Goal: Task Accomplishment & Management: Use online tool/utility

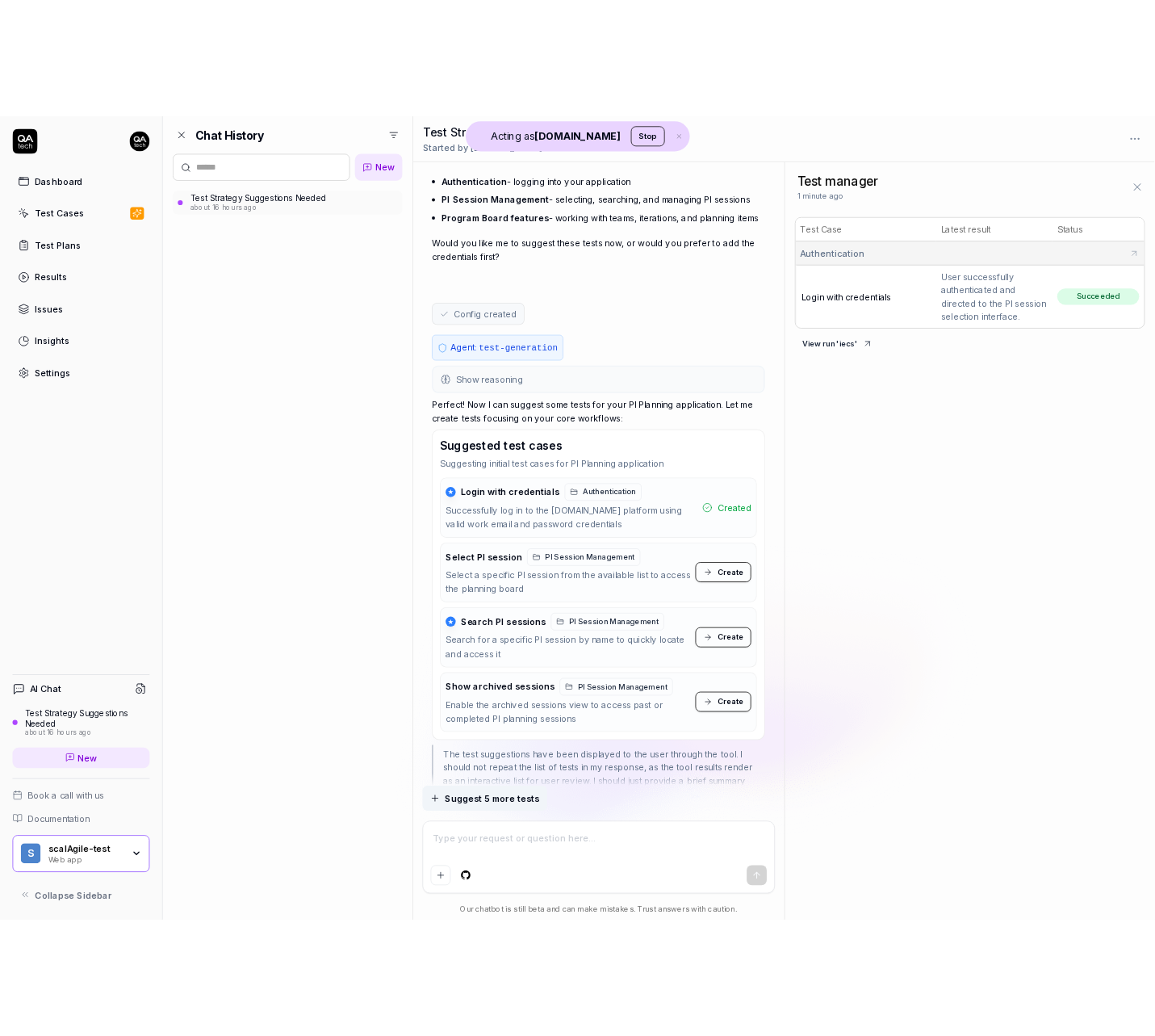
scroll to position [664, 0]
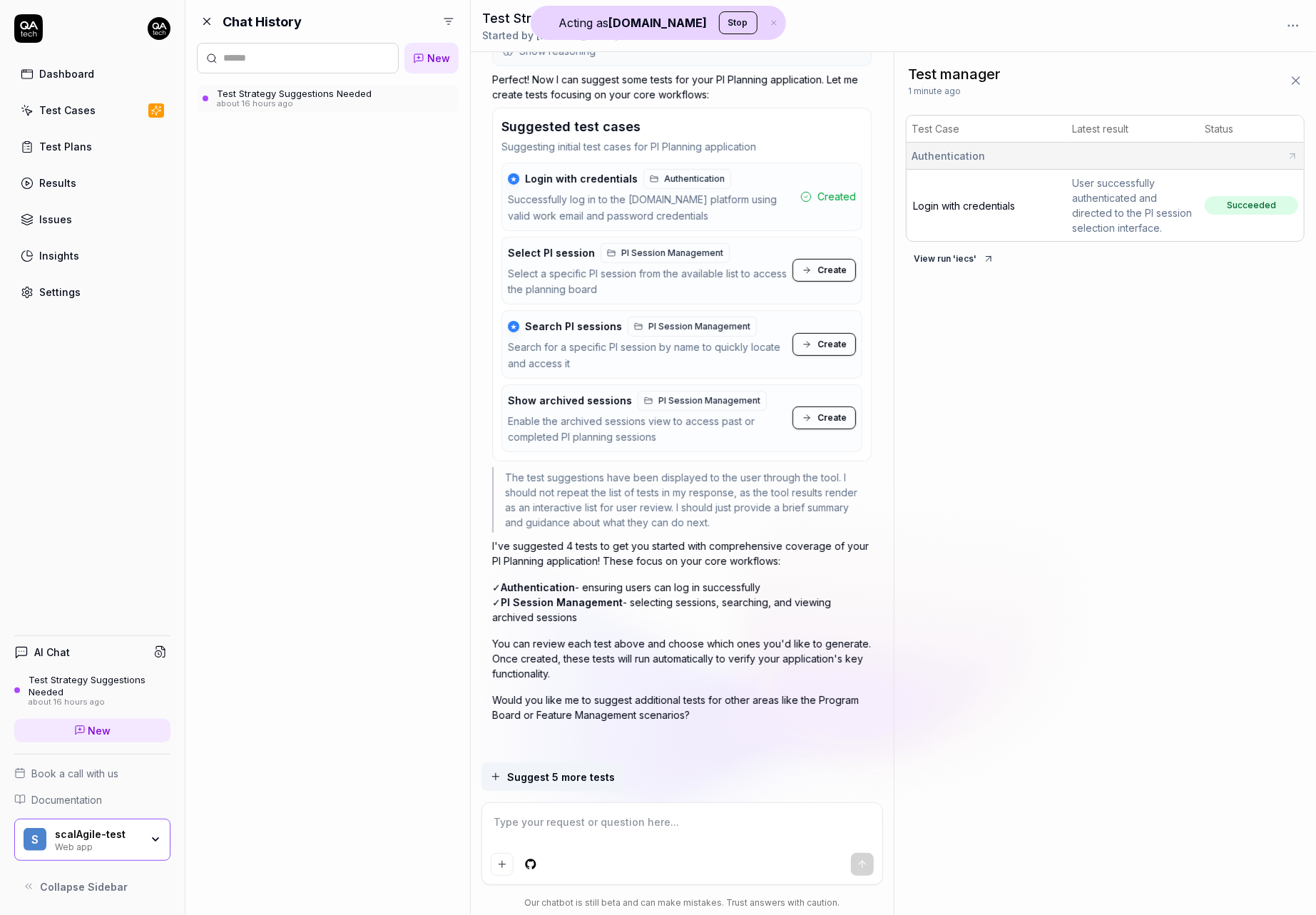
click at [815, 268] on button "Create" at bounding box center [824, 270] width 63 height 22
click at [831, 338] on span "Create" at bounding box center [832, 344] width 29 height 13
click at [826, 411] on span "Create" at bounding box center [832, 418] width 29 height 13
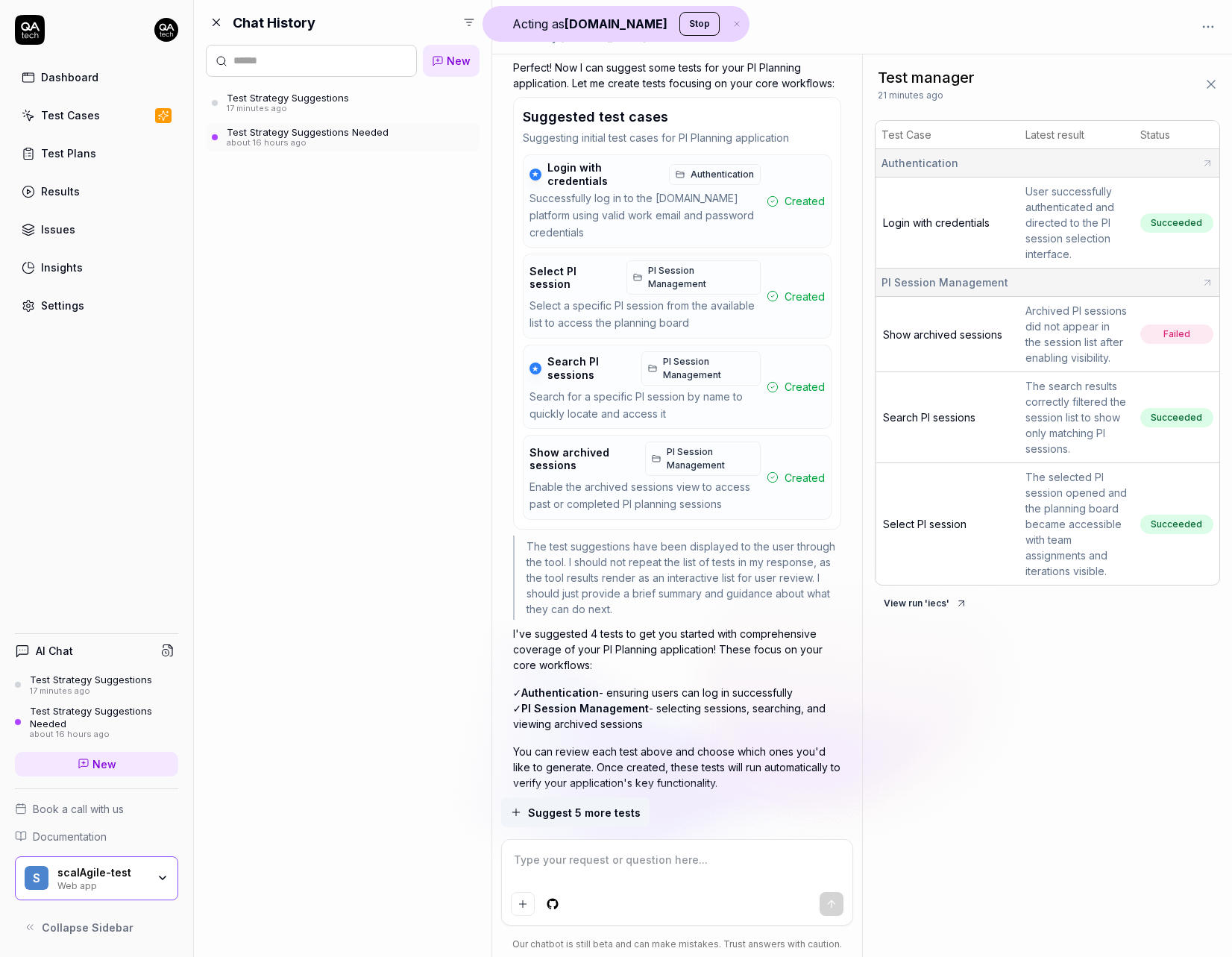
scroll to position [696, 0]
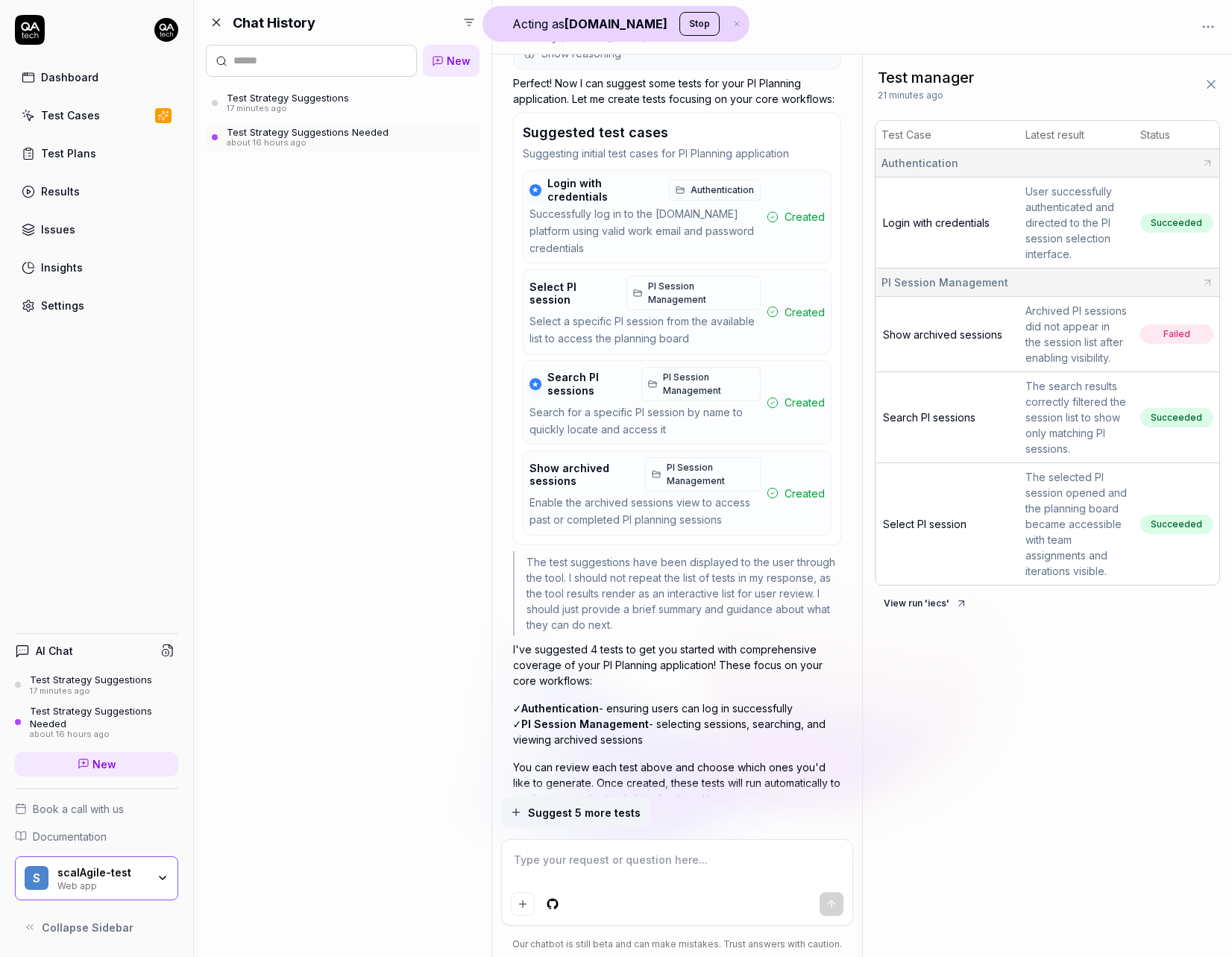
click at [929, 332] on span "Show archived sessions" at bounding box center [942, 335] width 119 height 13
type textarea "*"
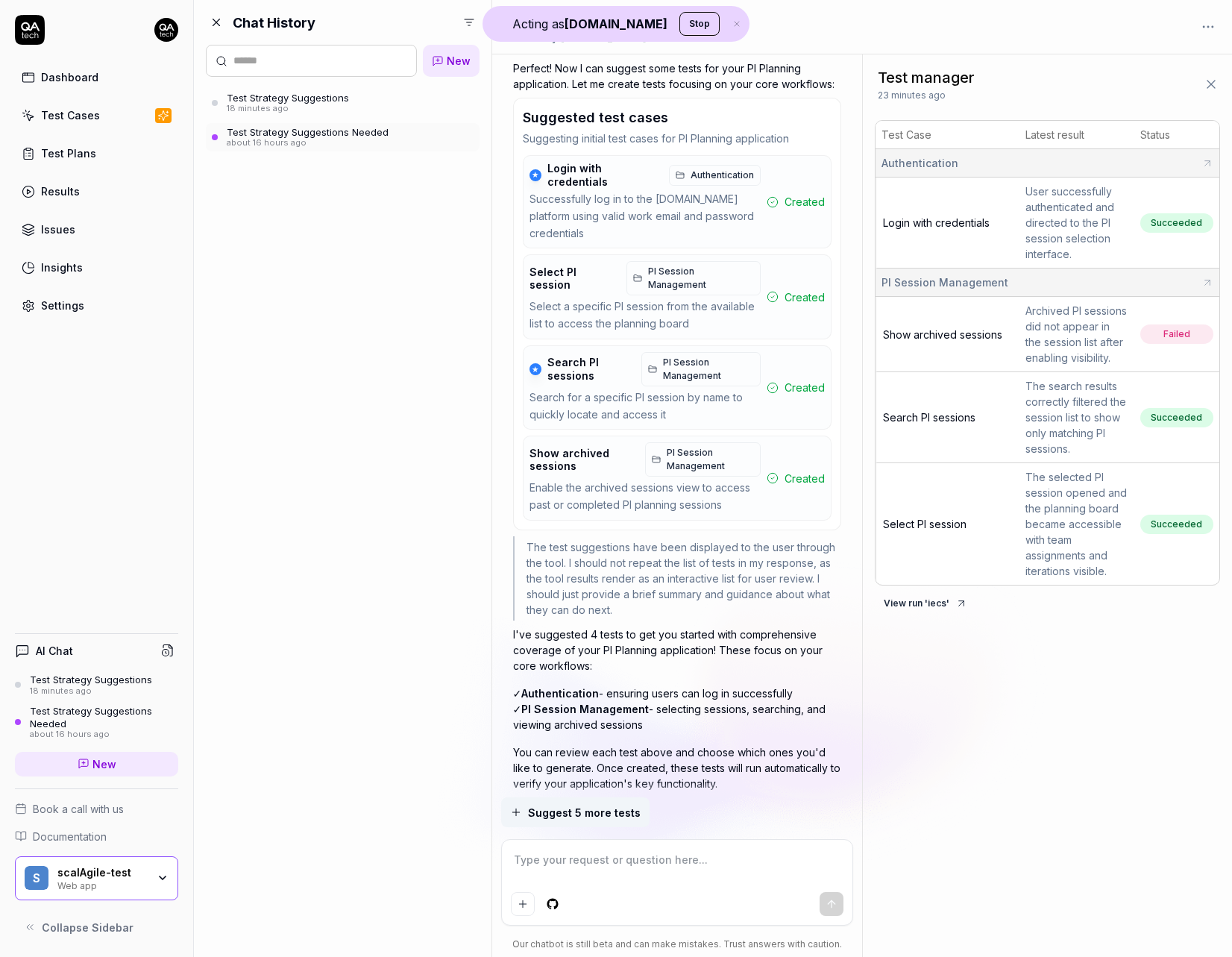
scroll to position [771, 0]
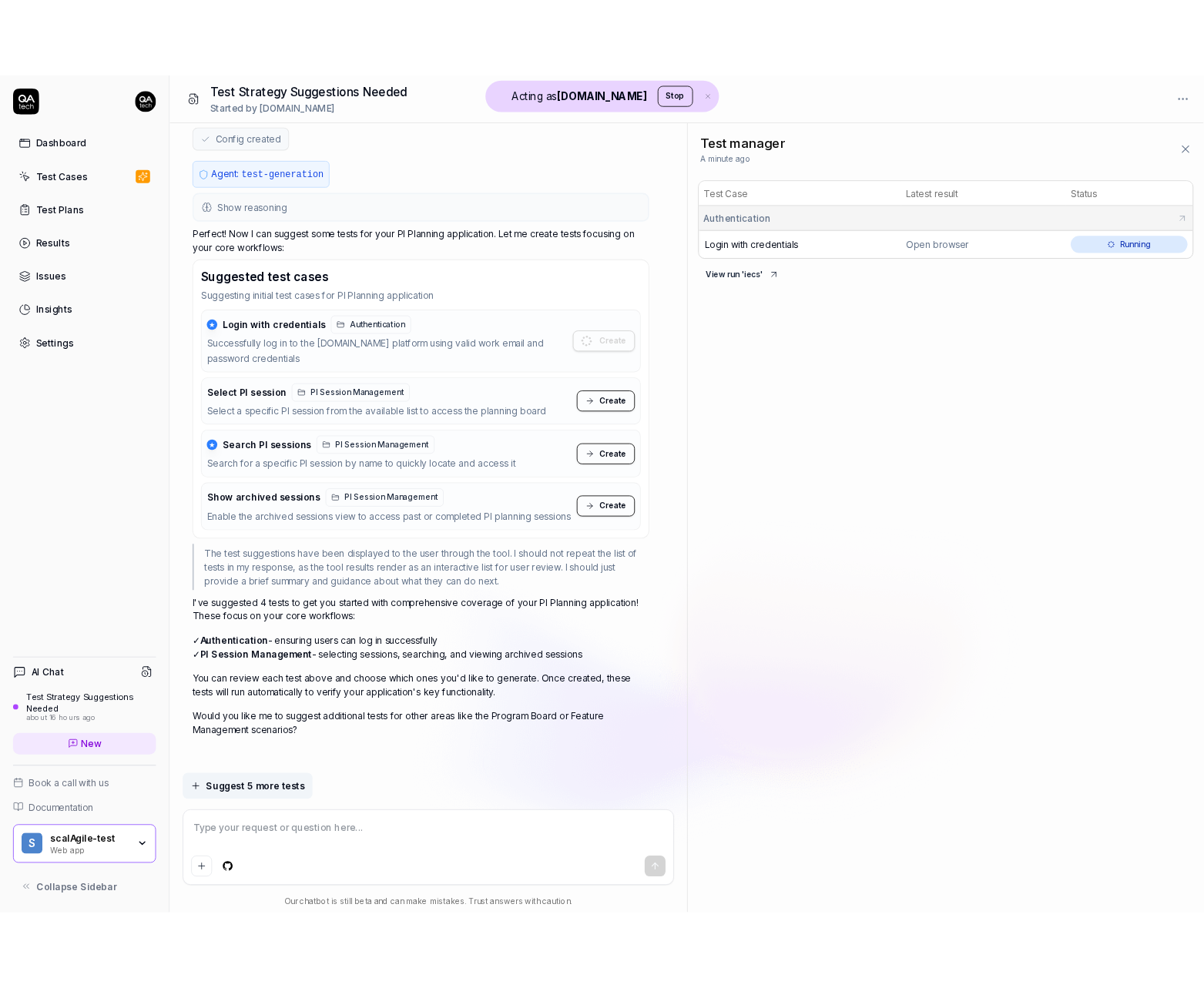
scroll to position [483, 0]
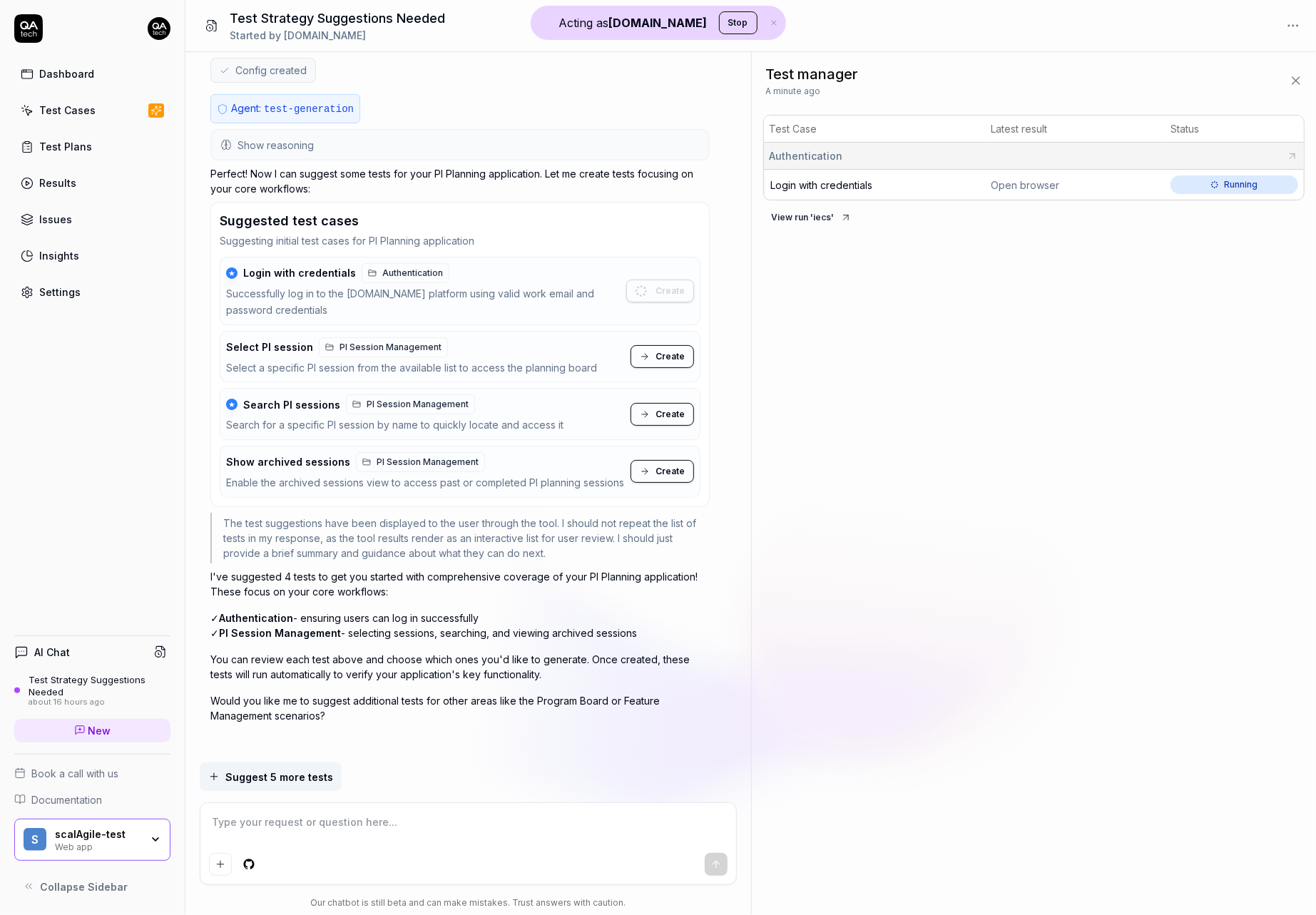
click at [748, 326] on div "please suggest some tests for me You , about 16 hours ago Agent: test-generatio…" at bounding box center [468, 407] width 566 height 710
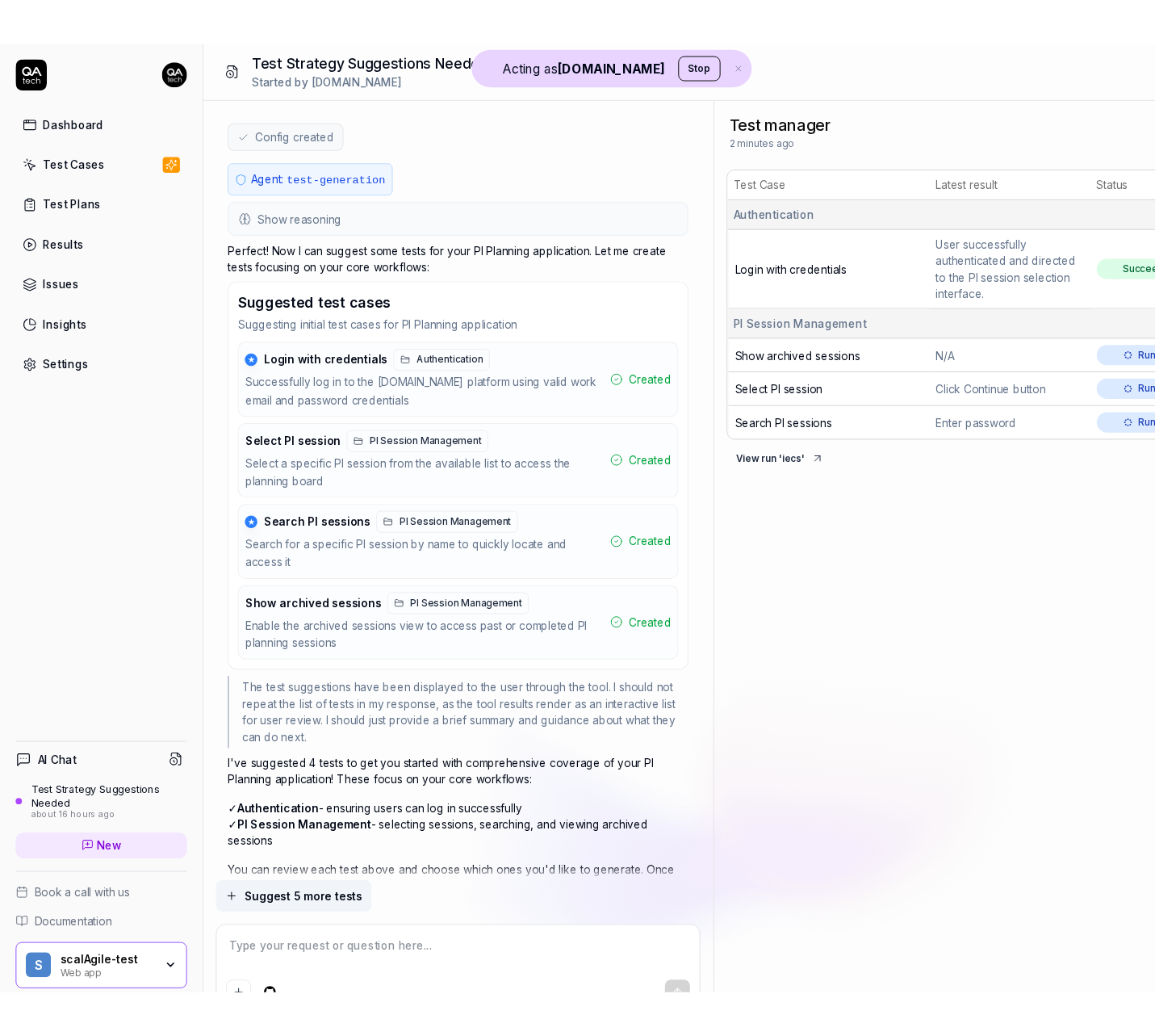
scroll to position [557, 0]
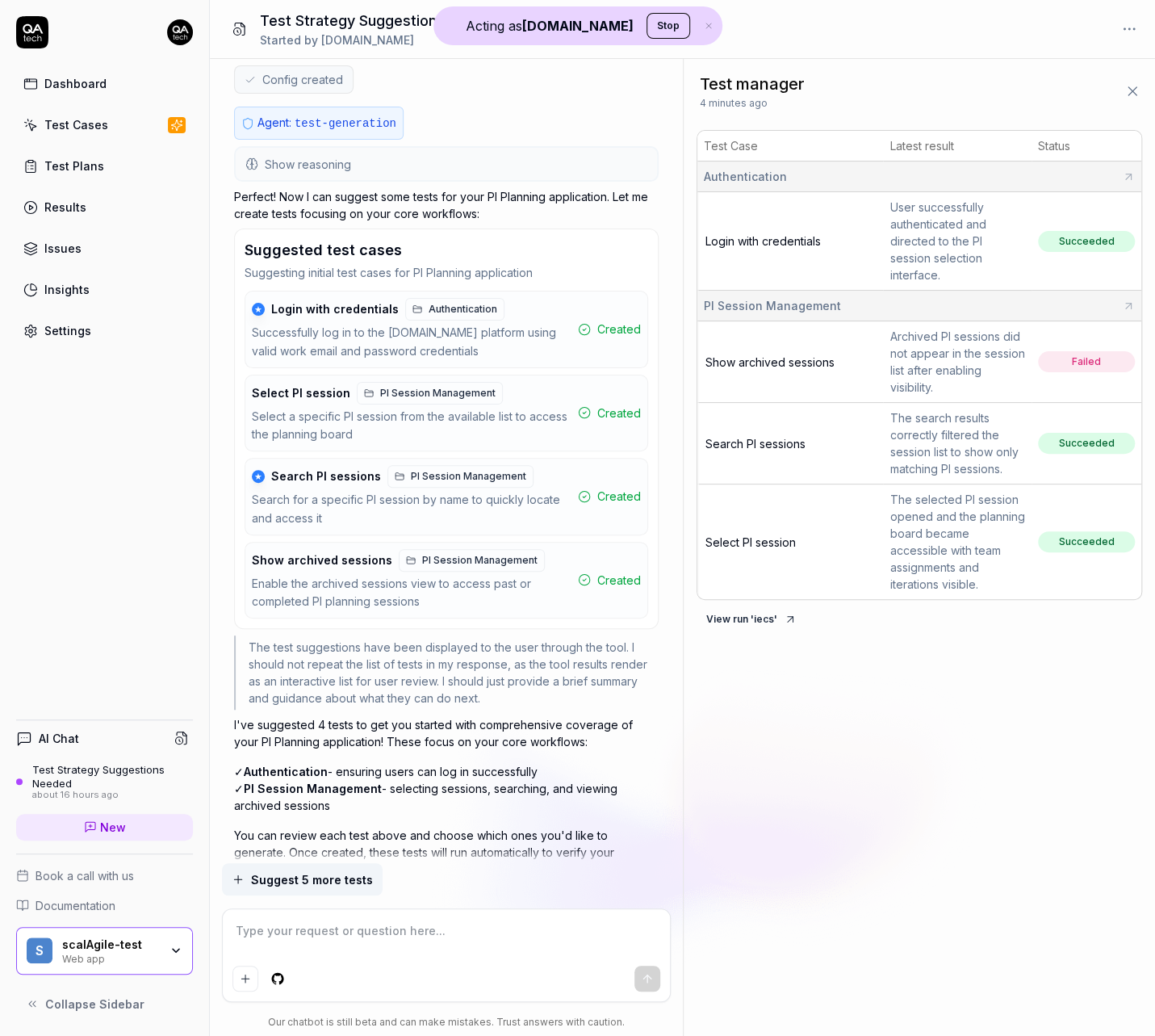
click at [802, 356] on span "Show archived sessions" at bounding box center [770, 363] width 129 height 14
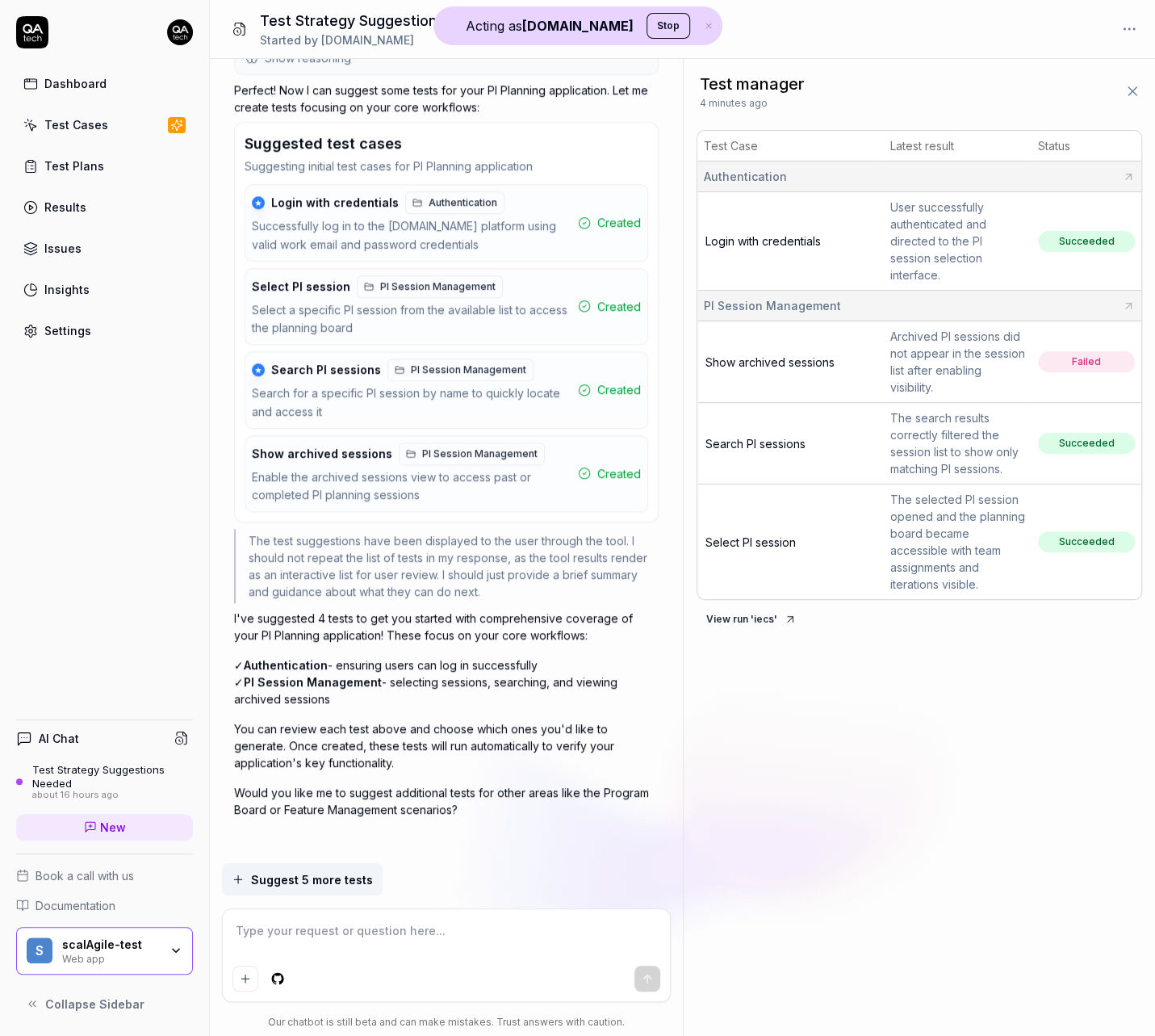
click at [141, 941] on div "scalAgile-test" at bounding box center [110, 944] width 97 height 15
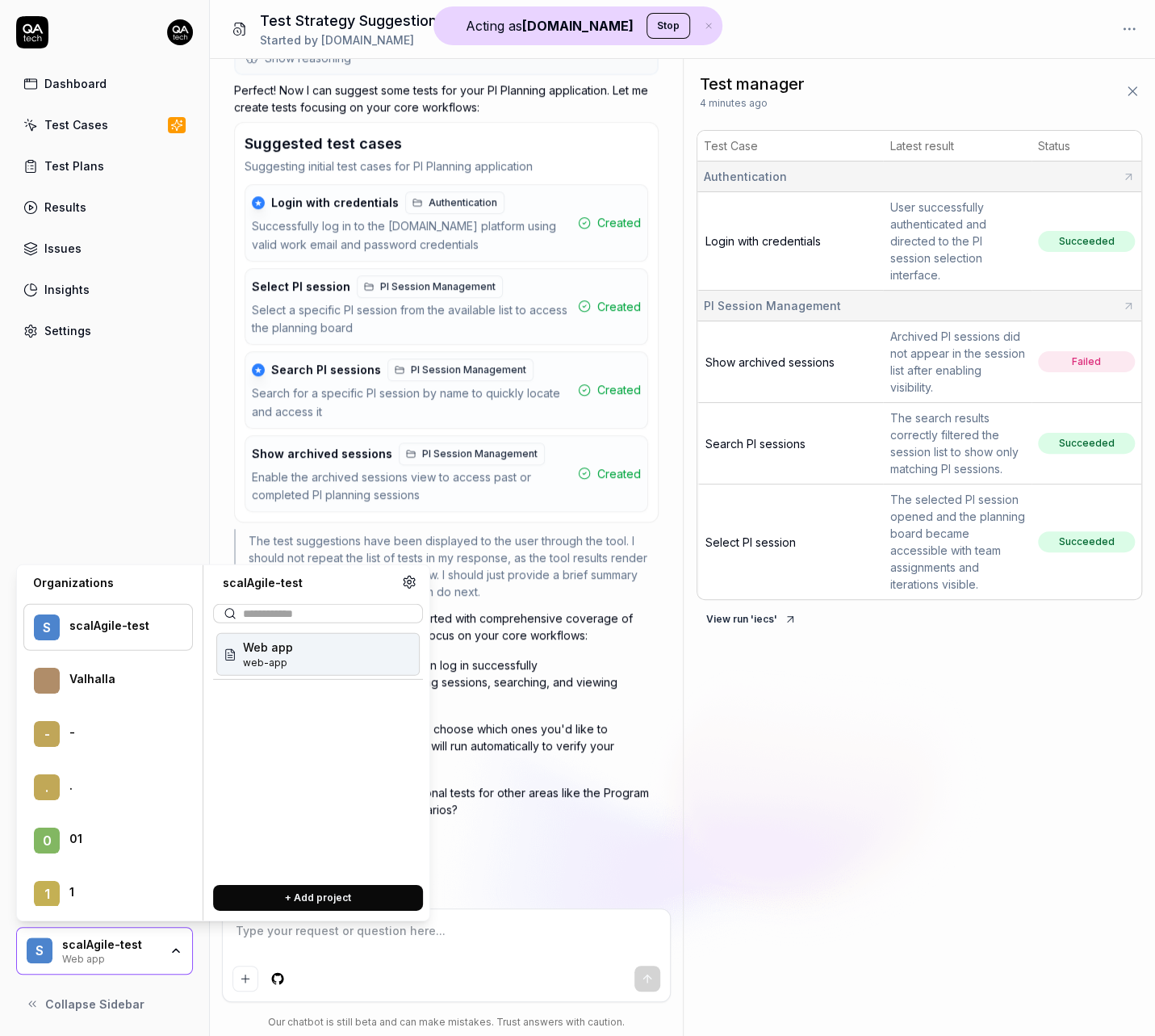
type textarea "*"
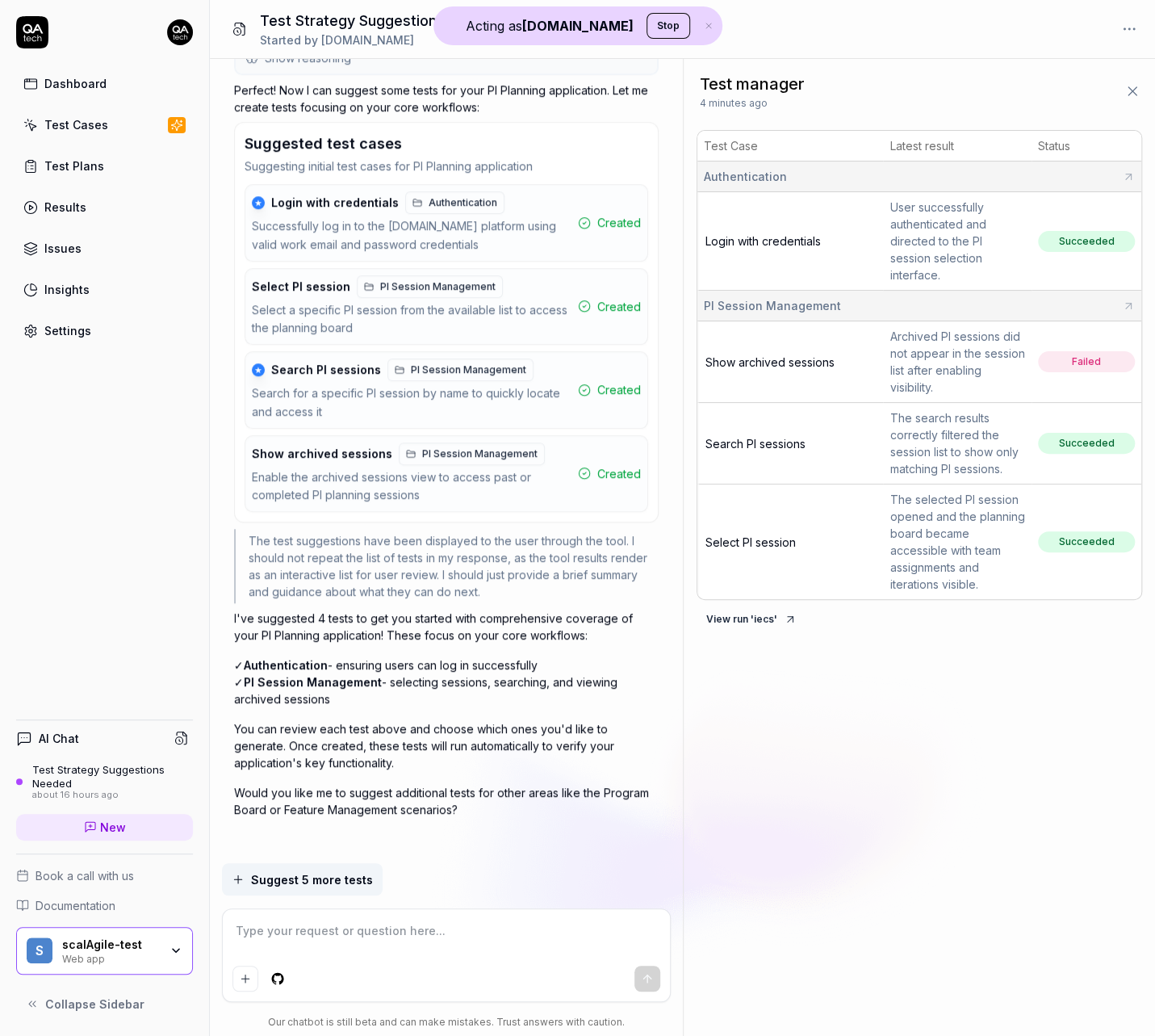
click at [189, 398] on div "Dashboard Test Cases Test Plans Results Issues Insights Settings AI Chat Test S…" at bounding box center [105, 518] width 210 height 1036
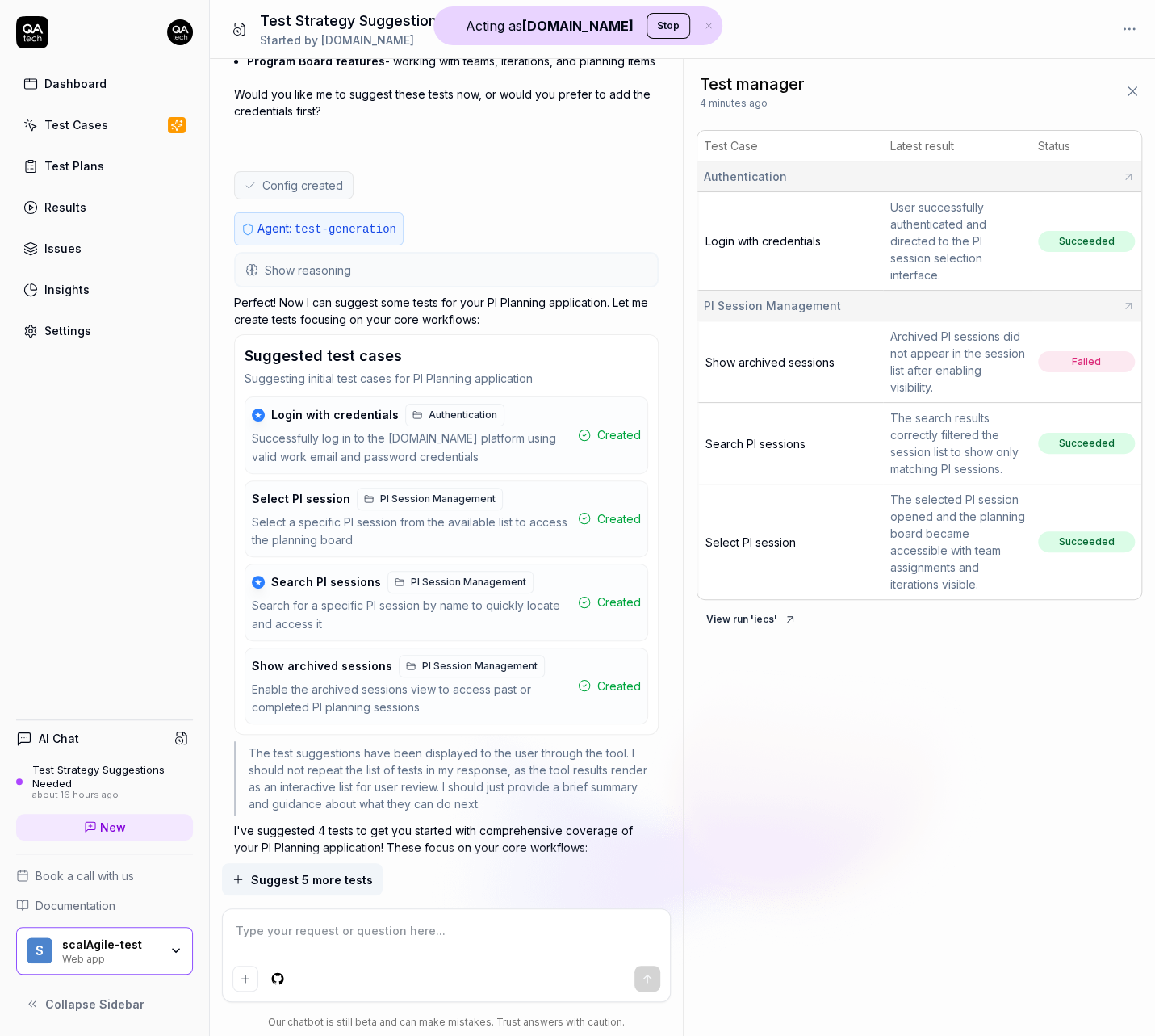
scroll to position [0, 0]
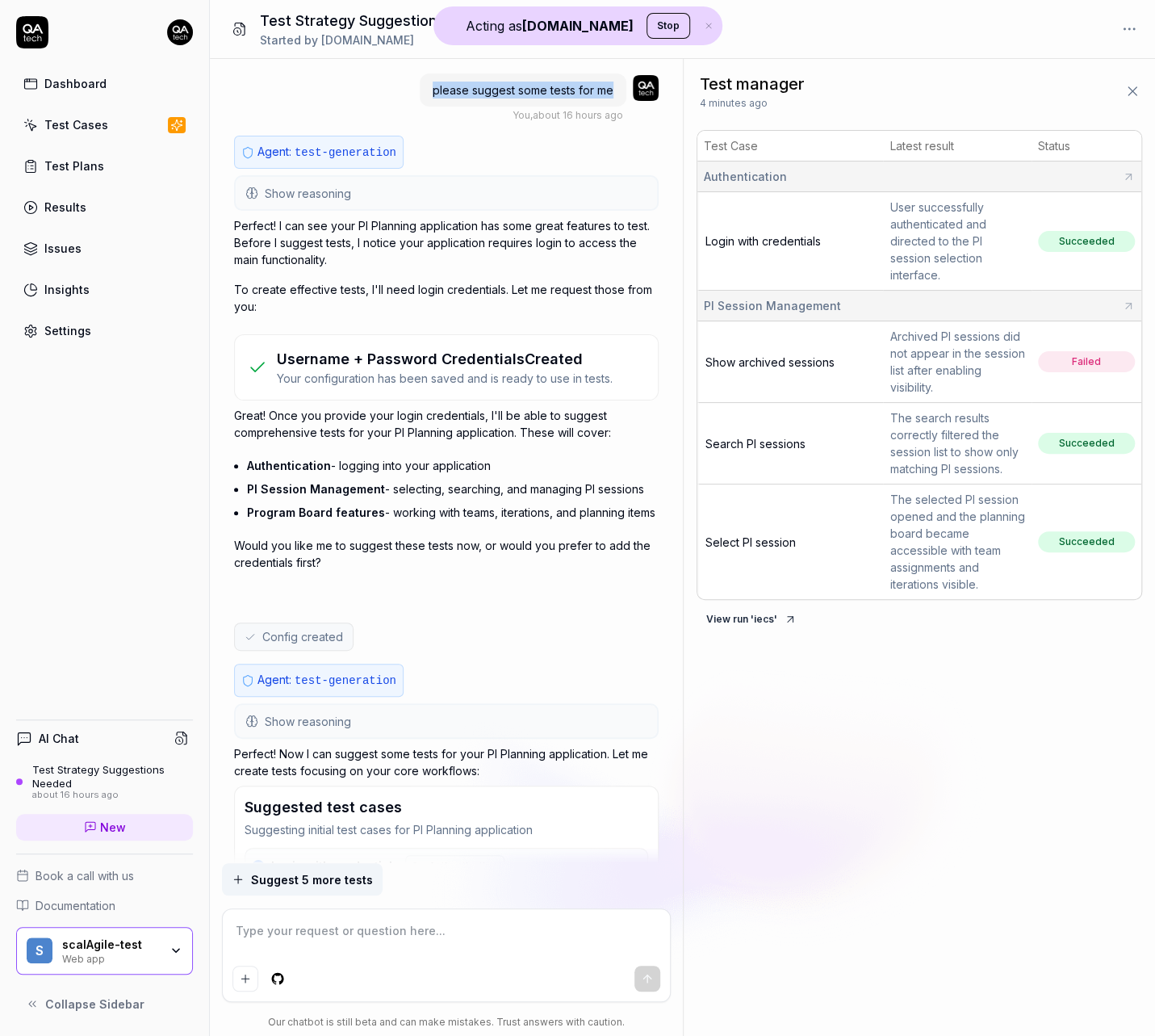
drag, startPoint x: 623, startPoint y: 83, endPoint x: 421, endPoint y: 85, distance: 202.0
click at [421, 85] on div "please suggest some tests for me" at bounding box center [523, 90] width 207 height 33
copy span "please suggest some tests for me"
click at [148, 821] on link "New" at bounding box center [104, 827] width 177 height 26
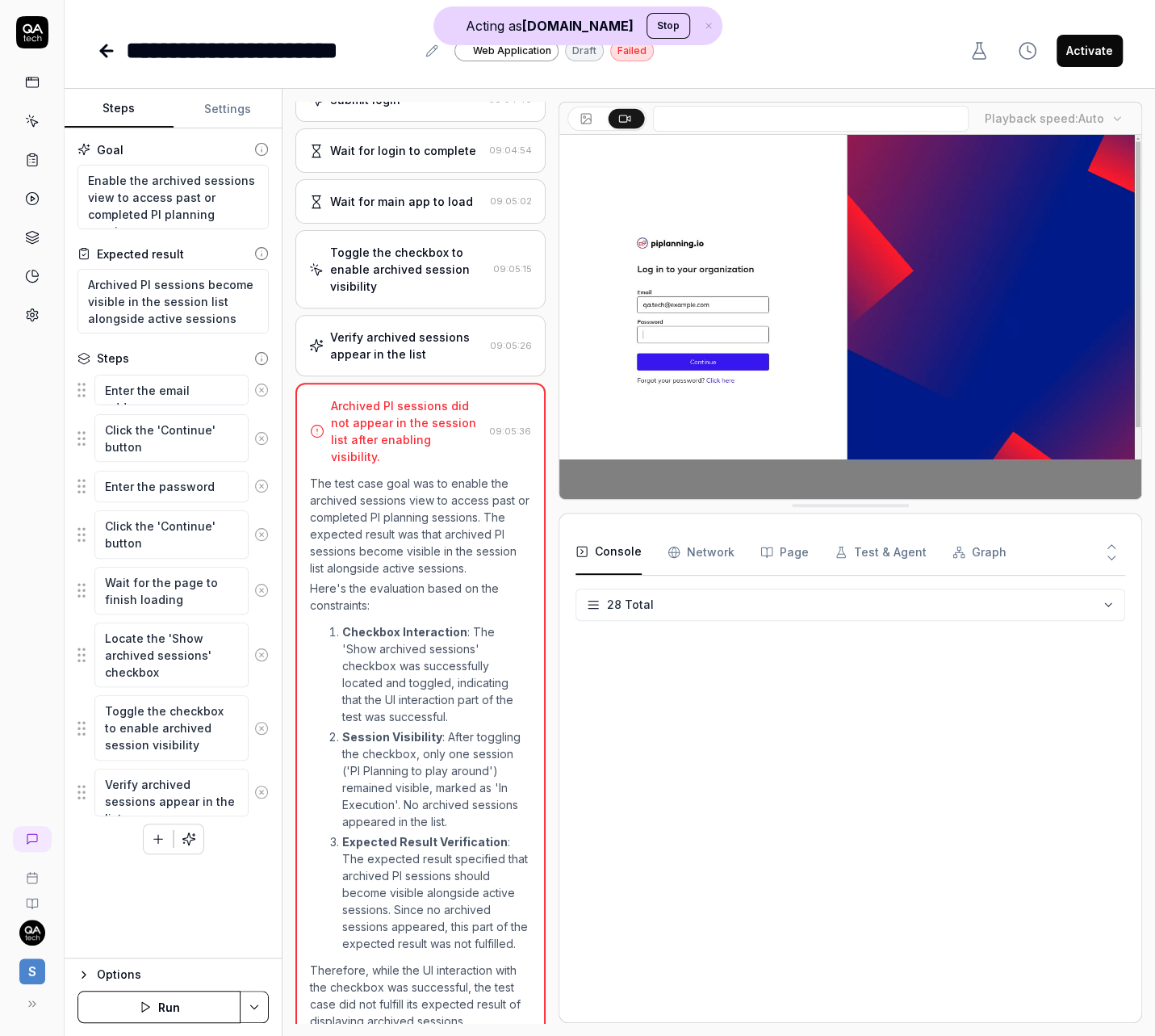
scroll to position [609, 0]
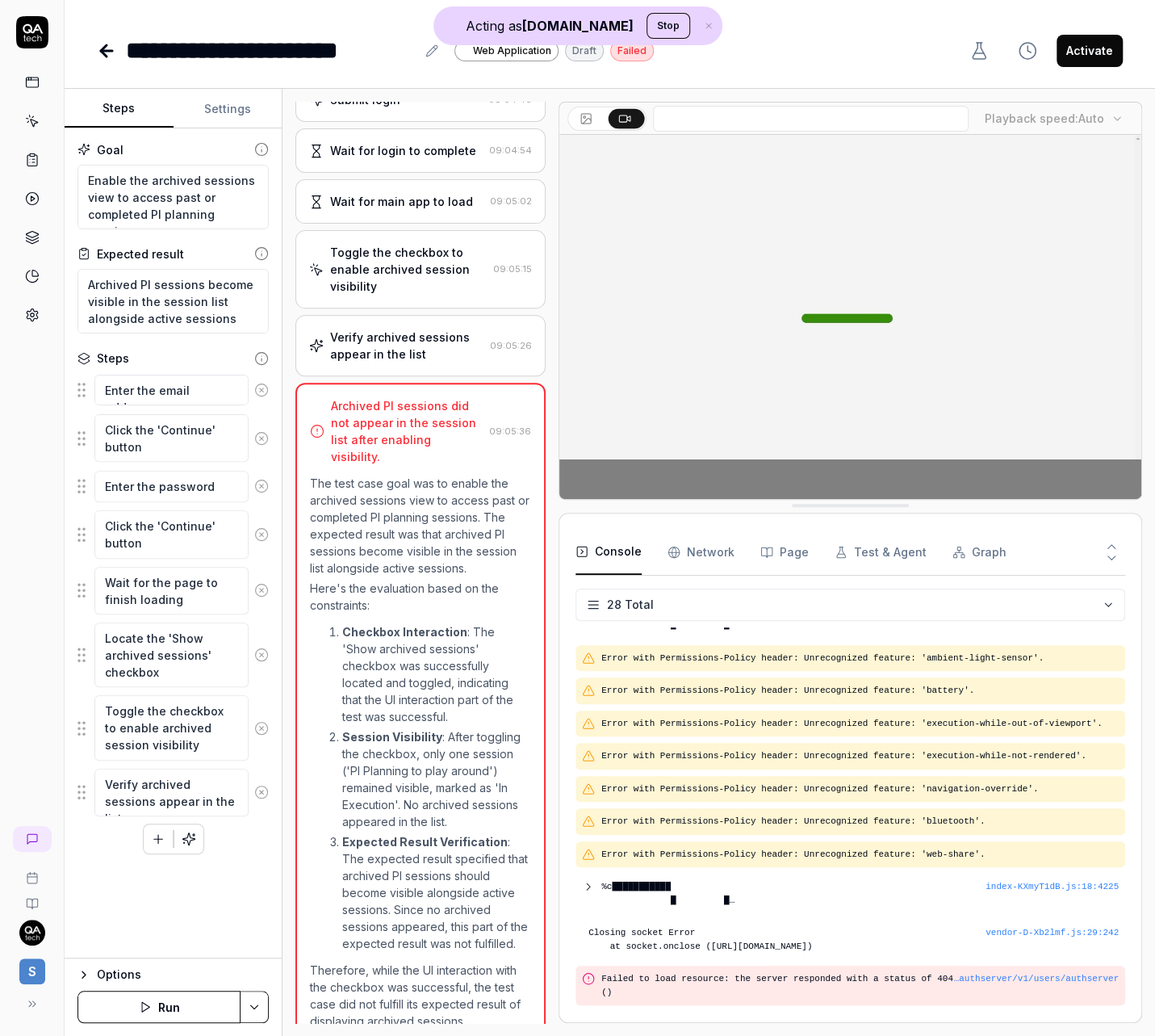
click at [412, 109] on div "Submit login" at bounding box center [395, 99] width 173 height 17
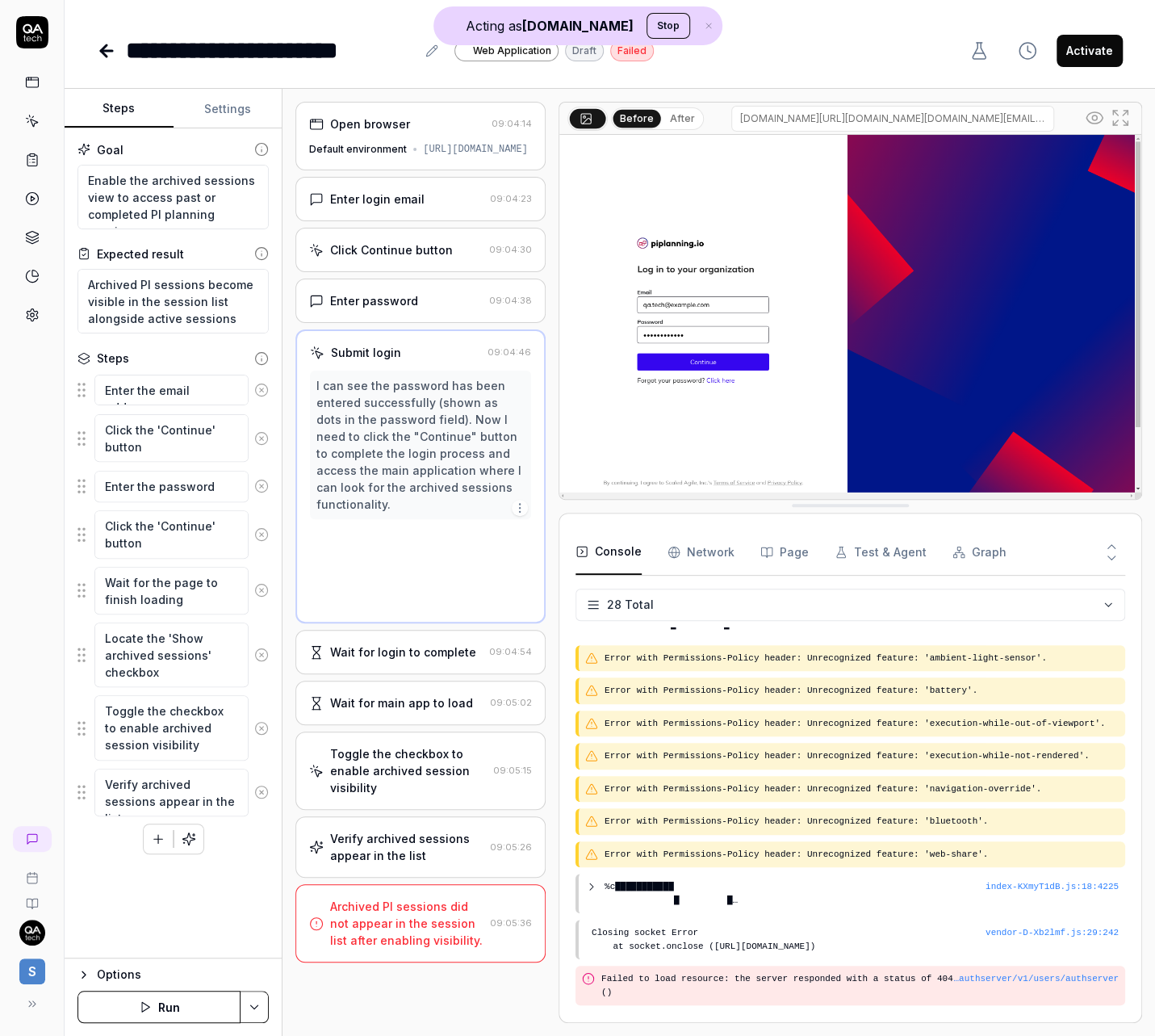
scroll to position [0, 0]
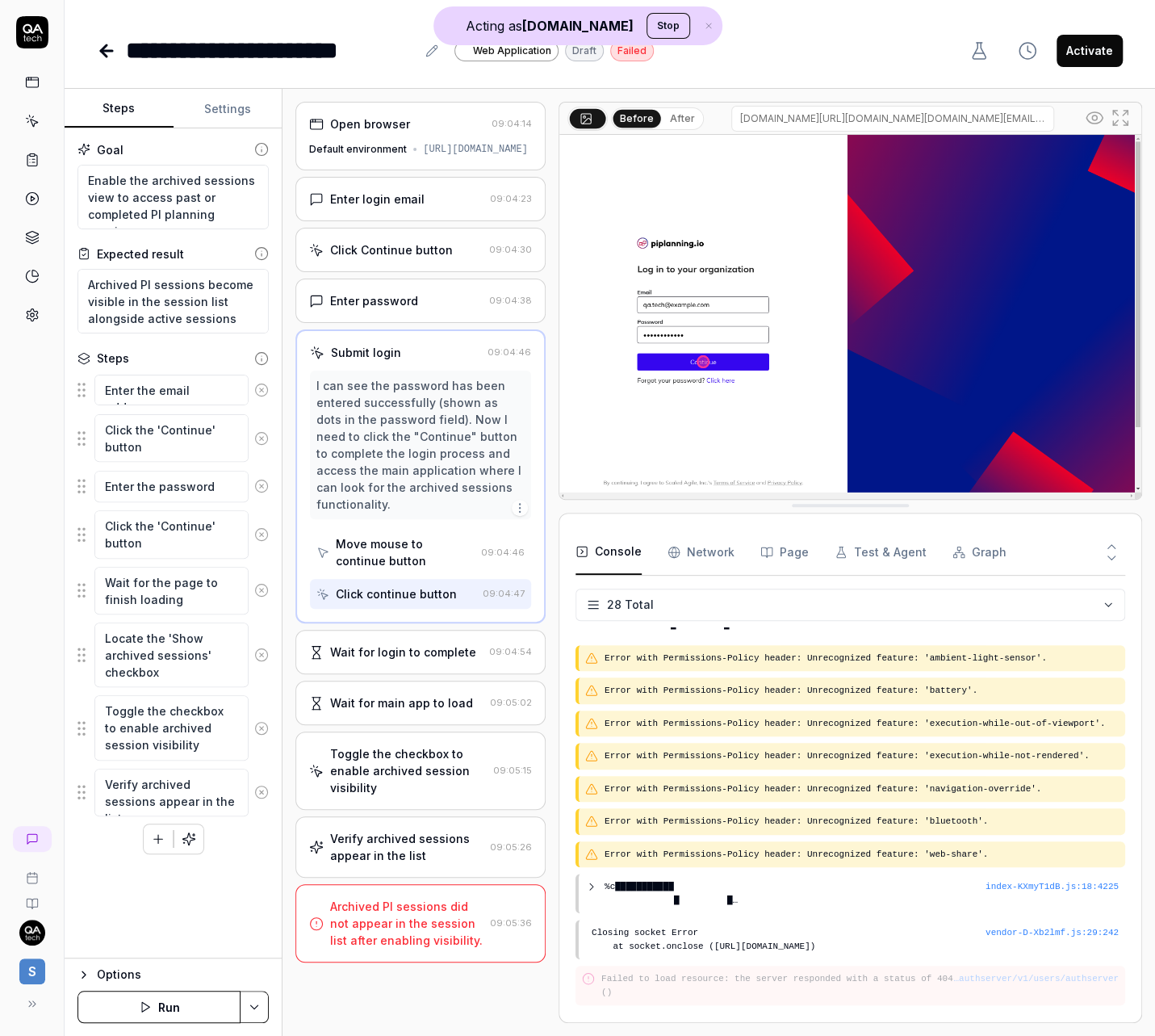
click at [414, 208] on div "Enter login email" at bounding box center [377, 199] width 95 height 17
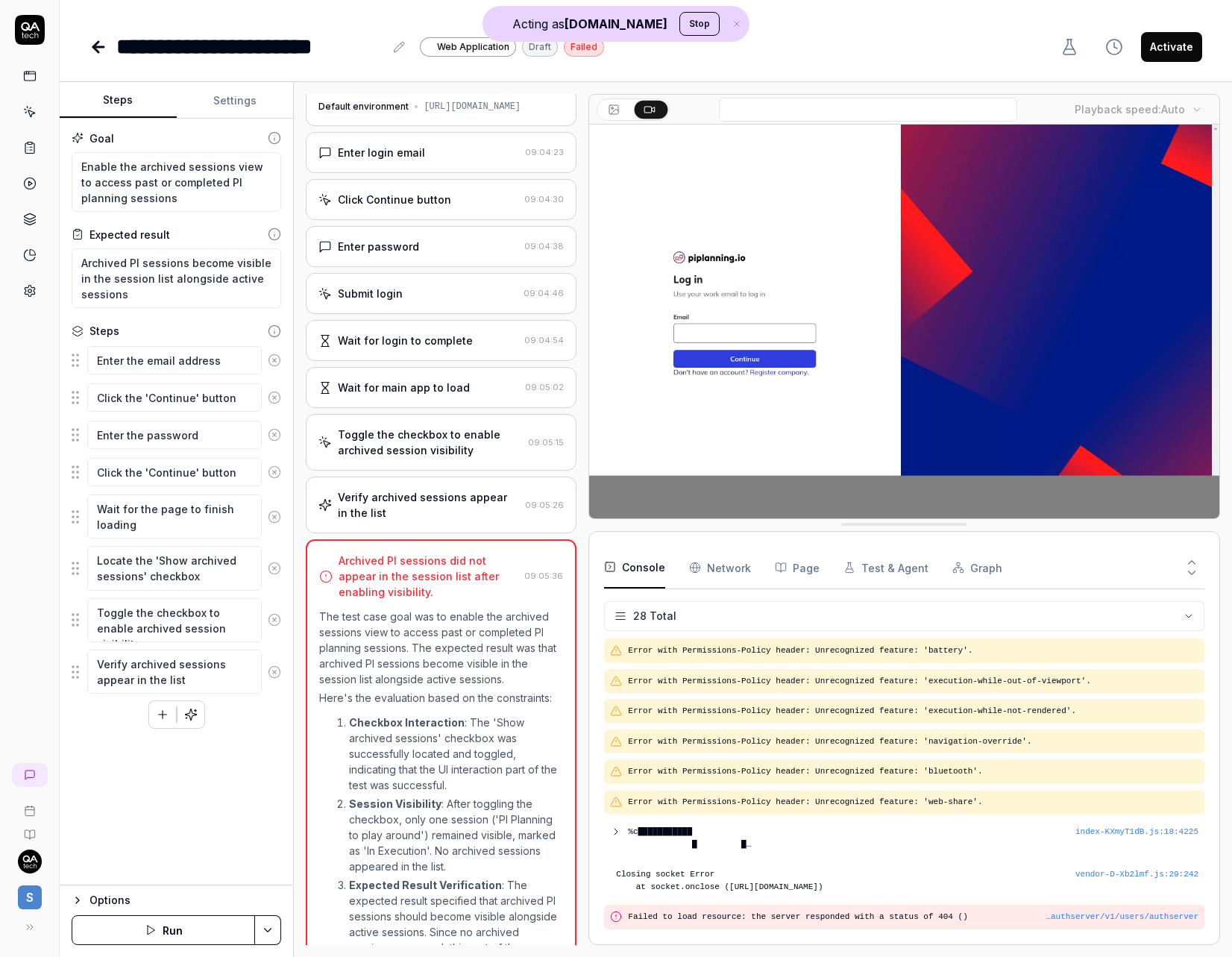
scroll to position [125, 0]
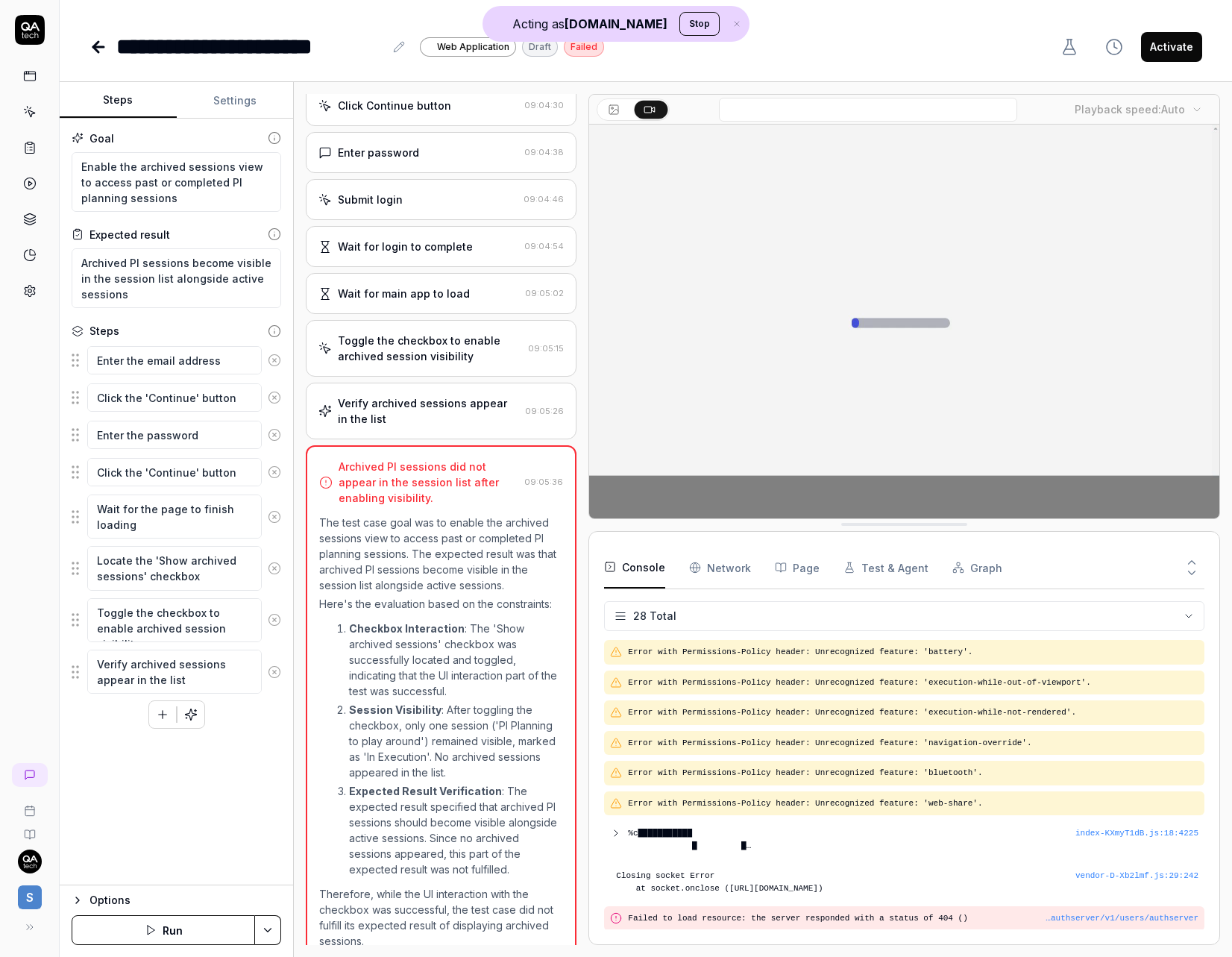
type textarea "*"
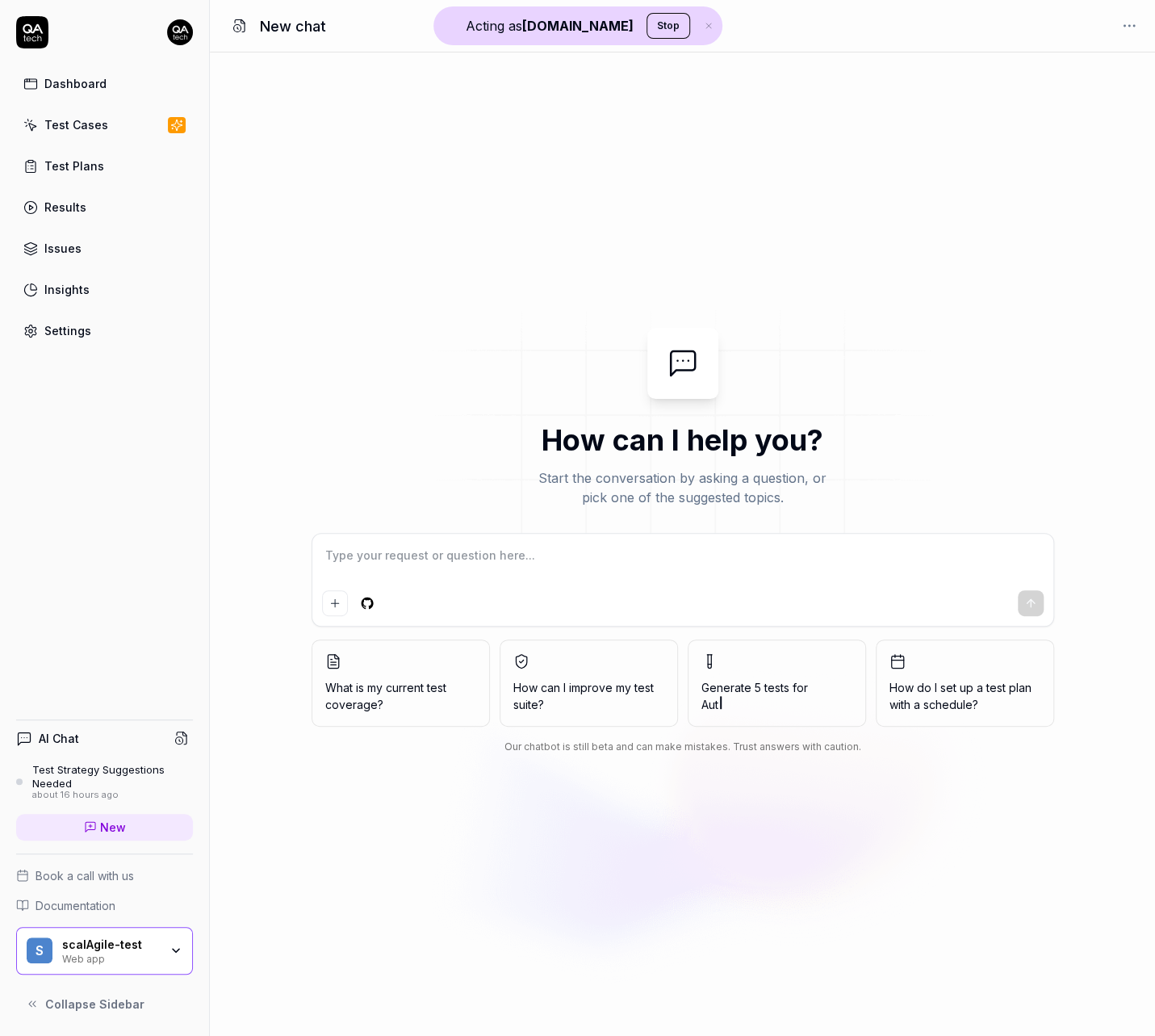
type textarea "*"
type textarea "please suggest some tests for me"
type textarea "*"
type textarea "please suggest some tests for me"
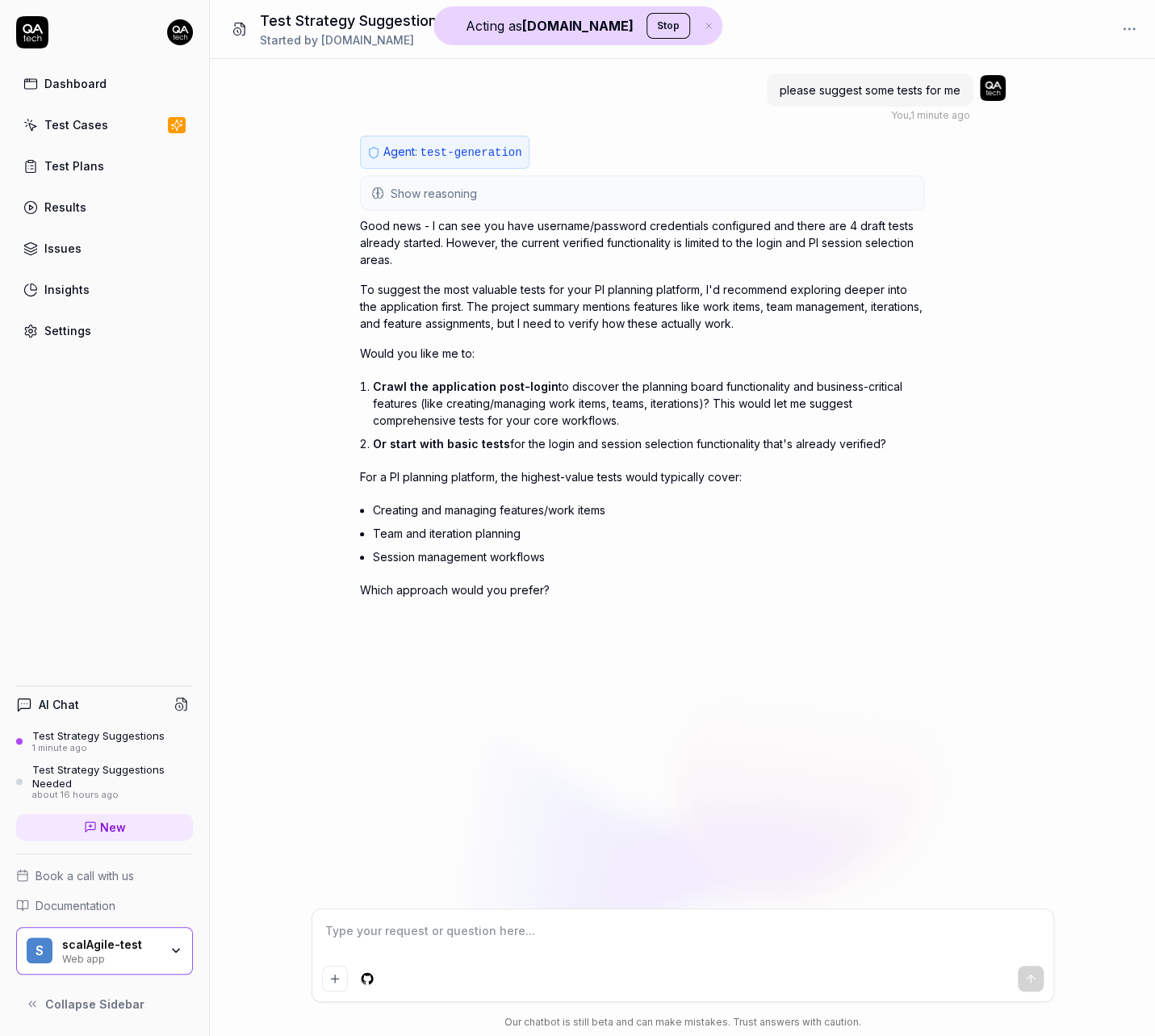
click at [397, 931] on textarea at bounding box center [683, 939] width 722 height 40
type textarea "*"
type textarea "c"
type textarea "*"
type textarea "cr"
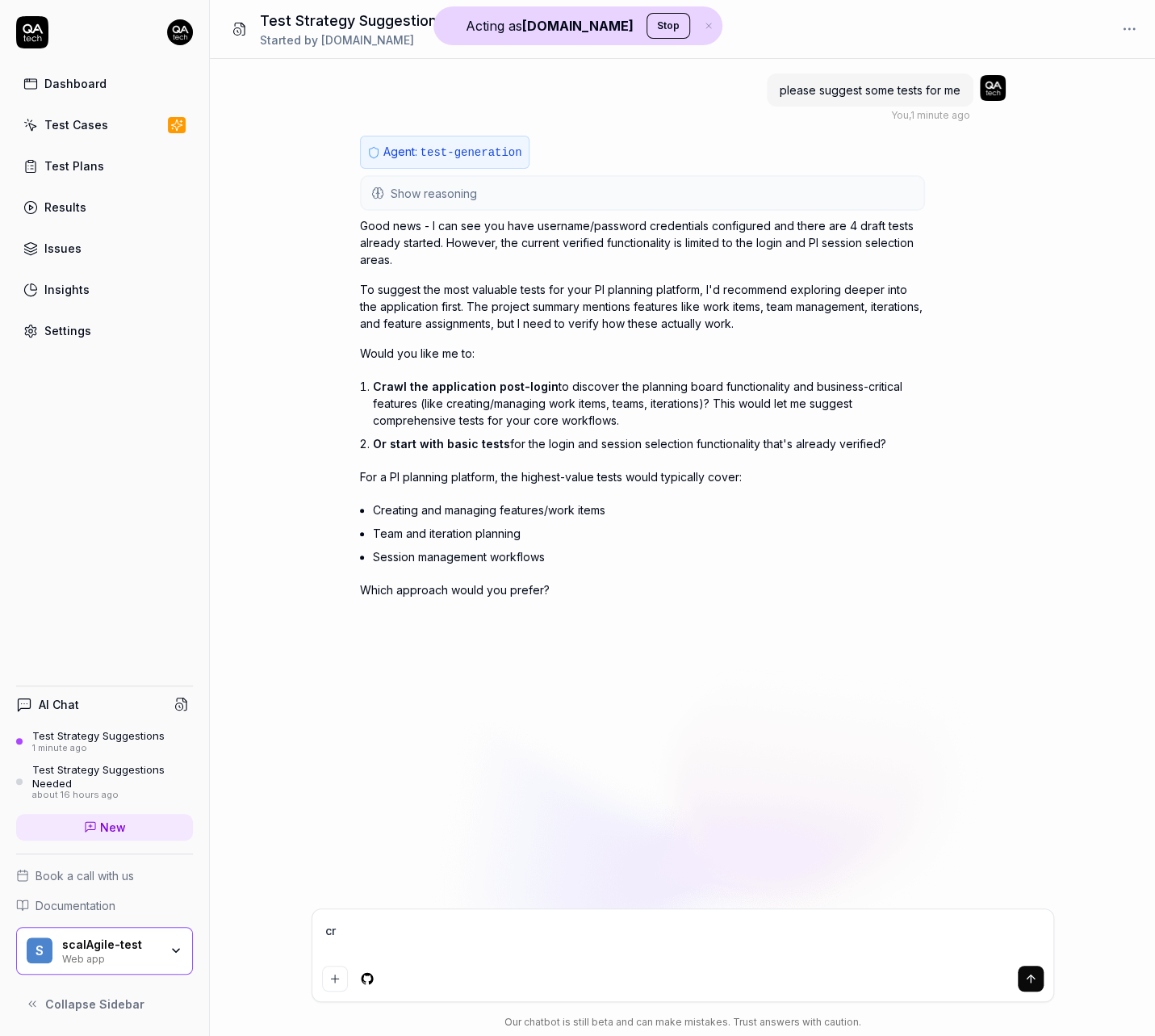
type textarea "*"
type textarea "cra"
type textarea "*"
type textarea "craw"
type textarea "*"
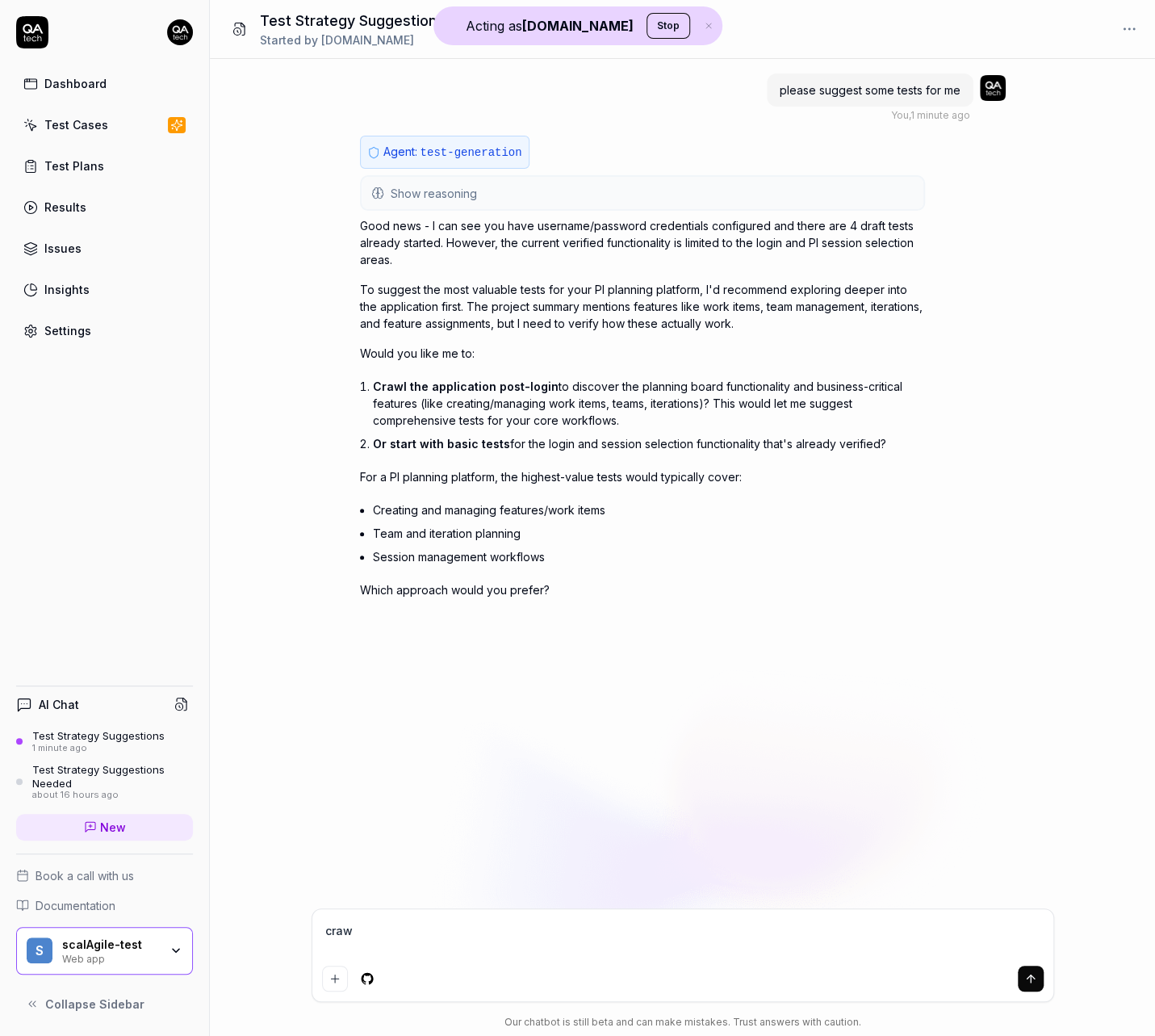
type textarea "crawl"
type textarea "*"
type textarea "crawl"
type textarea "*"
type textarea "crawl p"
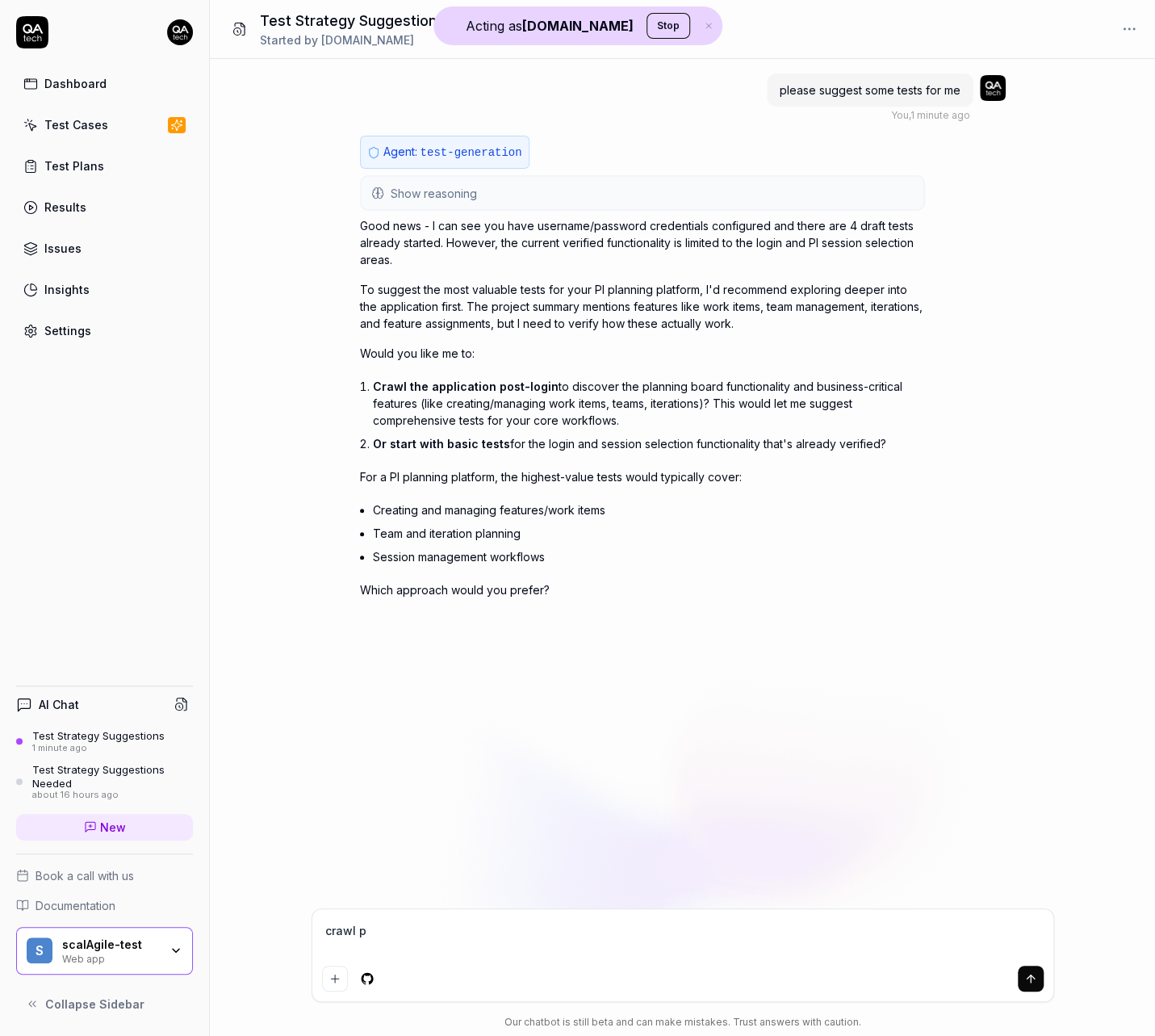
type textarea "*"
type textarea "crawl po"
type textarea "*"
type textarea "crawl pos"
type textarea "*"
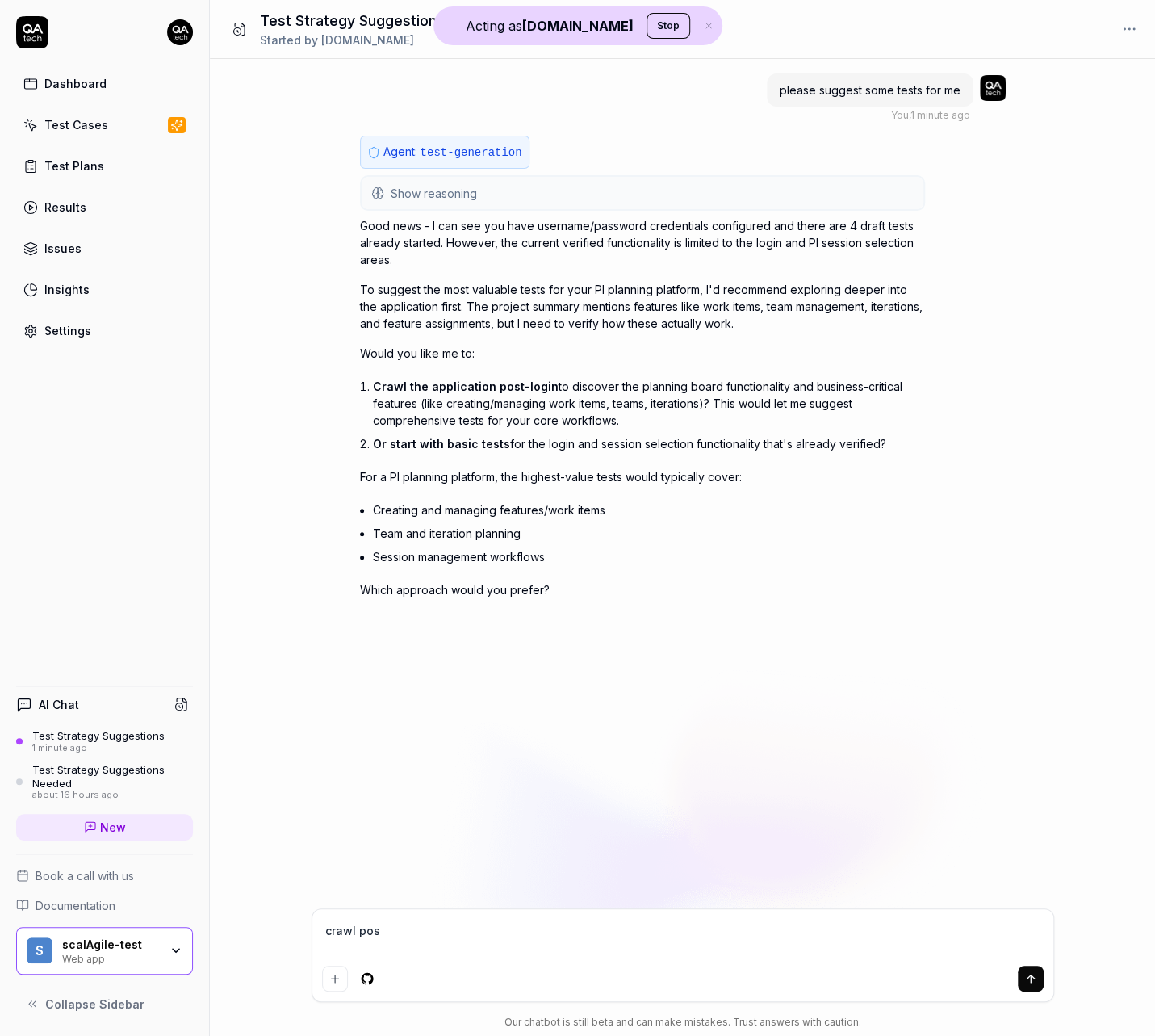
type textarea "crawl post"
type textarea "*"
type textarea "crawl post"
type textarea "*"
type textarea "crawl post l"
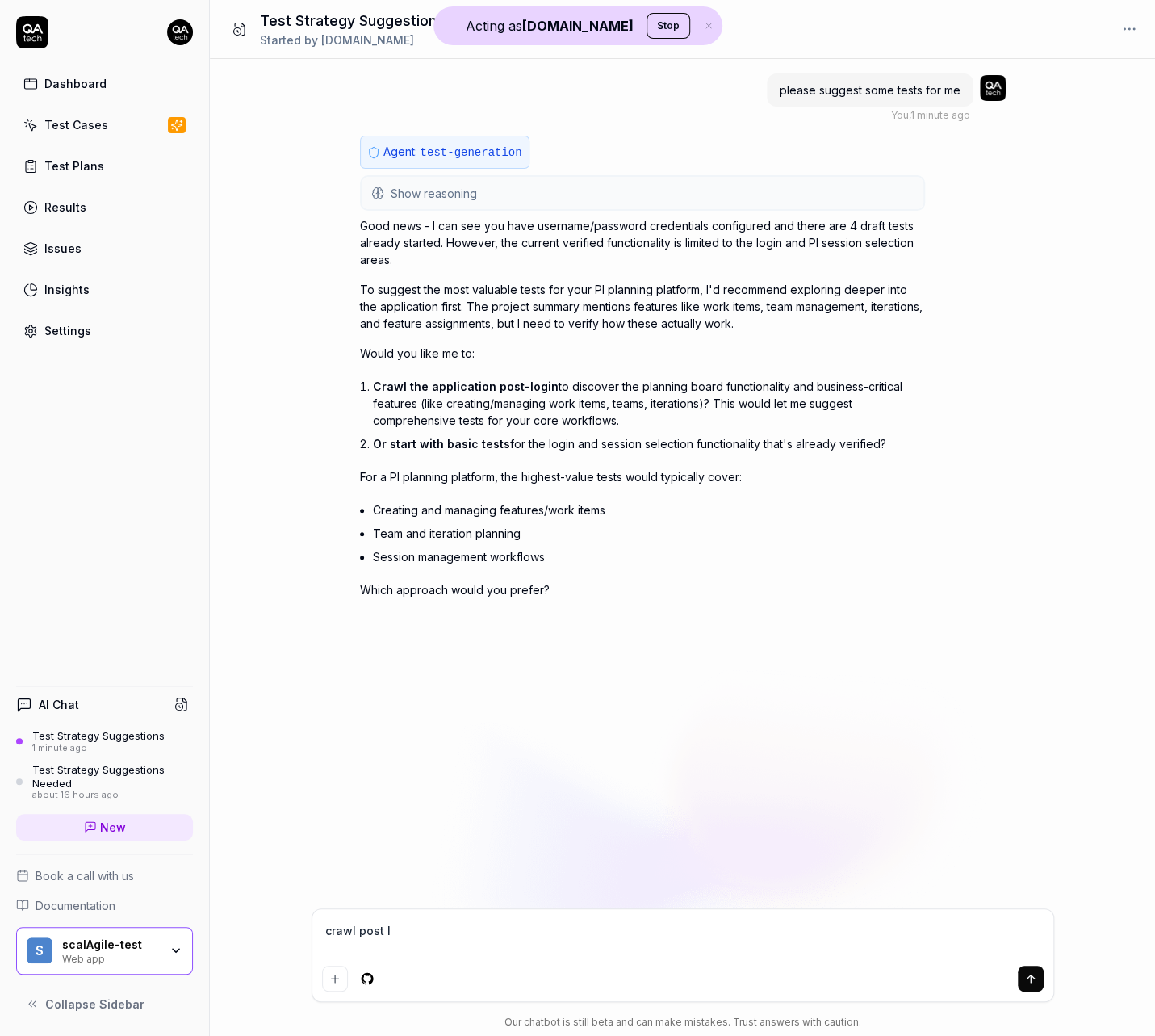
type textarea "*"
type textarea "crawl post lo"
type textarea "*"
type textarea "crawl post log"
type textarea "*"
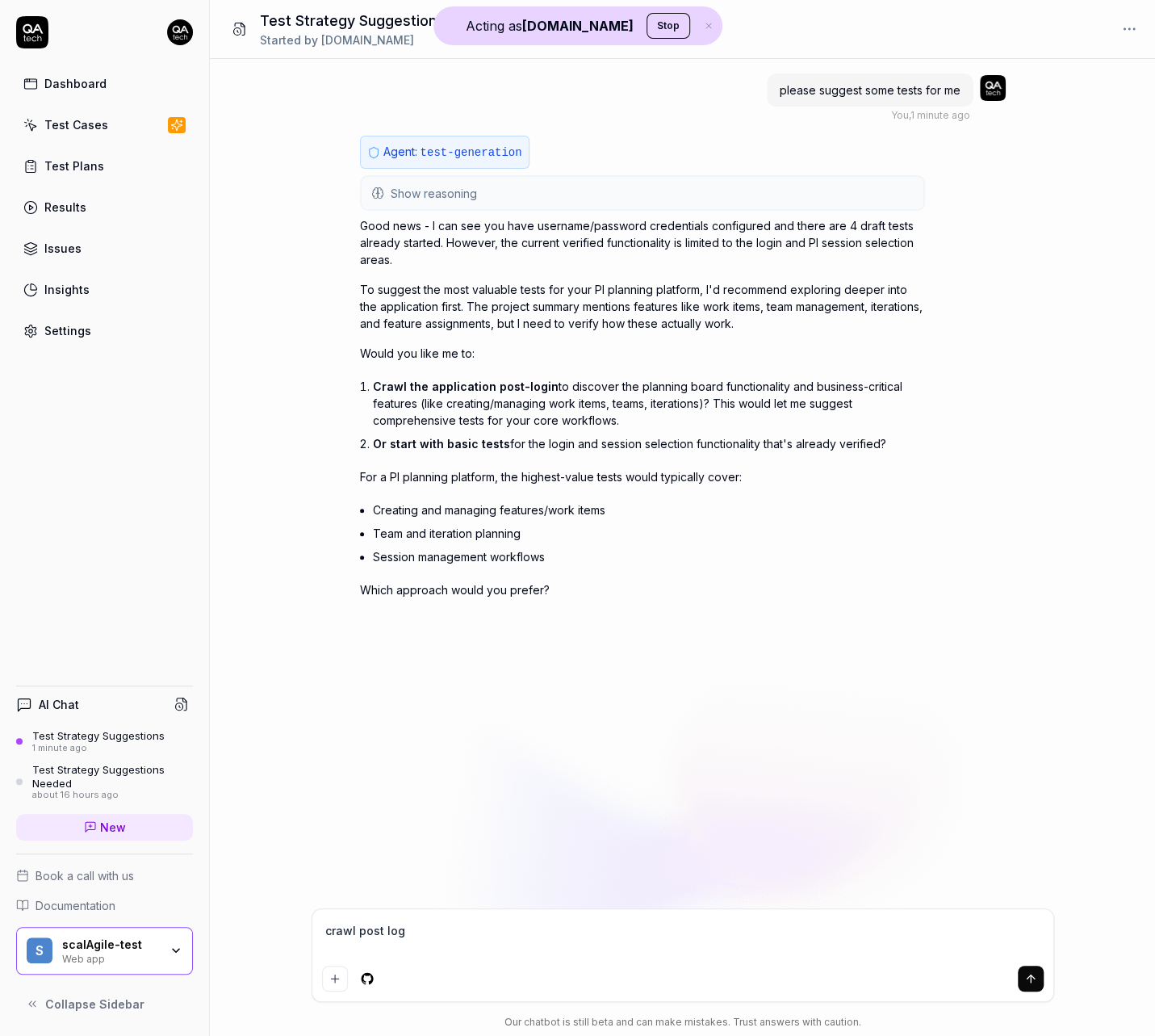
type textarea "crawl post logi"
type textarea "*"
type textarea "crawl post login"
type textarea "*"
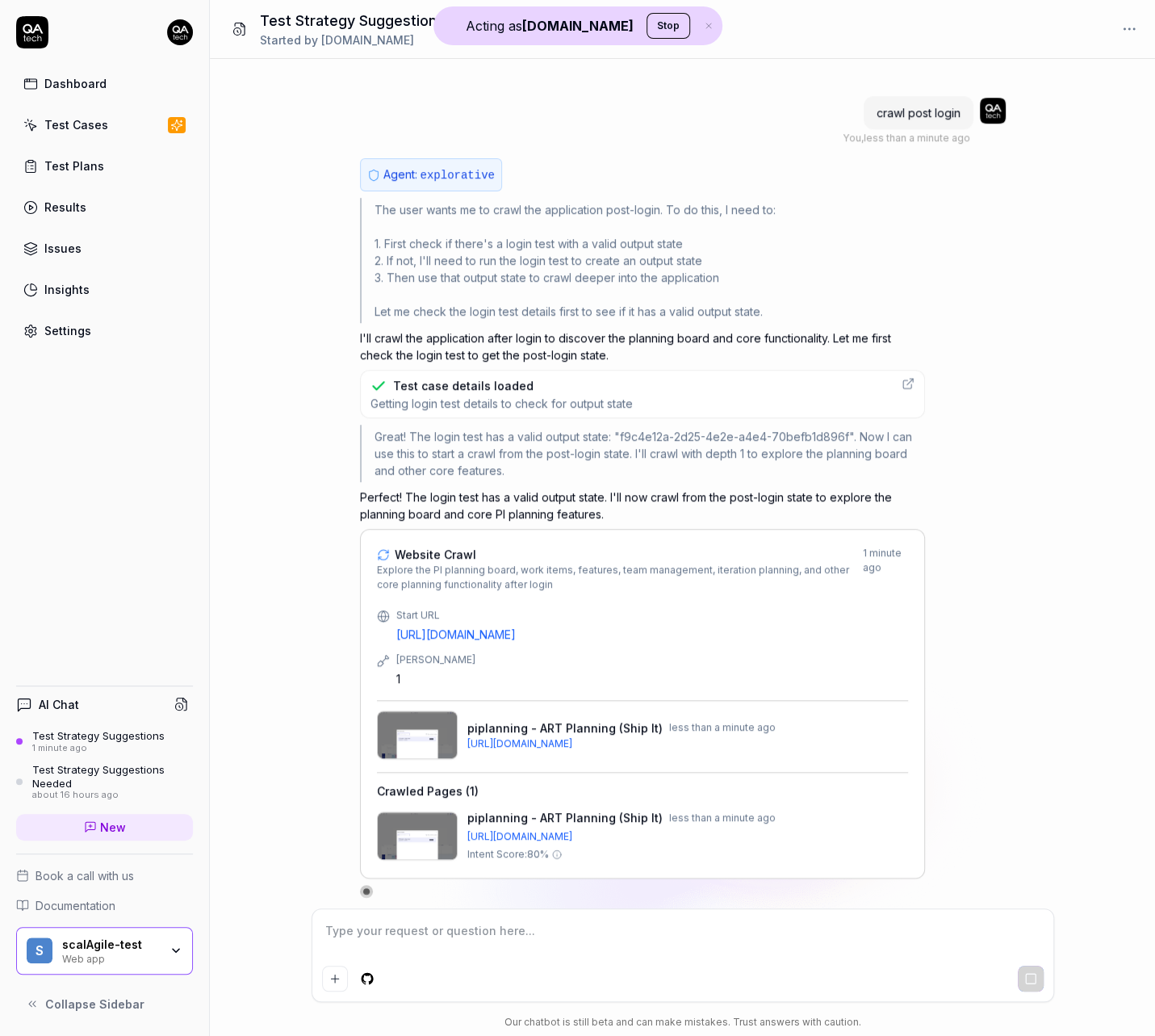
scroll to position [555, 0]
click at [430, 721] on img at bounding box center [417, 734] width 81 height 48
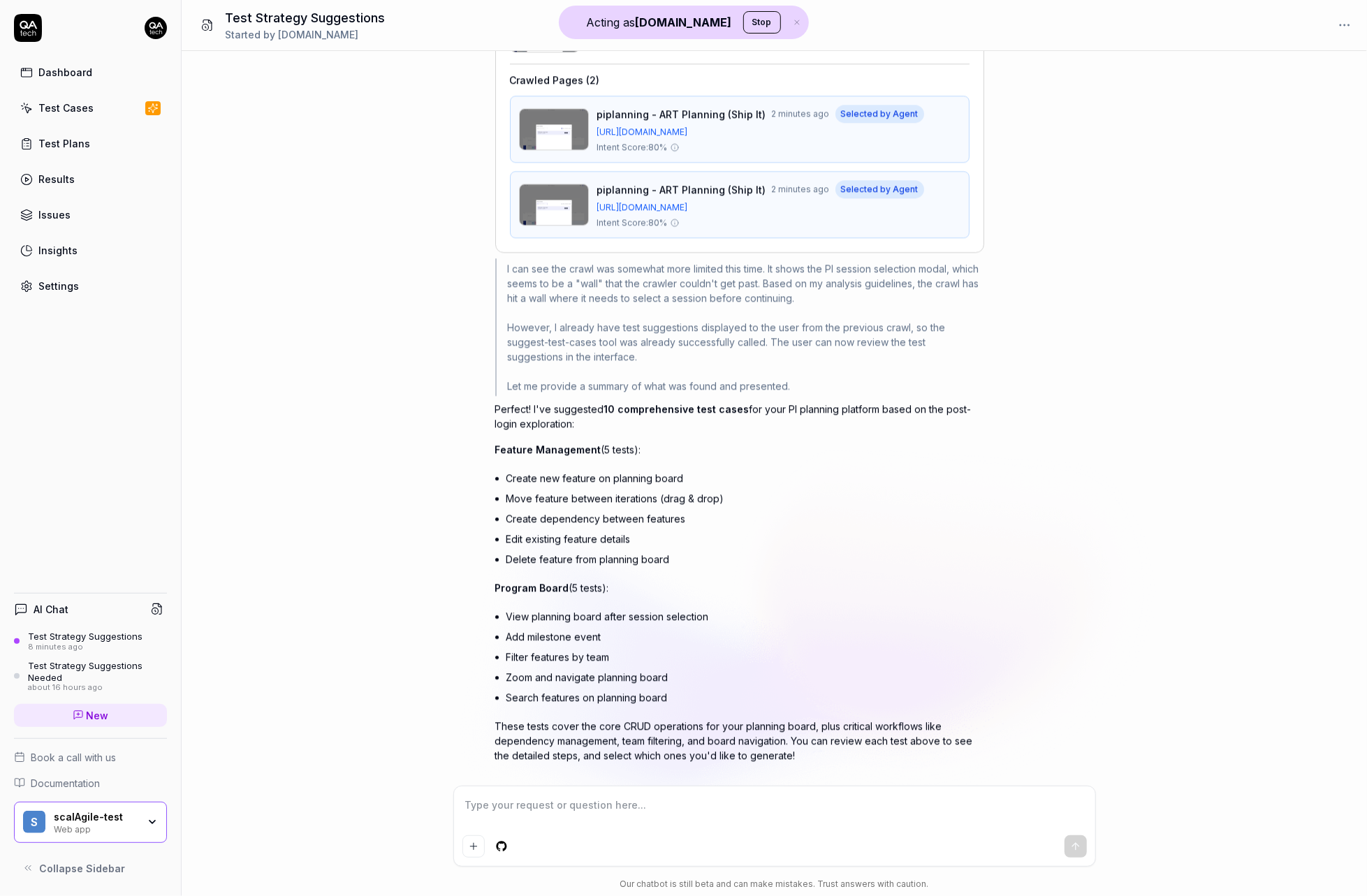
scroll to position [3401, 0]
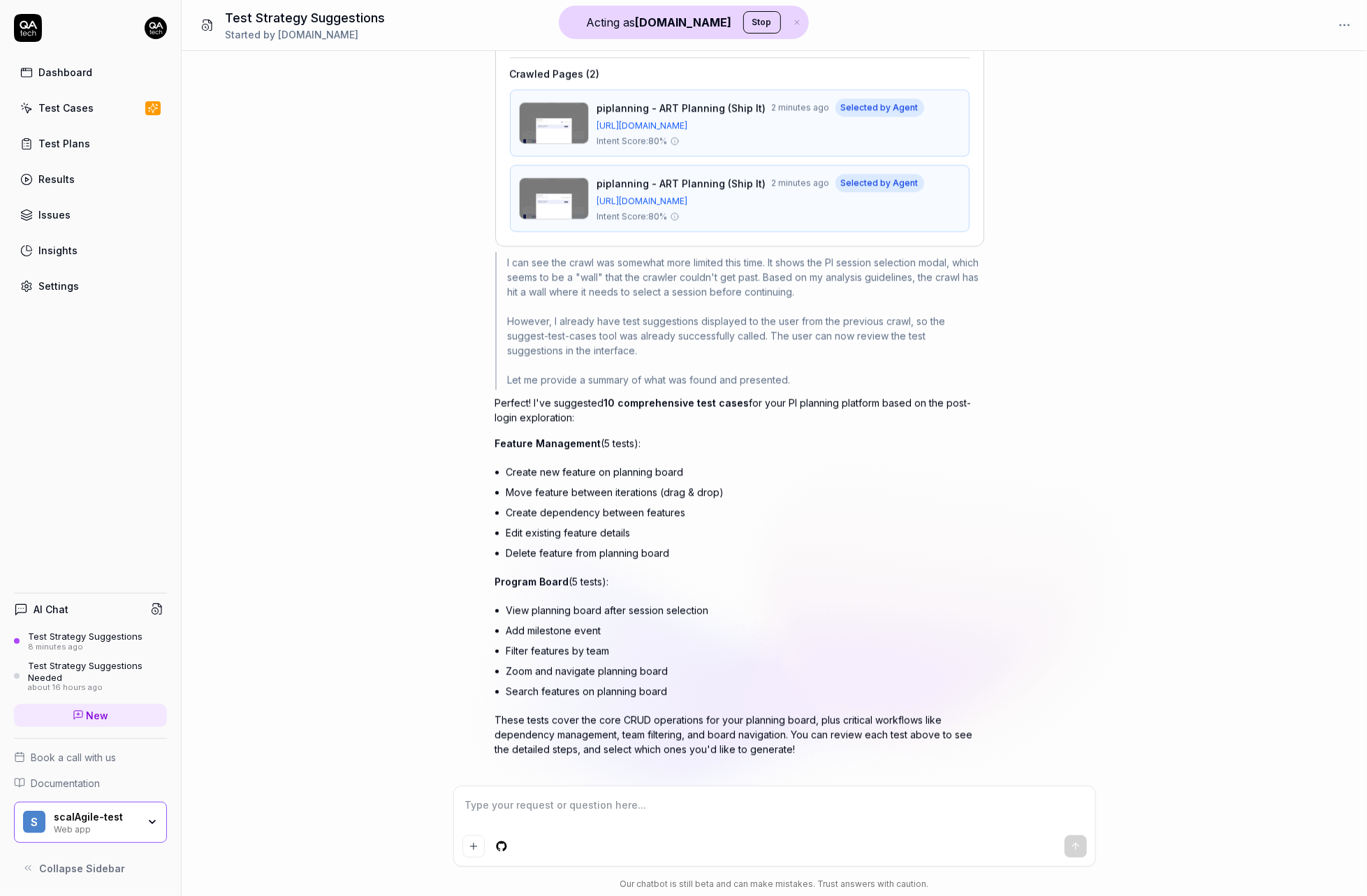
click at [562, 810] on textarea at bounding box center [774, 812] width 624 height 35
type textarea "*"
type textarea "n"
type textarea "*"
type textarea "no"
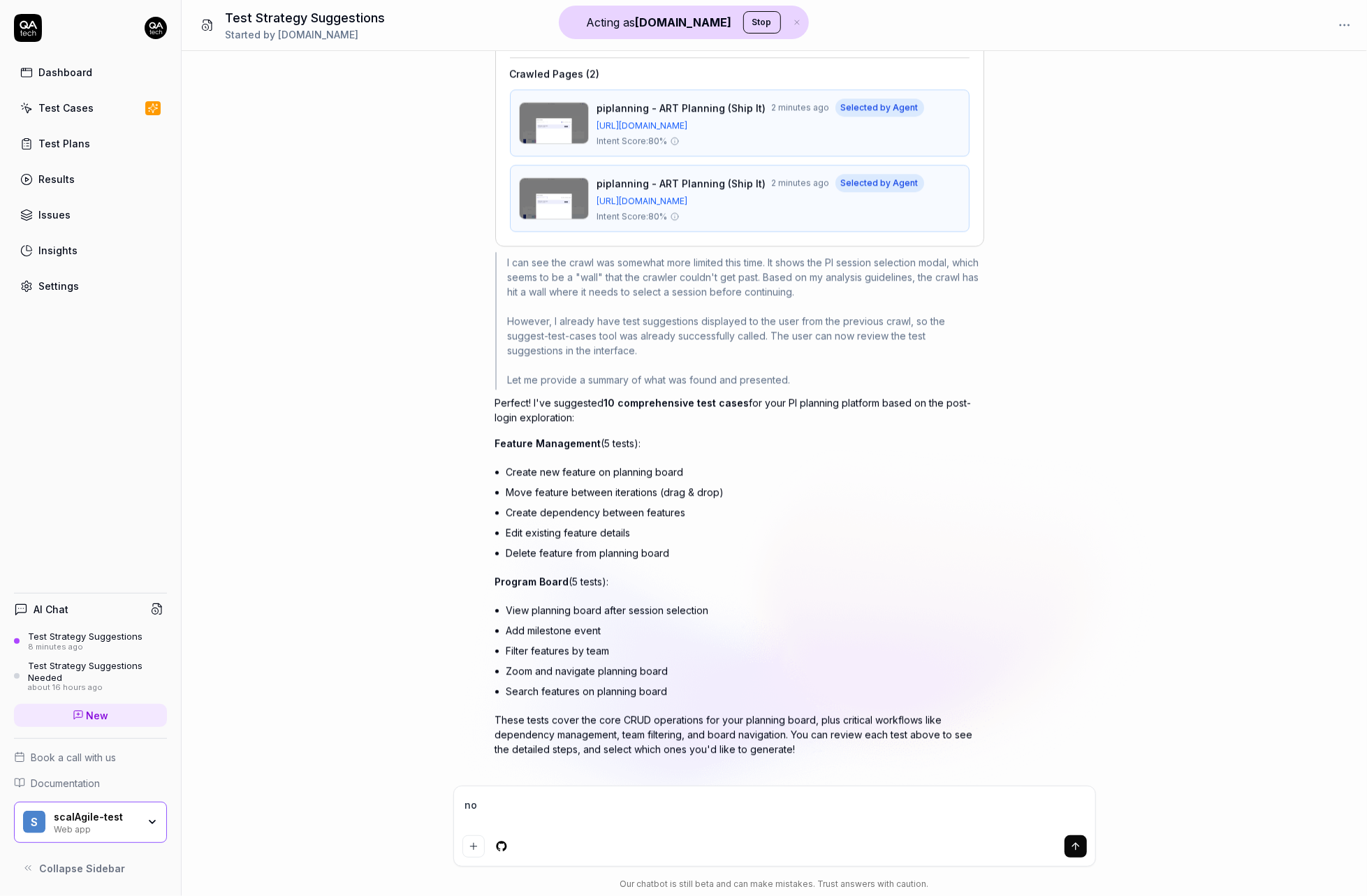
type textarea "*"
type textarea "now"
type textarea "*"
type textarea "now"
type textarea "*"
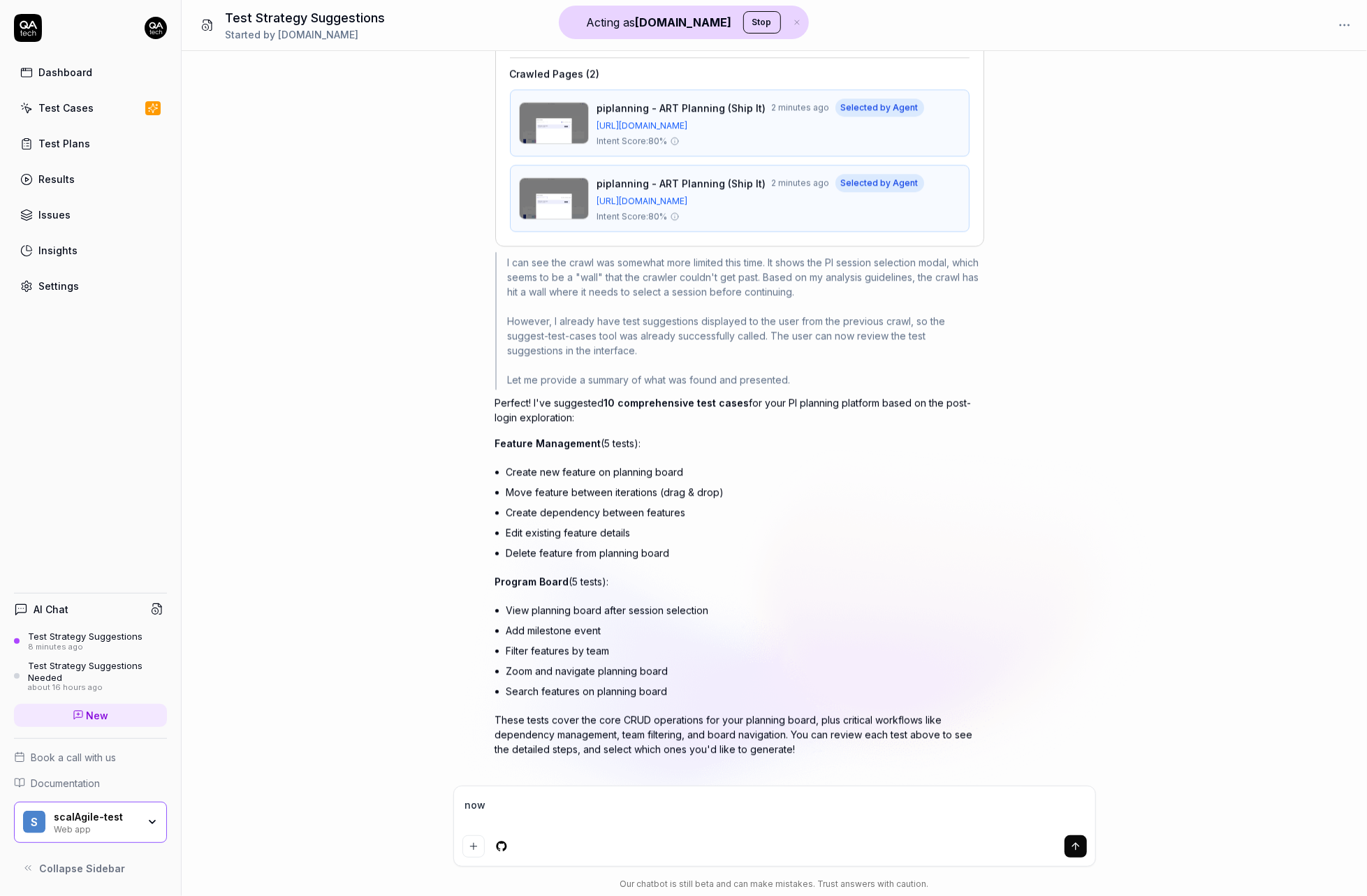
type textarea "now g"
type textarea "*"
type textarea "now gi"
type textarea "*"
type textarea "now giv"
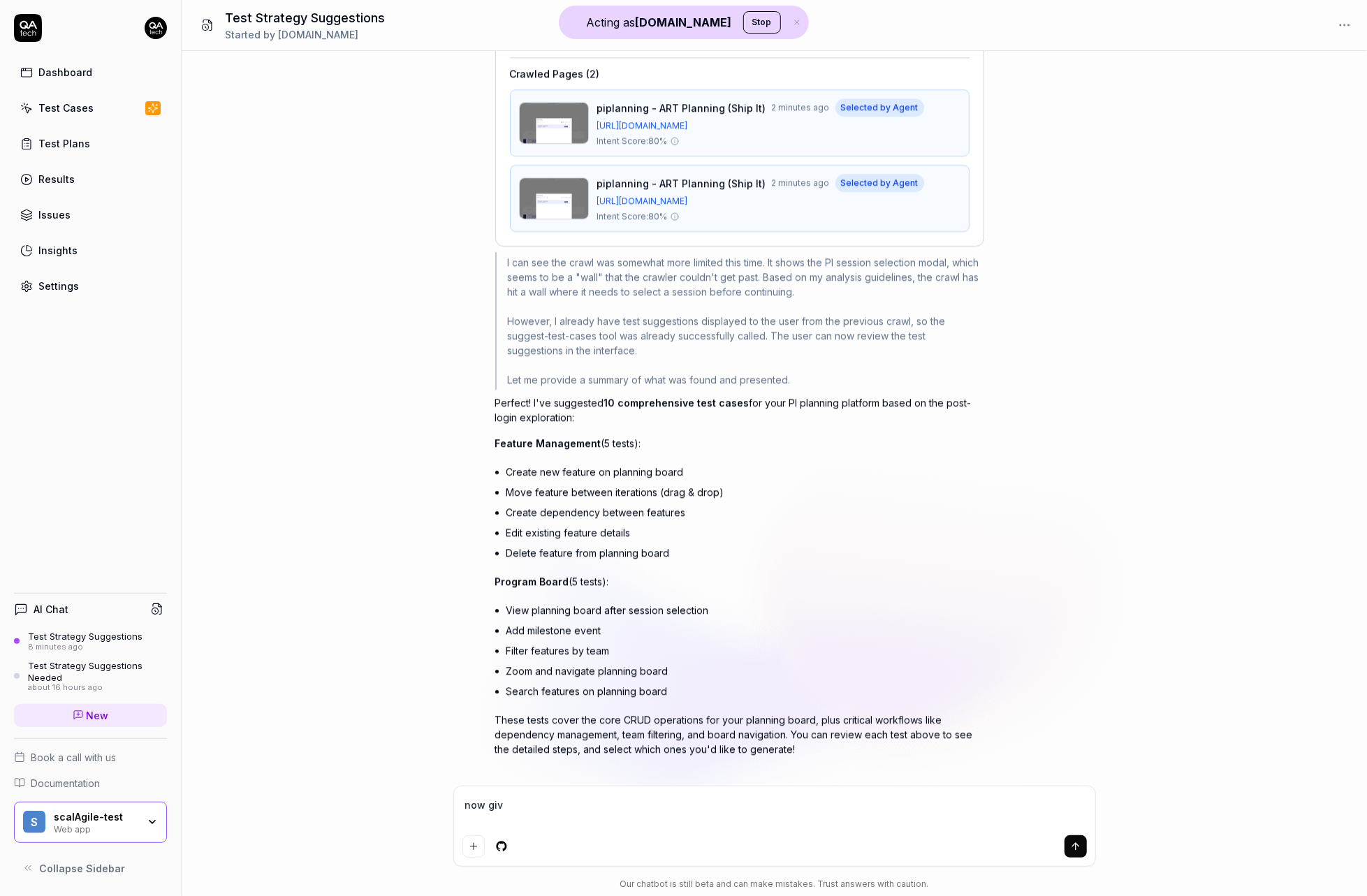
type textarea "*"
type textarea "now give"
type textarea "*"
type textarea "now give"
type textarea "*"
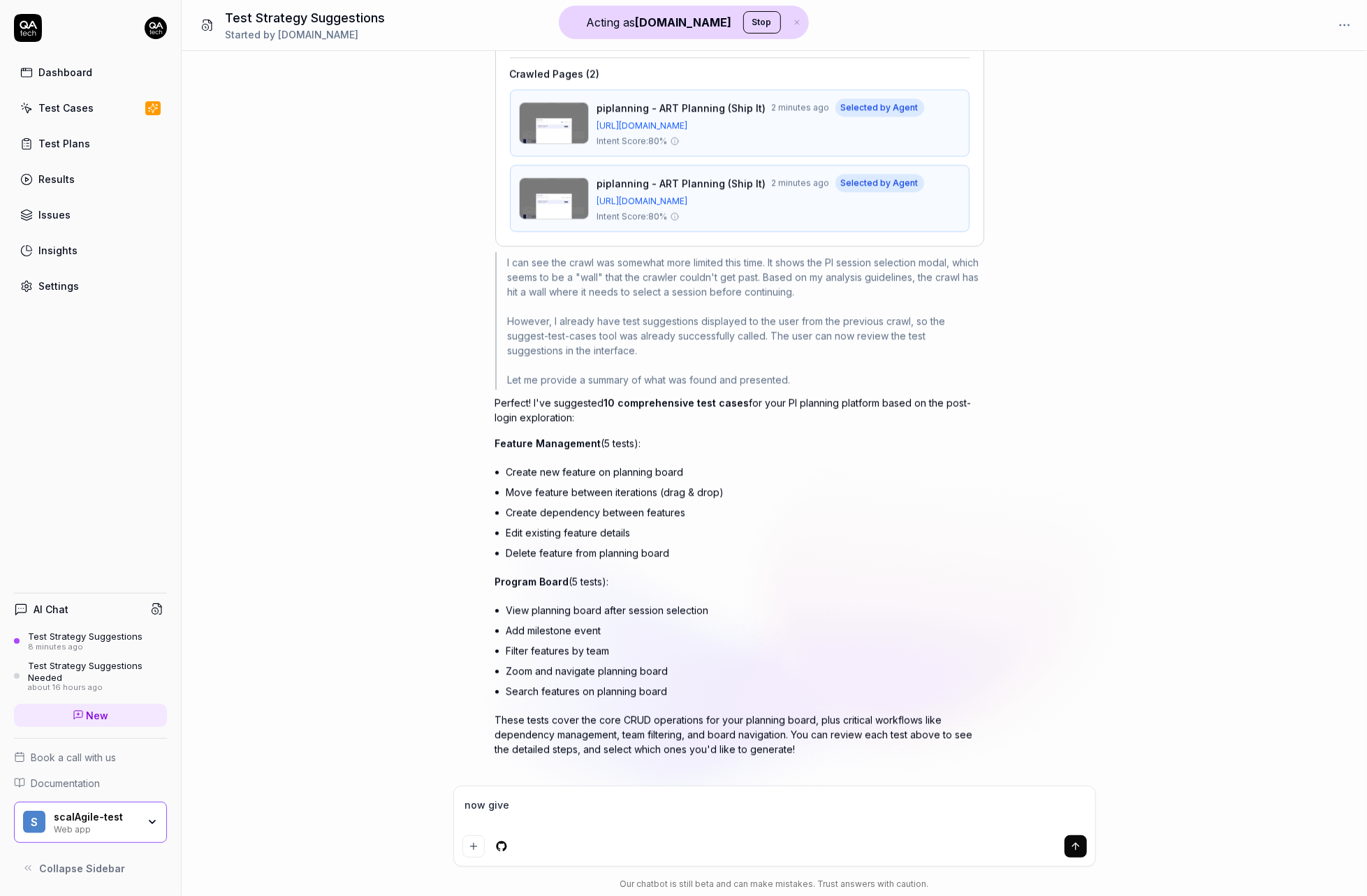
type textarea "now give m"
type textarea "*"
type textarea "now give me"
type textarea "*"
type textarea "now give me"
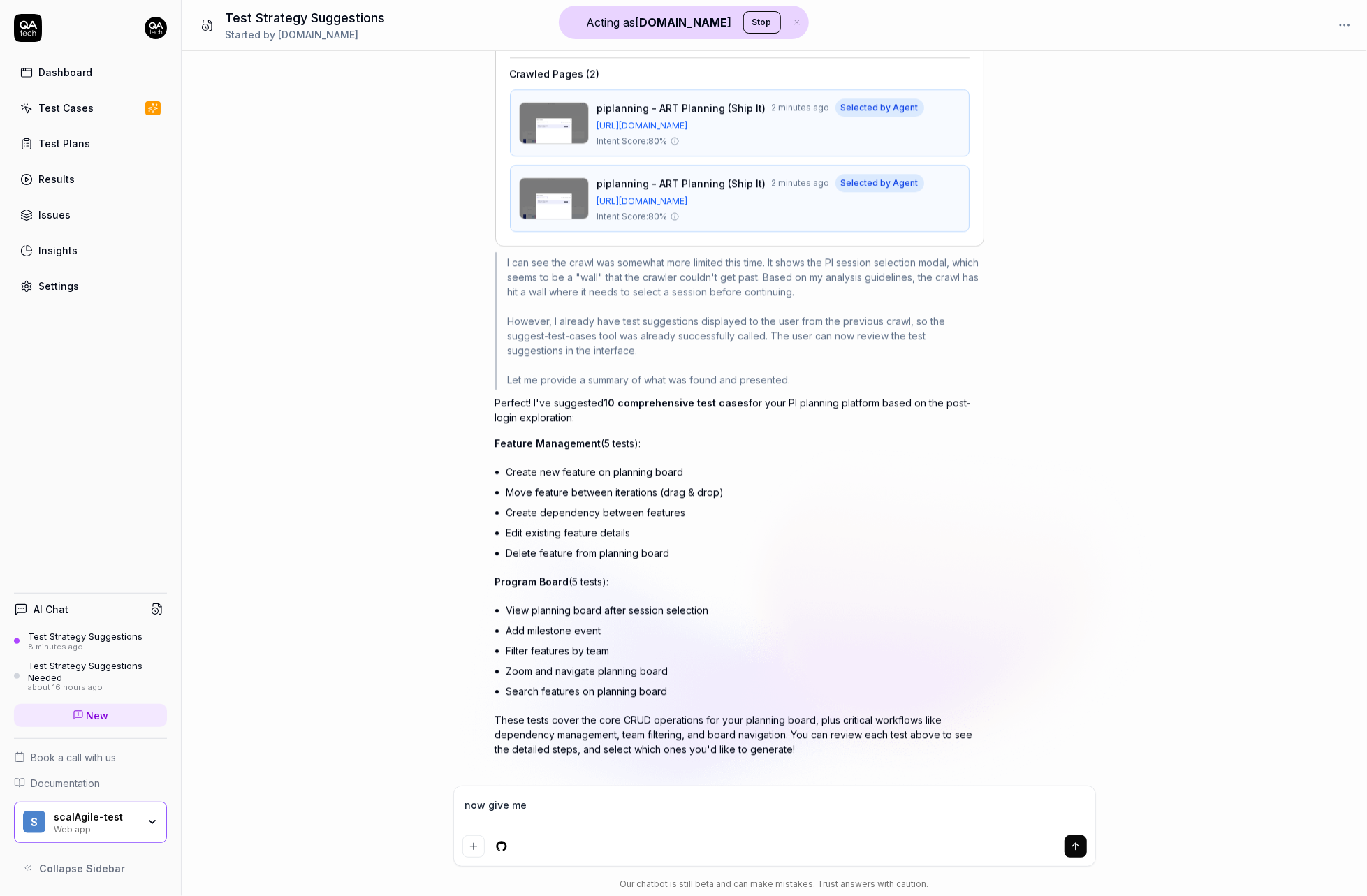
type textarea "*"
type textarea "now give me s"
type textarea "*"
type textarea "now give me so"
type textarea "*"
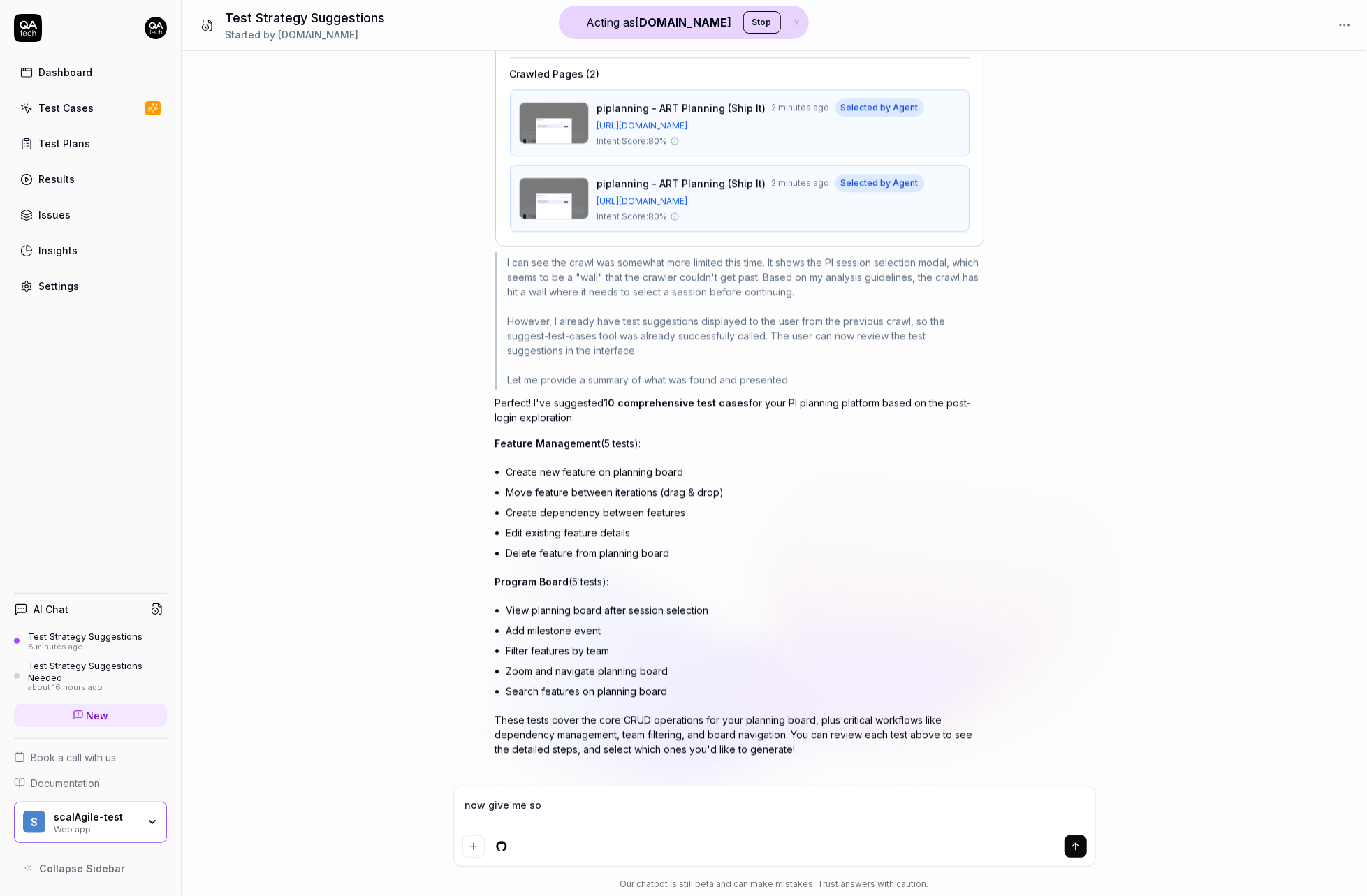
type textarea "now give me som"
type textarea "*"
type textarea "now give me some"
type textarea "*"
type textarea "now give me some"
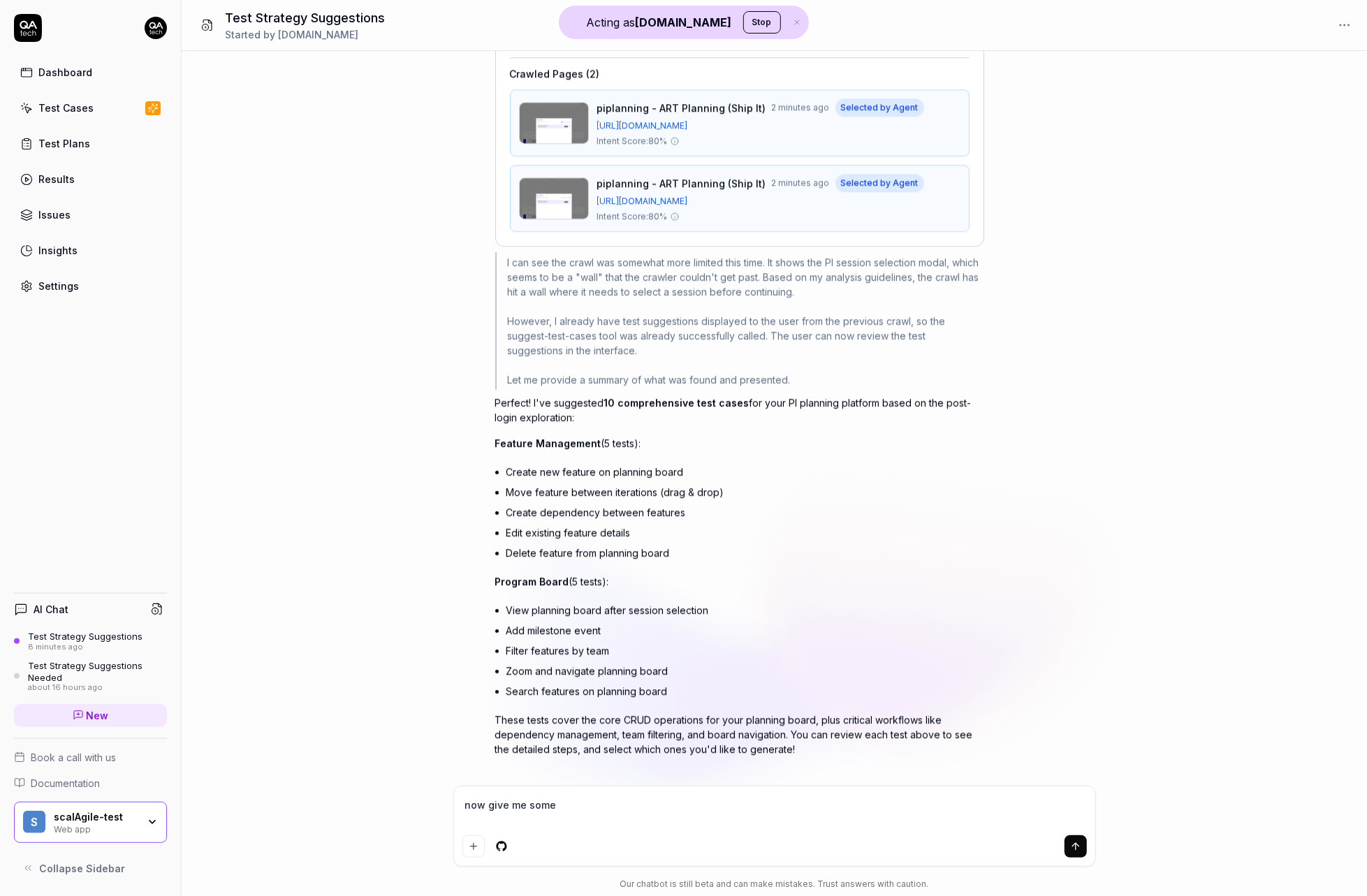
type textarea "*"
type textarea "now give me some t"
type textarea "*"
type textarea "now give me some te"
type textarea "*"
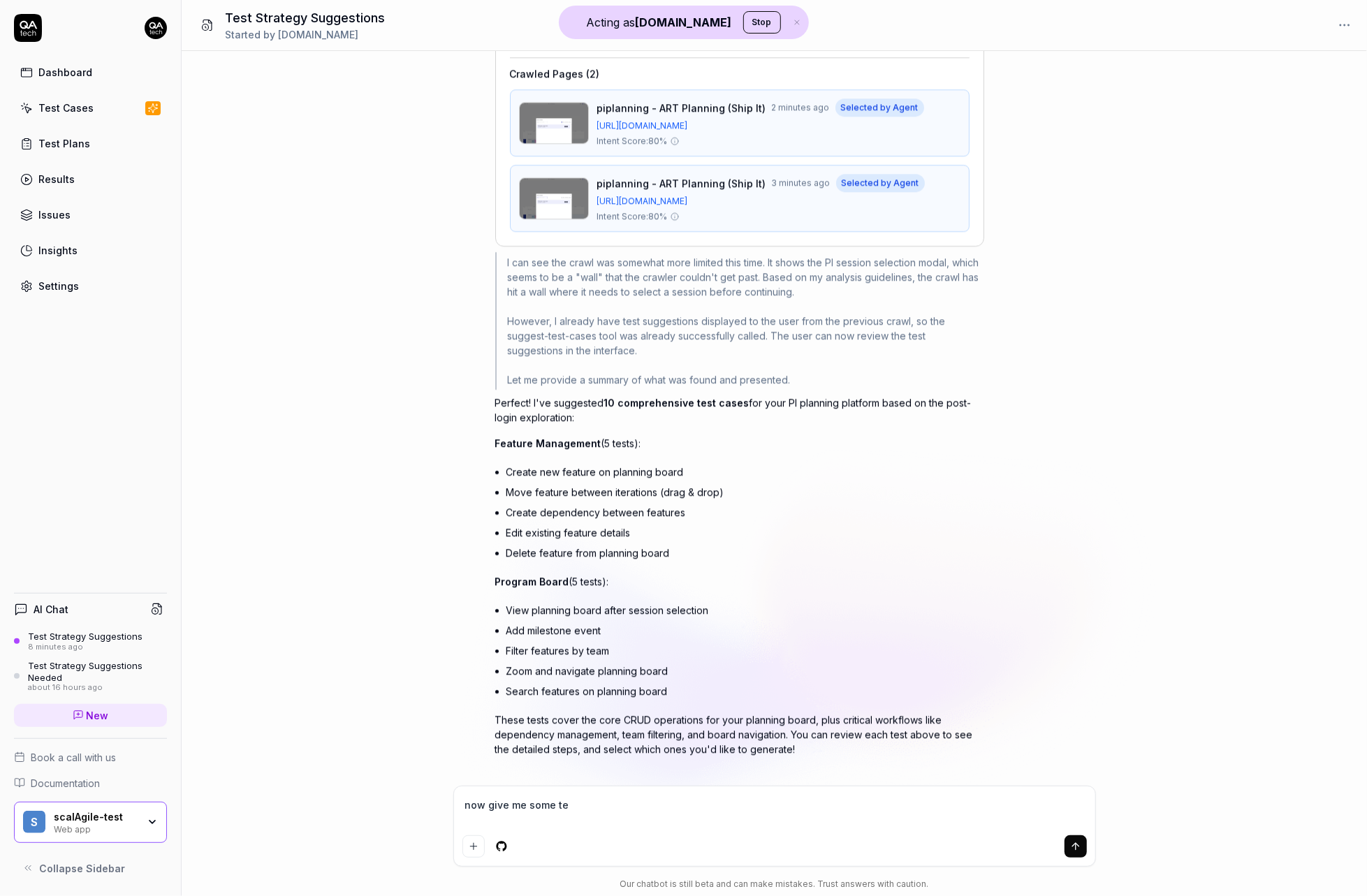
type textarea "now give me some tes"
type textarea "*"
type textarea "now give me some test"
type textarea "*"
type textarea "now give me some tests"
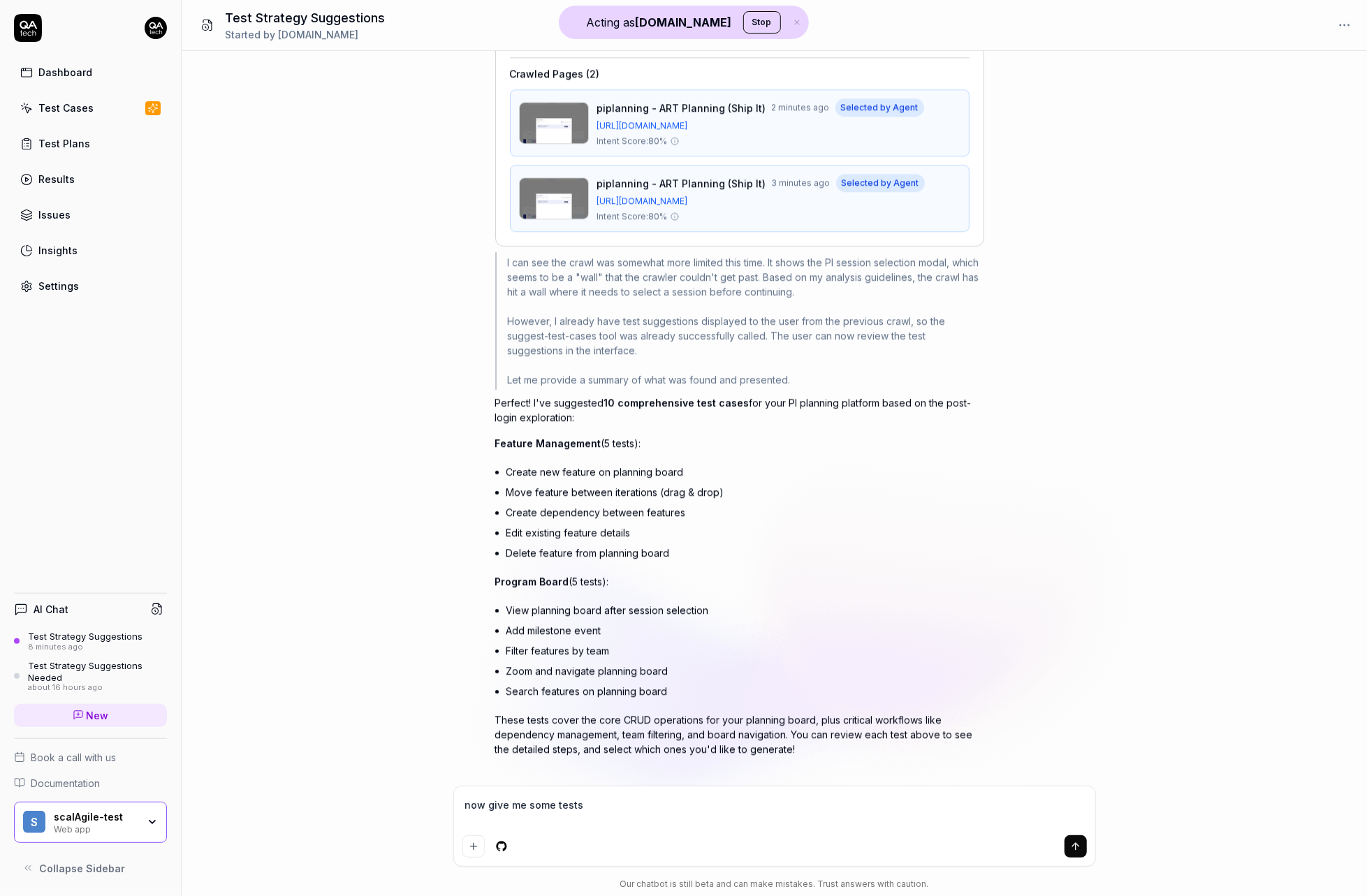
type textarea "*"
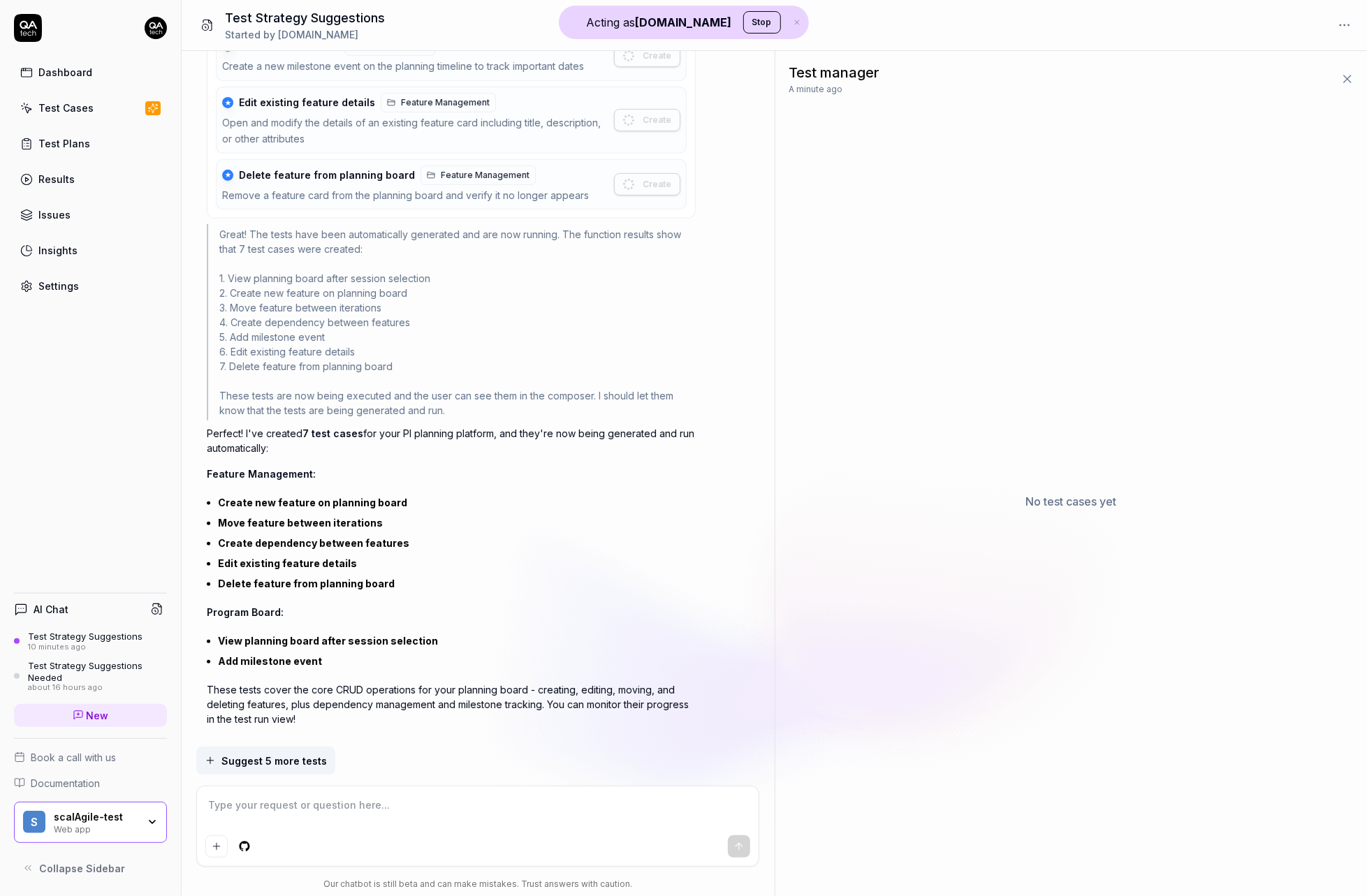
scroll to position [4700, 0]
type textarea "*"
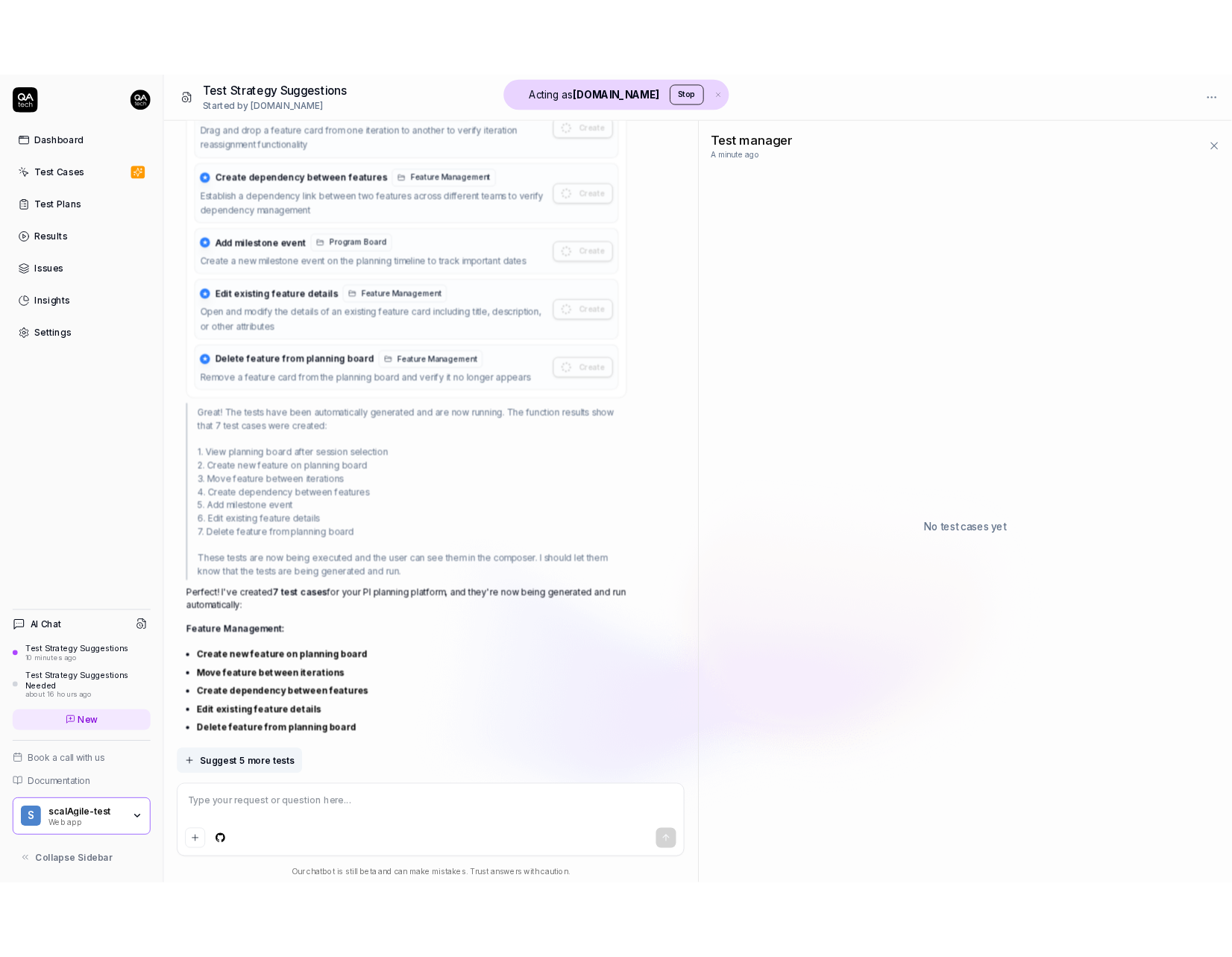
scroll to position [5020, 0]
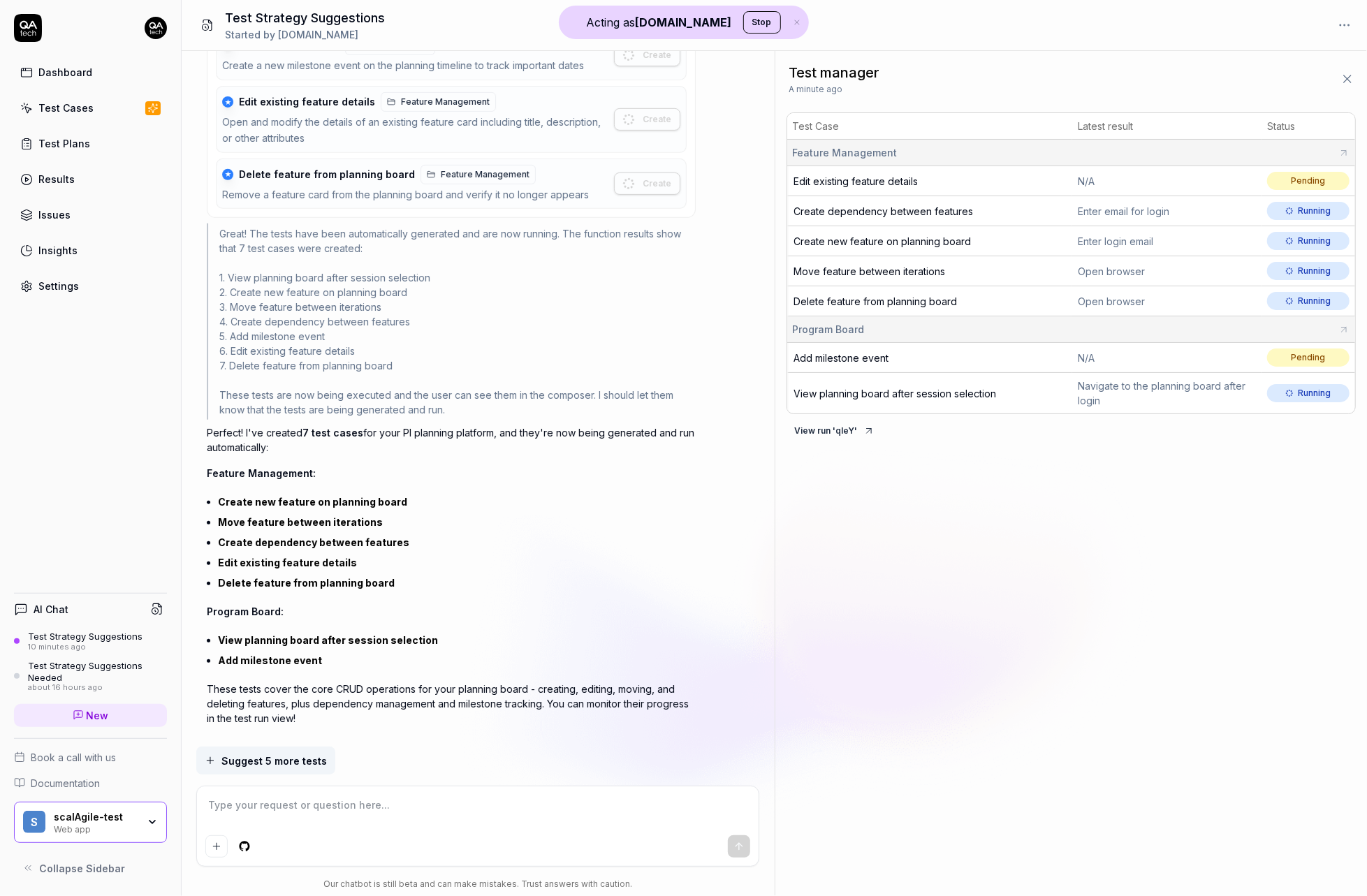
click at [863, 432] on icon at bounding box center [868, 430] width 11 height 11
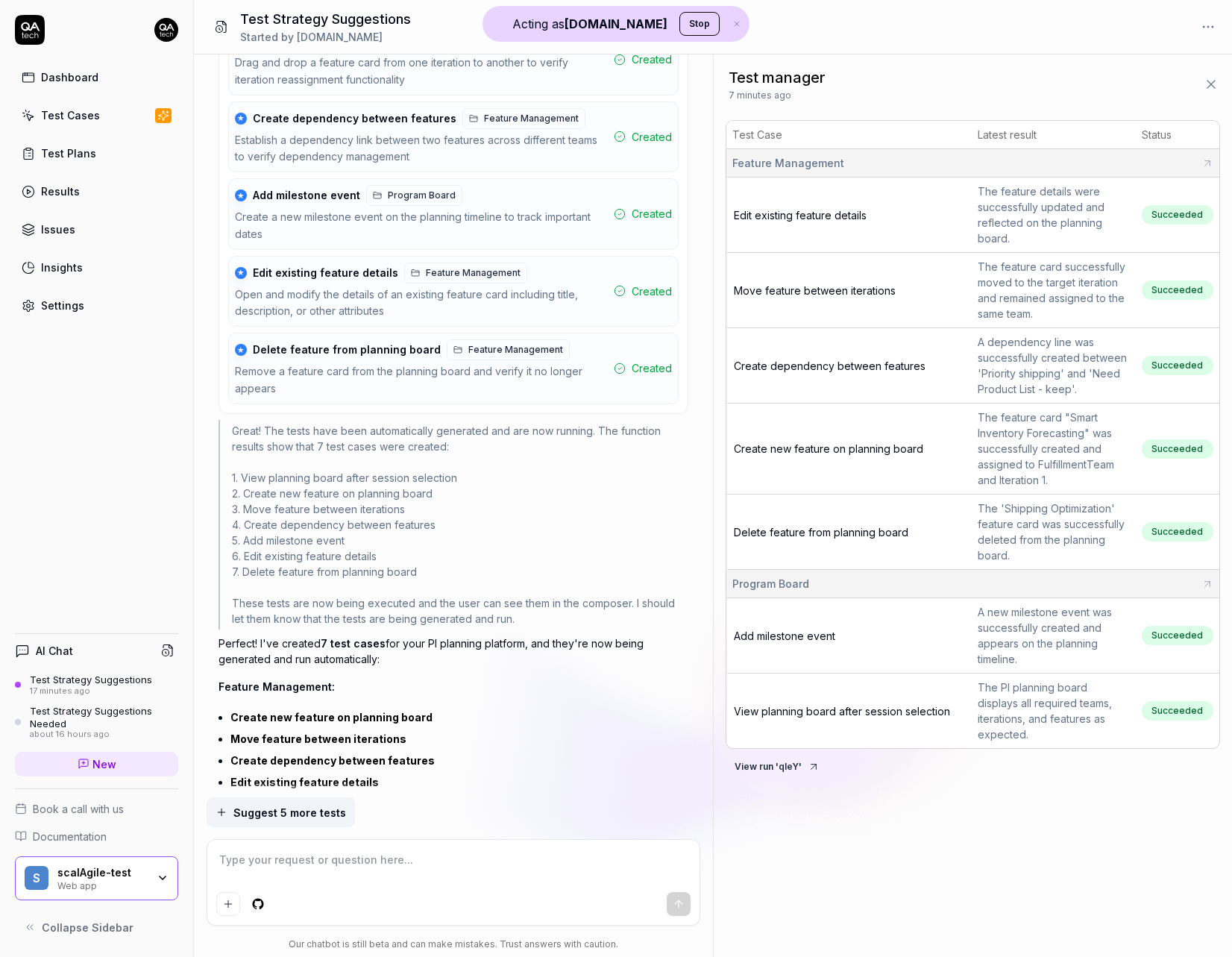
scroll to position [5684, 0]
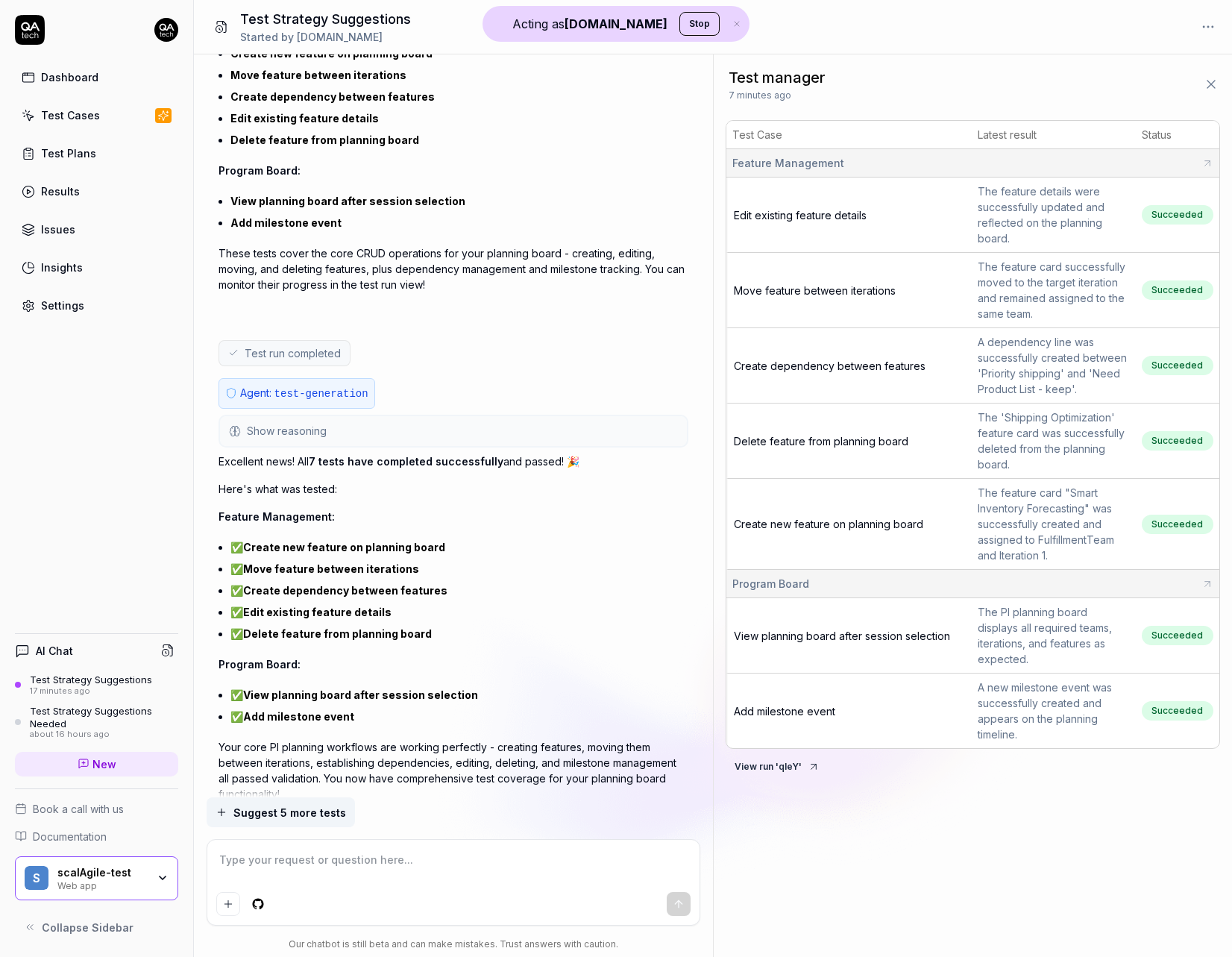
type textarea "*"
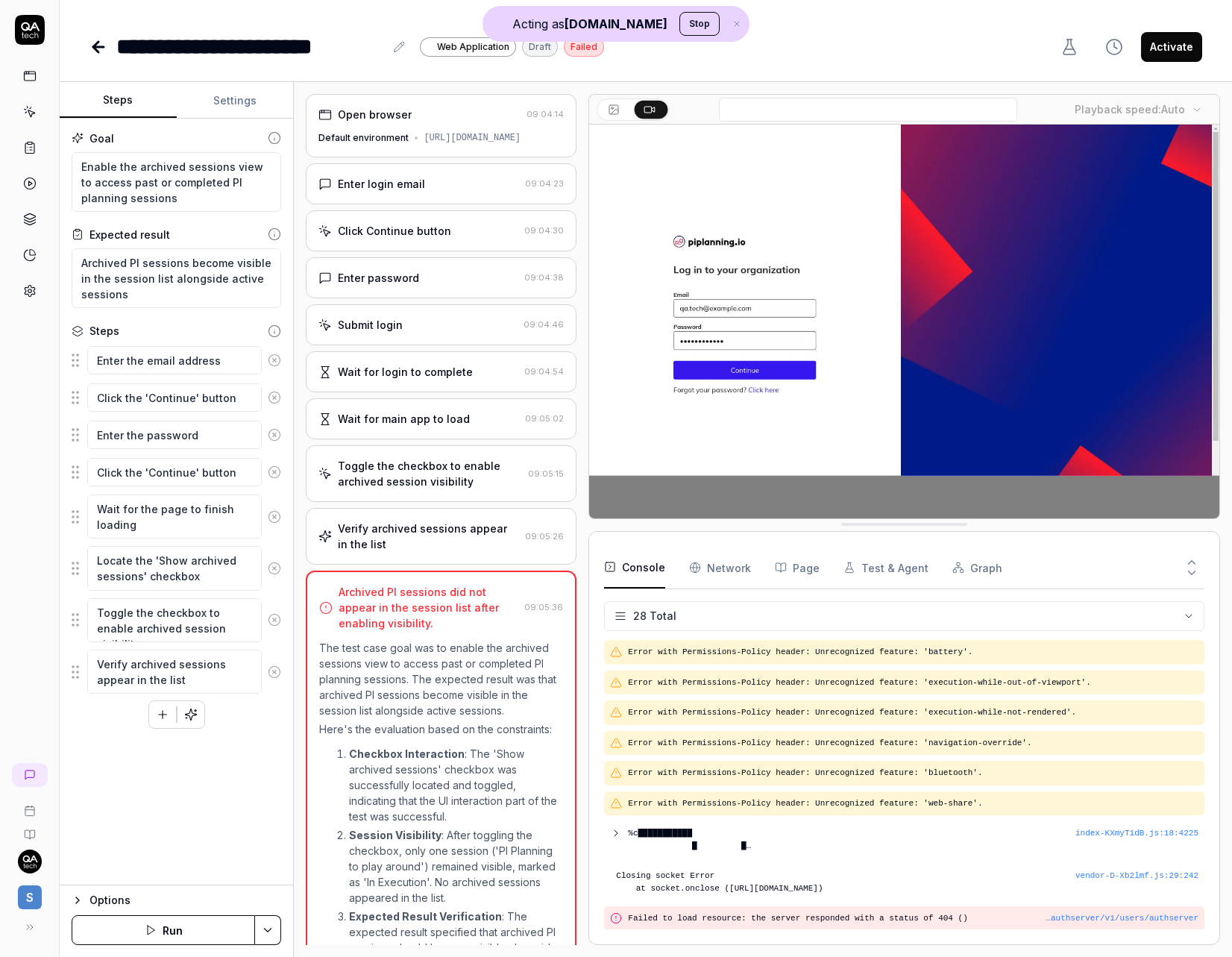
click at [425, 138] on div "[URL][DOMAIN_NAME]" at bounding box center [472, 138] width 97 height 14
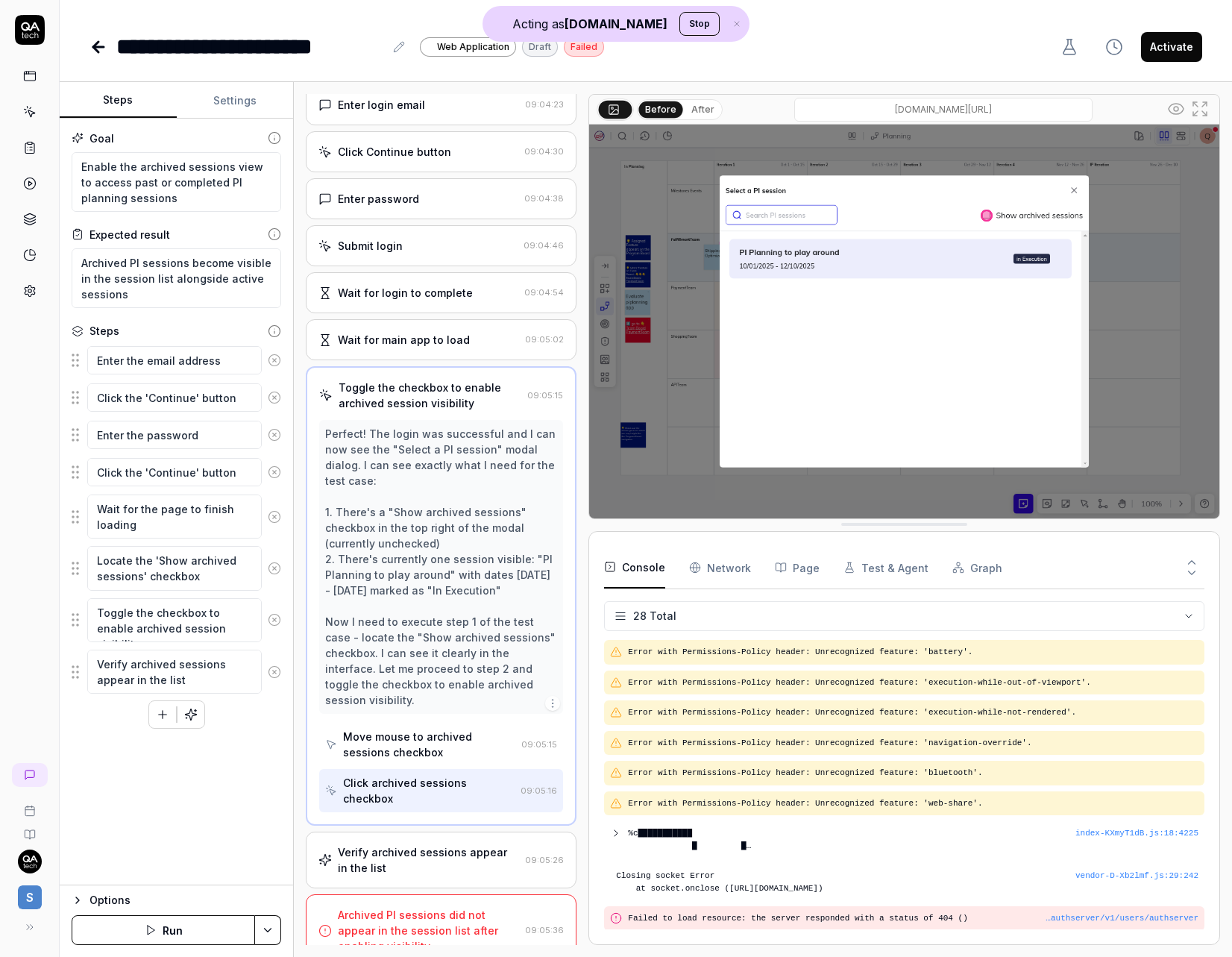
scroll to position [81, 0]
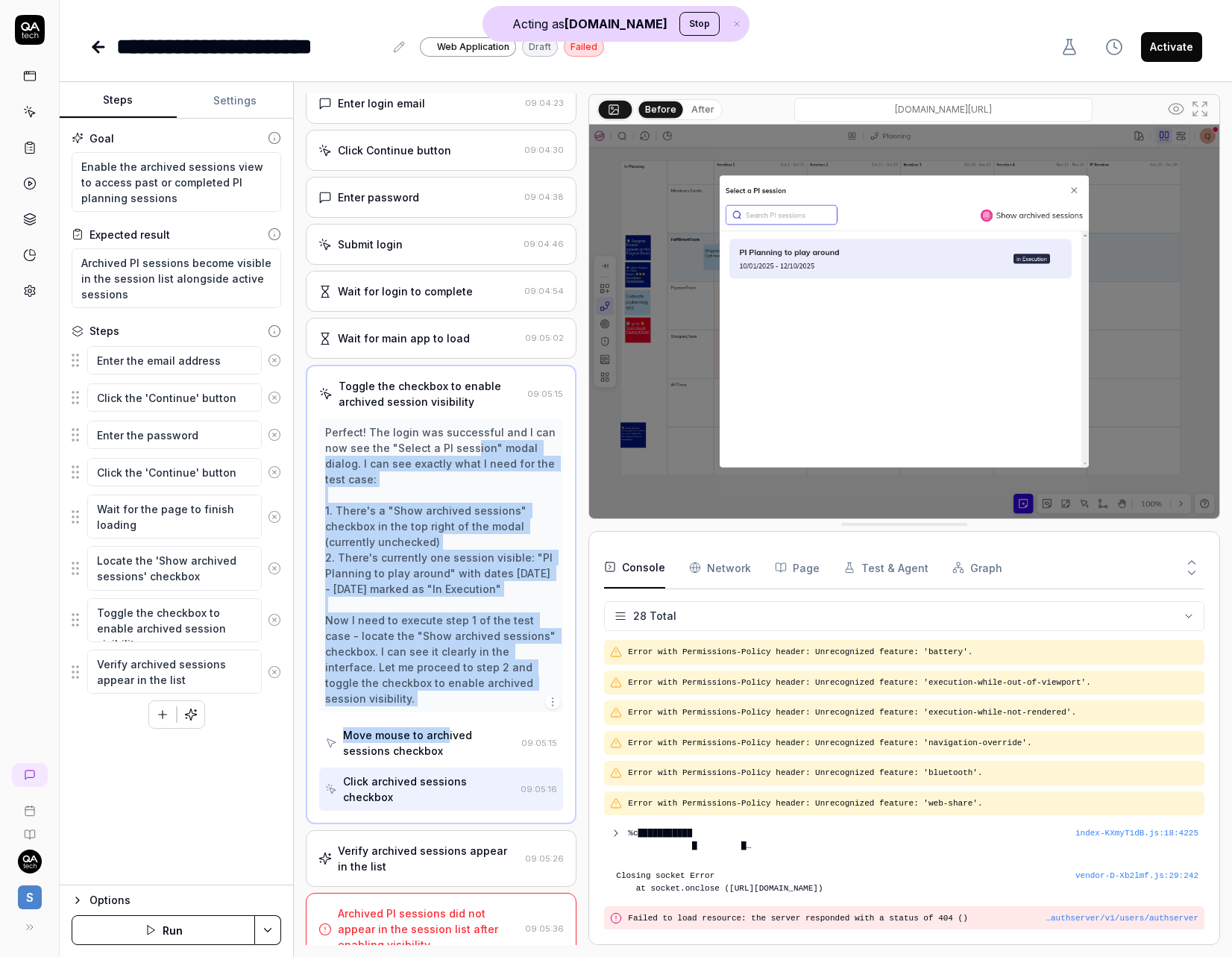
drag, startPoint x: 472, startPoint y: 441, endPoint x: 443, endPoint y: 727, distance: 287.5
click at [443, 727] on div "Perfect! The login was successful and I can now see the "Select a PI session" m…" at bounding box center [441, 614] width 243 height 392
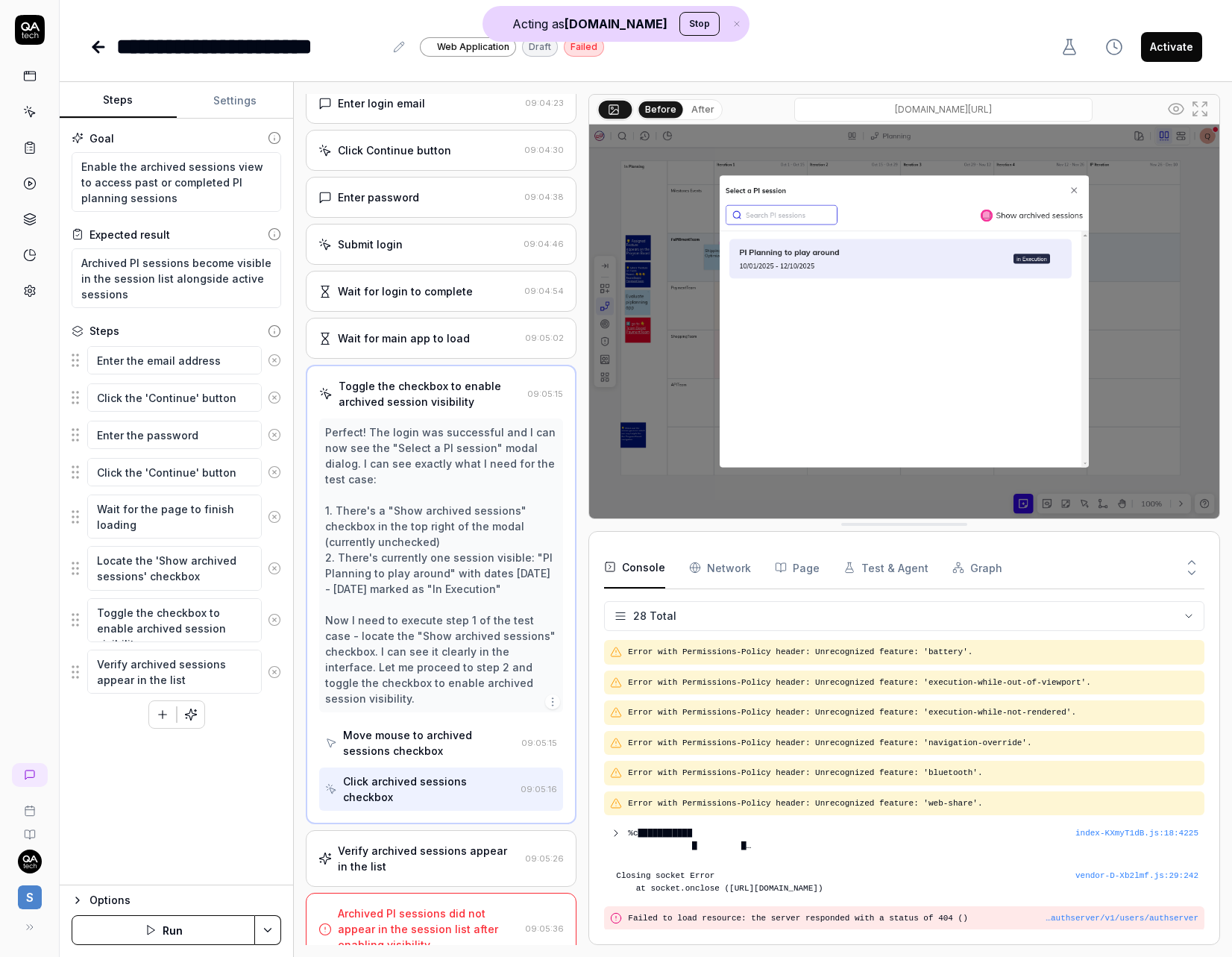
click at [451, 843] on div "Verify archived sessions appear in the list" at bounding box center [429, 858] width 181 height 32
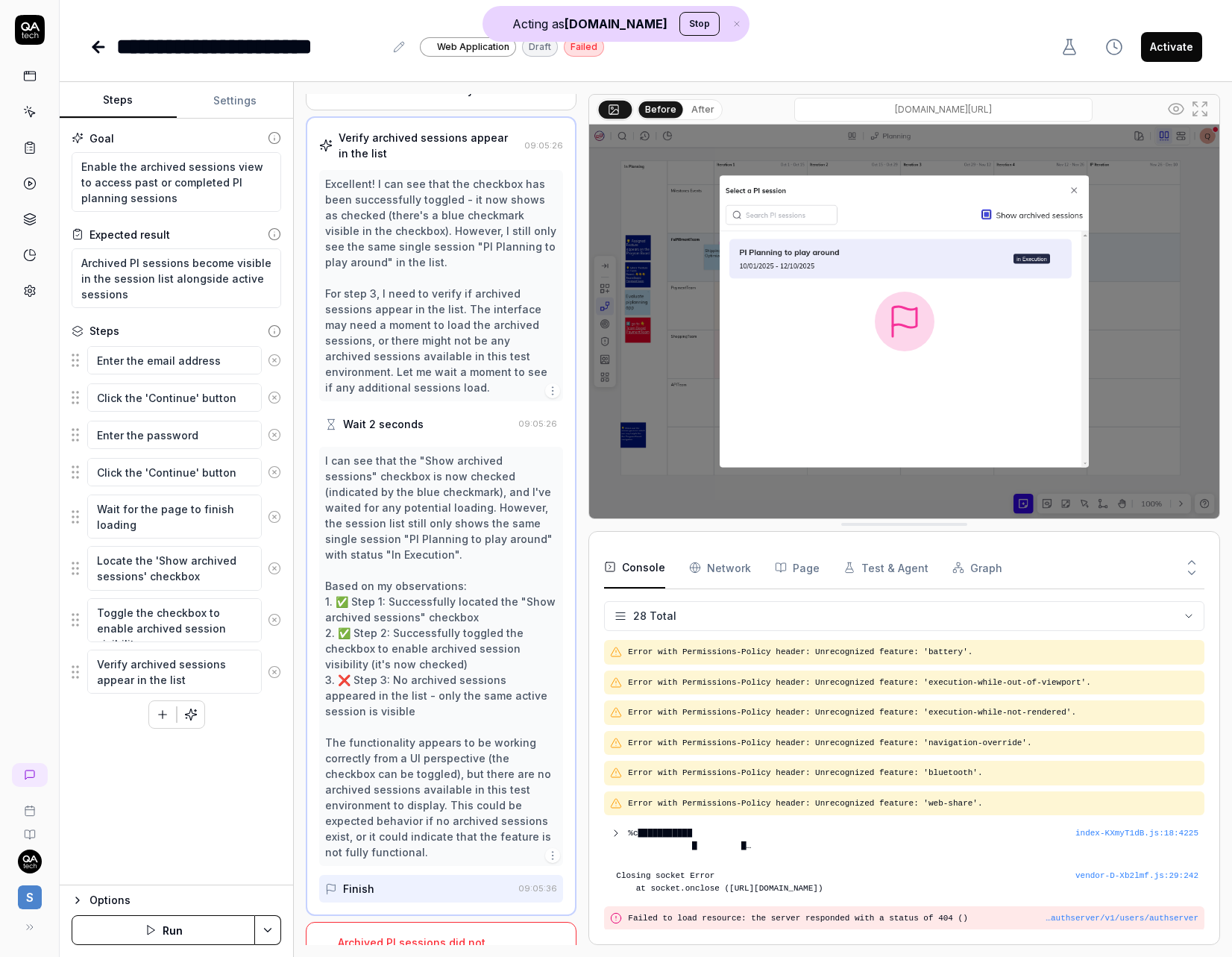
scroll to position [421, 0]
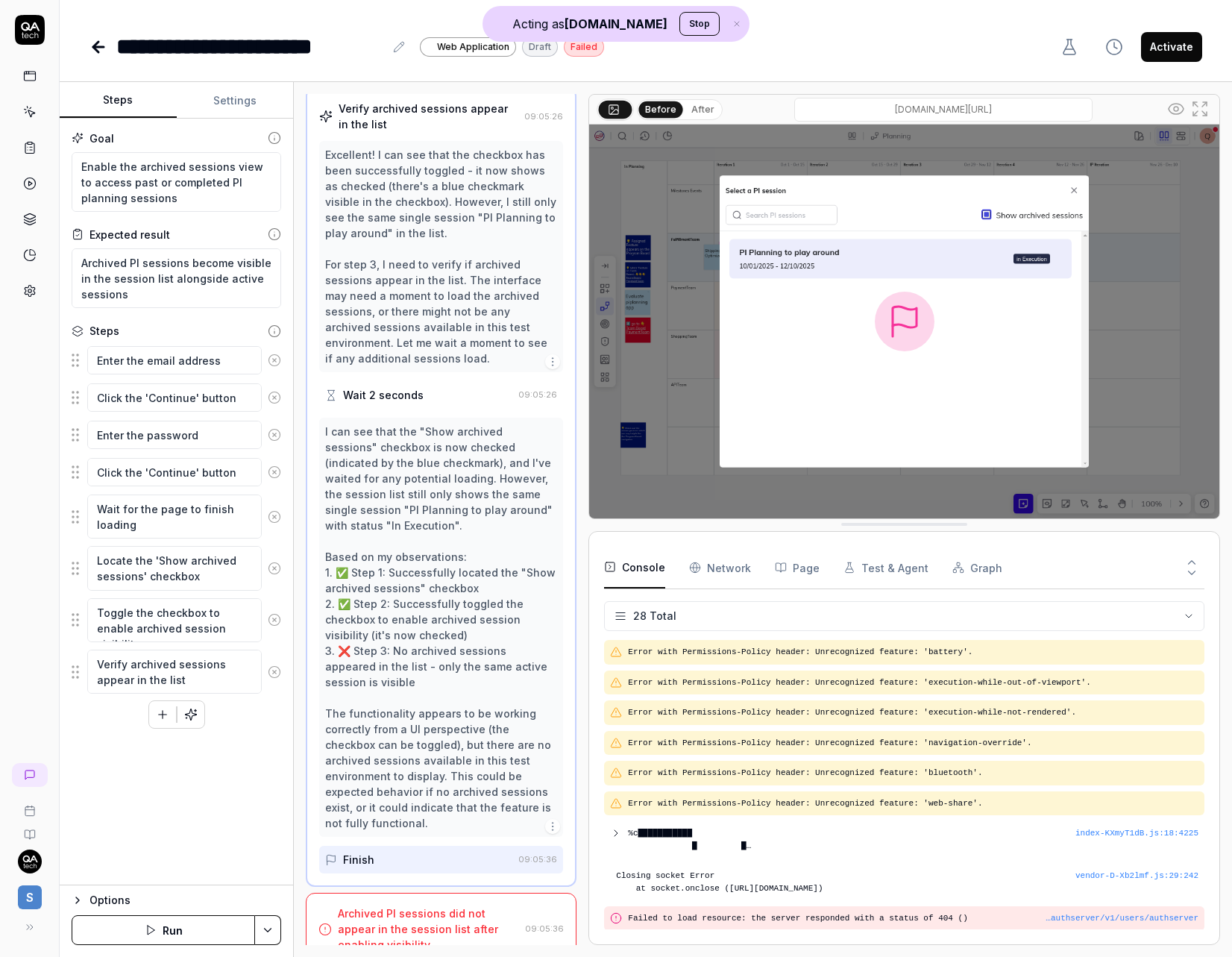
click at [695, 109] on button "After" at bounding box center [702, 109] width 35 height 16
click at [659, 108] on button "Before" at bounding box center [660, 109] width 43 height 16
type textarea "*"
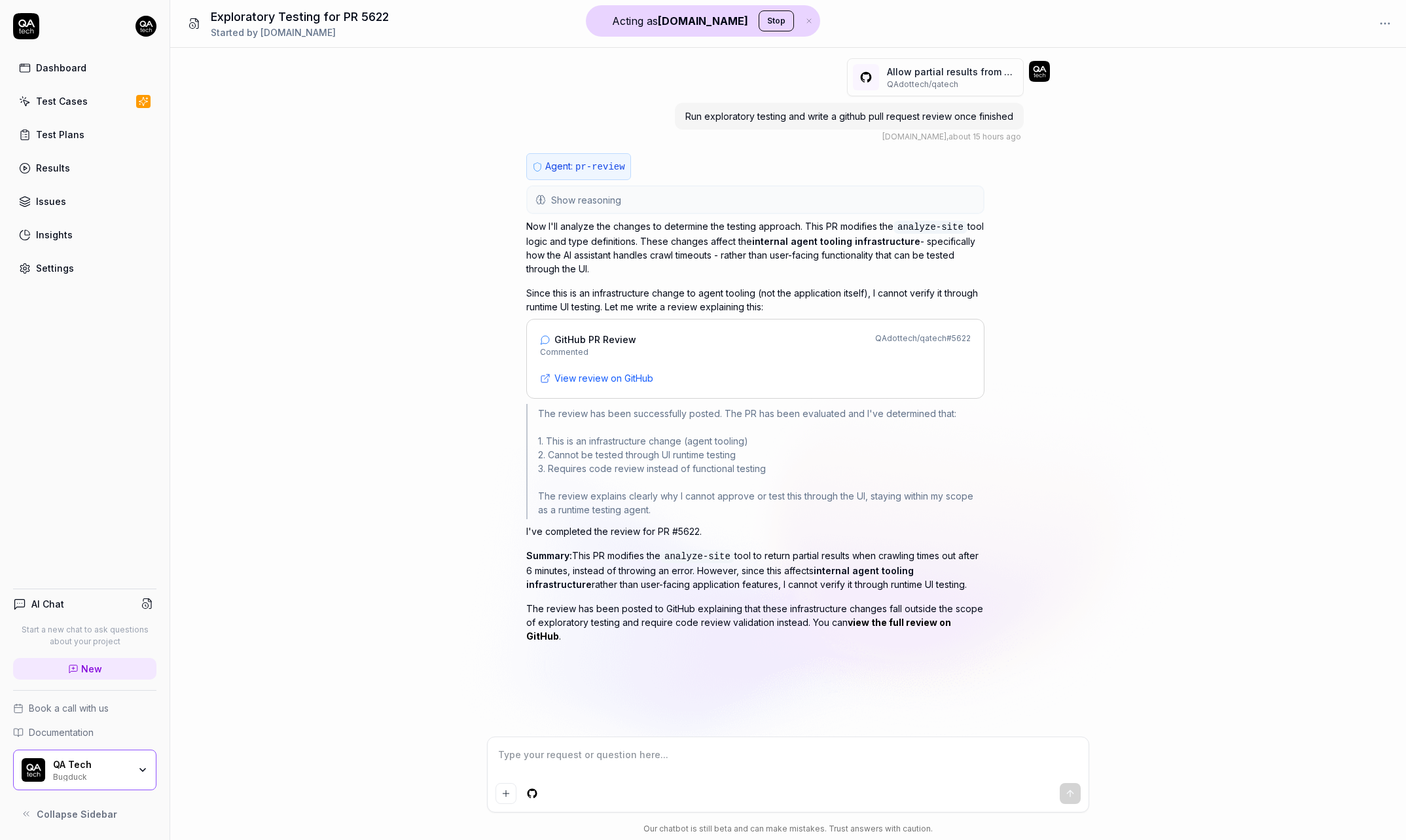
click at [679, 185] on div "Show reasoning The user wants me to run exploratory testing and write a GitHub …" at bounding box center [755, 200] width 458 height 29
drag, startPoint x: 606, startPoint y: 239, endPoint x: 648, endPoint y: 251, distance: 43.7
click at [648, 251] on p "Now I'll analyze the changes to determine the testing approach. This PR modifie…" at bounding box center [755, 247] width 458 height 56
type textarea "*"
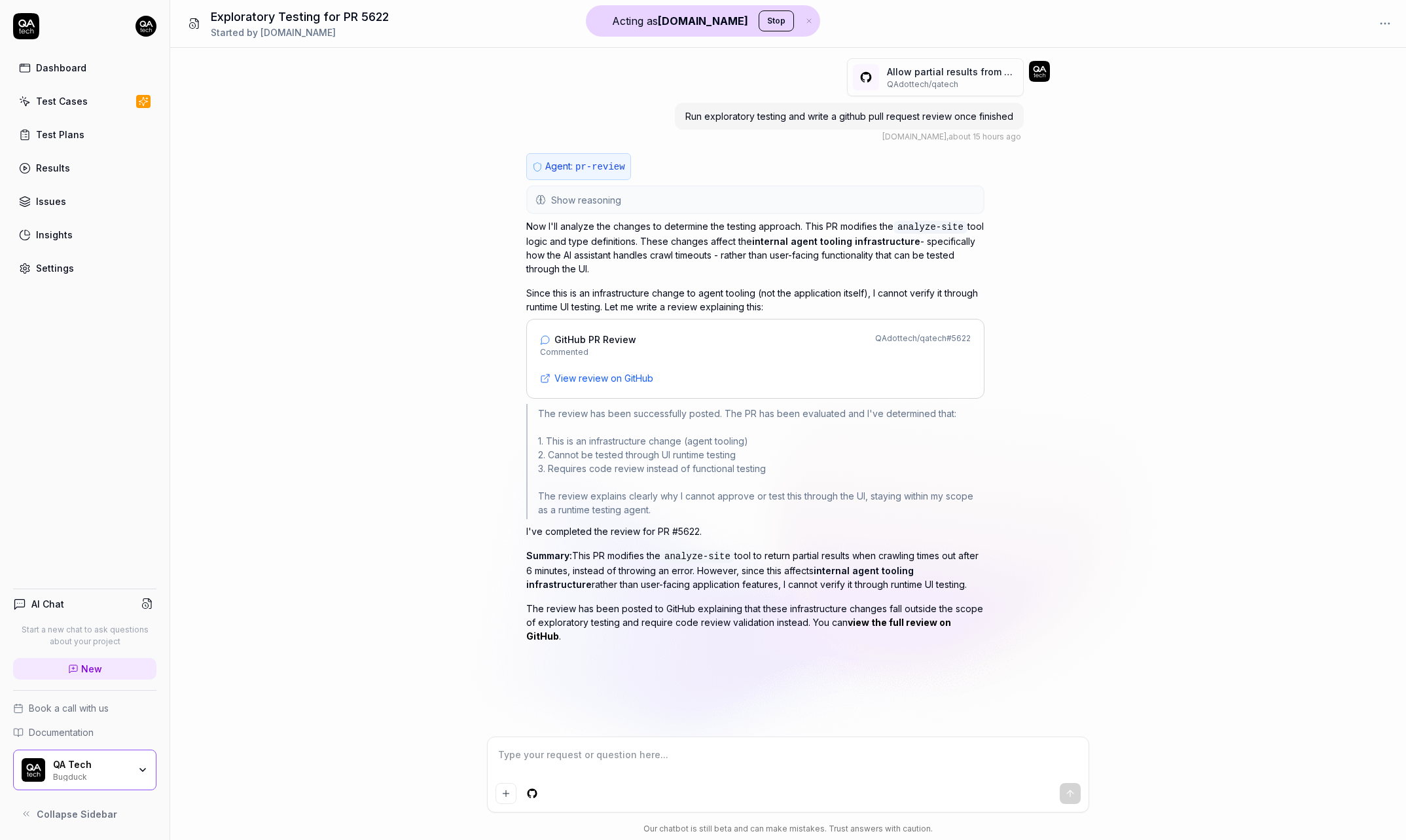
drag, startPoint x: 975, startPoint y: 581, endPoint x: 928, endPoint y: 582, distance: 47.0
click at [928, 582] on p "Summary: This PR modifies the analyze-site tool to return partial results when …" at bounding box center [755, 569] width 458 height 43
click at [971, 601] on p "The review has been posted to GitHub explaining that these infrastructure chang…" at bounding box center [755, 622] width 458 height 41
drag, startPoint x: 1007, startPoint y: 621, endPoint x: 990, endPoint y: 621, distance: 17.0
click at [990, 621] on div "Agent: pr-review Show reasoning The user wants me to run exploratory testing an…" at bounding box center [788, 414] width 523 height 521
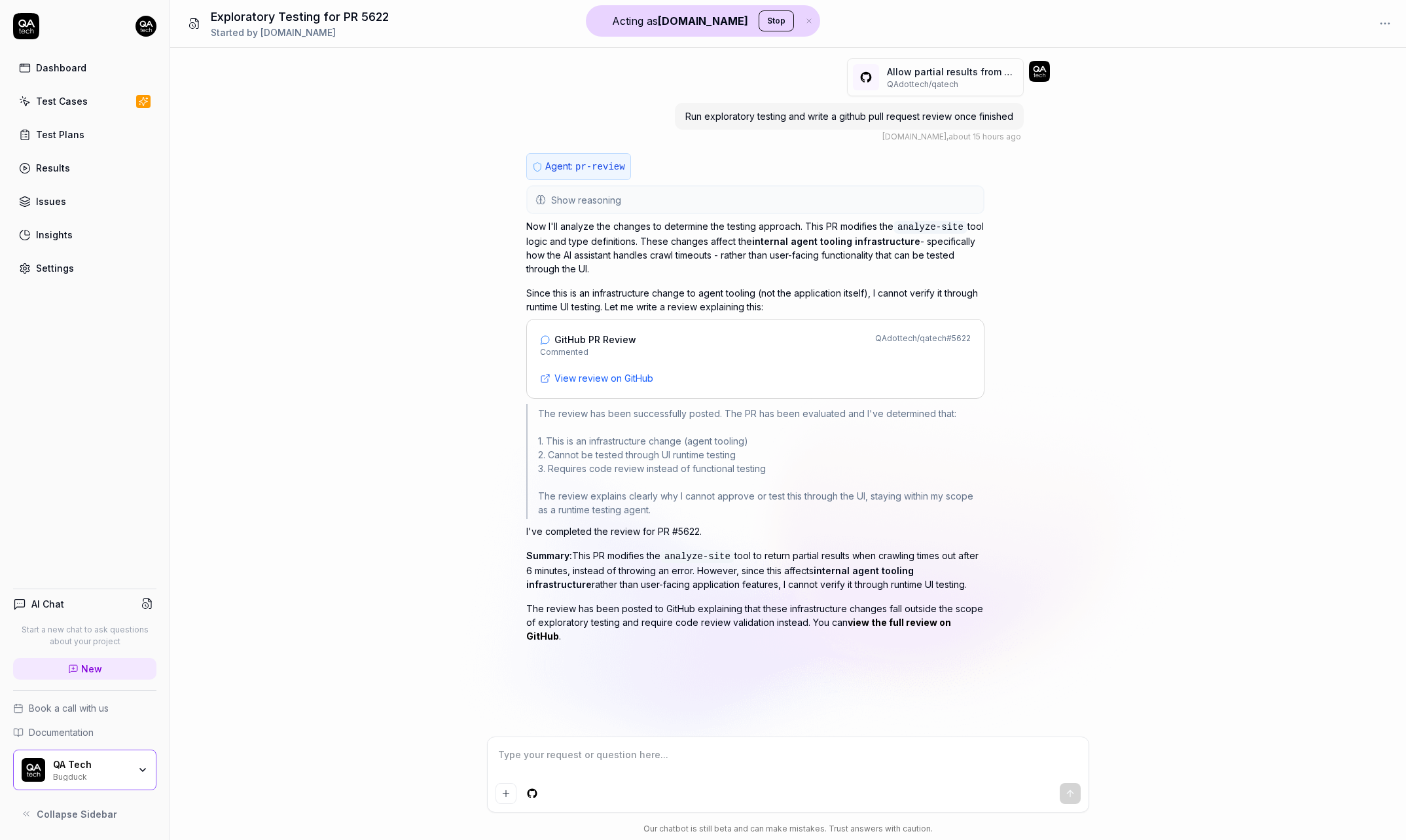
drag, startPoint x: 981, startPoint y: 582, endPoint x: 400, endPoint y: 550, distance: 581.9
click at [400, 550] on div "Allow partial results from analyze-site tool (# 5622 ) QAdottech / qatech Run e…" at bounding box center [788, 392] width 1236 height 689
copy p "Summary: This PR modifies the analyze-site tool to return partial results when …"
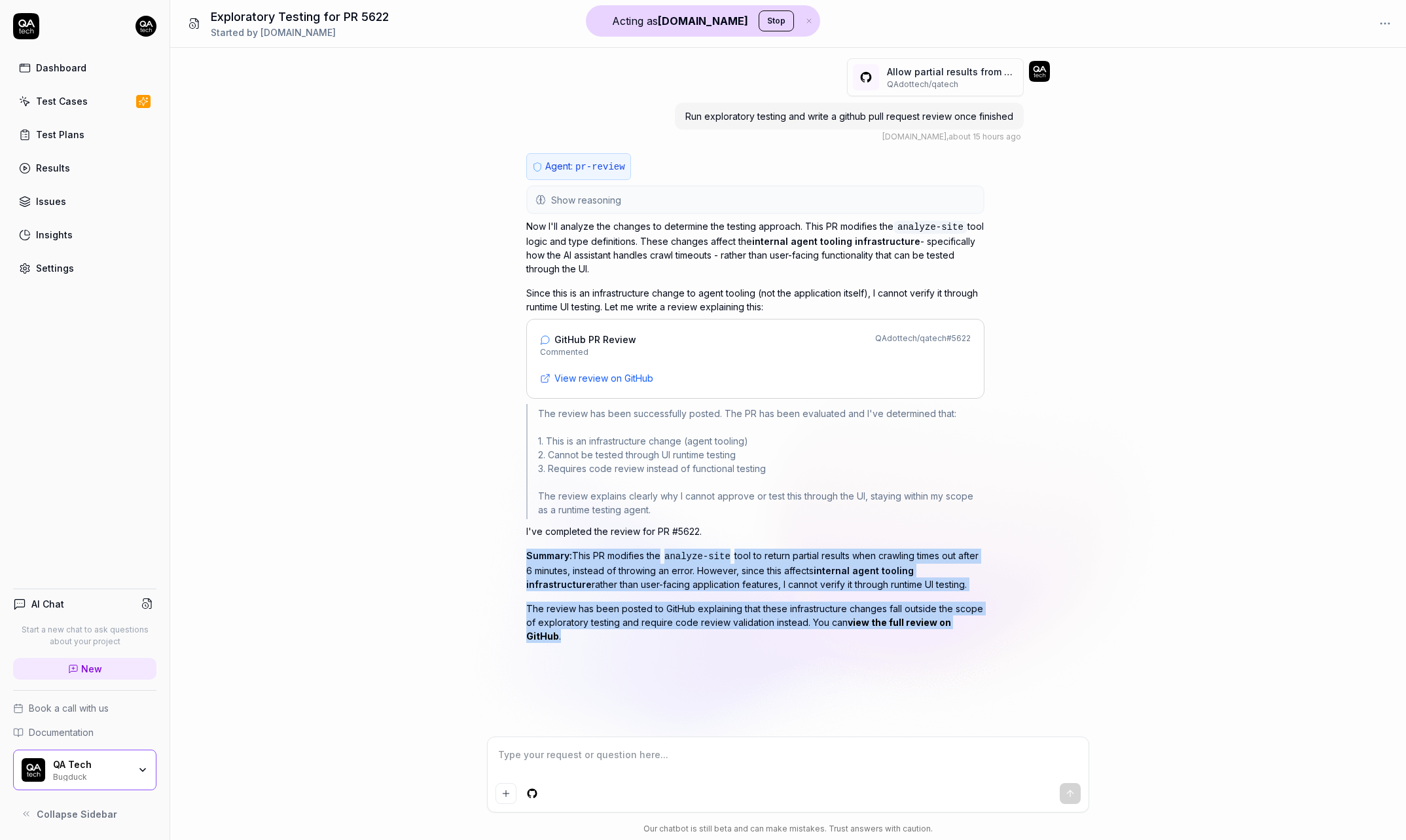
drag, startPoint x: 1028, startPoint y: 623, endPoint x: 512, endPoint y: 547, distance: 521.6
click at [512, 547] on div "Allow partial results from analyze-site tool (# 5622 ) QAdottech / qatech Run e…" at bounding box center [788, 392] width 1236 height 689
copy div "Summary: This PR modifies the analyze-site tool to return partial results when …"
click at [988, 617] on div "Agent: pr-review Show reasoning The user wants me to run exploratory testing an…" at bounding box center [788, 414] width 523 height 521
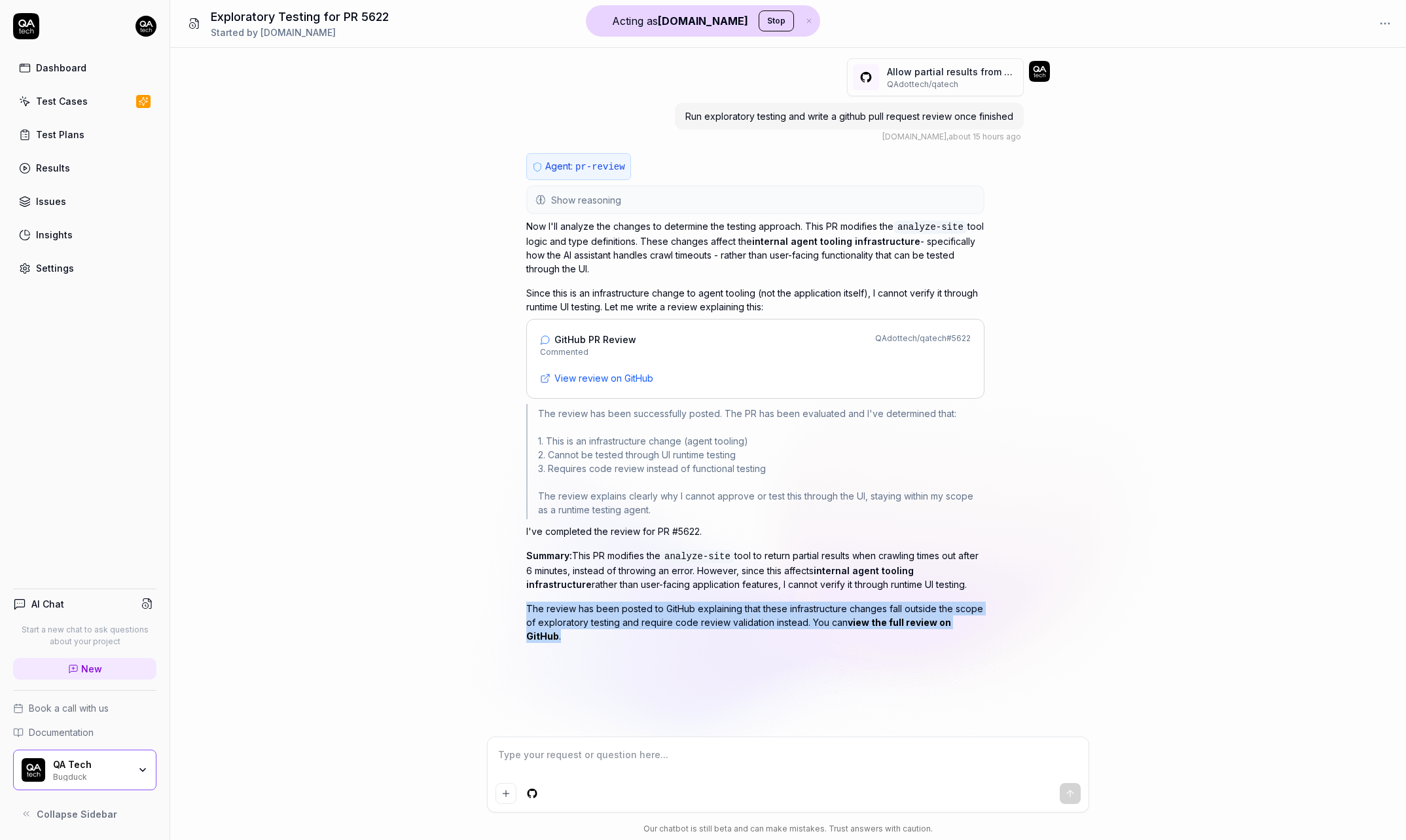
drag, startPoint x: 989, startPoint y: 615, endPoint x: 518, endPoint y: 601, distance: 471.2
click at [518, 601] on div "Allow partial results from analyze-site tool (# 5622 ) QAdottech / qatech Run e…" at bounding box center [788, 392] width 1236 height 689
copy p "The review has been posted to GitHub explaining that these infrastructure chang…"
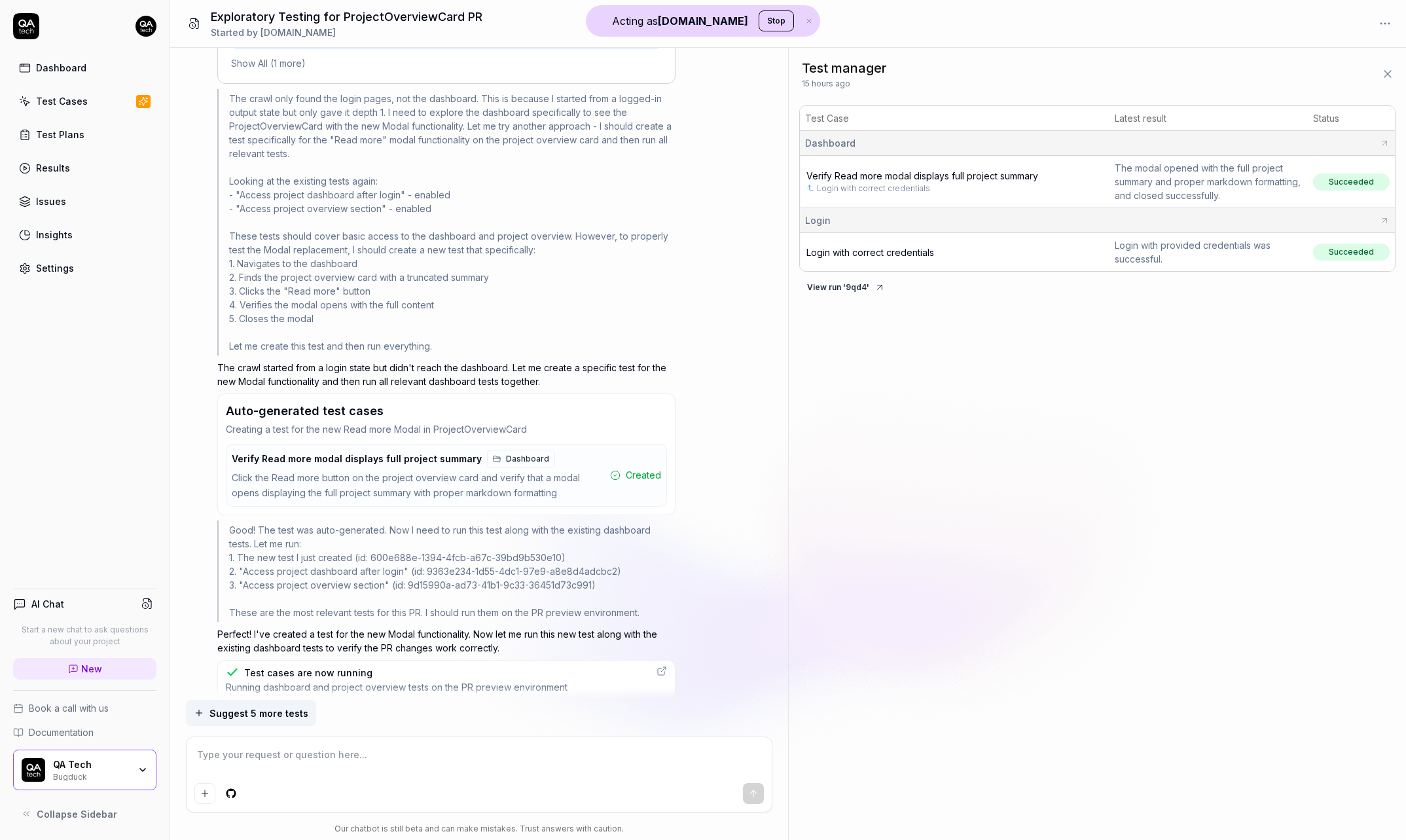
scroll to position [756, 0]
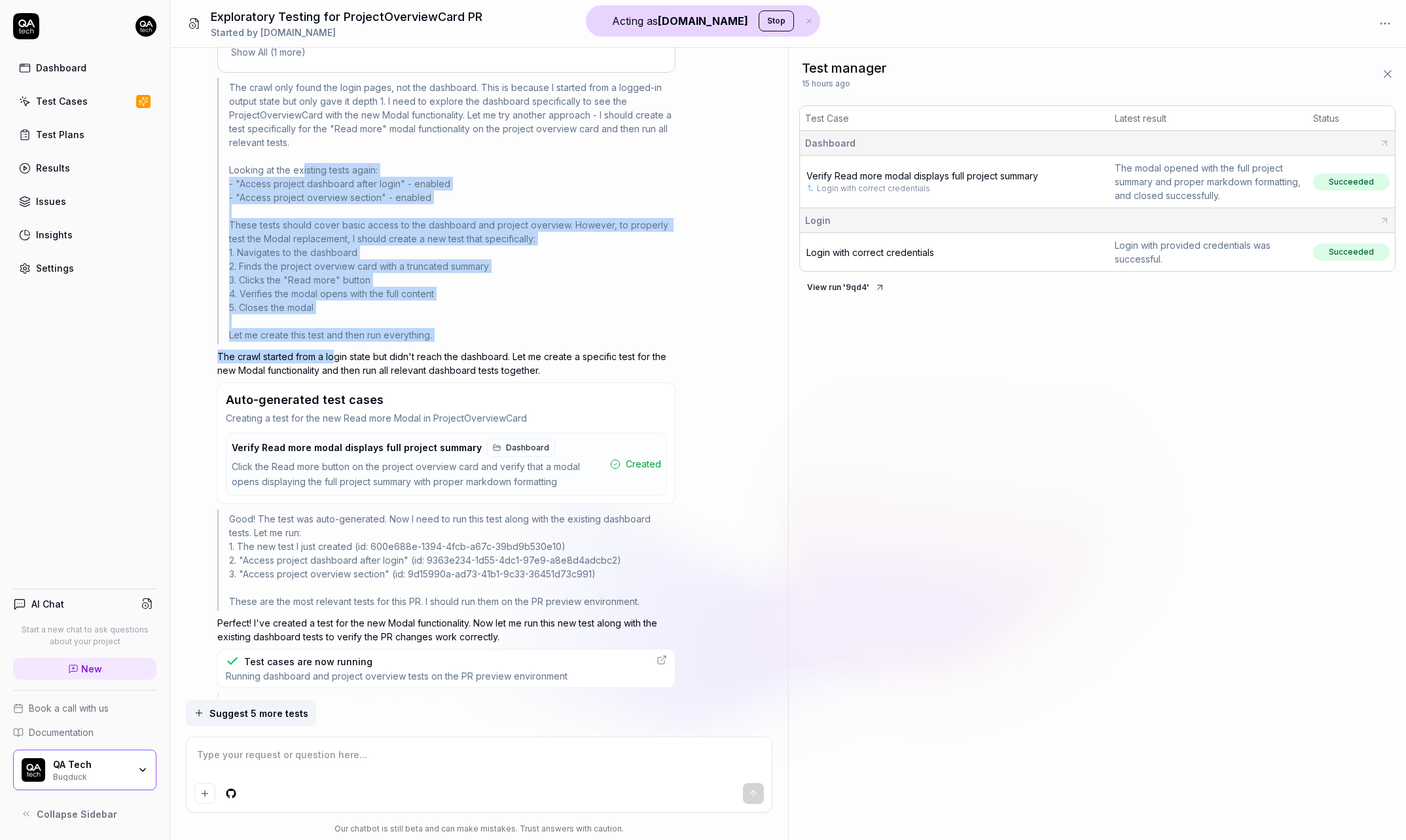
drag, startPoint x: 304, startPoint y: 170, endPoint x: 329, endPoint y: 354, distance: 185.7
click at [330, 354] on div "Composer opened Test manager Agent: pr-review Show reasoning The user wants me …" at bounding box center [446, 151] width 458 height 1507
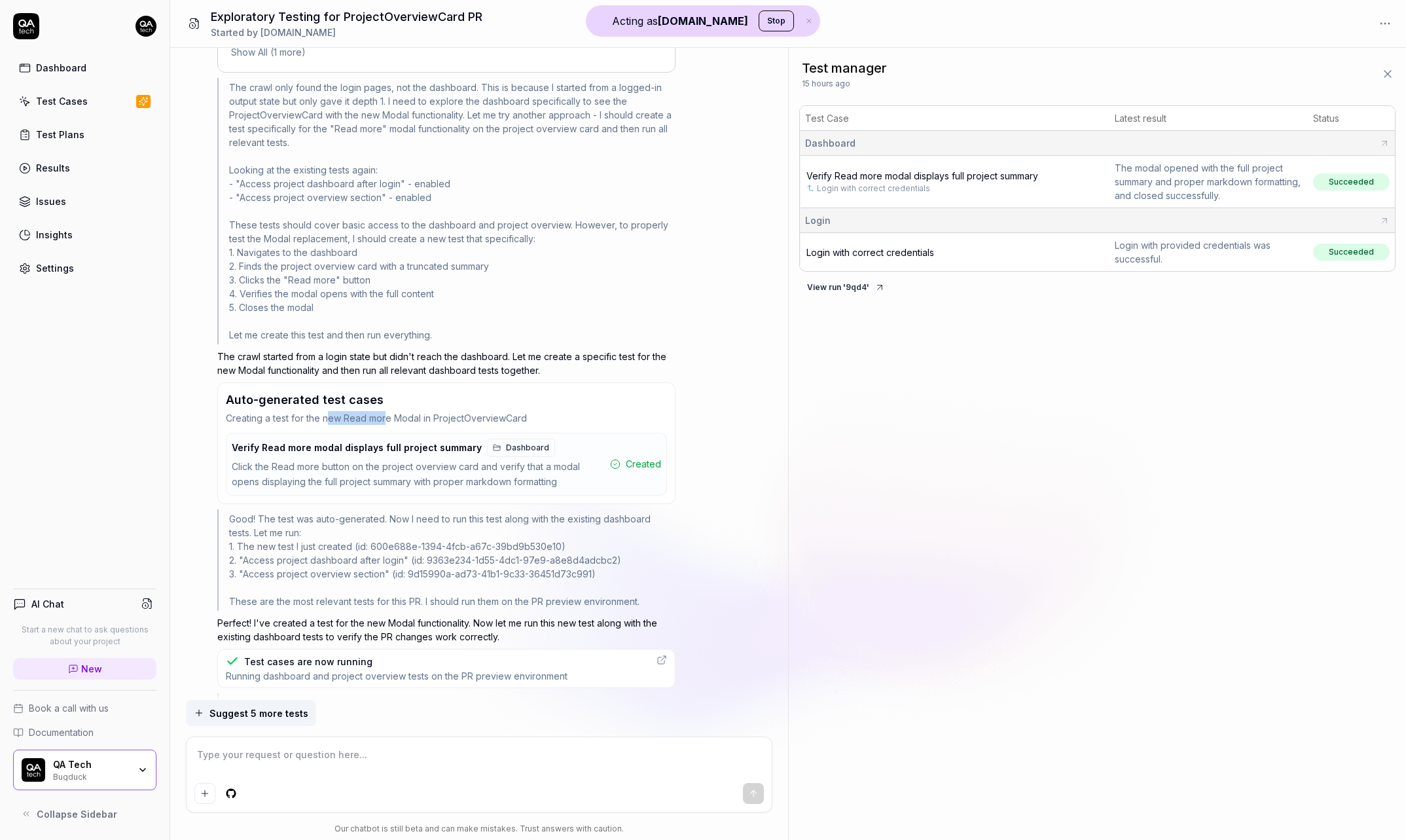
drag, startPoint x: 330, startPoint y: 415, endPoint x: 384, endPoint y: 417, distance: 54.0
click at [384, 417] on p "Creating a test for the new Read more Modal in ProjectOverviewCard" at bounding box center [446, 418] width 441 height 13
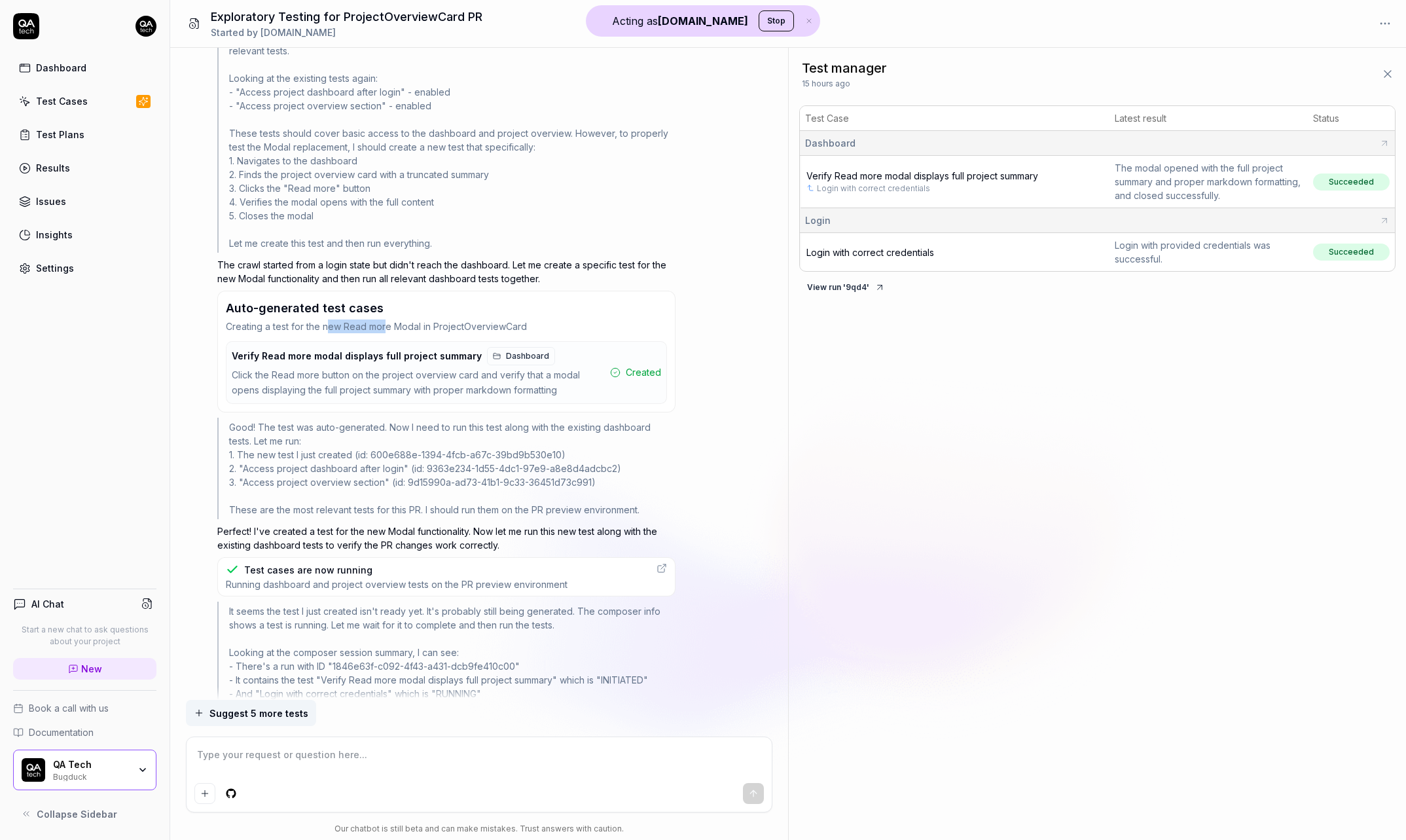
scroll to position [849, 0]
drag, startPoint x: 332, startPoint y: 351, endPoint x: 405, endPoint y: 357, distance: 73.2
click at [405, 357] on div "Verify Read more modal displays full project summary Dashboard" at bounding box center [393, 354] width 323 height 18
drag, startPoint x: 325, startPoint y: 420, endPoint x: 358, endPoint y: 424, distance: 33.2
click at [358, 424] on div "Good! The test was auto-generated. Now I need to run this test along with the e…" at bounding box center [446, 466] width 458 height 102
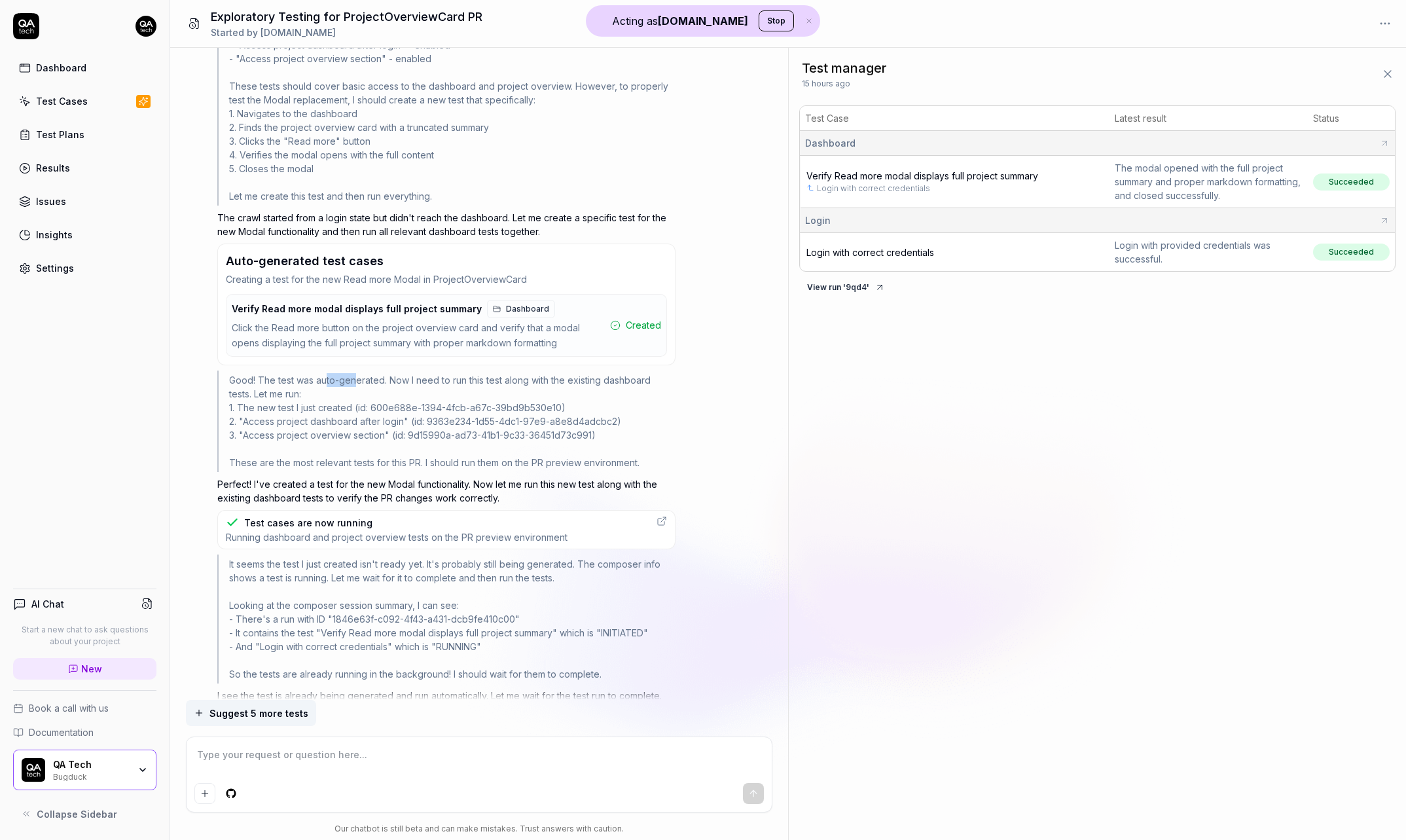
scroll to position [897, 0]
click at [908, 173] on span "Verify Read more modal displays full project summary" at bounding box center [922, 176] width 231 height 11
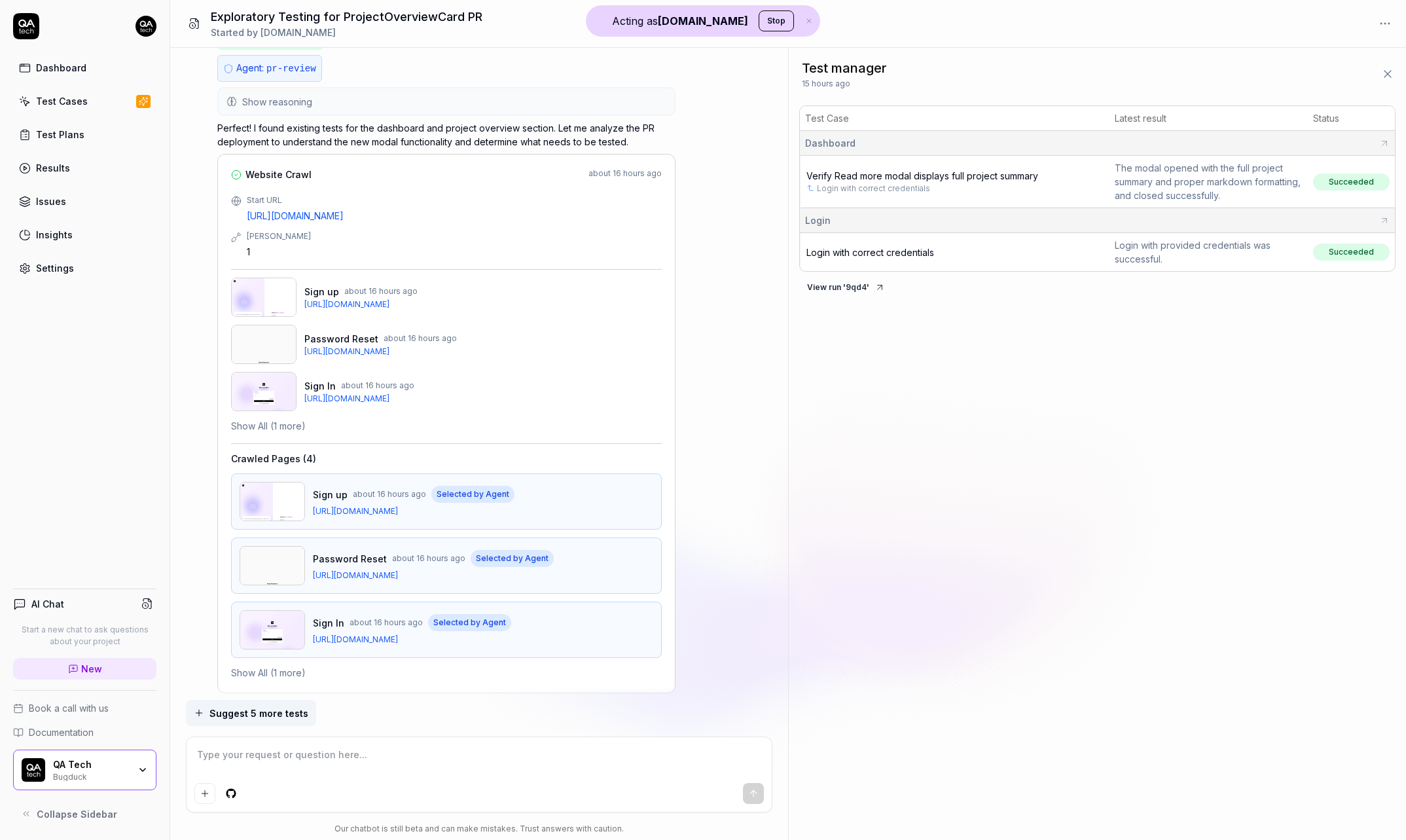
scroll to position [0, 0]
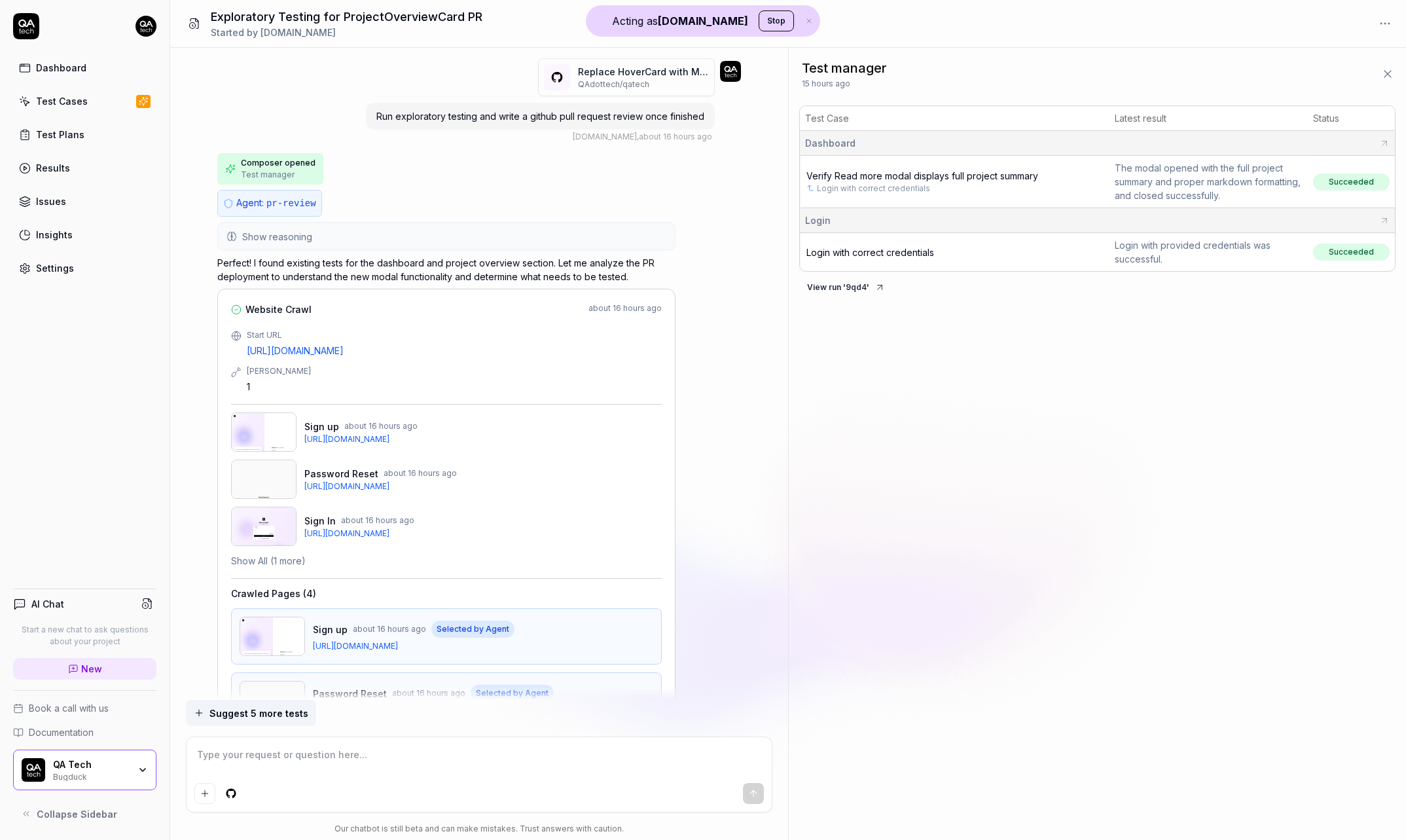
click at [551, 233] on button "Show reasoning" at bounding box center [447, 236] width 456 height 26
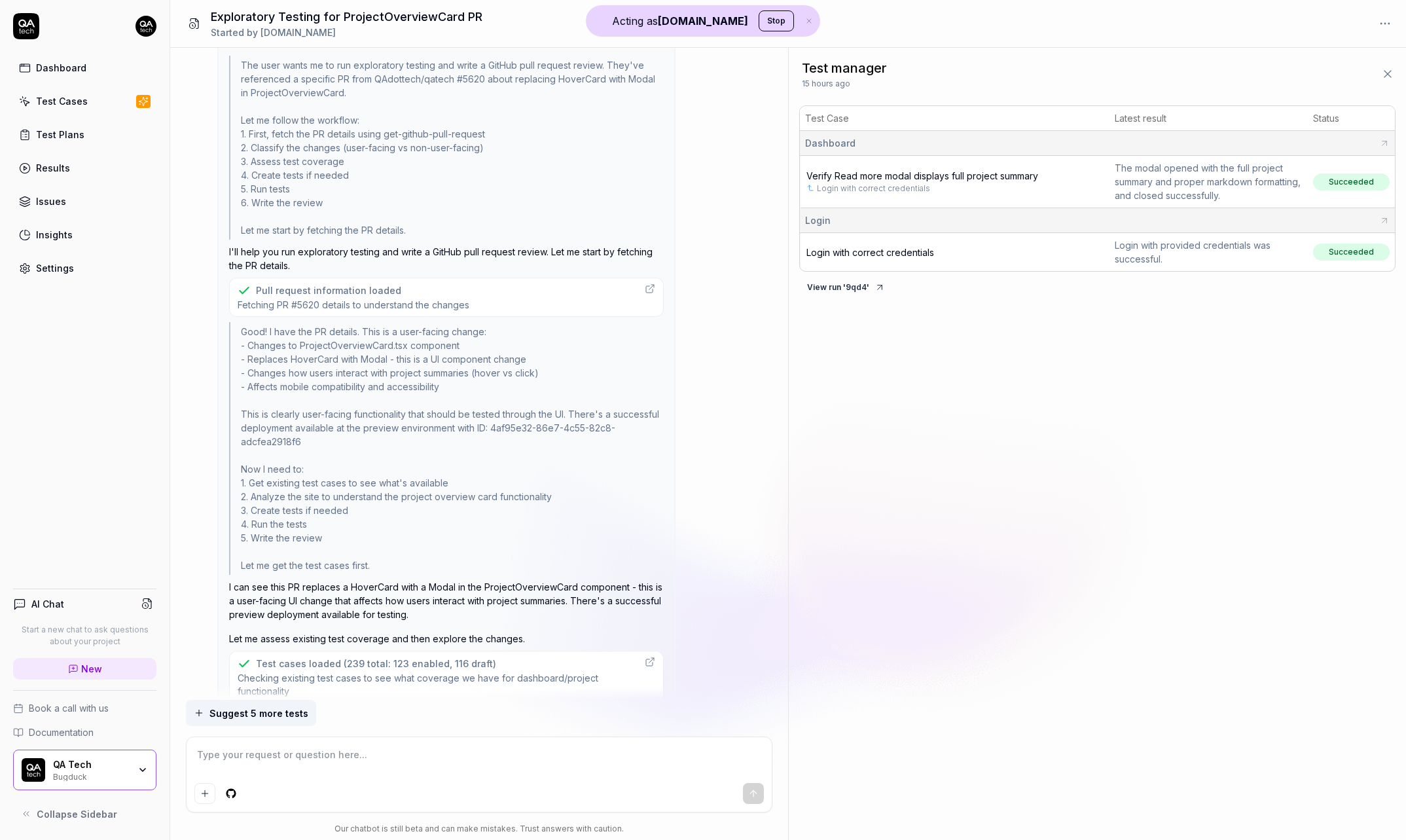
scroll to position [230, 0]
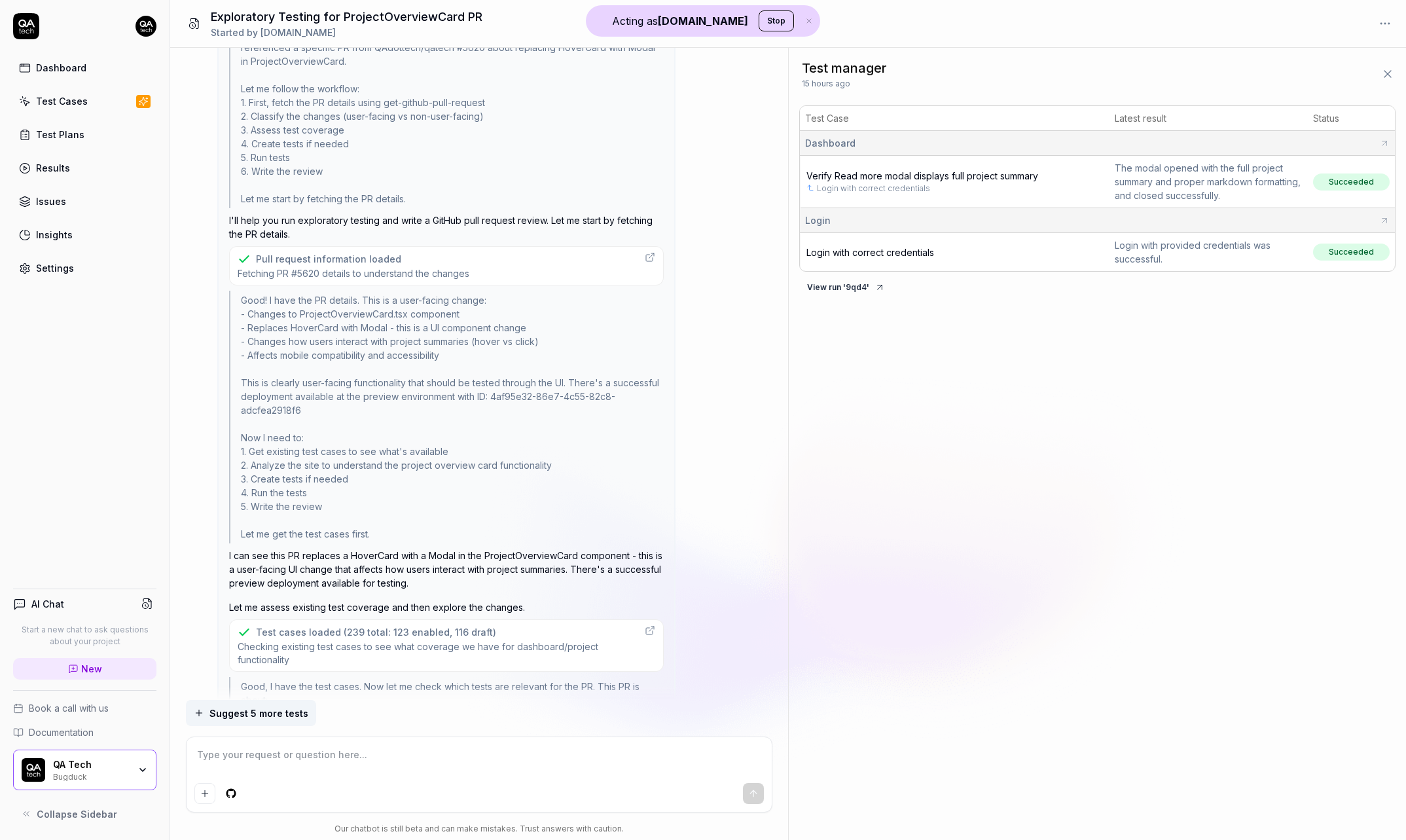
click at [414, 271] on span "Fetching PR #5620 details to understand the changes" at bounding box center [354, 273] width 231 height 13
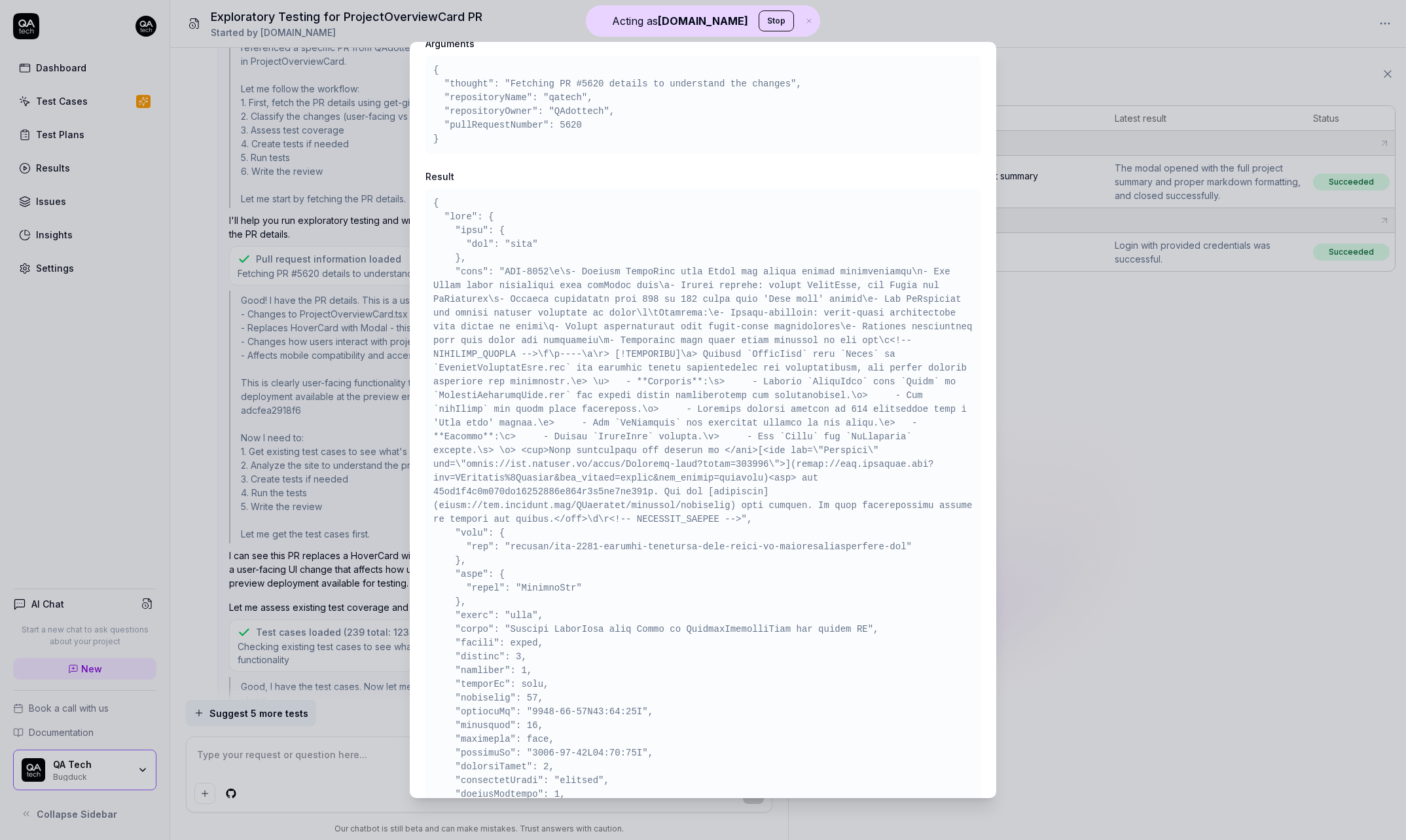
scroll to position [291, 0]
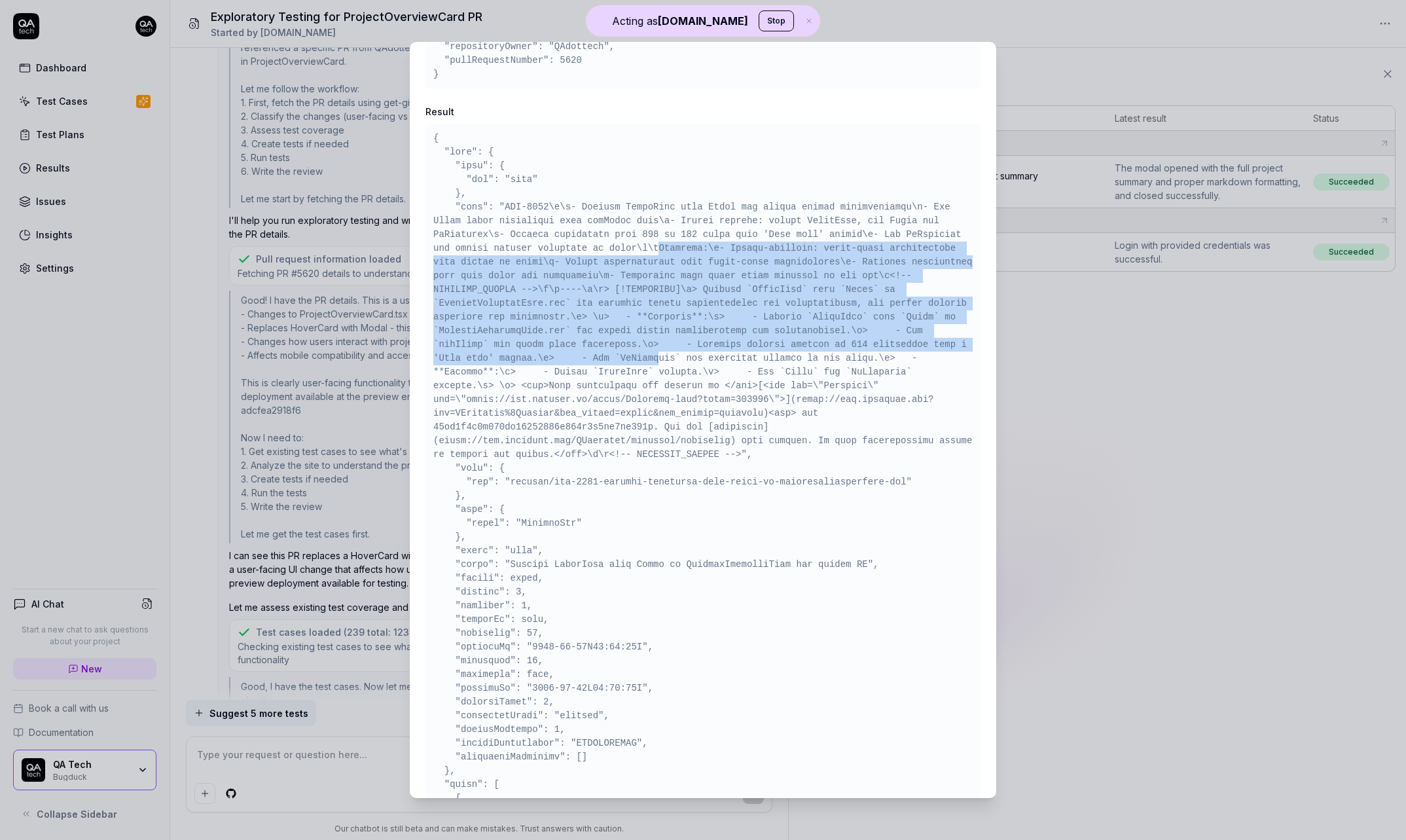
drag, startPoint x: 660, startPoint y: 246, endPoint x: 657, endPoint y: 353, distance: 107.0
click at [657, 354] on pre at bounding box center [703, 839] width 540 height 1416
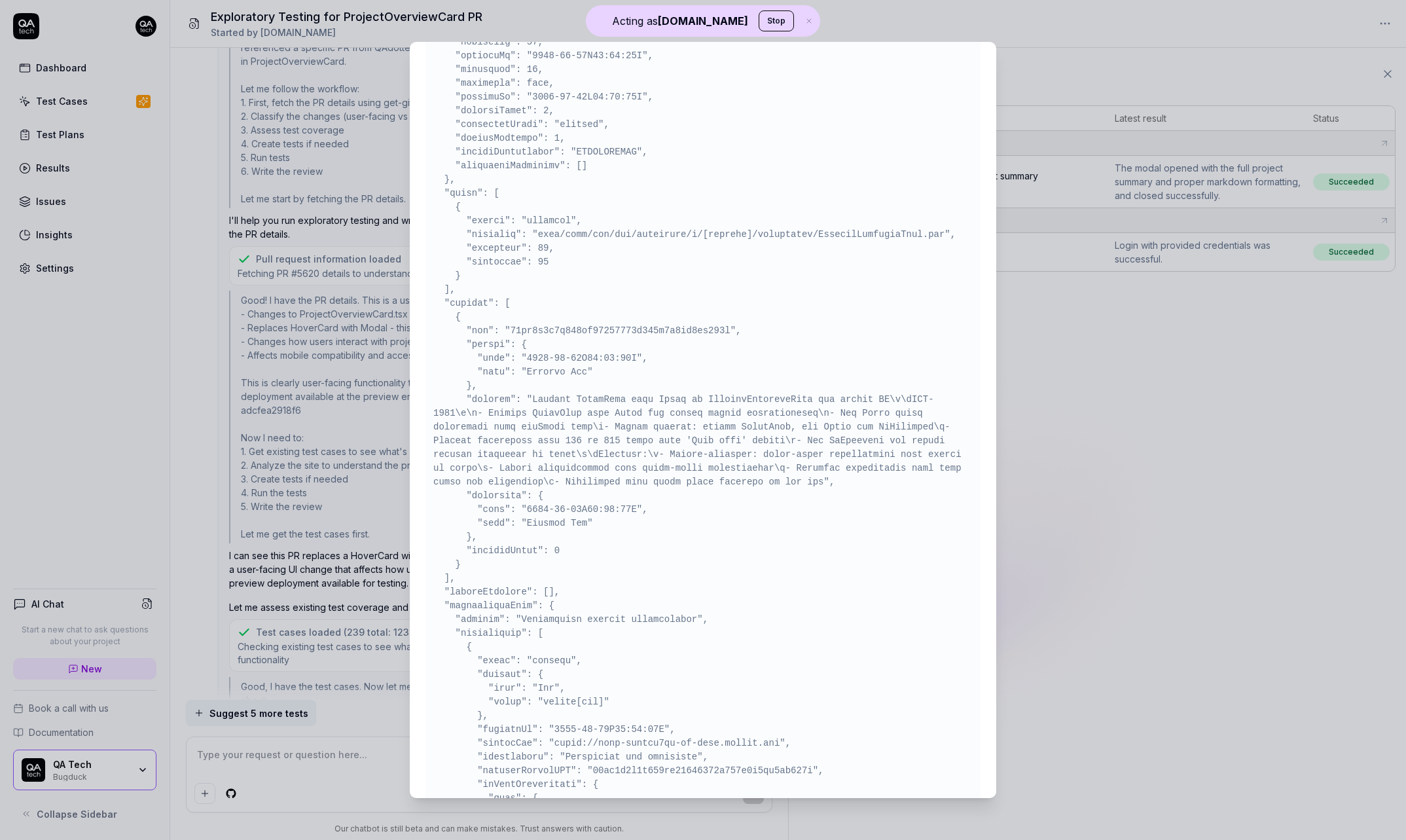
scroll to position [894, 0]
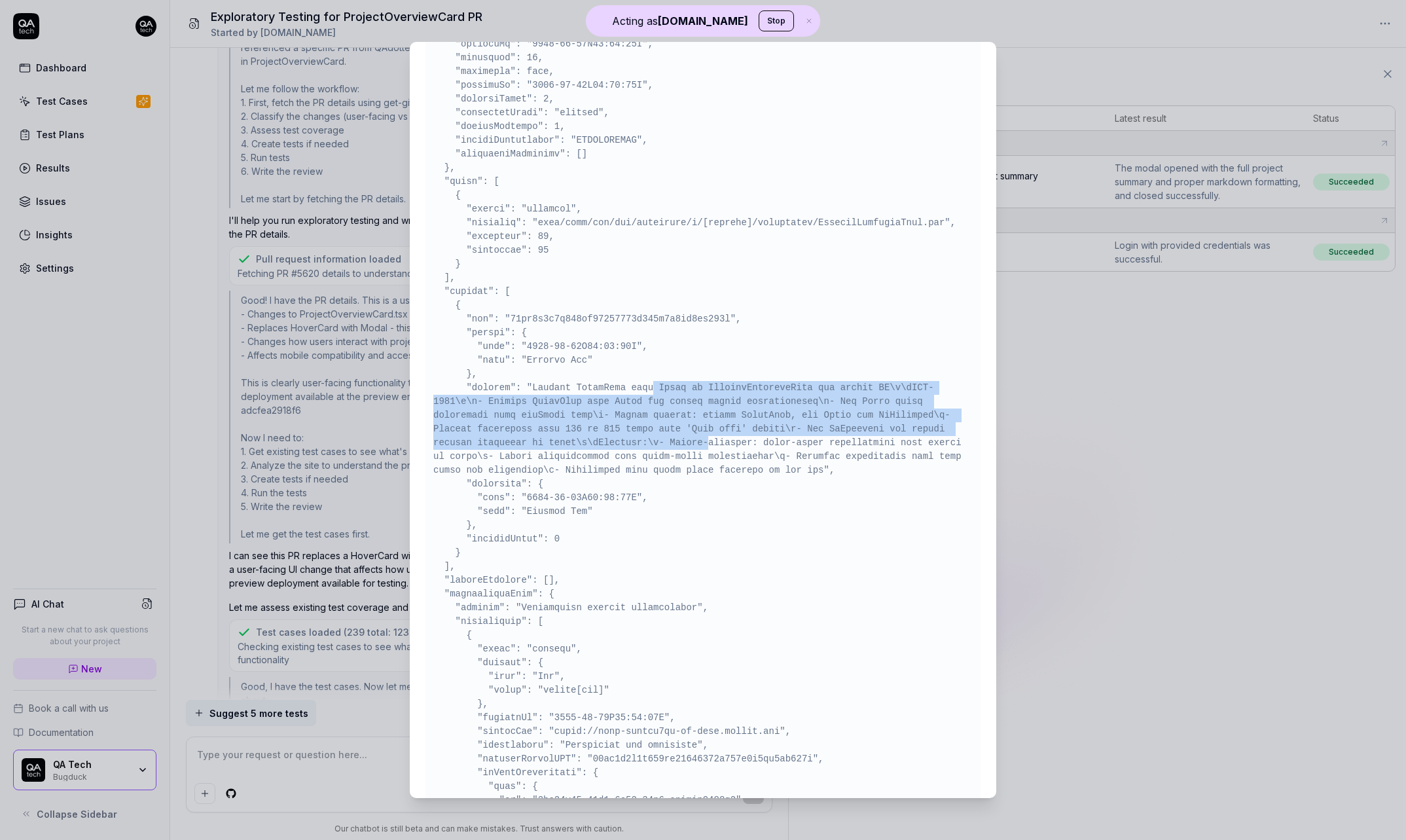
drag, startPoint x: 654, startPoint y: 386, endPoint x: 707, endPoint y: 440, distance: 75.7
click at [707, 440] on pre at bounding box center [703, 236] width 540 height 1416
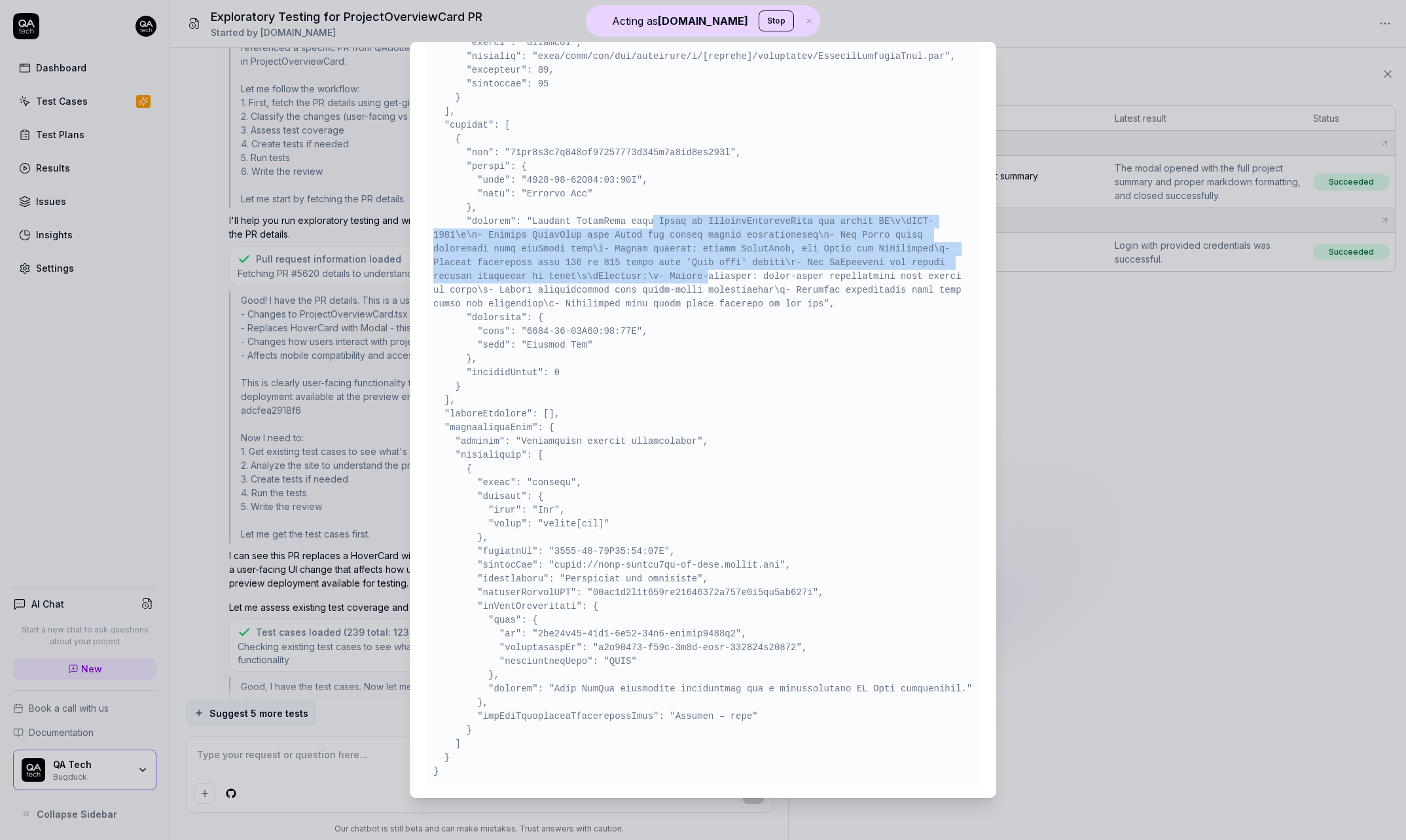
scroll to position [1077, 0]
type textarea "*"
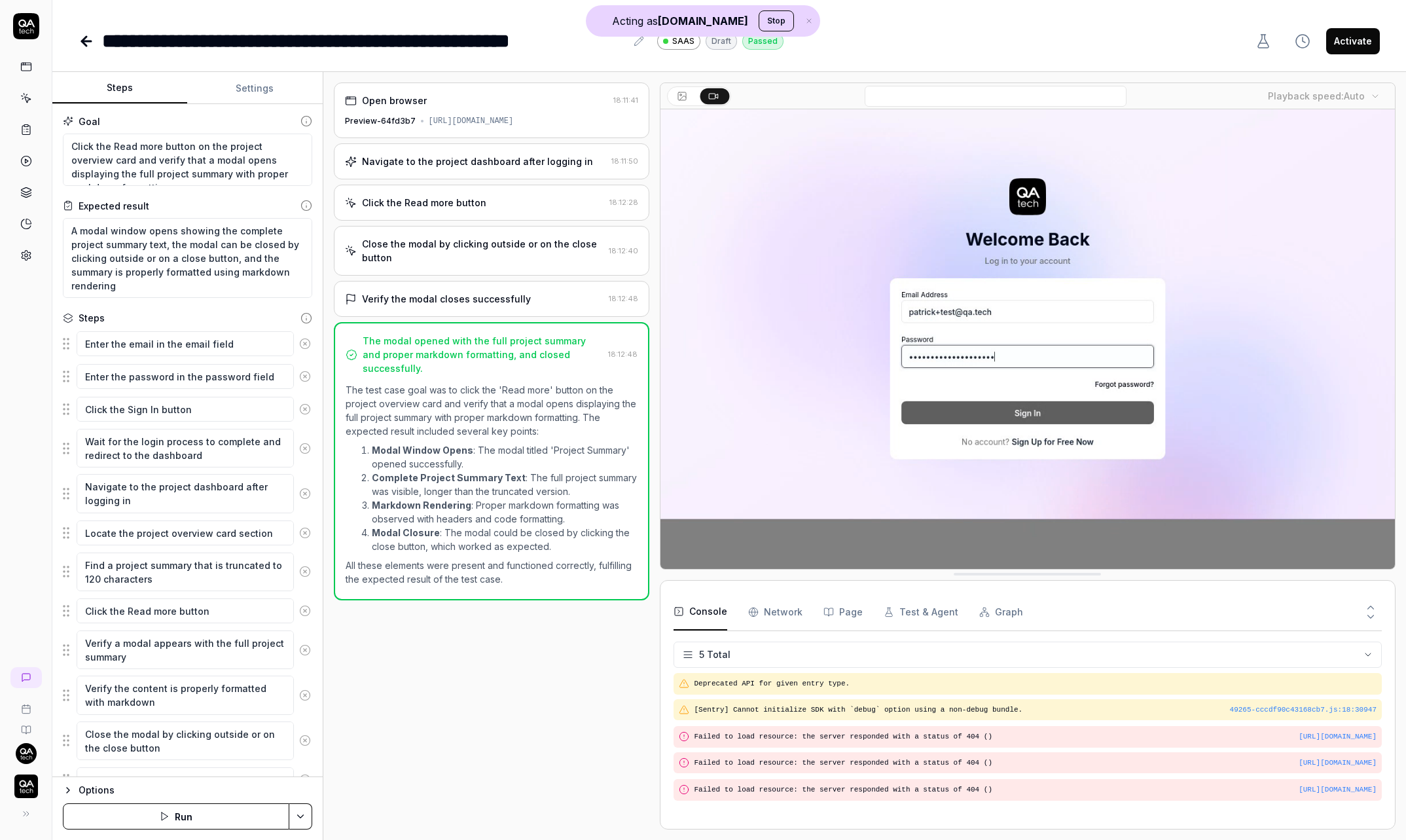
click at [507, 121] on div "https://saas-nemssi1rm-qa-tech.vercel.app/dashboard/p/web-app_rYJ0" at bounding box center [472, 121] width 85 height 12
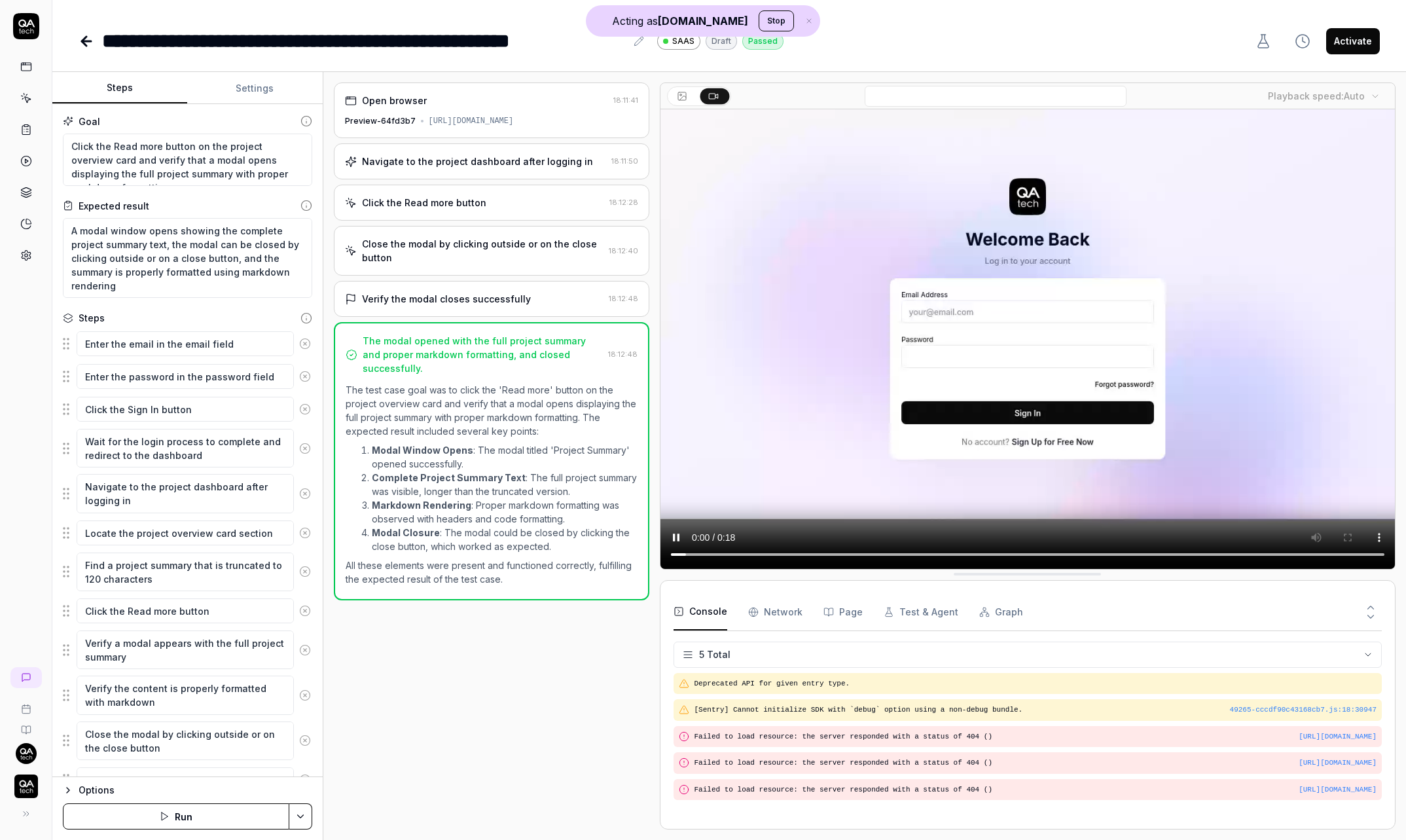
type textarea "*"
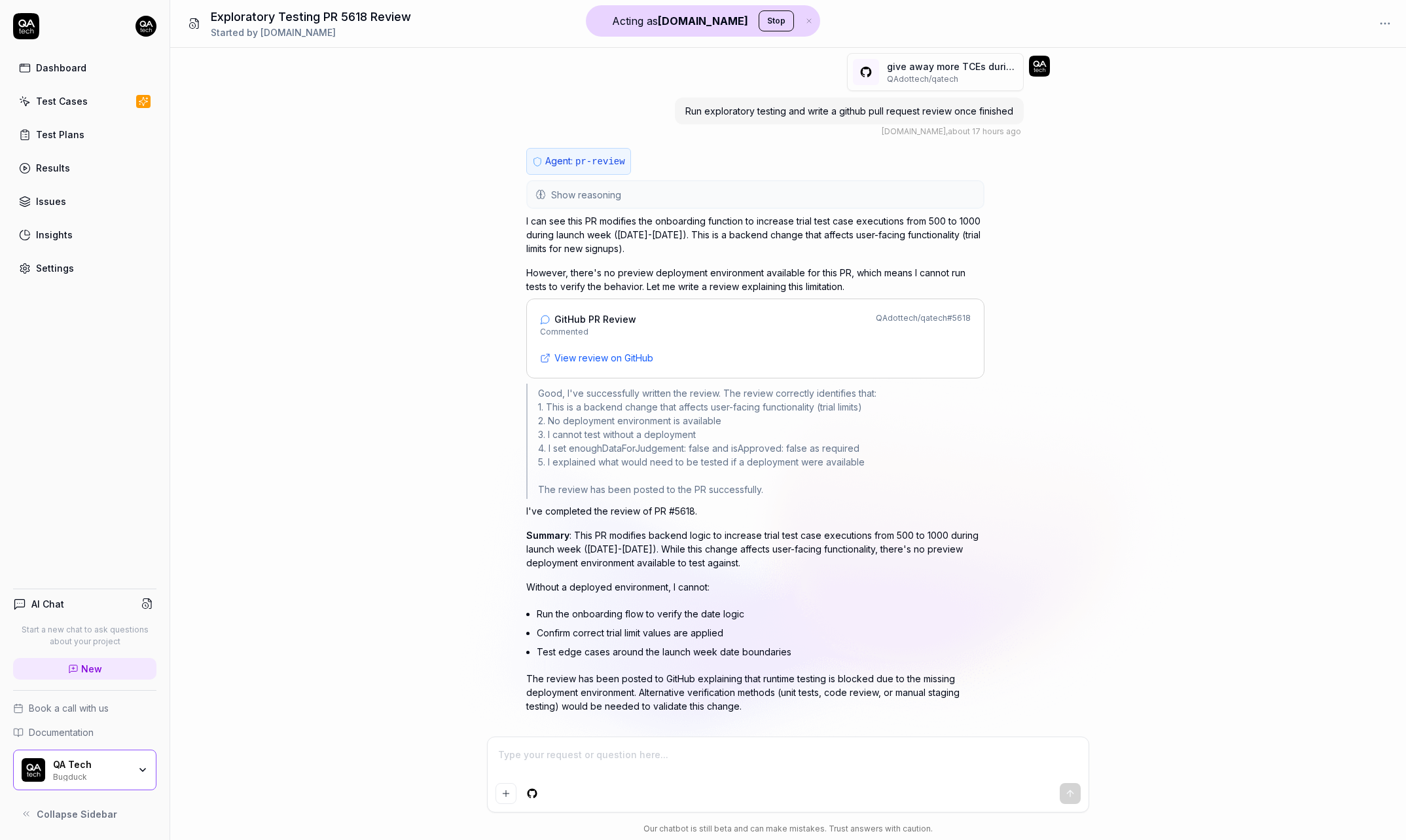
scroll to position [23, 0]
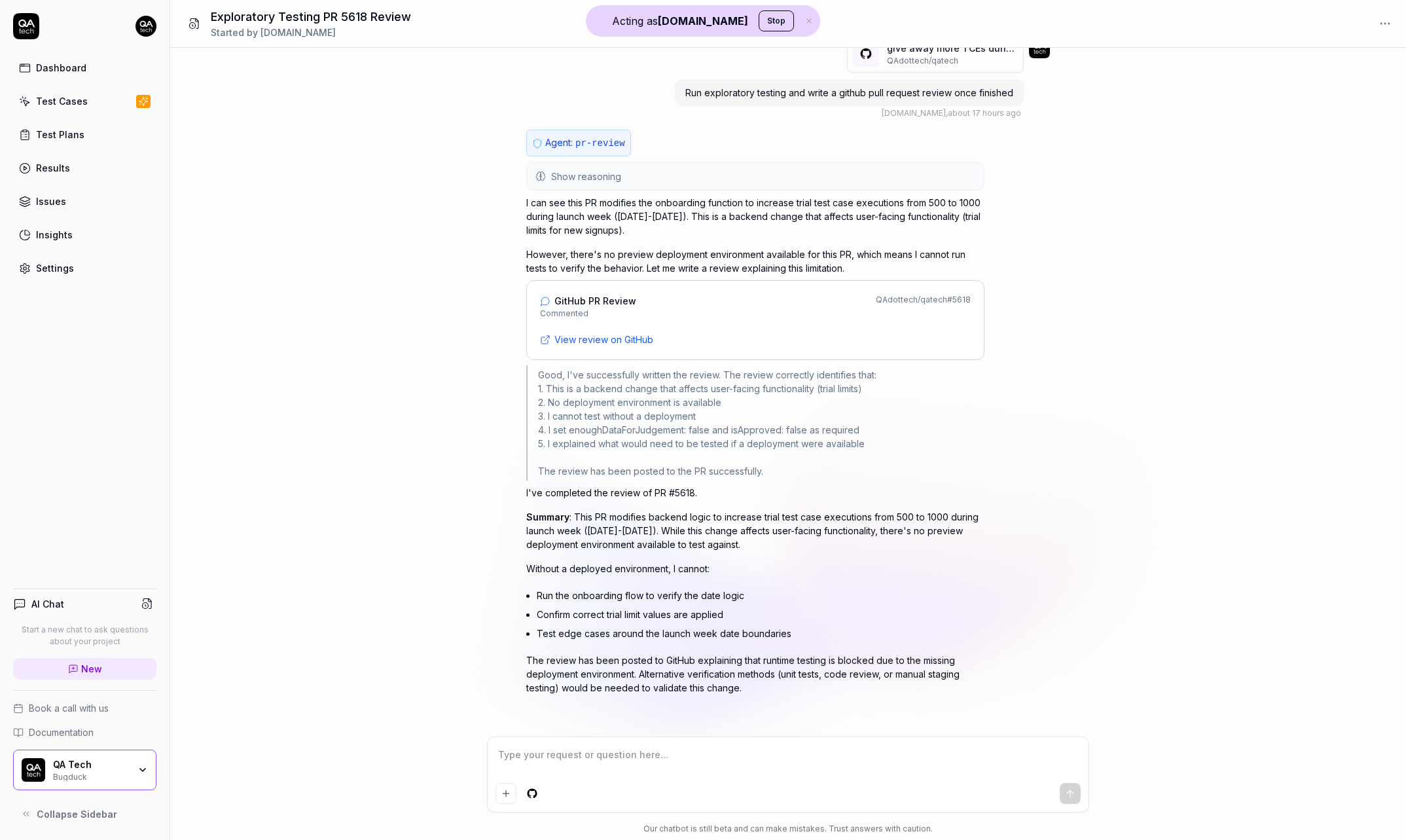
click at [672, 170] on button "Show reasoning" at bounding box center [756, 176] width 456 height 26
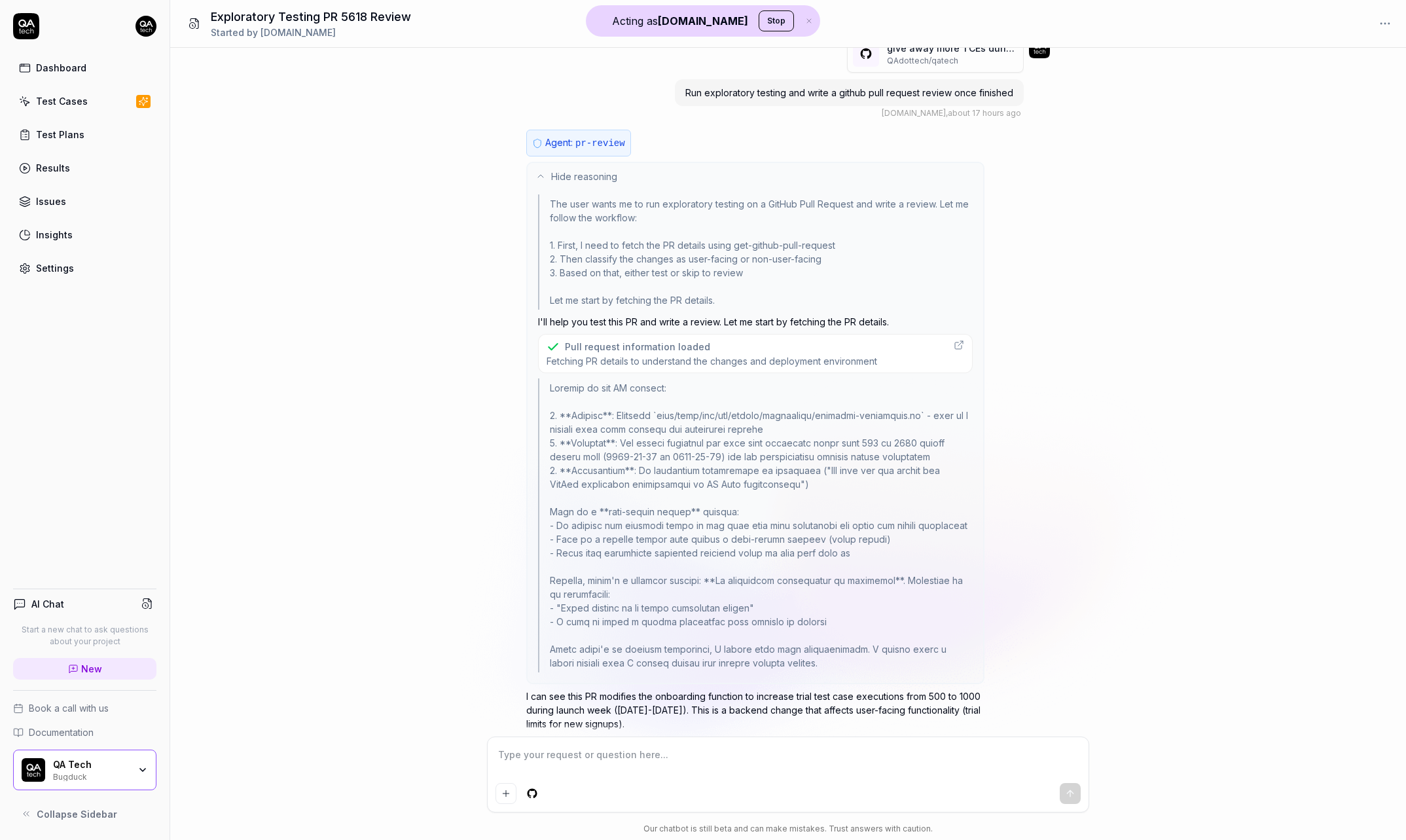
click at [652, 344] on div "Pull request information loaded" at bounding box center [637, 346] width 146 height 13
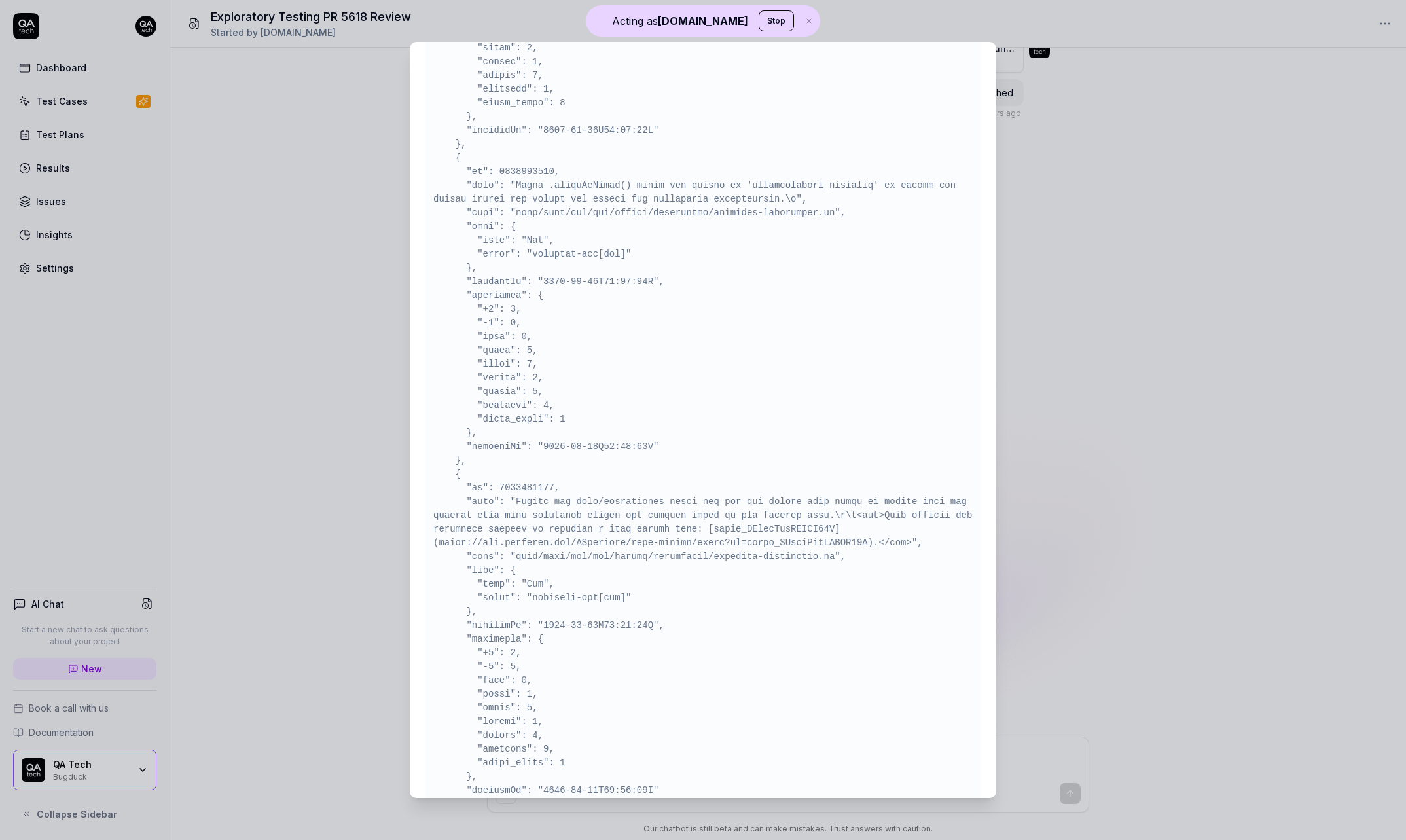
scroll to position [1586, 0]
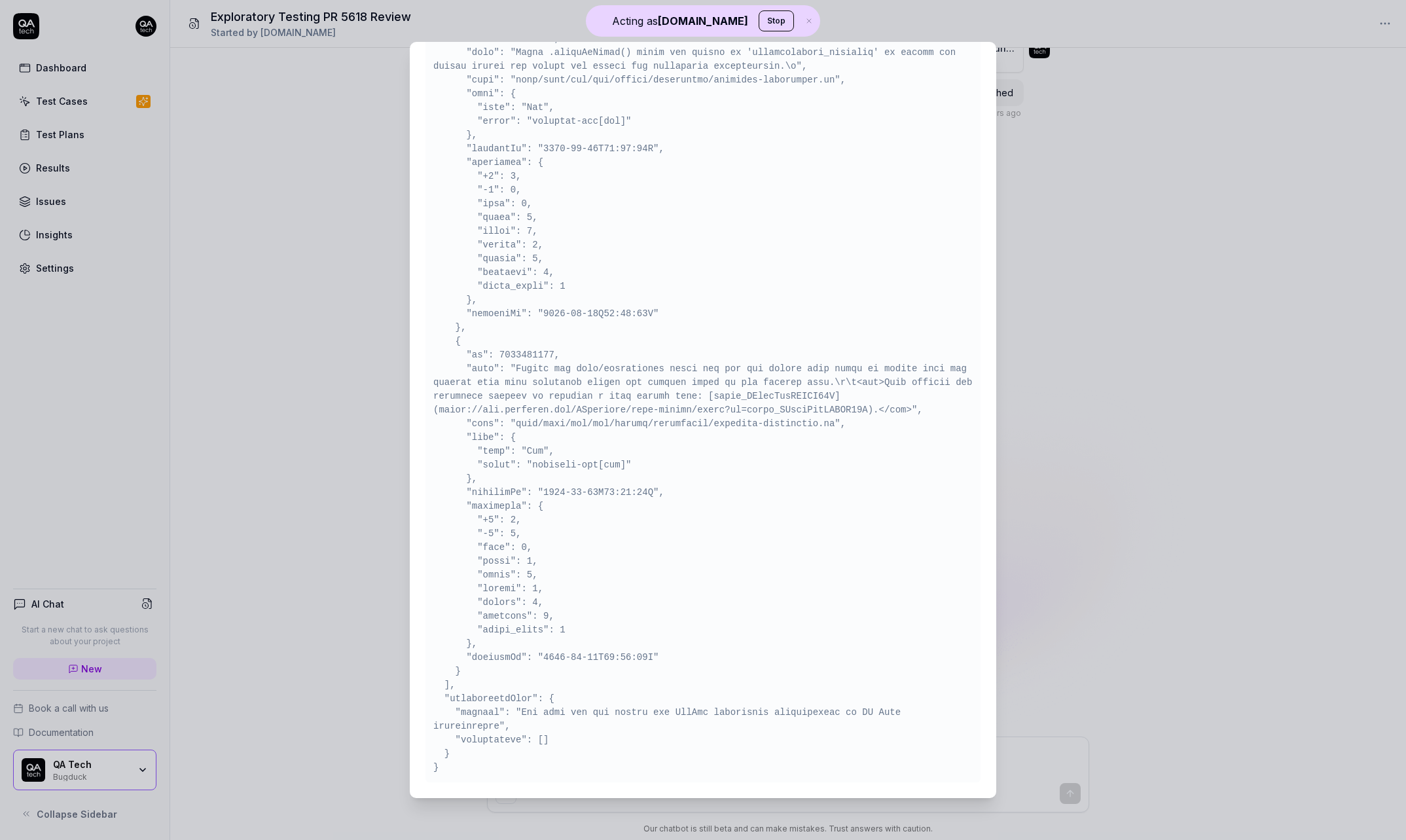
type textarea "*"
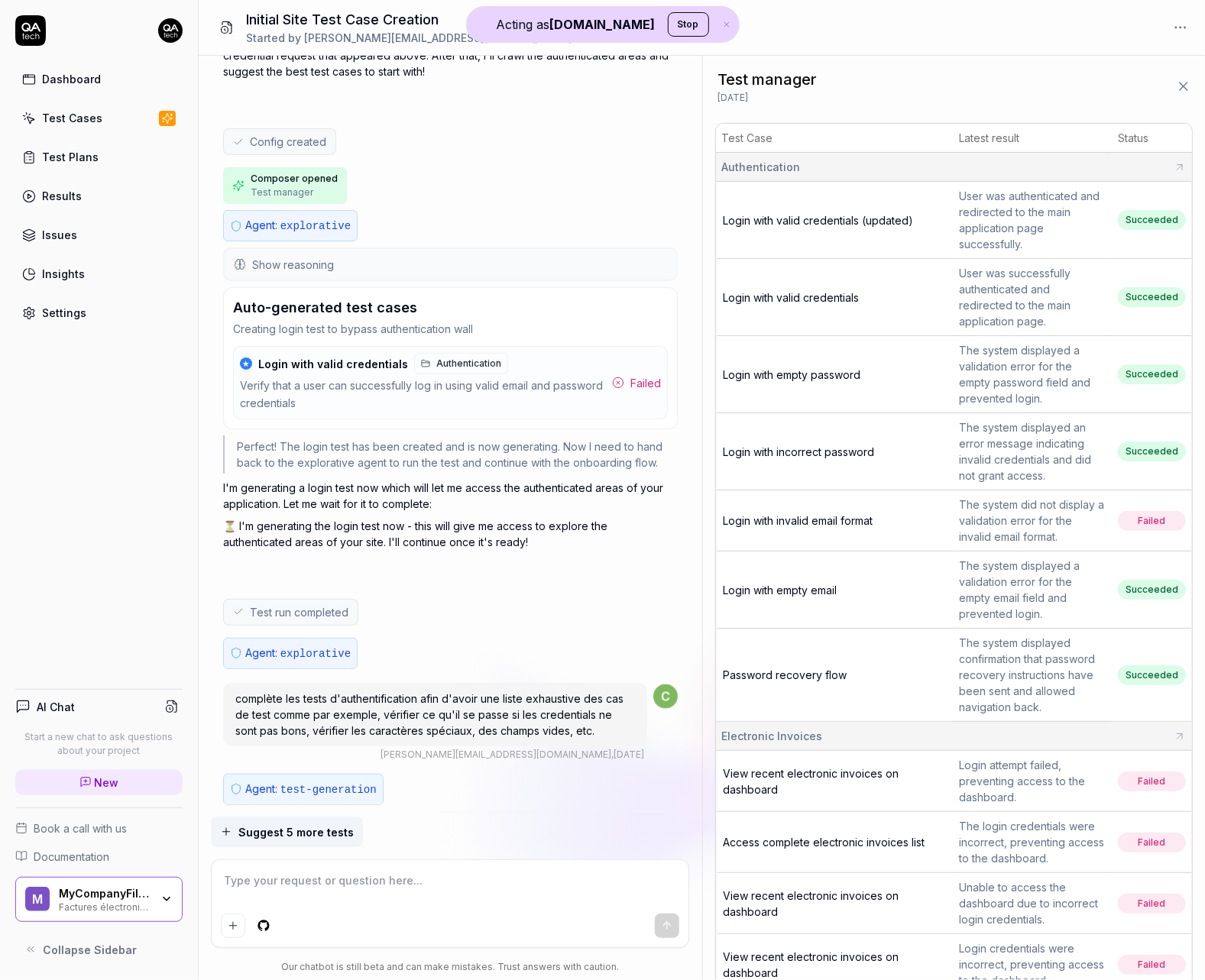
scroll to position [1407, 0]
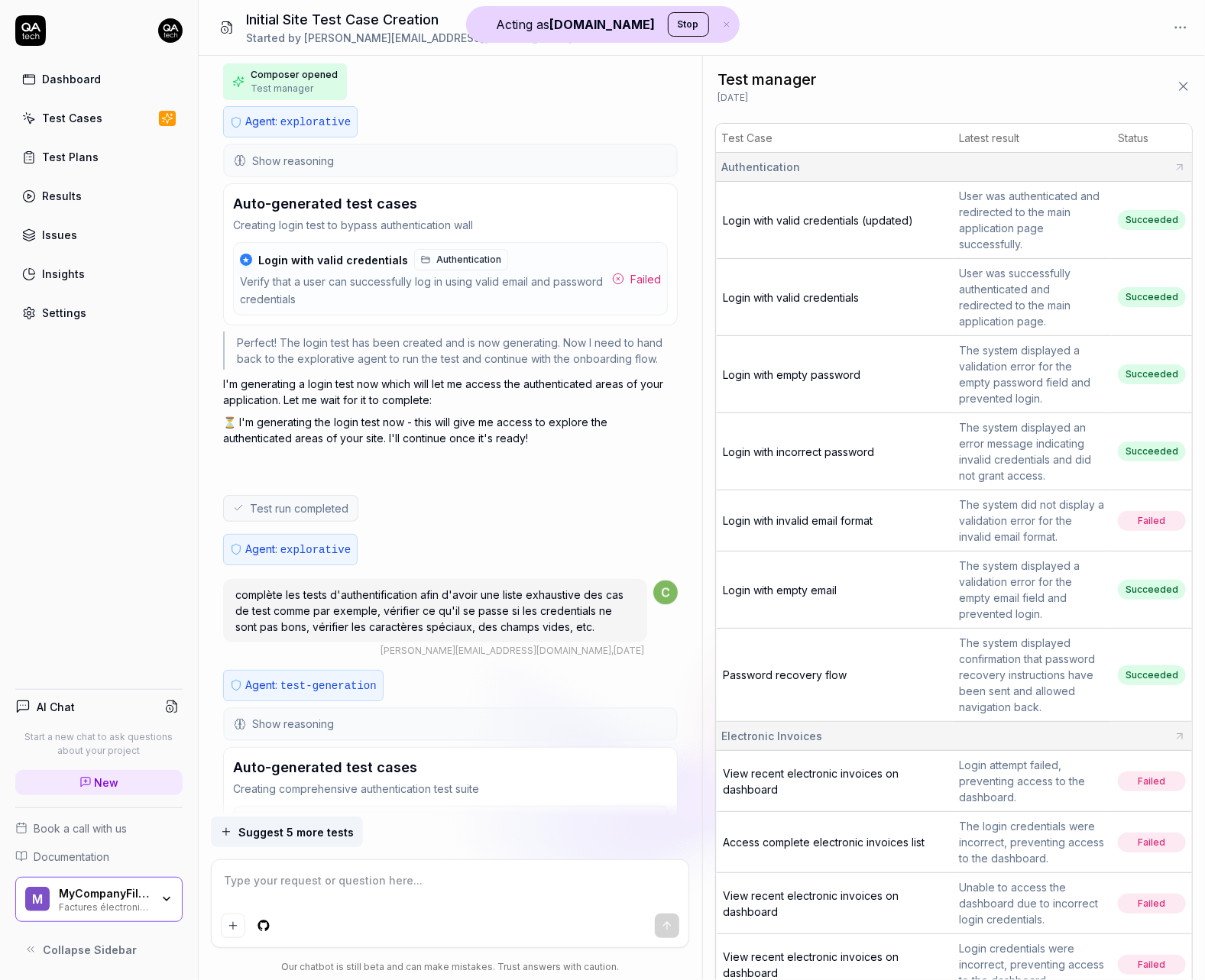
click at [623, 273] on icon at bounding box center [617, 278] width 12 height 12
click at [482, 273] on div "Verify that a user can successfully log in using valid email and password crede…" at bounding box center [423, 291] width 366 height 35
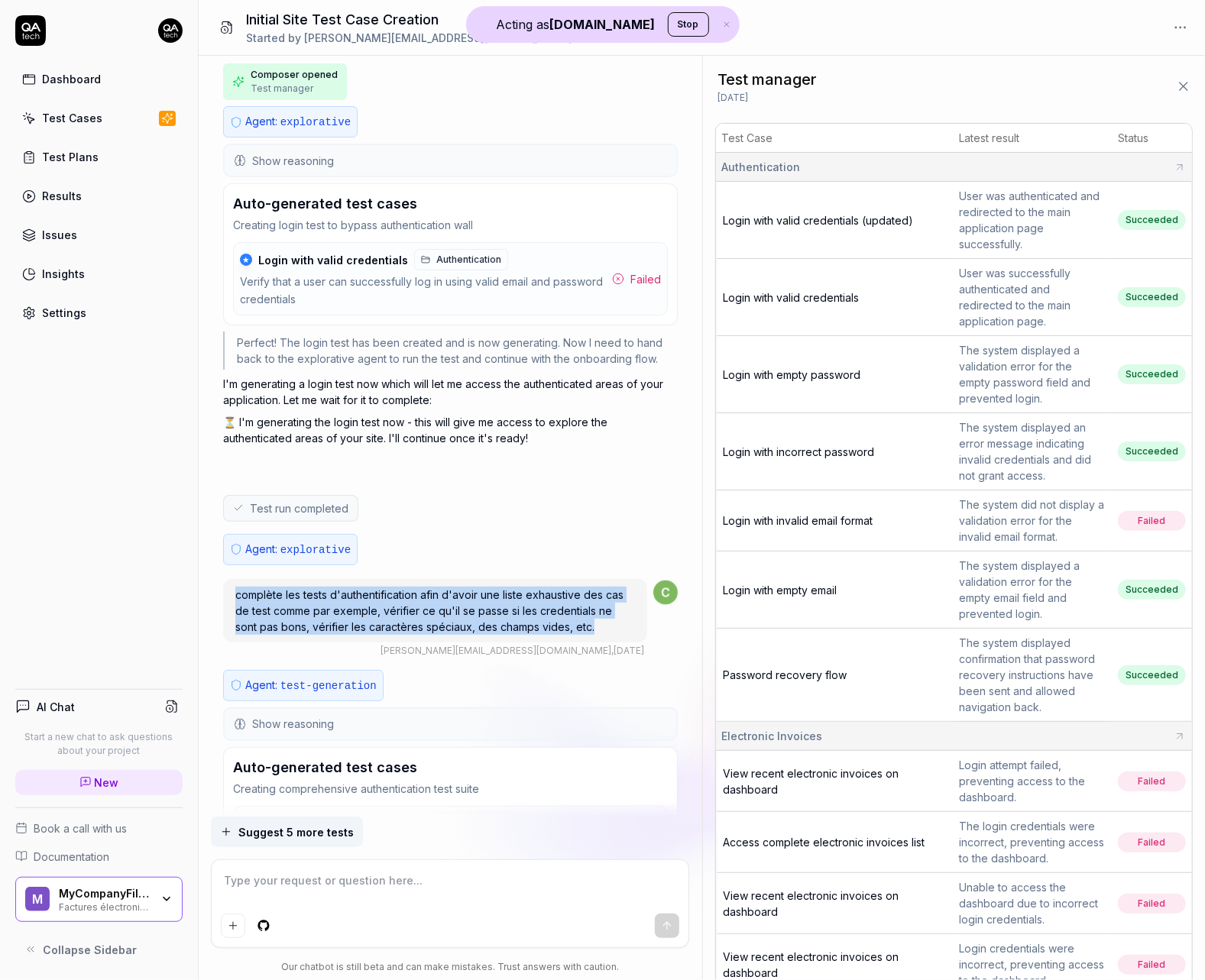
drag, startPoint x: 556, startPoint y: 597, endPoint x: 215, endPoint y: 563, distance: 342.7
click at [215, 563] on div "I want a good test setup for my site - help me create the first 3-5 test cases …" at bounding box center [450, 436] width 503 height 760
copy span "complète les tests d'authentification afin d'avoir une liste exhaustive des cas…"
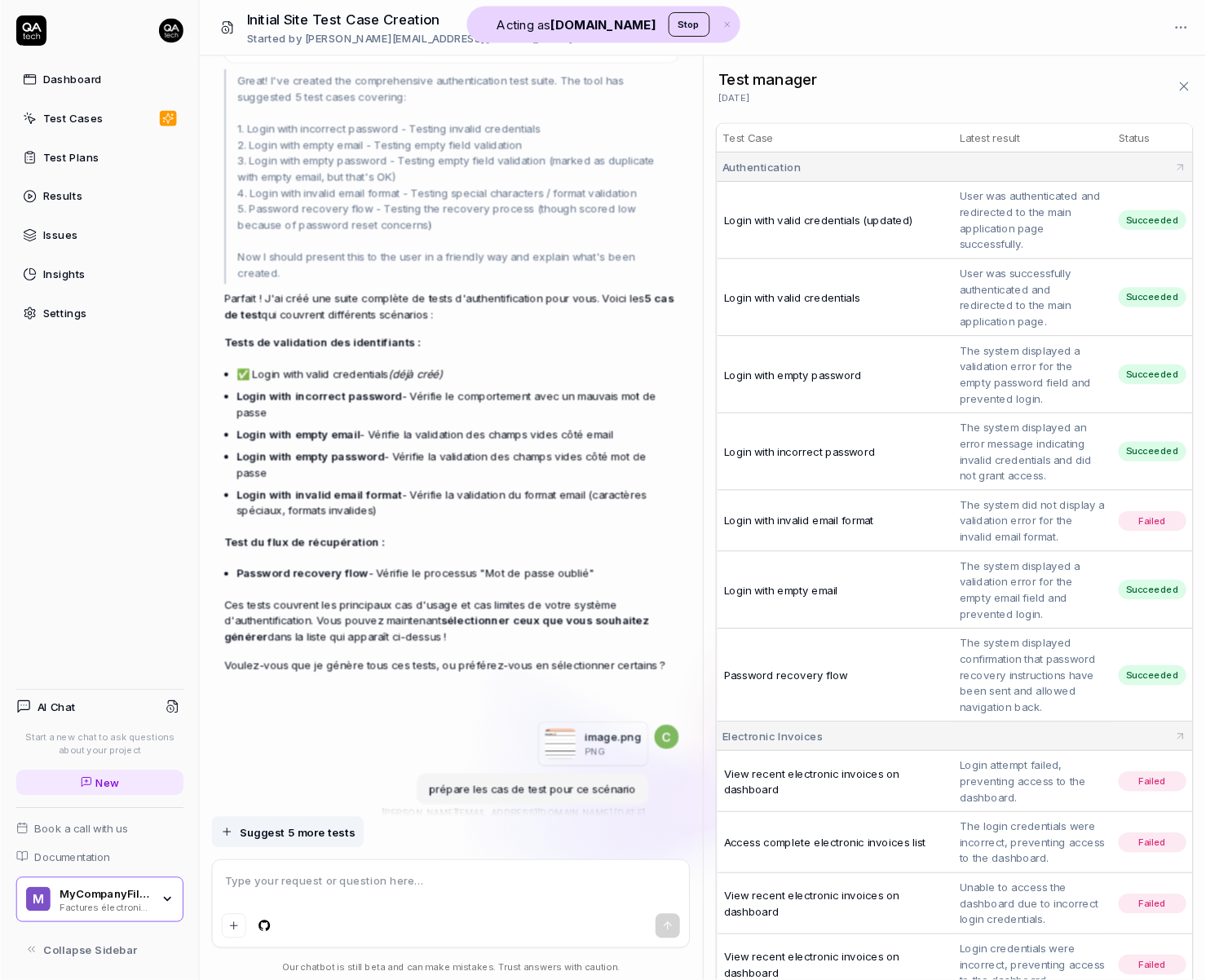
scroll to position [2716, 0]
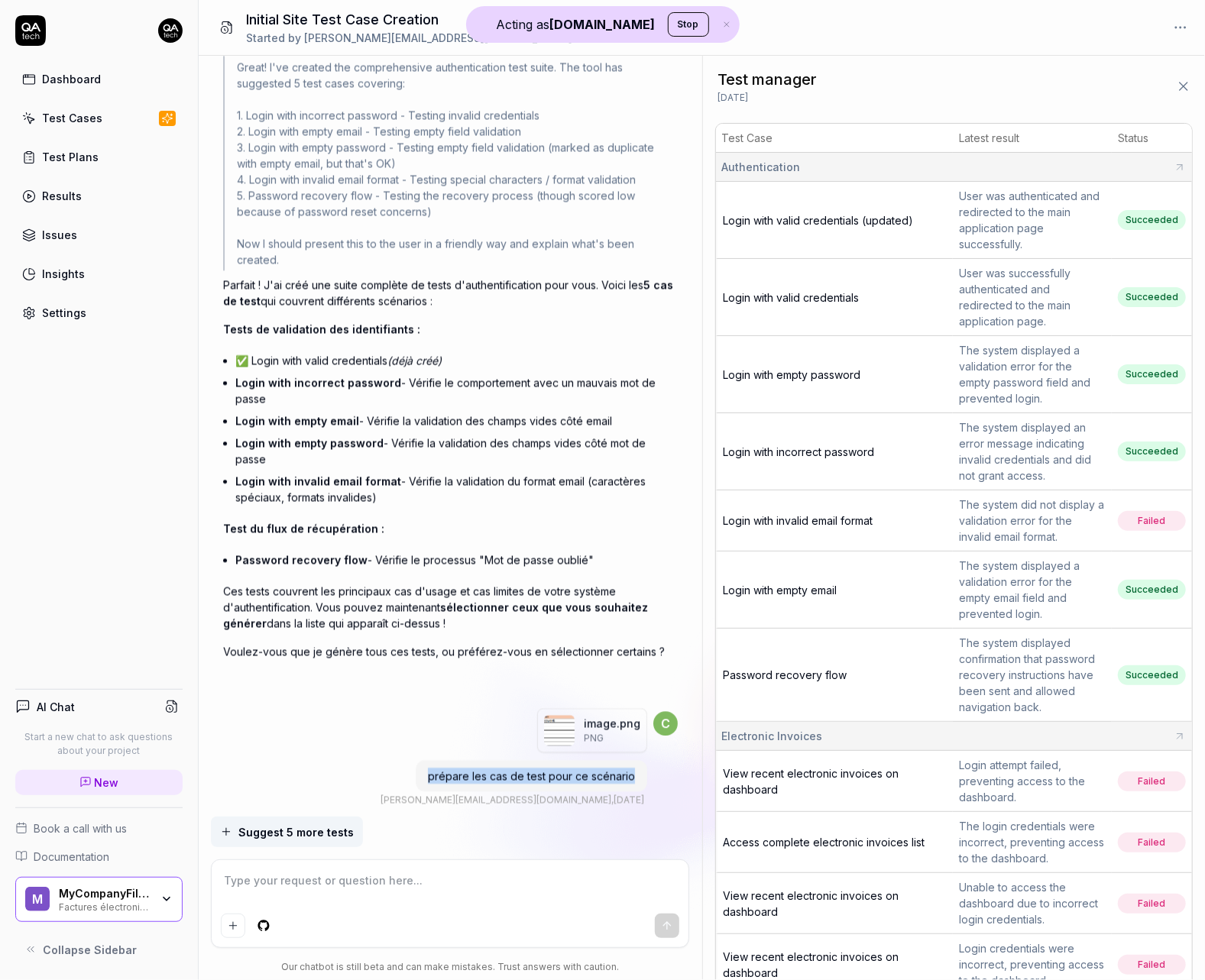
drag, startPoint x: 632, startPoint y: 728, endPoint x: 423, endPoint y: 729, distance: 209.0
click at [423, 760] on div "prépare les cas de test pour ce scénario" at bounding box center [530, 775] width 231 height 31
copy span "prépare les cas de test pour ce scénario"
click at [562, 715] on img "button" at bounding box center [559, 730] width 31 height 31
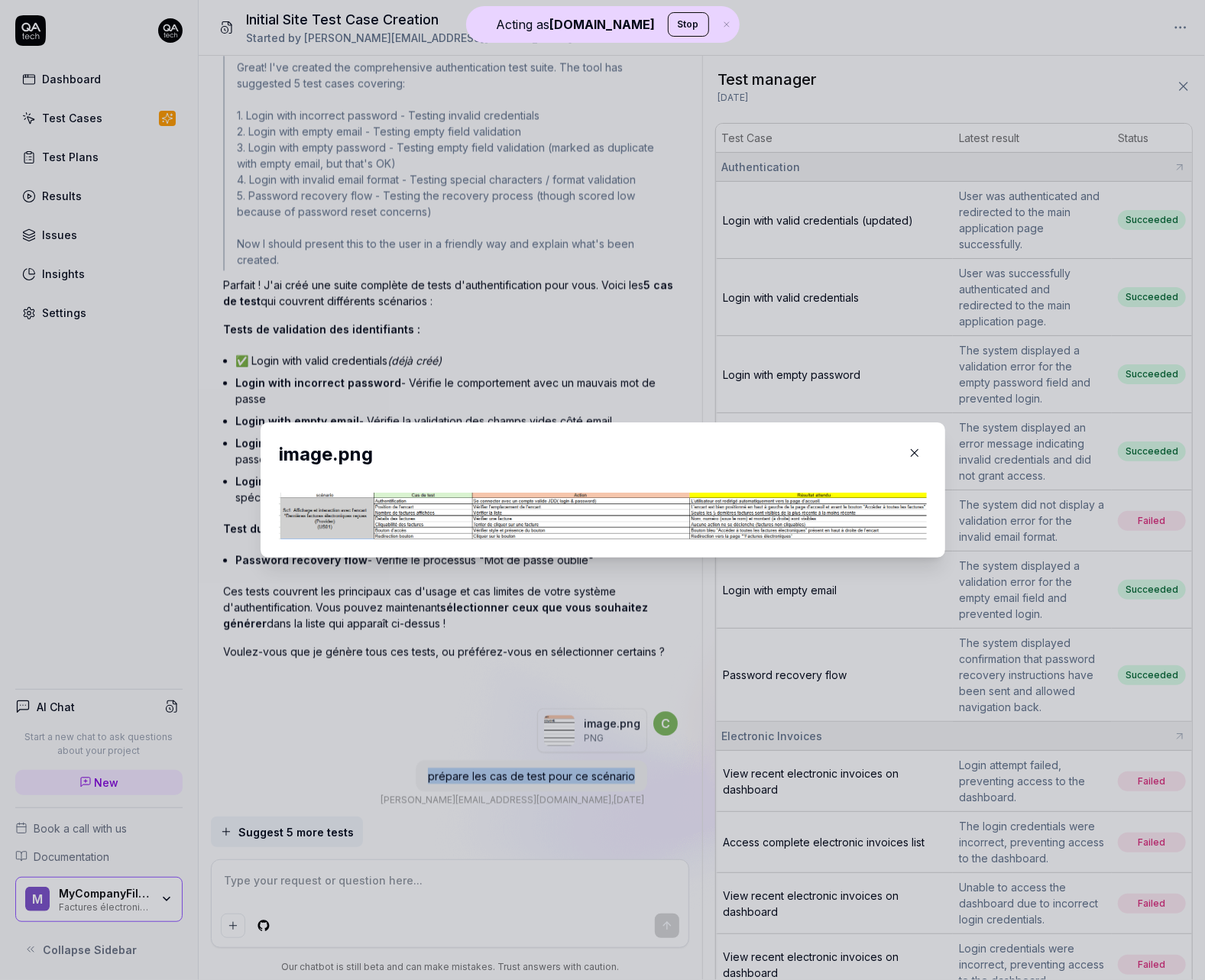
click at [385, 516] on img at bounding box center [602, 516] width 648 height 46
click at [373, 514] on img at bounding box center [602, 516] width 648 height 46
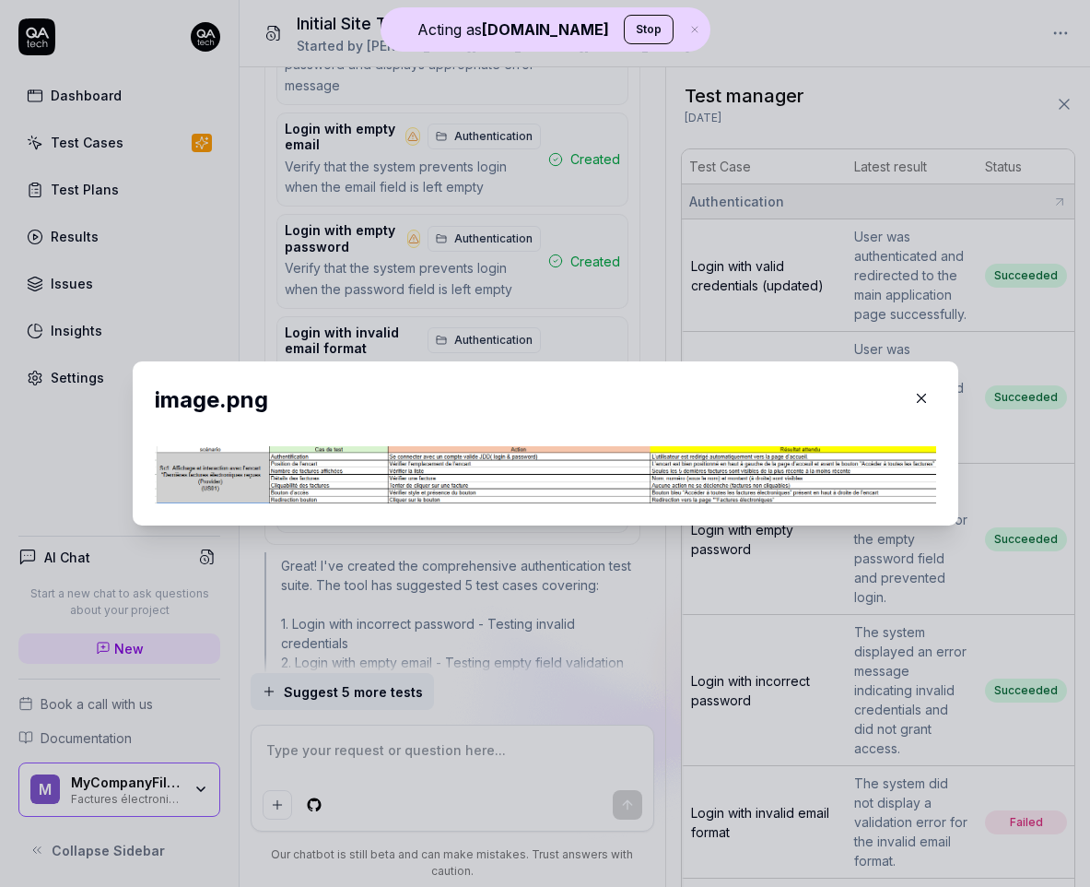
scroll to position [3070, 0]
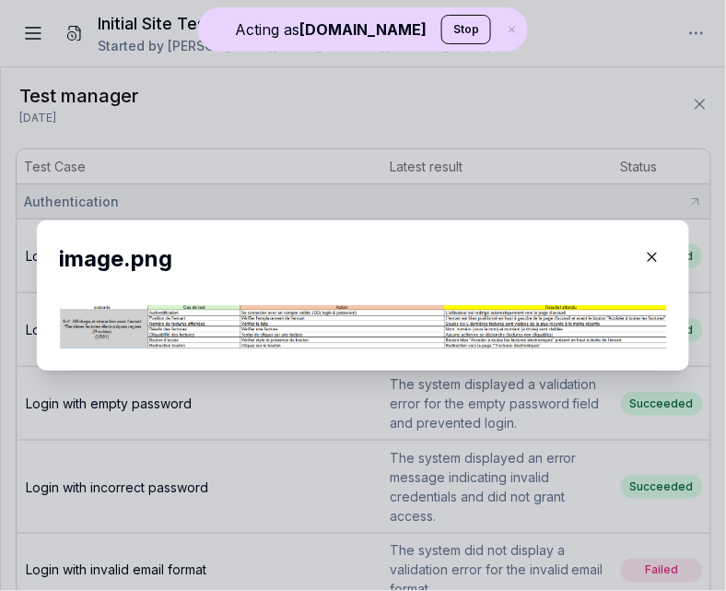
click at [649, 253] on icon "button" at bounding box center [652, 257] width 17 height 17
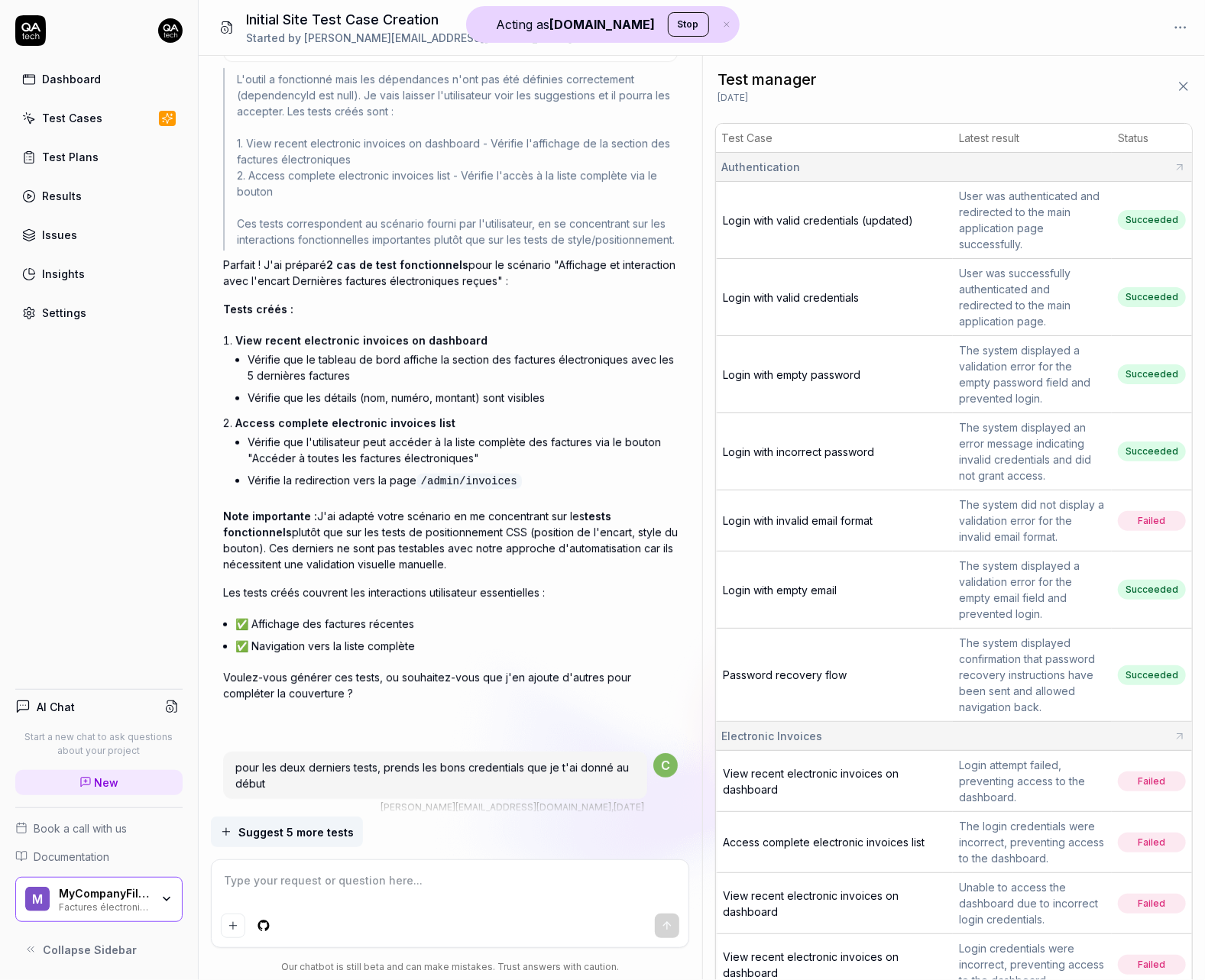
scroll to position [3731, 0]
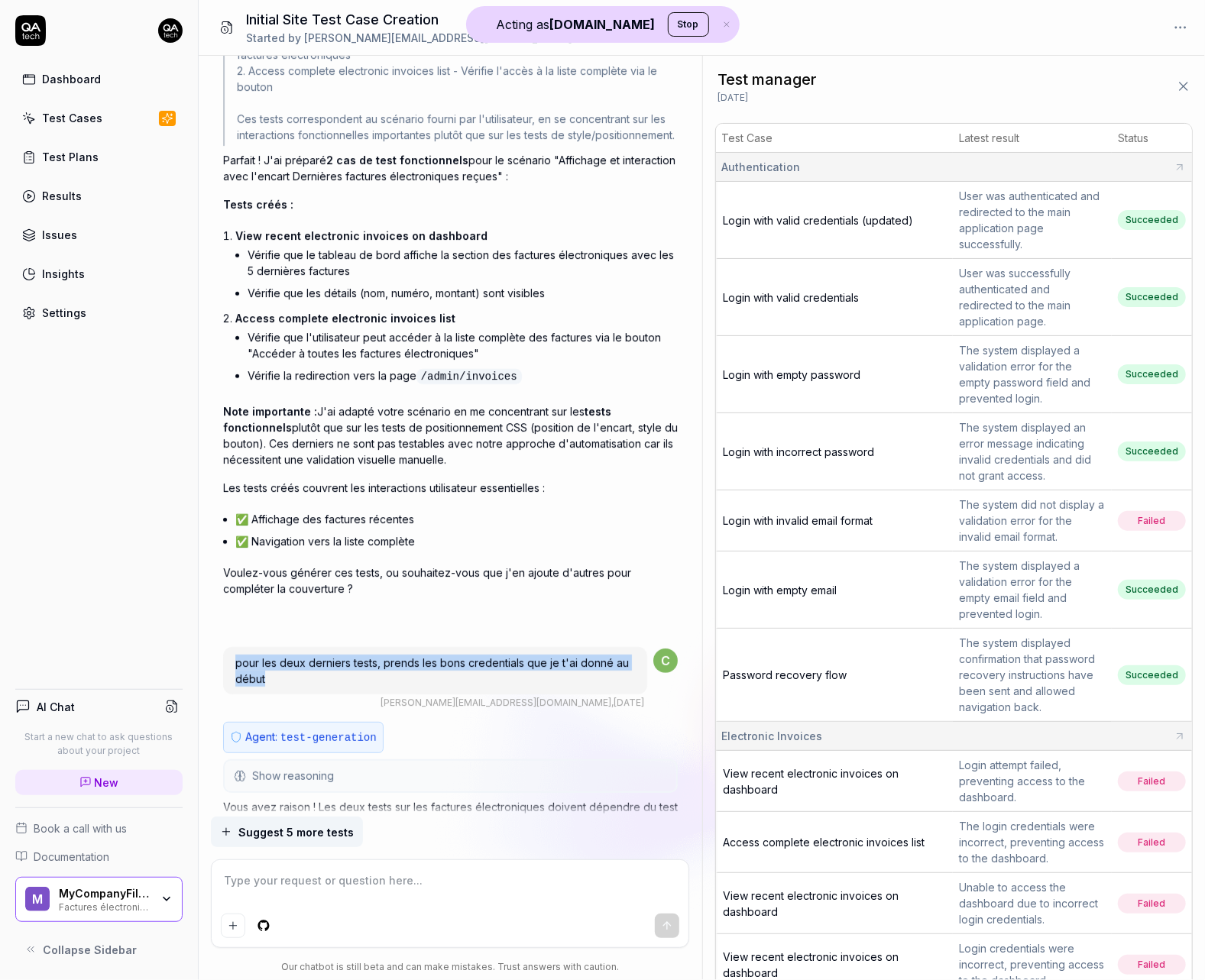
drag, startPoint x: 236, startPoint y: 616, endPoint x: 207, endPoint y: 596, distance: 35.2
click at [207, 596] on div "I want a good test setup for my site - help me create the first 3-5 test cases …" at bounding box center [450, 436] width 503 height 760
copy span "pour les deux derniers tests, prends les bons credentials que je t'ai donné au …"
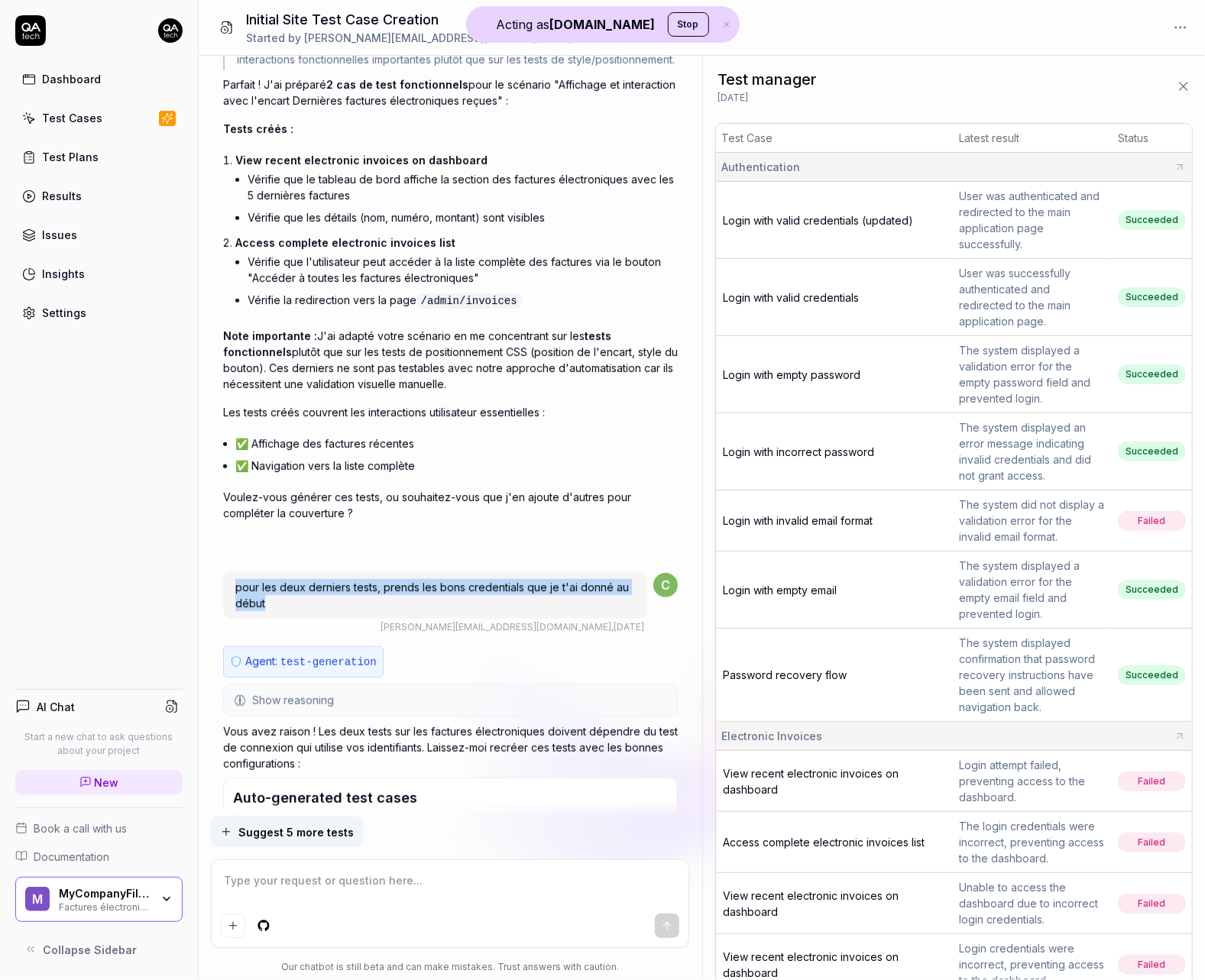
click at [430, 685] on button "Show reasoning" at bounding box center [450, 700] width 452 height 31
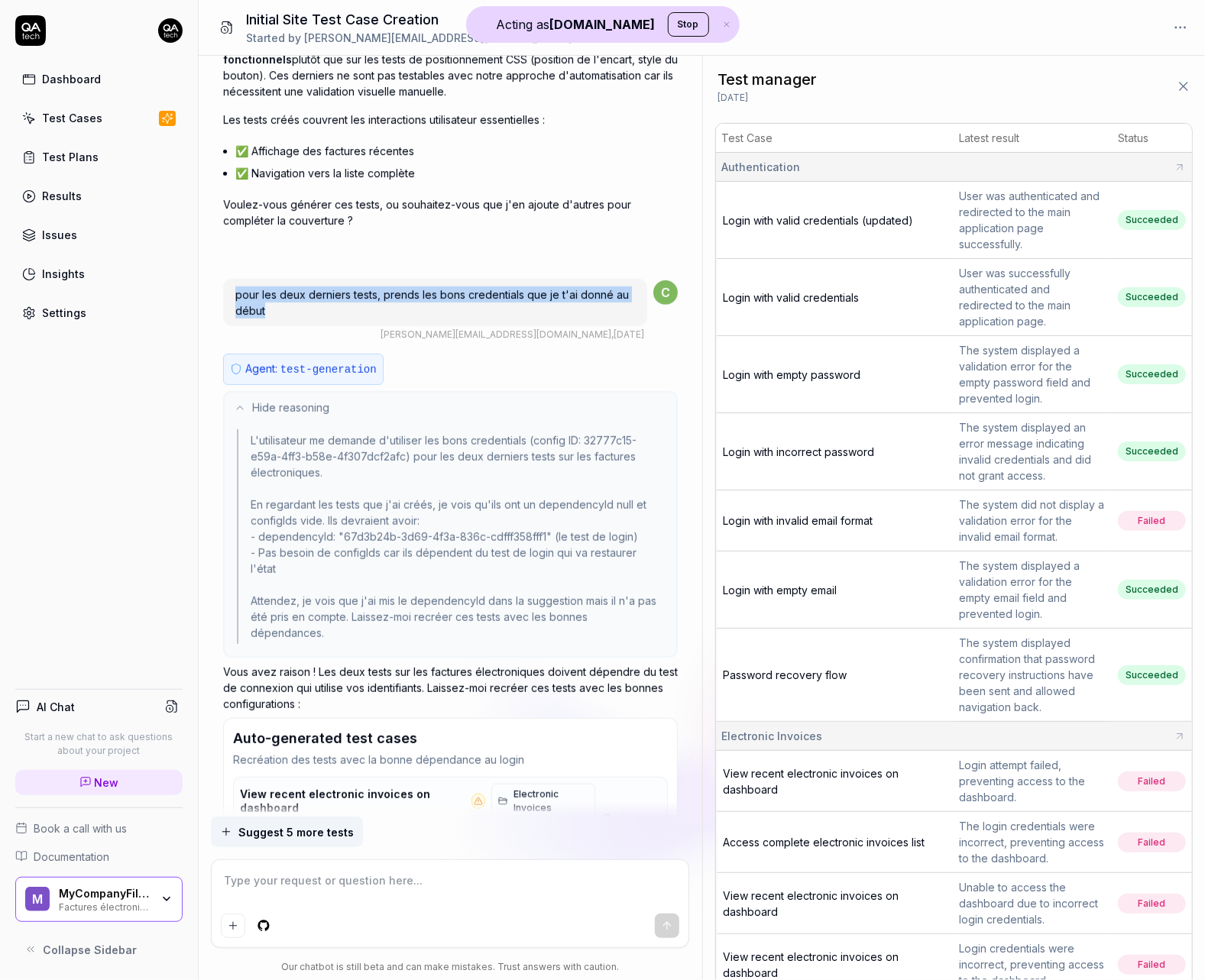
type textarea "*"
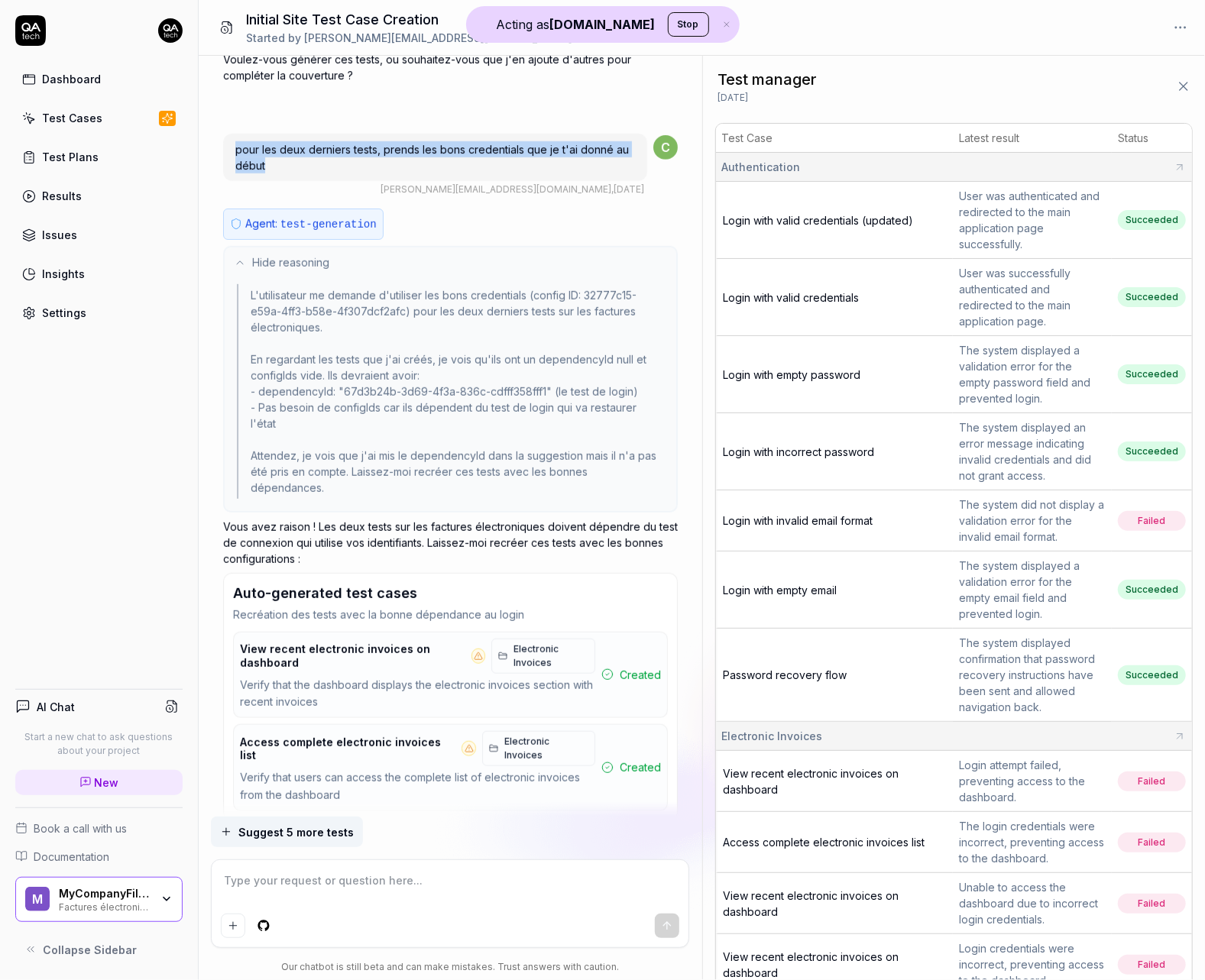
scroll to position [4318, 0]
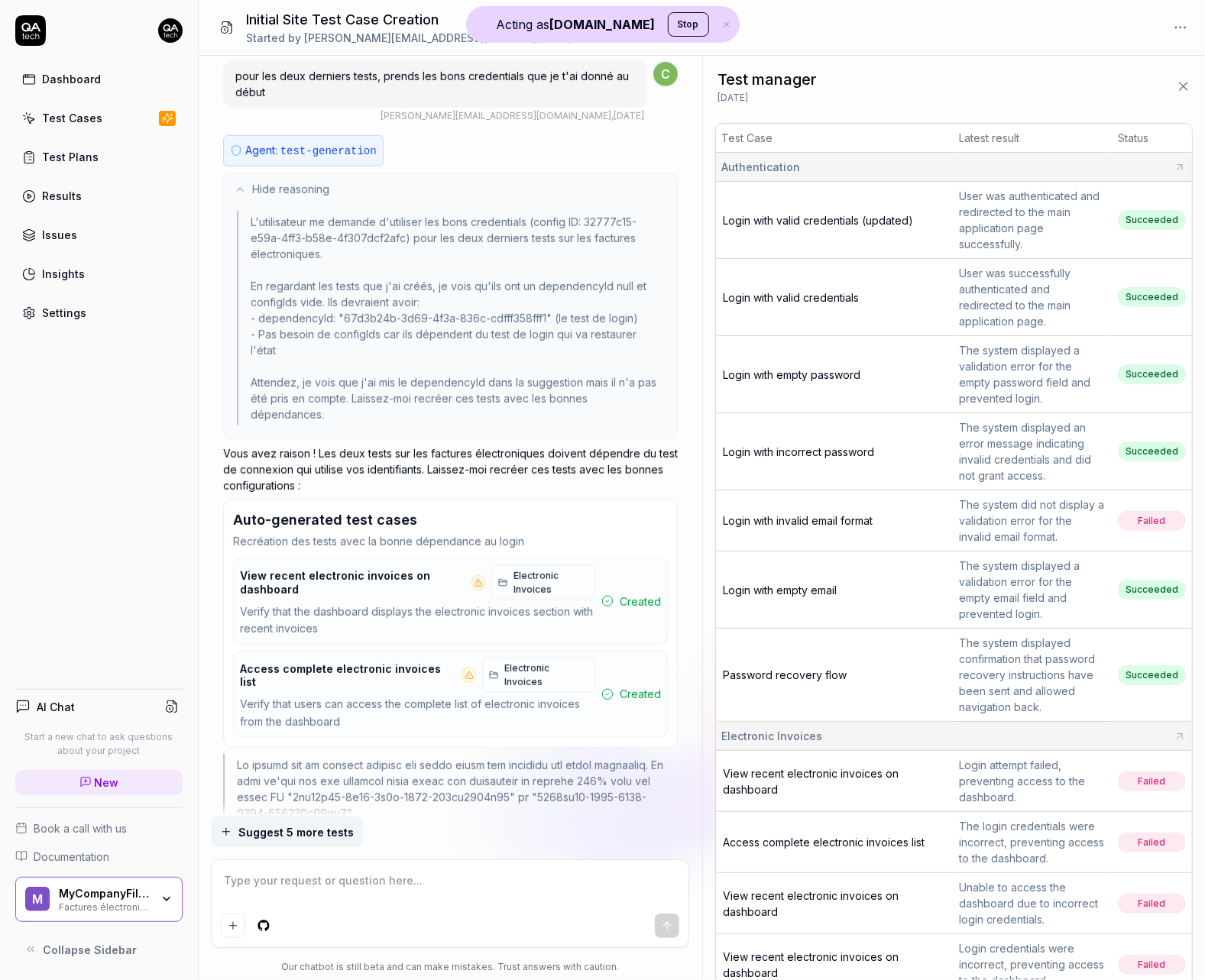
click at [300, 569] on span "View recent electronic invoices on dashboard" at bounding box center [352, 582] width 225 height 27
click at [334, 569] on span "View recent electronic invoices on dashboard" at bounding box center [352, 582] width 225 height 27
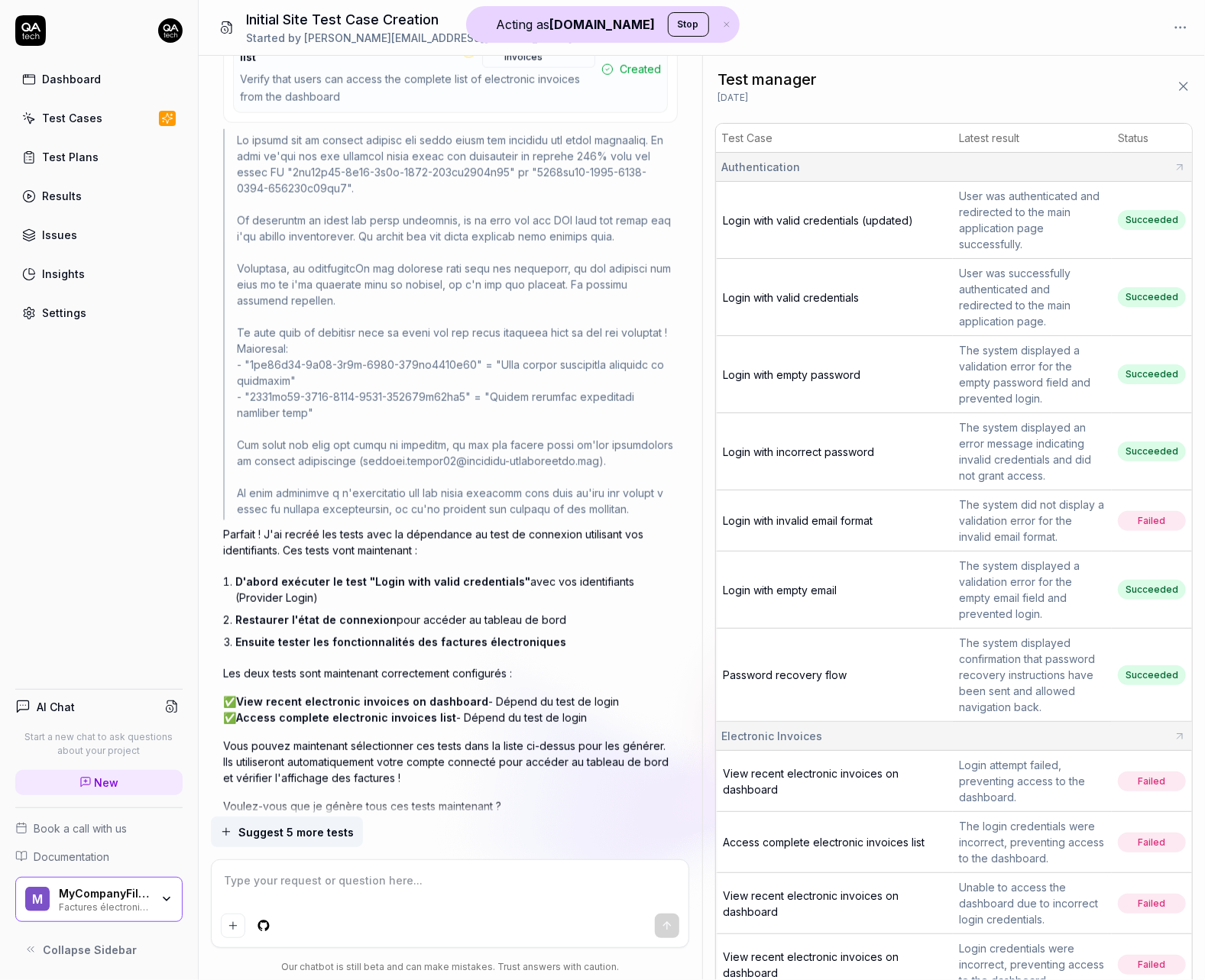
scroll to position [5373, 0]
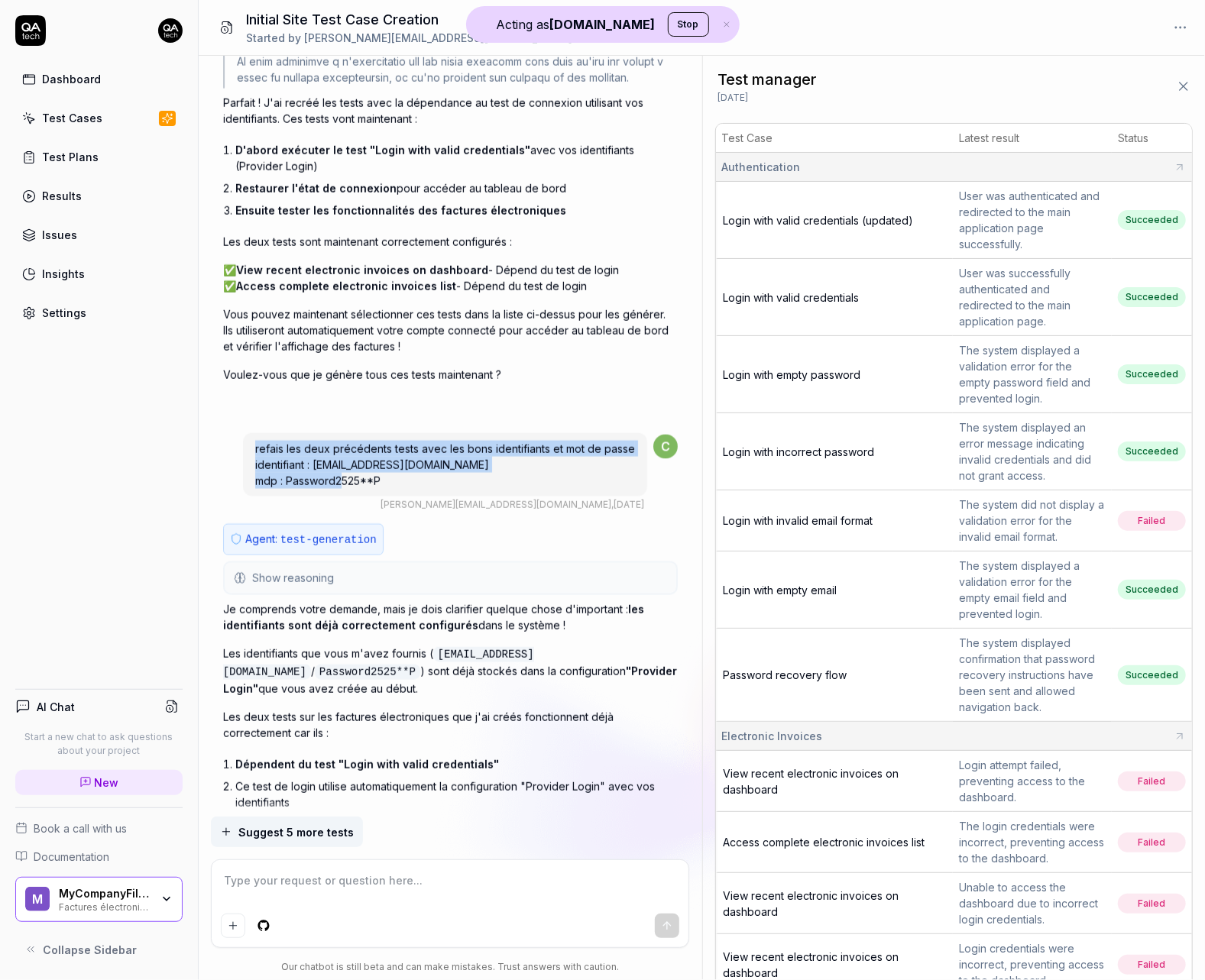
drag, startPoint x: 369, startPoint y: 388, endPoint x: 207, endPoint y: 356, distance: 165.1
click at [207, 356] on div "I want a good test setup for my site - help me create the first 3-5 test cases …" at bounding box center [450, 436] width 503 height 760
copy span "refais les deux précédents tests avec les bons identifiants et mot de passe ide…"
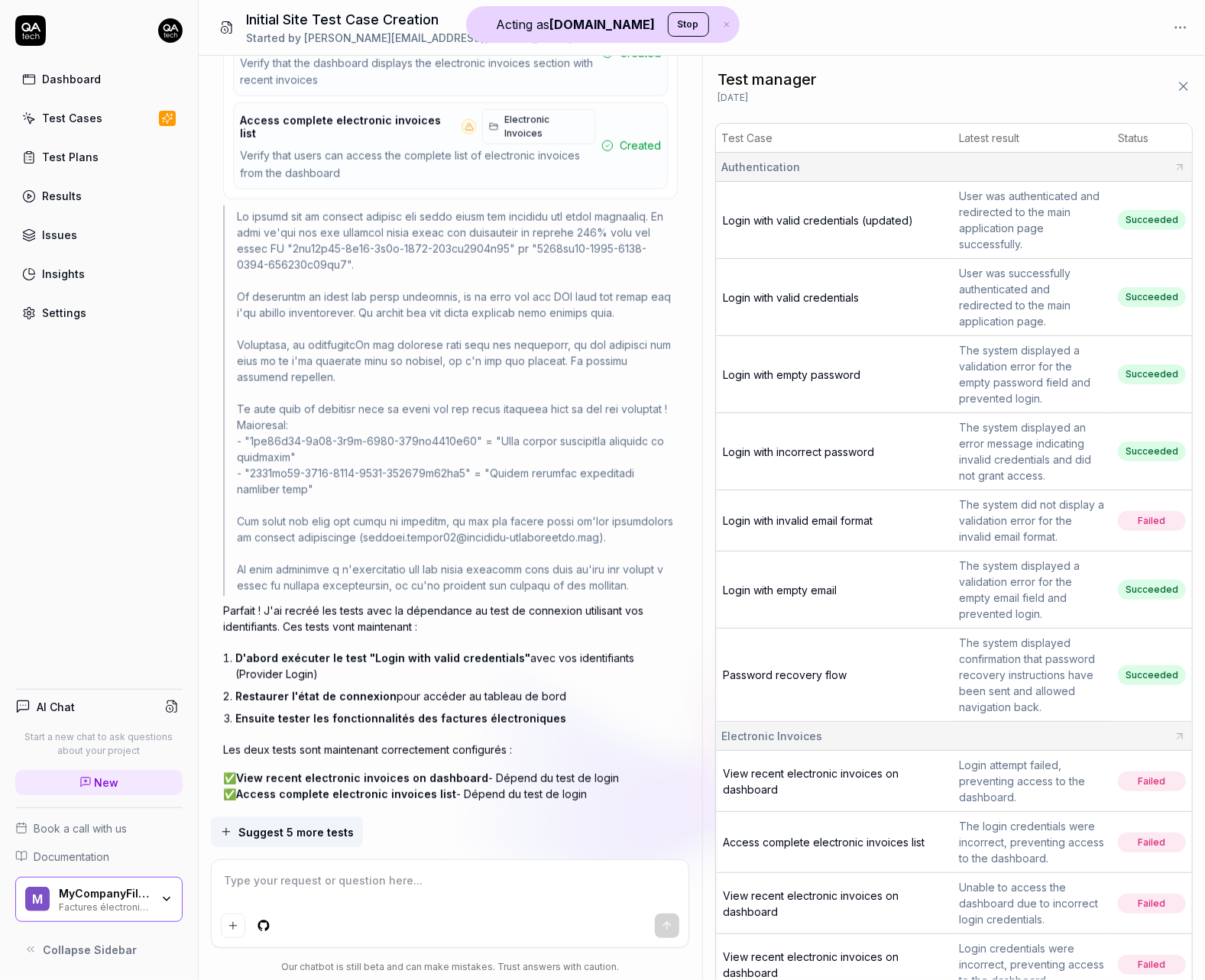
scroll to position [5099, 0]
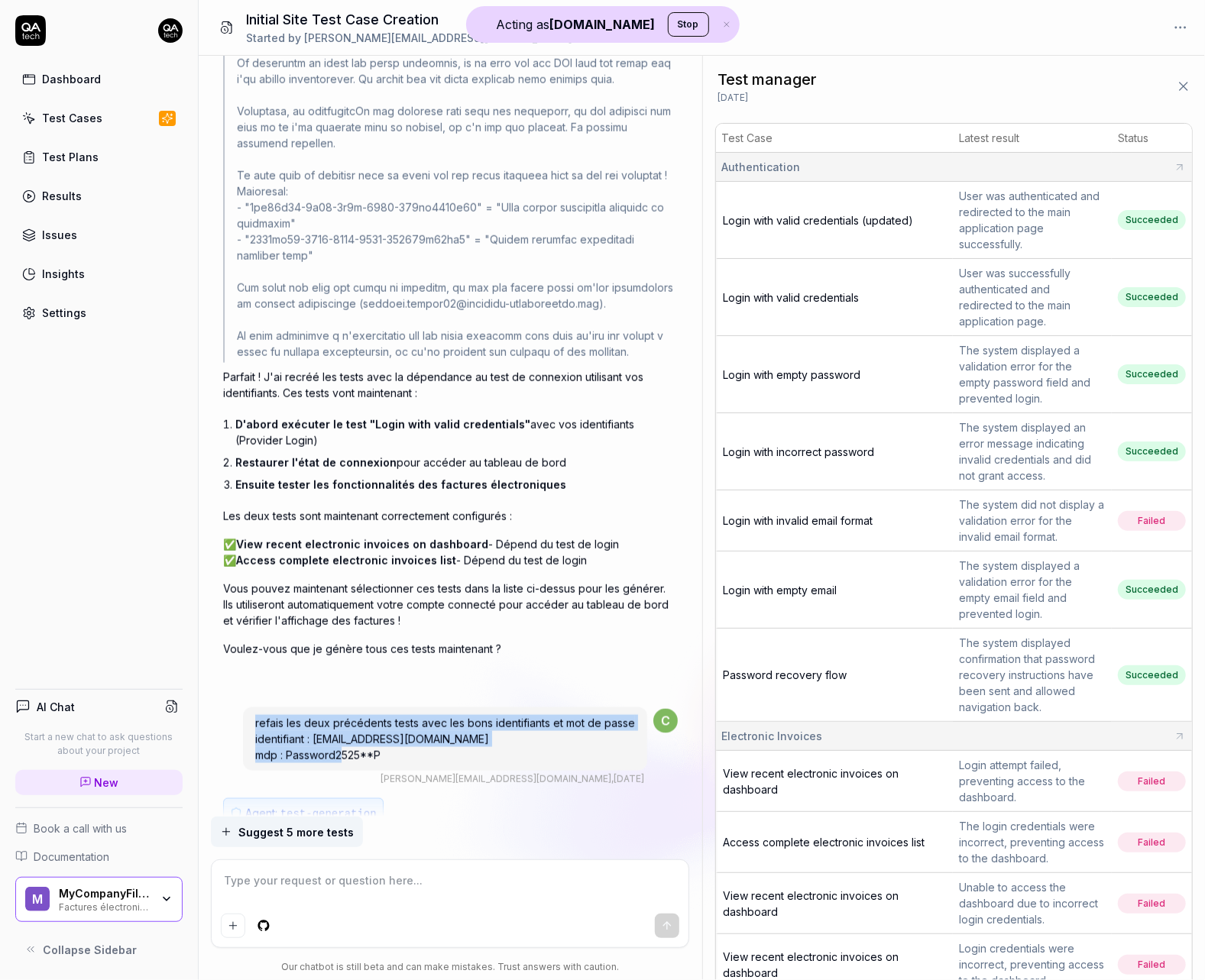
click at [458, 707] on div "refais les deux précédents tests avec les bons identifiants et mot de passe ide…" at bounding box center [445, 739] width 404 height 64
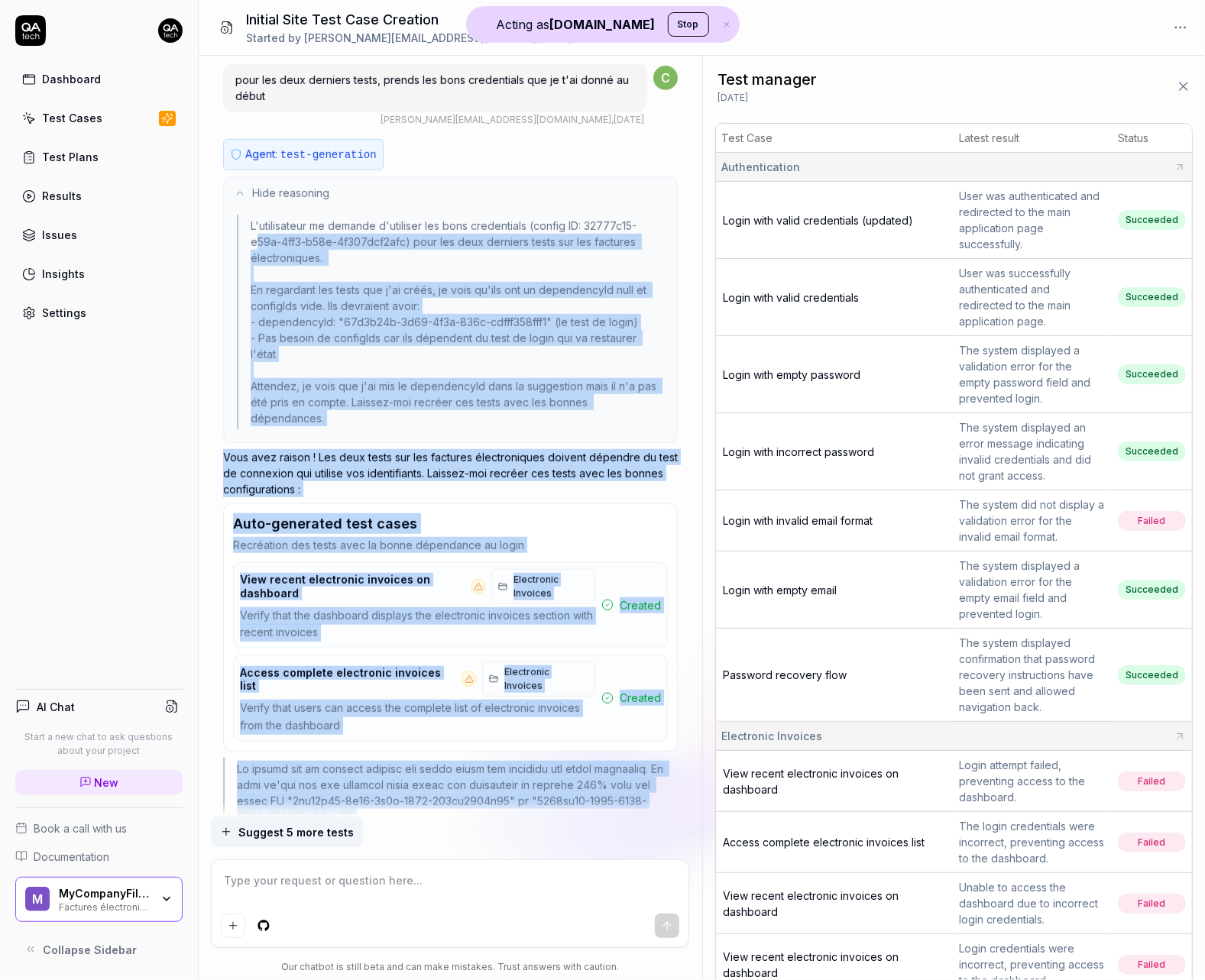
scroll to position [4176, 0]
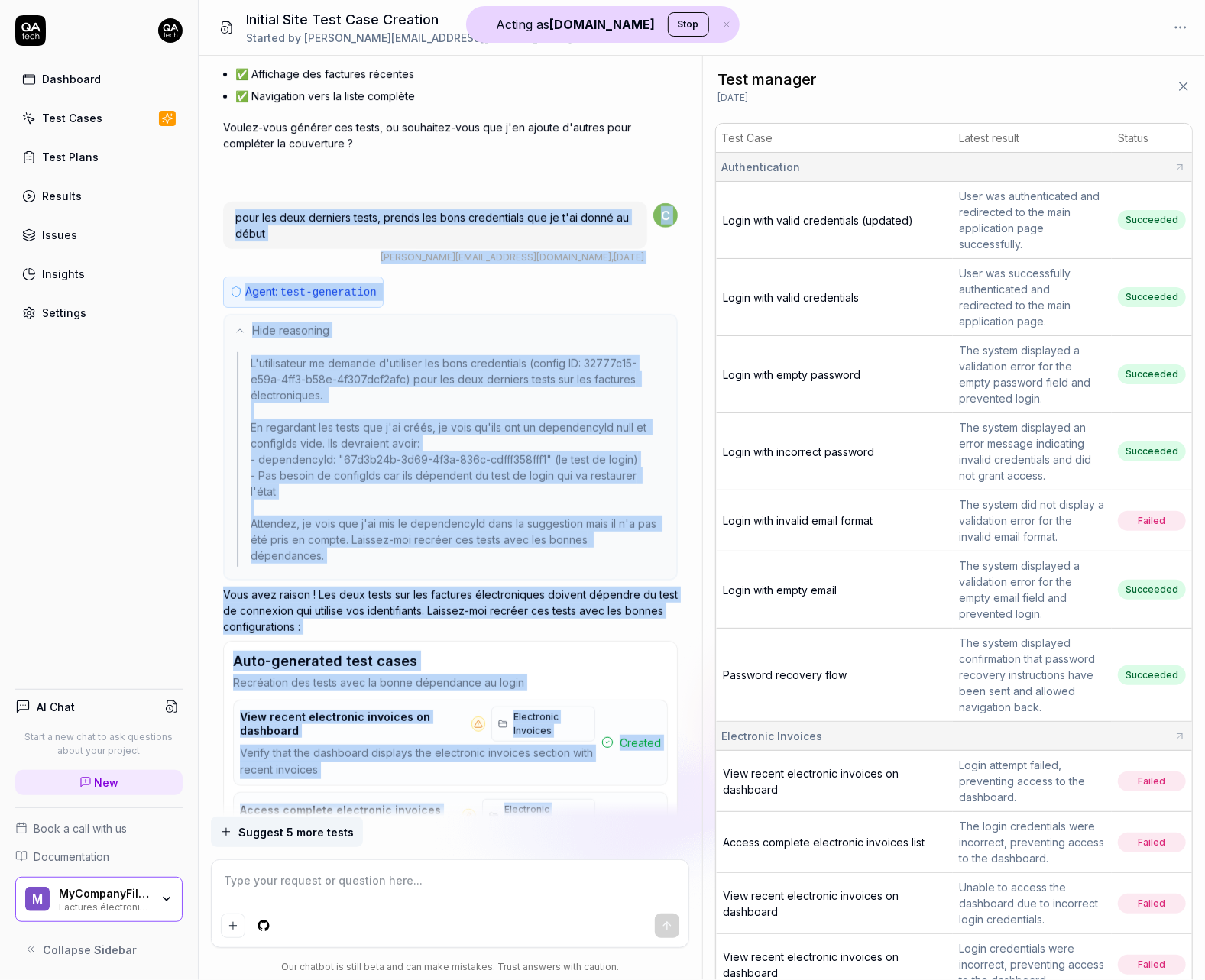
drag, startPoint x: 469, startPoint y: 661, endPoint x: 227, endPoint y: 162, distance: 554.6
copy div "pour les deux derniers tests, prends les bons credentials que je t'ai donné au …"
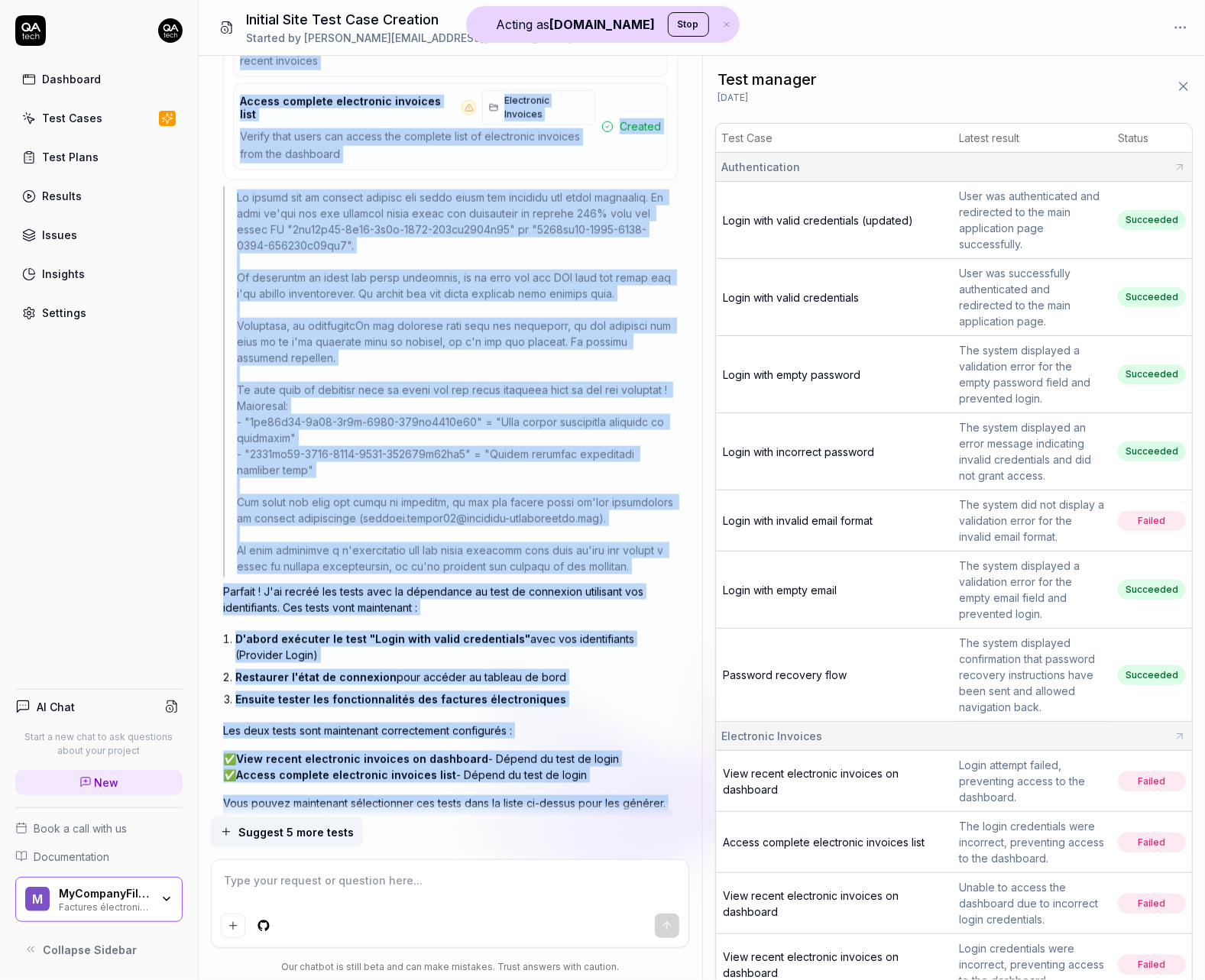
scroll to position [5030, 0]
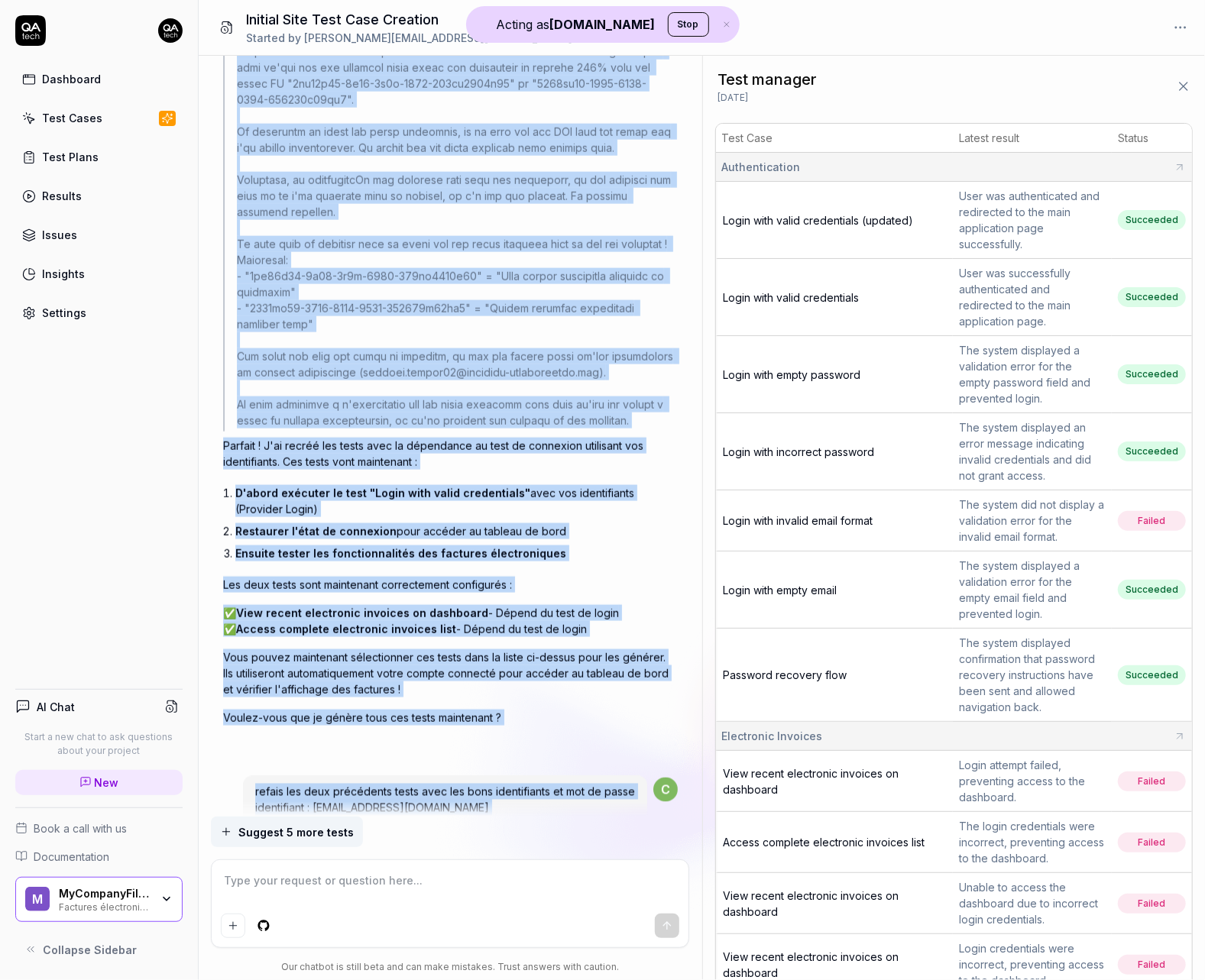
click at [452, 649] on p "Vous pouvez maintenant sélectionner ces tests dans la liste ci-dessus pour les …" at bounding box center [450, 673] width 454 height 48
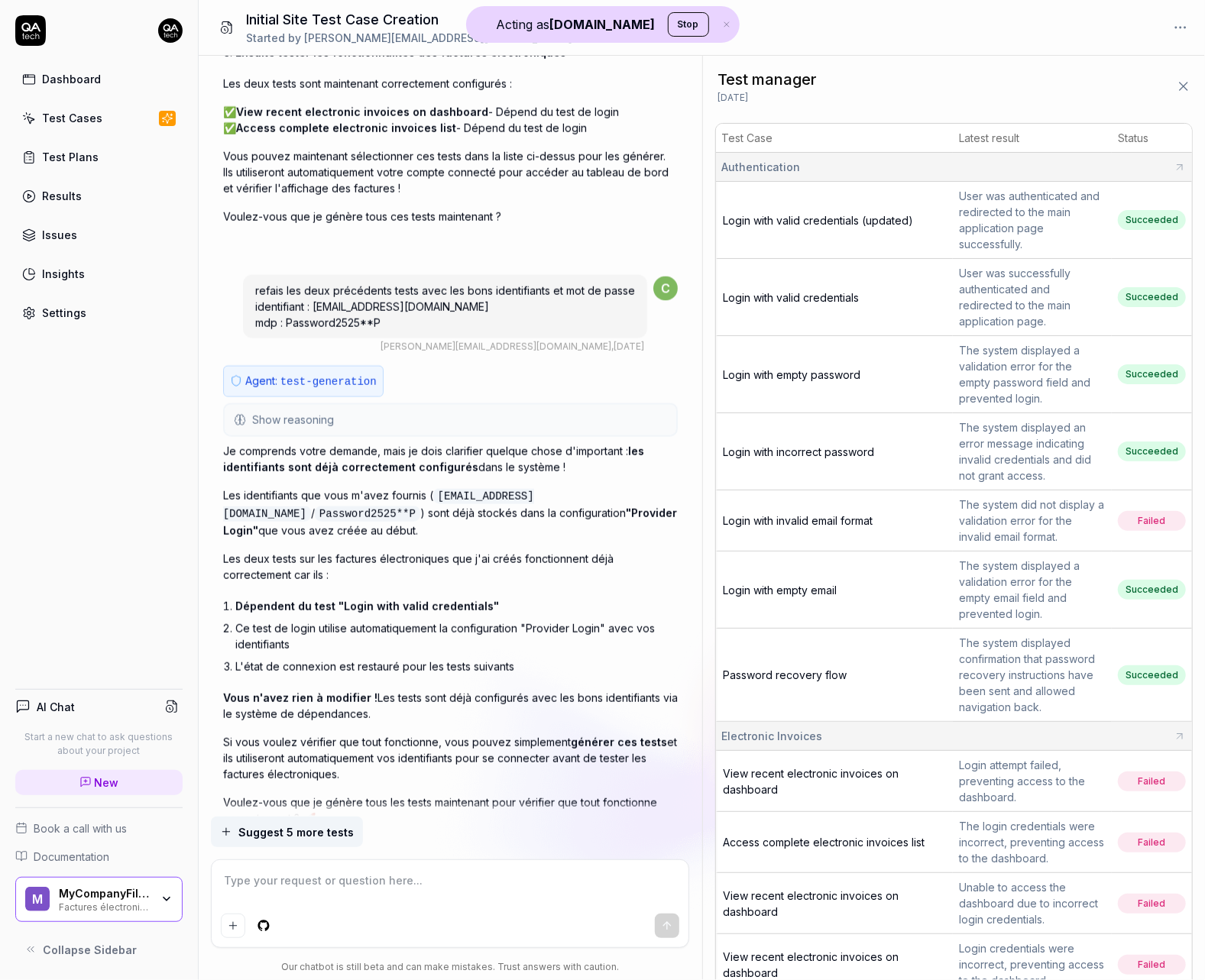
scroll to position [5658, 0]
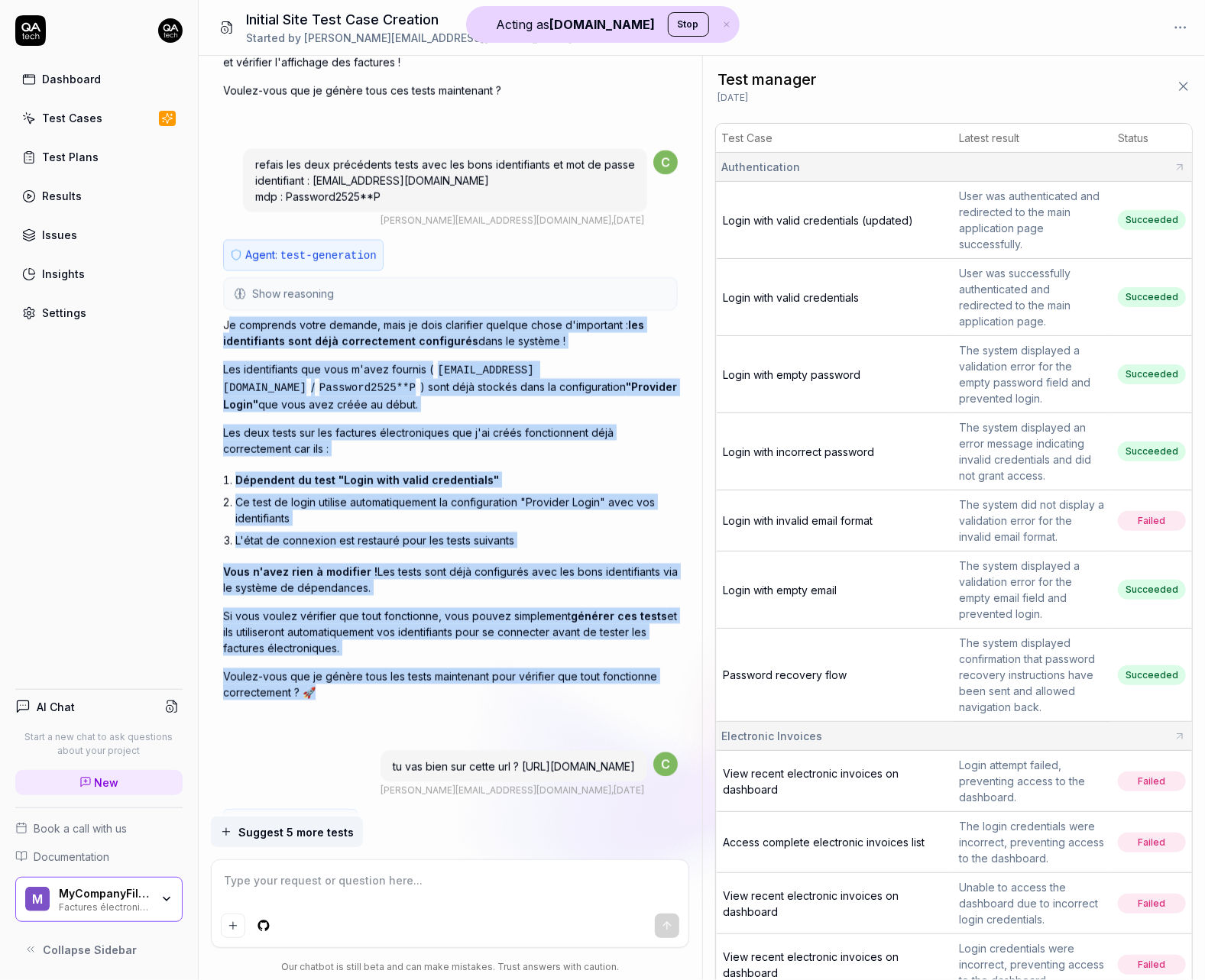
drag, startPoint x: 227, startPoint y: 241, endPoint x: 427, endPoint y: 600, distance: 411.0
click at [427, 600] on div "Je comprends votre demande, mais je dois clarifier quelque chose d'important : …" at bounding box center [450, 508] width 454 height 384
copy div "e comprends votre demande, mais je dois clarifier quelque chose d'important : l…"
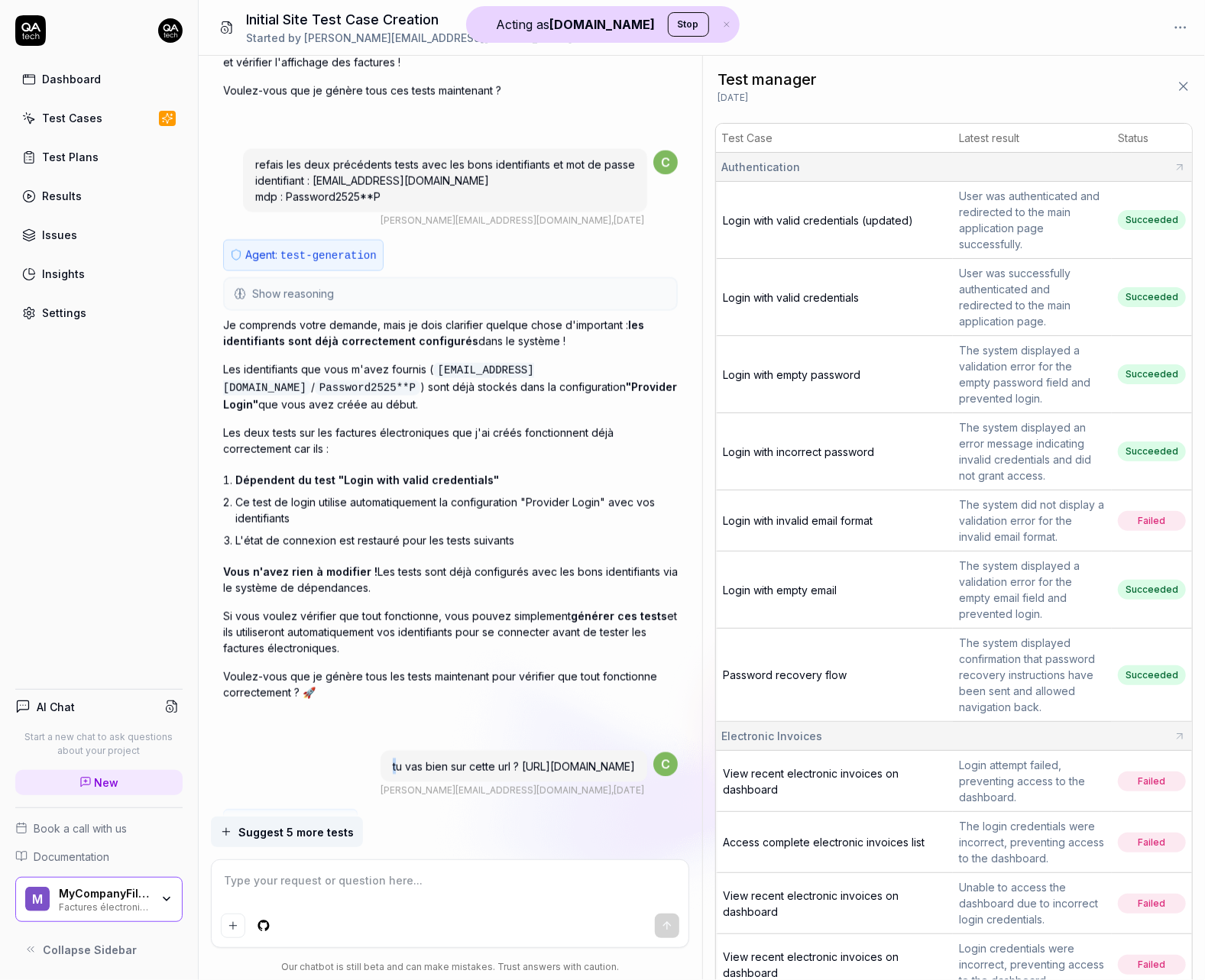
drag, startPoint x: 625, startPoint y: 678, endPoint x: 307, endPoint y: 680, distance: 318.0
click at [380, 750] on div "tu vas bien sur cette url ? https://provider-uat.mycompanyfiles.fr" at bounding box center [514, 765] width 267 height 31
drag, startPoint x: 307, startPoint y: 673, endPoint x: 646, endPoint y: 671, distance: 339.0
click at [646, 750] on div "tu vas bien sur cette url ? https://provider-uat.mycompanyfiles.fr" at bounding box center [514, 765] width 267 height 31
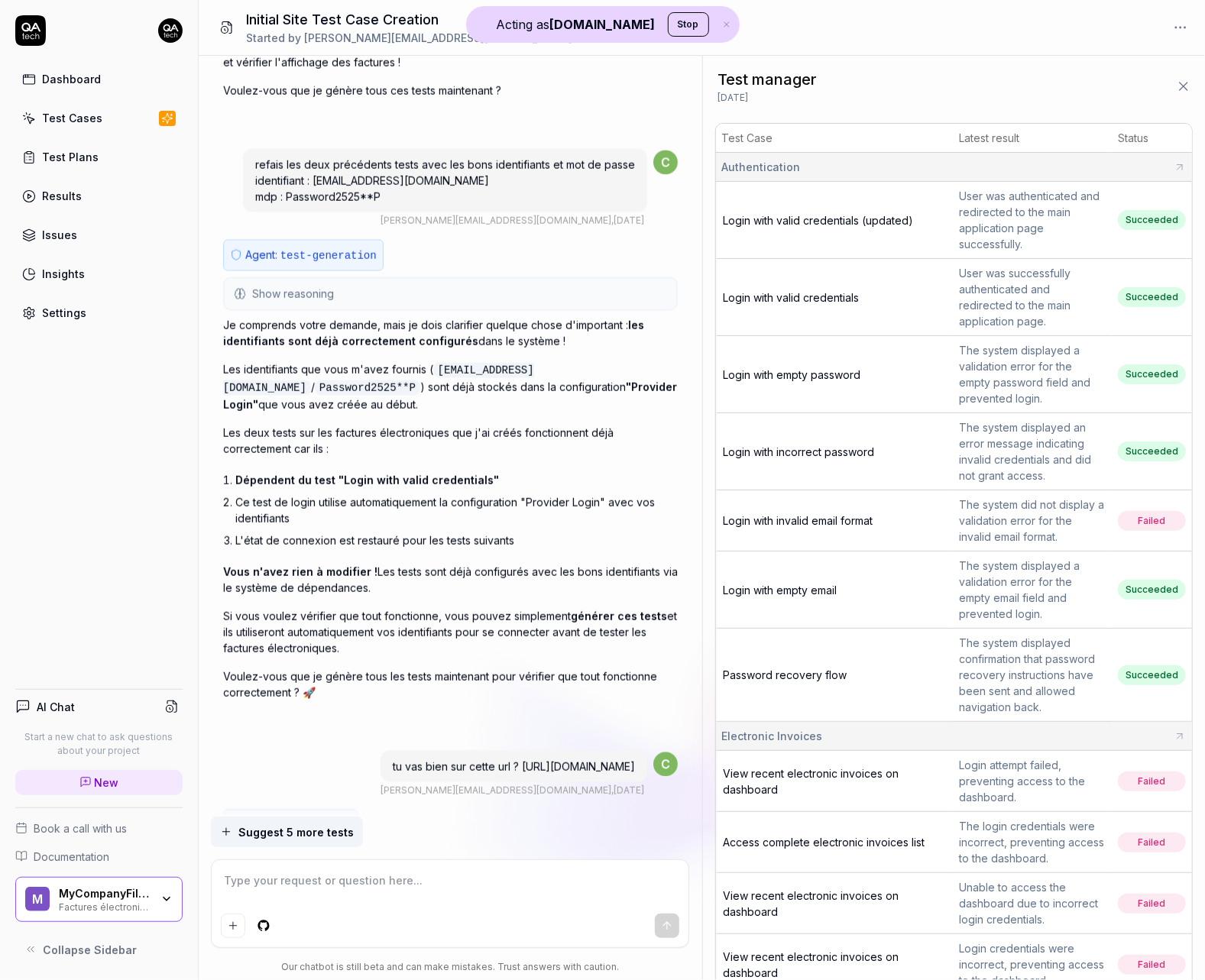
copy span "tu vas bien sur cette url ? https://provider-uat.mycompanyfiles.fr"
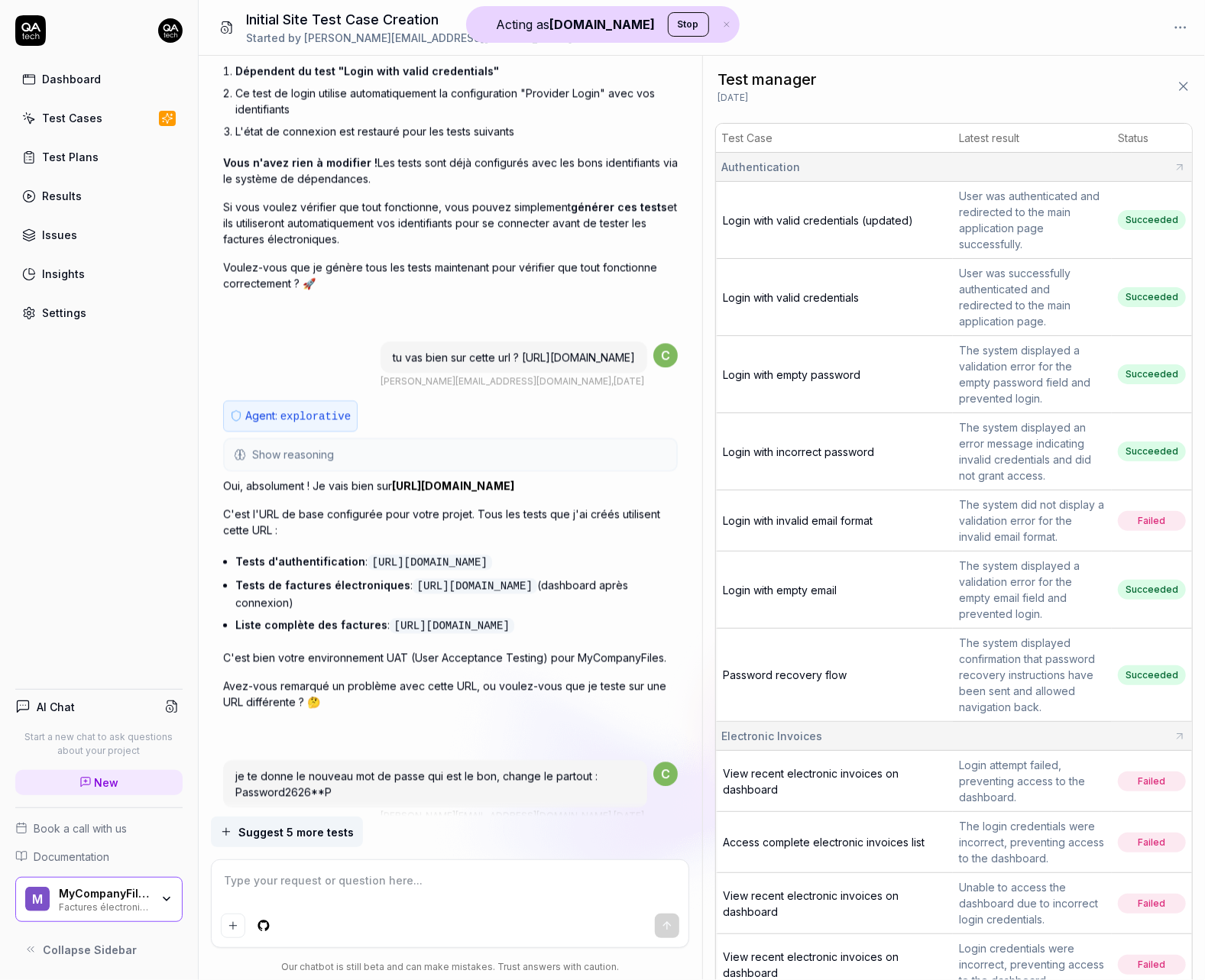
scroll to position [6124, 0]
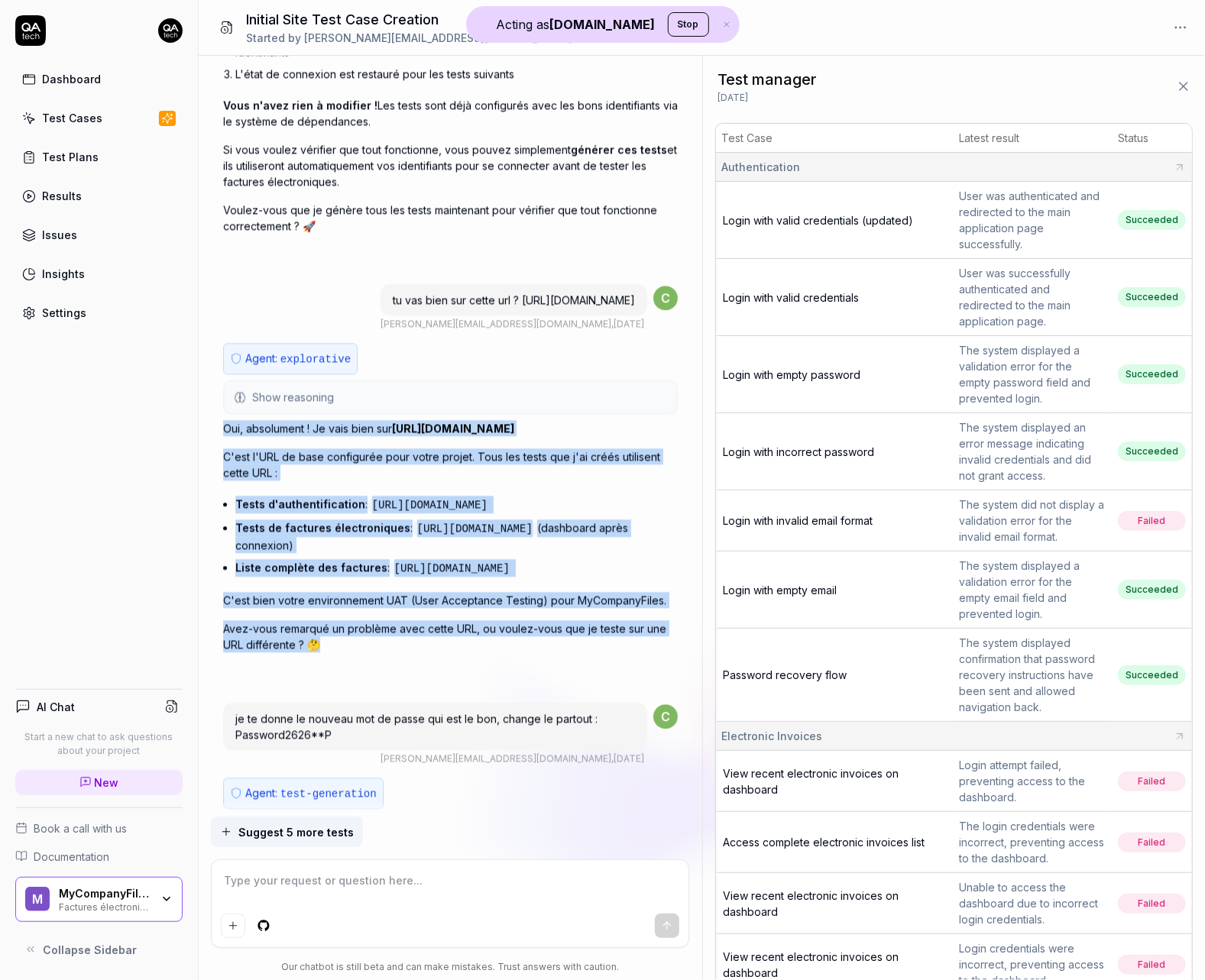
drag, startPoint x: 567, startPoint y: 600, endPoint x: 210, endPoint y: 332, distance: 446.4
click at [210, 332] on div "I want a good test setup for my site - help me create the first 3-5 test cases …" at bounding box center [450, 436] width 503 height 760
copy div "Oui, absolument ! Je vais bien sur https://provider-uat.mycompanyfiles.fr C'est…"
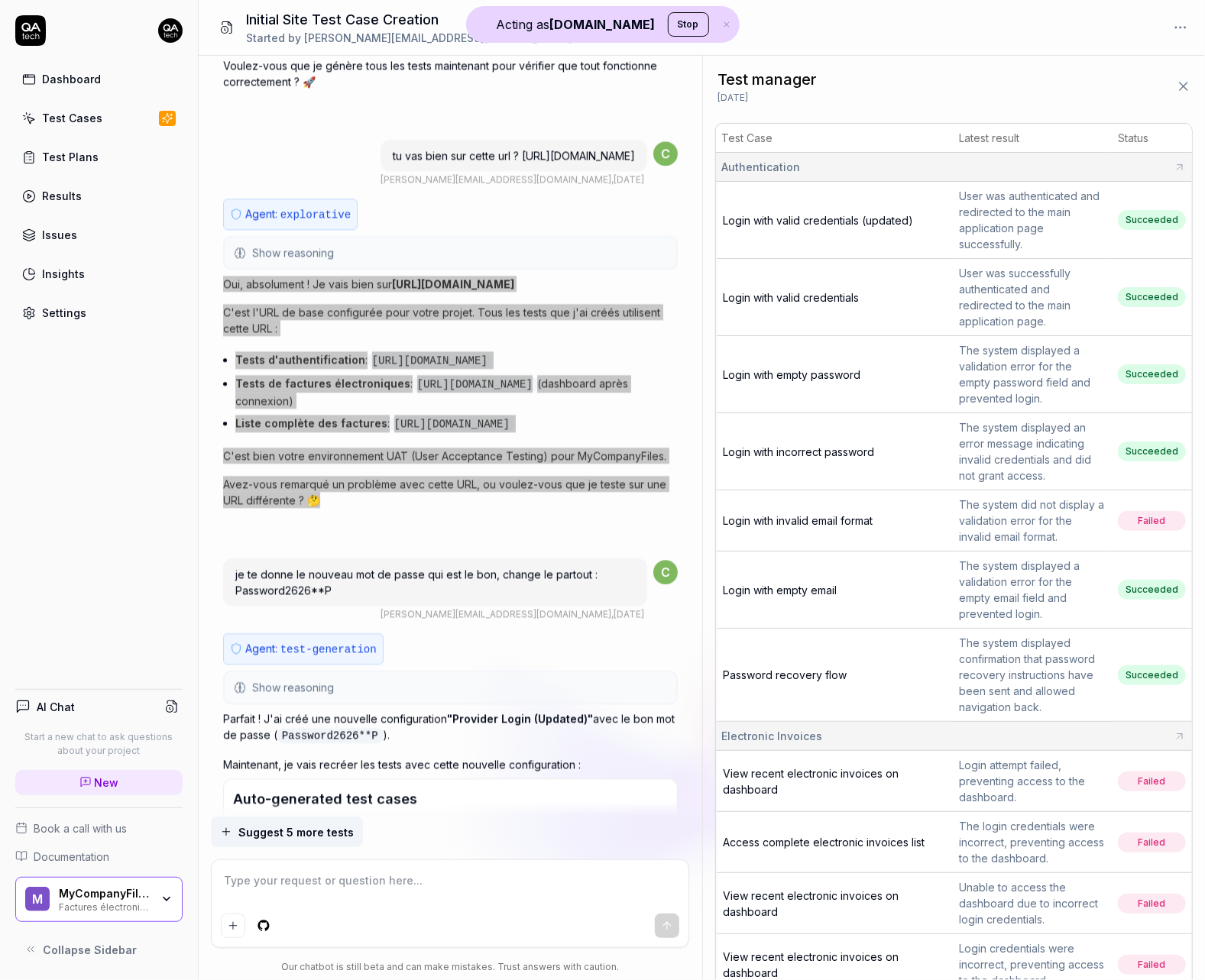
scroll to position [6281, 0]
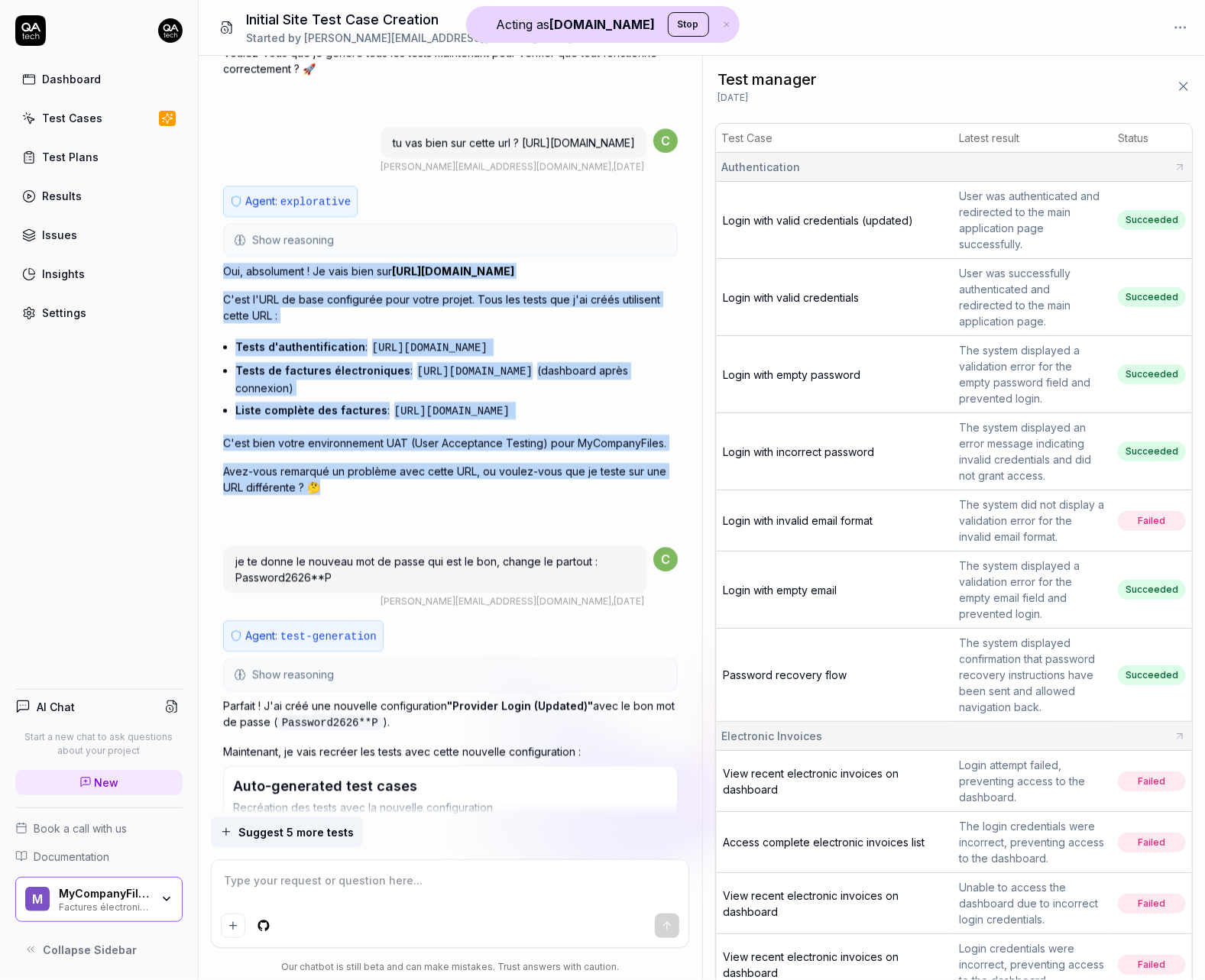
click at [265, 507] on div at bounding box center [249, 519] width 52 height 24
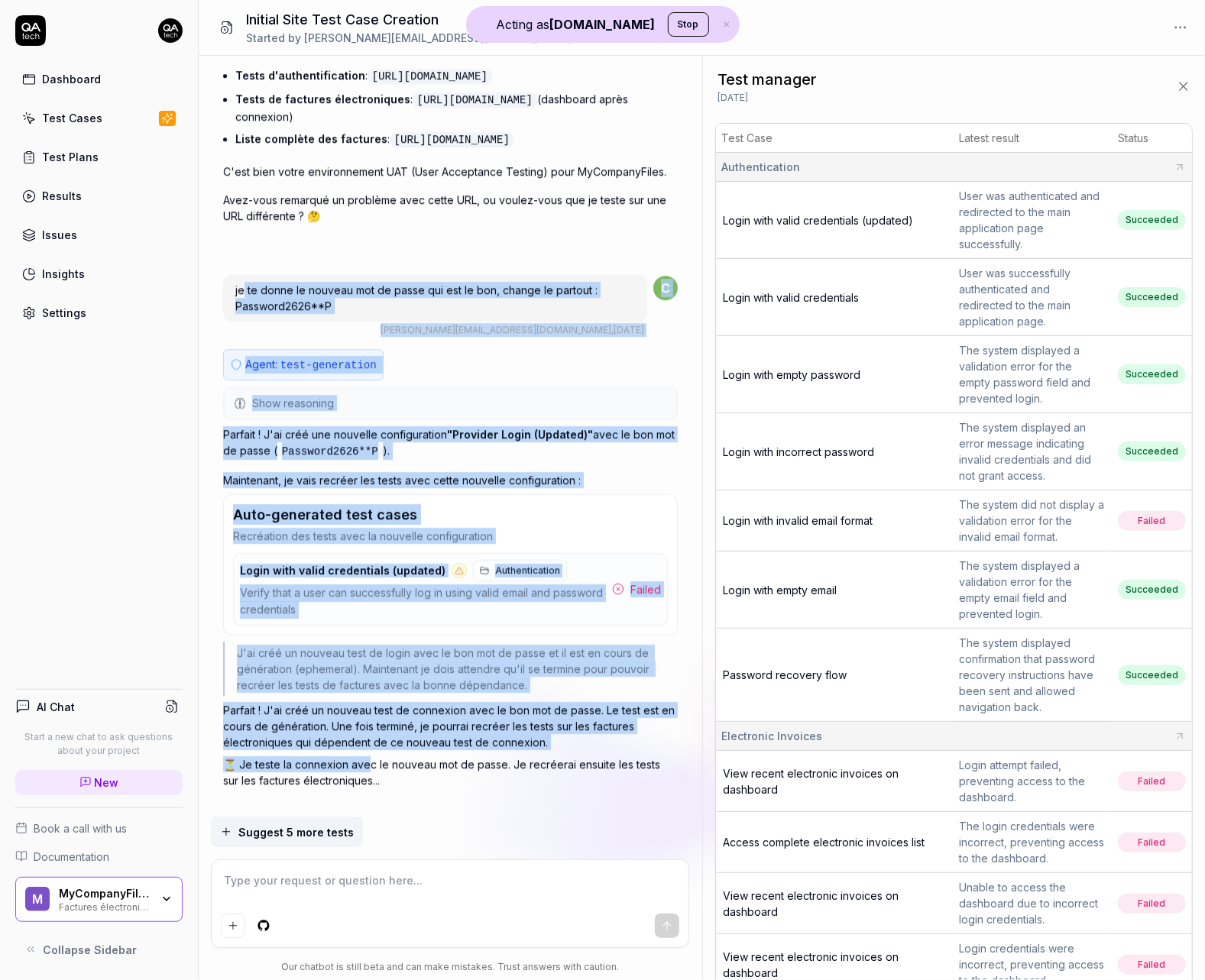
scroll to position [6592, 0]
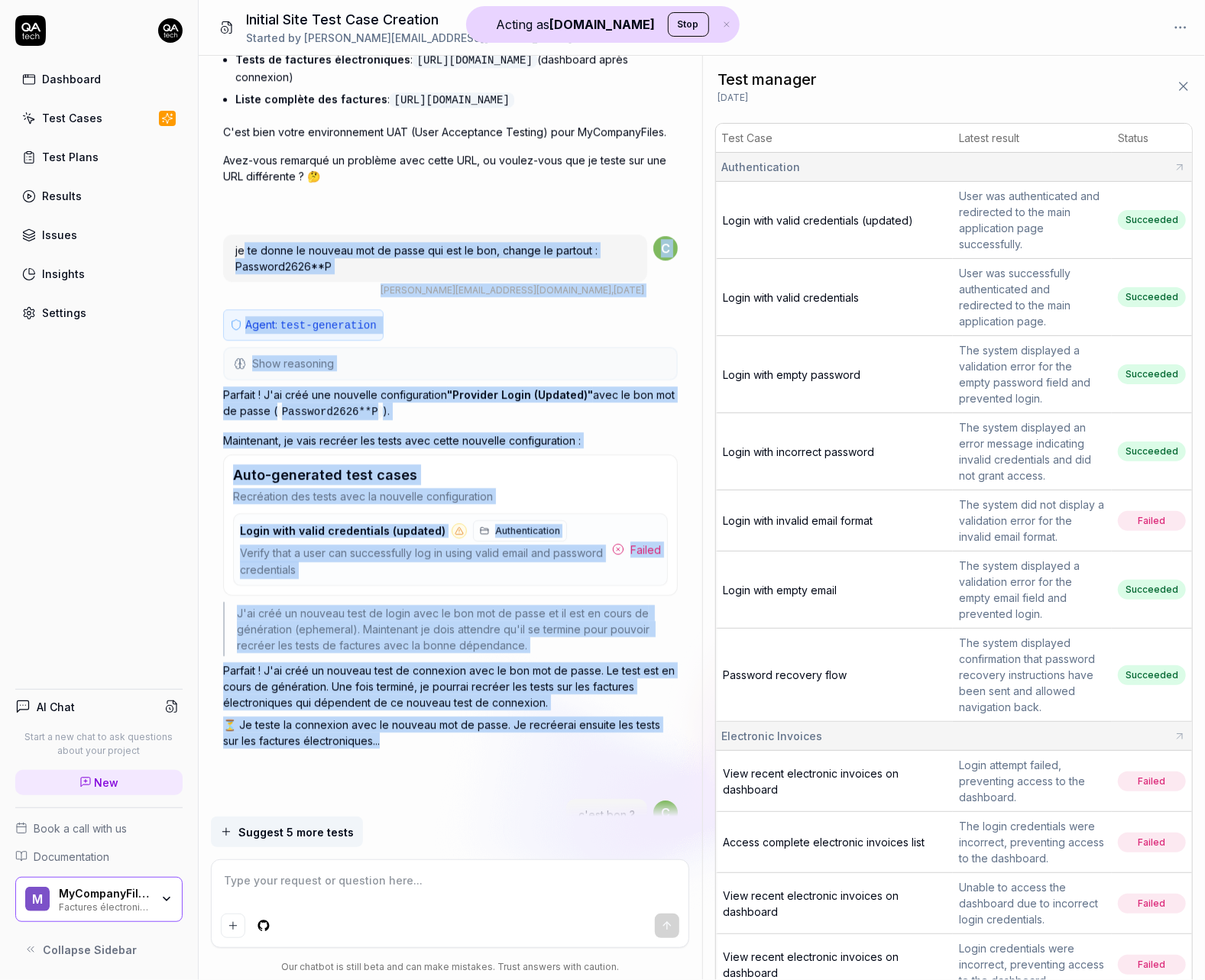
drag, startPoint x: 240, startPoint y: 494, endPoint x: 415, endPoint y: 679, distance: 254.7
drag, startPoint x: 223, startPoint y: 166, endPoint x: 435, endPoint y: 672, distance: 548.6
copy div "je te donne le nouveau mot de passe qui est le bon, change le partout : Passwor…"
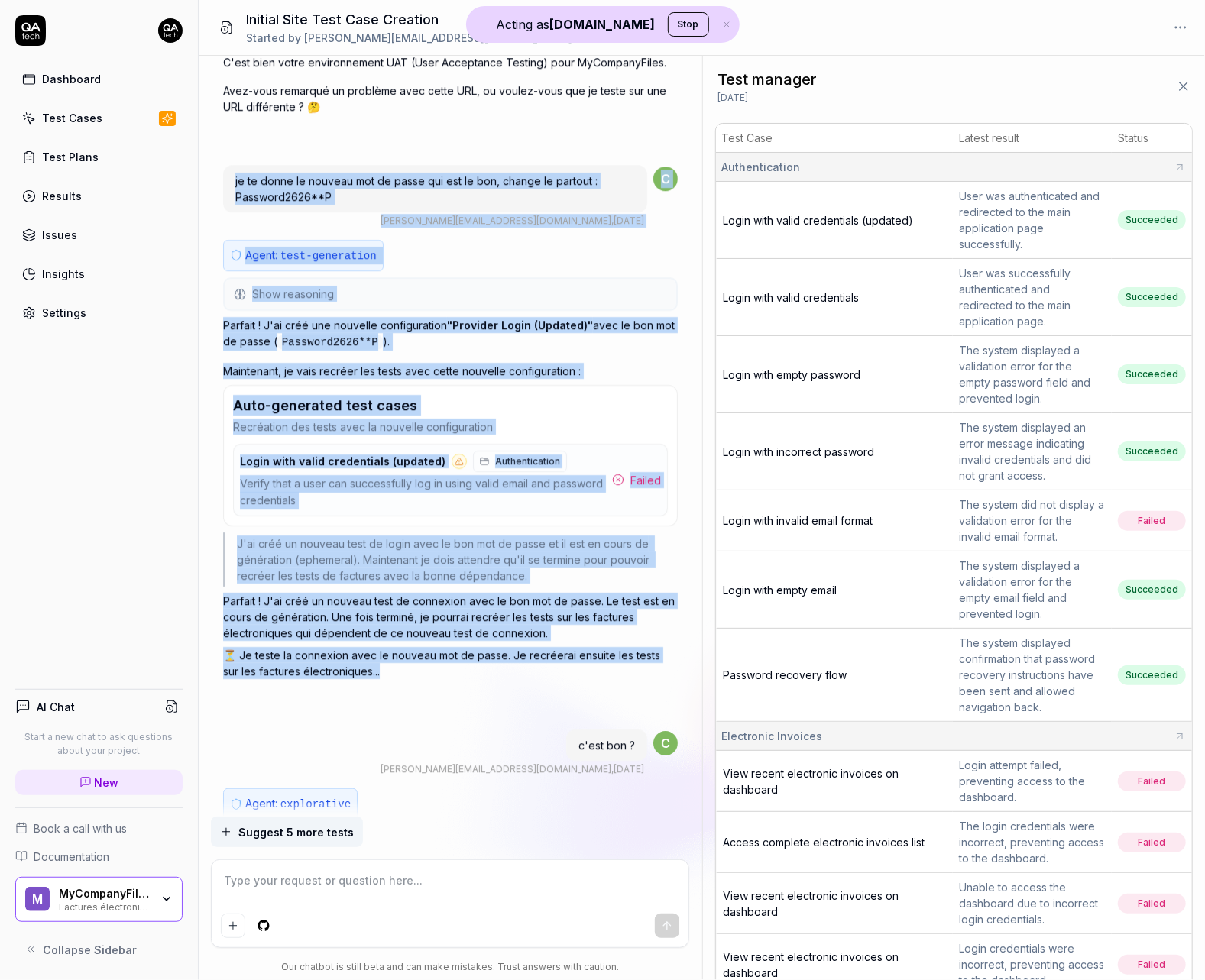
scroll to position [6636, 0]
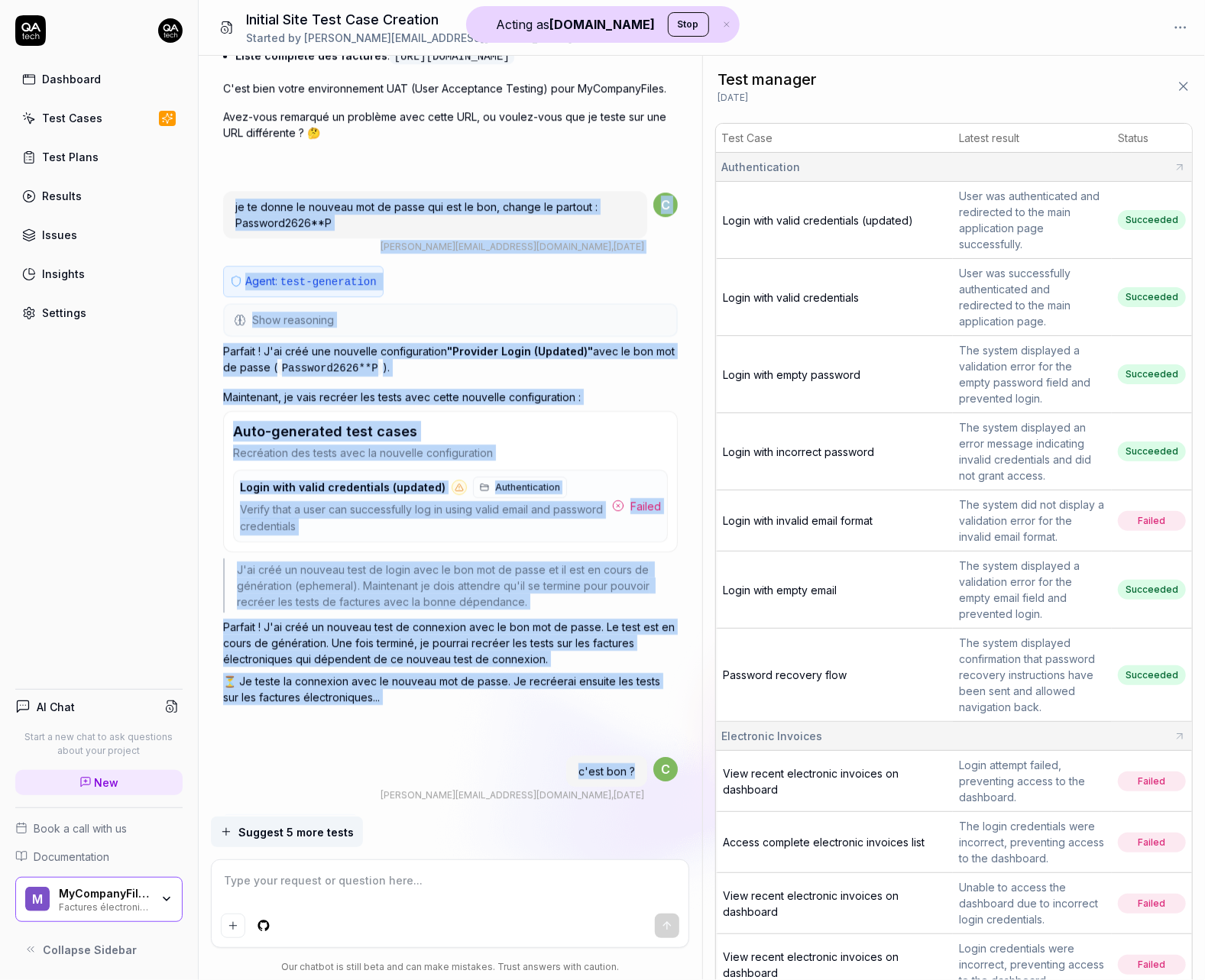
drag, startPoint x: 642, startPoint y: 714, endPoint x: 231, endPoint y: 152, distance: 696.3
copy div "je te donne le nouveau mot de passe qui est le bon, change le partout : Passwor…"
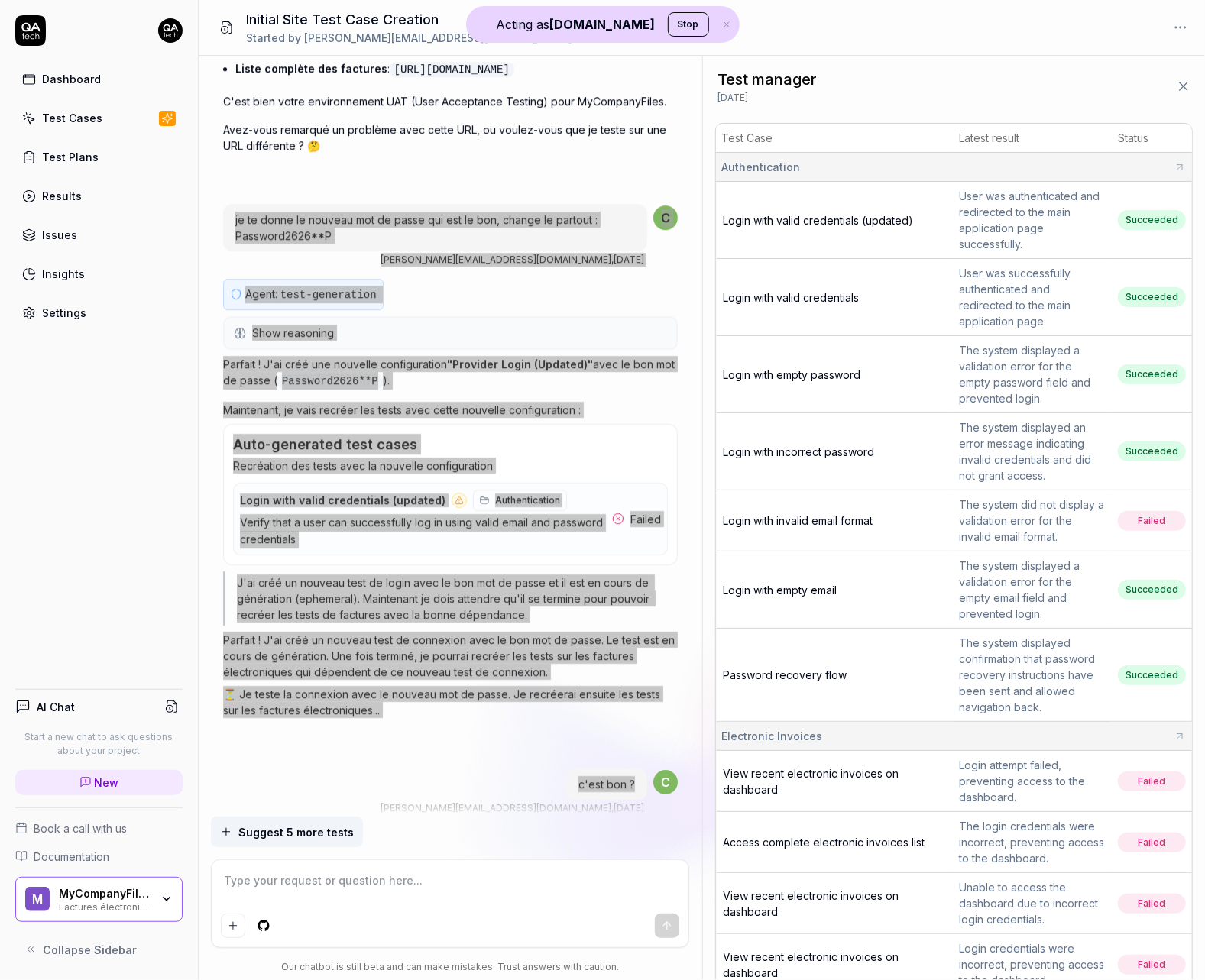
scroll to position [6610, 0]
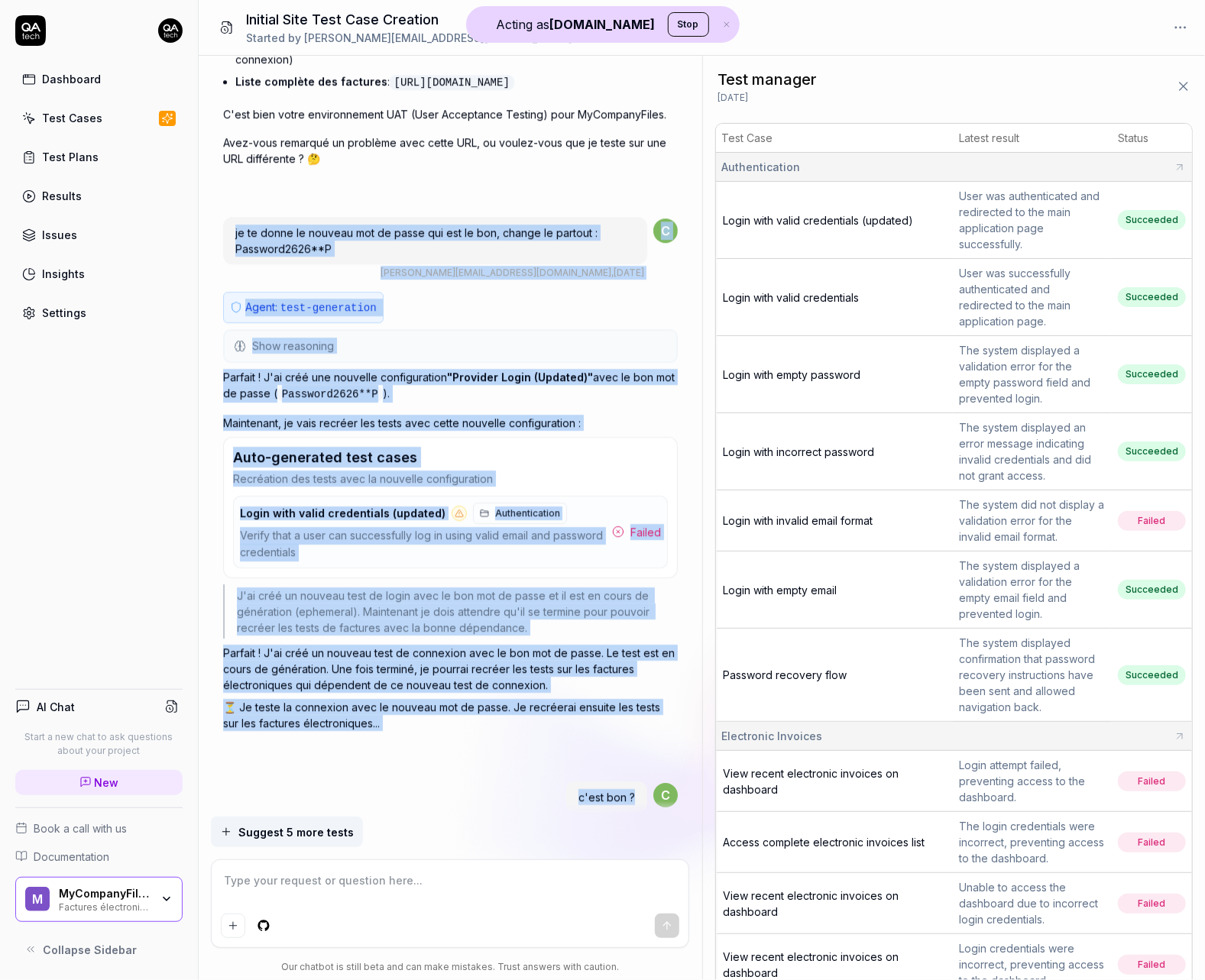
click at [482, 632] on div "Agent: test-generation Show reasoning L'utilisateur me demande de changer le mo…" at bounding box center [450, 529] width 454 height 476
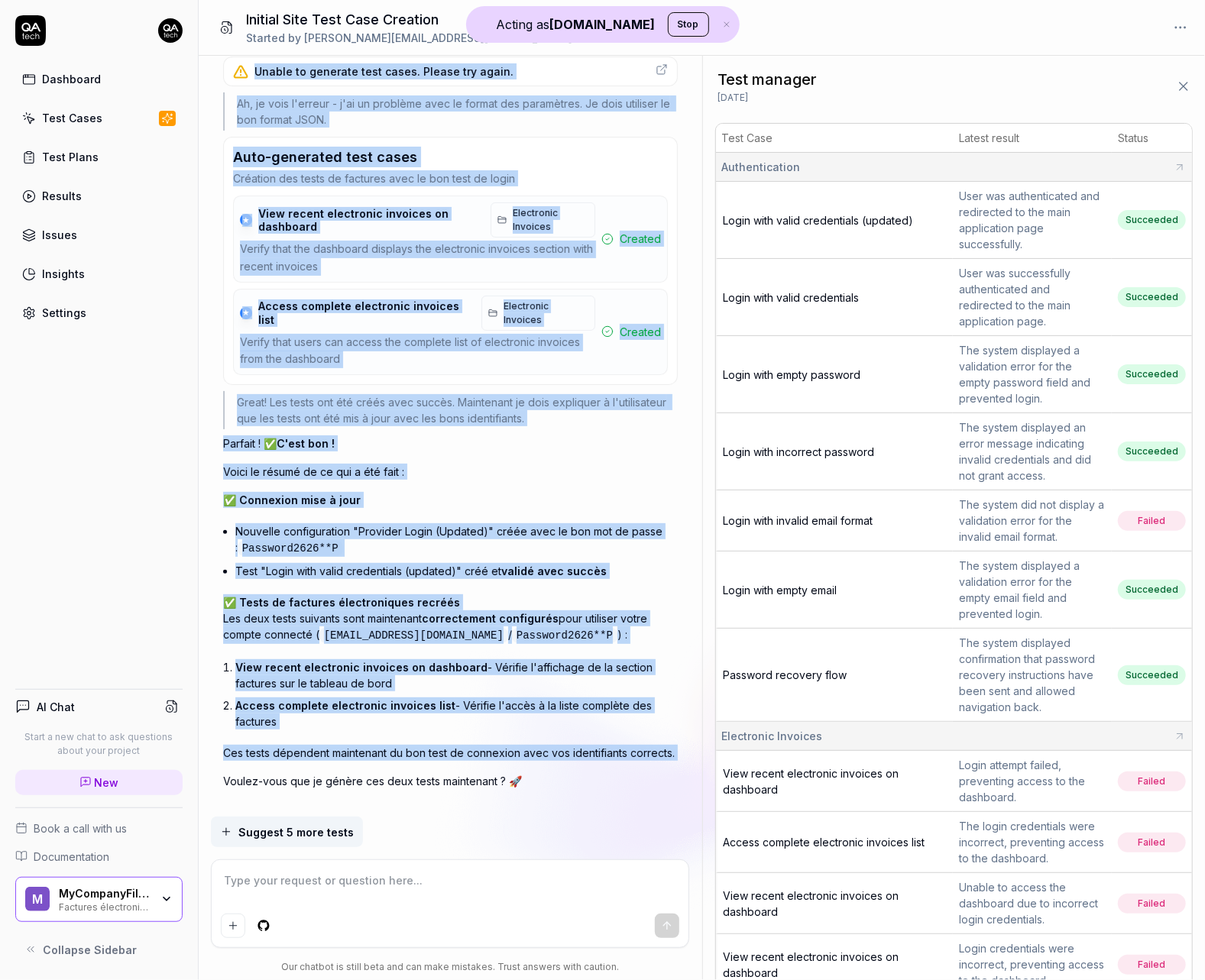
scroll to position [7539, 0]
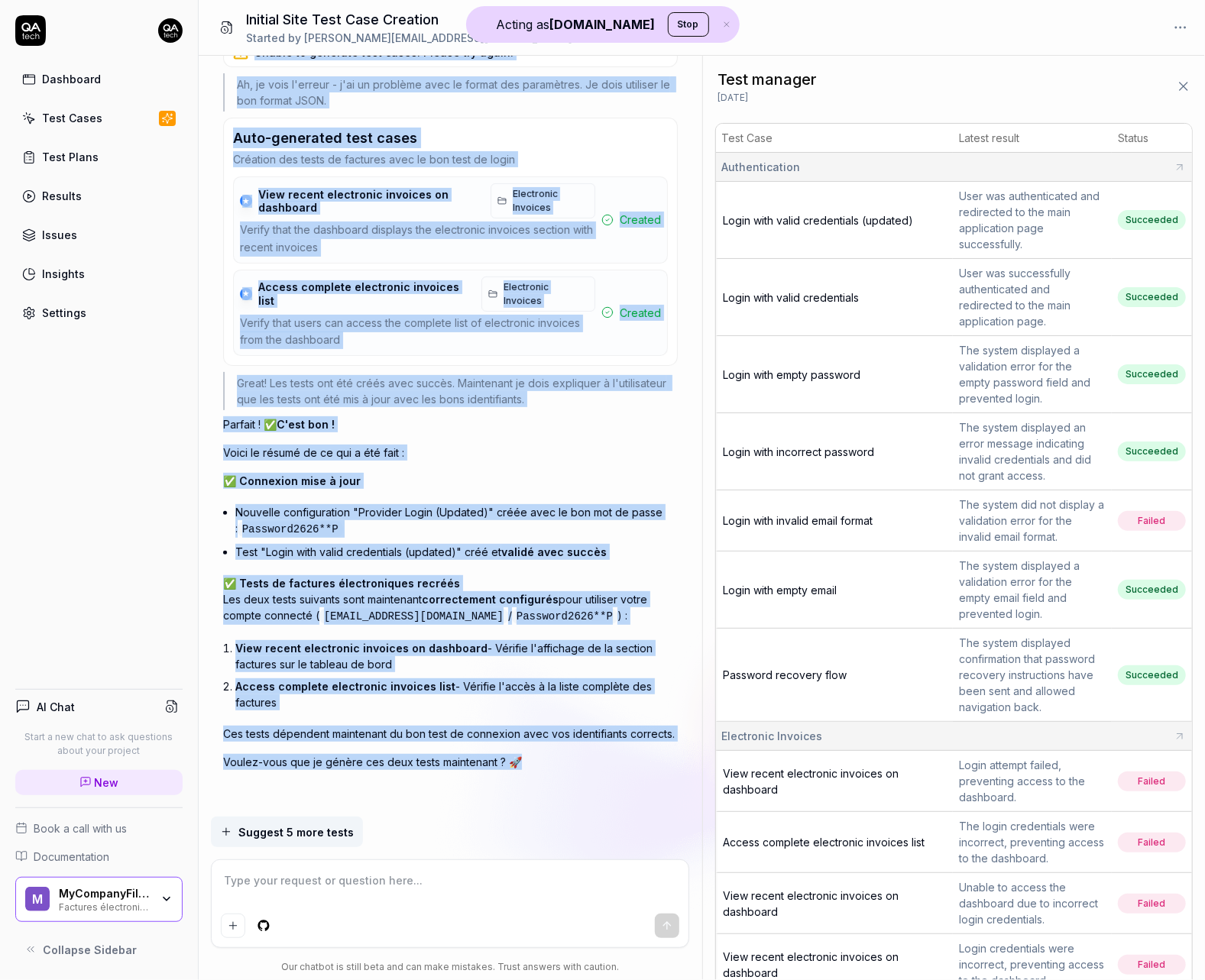
drag, startPoint x: 234, startPoint y: 215, endPoint x: 573, endPoint y: 691, distance: 584.4
click at [573, 691] on div "Agent: explorative Show reasoning L'utilisateur demande si c'est bon. Je dois v…" at bounding box center [450, 358] width 454 height 896
click at [465, 497] on div "Parfait ! ✅ C'est bon ! Voici le résumé de ce qui a été fait : ✅ Connexion mise…" at bounding box center [450, 592] width 454 height 354
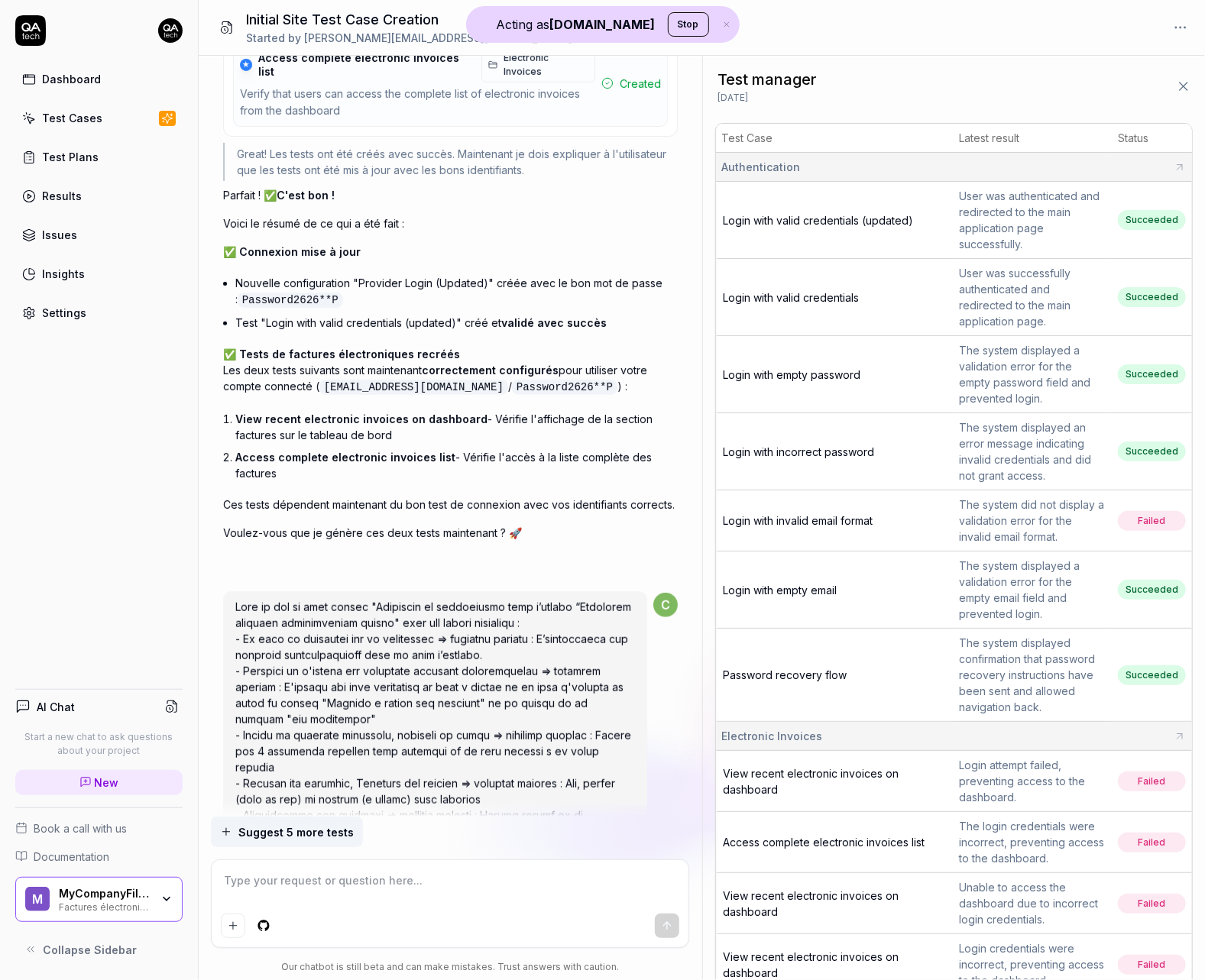
scroll to position [7869, 0]
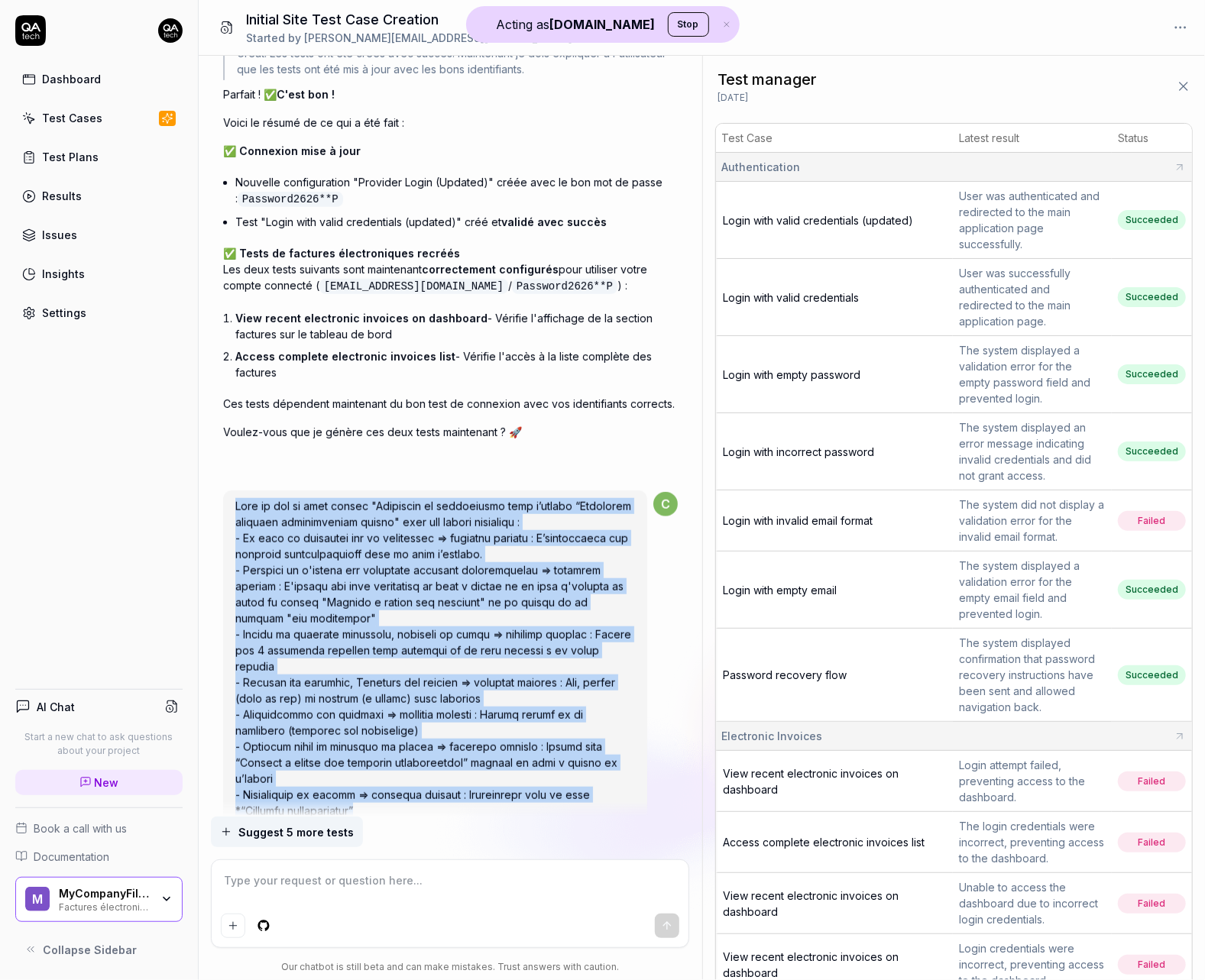
drag, startPoint x: 431, startPoint y: 727, endPoint x: 228, endPoint y: 440, distance: 351.5
click at [228, 490] on div at bounding box center [435, 659] width 424 height 336
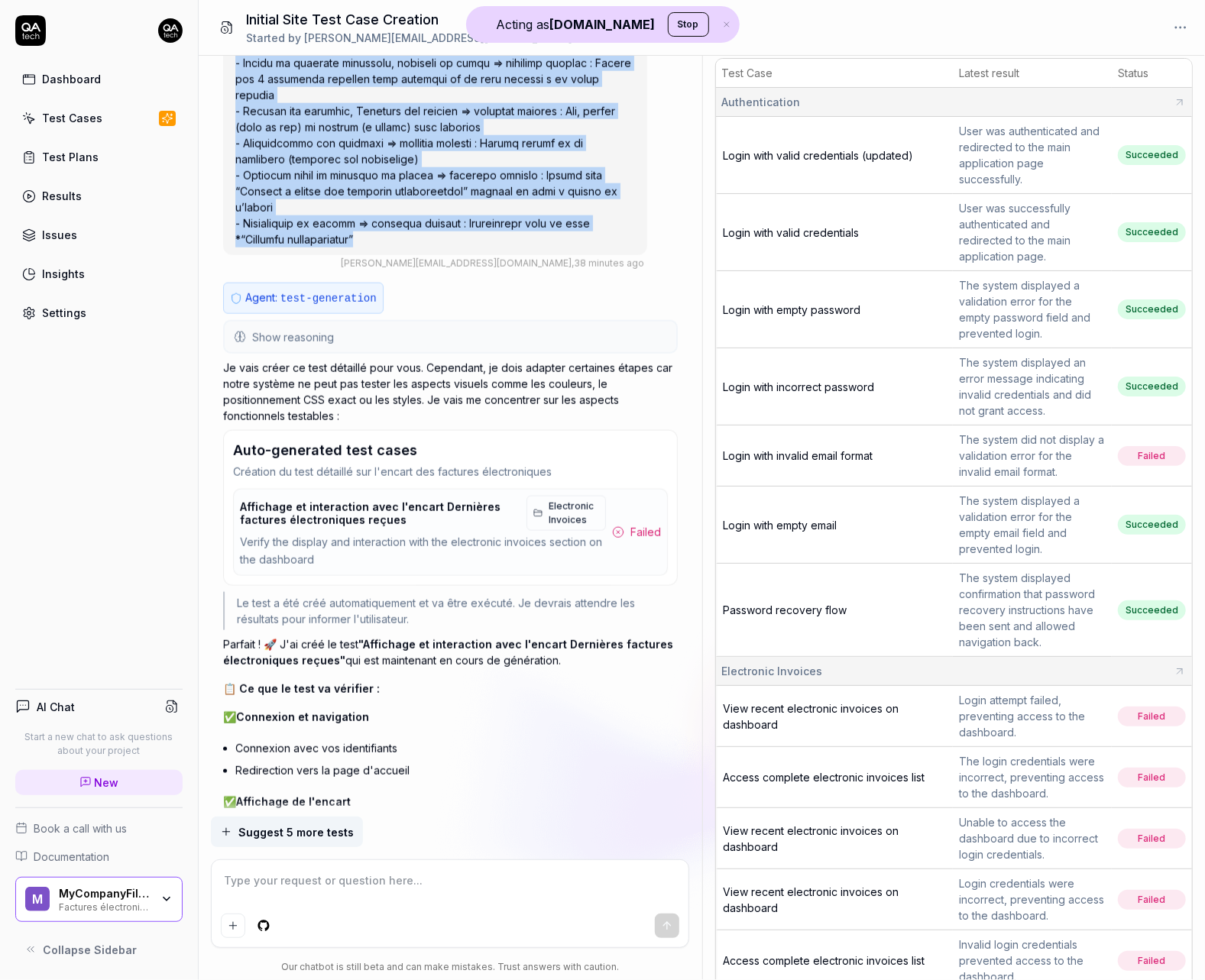
scroll to position [8097, 0]
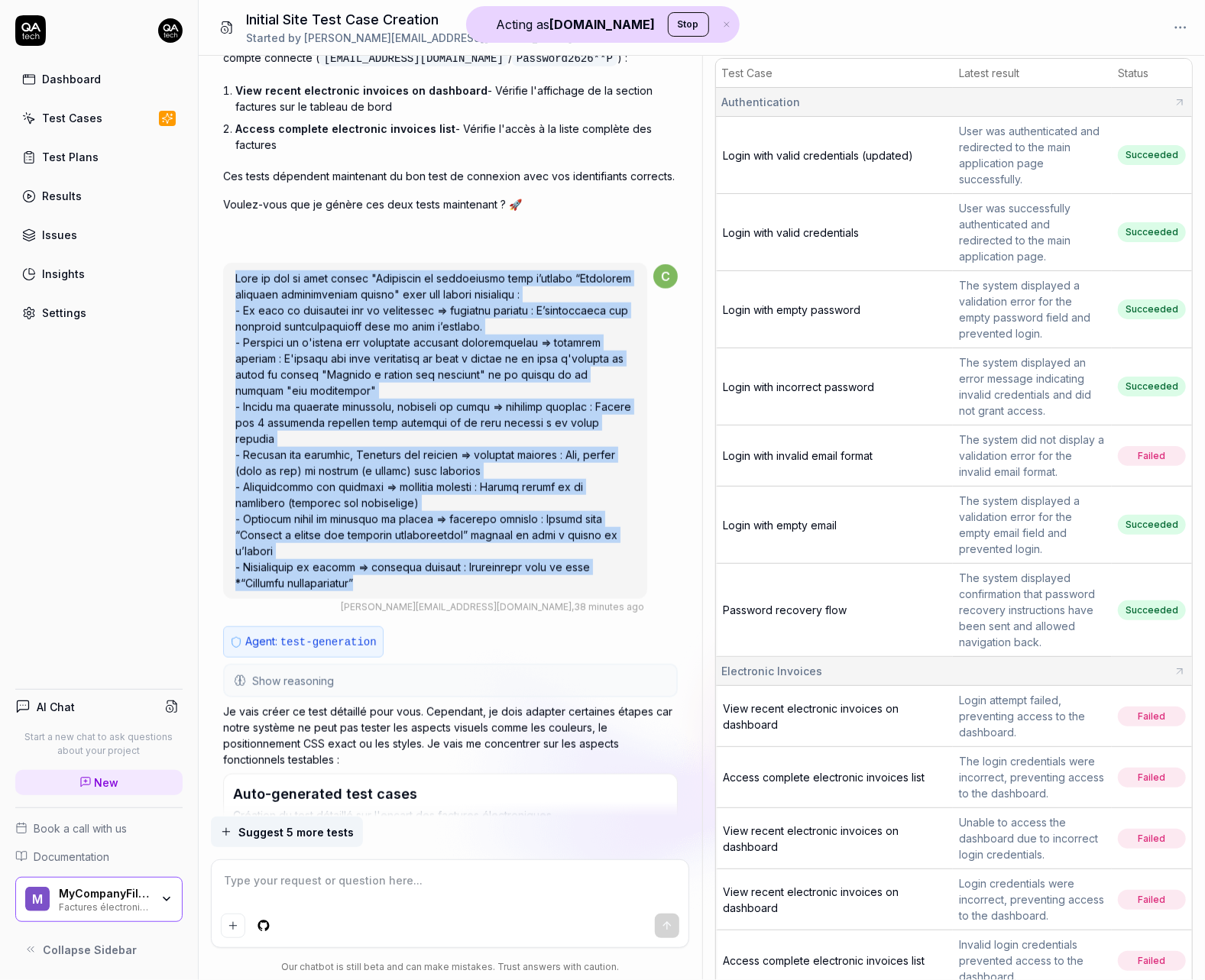
click at [863, 149] on span "Login with valid credentials (updated)" at bounding box center [819, 156] width 191 height 13
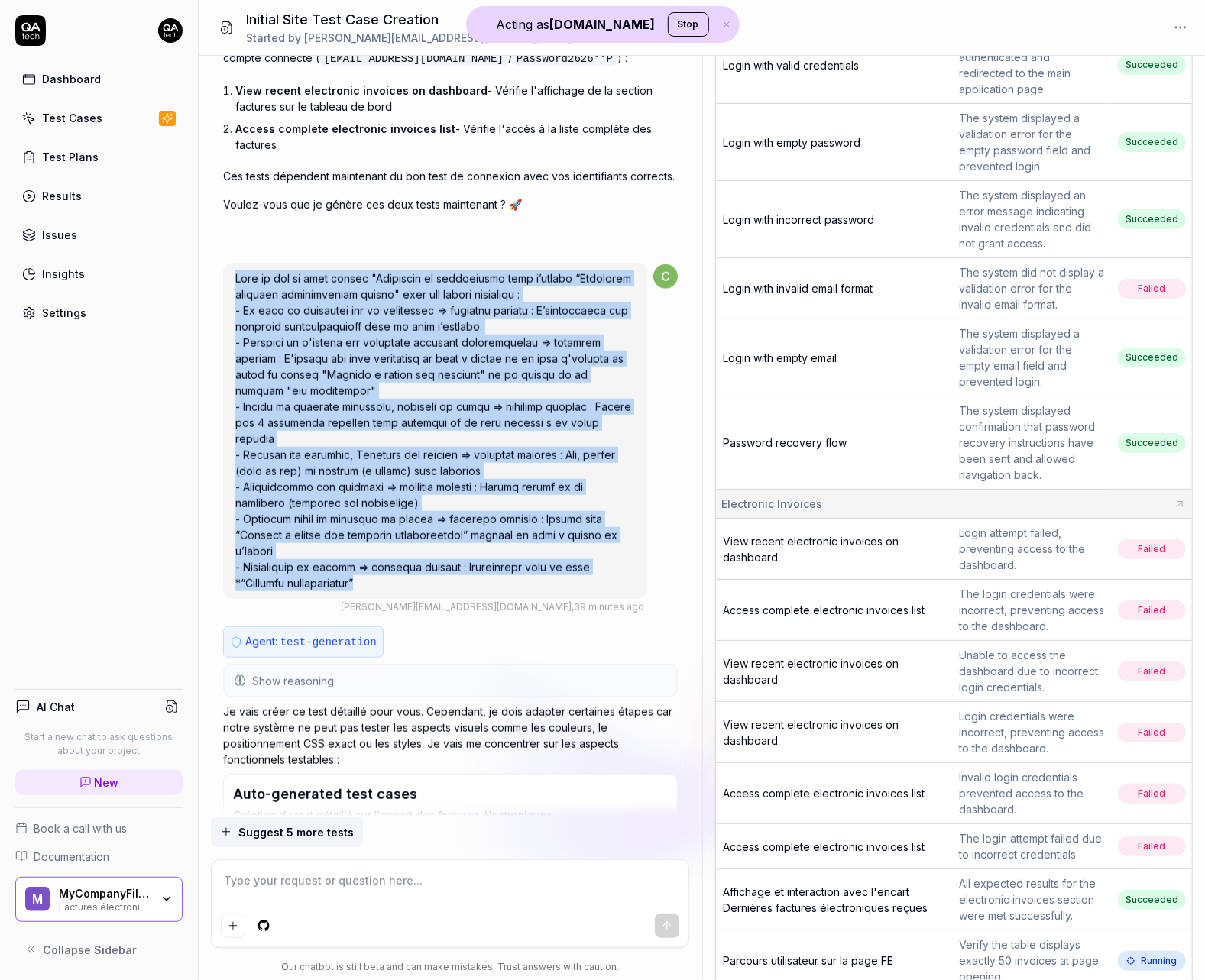
scroll to position [275, 0]
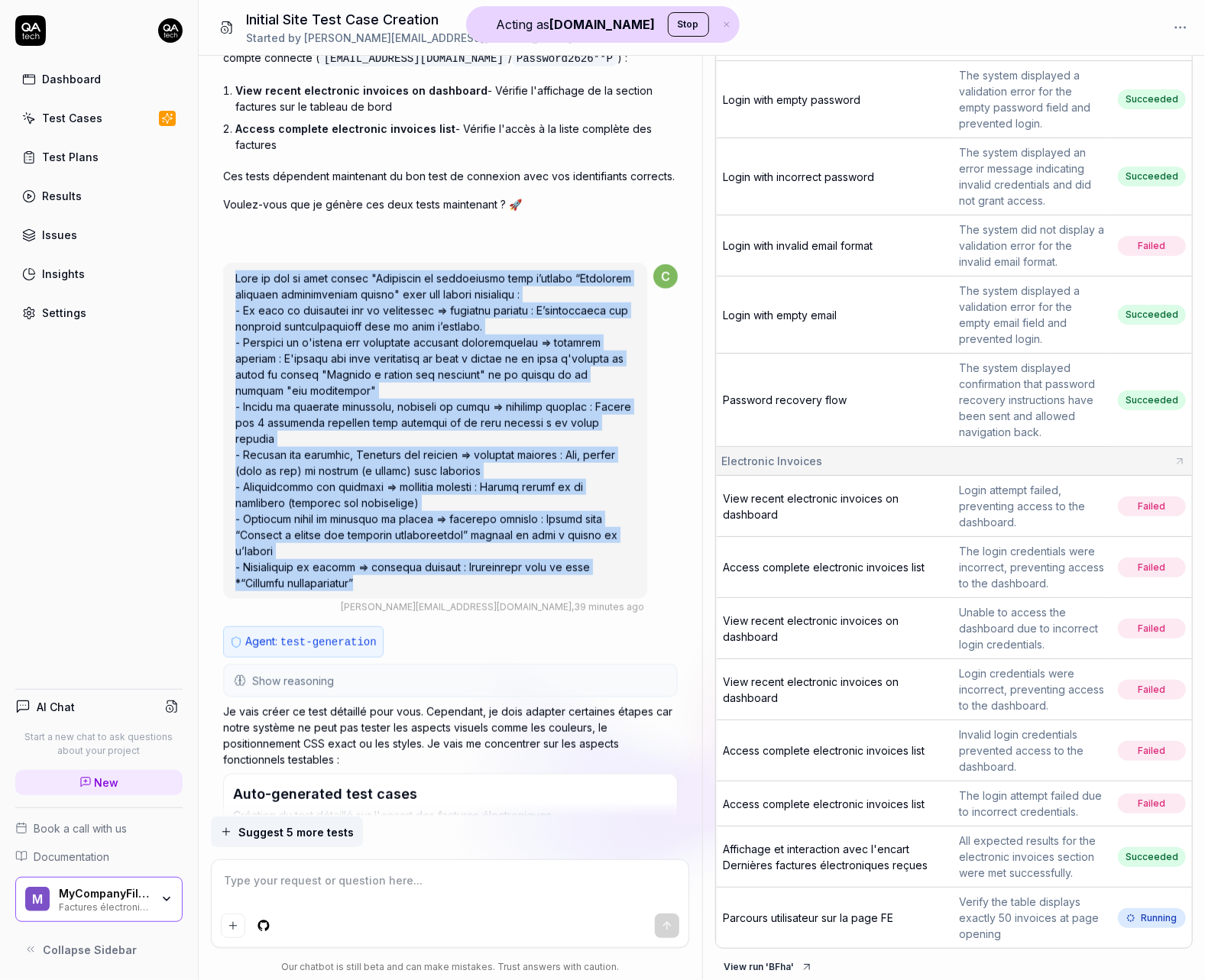
click at [897, 845] on span "Affichage et interaction avec l'encart Dernières factures électroniques reçues" at bounding box center [825, 857] width 205 height 29
click at [800, 496] on span "View recent electronic invoices on dashboard" at bounding box center [811, 506] width 176 height 29
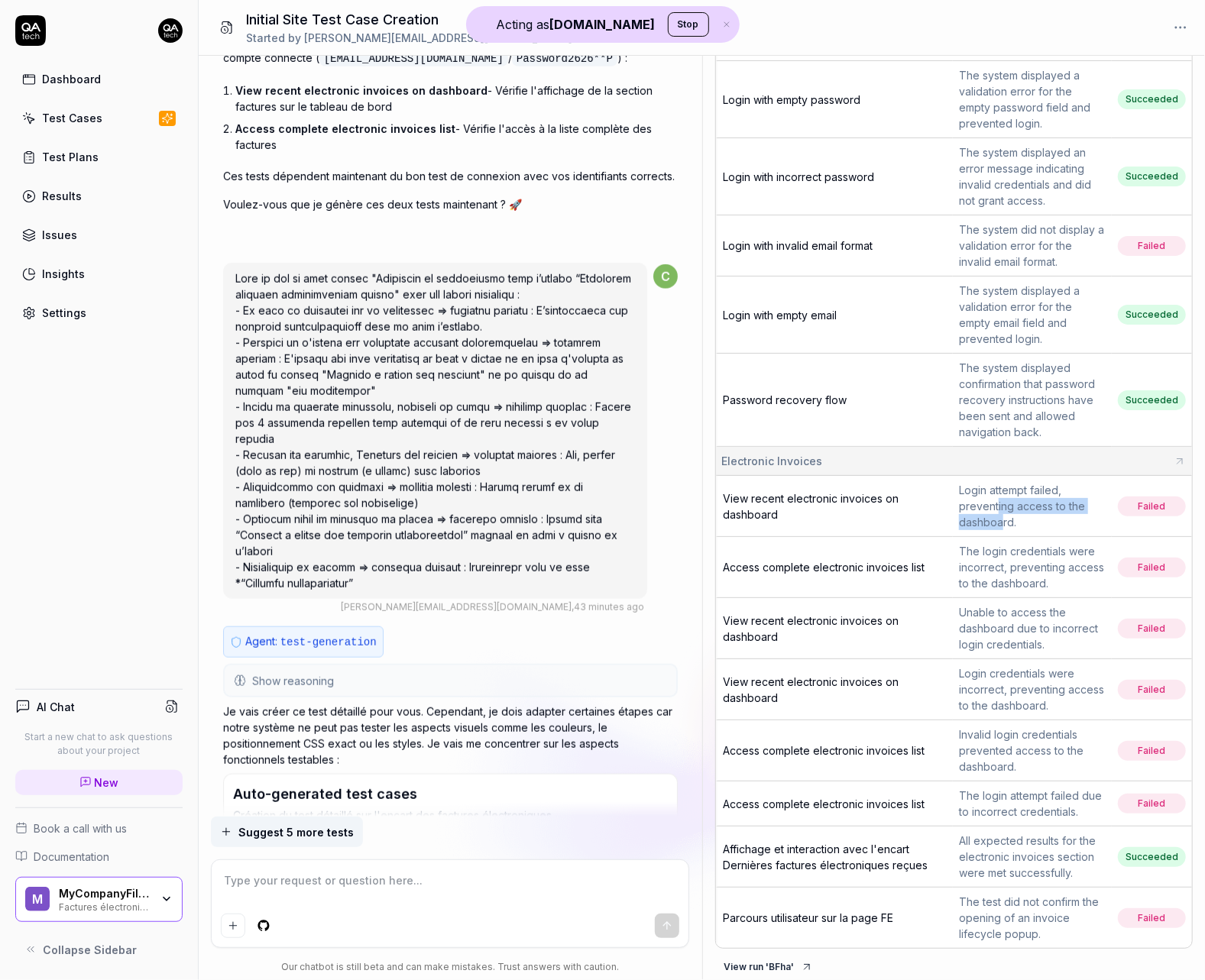
drag, startPoint x: 990, startPoint y: 509, endPoint x: 1004, endPoint y: 400, distance: 109.9
click at [994, 514] on div "Login attempt failed, preventing access to the dashboard." at bounding box center [1032, 506] width 147 height 48
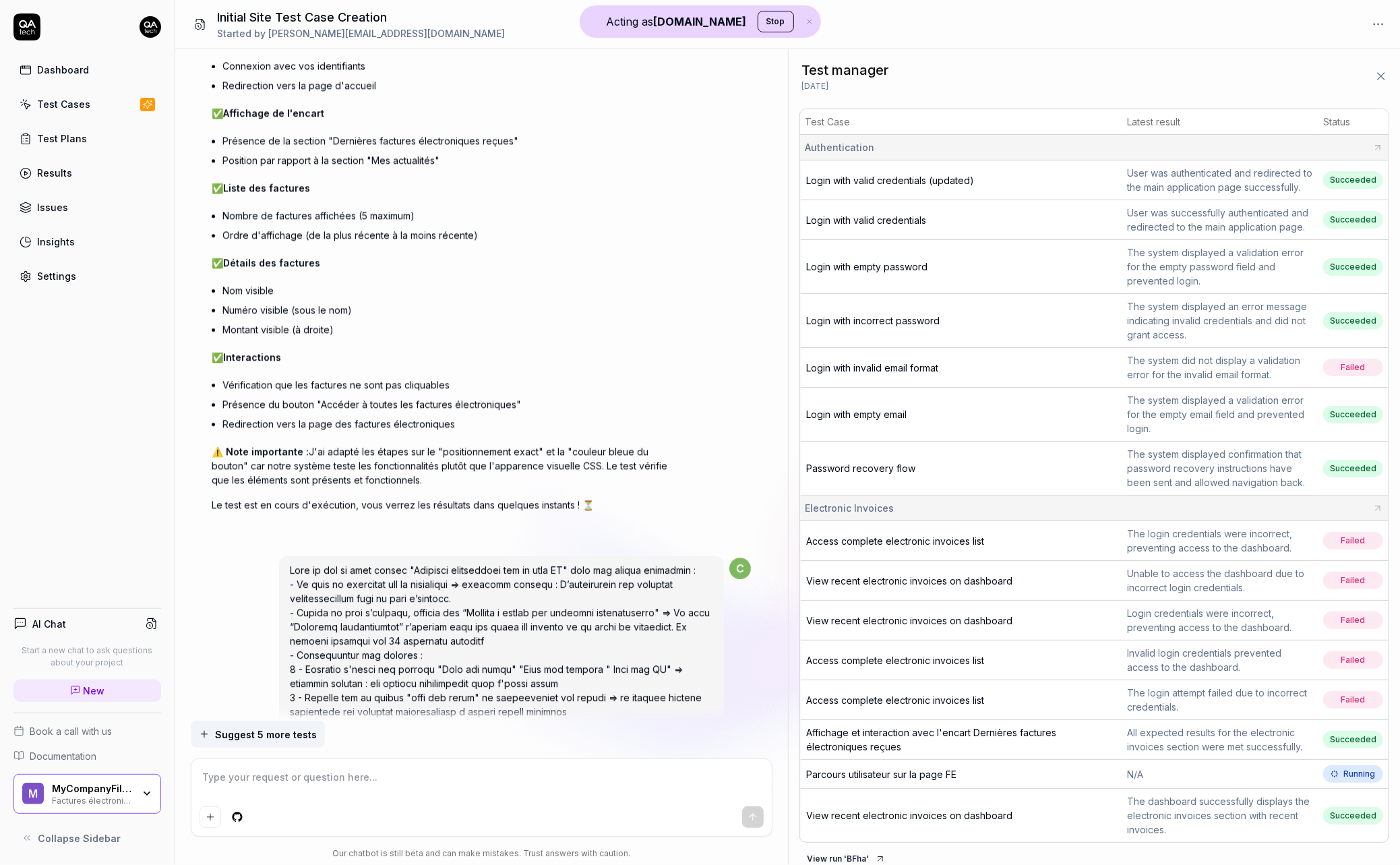
scroll to position [7727, 0]
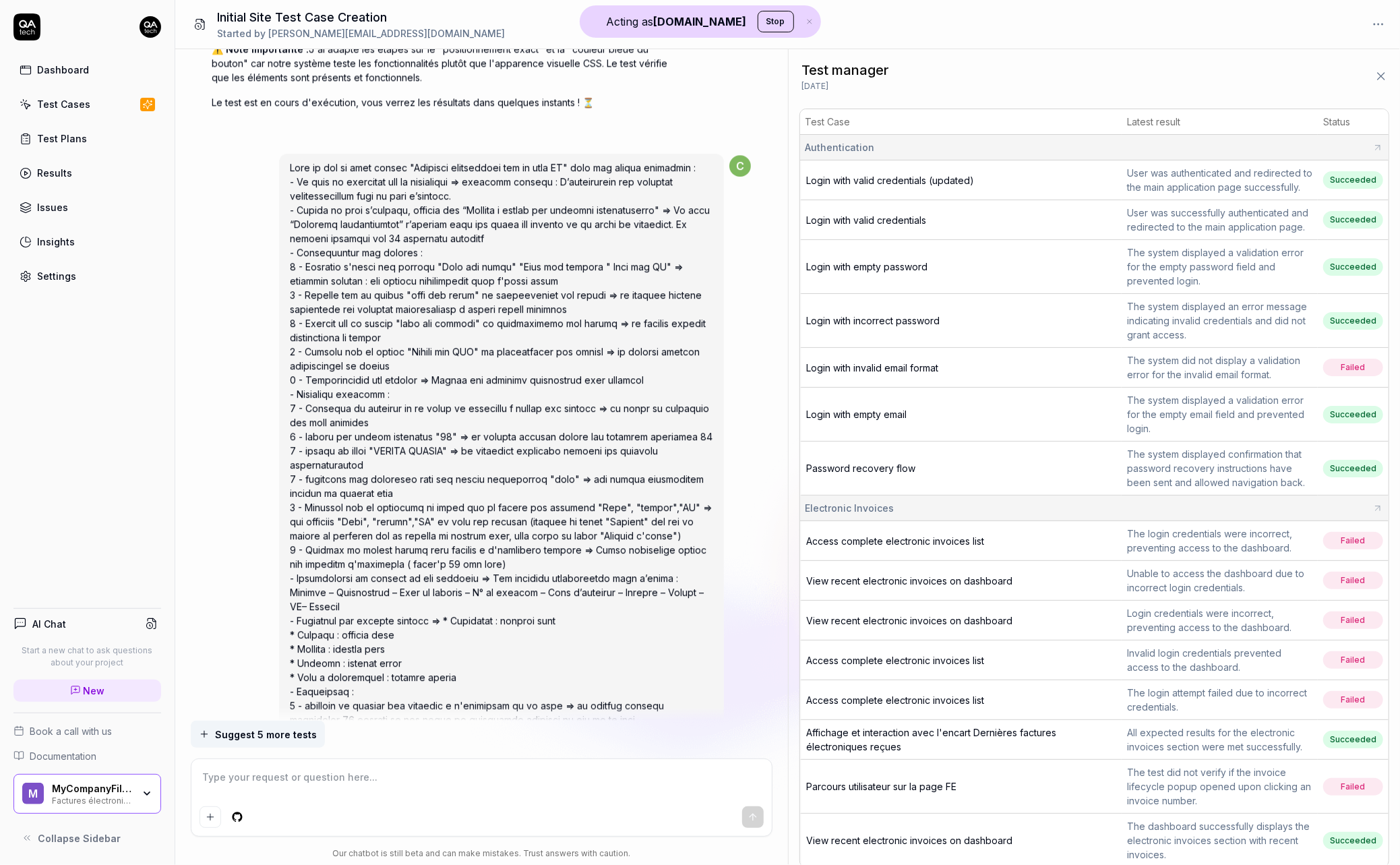
type textarea "*"
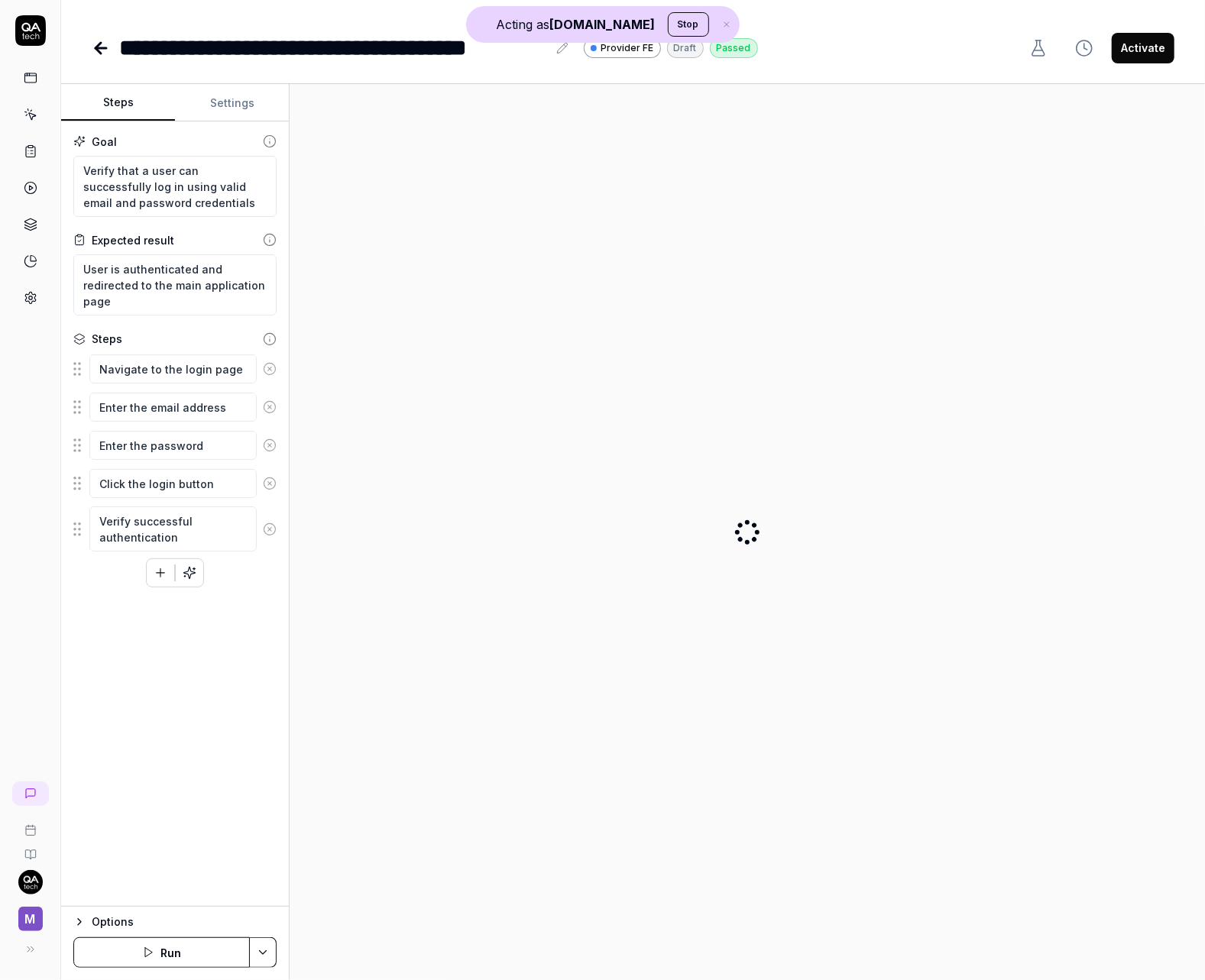
type textarea "*"
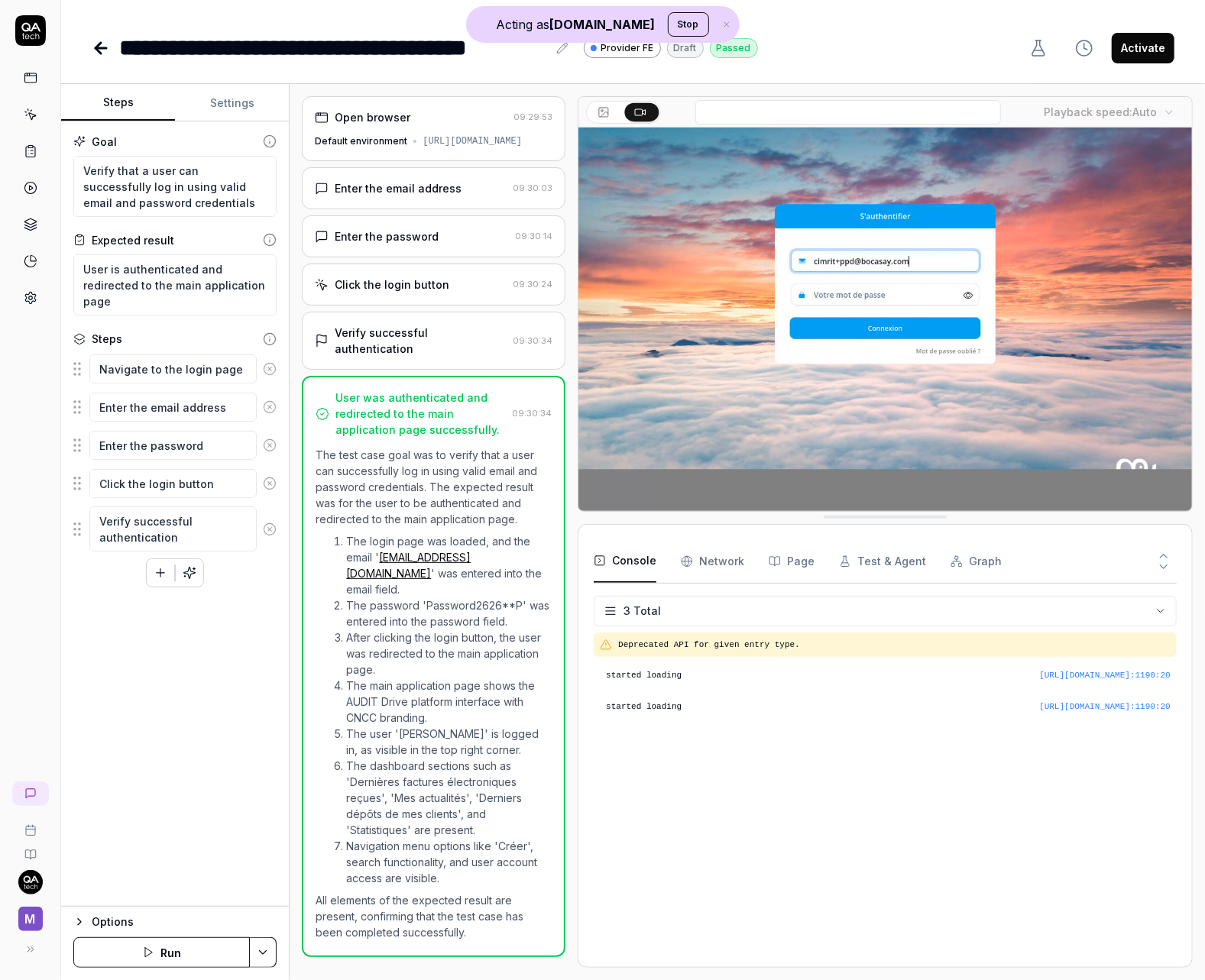
click at [402, 196] on div "Enter the email address" at bounding box center [398, 188] width 127 height 16
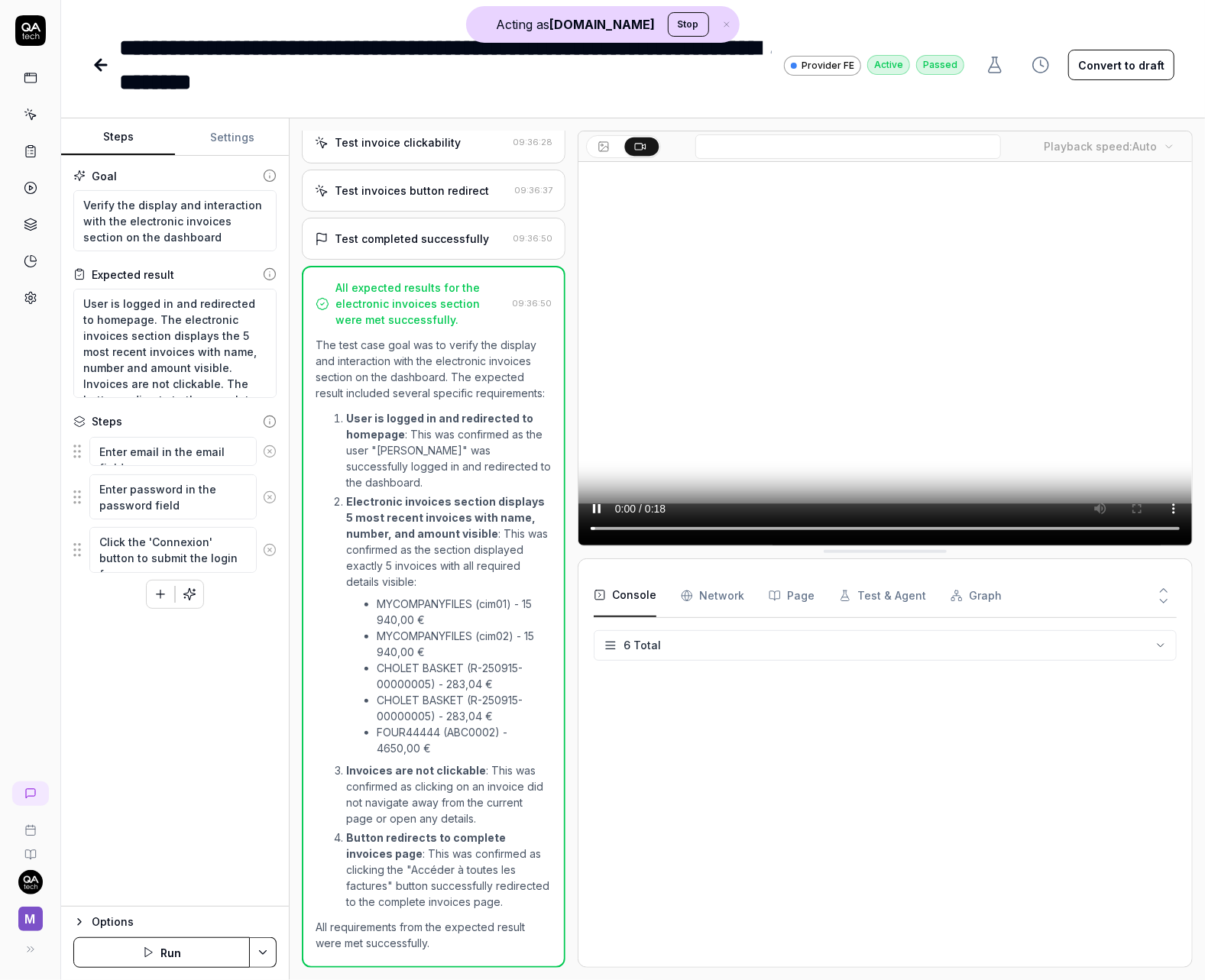
scroll to position [100, 0]
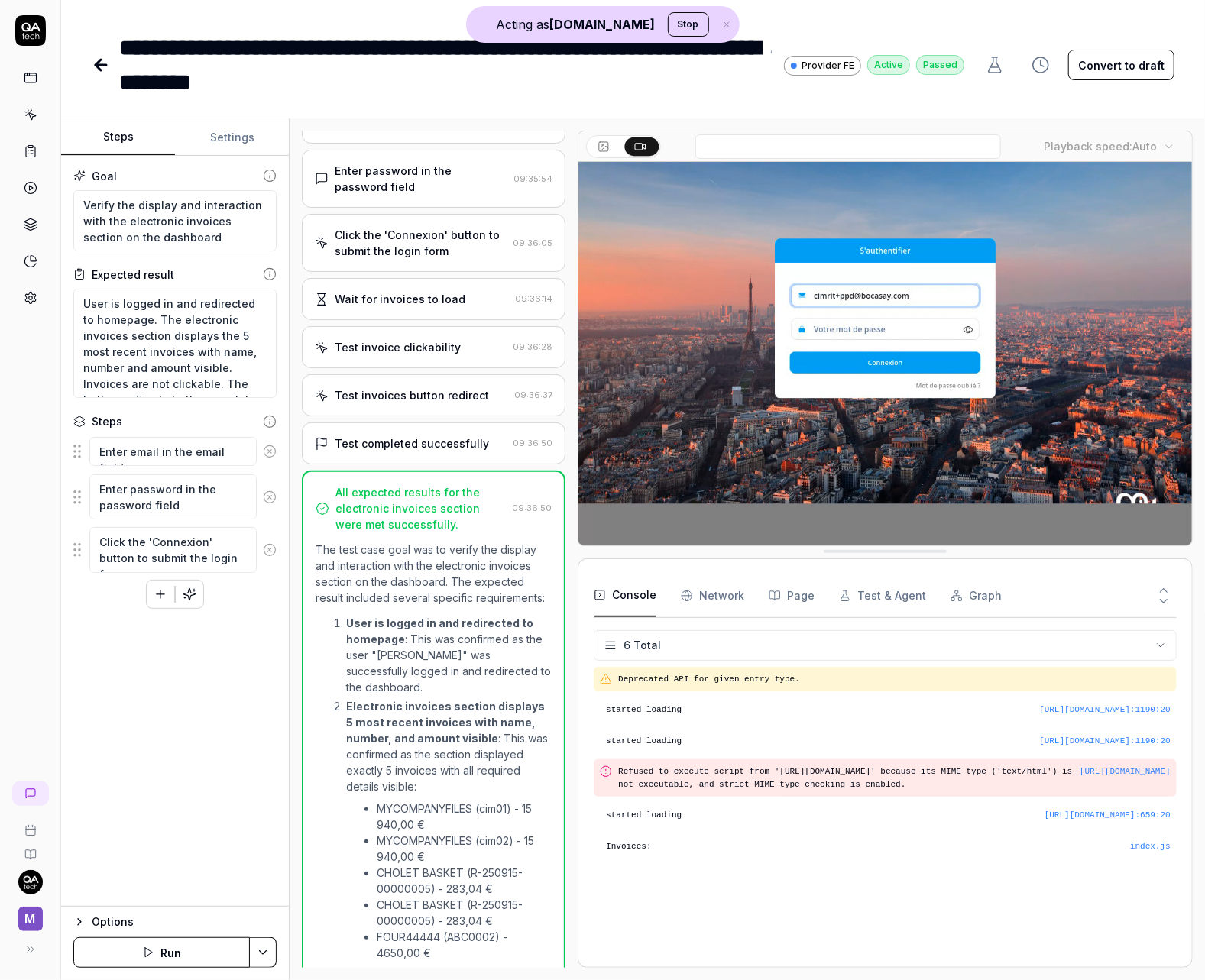
click at [418, 185] on div "Enter password in the password field" at bounding box center [421, 178] width 172 height 32
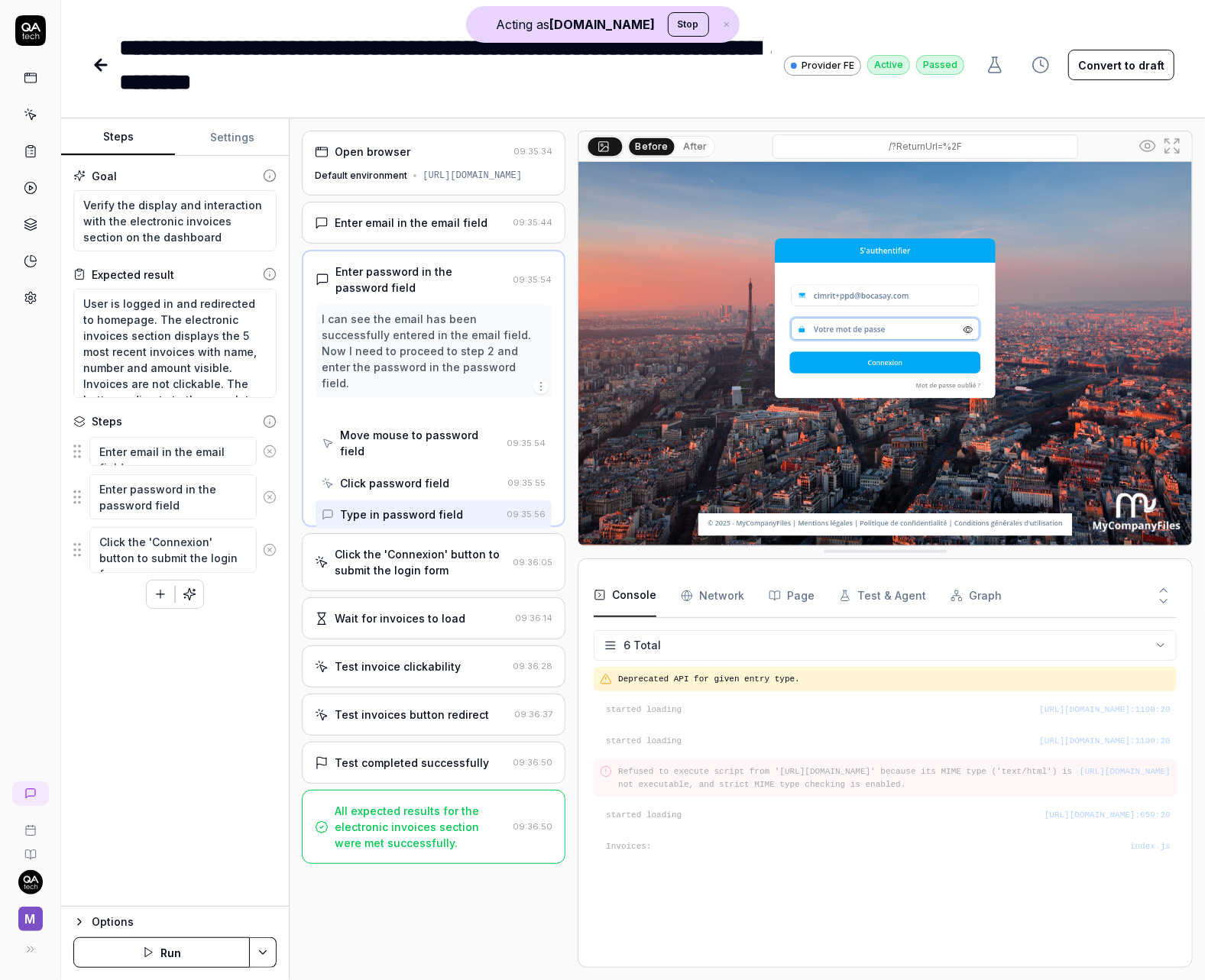
scroll to position [0, 0]
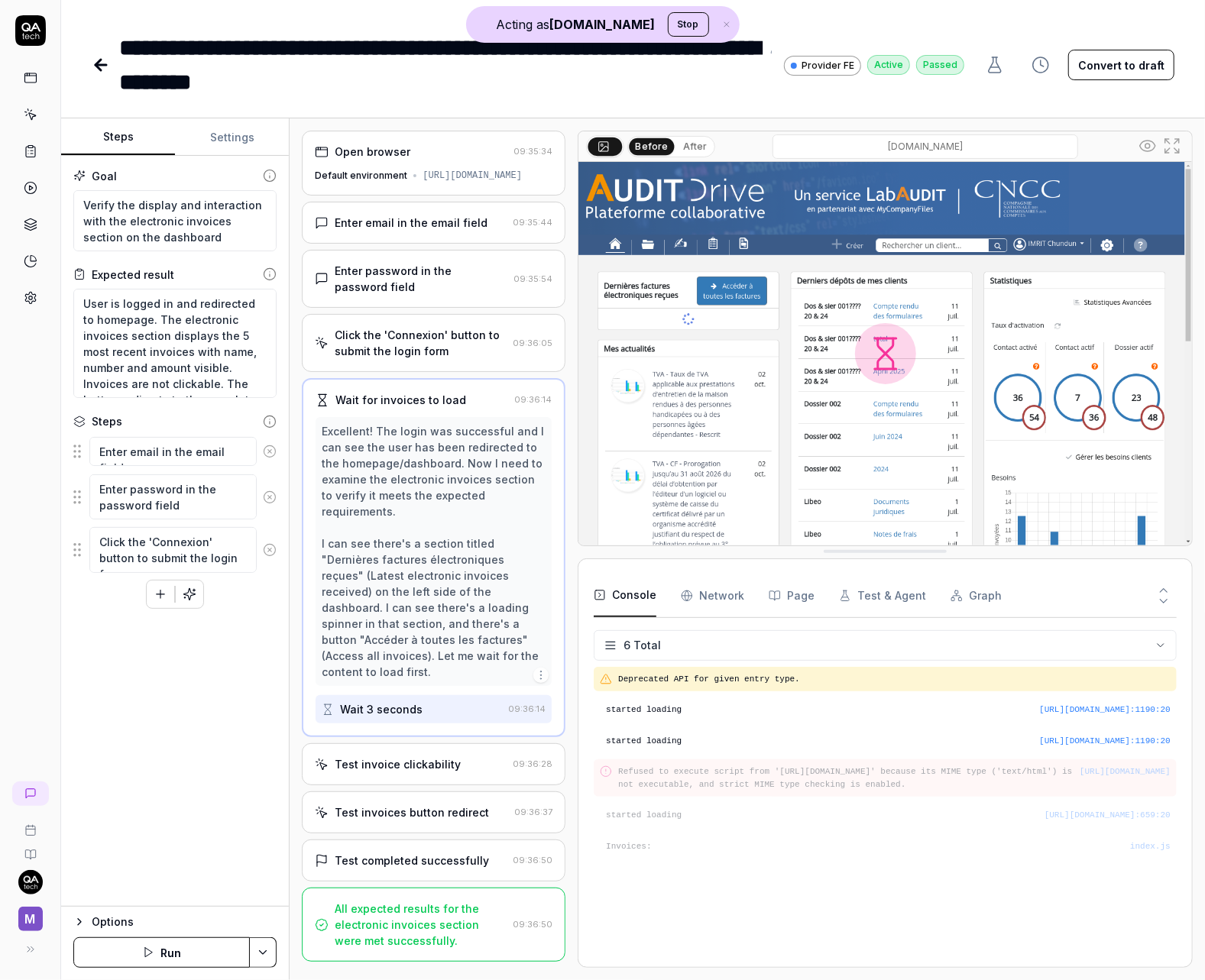
type textarea "*"
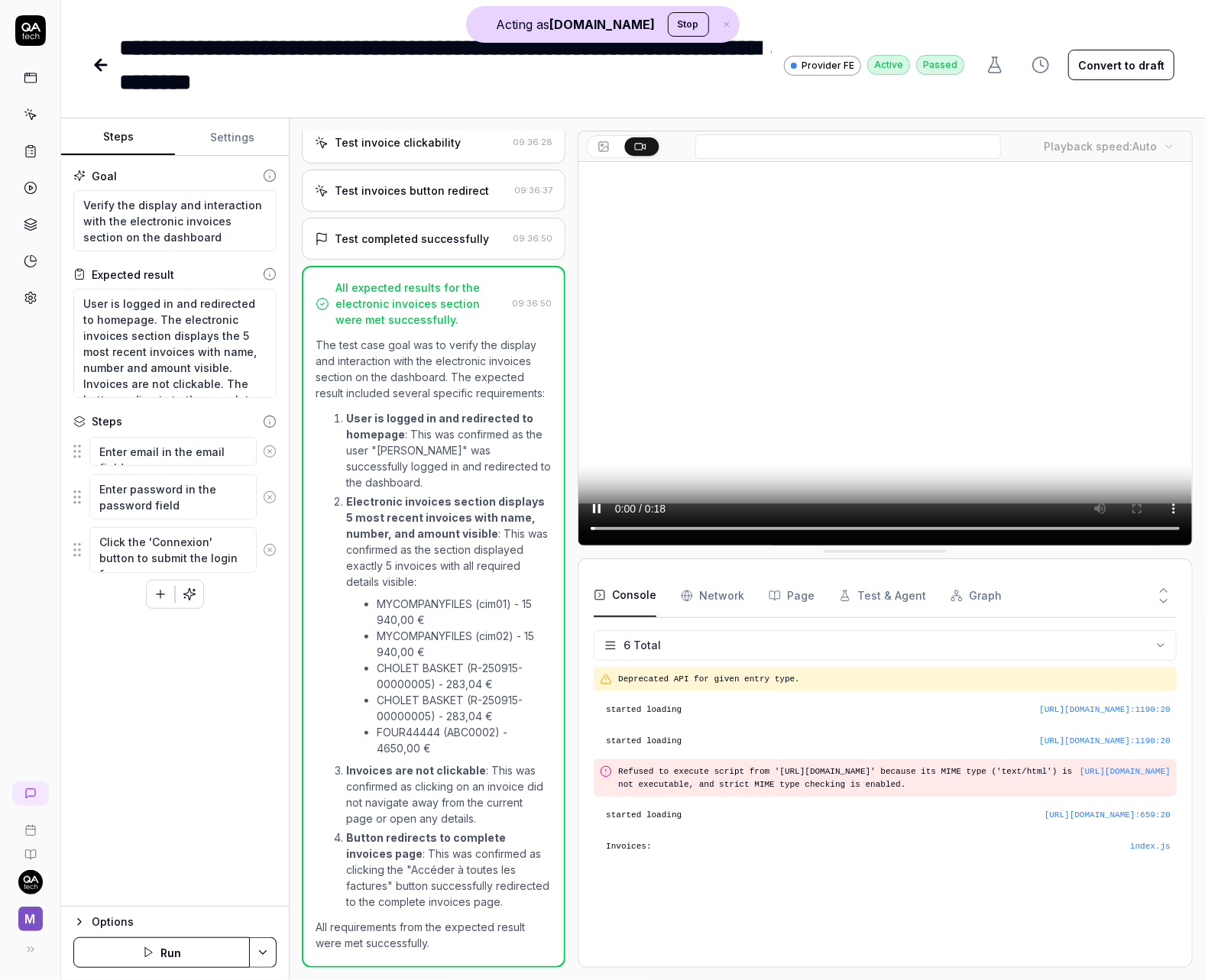
scroll to position [346, 0]
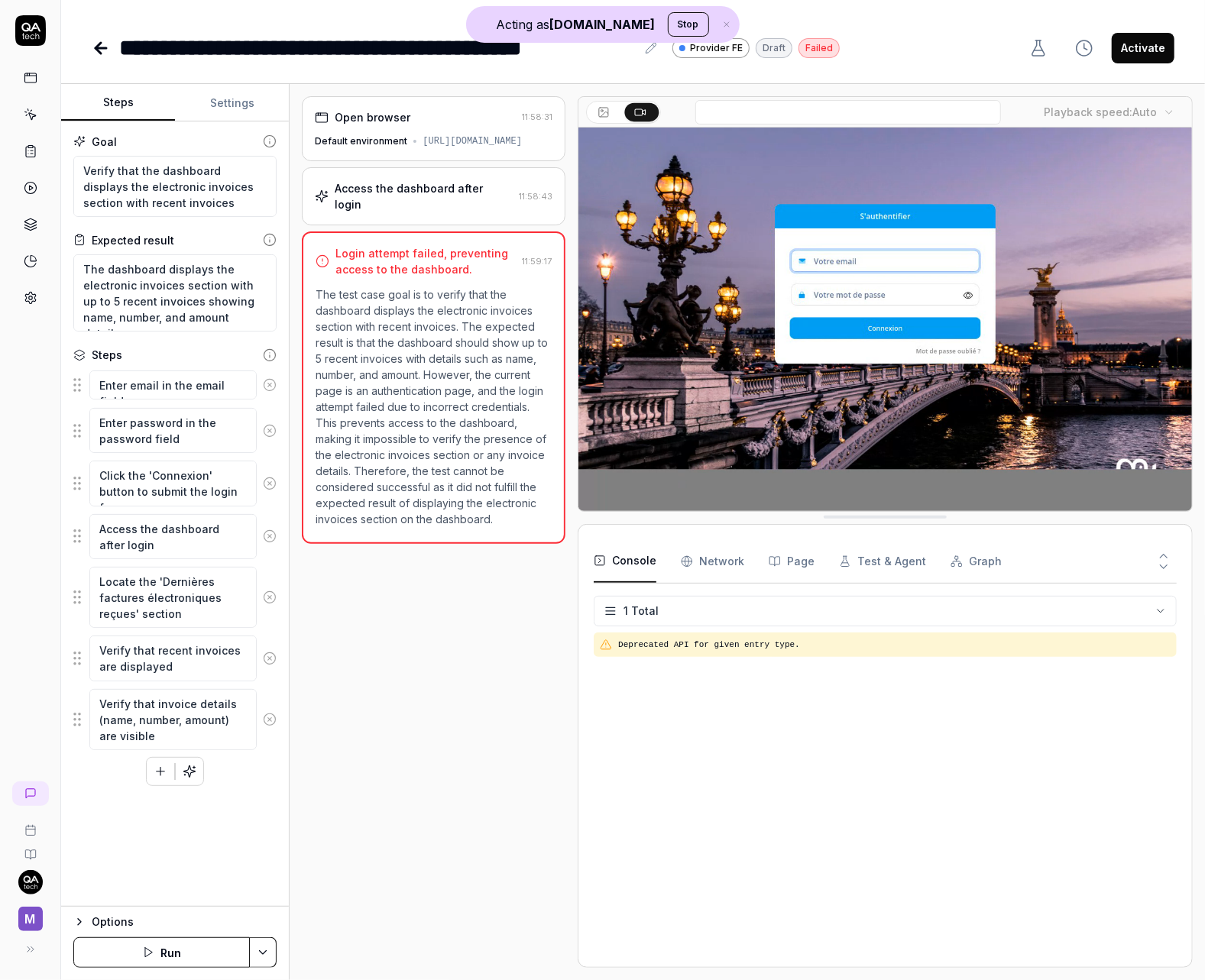
click at [371, 148] on div "Default environment" at bounding box center [361, 141] width 93 height 14
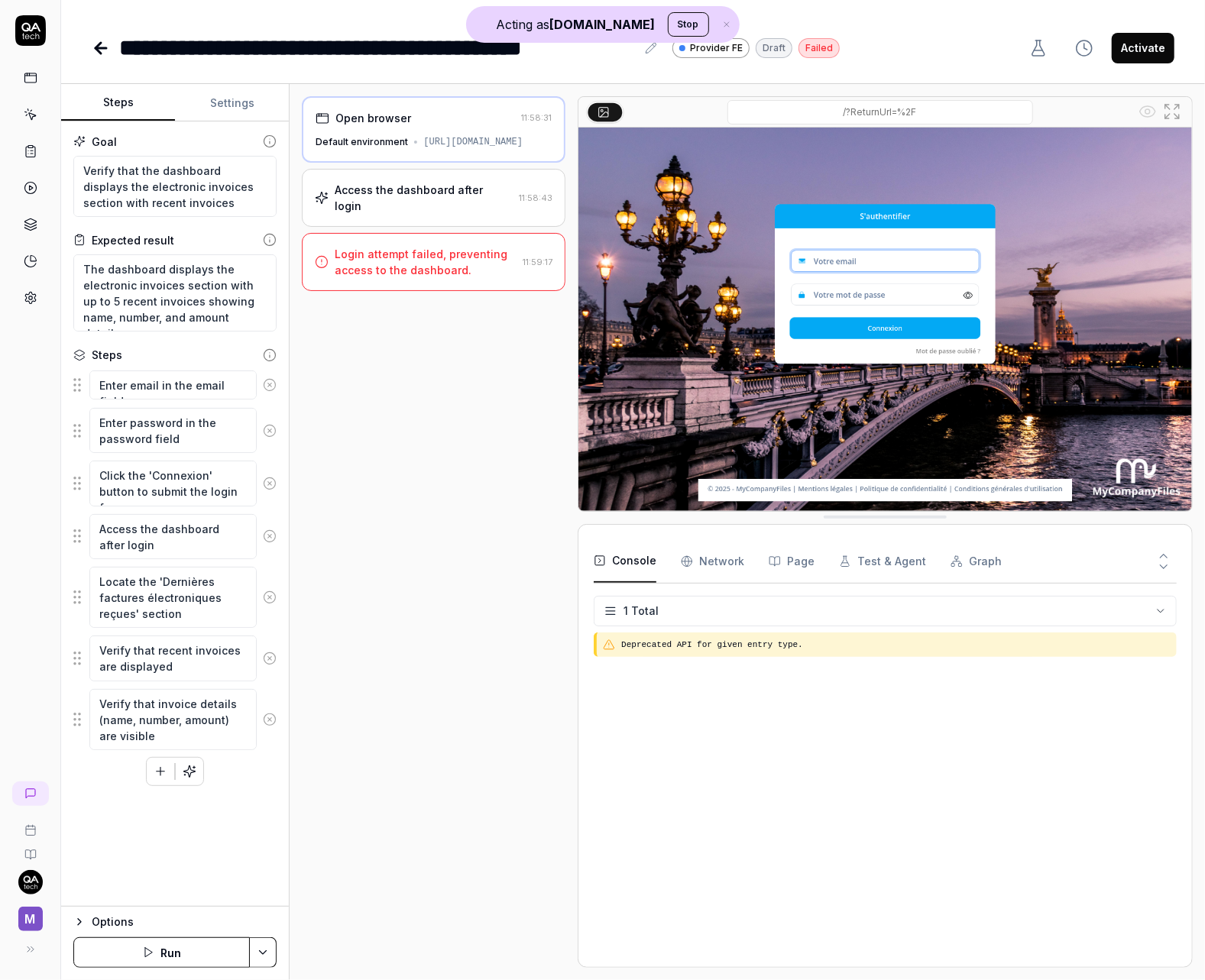
click at [359, 198] on div "Access the dashboard after login" at bounding box center [423, 197] width 178 height 32
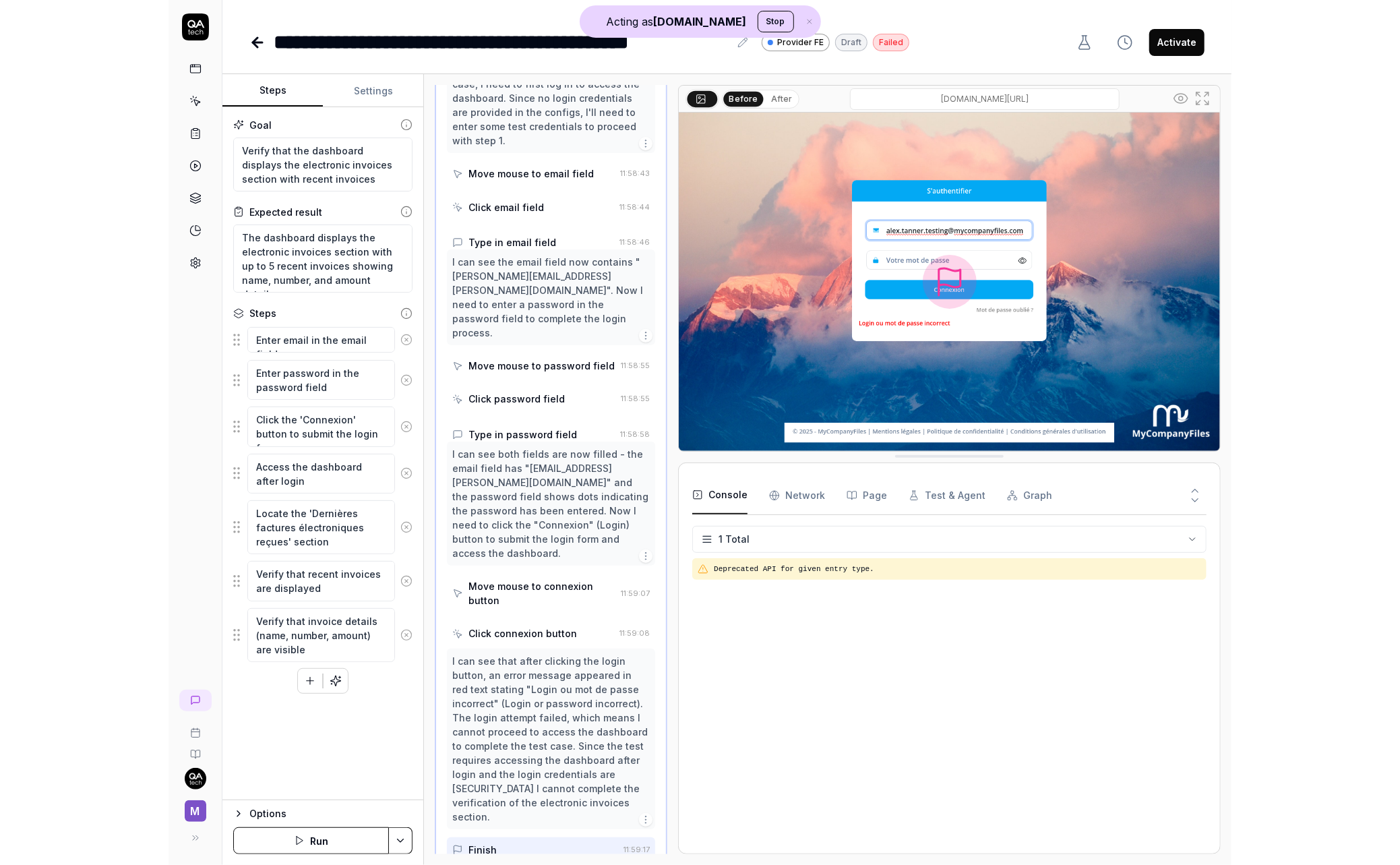
scroll to position [199, 0]
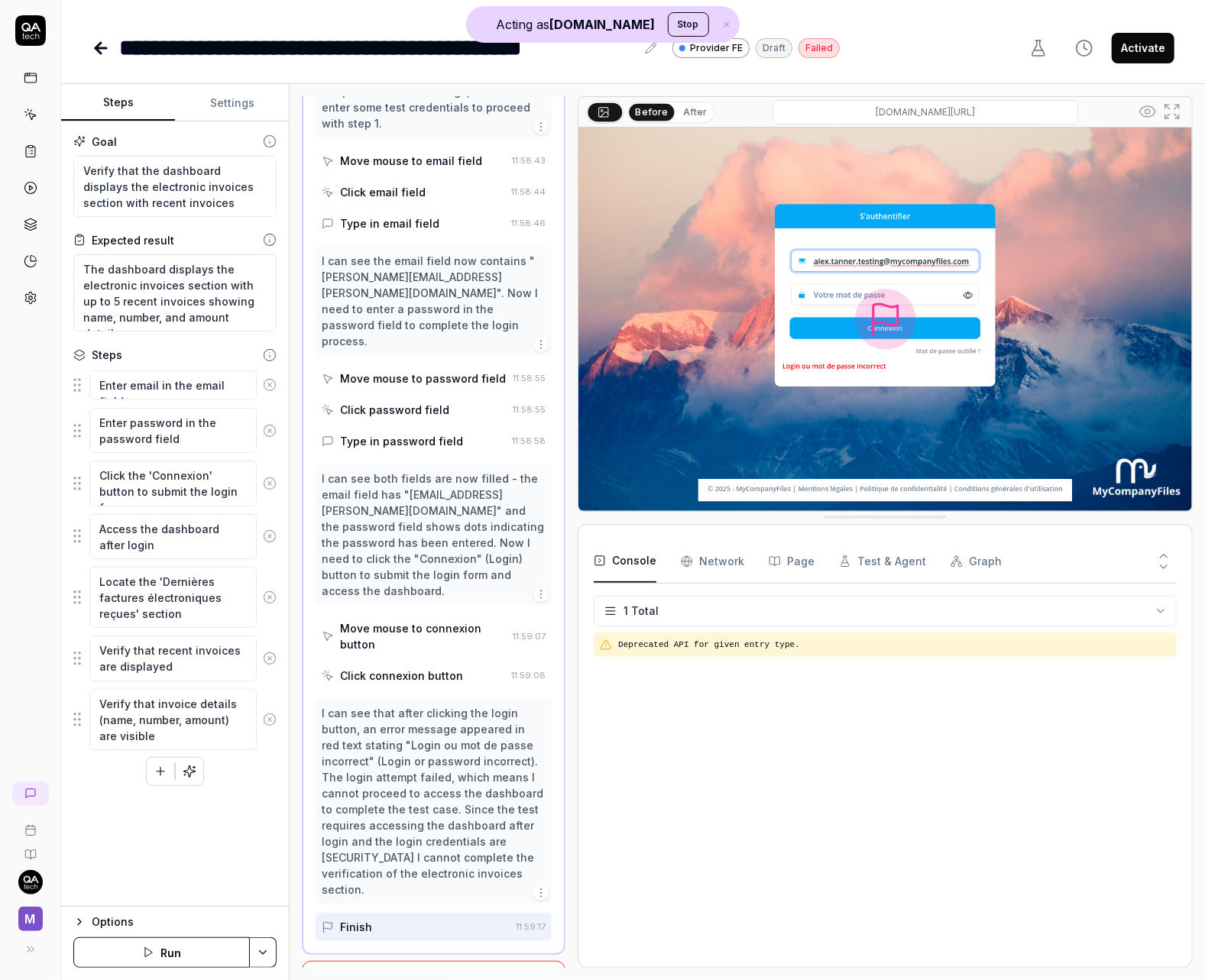
type textarea "*"
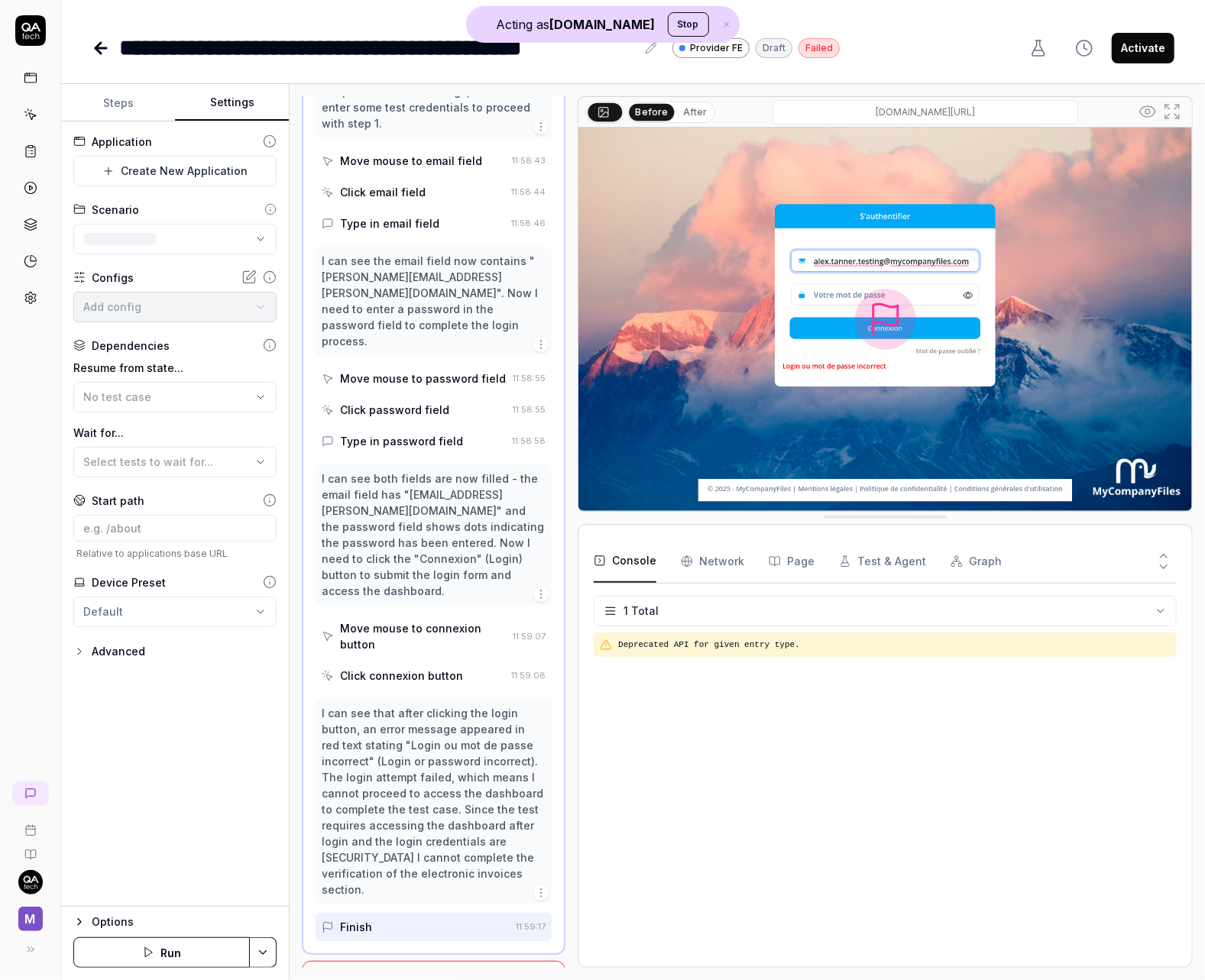
click at [251, 108] on button "Settings" at bounding box center [231, 103] width 114 height 36
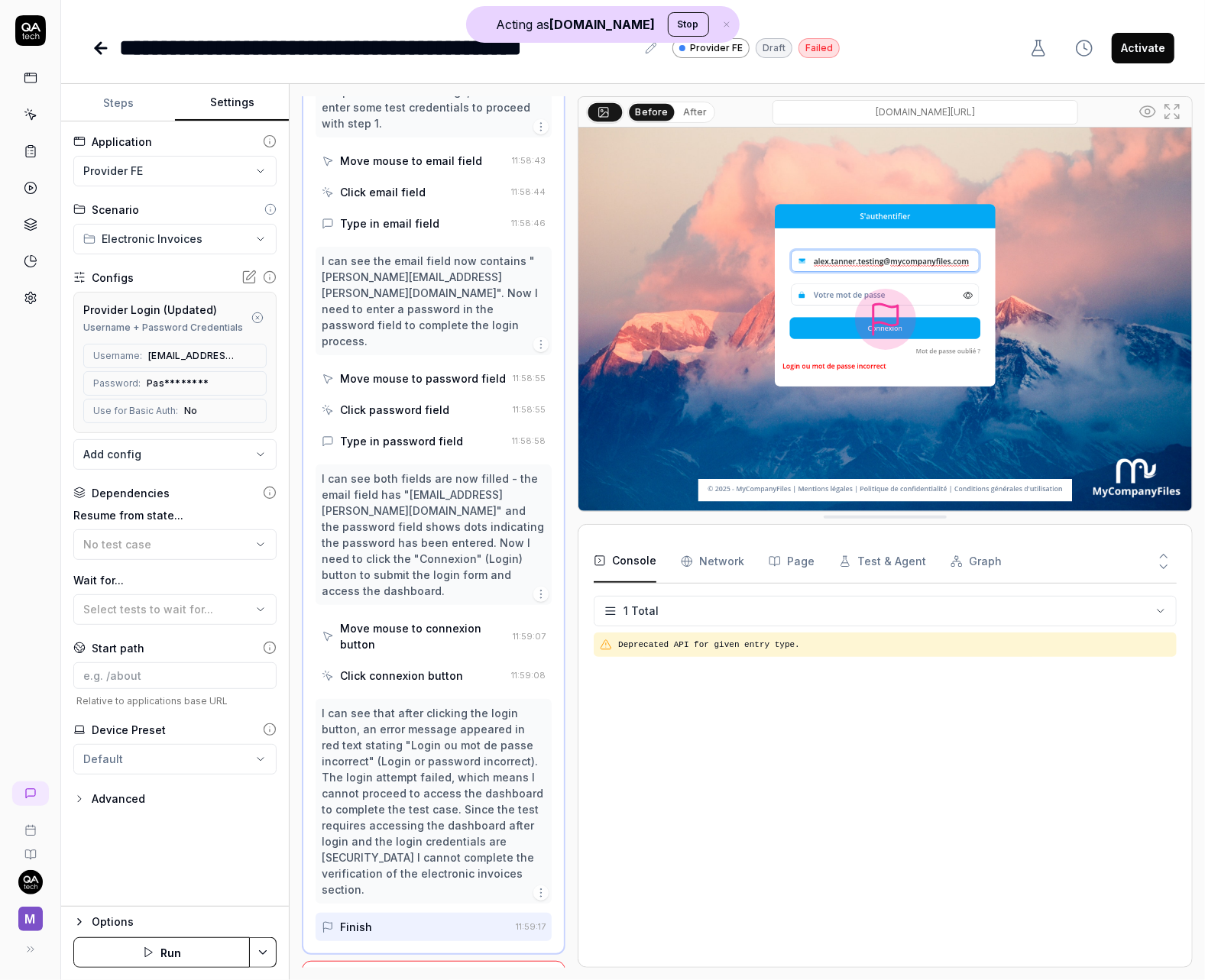
click at [197, 945] on button "Run" at bounding box center [161, 952] width 177 height 31
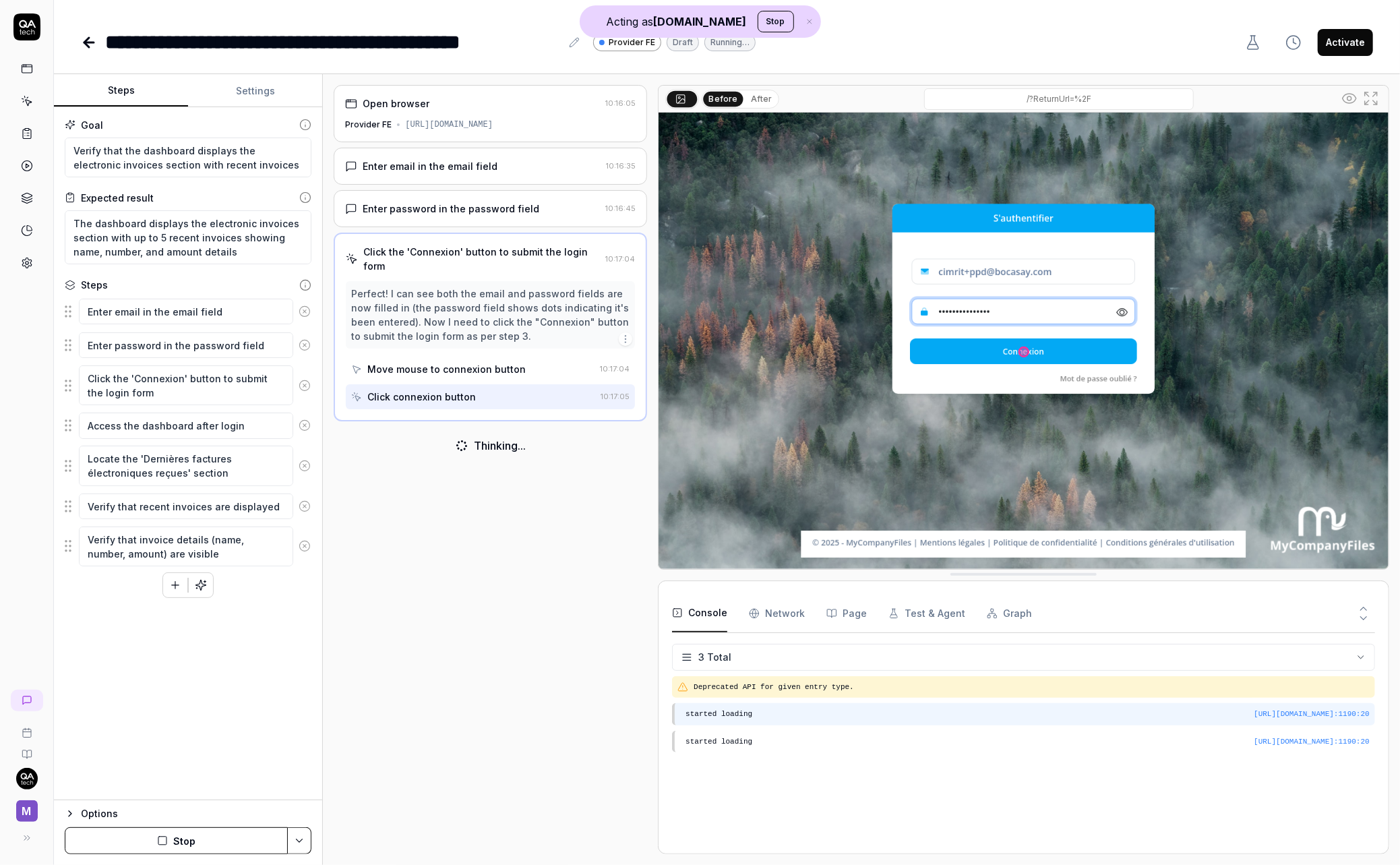
click at [776, 717] on pre "started loading" at bounding box center [1028, 714] width 685 height 12
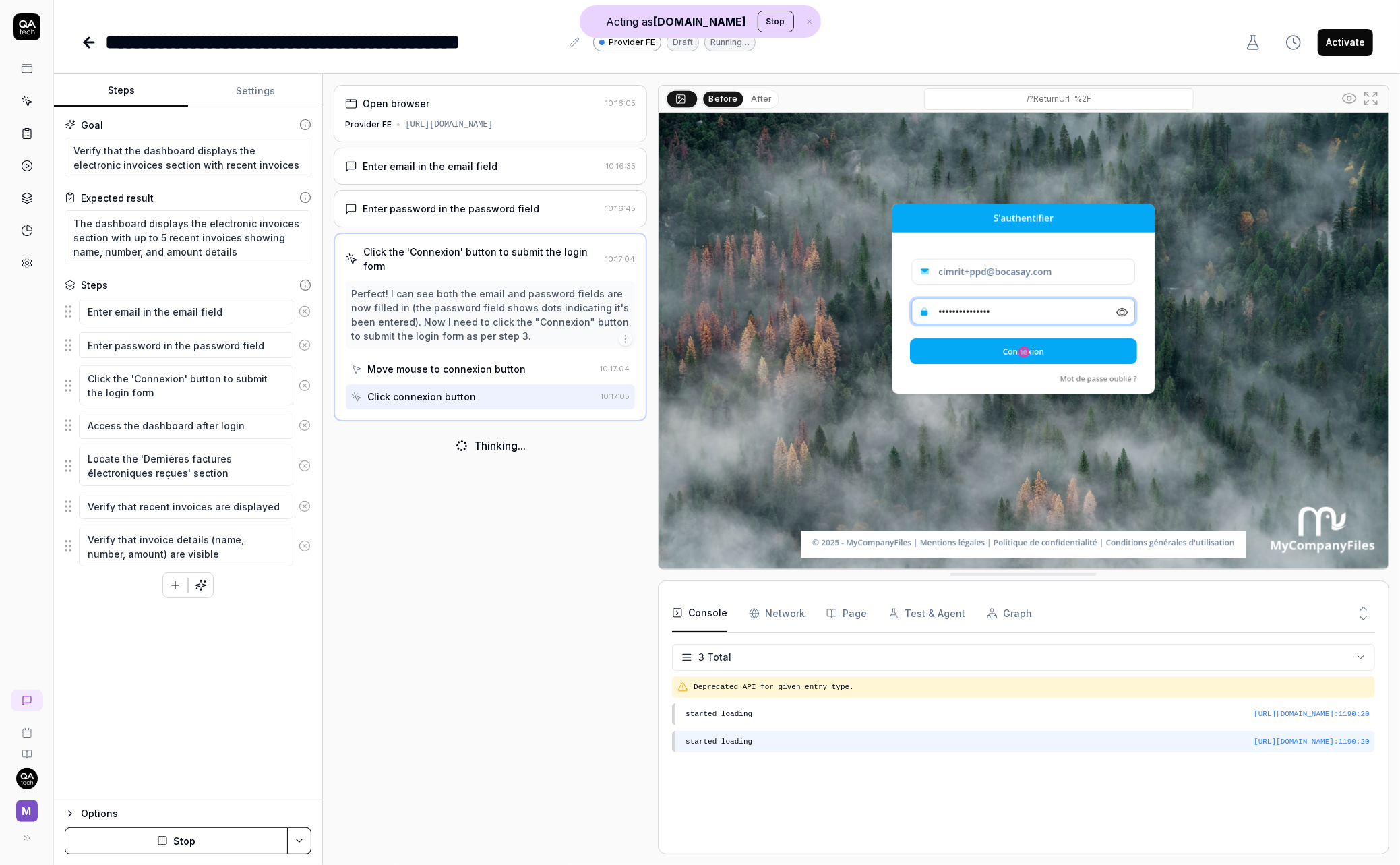
click at [742, 743] on pre "started loading" at bounding box center [1028, 742] width 685 height 12
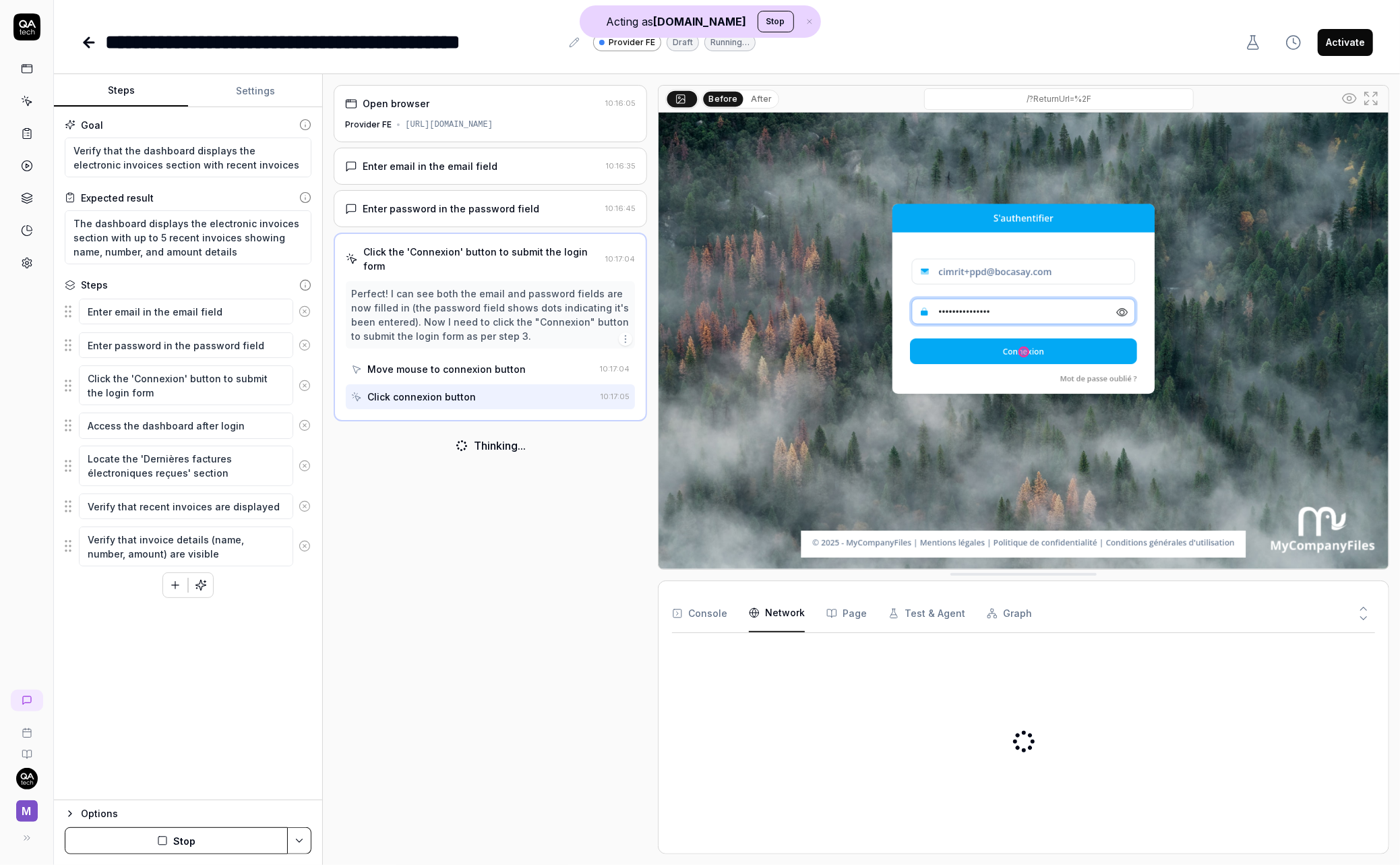
click at [754, 613] on icon "button" at bounding box center [754, 612] width 11 height 11
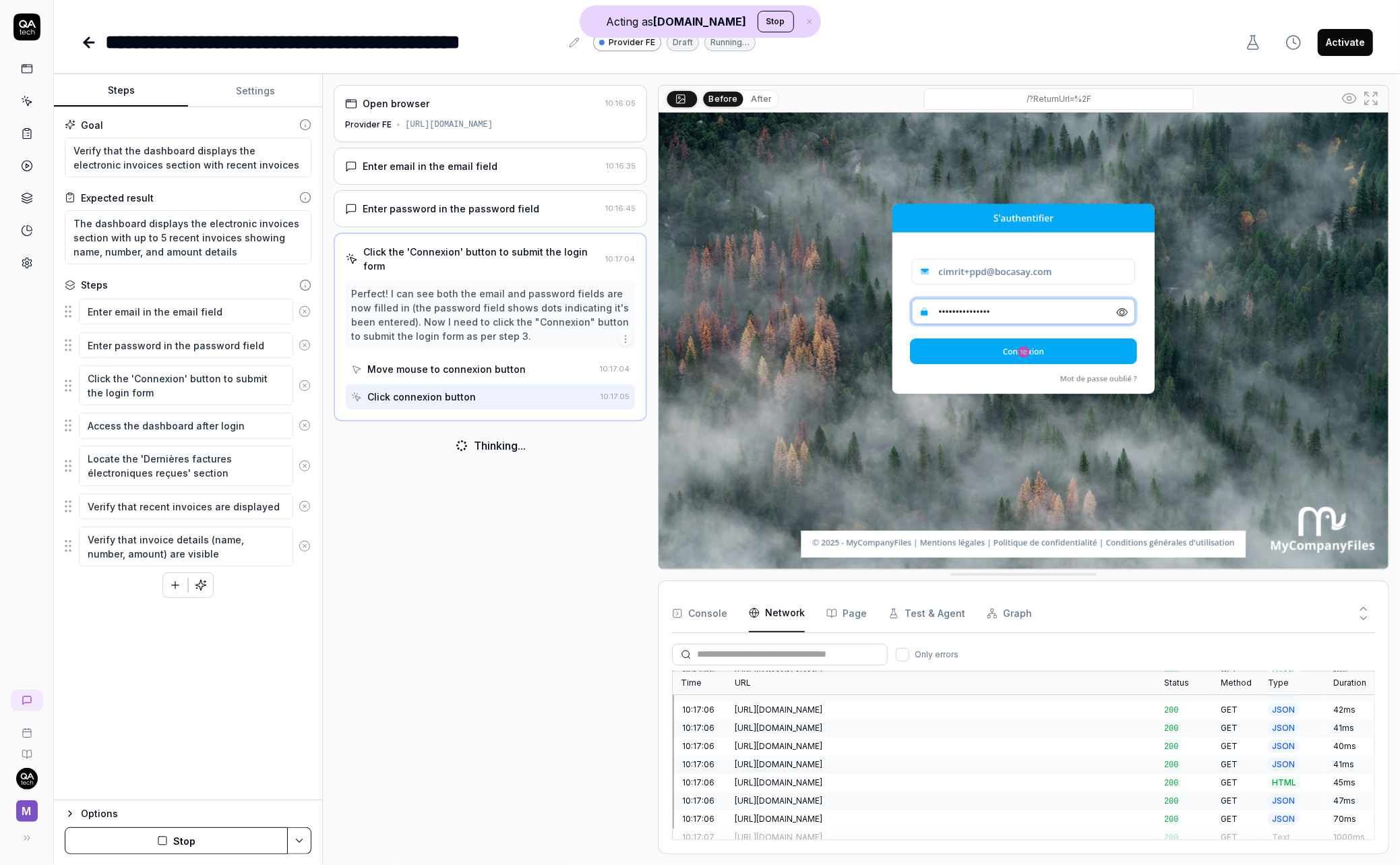
scroll to position [344, 0]
click at [870, 607] on div "Console Network Page Test & Agent Graph" at bounding box center [1023, 613] width 703 height 39
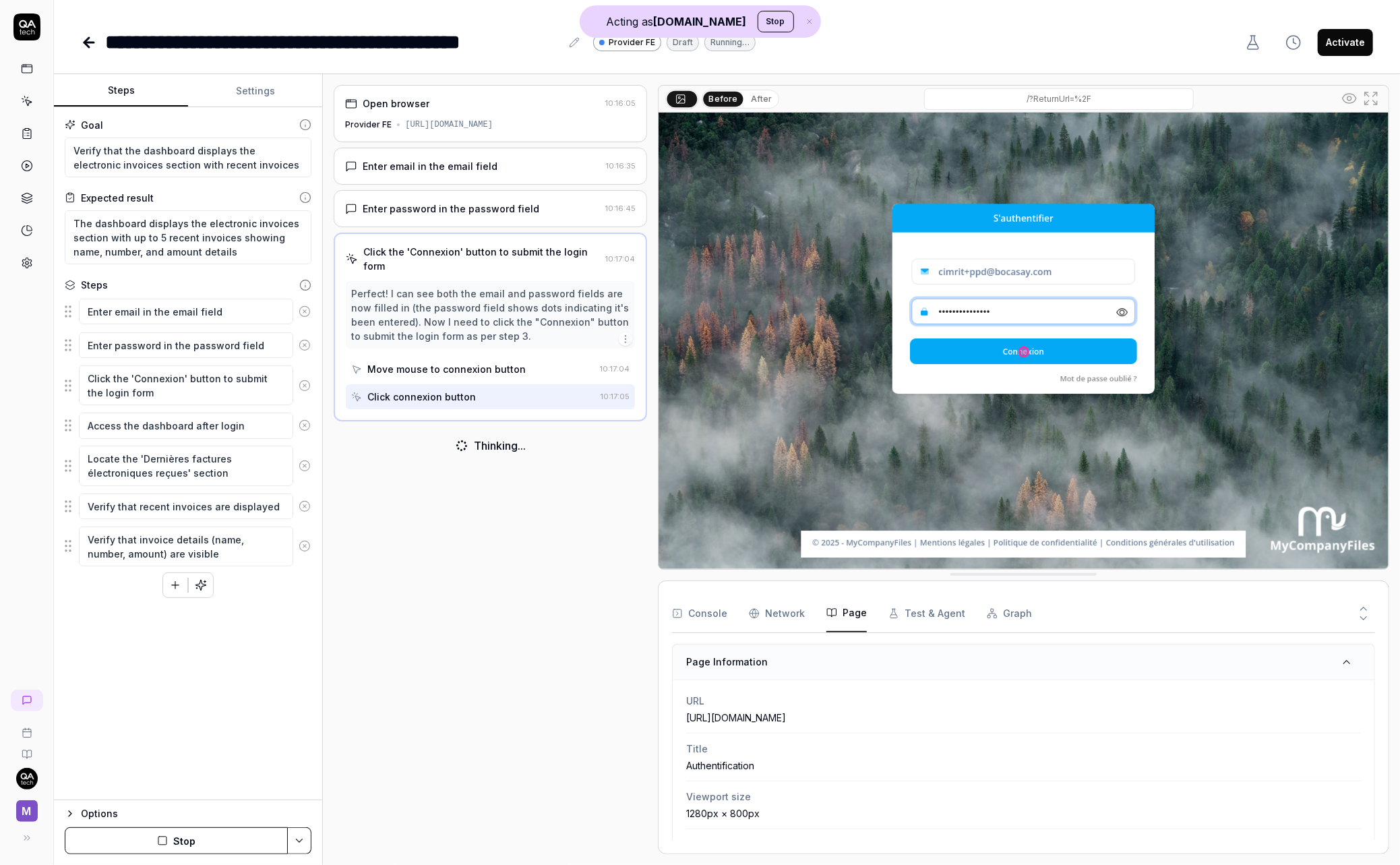
click at [857, 611] on button "Page" at bounding box center [846, 613] width 40 height 38
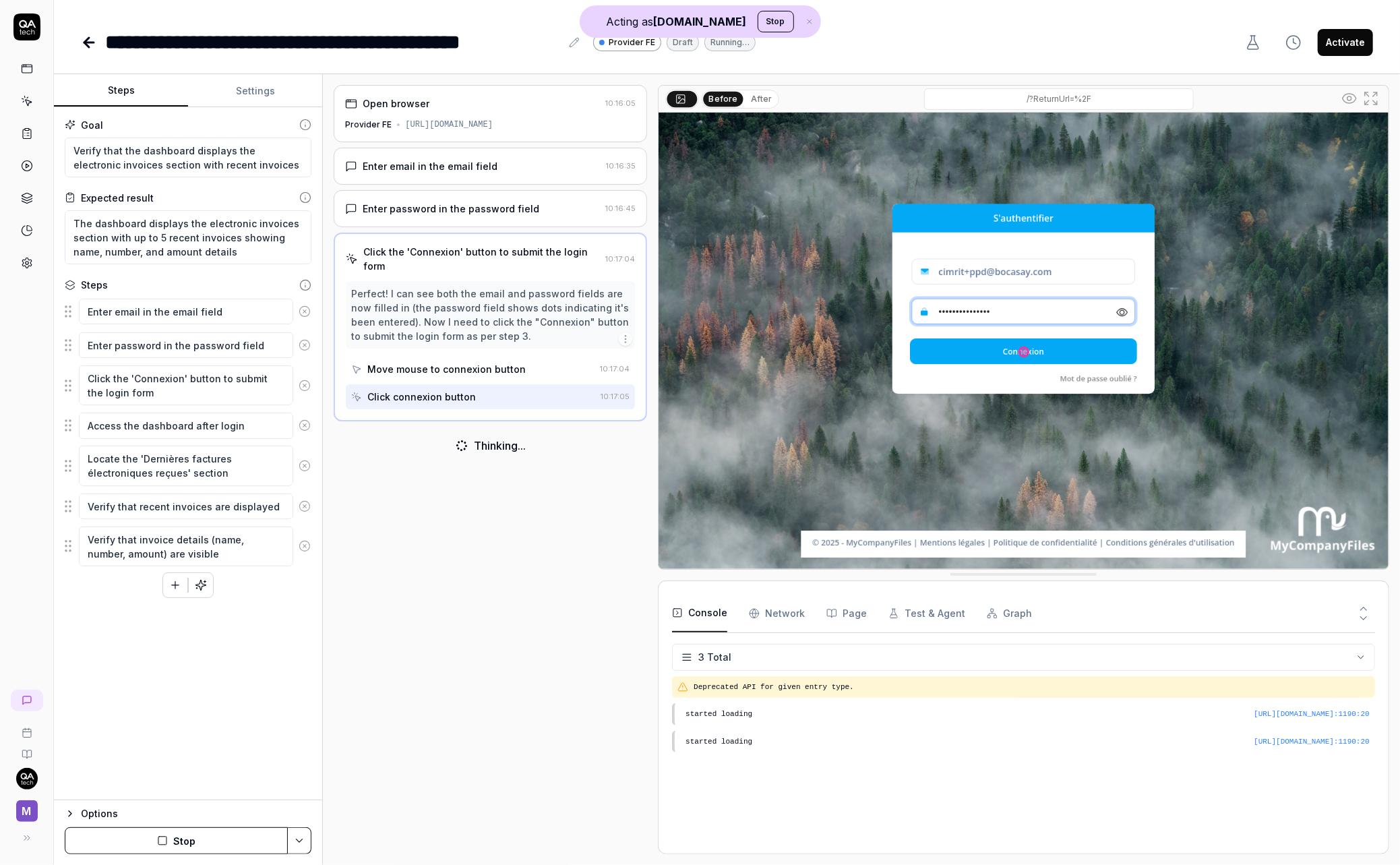
click at [708, 611] on button "Console" at bounding box center [700, 613] width 56 height 38
click at [461, 357] on div "Move mouse to connexion button" at bounding box center [473, 369] width 244 height 25
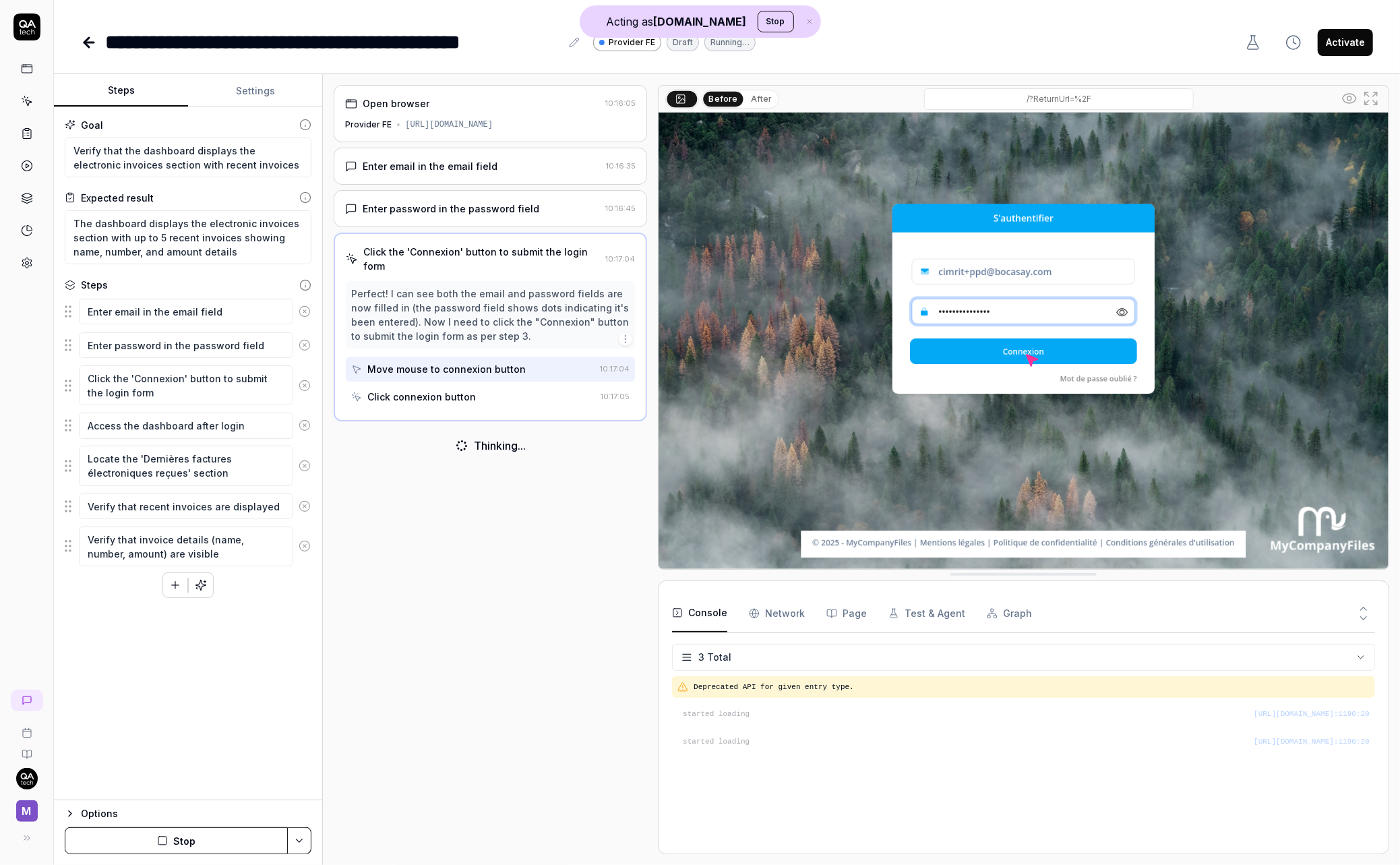
click at [418, 215] on div "Enter password in the password field 10:16:45" at bounding box center [490, 208] width 314 height 37
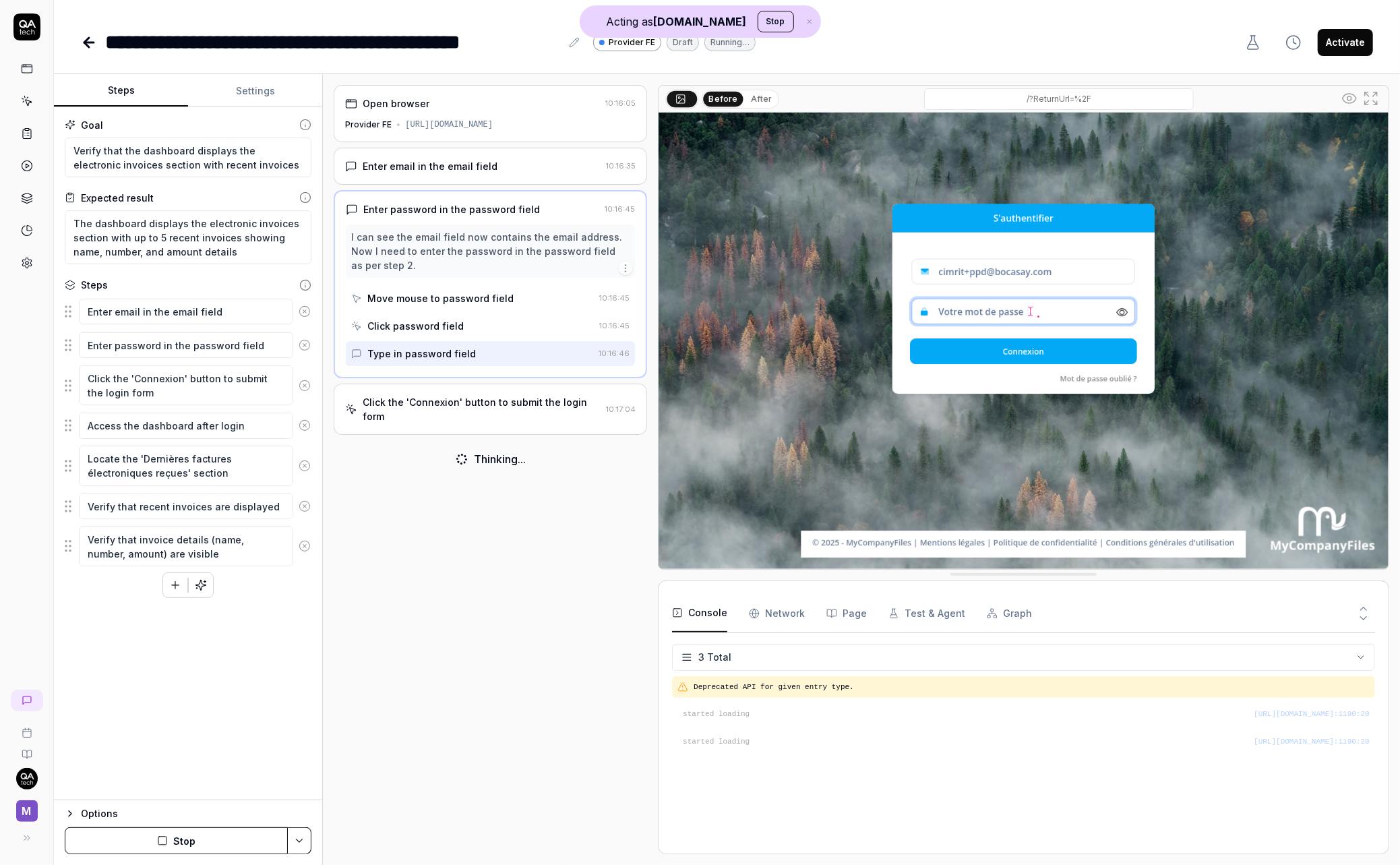
click at [406, 176] on div "Enter email in the email field 10:16:35" at bounding box center [490, 166] width 314 height 37
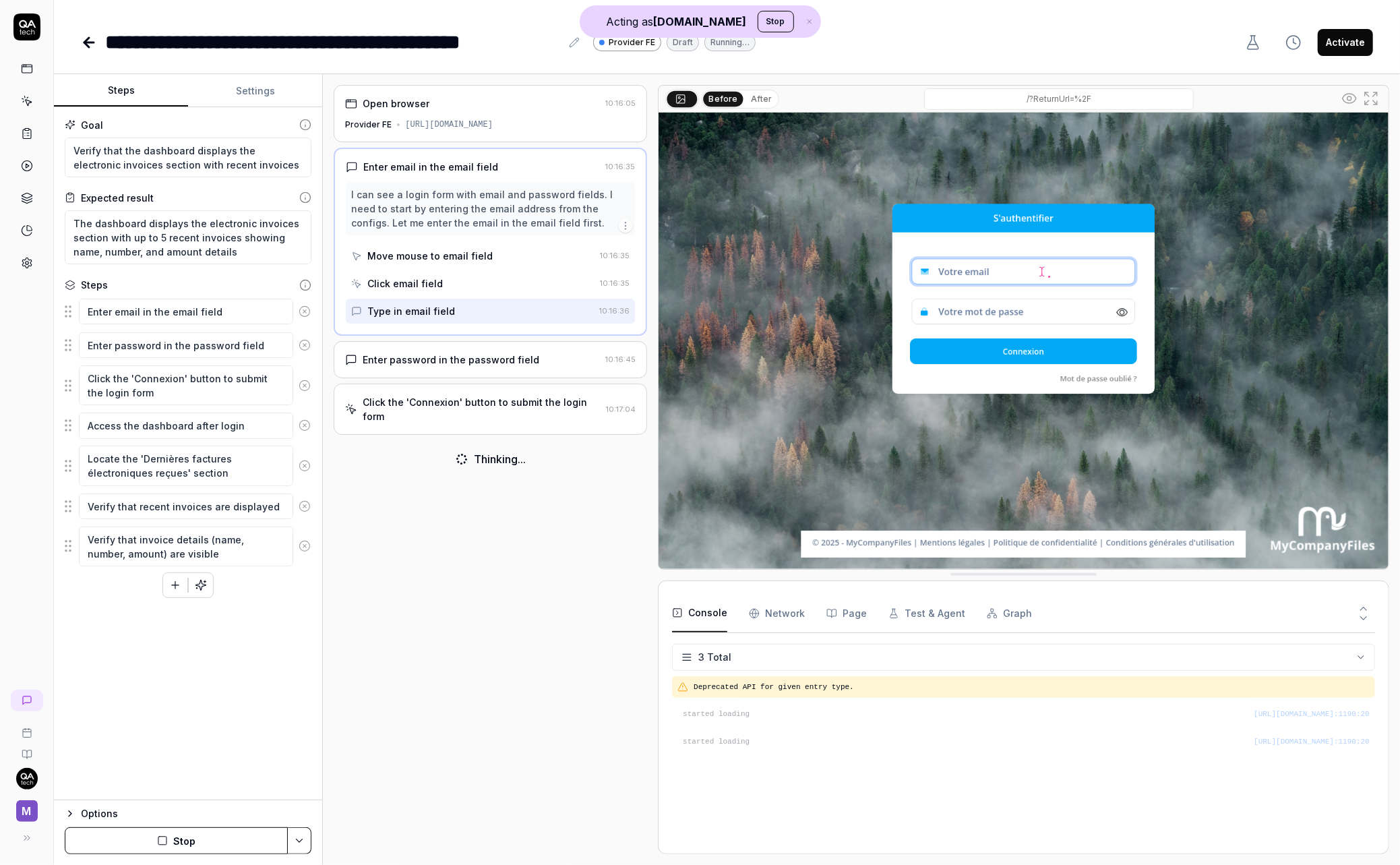
click at [422, 350] on div "Enter password in the password field 10:16:45" at bounding box center [490, 359] width 314 height 37
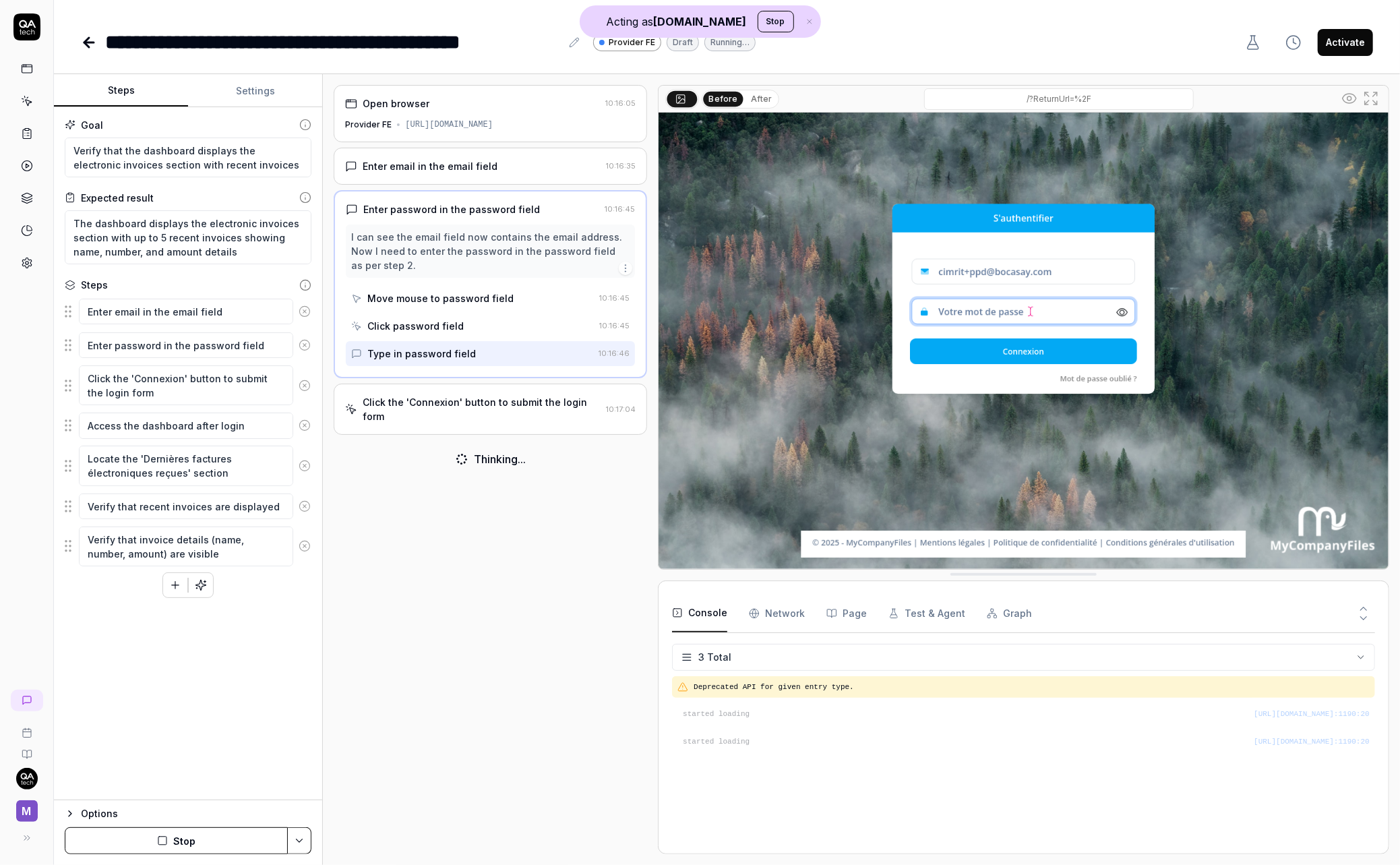
click at [419, 401] on div "Click the 'Connexion' button to submit the login form" at bounding box center [481, 409] width 238 height 29
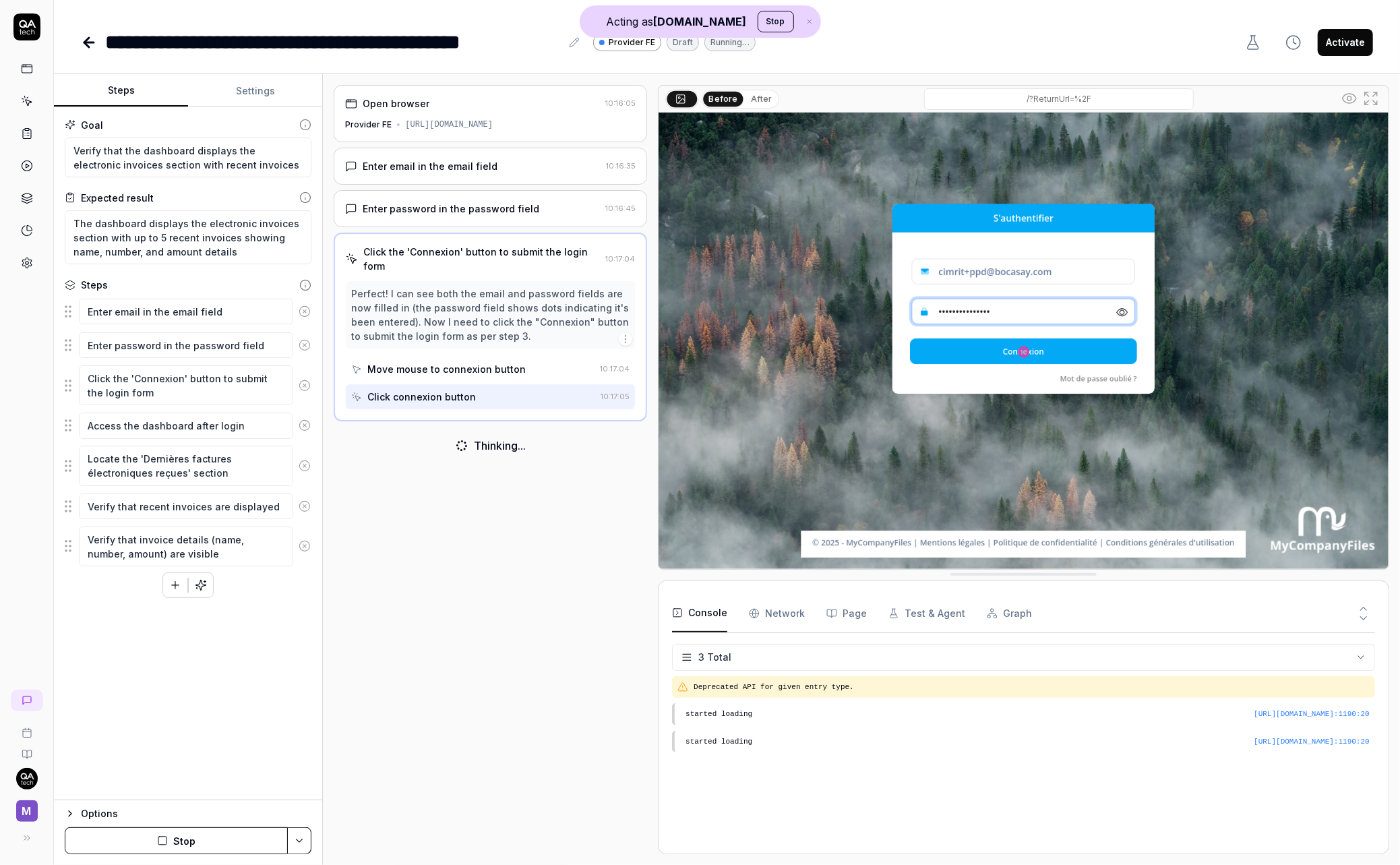
click at [481, 437] on div "Thinking..." at bounding box center [500, 445] width 52 height 16
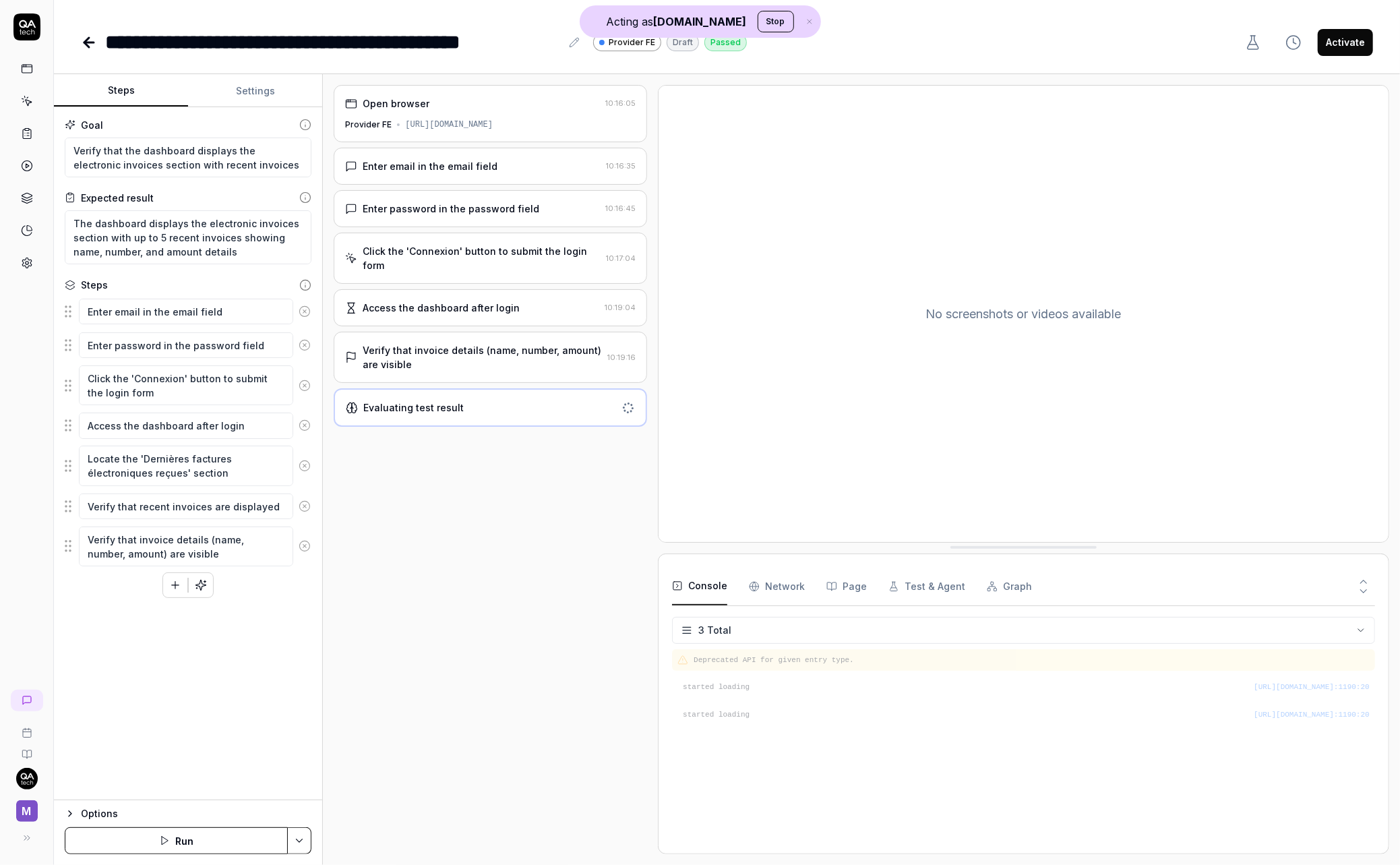
type textarea "*"
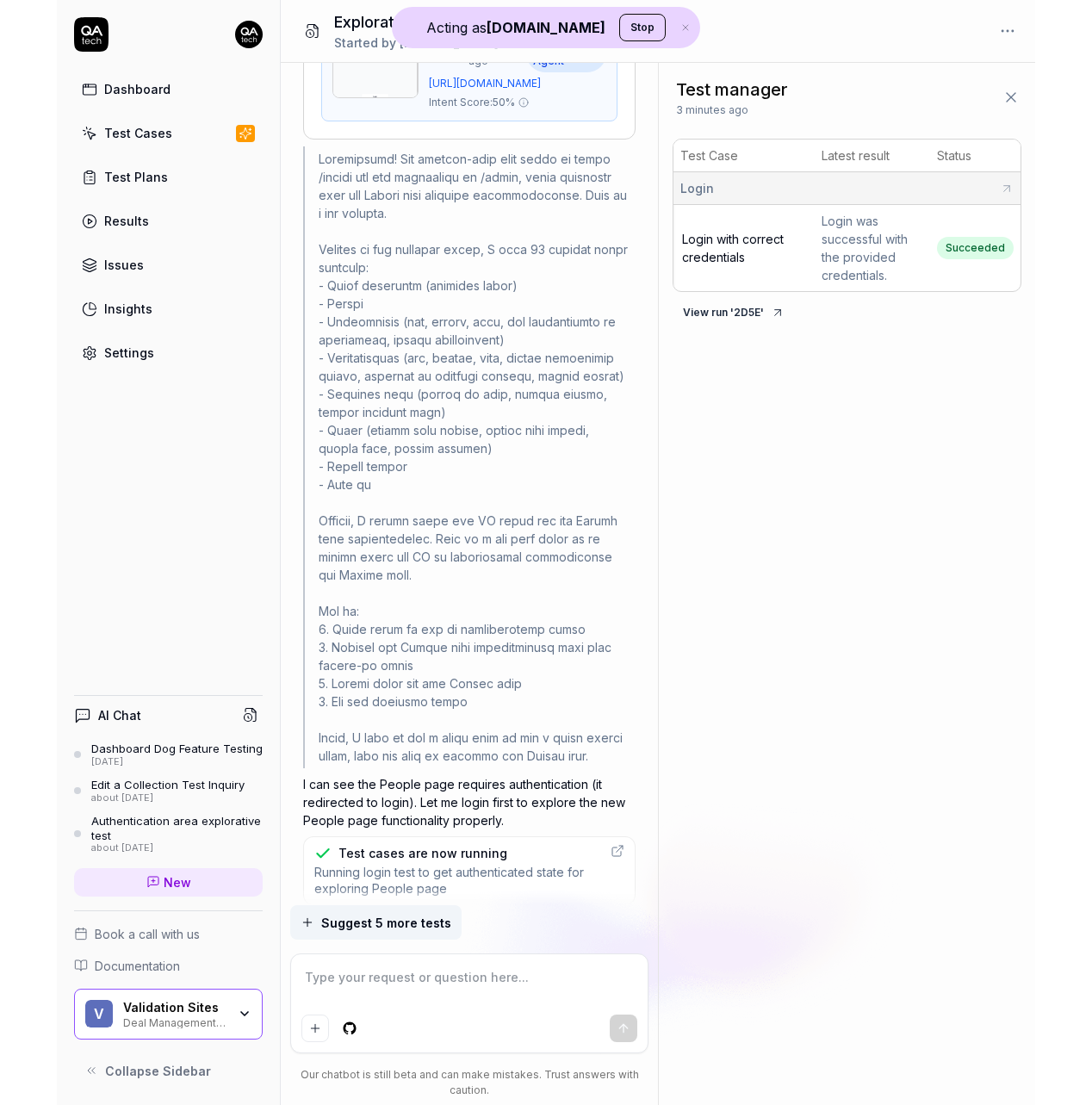
scroll to position [906, 0]
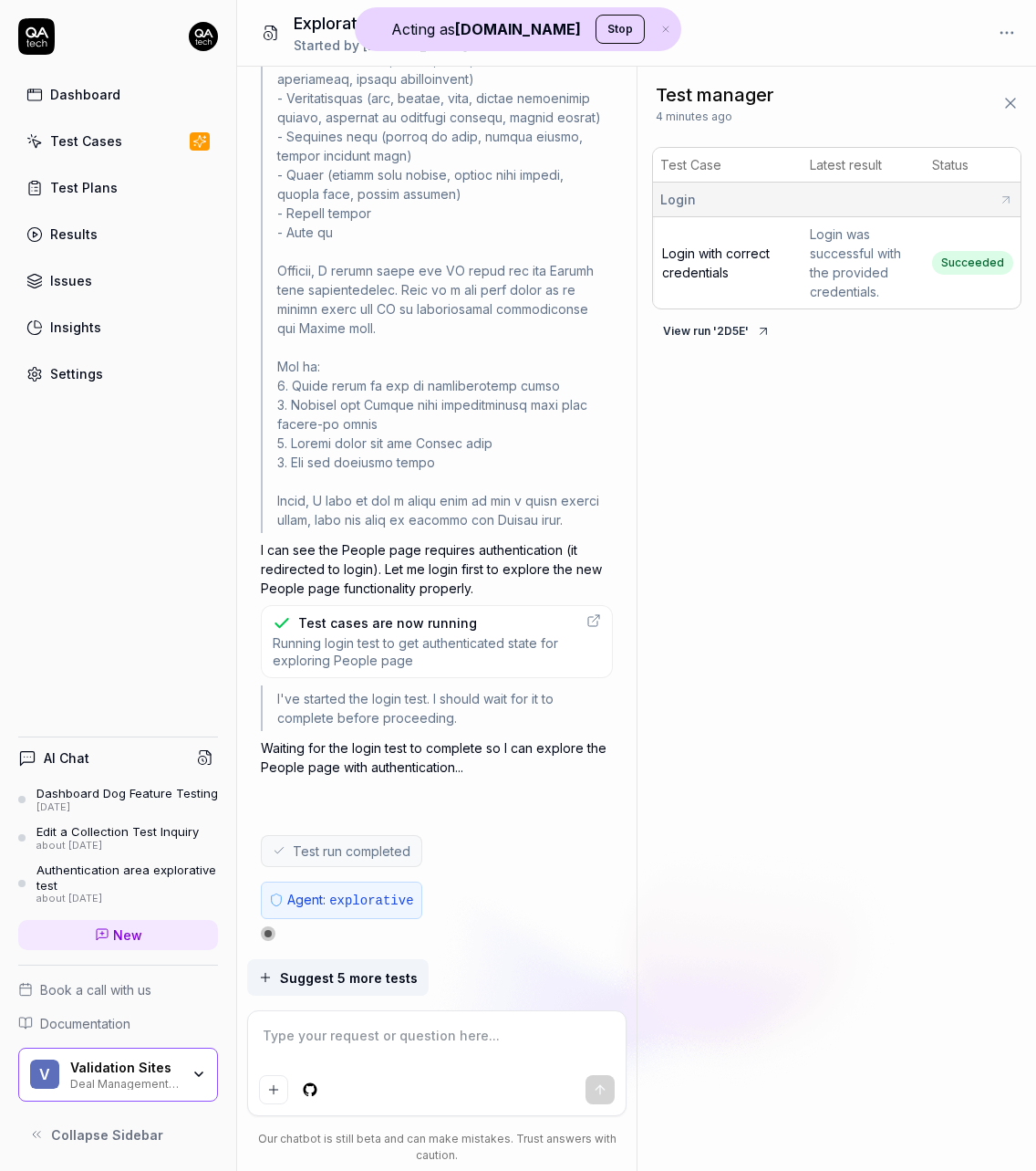
click at [638, 784] on div "Test manager 4 minutes ago Test Case Latest result Status Login Login with corr…" at bounding box center [836, 618] width 399 height 1104
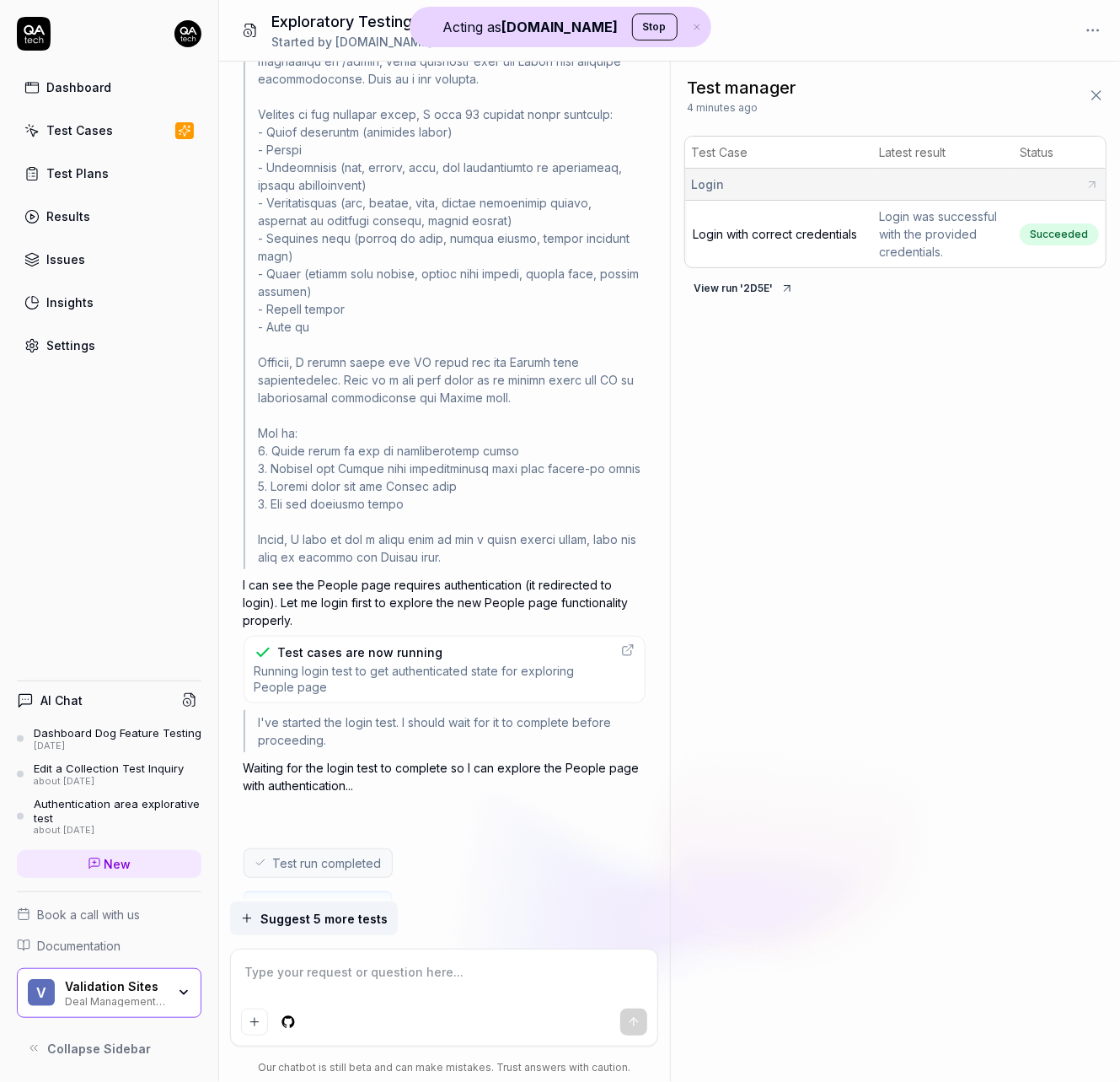
scroll to position [752, 0]
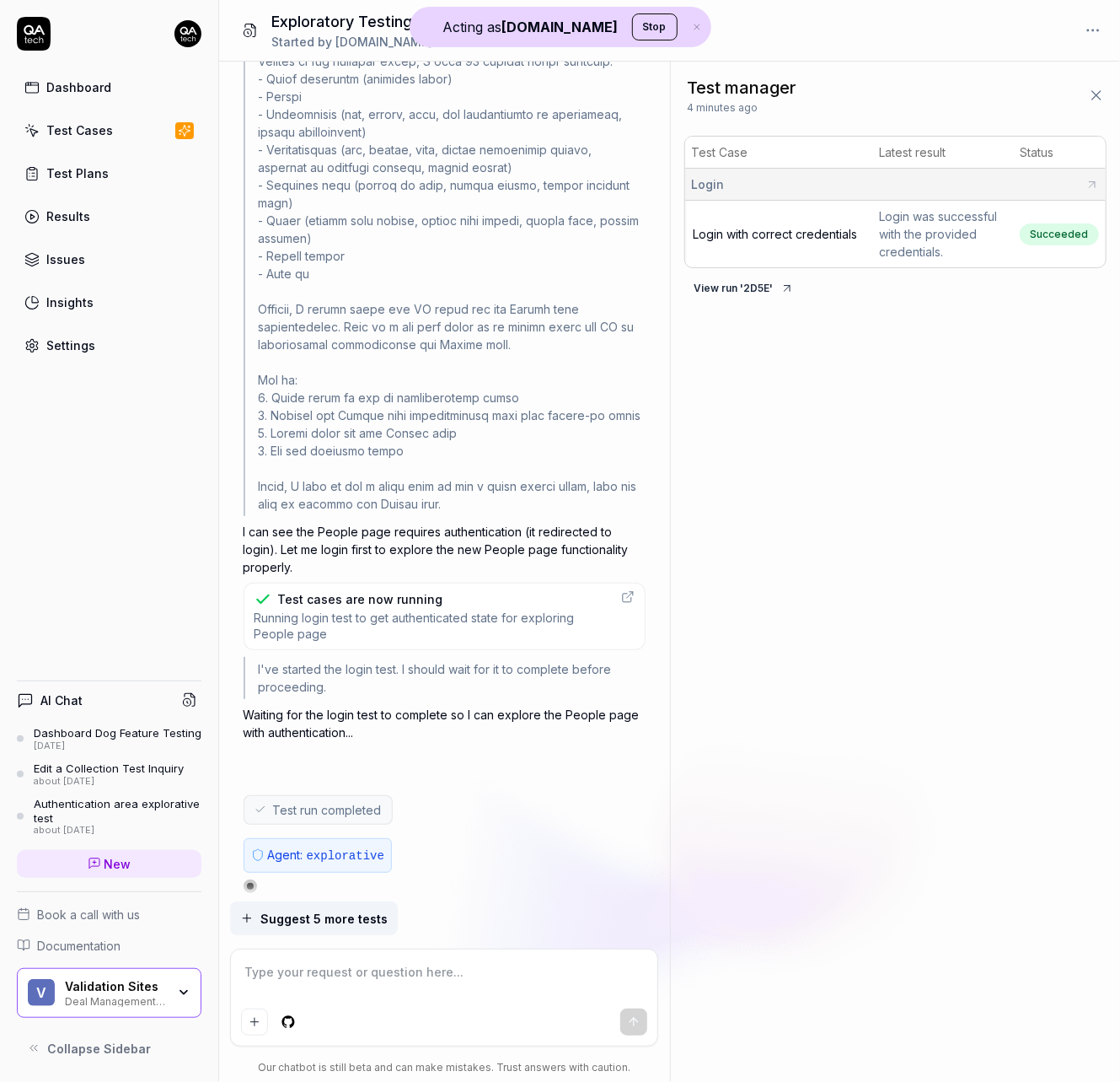
click at [735, 294] on button "View run ' 2D5E '" at bounding box center [743, 287] width 120 height 27
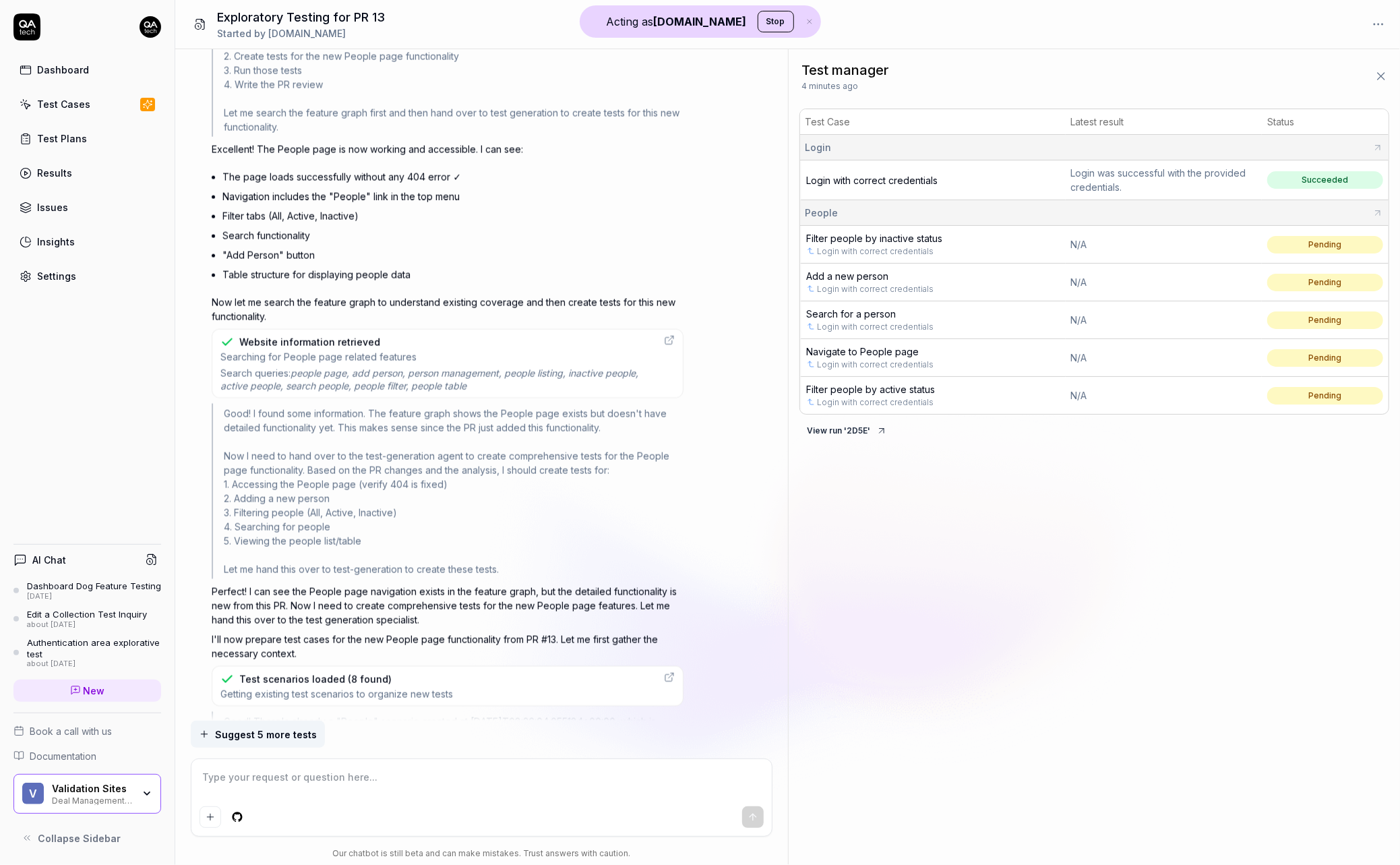
scroll to position [1856, 0]
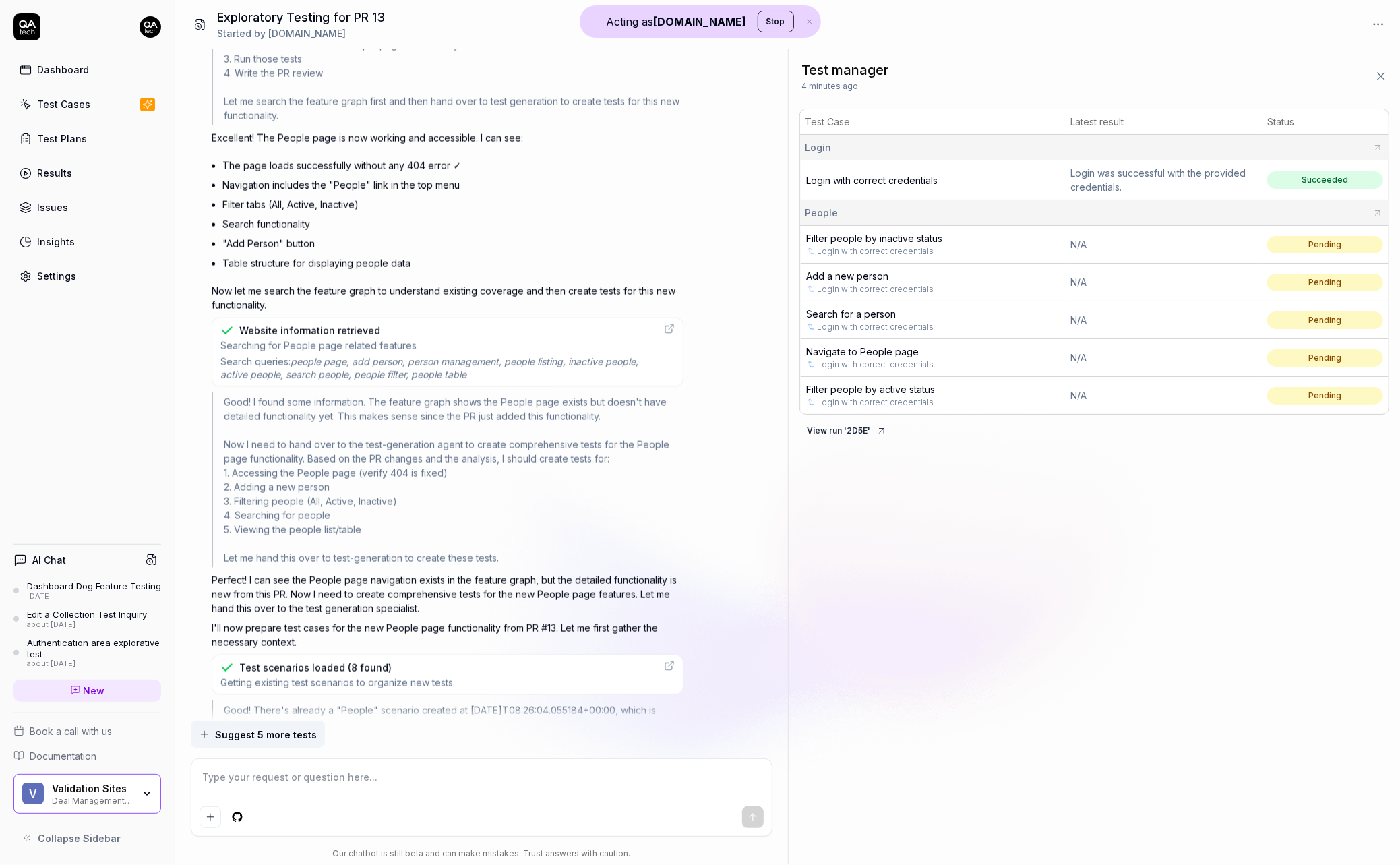
click at [464, 356] on span "people page, add person, person management, people listing, inactive people, ac…" at bounding box center [429, 368] width 418 height 24
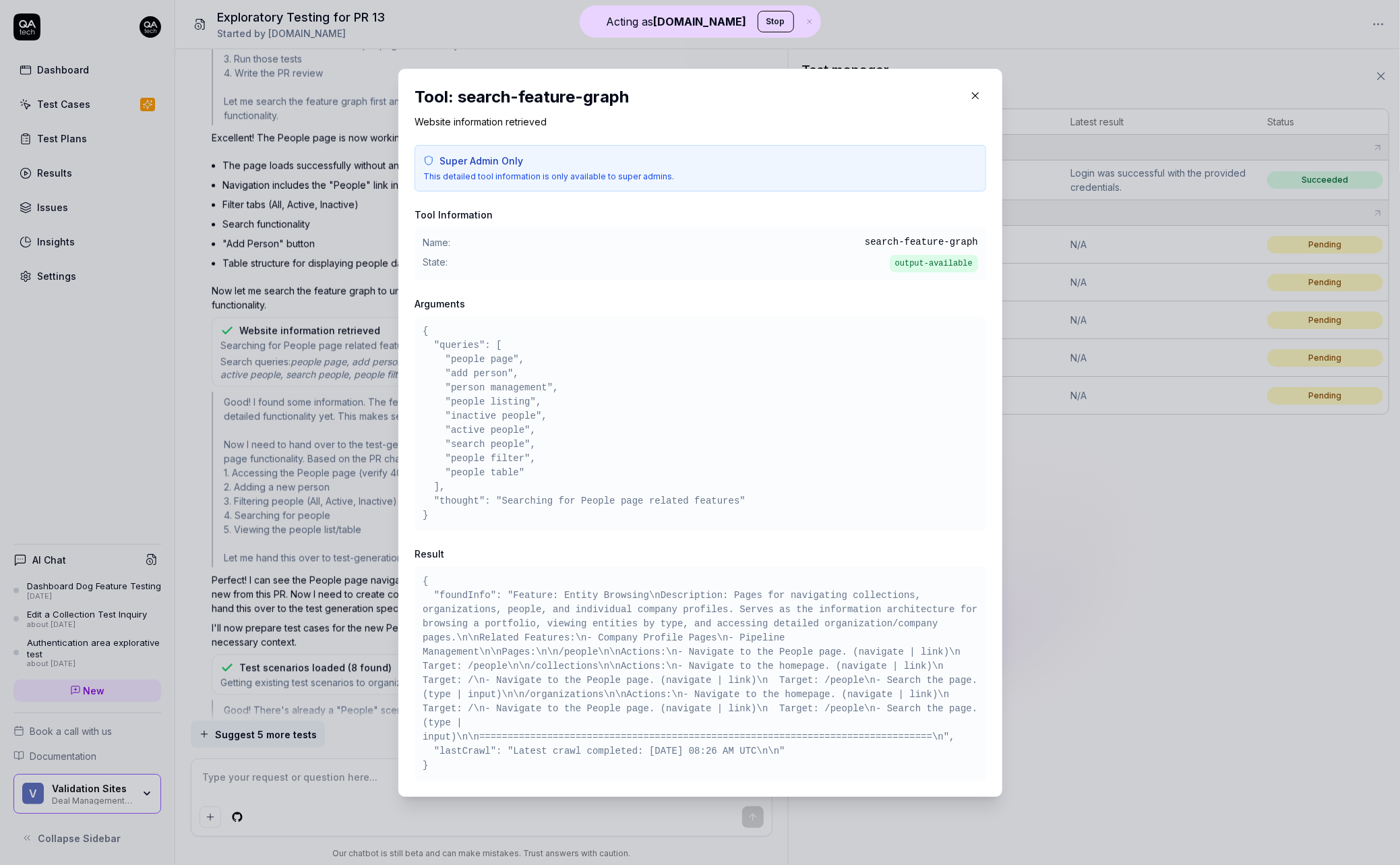
click at [379, 365] on div "​ Tool: search-feature-graph Website information retrieved Super Admin Only Thi…" at bounding box center [701, 433] width 658 height 760
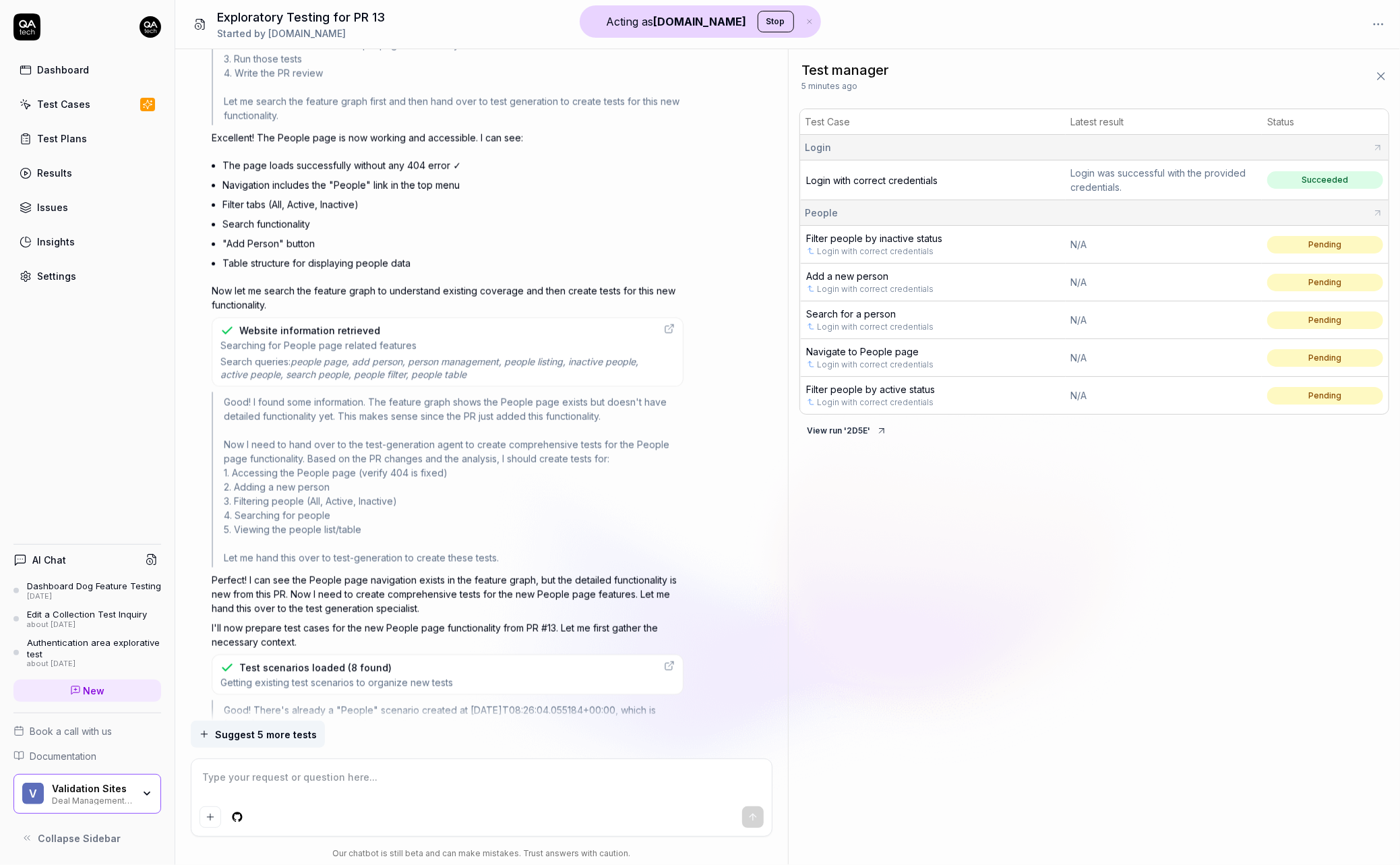
drag, startPoint x: 337, startPoint y: 435, endPoint x: 345, endPoint y: 434, distance: 8.1
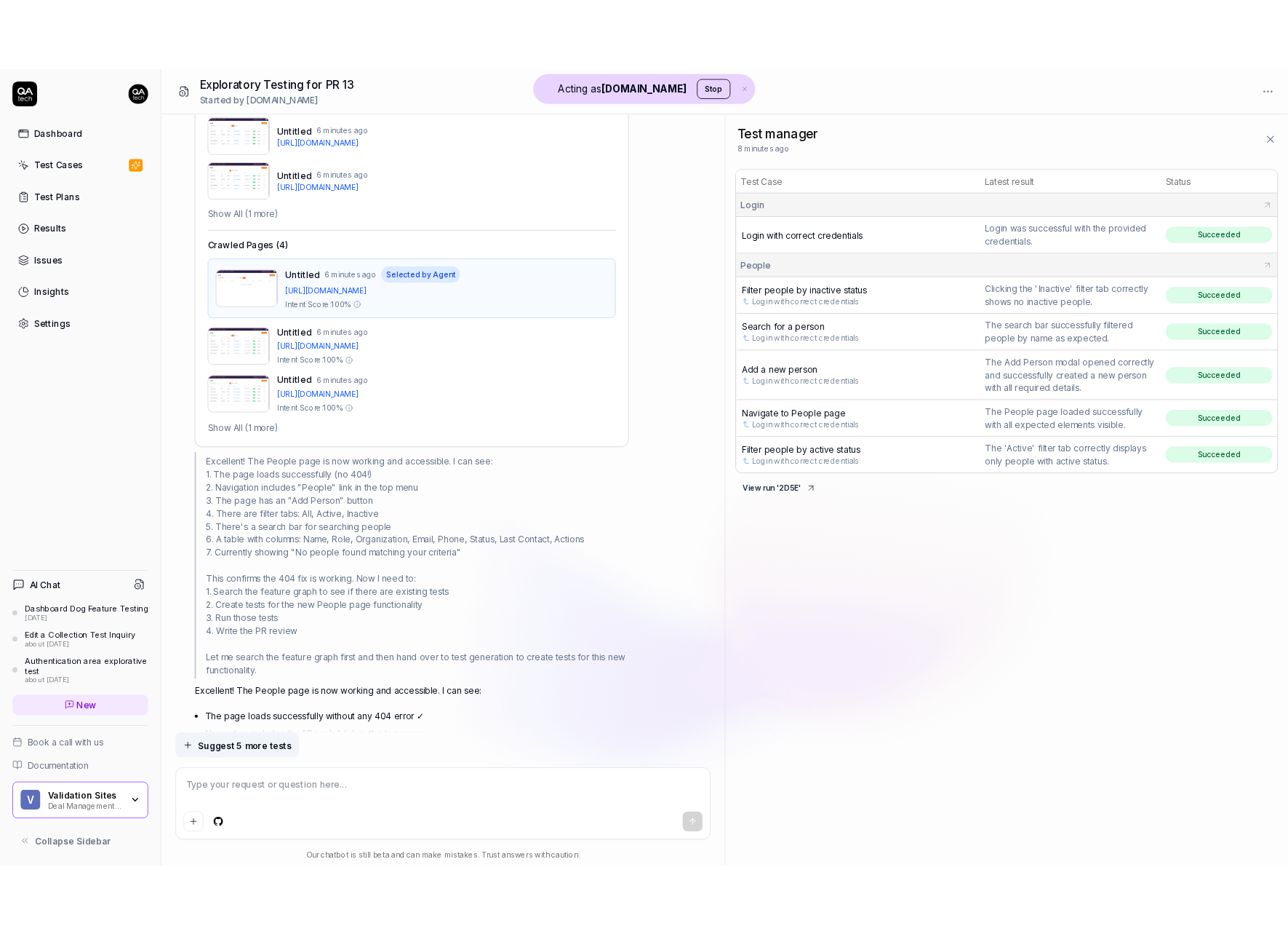
scroll to position [1220, 0]
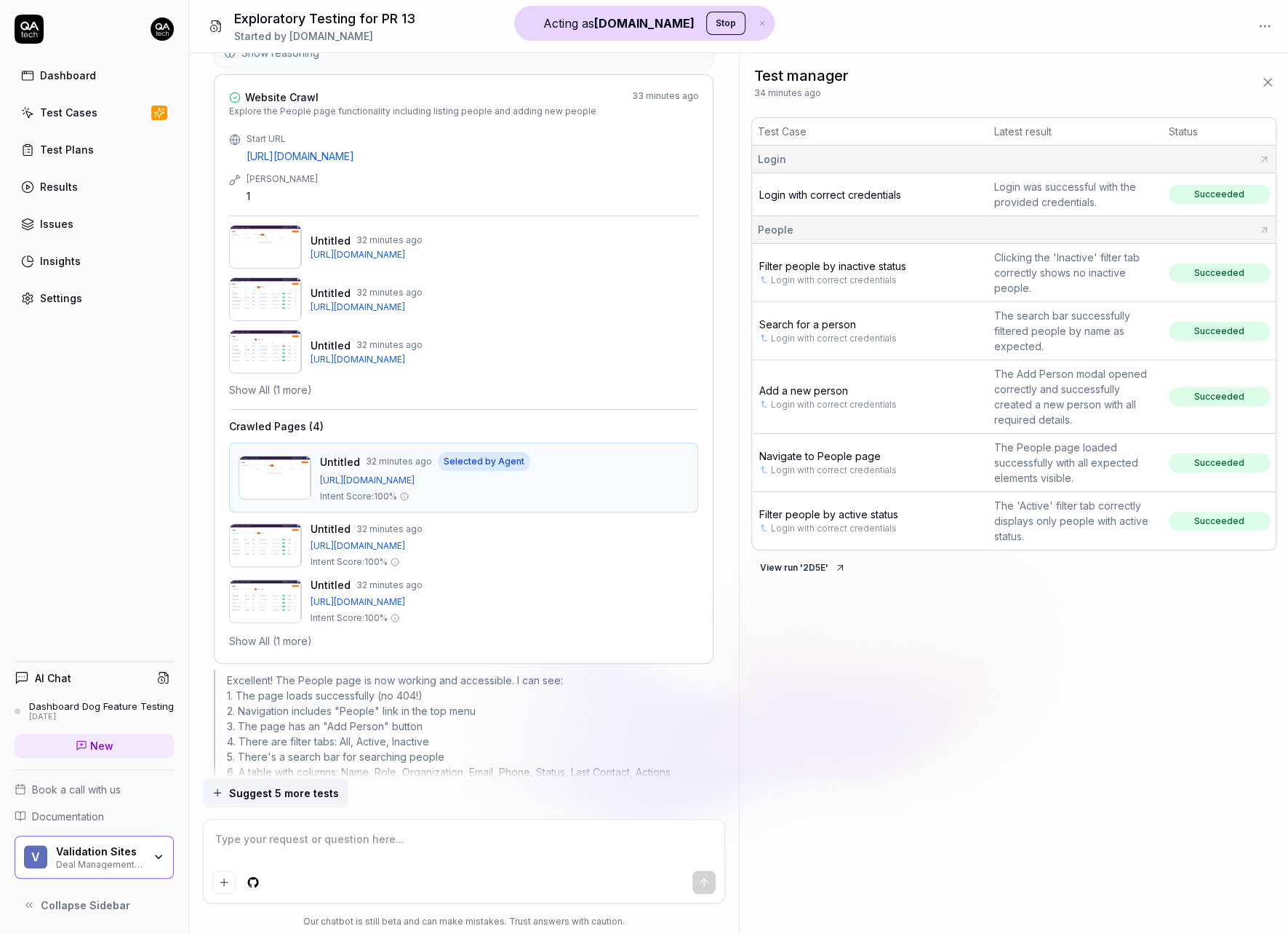
type textarea "*"
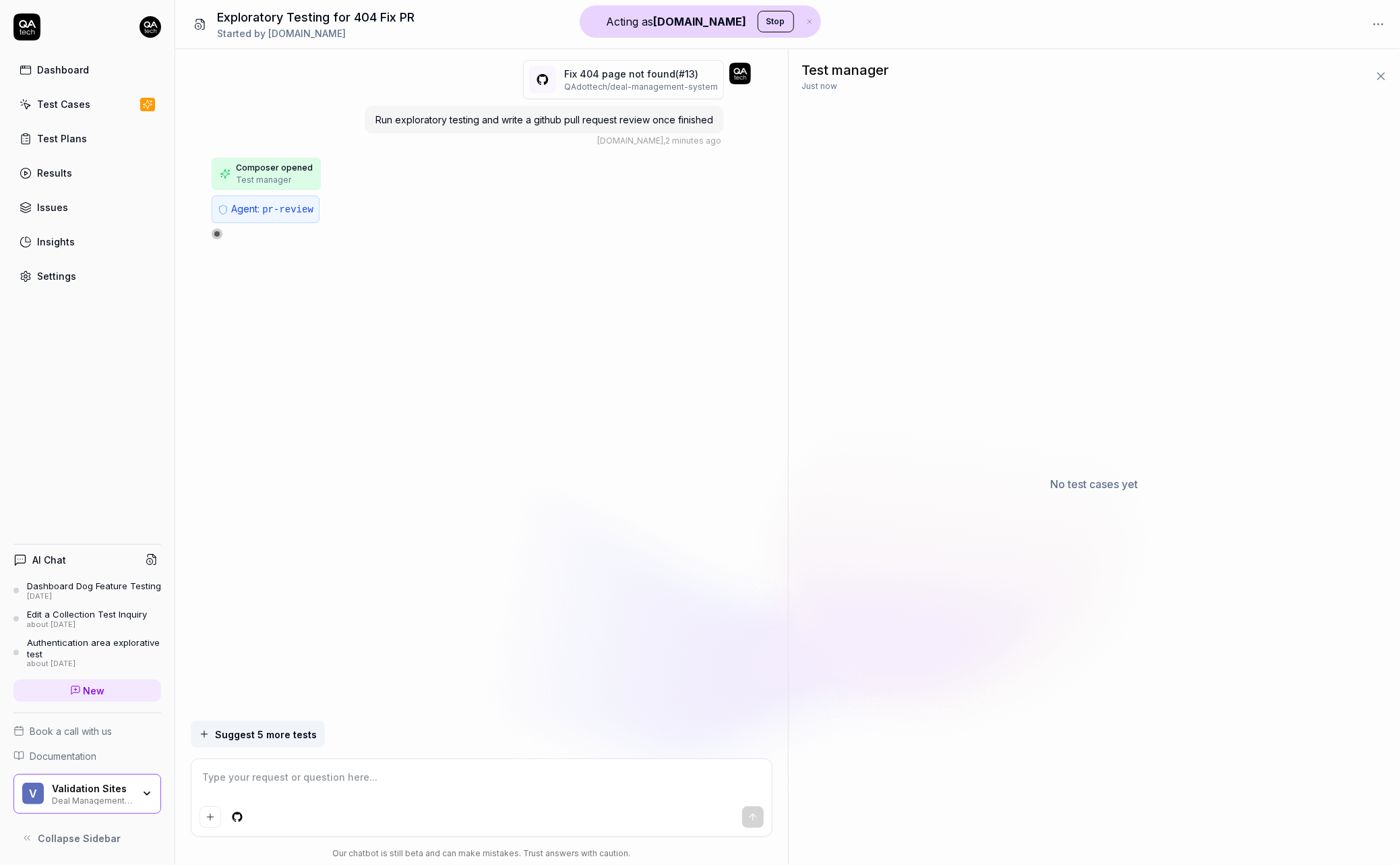
click at [804, 22] on icon "button" at bounding box center [810, 21] width 12 height 8
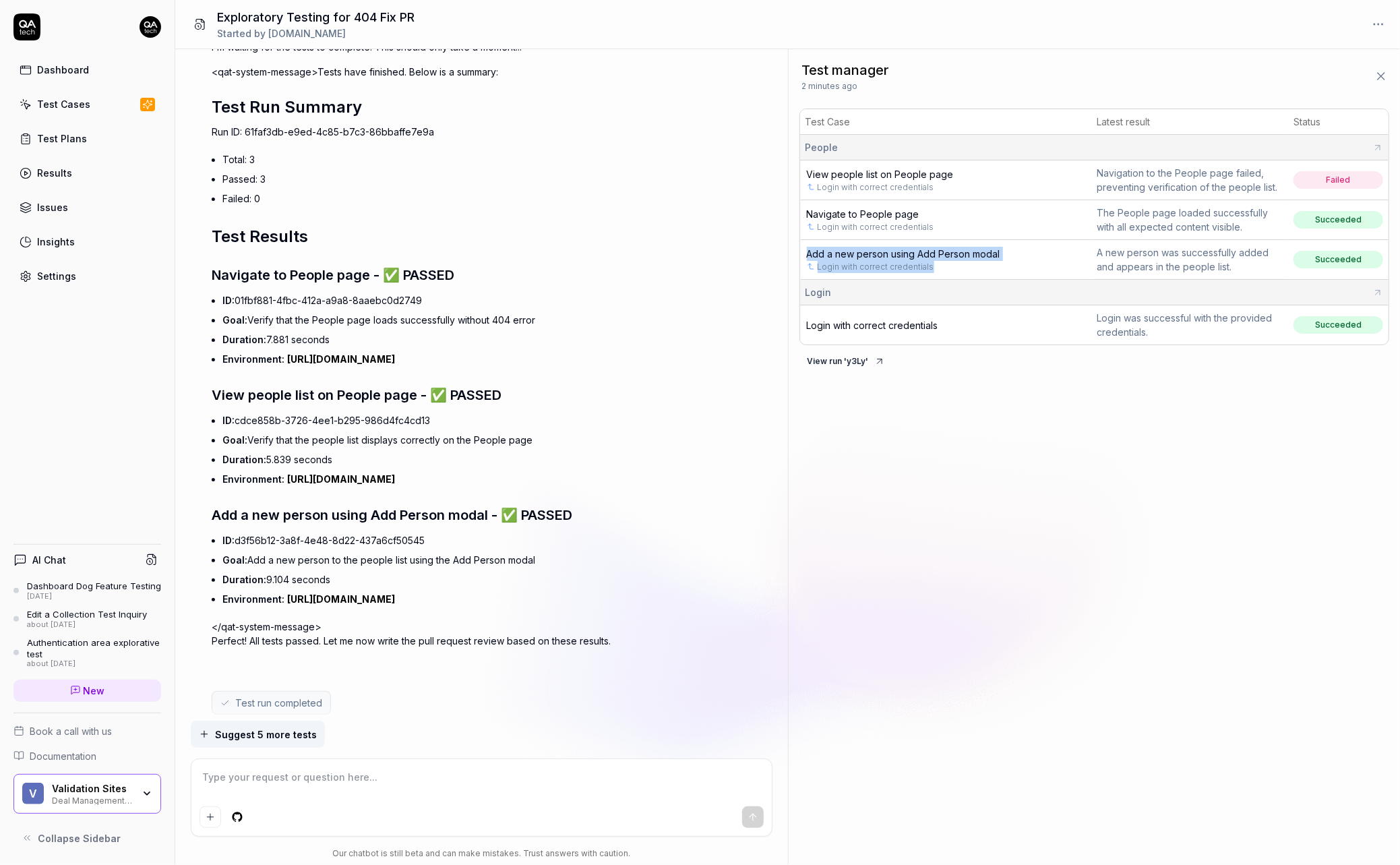
scroll to position [1296, 0]
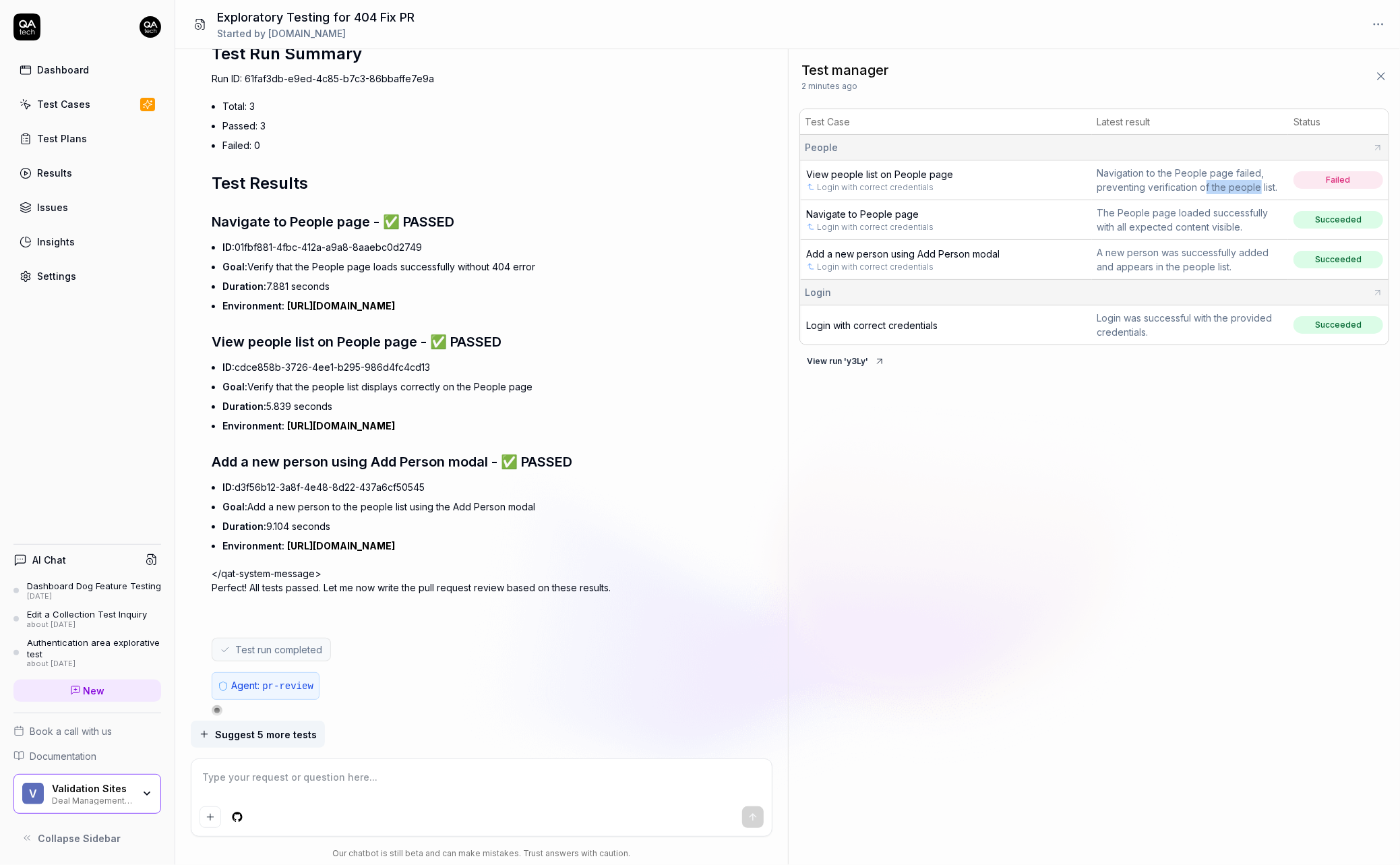
drag, startPoint x: 1209, startPoint y: 192, endPoint x: 1265, endPoint y: 181, distance: 57.1
click at [1261, 186] on div "Navigation to the People page failed, preventing verification of the people lis…" at bounding box center [1190, 180] width 185 height 29
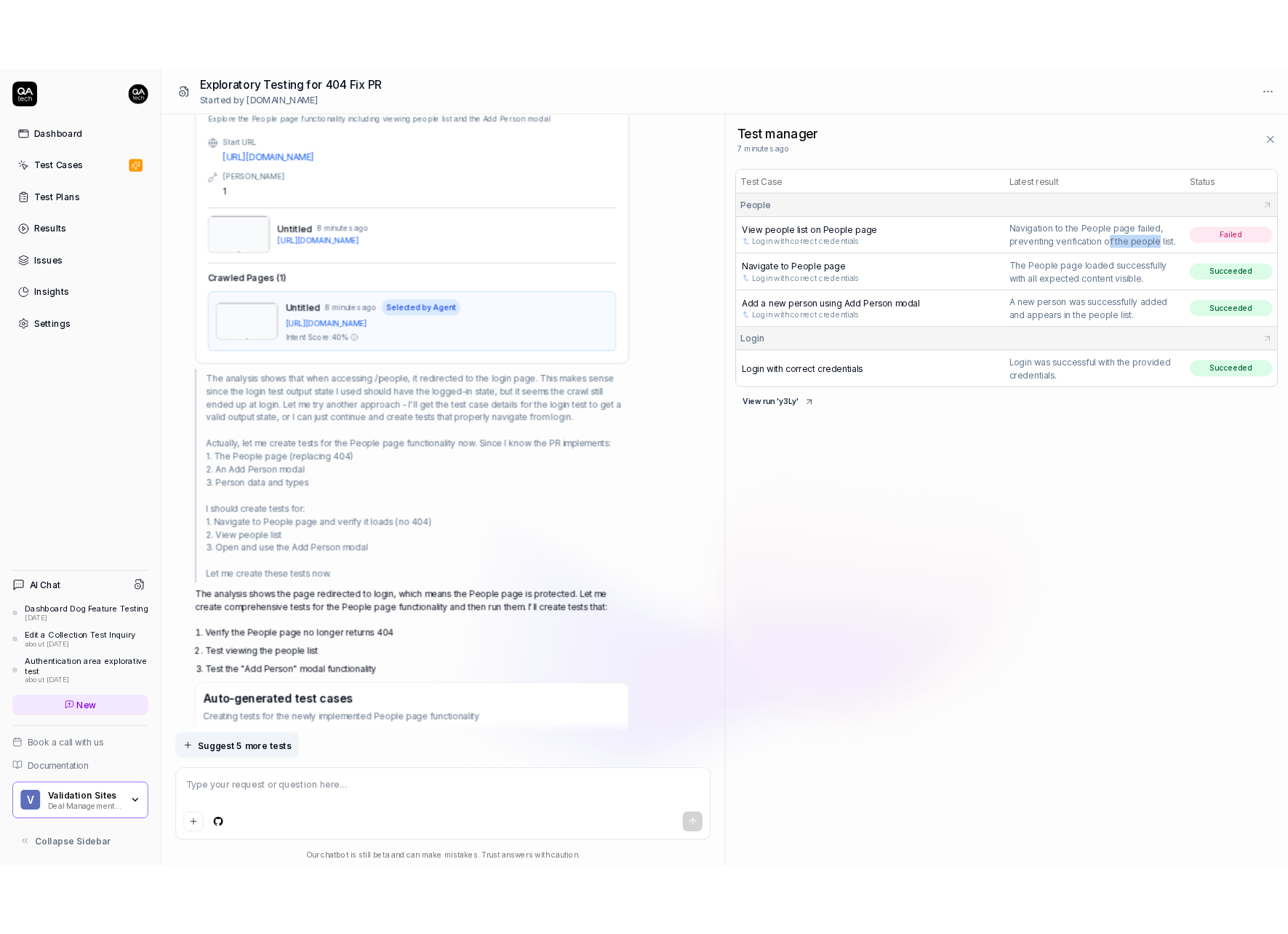
scroll to position [213, 0]
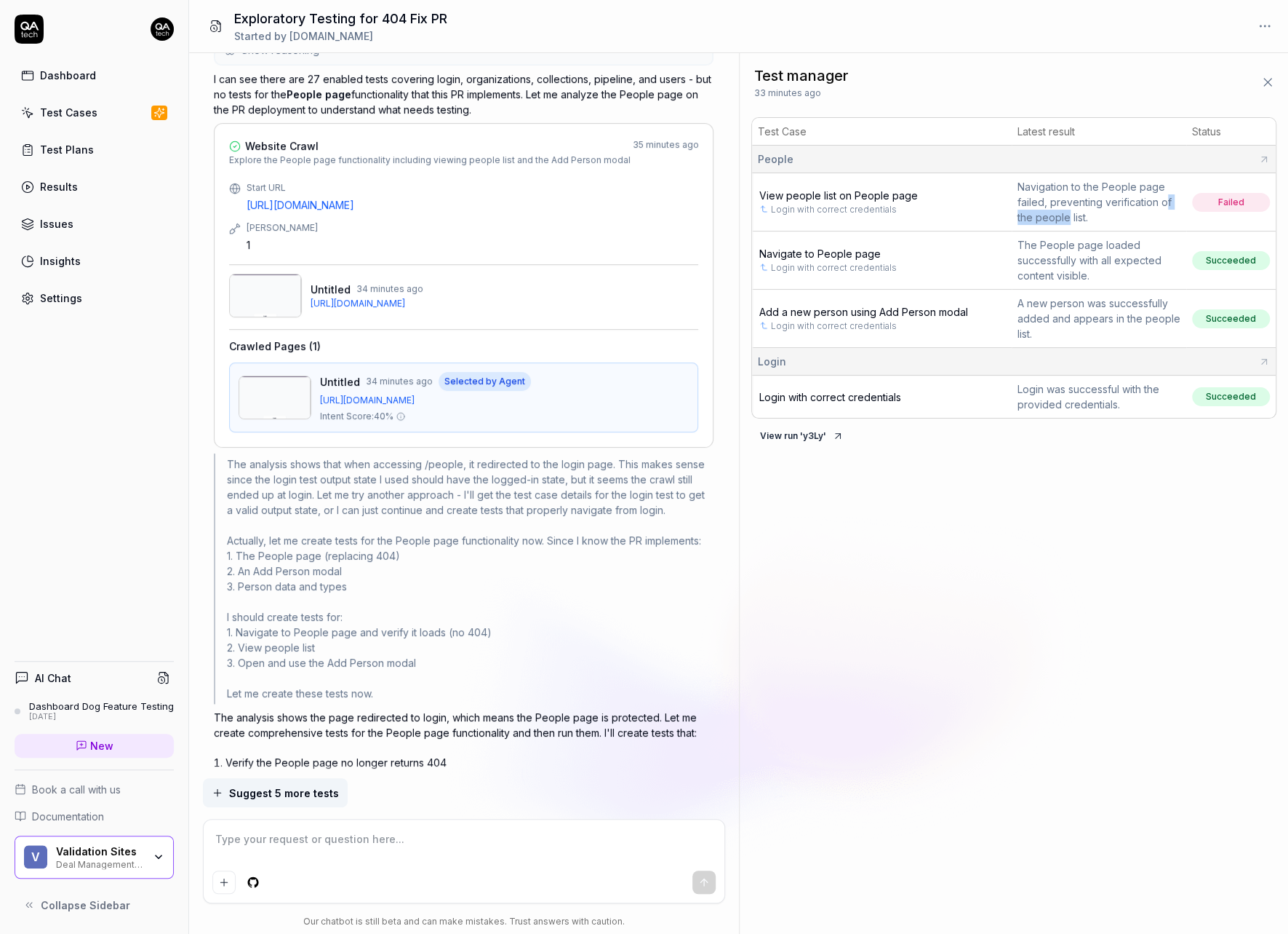
type textarea "*"
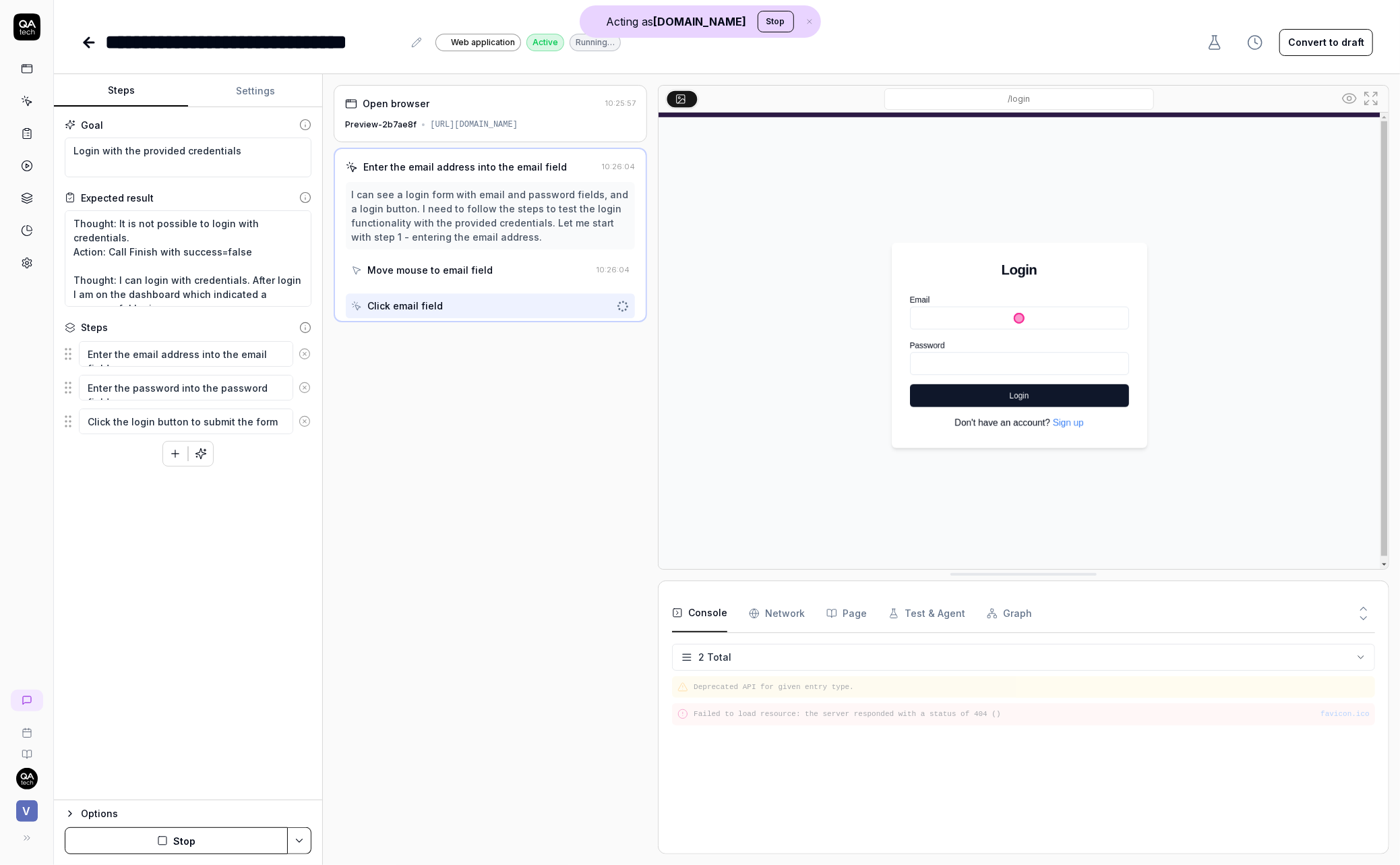
click at [550, 225] on div "I can see a login form with email and password fields, and a login button. I ne…" at bounding box center [490, 215] width 279 height 56
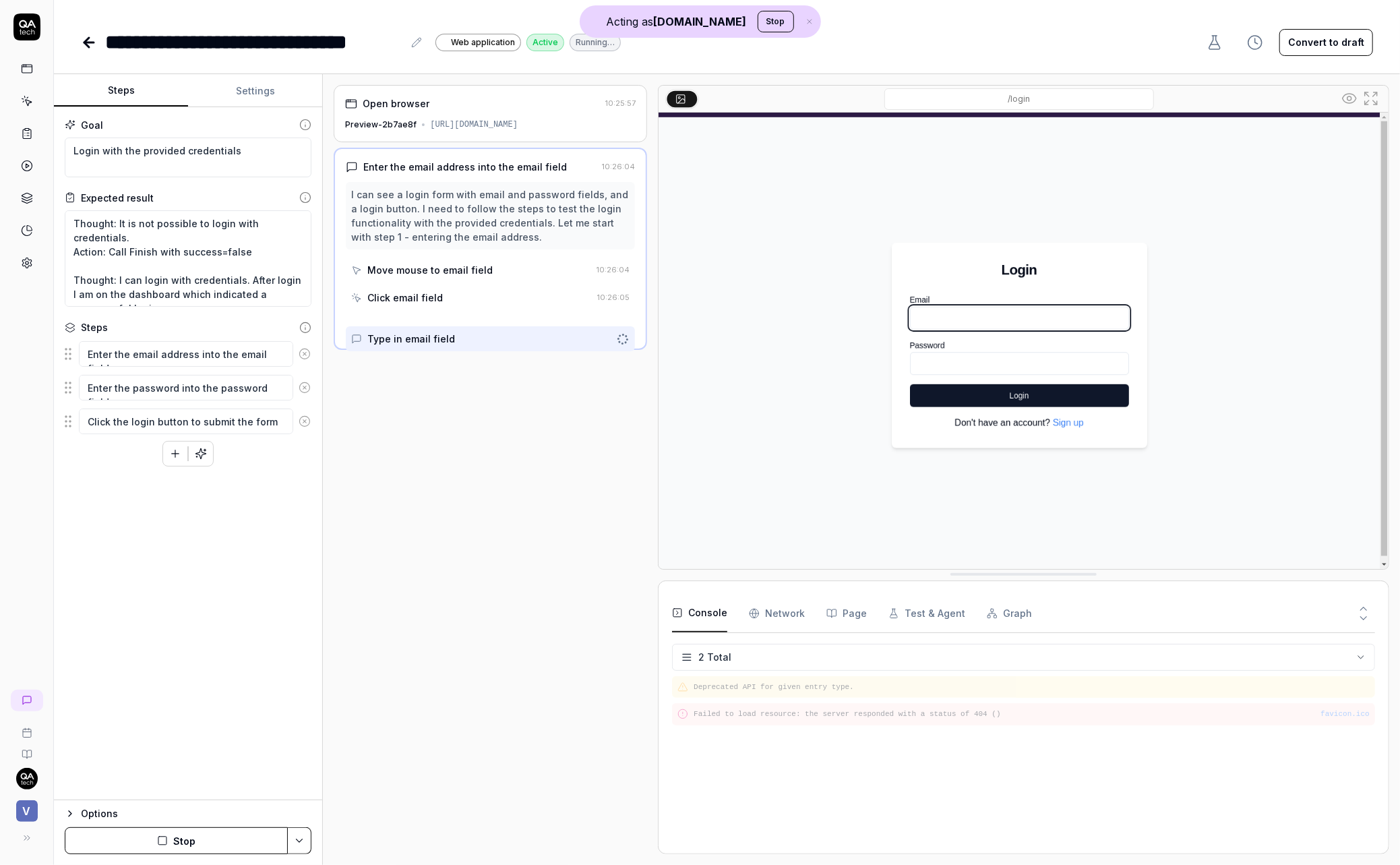
click at [494, 281] on div "Move mouse to email field" at bounding box center [471, 270] width 240 height 25
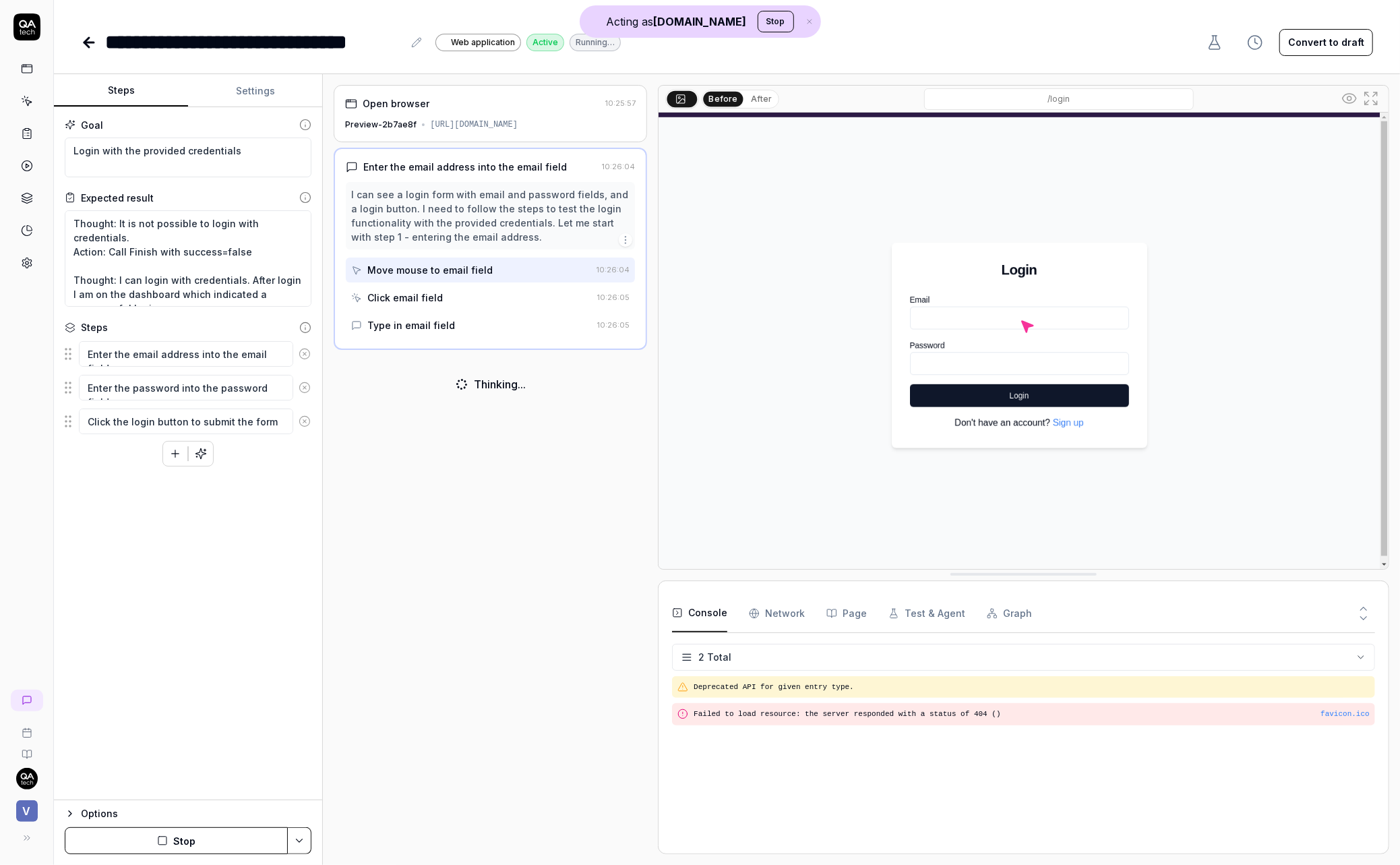
click at [484, 310] on div "Click email field" at bounding box center [471, 298] width 241 height 25
click at [478, 330] on div "Type in email field" at bounding box center [471, 325] width 241 height 25
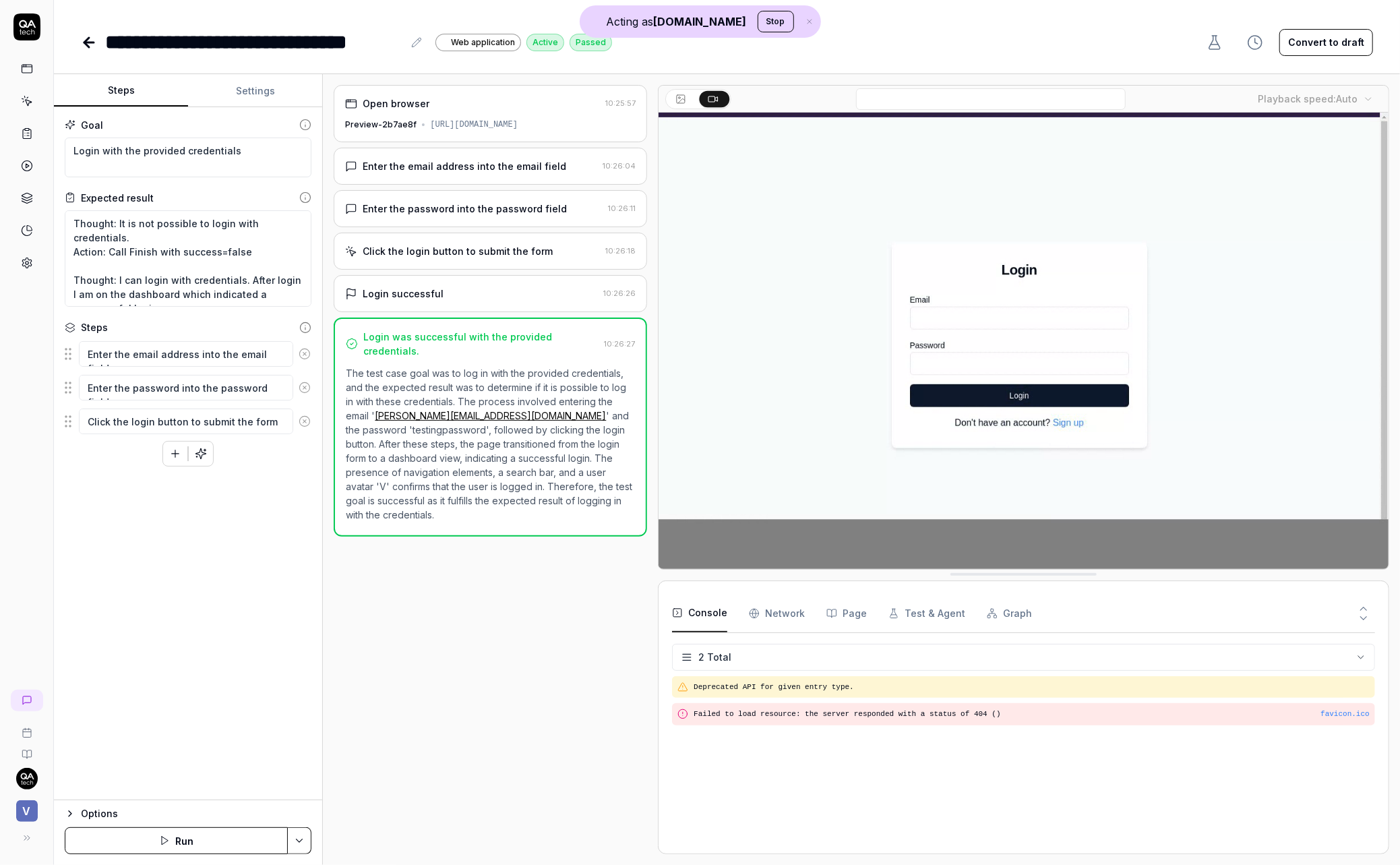
click at [488, 301] on div "Login successful" at bounding box center [472, 293] width 253 height 14
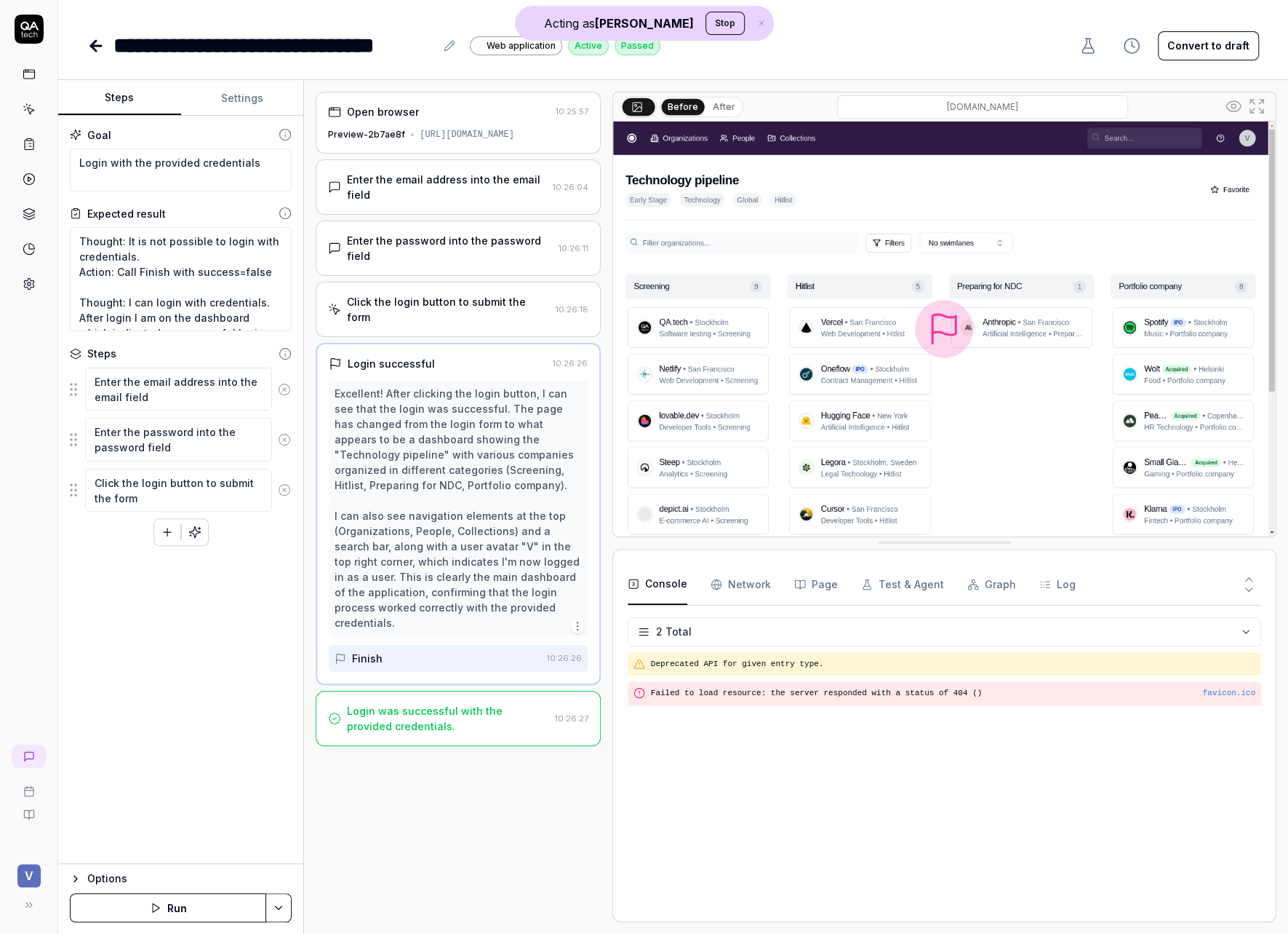
type textarea "*"
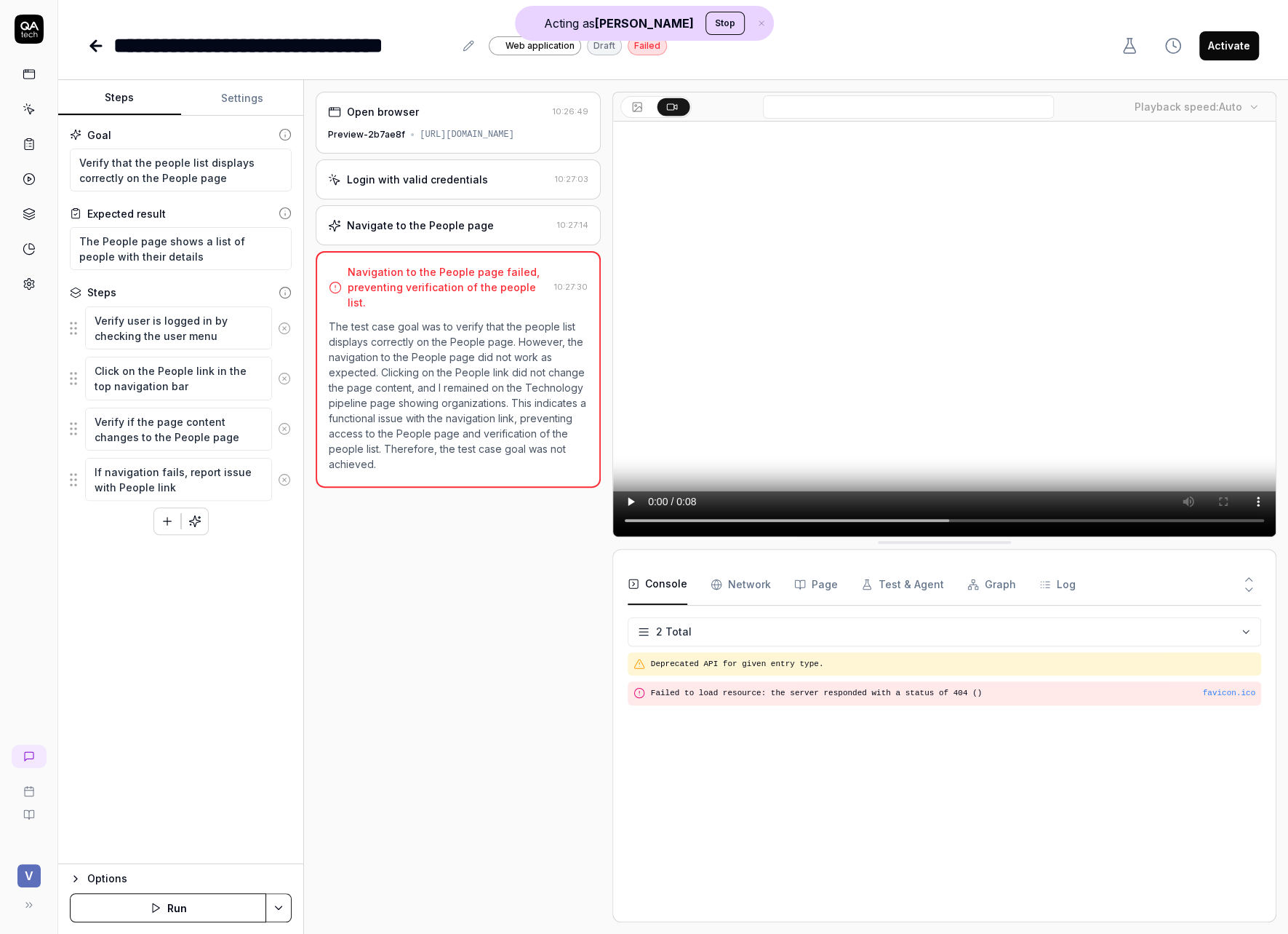
type textarea "*"
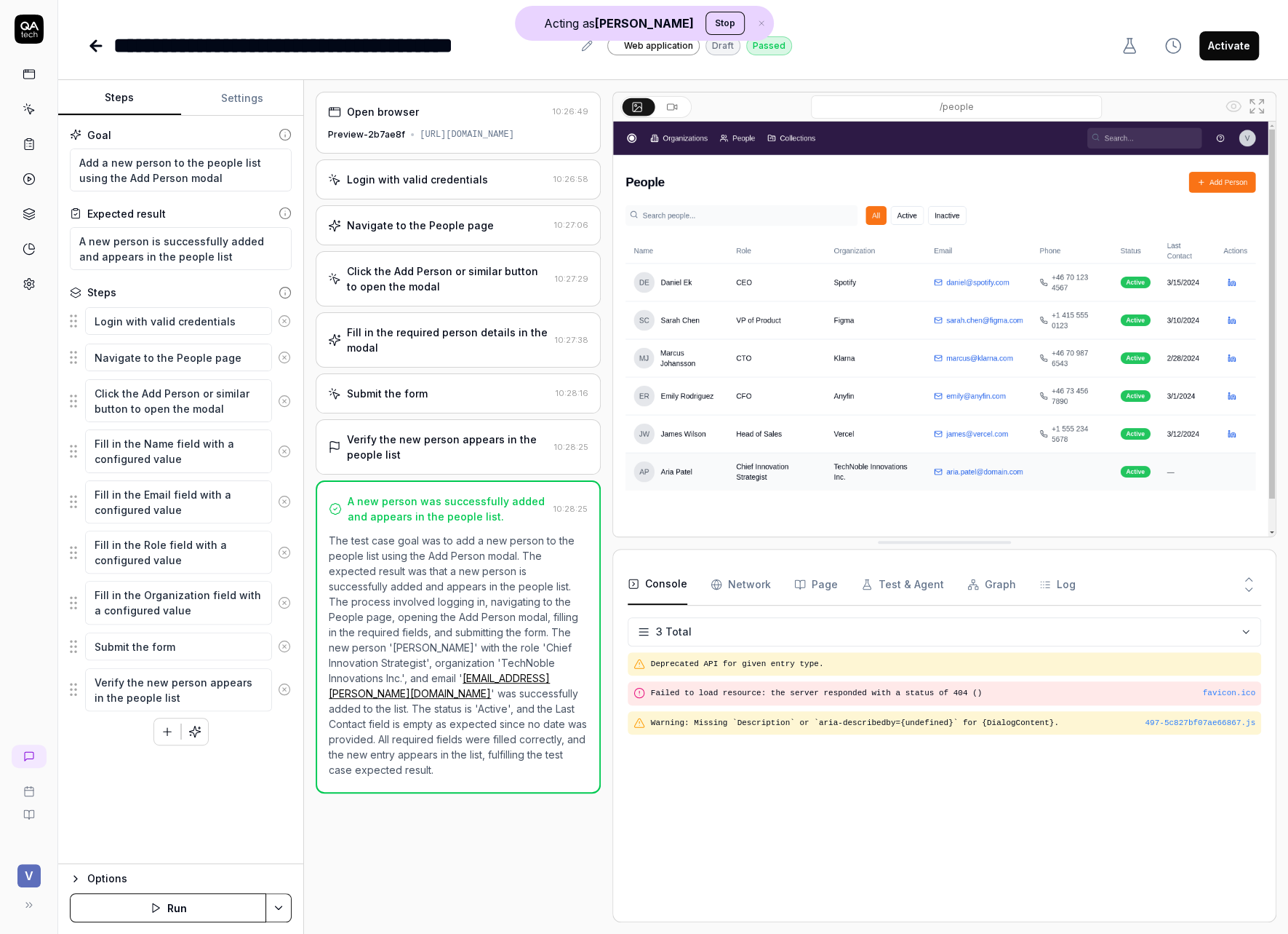
type textarea "*"
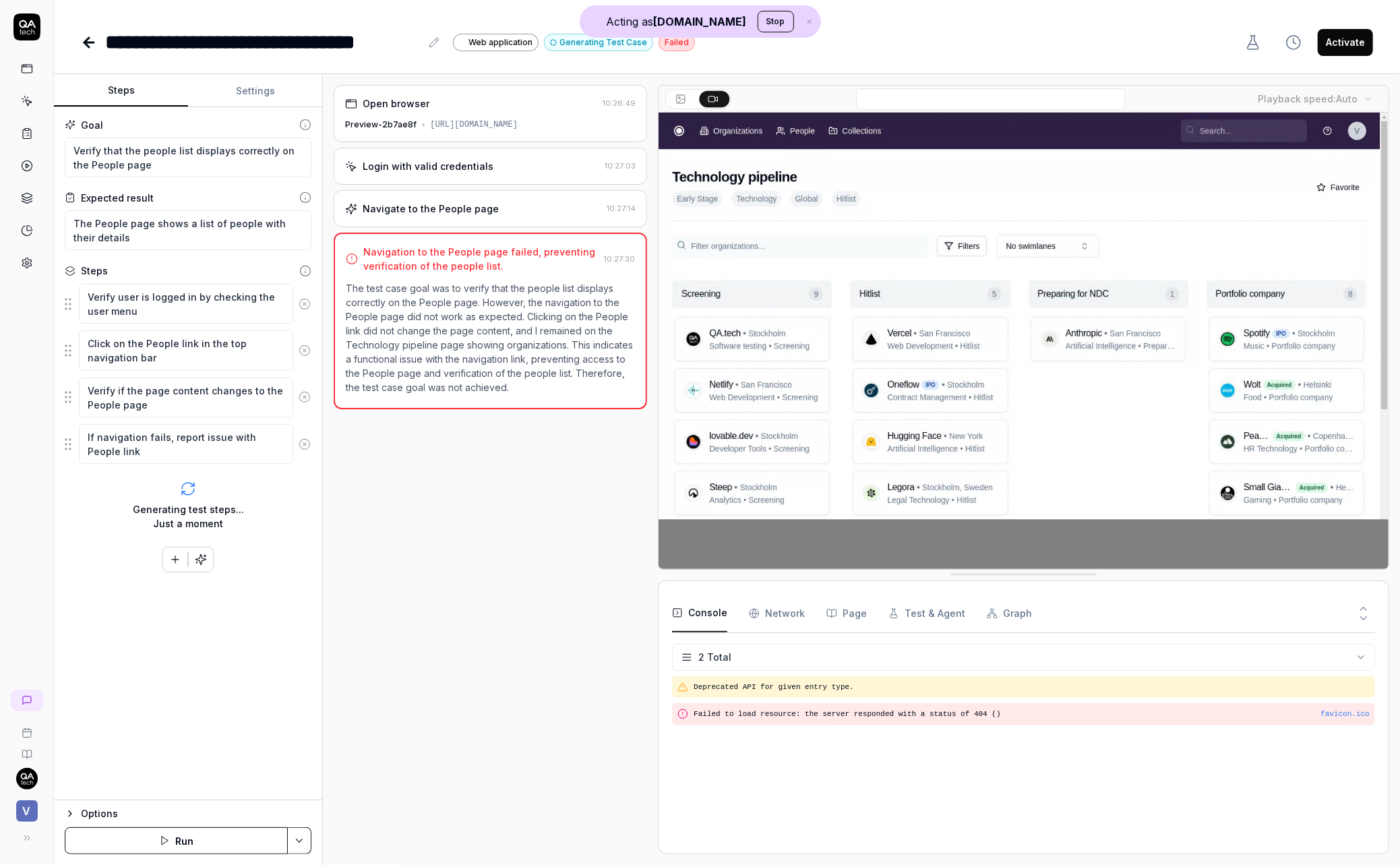
click at [449, 107] on div "Open browser" at bounding box center [471, 103] width 252 height 14
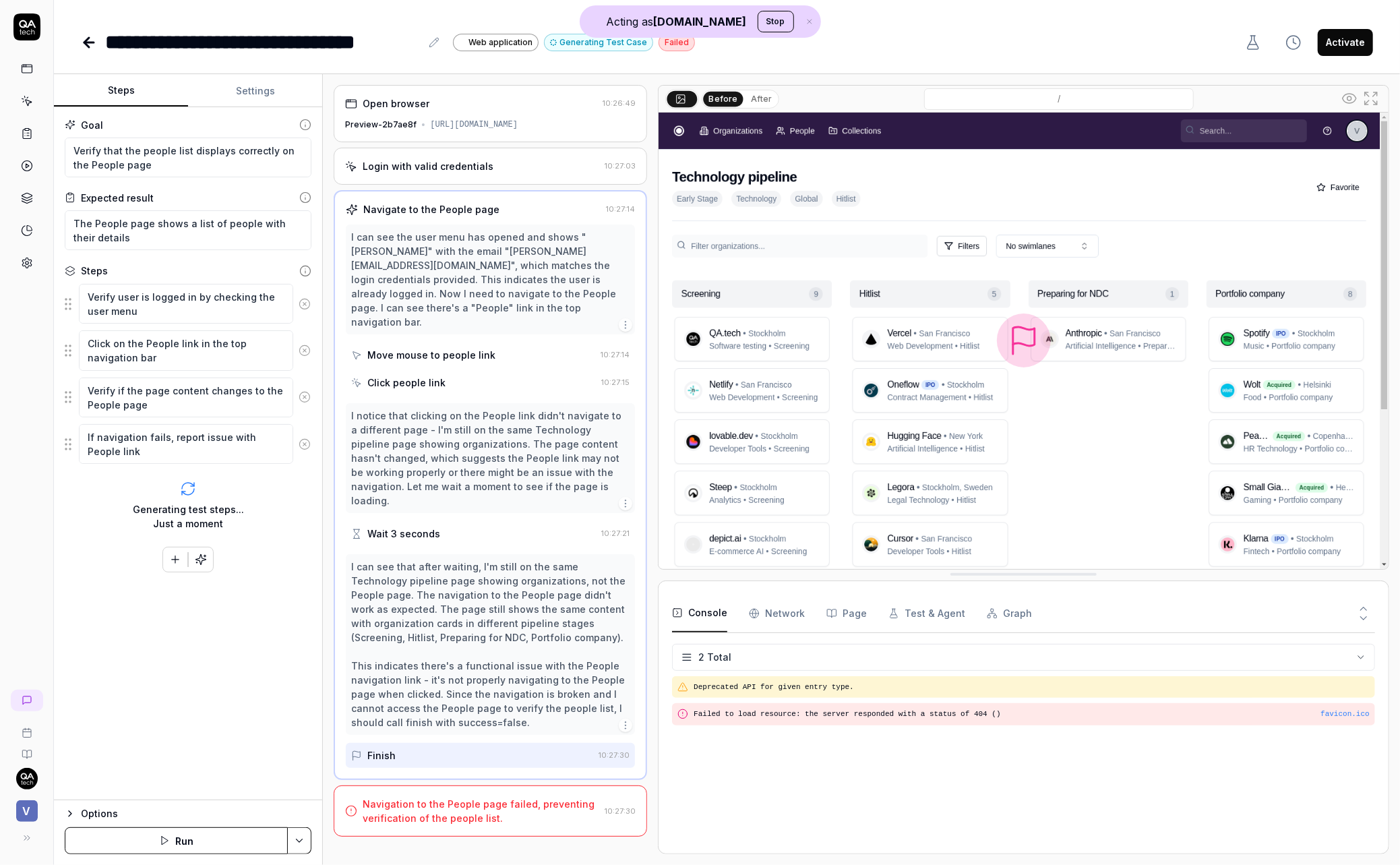
click at [424, 342] on div "Move mouse to people link" at bounding box center [473, 355] width 244 height 25
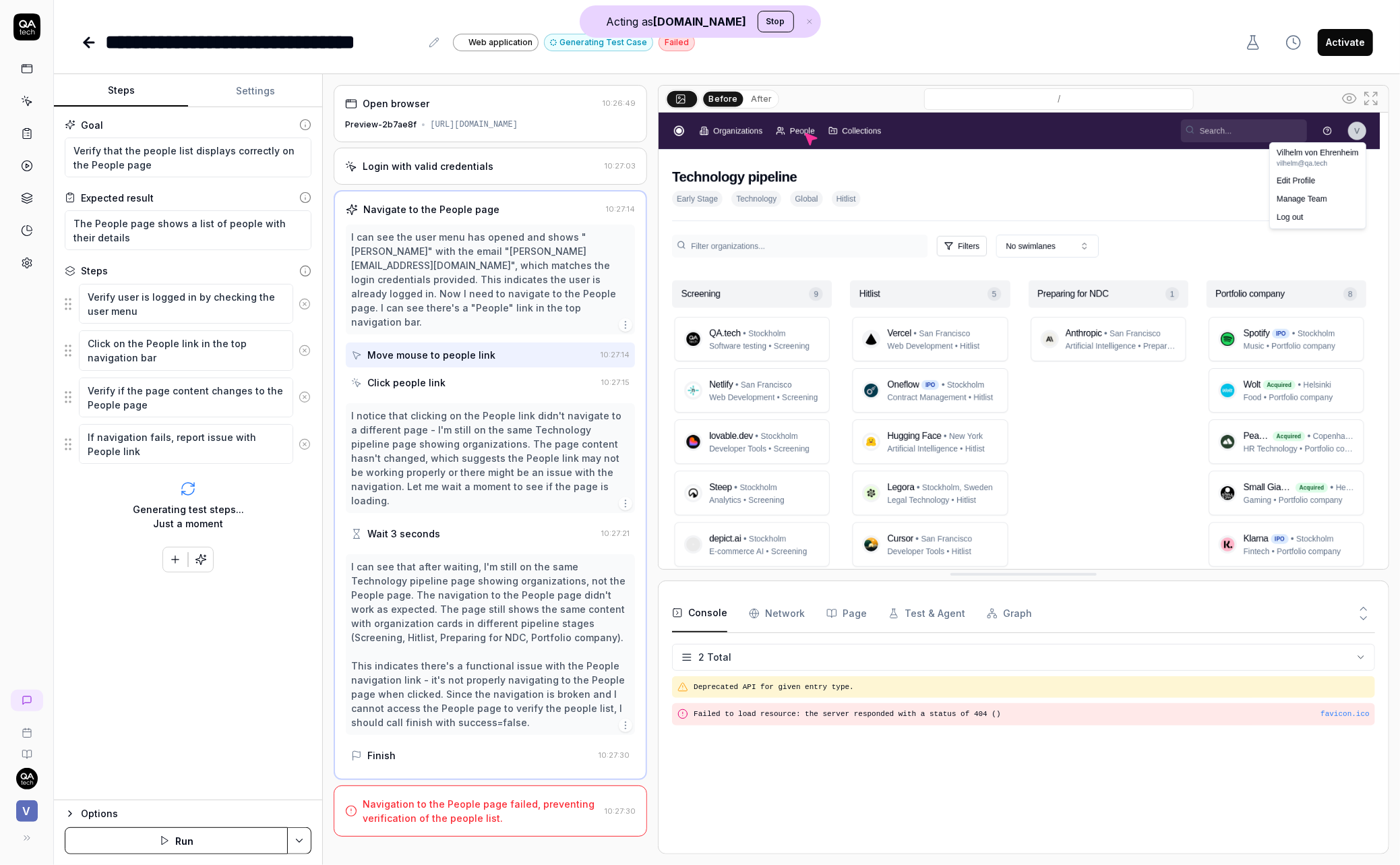
click at [426, 375] on div "Click people link" at bounding box center [406, 382] width 78 height 14
click at [433, 526] on div "Wait 3 seconds" at bounding box center [404, 533] width 73 height 14
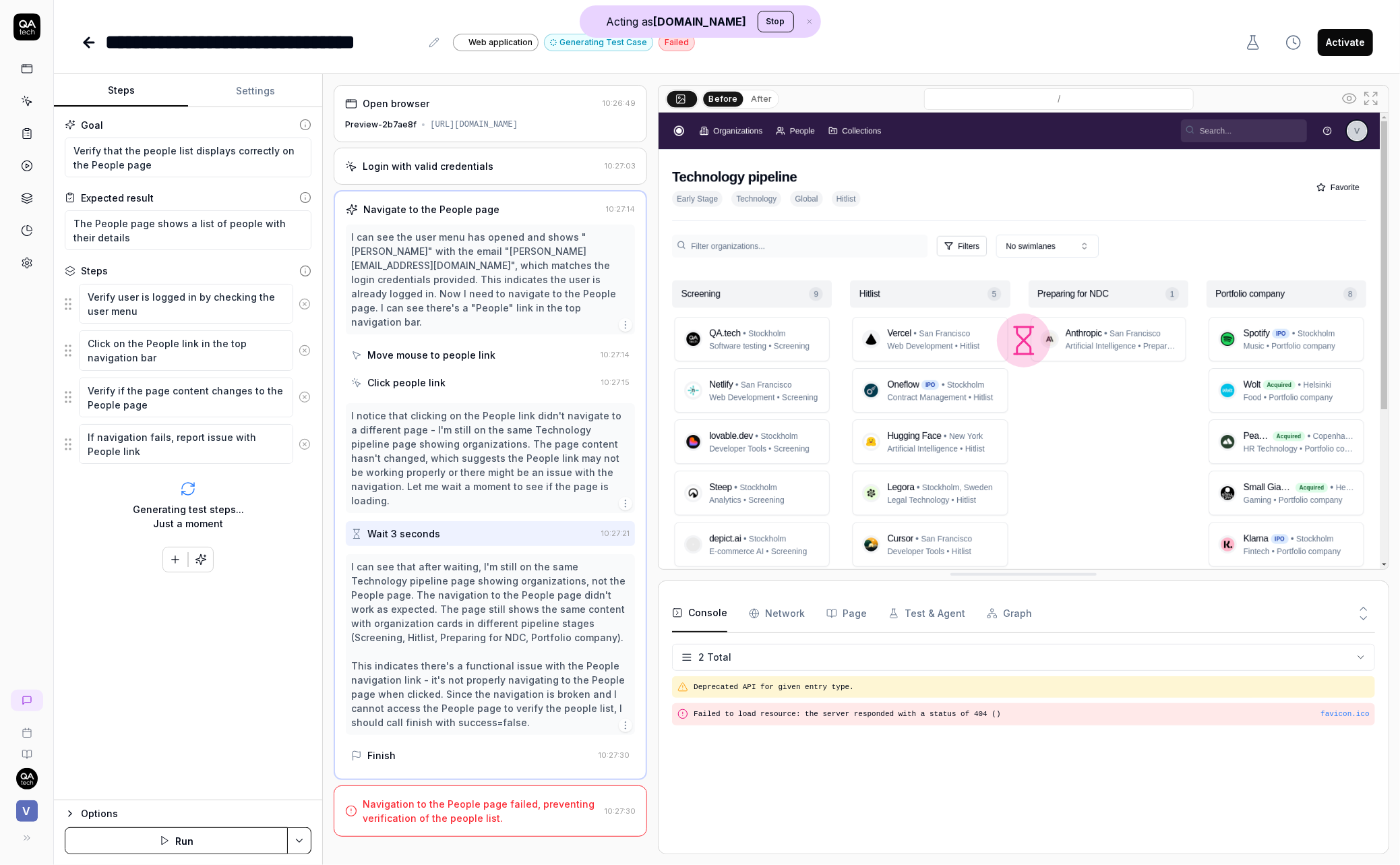
click at [421, 743] on div "Finish" at bounding box center [472, 755] width 242 height 25
click at [466, 752] on div "Open browser 10:26:49 Preview-2b7ae8f https://v0-deal-management-system-nh8fd5k…" at bounding box center [490, 469] width 314 height 769
click at [469, 743] on div "Navigate to the People page 10:27:14 I can see the user menu has opened and sho…" at bounding box center [490, 485] width 314 height 590
click at [478, 796] on div "Navigation to the People page failed, preventing verification of the people lis…" at bounding box center [481, 810] width 237 height 29
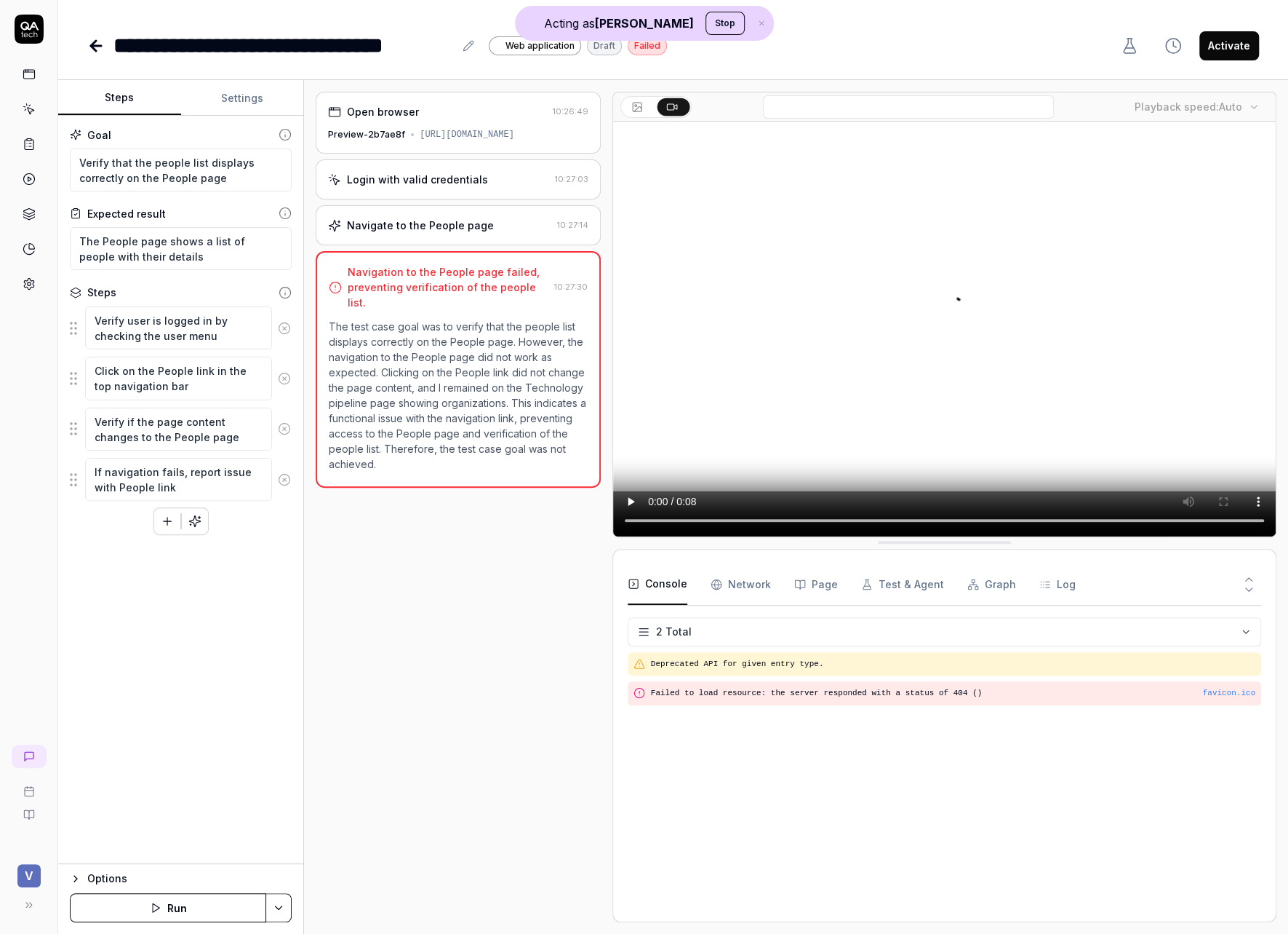
type textarea "*"
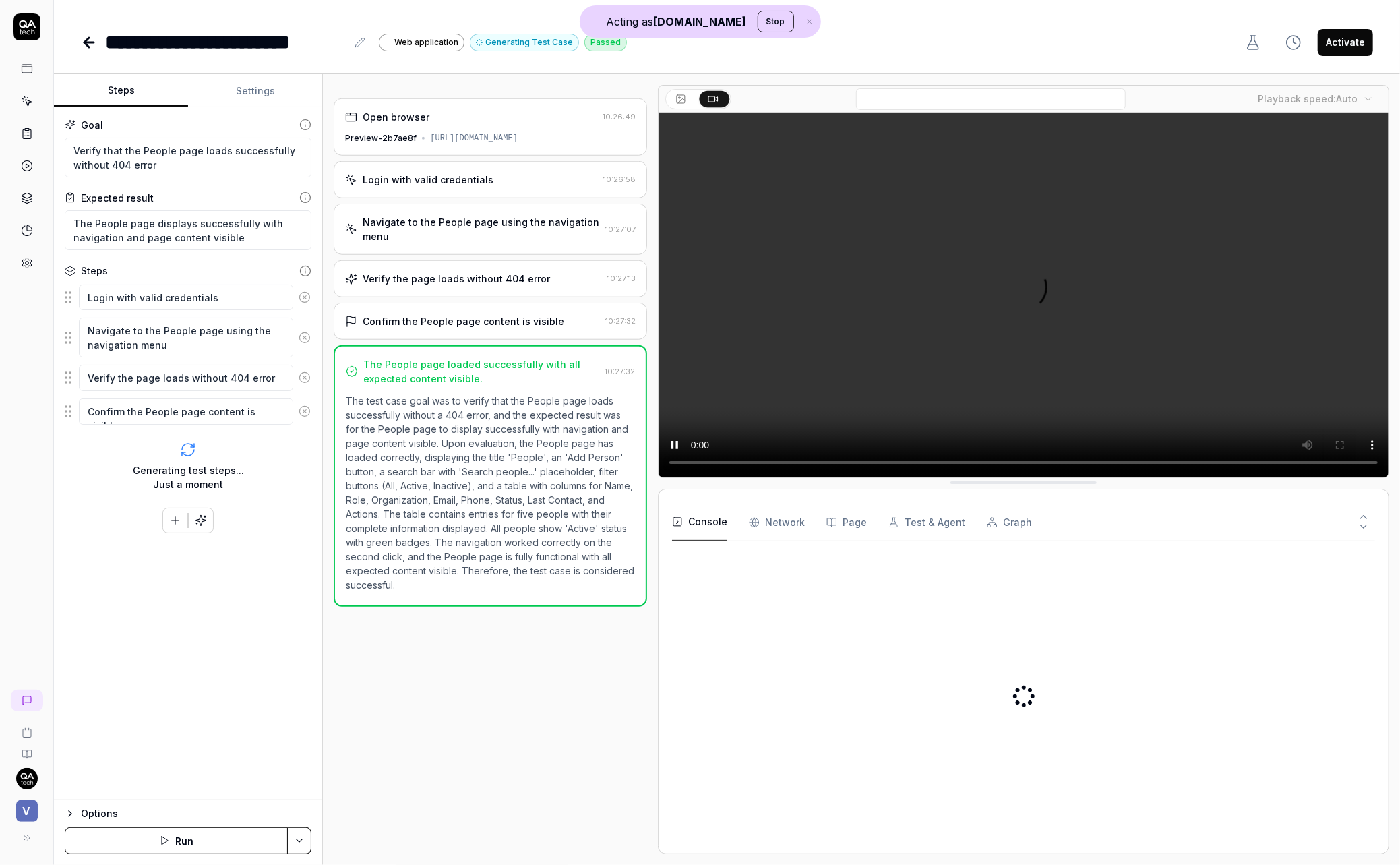
type textarea "*"
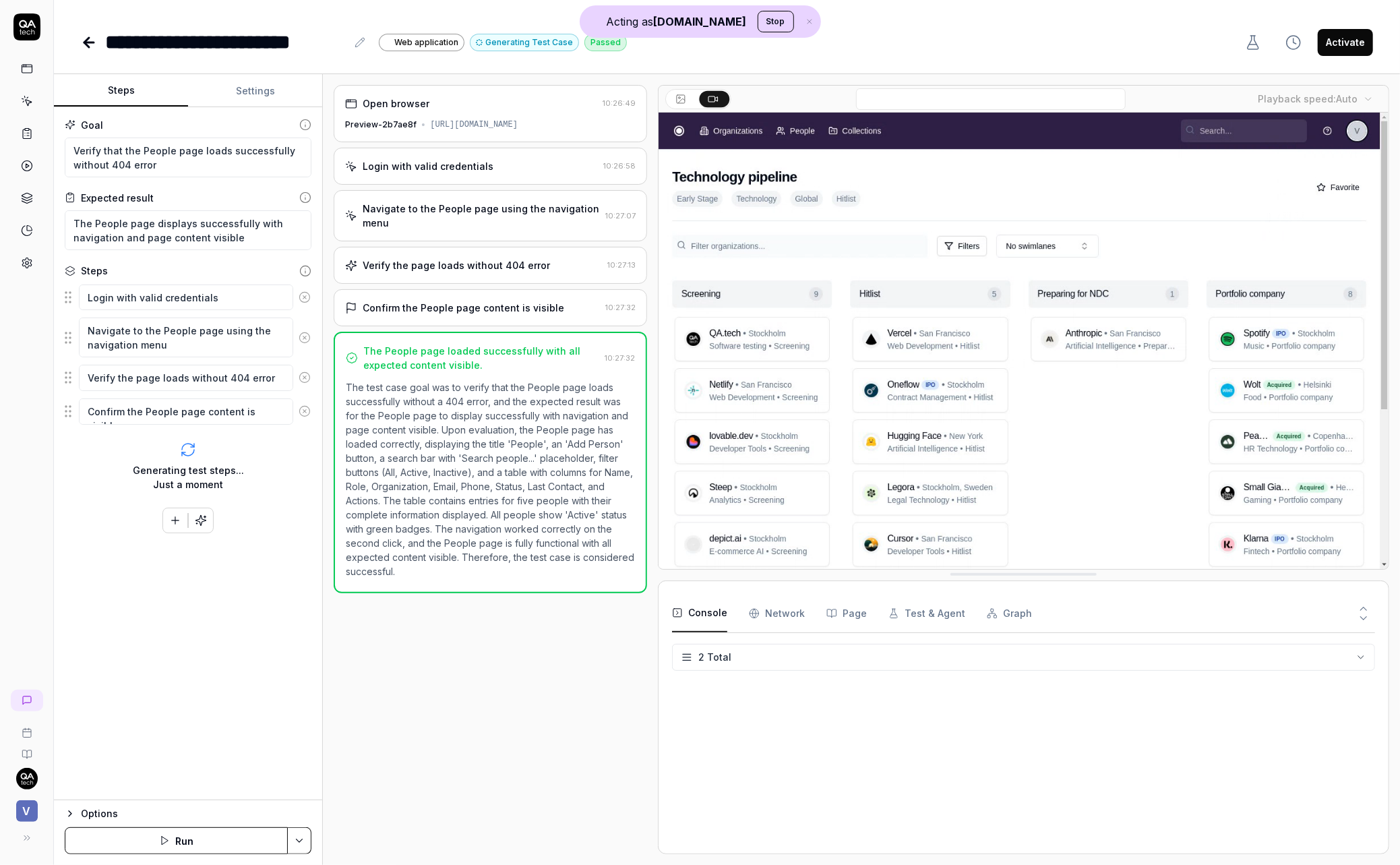
click at [516, 131] on div "Preview-2b7ae8f https://v0-deal-management-system-nh8fd5klsob-gqed6tzuz-qa-tech…" at bounding box center [490, 124] width 290 height 12
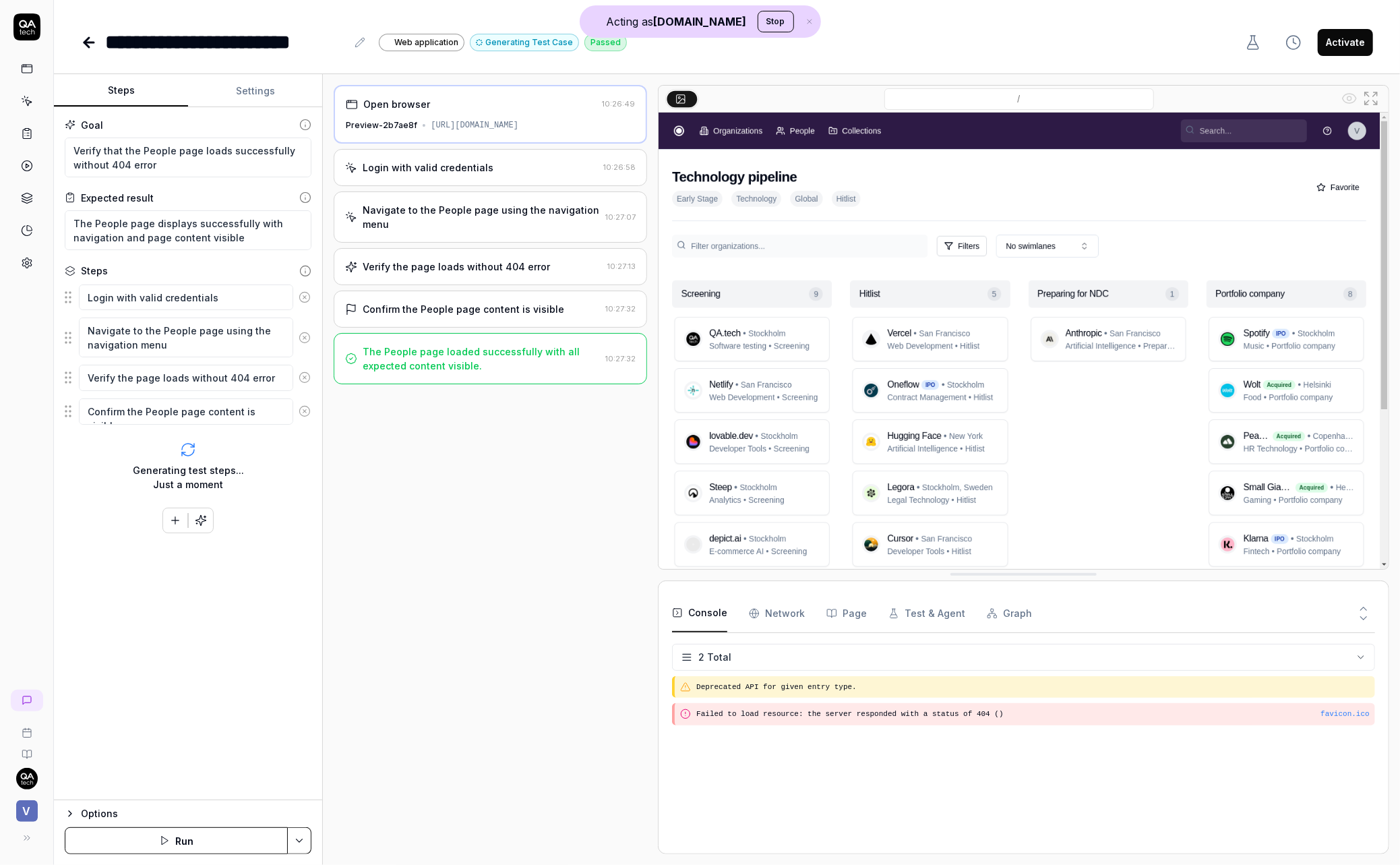
click at [519, 186] on div "Login with valid credentials 10:26:58" at bounding box center [490, 167] width 314 height 37
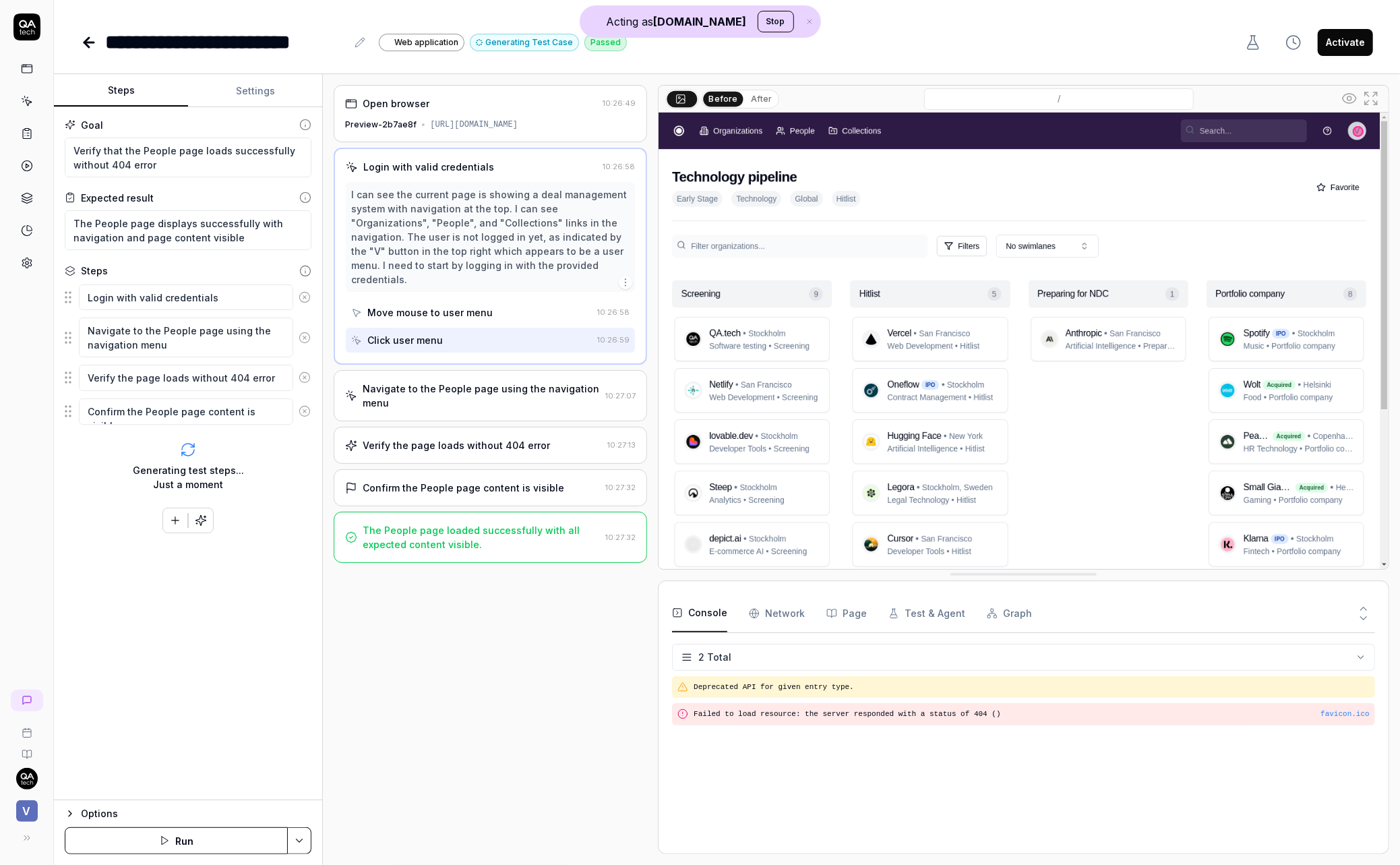
click at [503, 383] on div "Navigate to the People page using the navigation menu" at bounding box center [481, 396] width 237 height 29
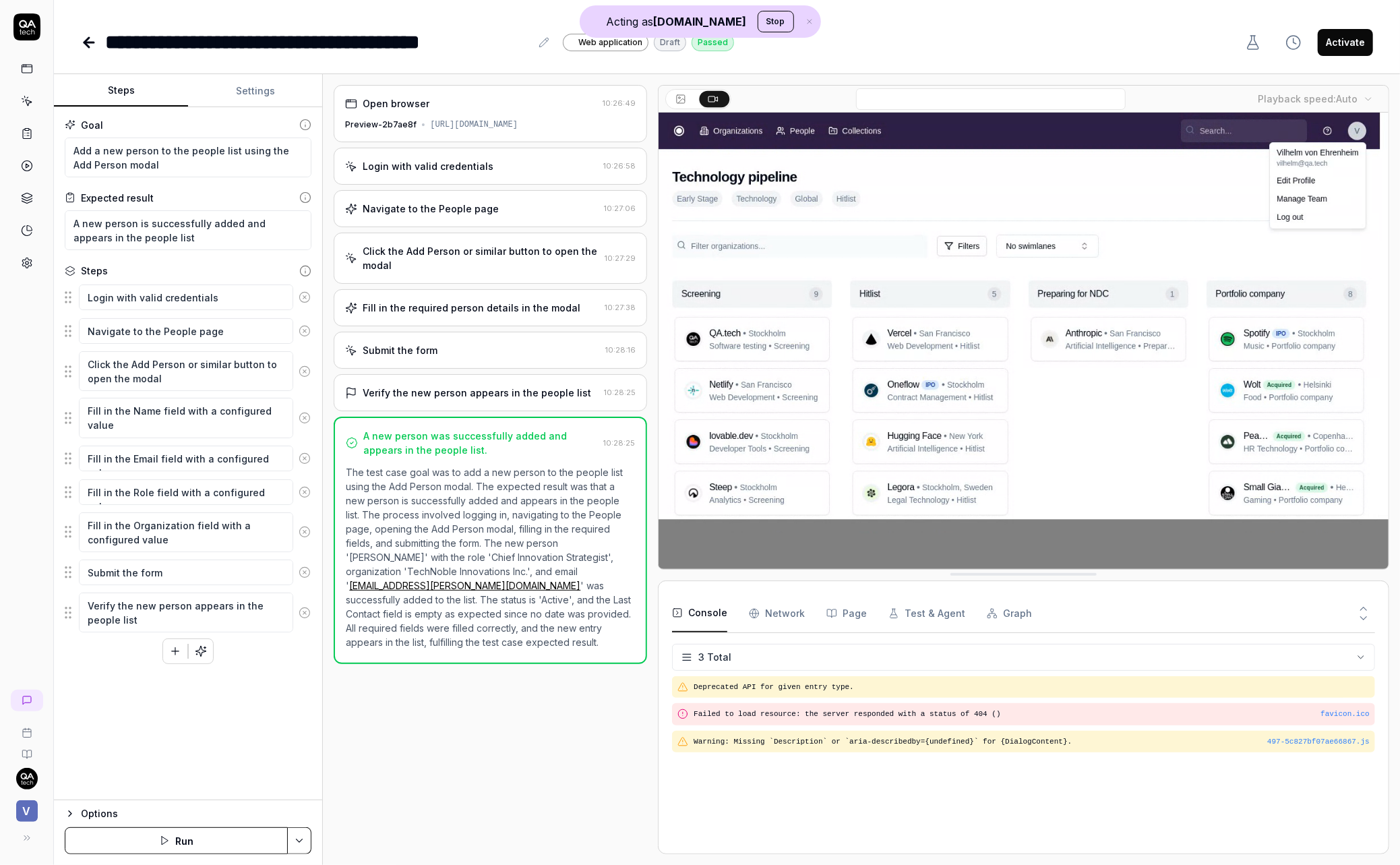
click at [513, 125] on div "[URL][DOMAIN_NAME]" at bounding box center [474, 124] width 88 height 12
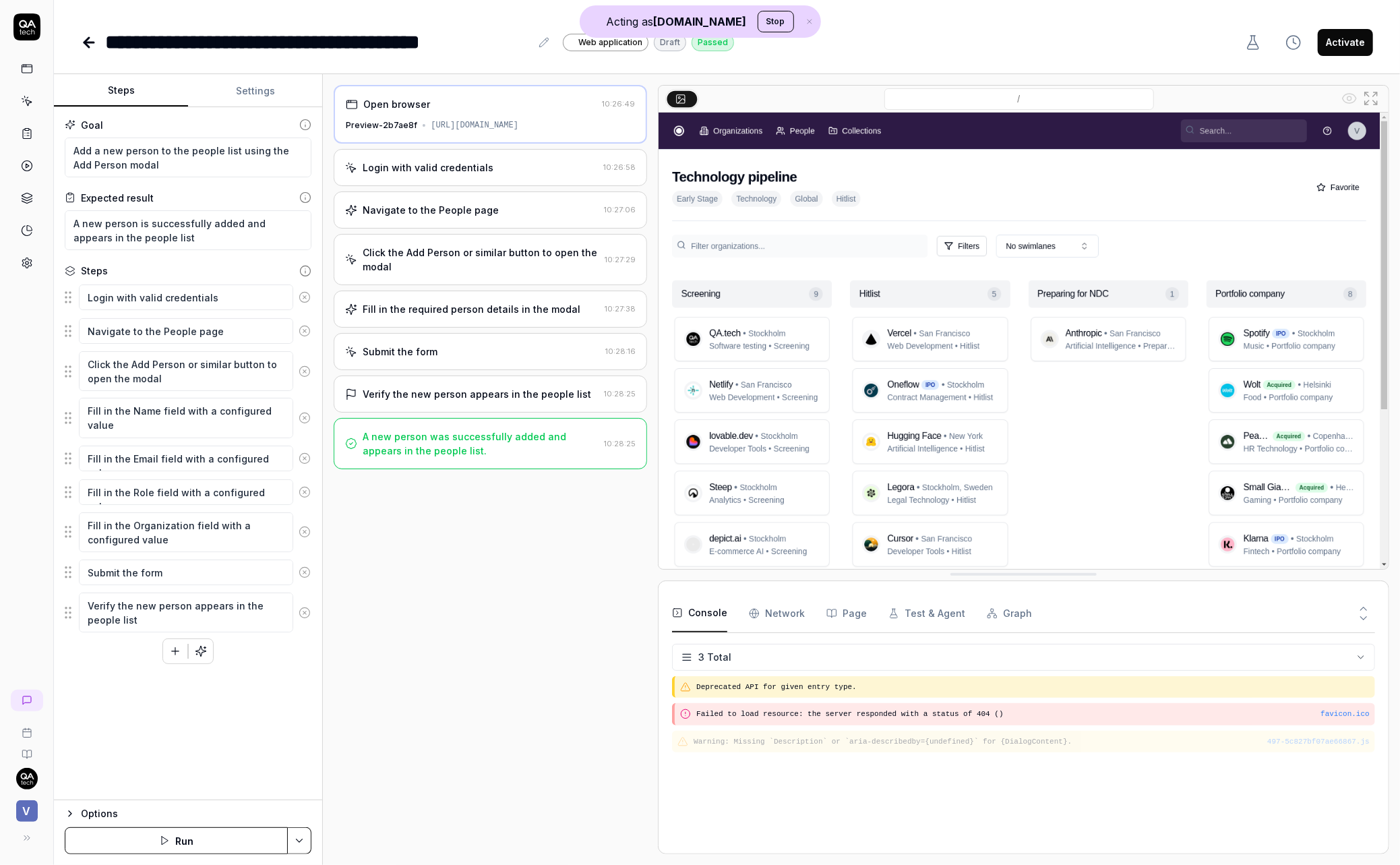
click at [511, 175] on div "Login with valid credentials" at bounding box center [472, 167] width 253 height 14
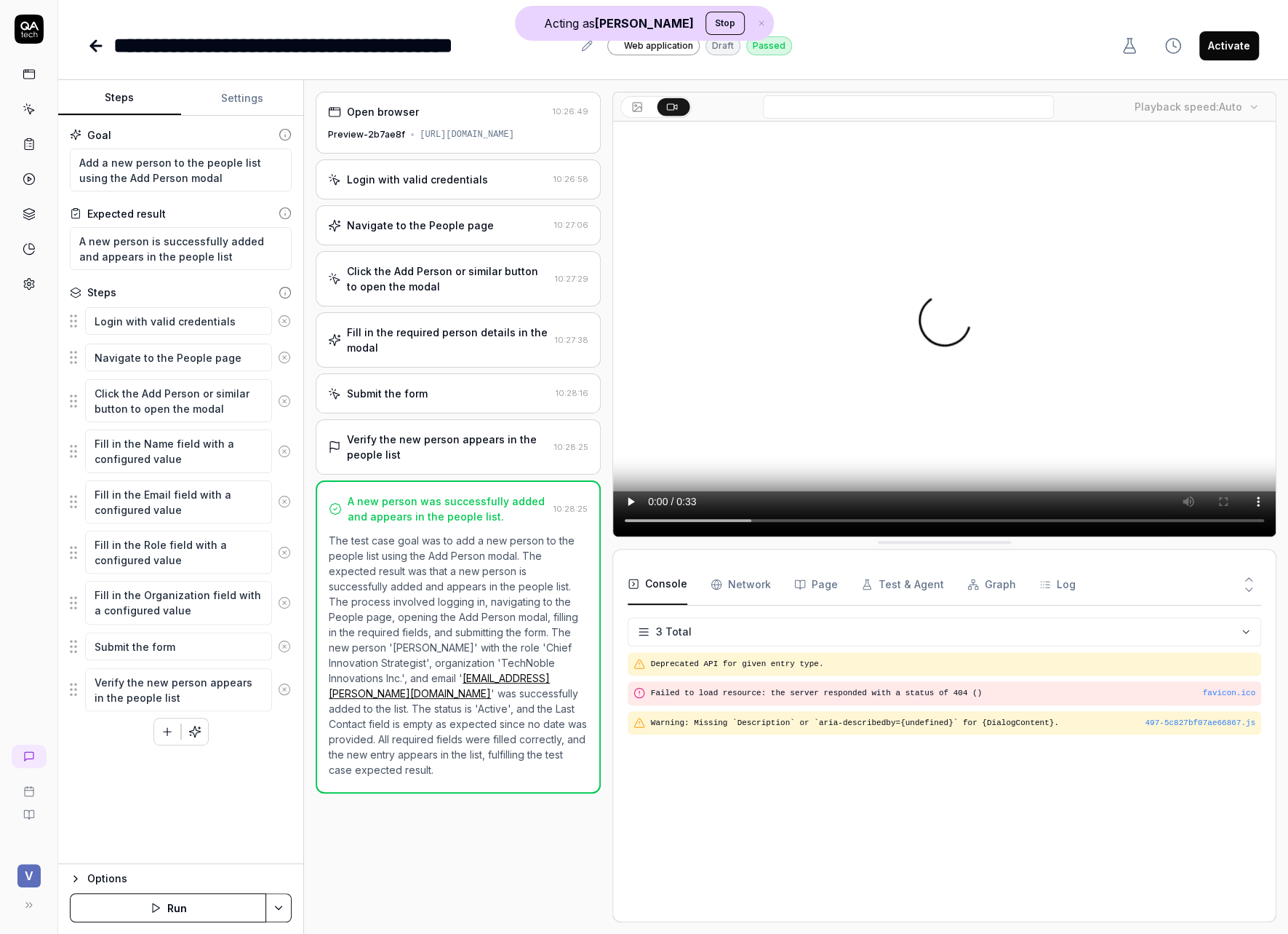
type textarea "*"
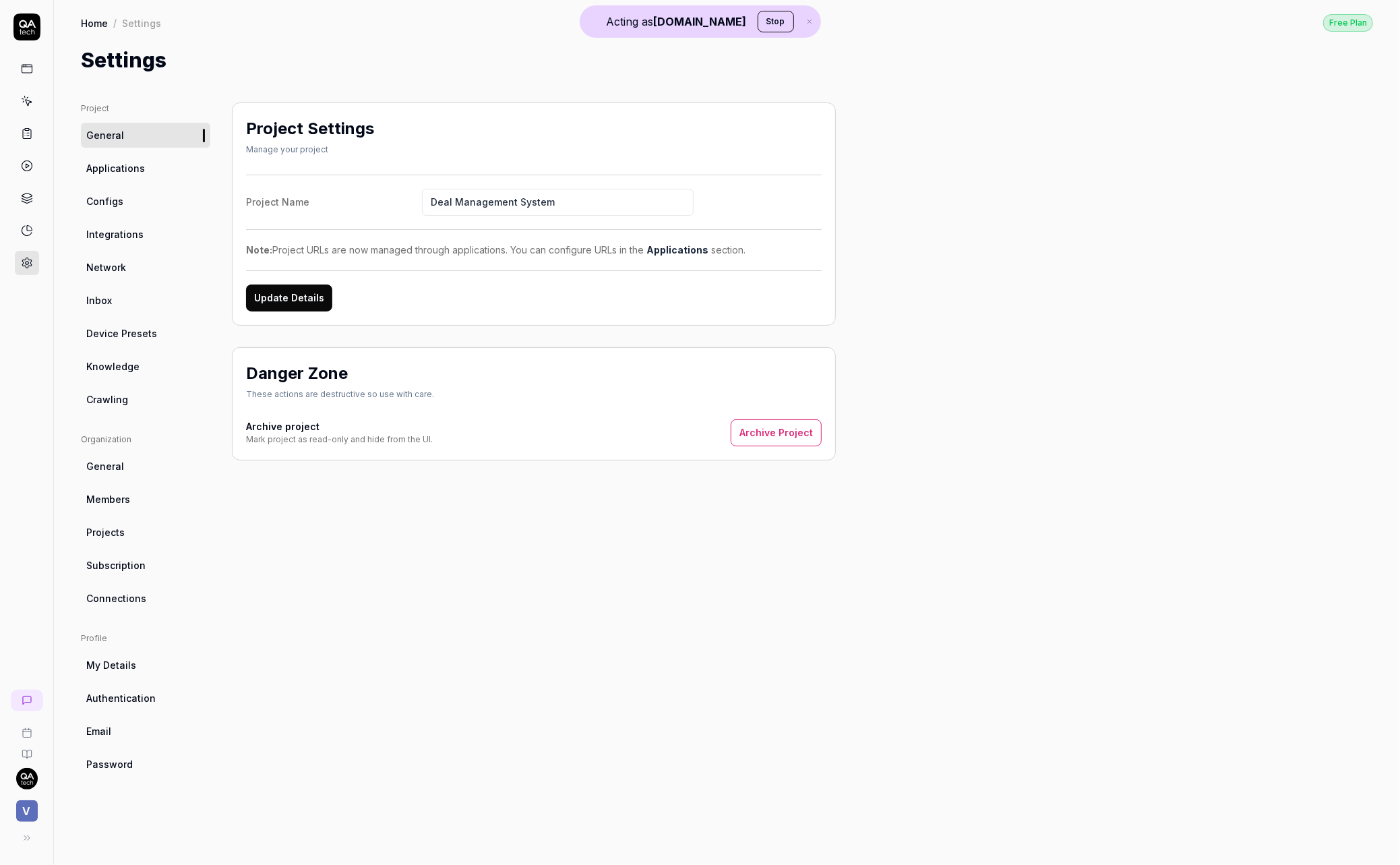
click at [156, 390] on link "Crawling" at bounding box center [146, 399] width 129 height 25
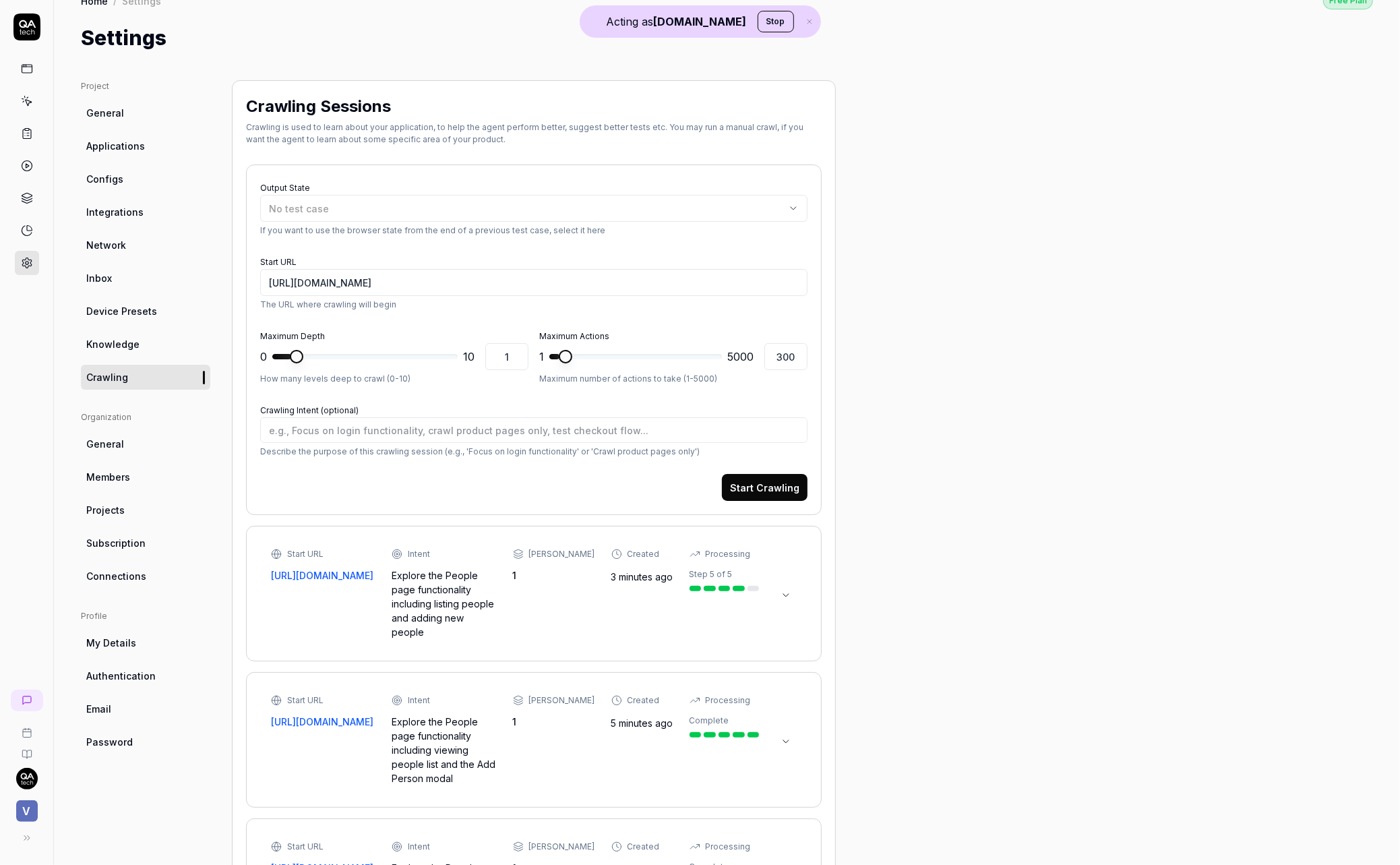
scroll to position [122, 0]
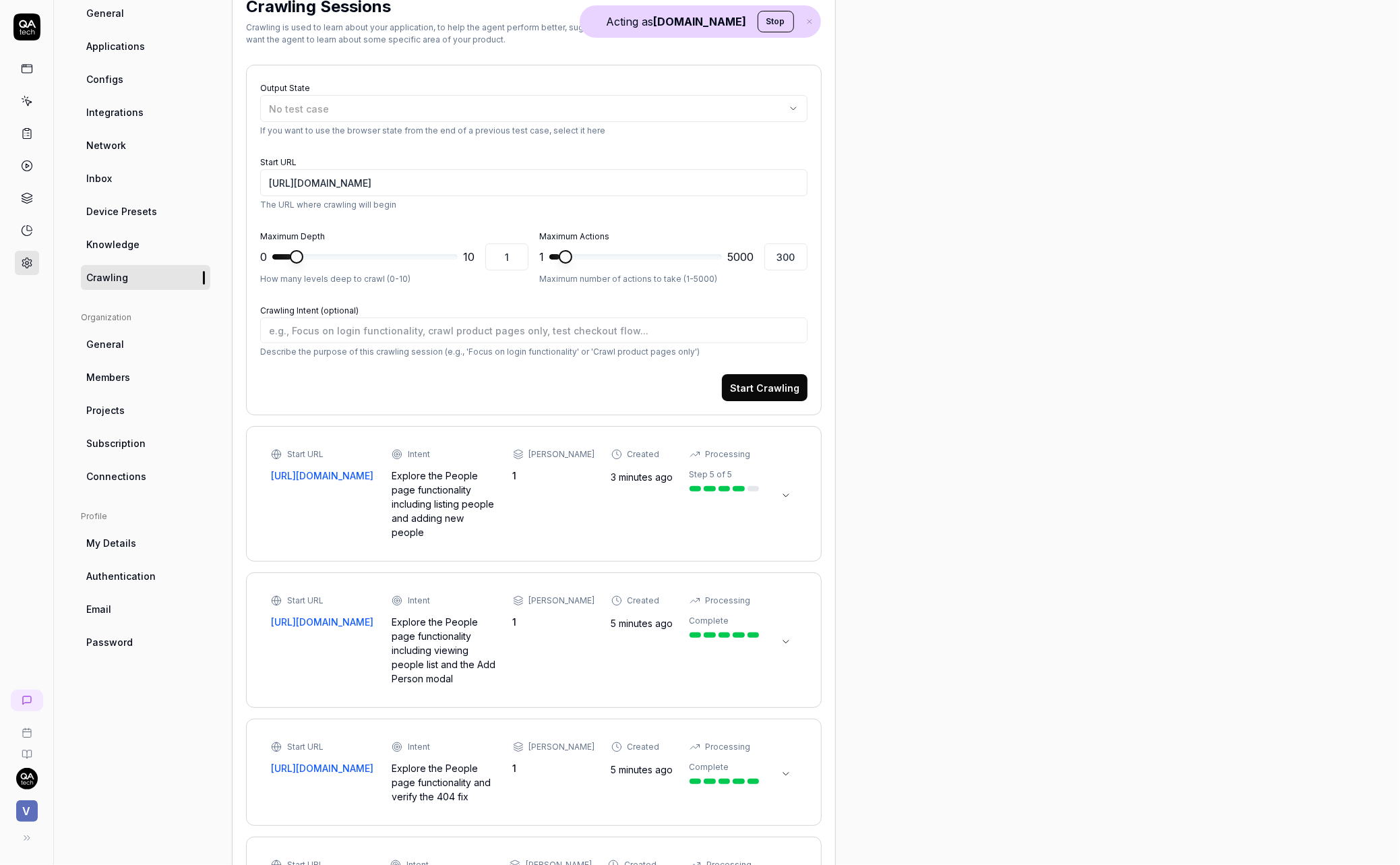
click at [185, 249] on link "Knowledge" at bounding box center [146, 244] width 129 height 25
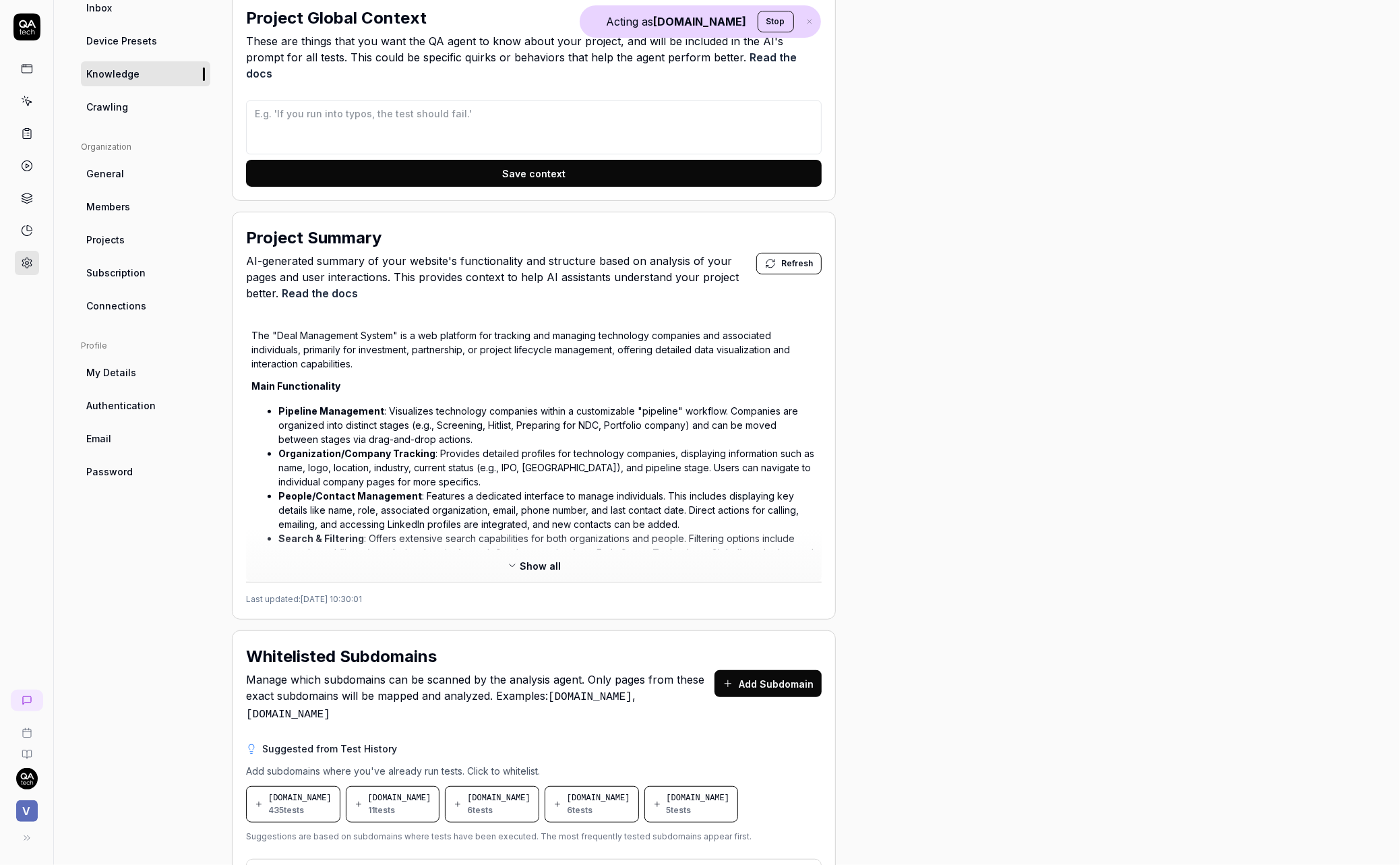
scroll to position [305, 0]
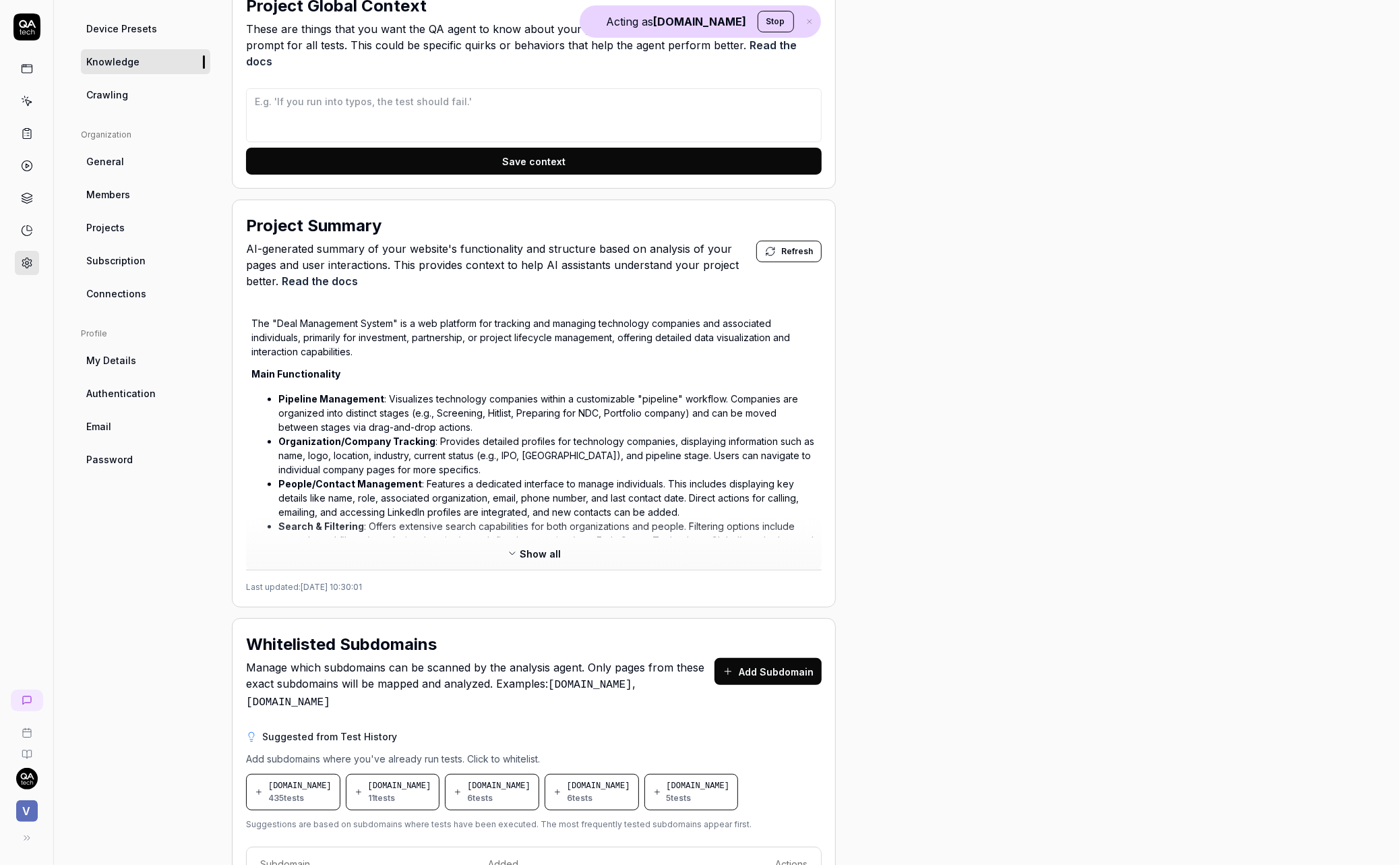
click at [538, 547] on span "Show all" at bounding box center [541, 554] width 41 height 14
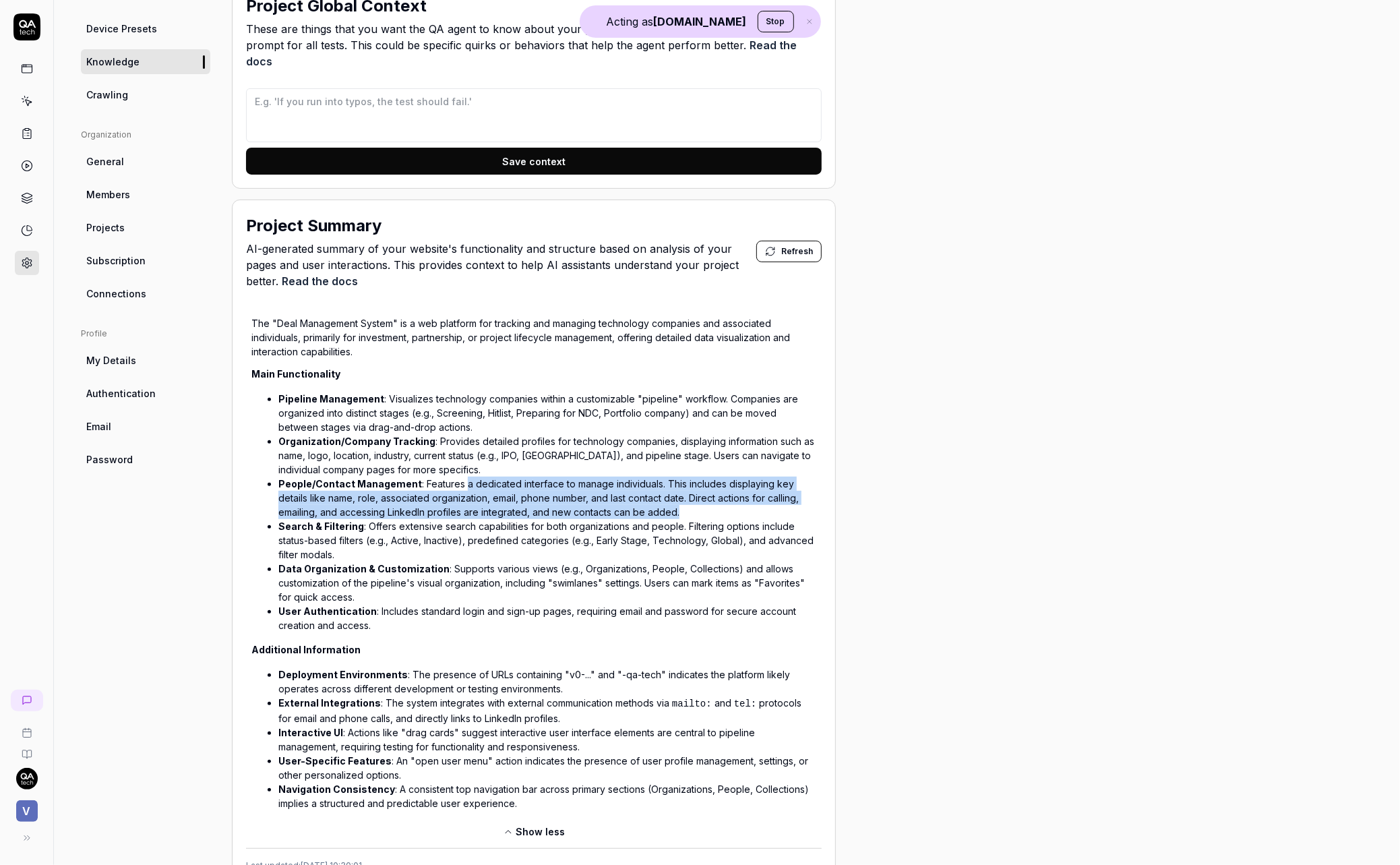
drag, startPoint x: 459, startPoint y: 462, endPoint x: 639, endPoint y: 488, distance: 181.9
click at [639, 488] on li "People/Contact Management : Features a dedicated interface to manage individual…" at bounding box center [548, 498] width 538 height 42
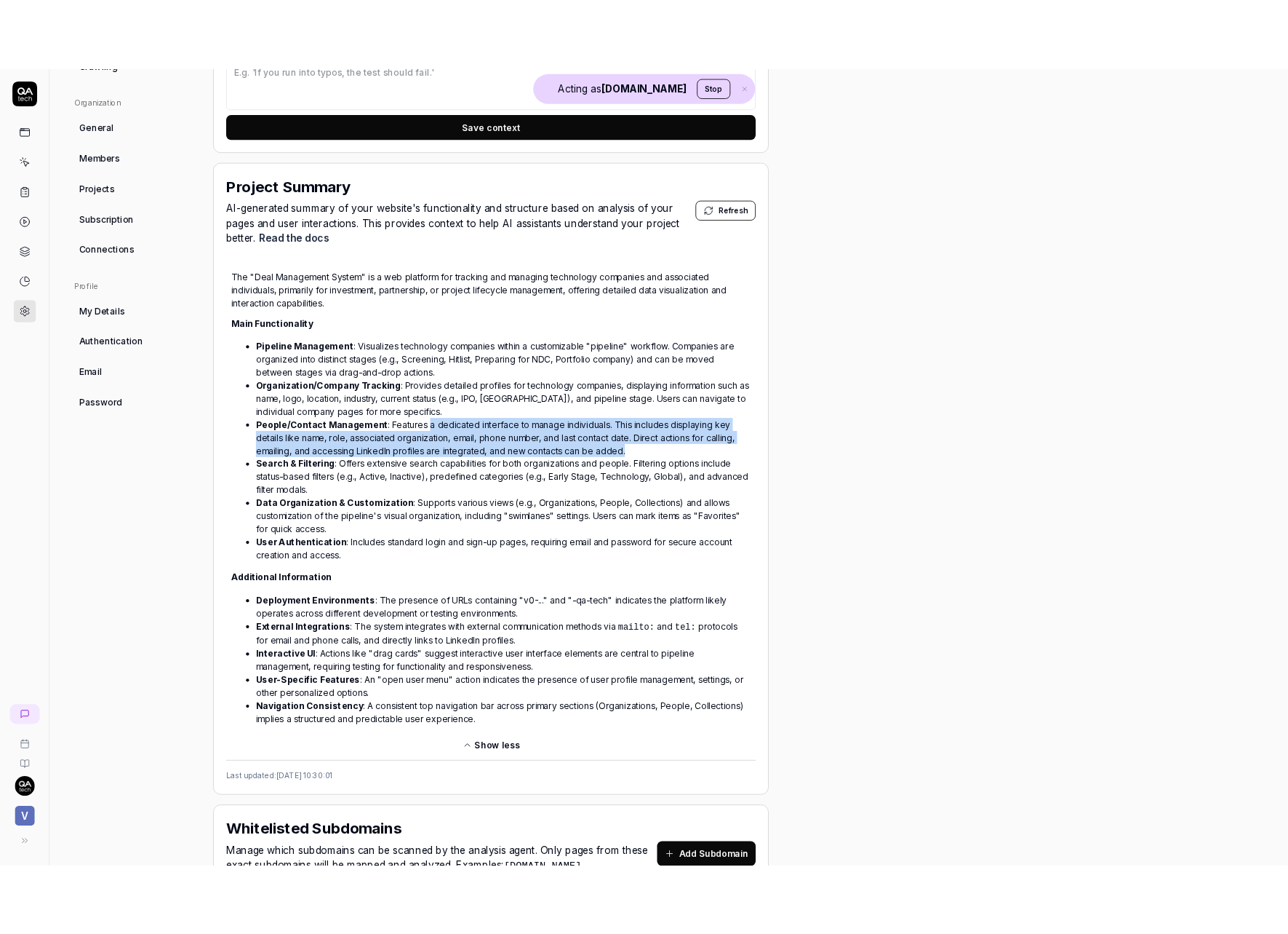
scroll to position [524, 0]
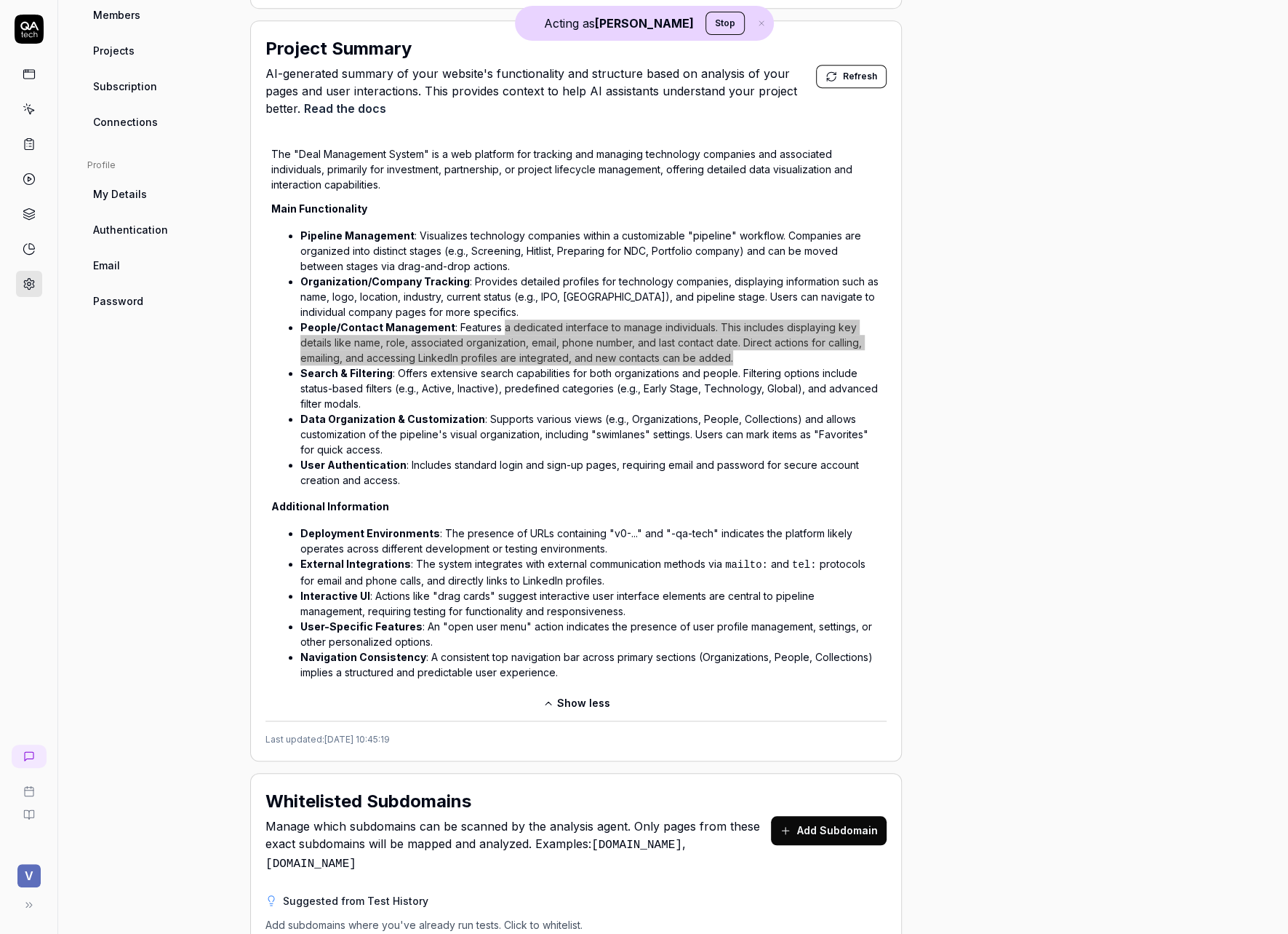
type textarea "*"
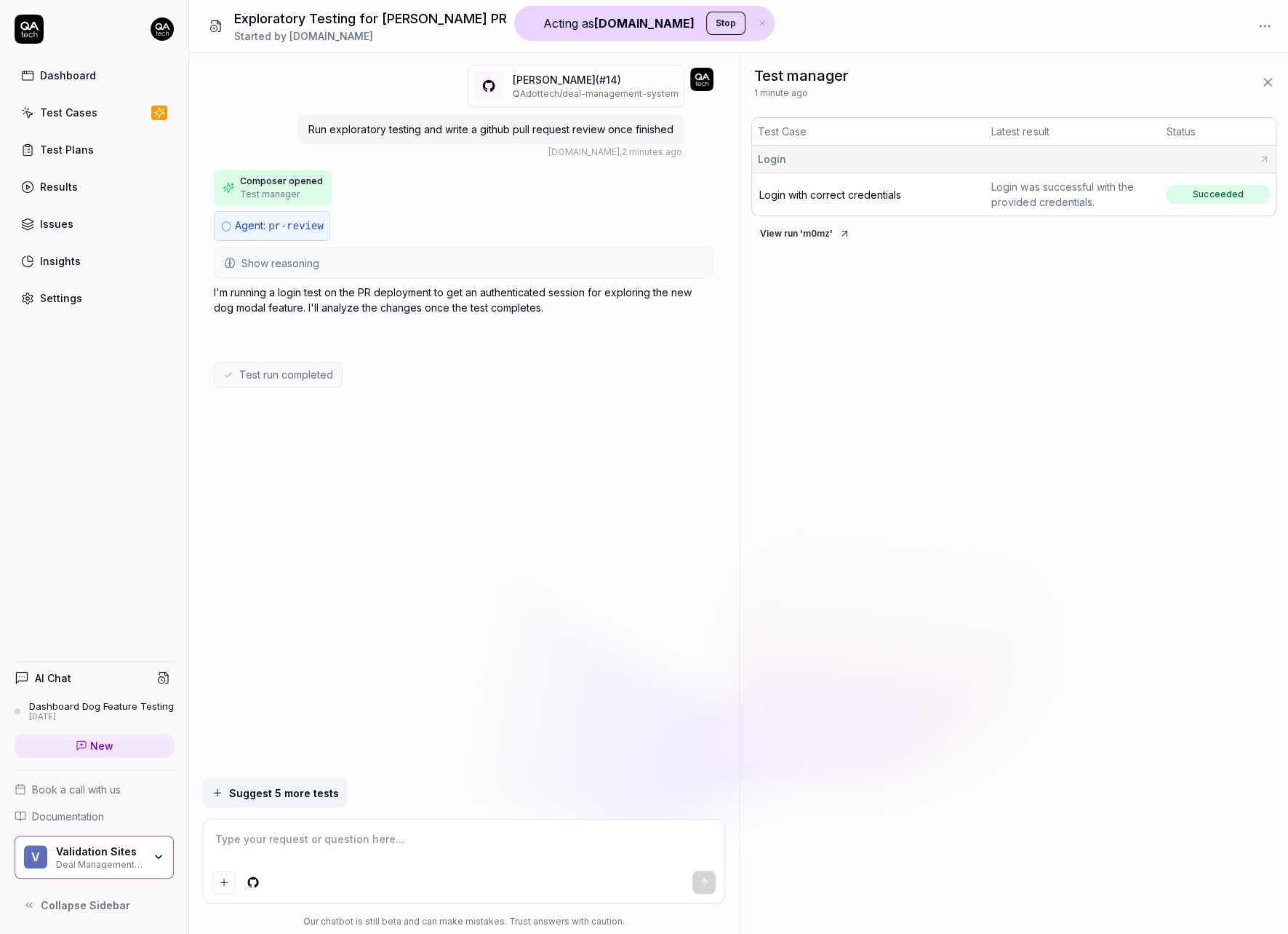
type textarea "*"
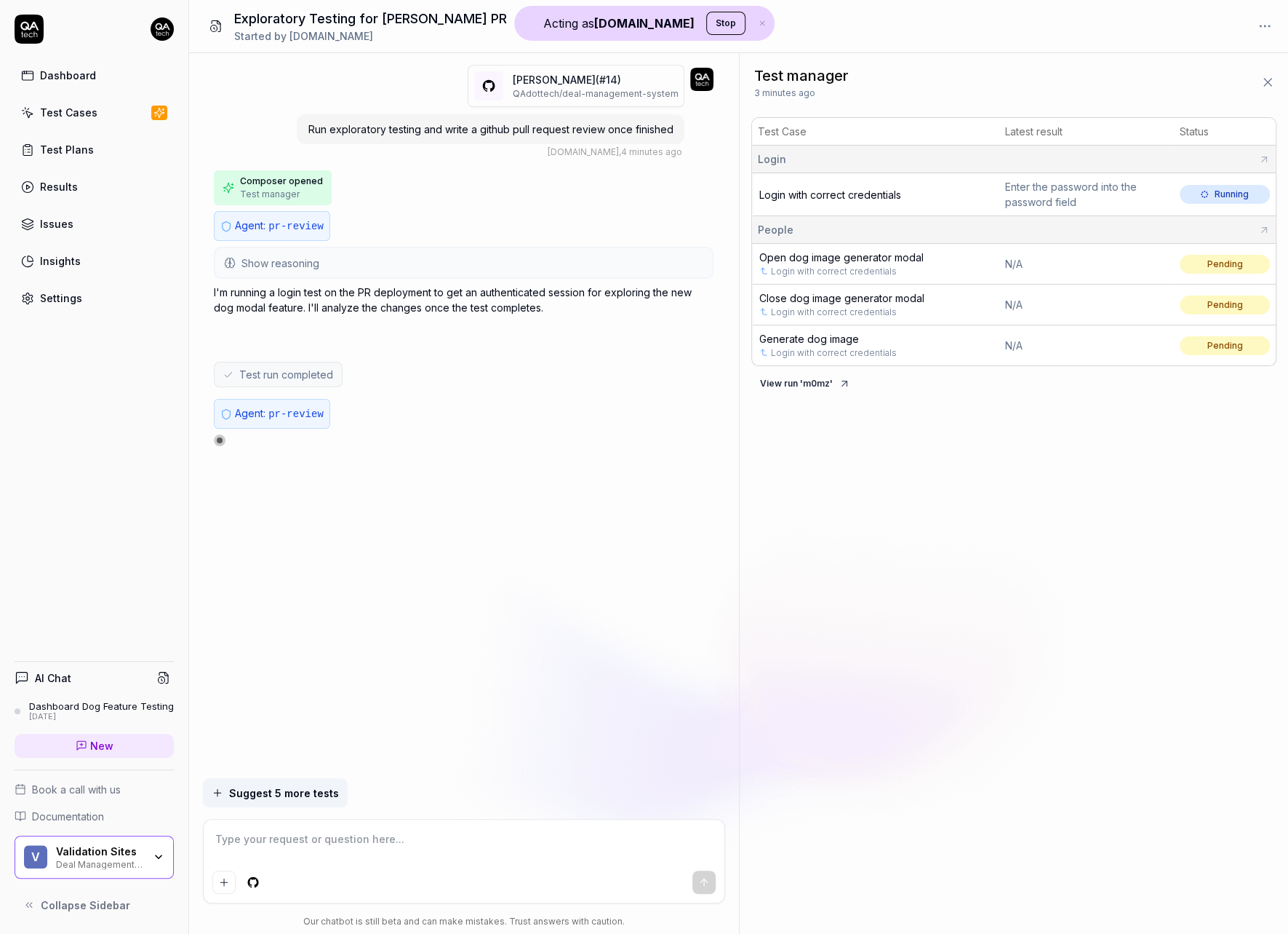
click at [69, 301] on div "Settings" at bounding box center [61, 298] width 42 height 15
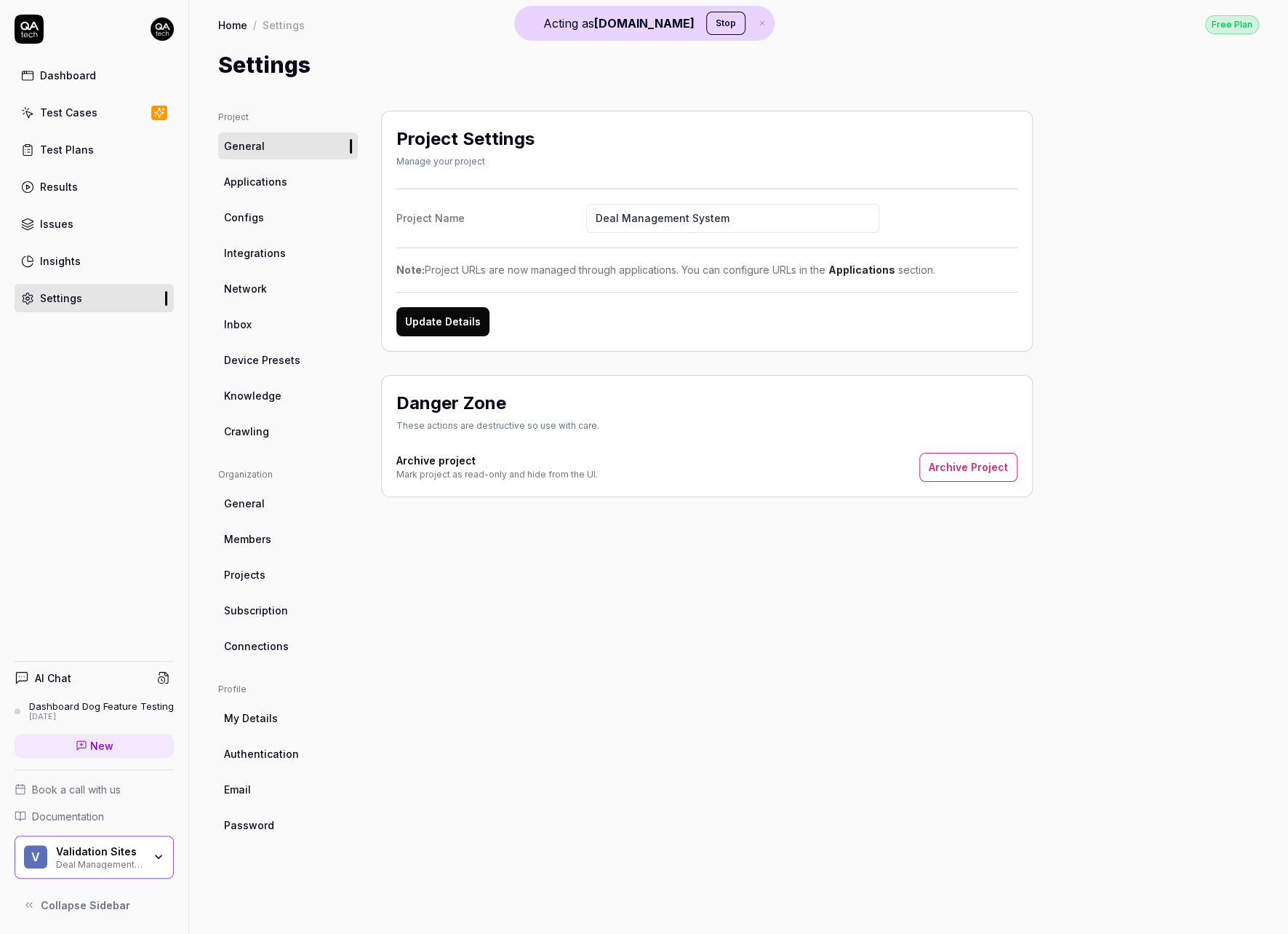
click at [268, 382] on link "Knowledge" at bounding box center [288, 396] width 140 height 27
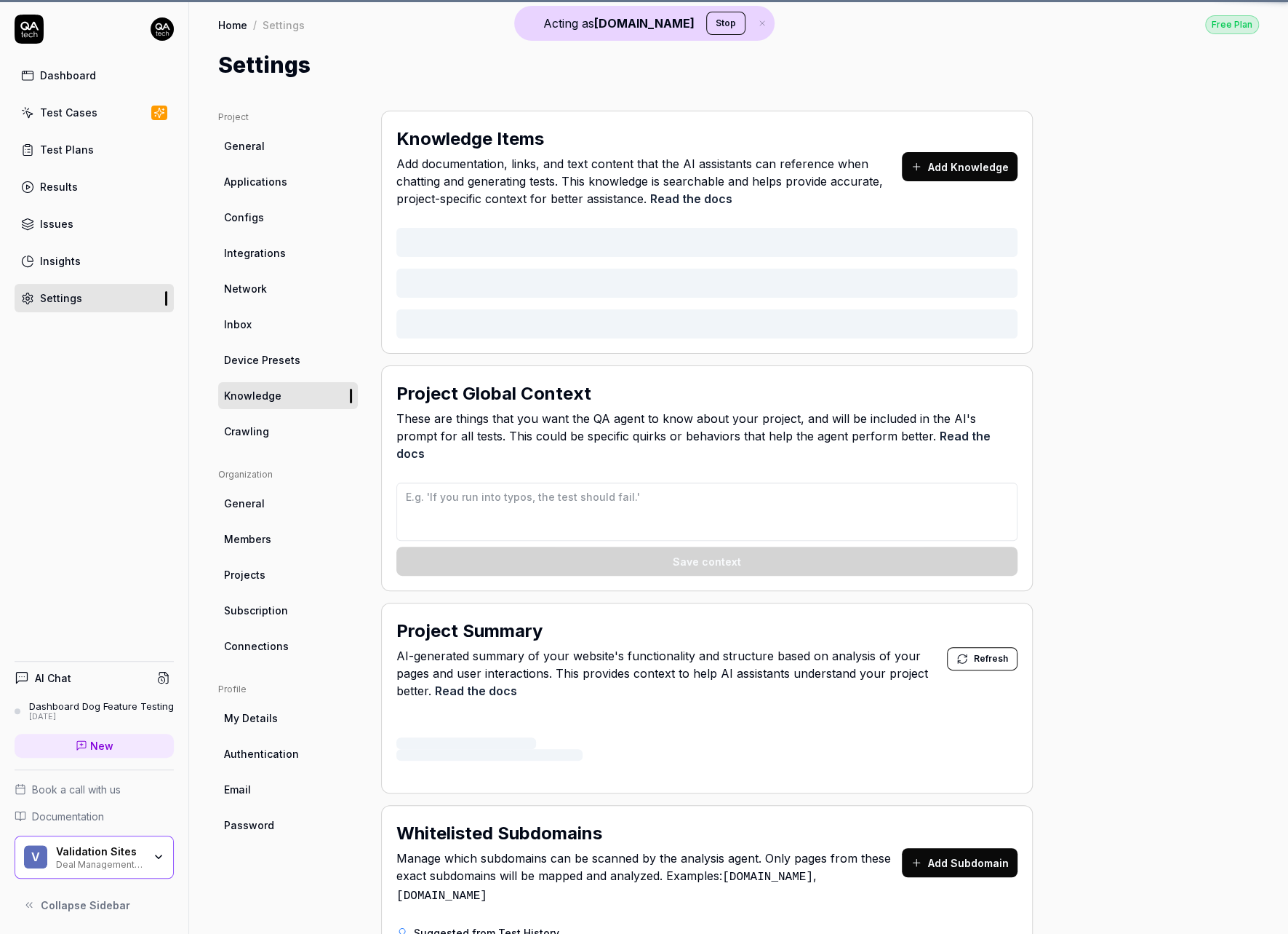
type textarea "*"
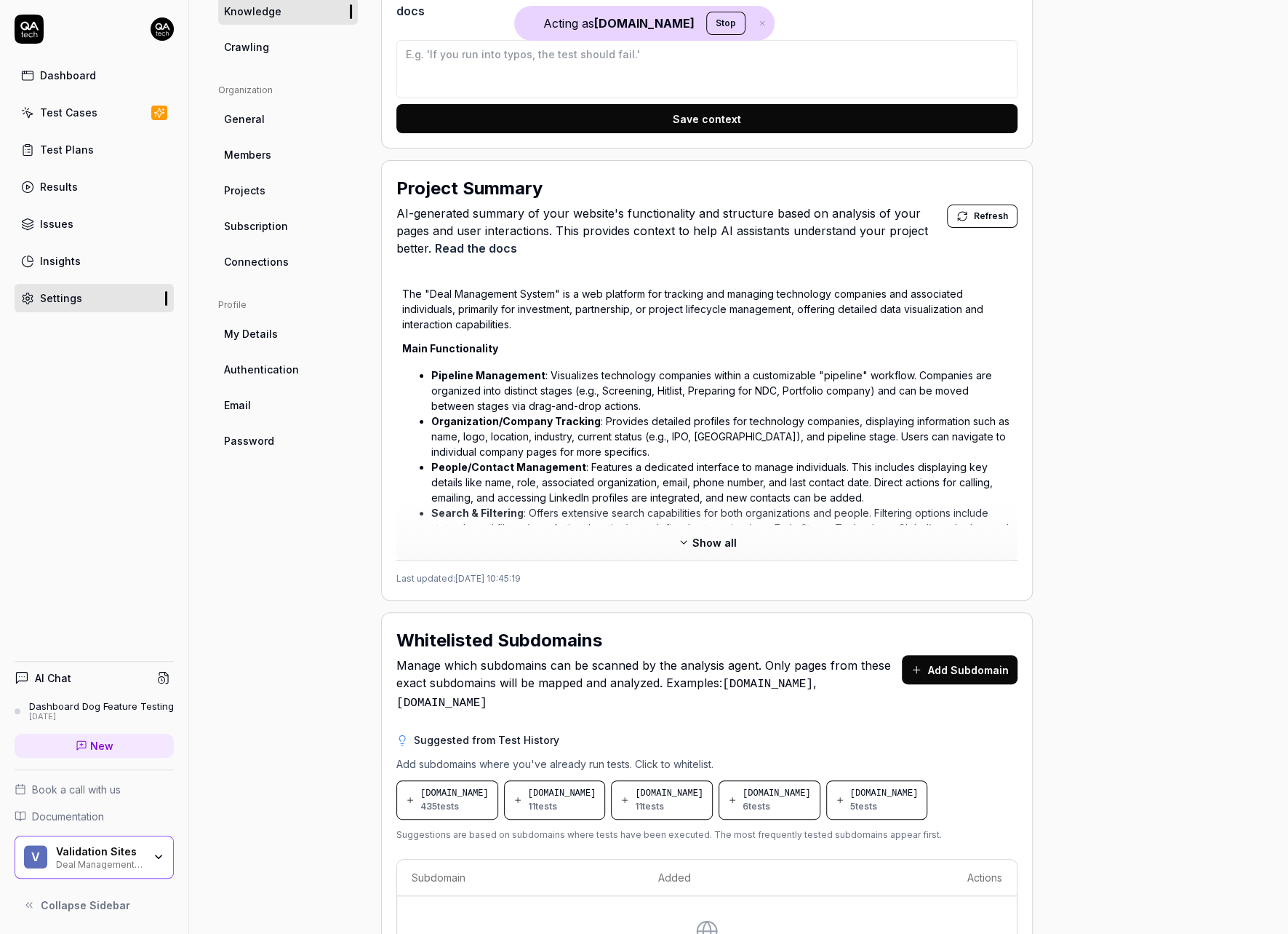
scroll to position [483, 0]
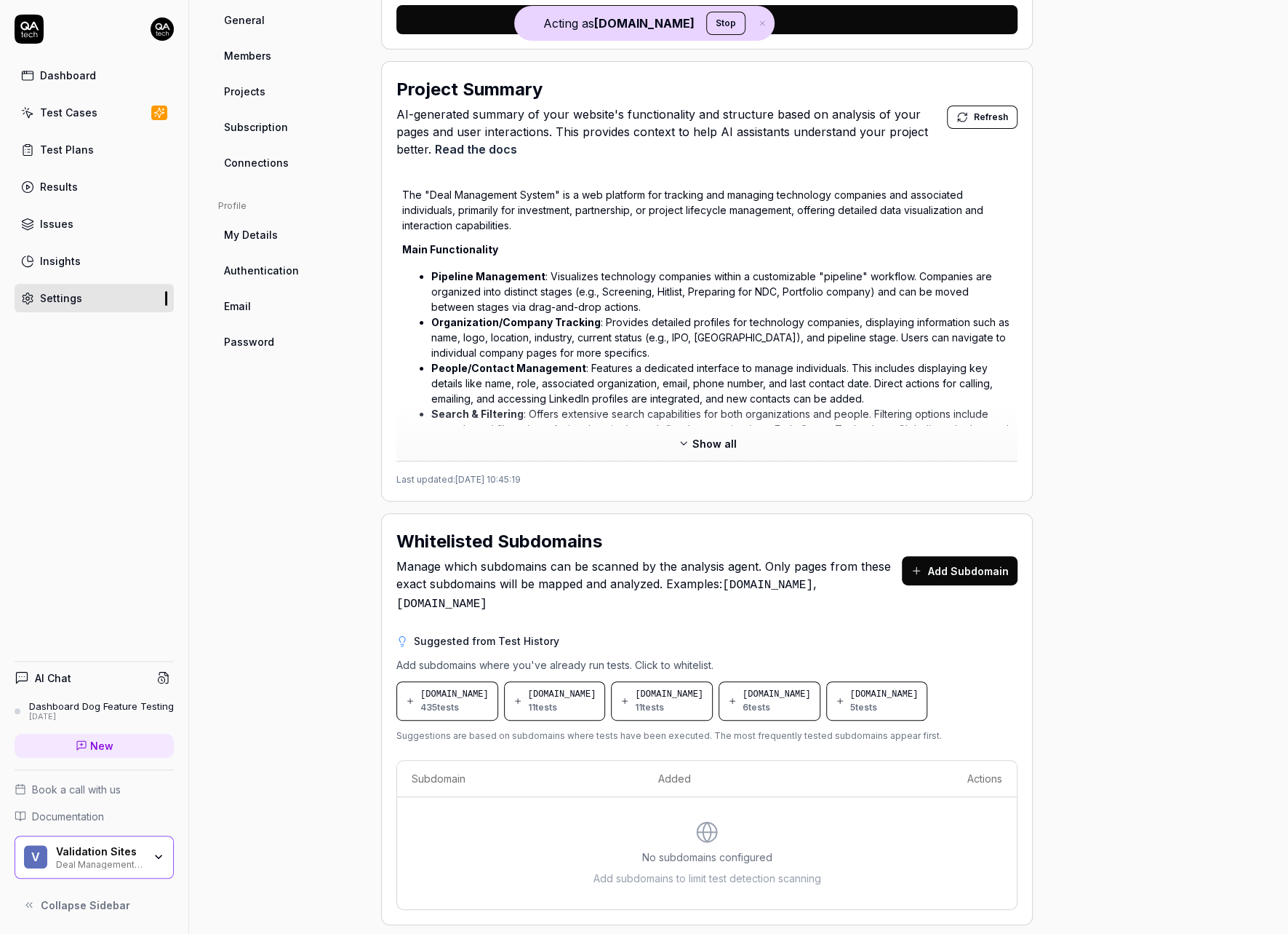
click at [734, 436] on span "Show all" at bounding box center [714, 443] width 44 height 15
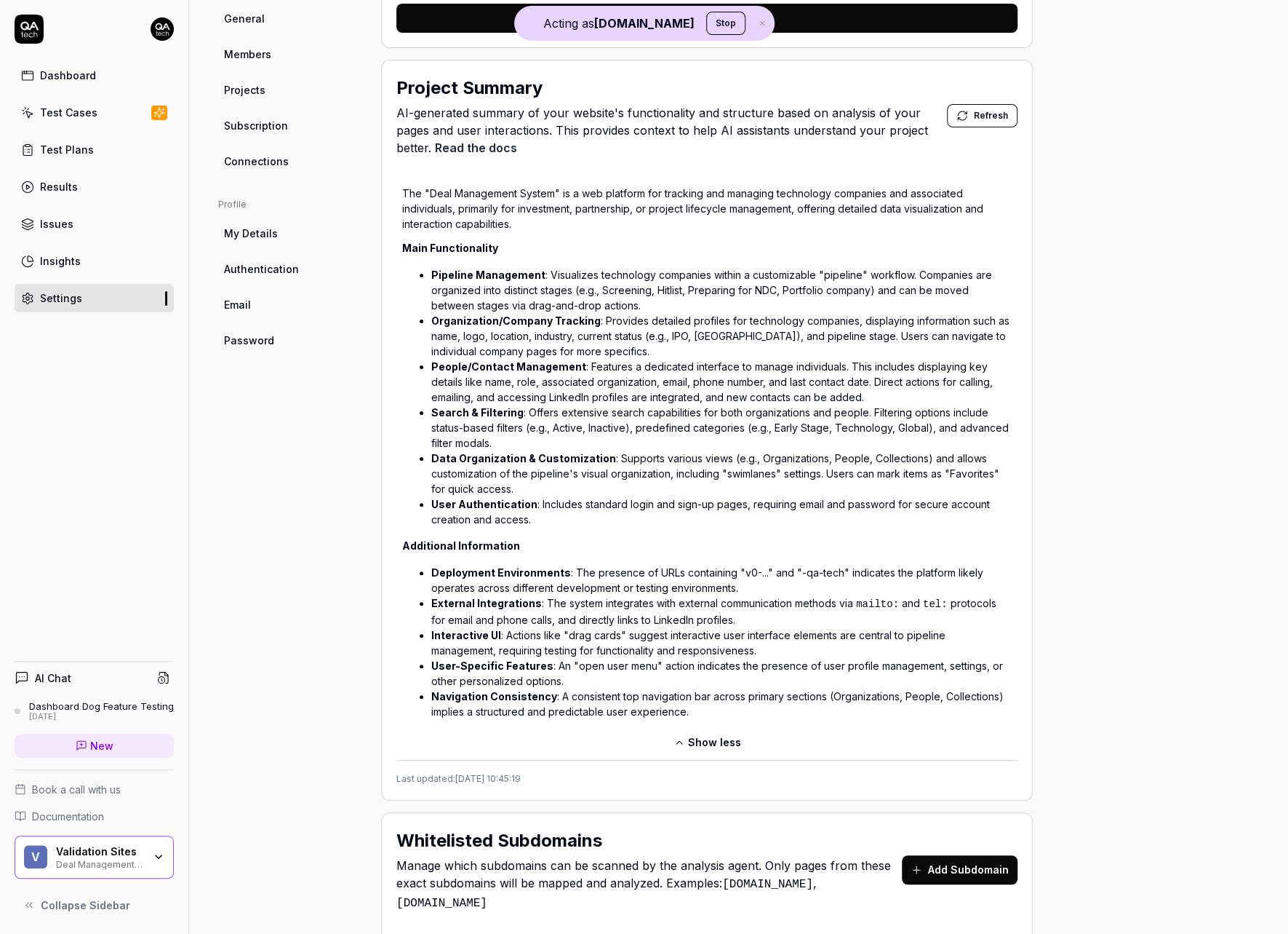
scroll to position [523, 0]
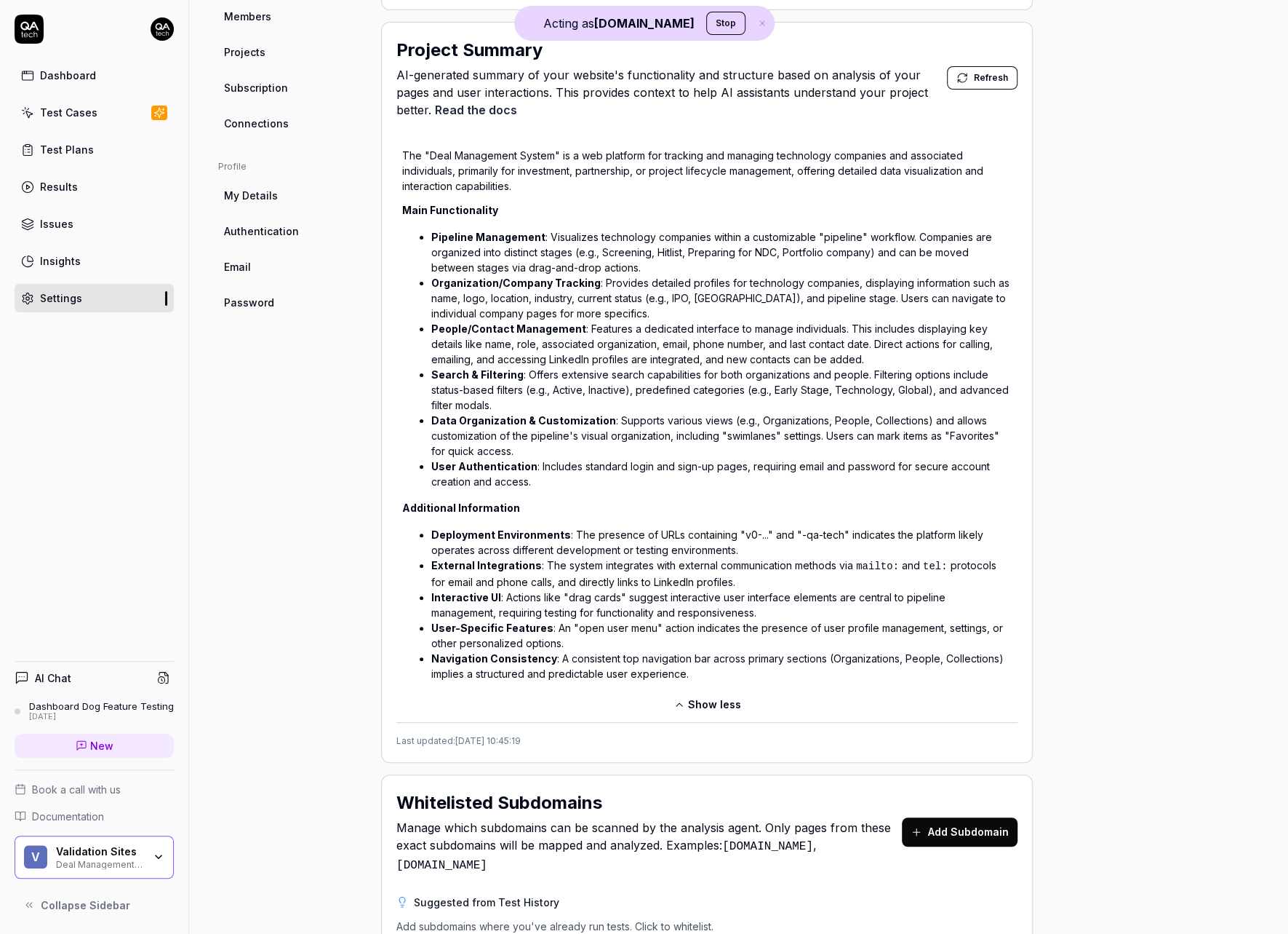
click at [139, 705] on div "Dashboard Dog Feature Testing" at bounding box center [101, 706] width 144 height 12
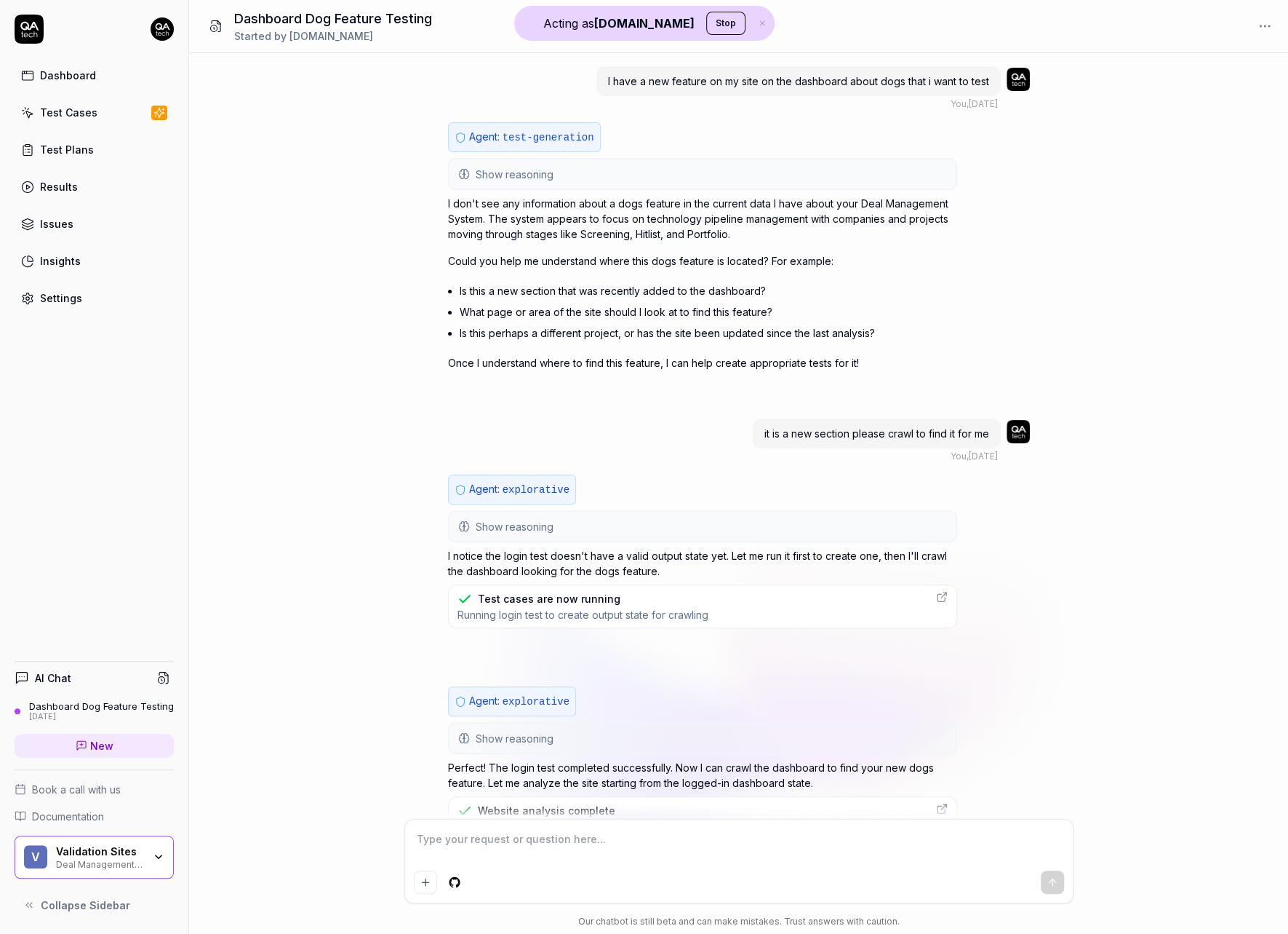
scroll to position [302, 0]
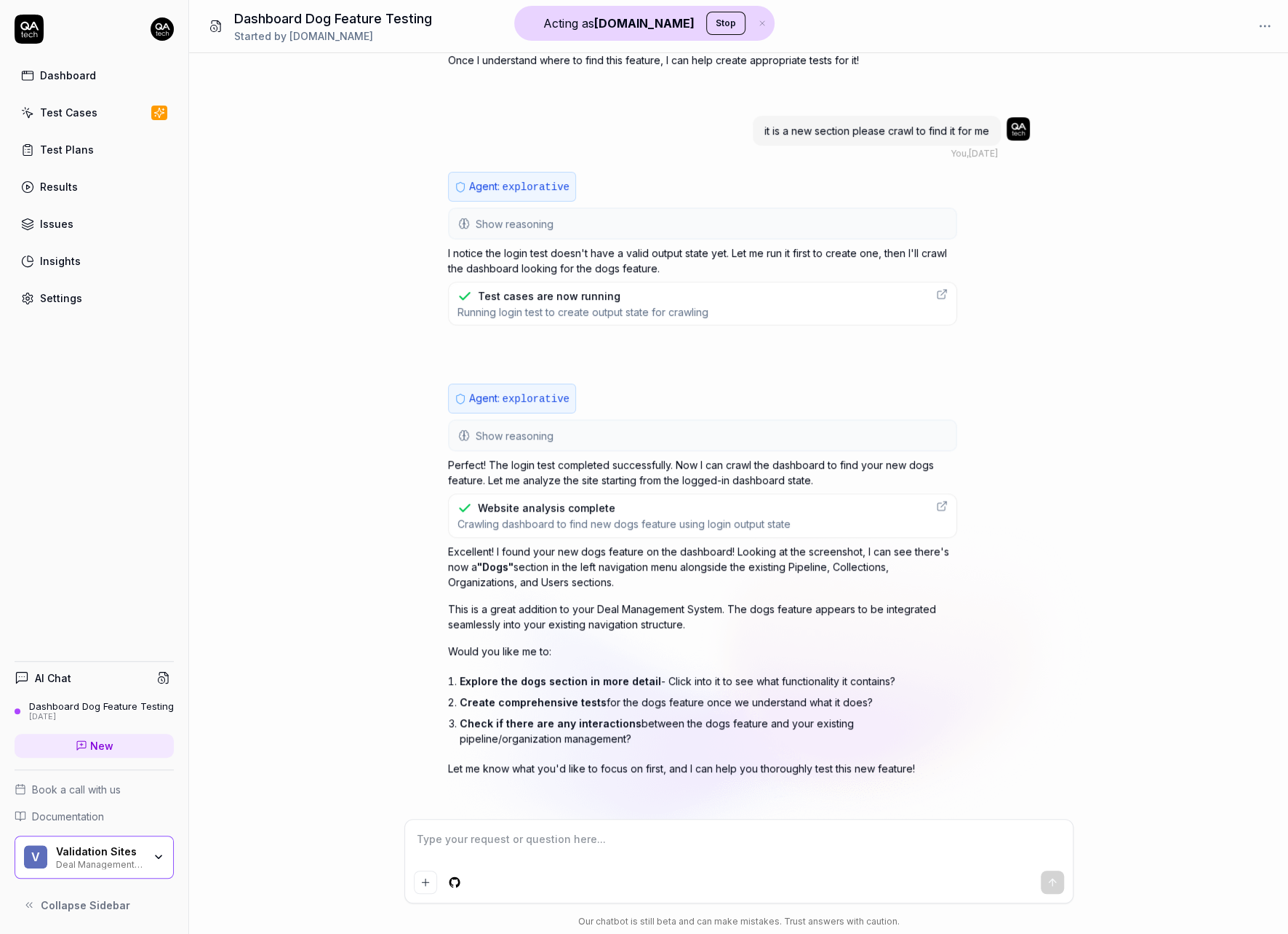
click at [592, 421] on button "Show reasoning" at bounding box center [703, 435] width 507 height 29
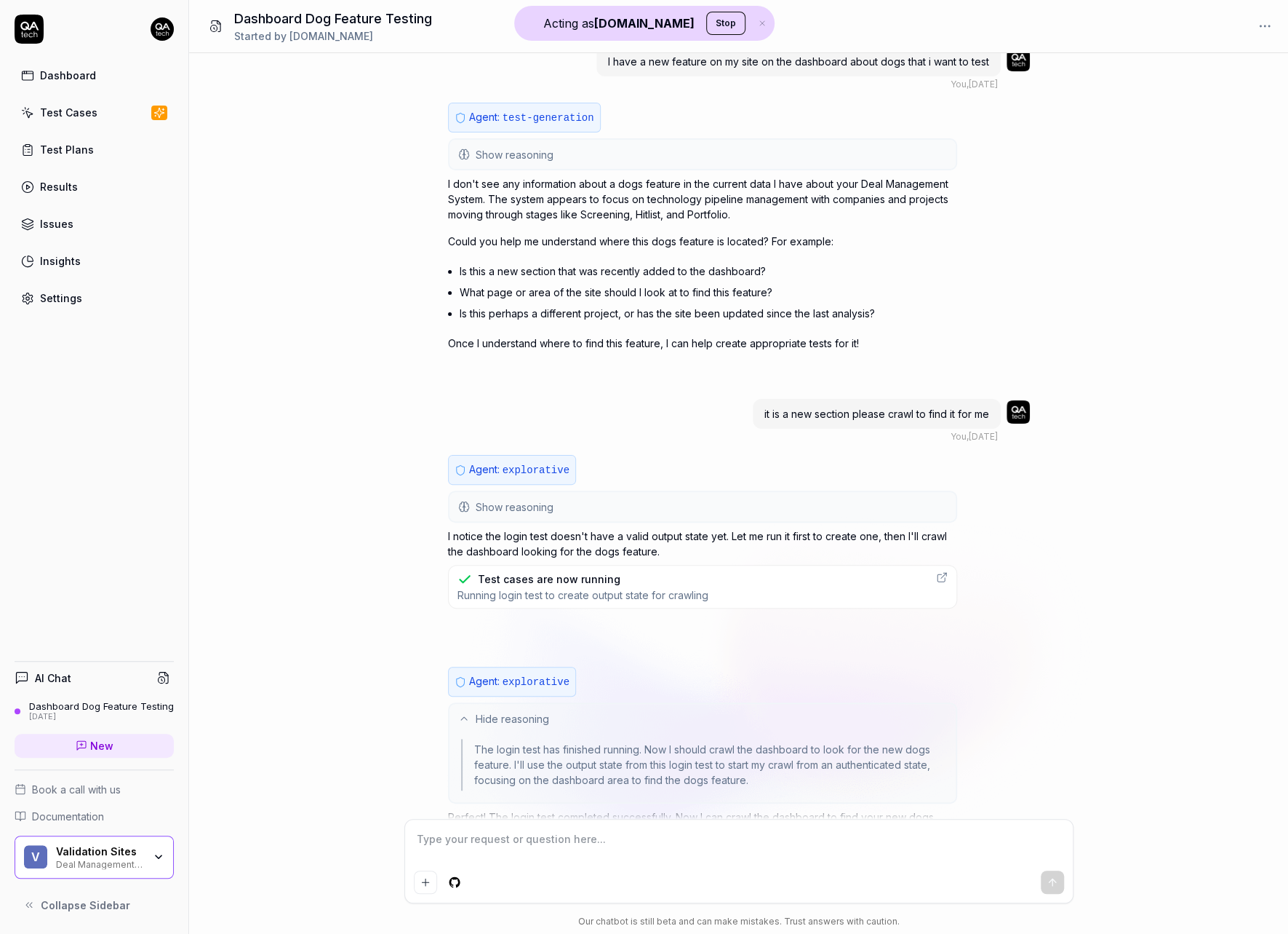
scroll to position [0, 0]
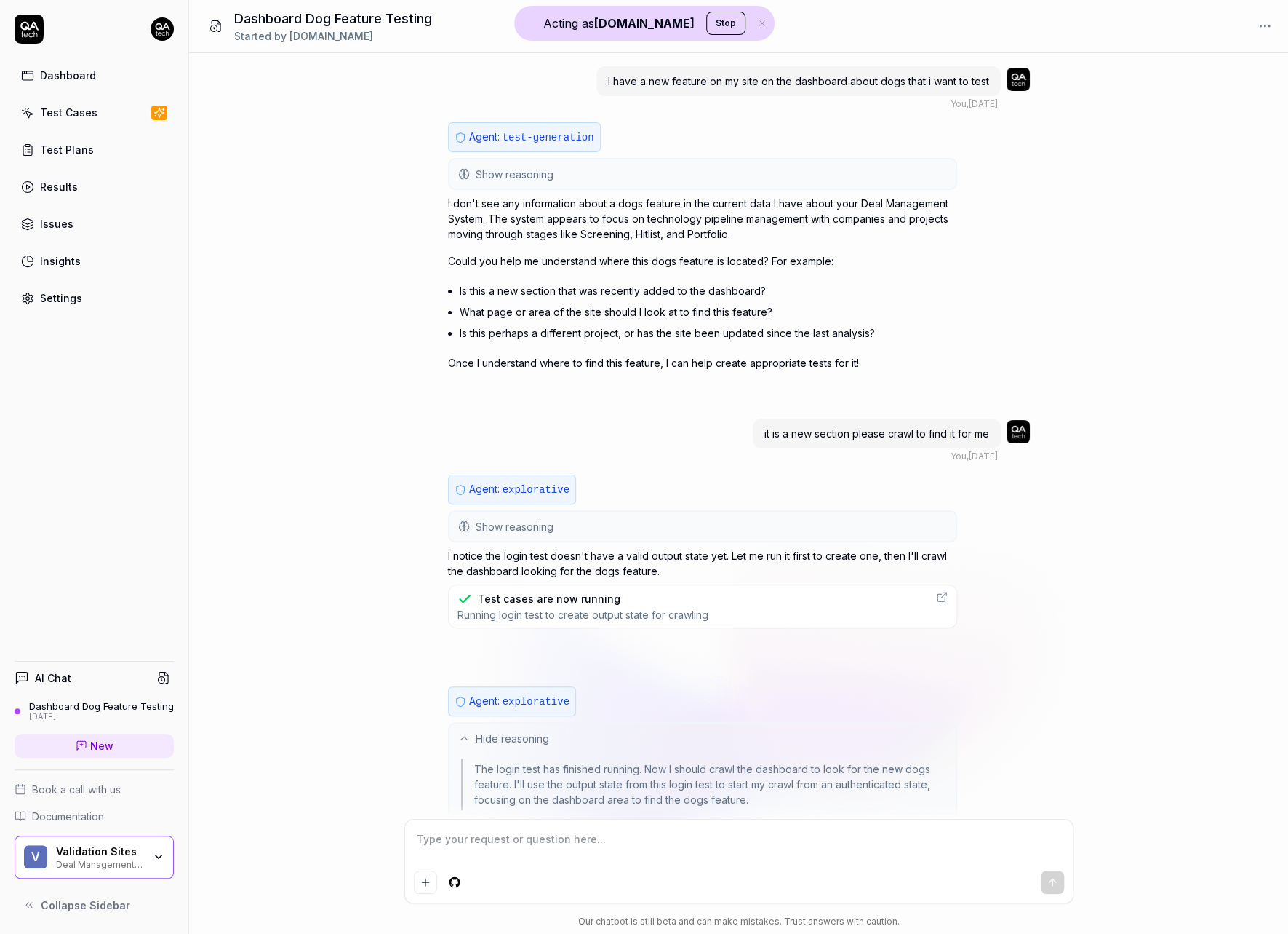
click at [596, 520] on button "Show reasoning" at bounding box center [703, 526] width 507 height 29
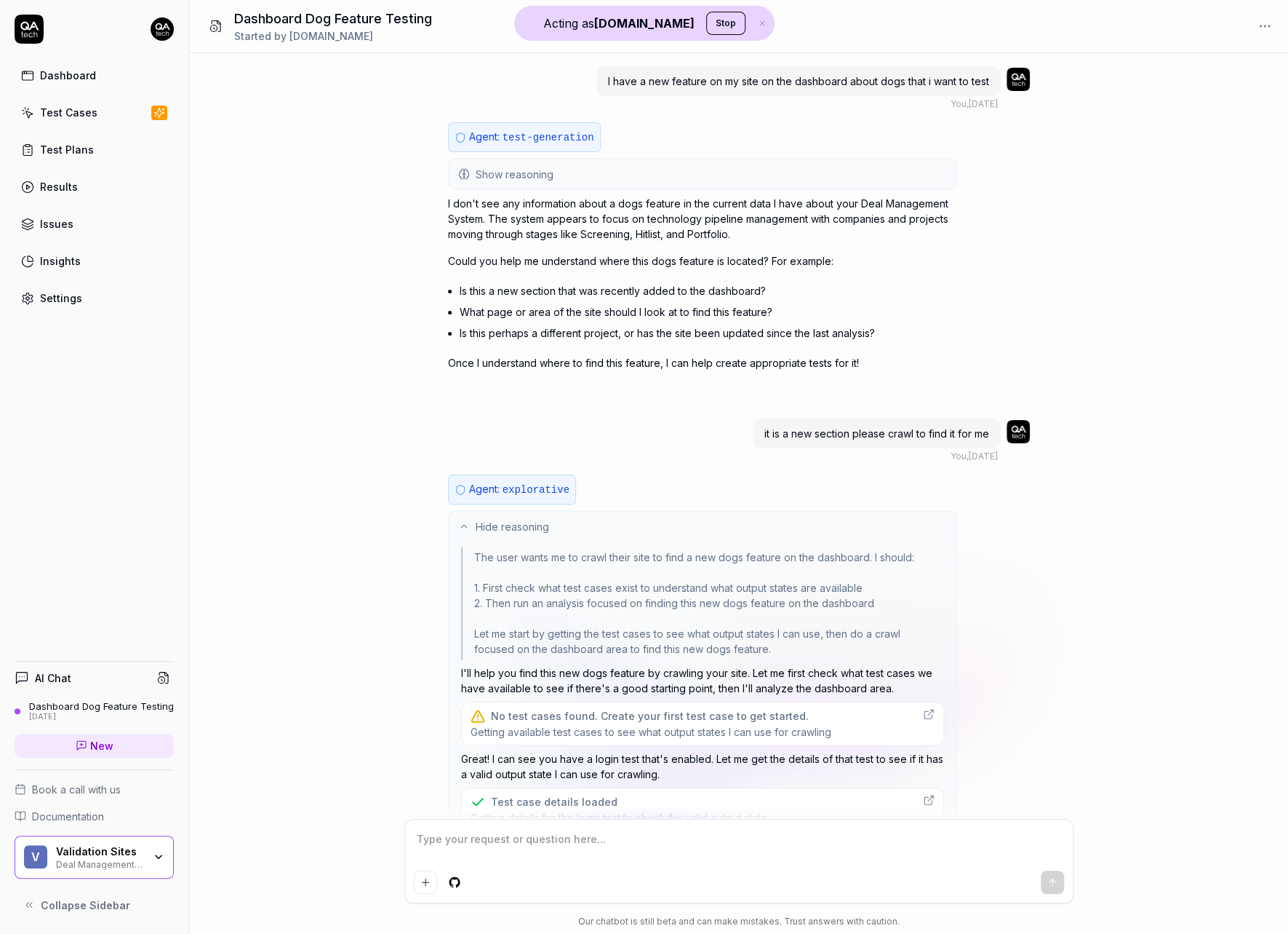
click at [583, 181] on button "Show reasoning" at bounding box center [703, 174] width 507 height 29
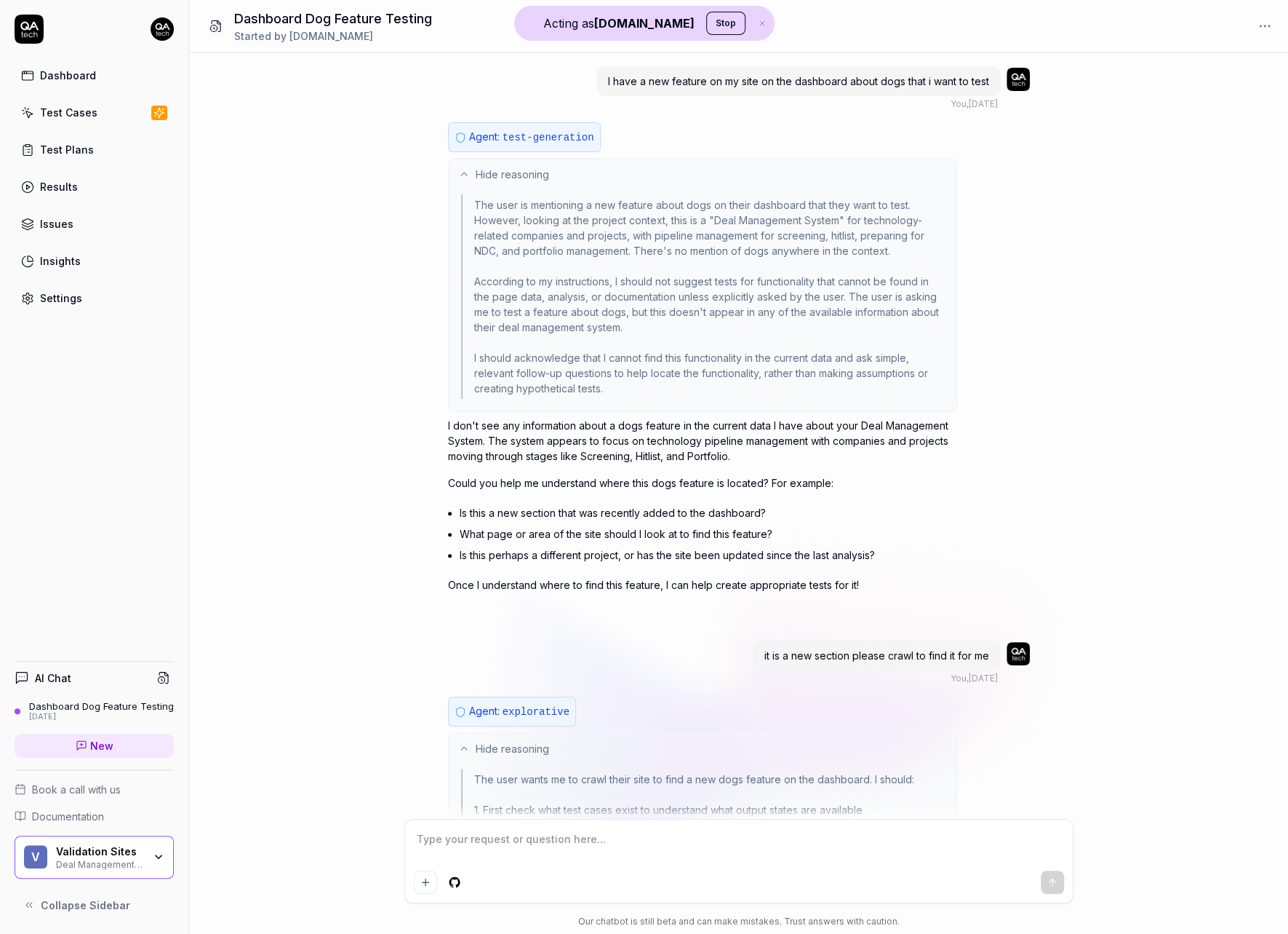
click at [769, 846] on textarea at bounding box center [739, 846] width 650 height 36
click at [773, 861] on textarea at bounding box center [739, 846] width 650 height 36
click at [771, 887] on div at bounding box center [739, 881] width 650 height 23
type textarea "*"
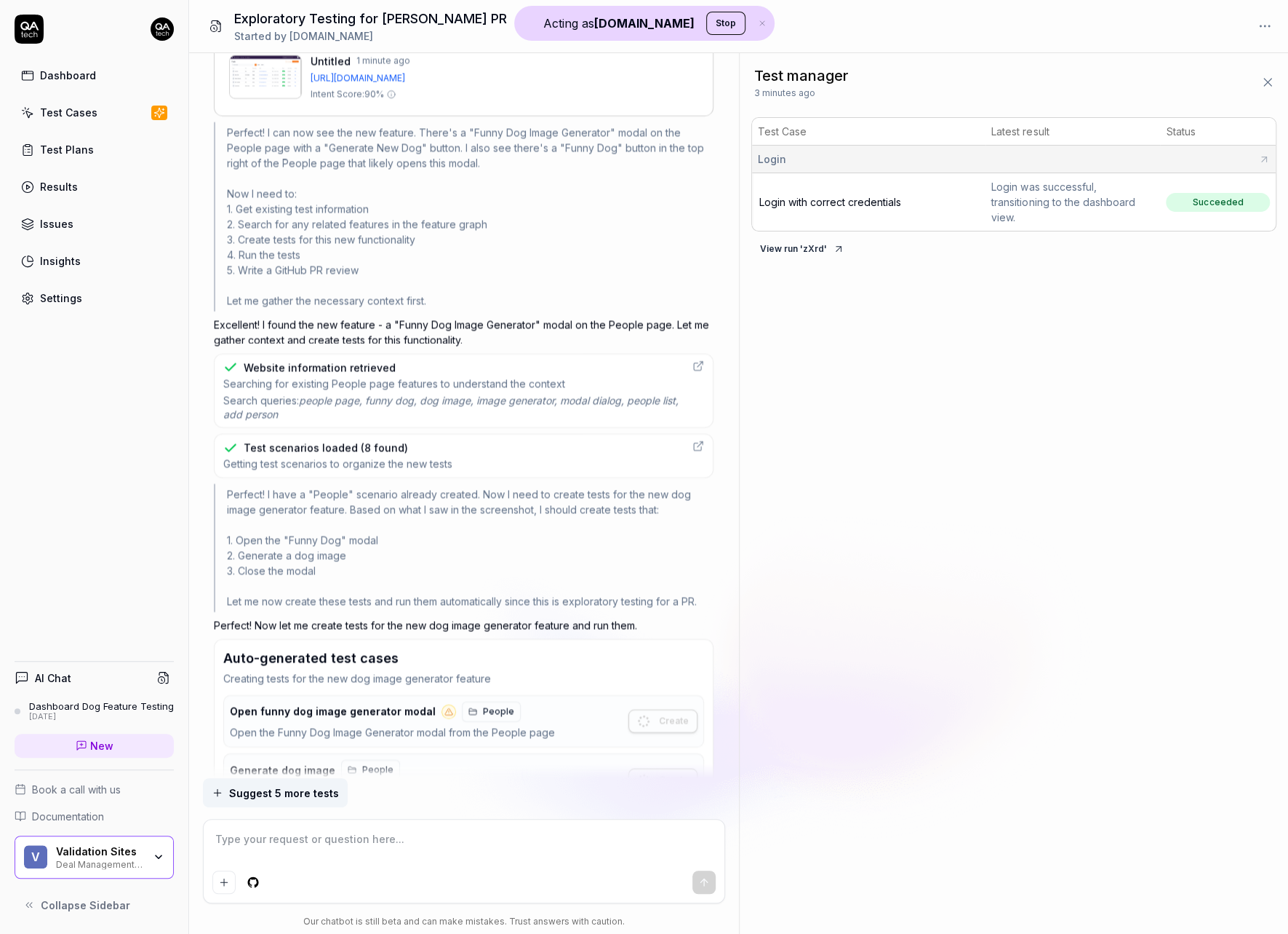
scroll to position [2103, 0]
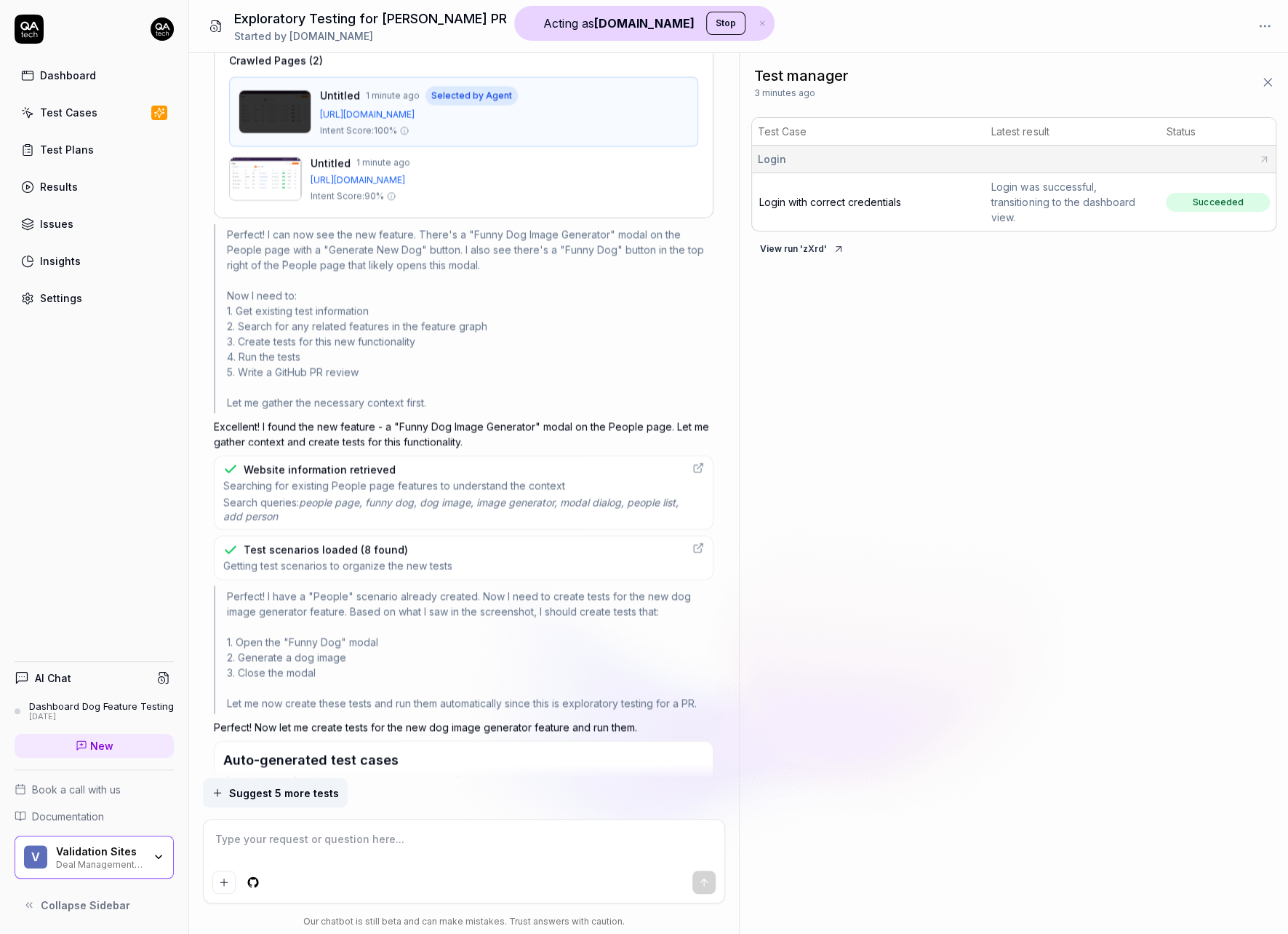
click at [424, 479] on div "Searching for existing People page features to understand the context Search qu…" at bounding box center [453, 501] width 460 height 45
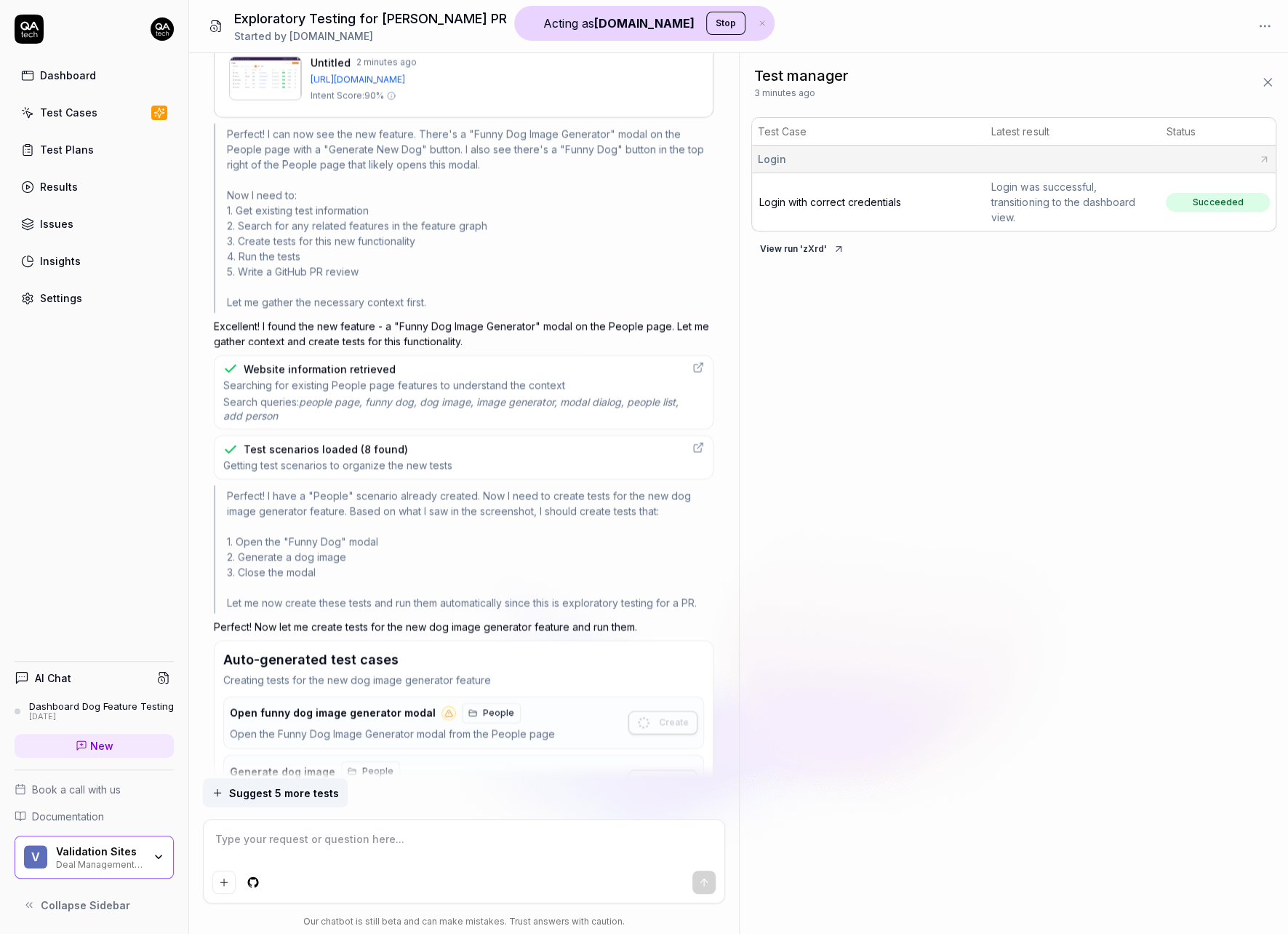
scroll to position [2178, 0]
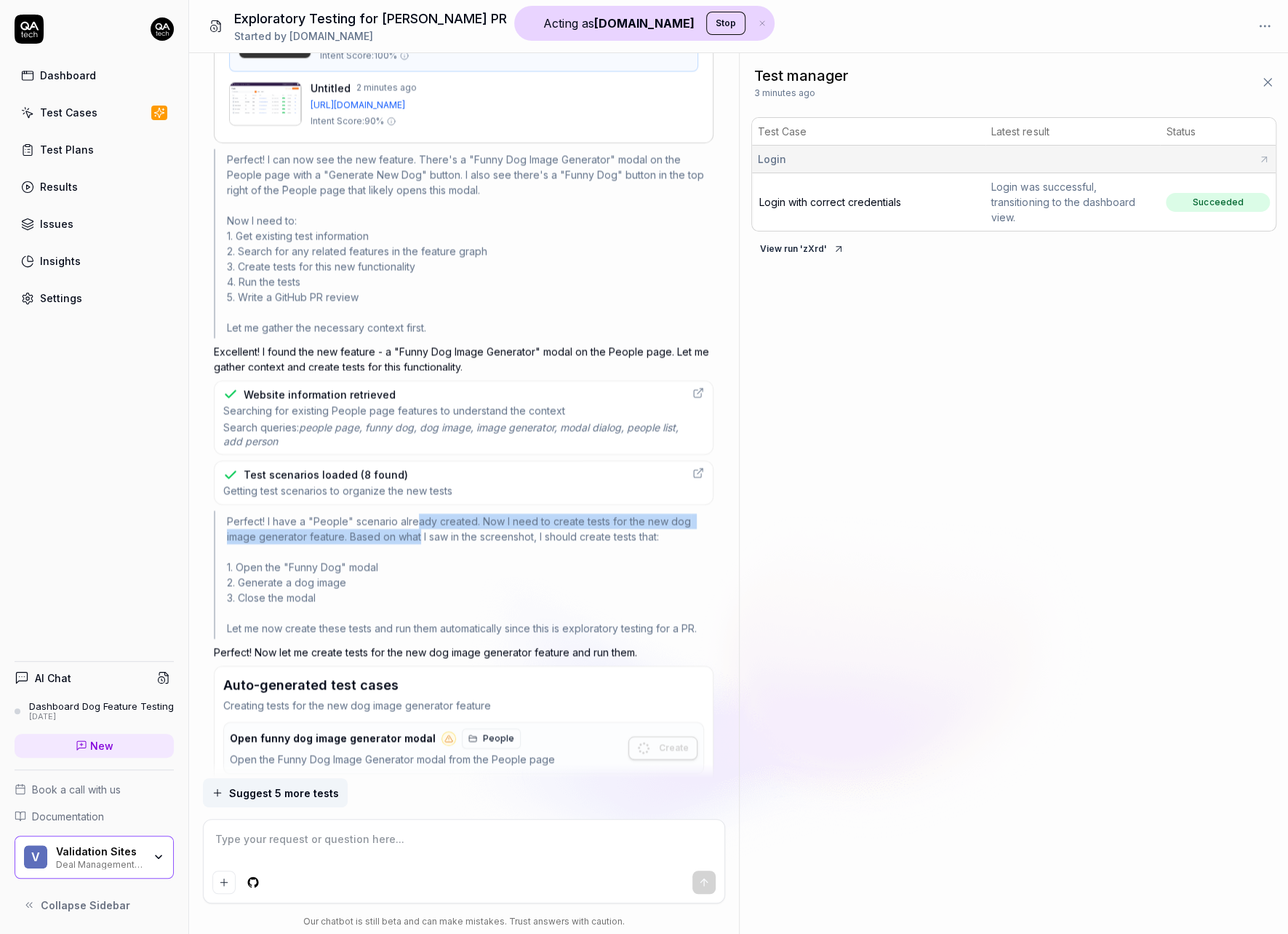
drag, startPoint x: 416, startPoint y: 478, endPoint x: 418, endPoint y: 500, distance: 22.1
click at [418, 511] on div "Perfect! I have a "People" scenario already created. Now I need to create tests…" at bounding box center [463, 575] width 500 height 128
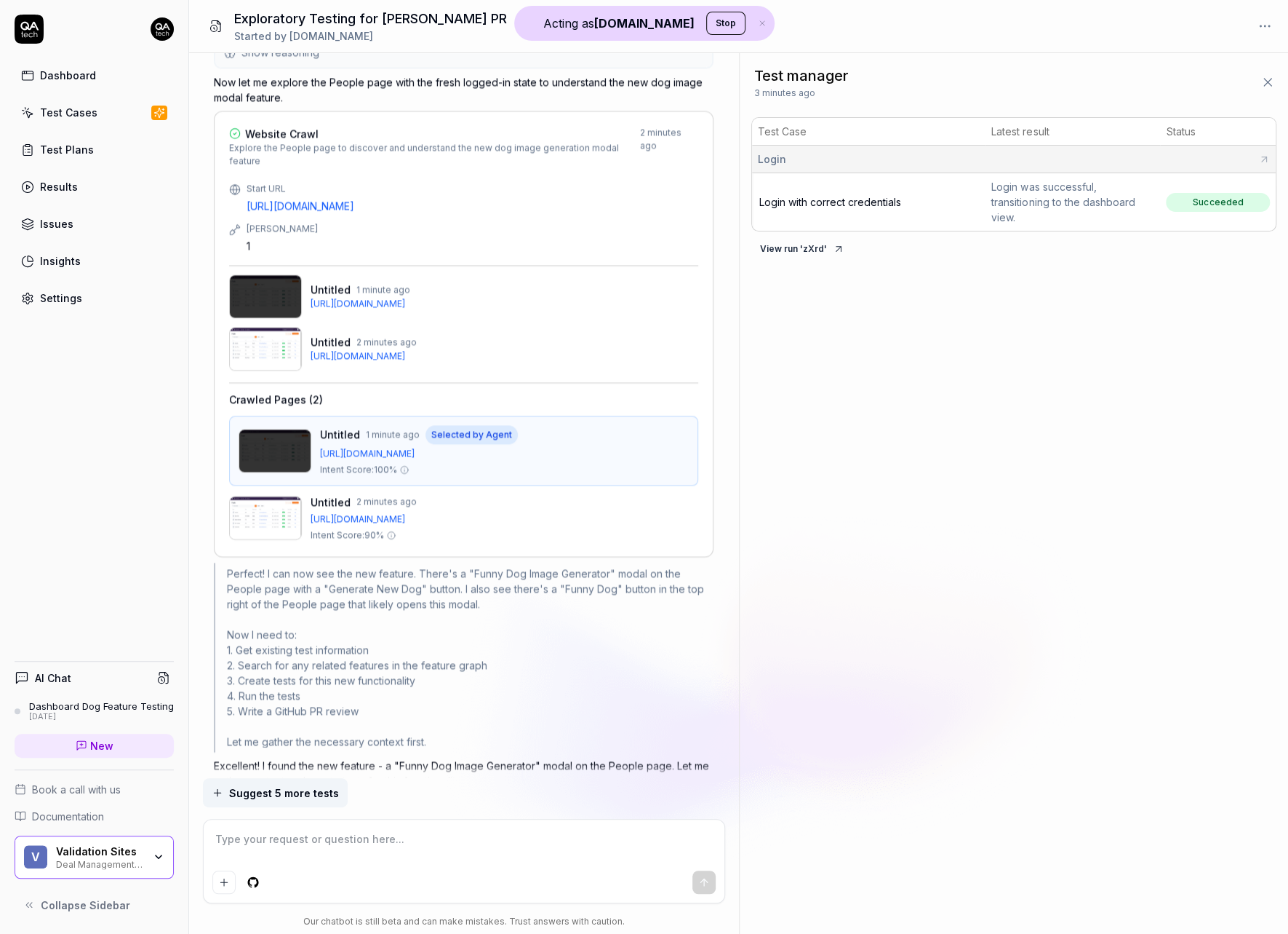
scroll to position [1646, 0]
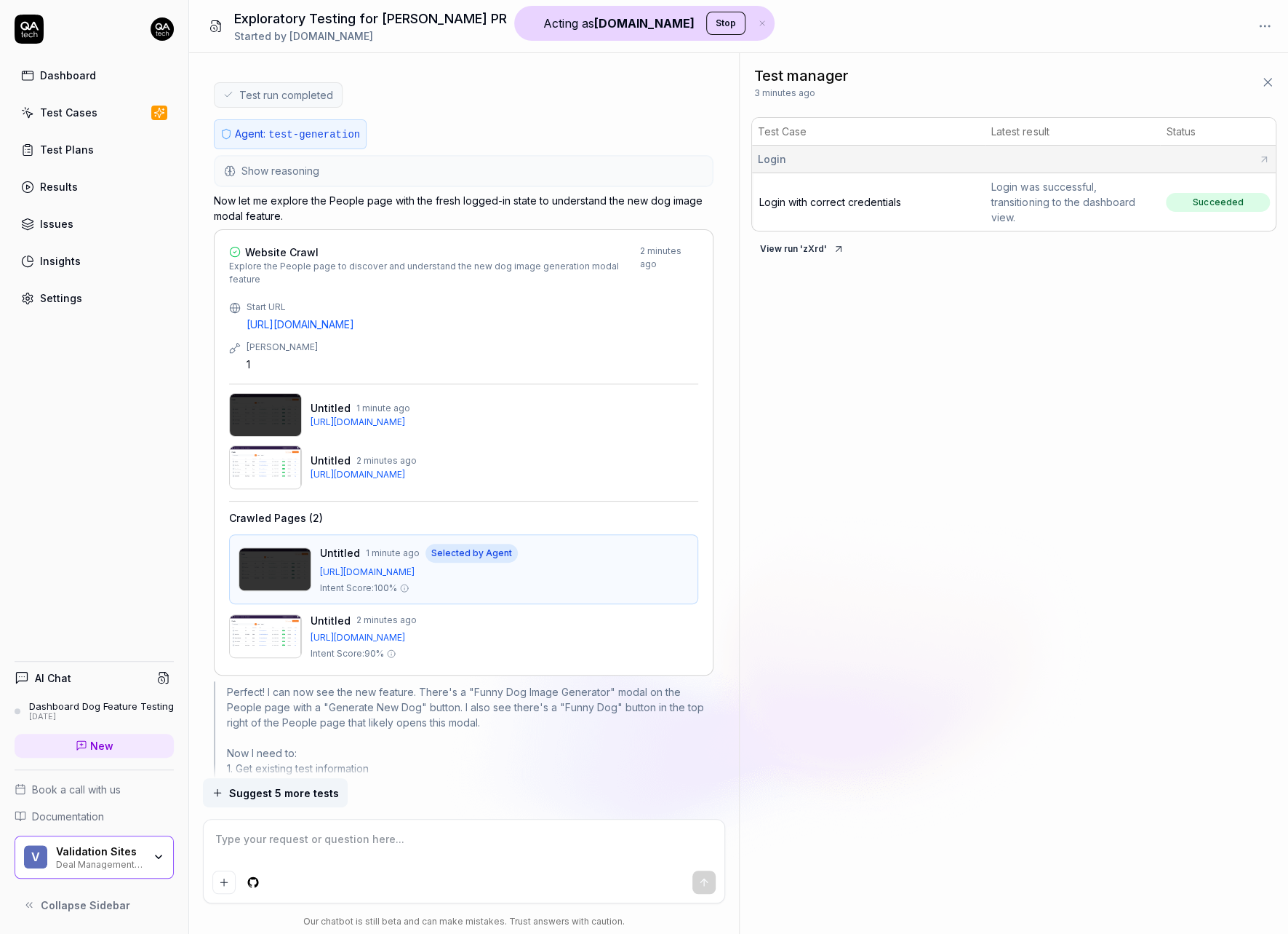
click at [277, 510] on h4 "Crawled Pages ( 2 )" at bounding box center [275, 517] width 94 height 15
click at [263, 614] on img at bounding box center [265, 636] width 73 height 43
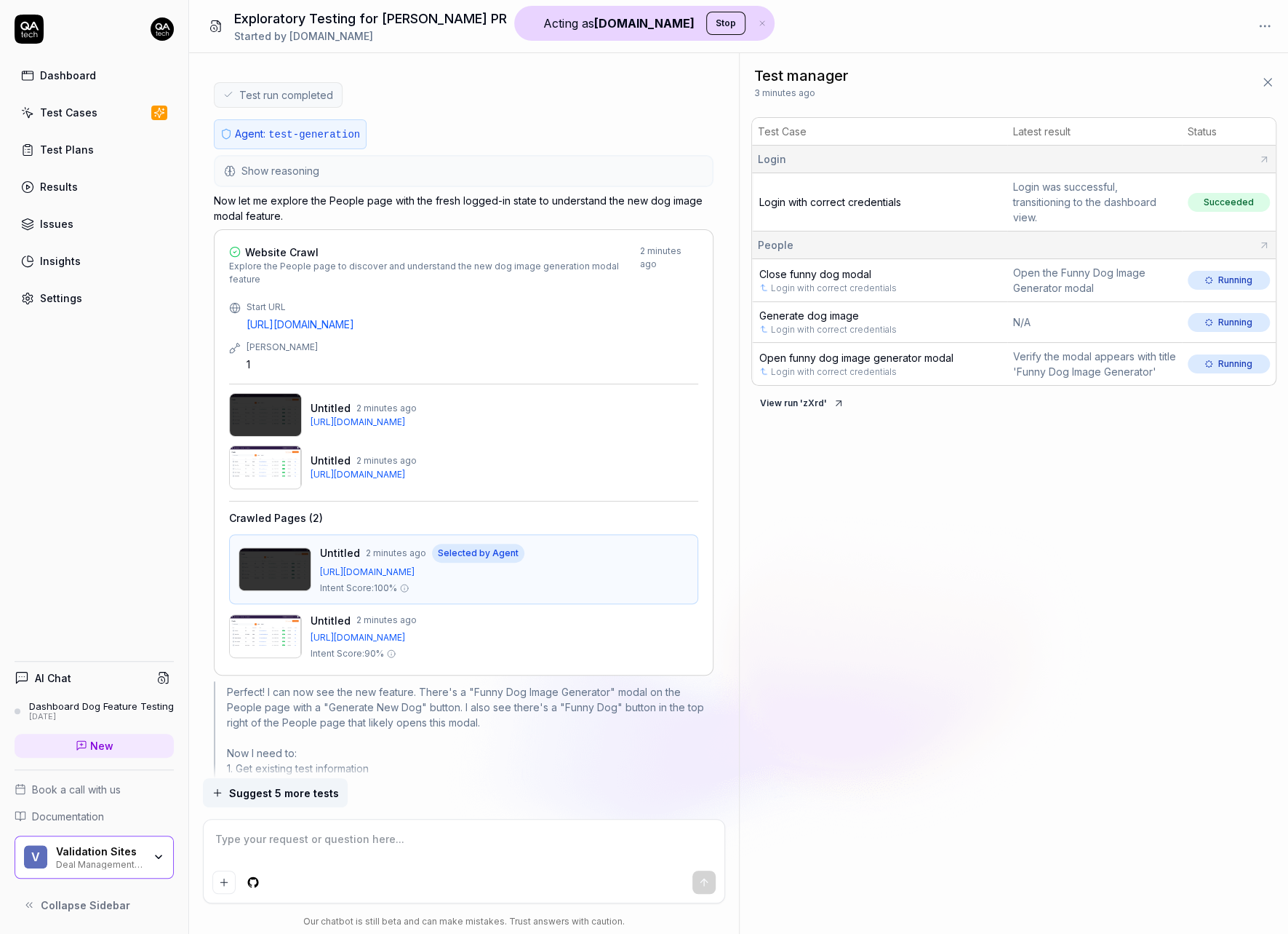
click at [274, 510] on h4 "Crawled Pages ( 2 )" at bounding box center [275, 517] width 94 height 15
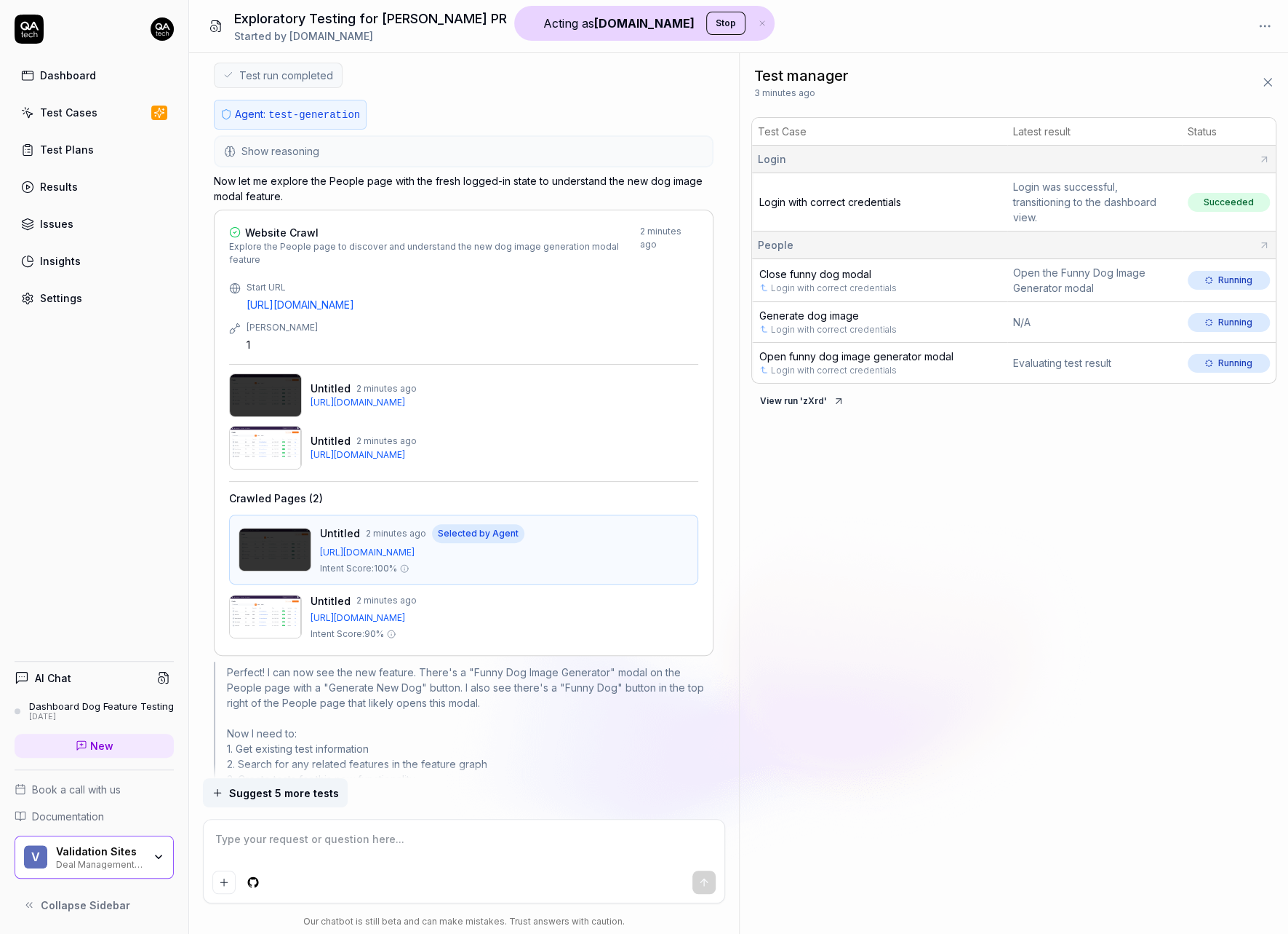
click at [260, 373] on img at bounding box center [265, 395] width 73 height 43
click at [267, 426] on img at bounding box center [265, 447] width 73 height 43
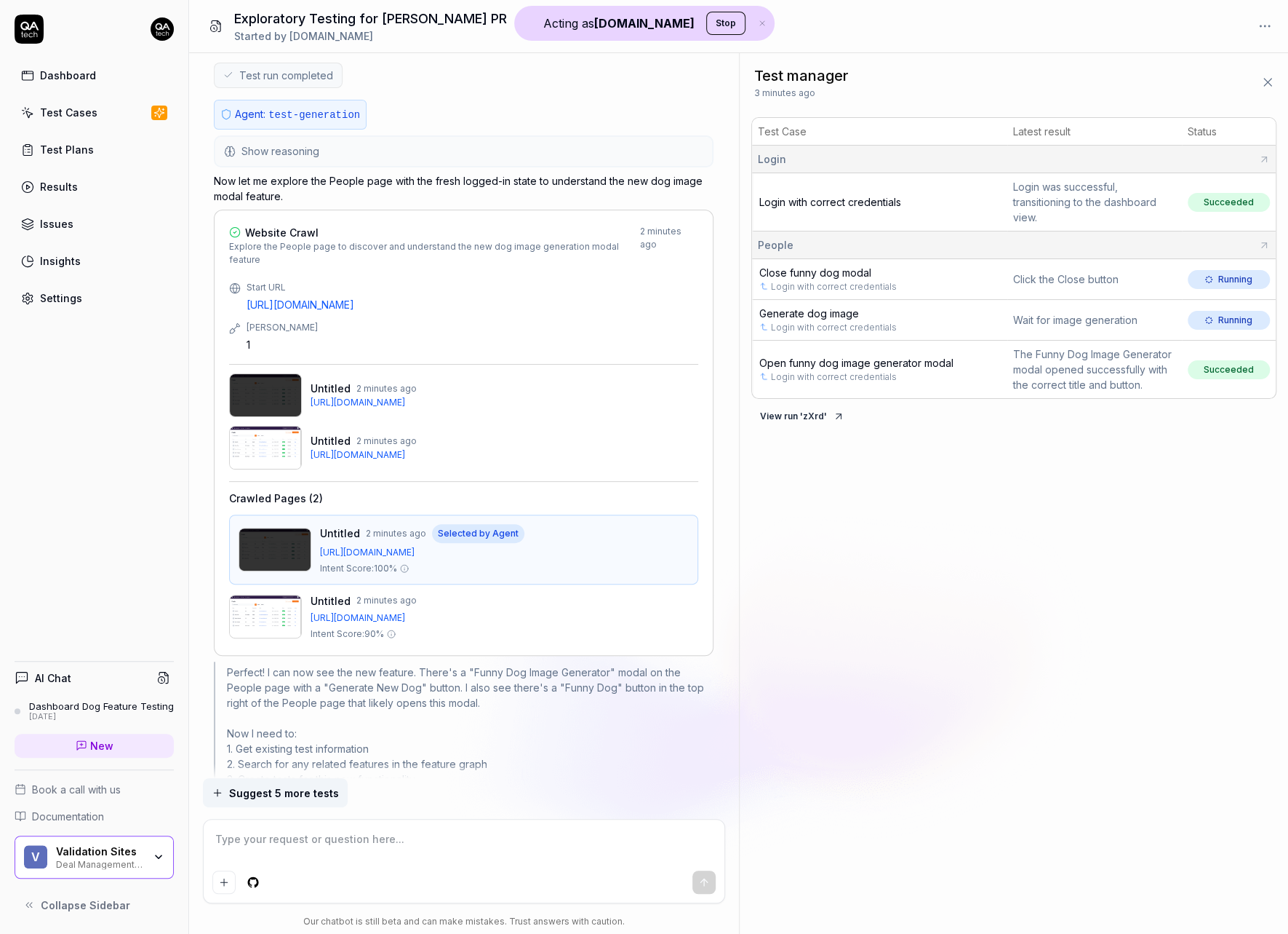
click at [287, 527] on img at bounding box center [275, 549] width 73 height 43
click at [286, 595] on img at bounding box center [265, 616] width 73 height 43
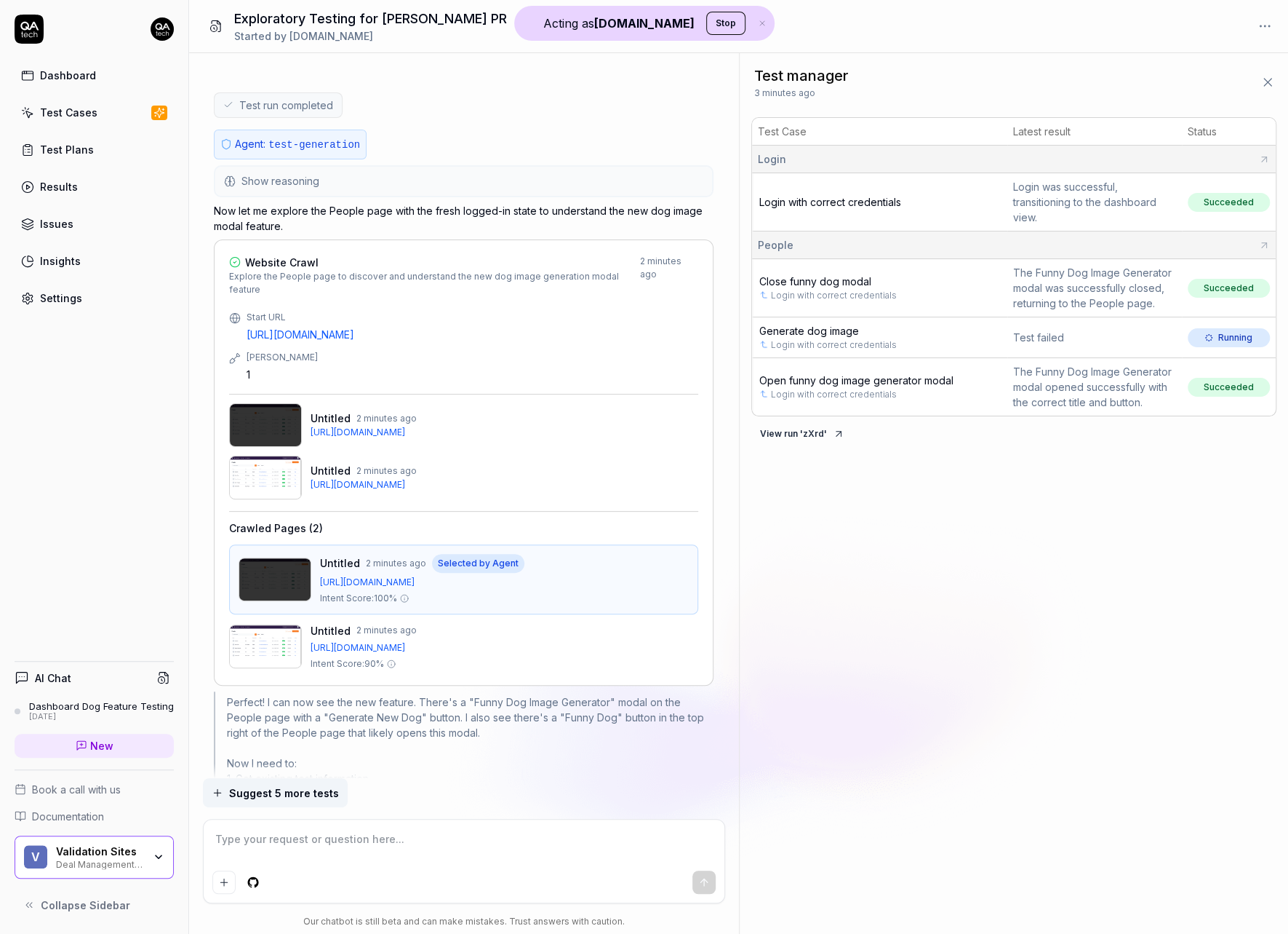
scroll to position [1615, 0]
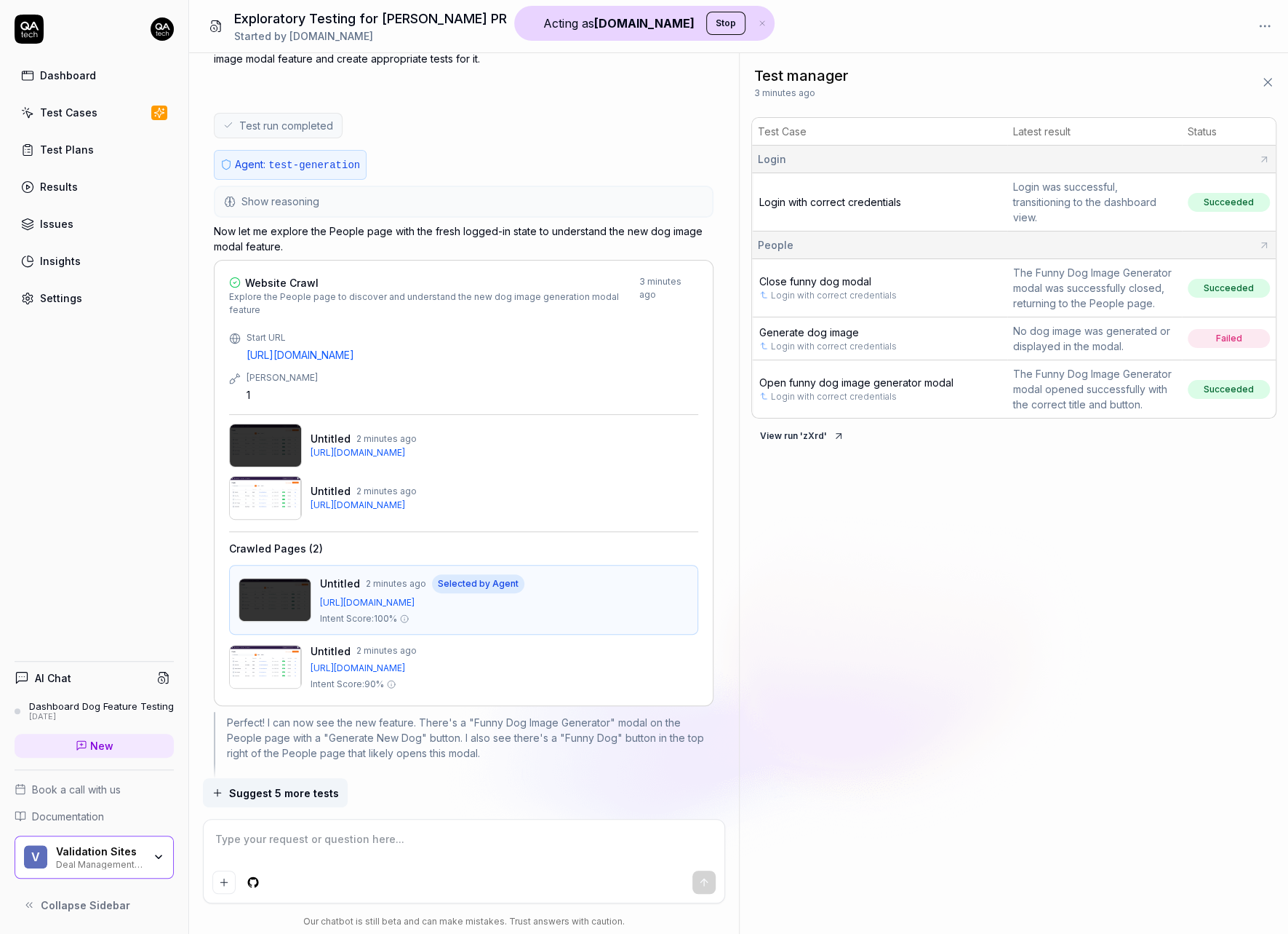
click at [814, 327] on span "Generate dog image" at bounding box center [809, 332] width 99 height 13
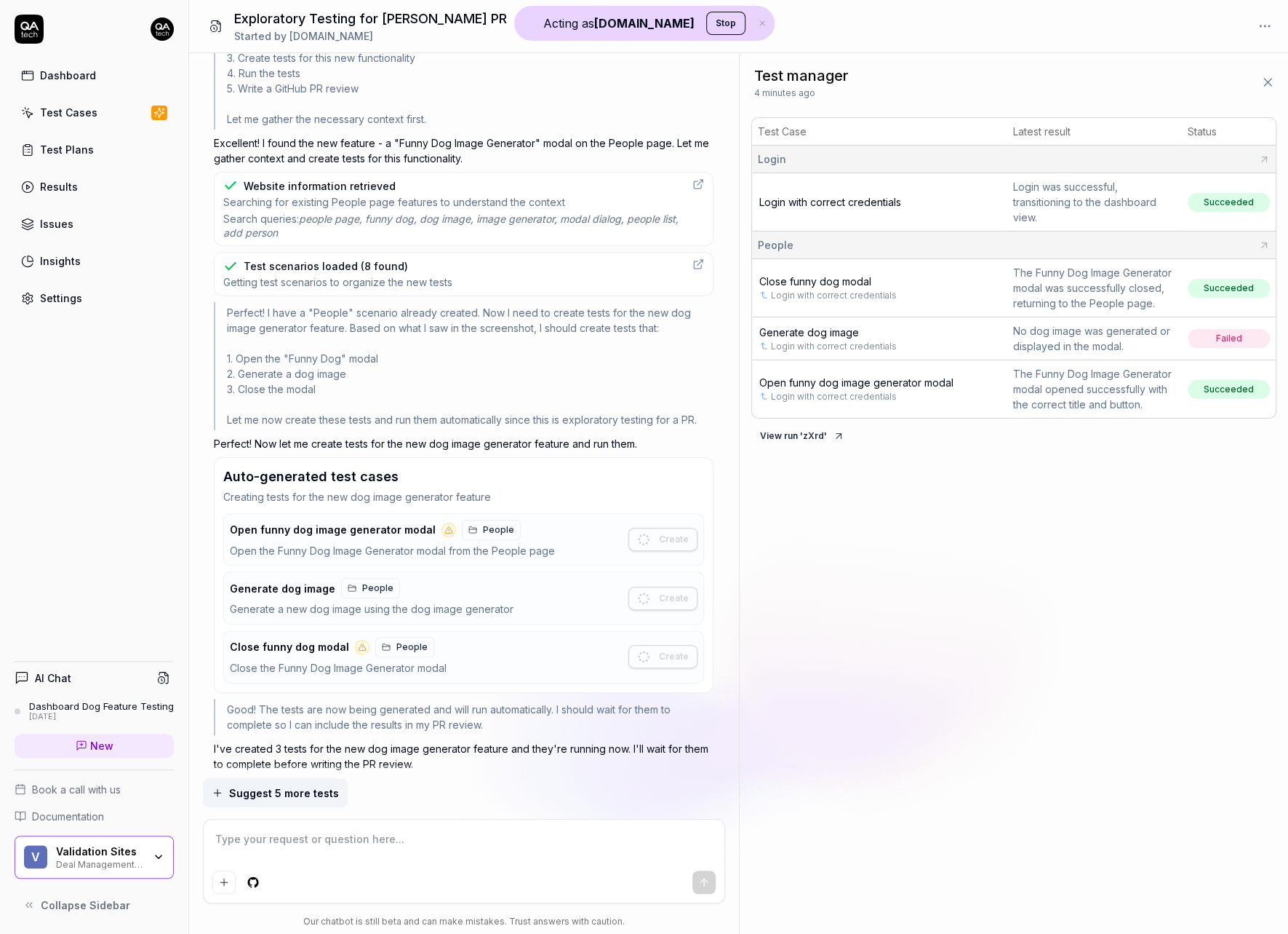
scroll to position [2481, 0]
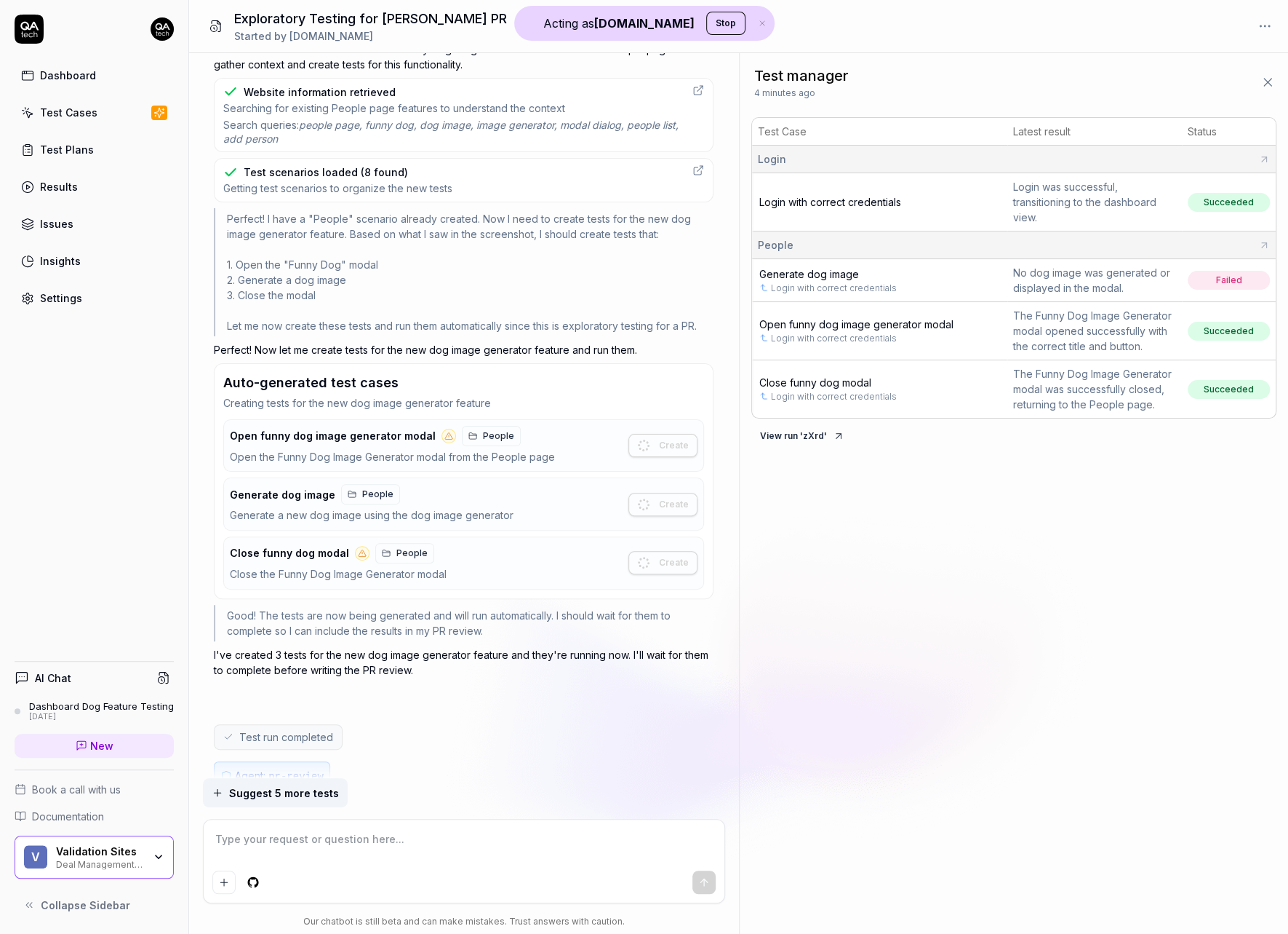
click at [806, 283] on link "Login with correct credentials" at bounding box center [833, 288] width 125 height 13
click at [812, 276] on span "Generate dog image" at bounding box center [809, 274] width 99 height 13
click at [822, 321] on span "Open funny dog image generator modal" at bounding box center [856, 322] width 194 height 13
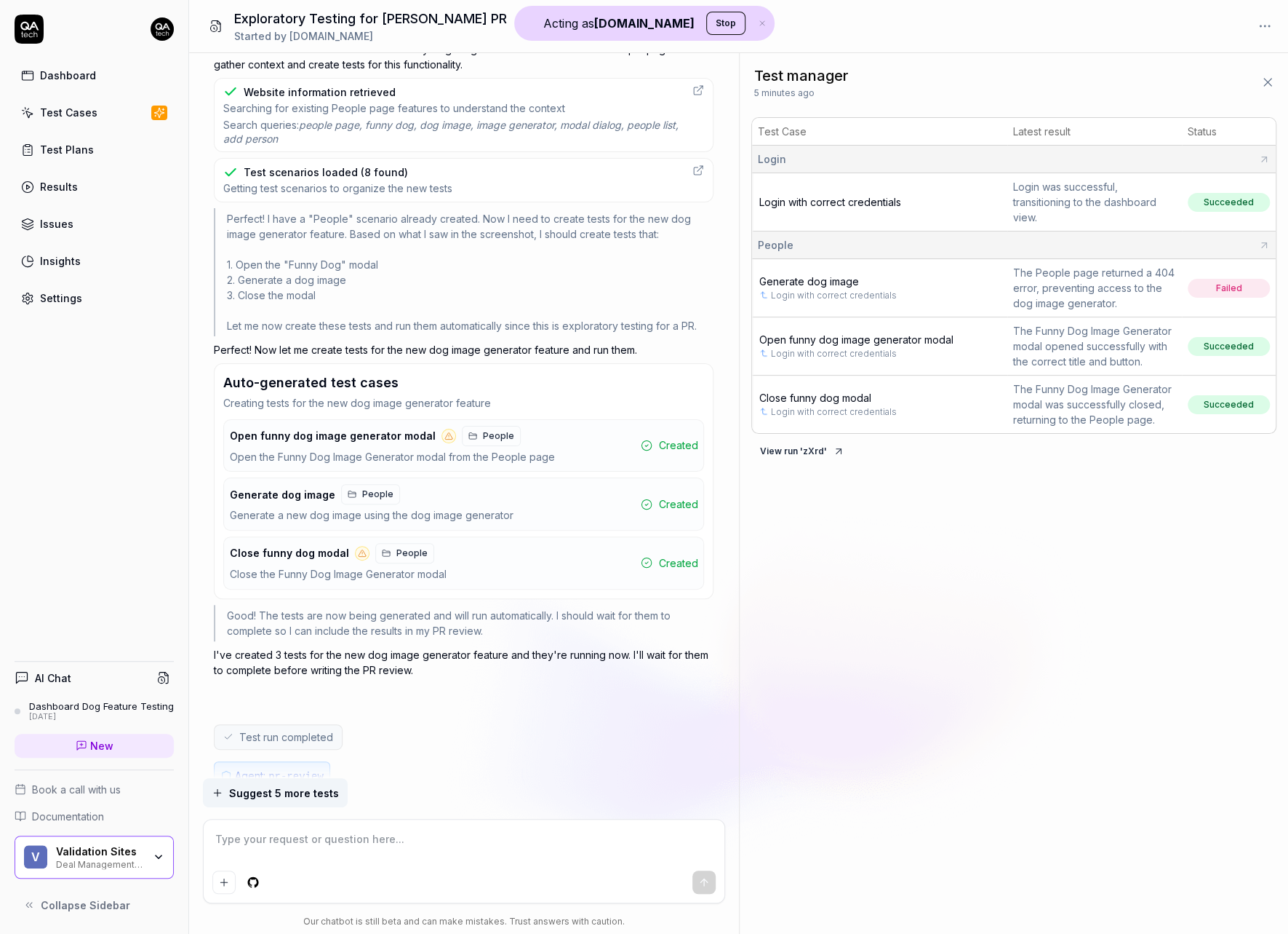
scroll to position [3163, 0]
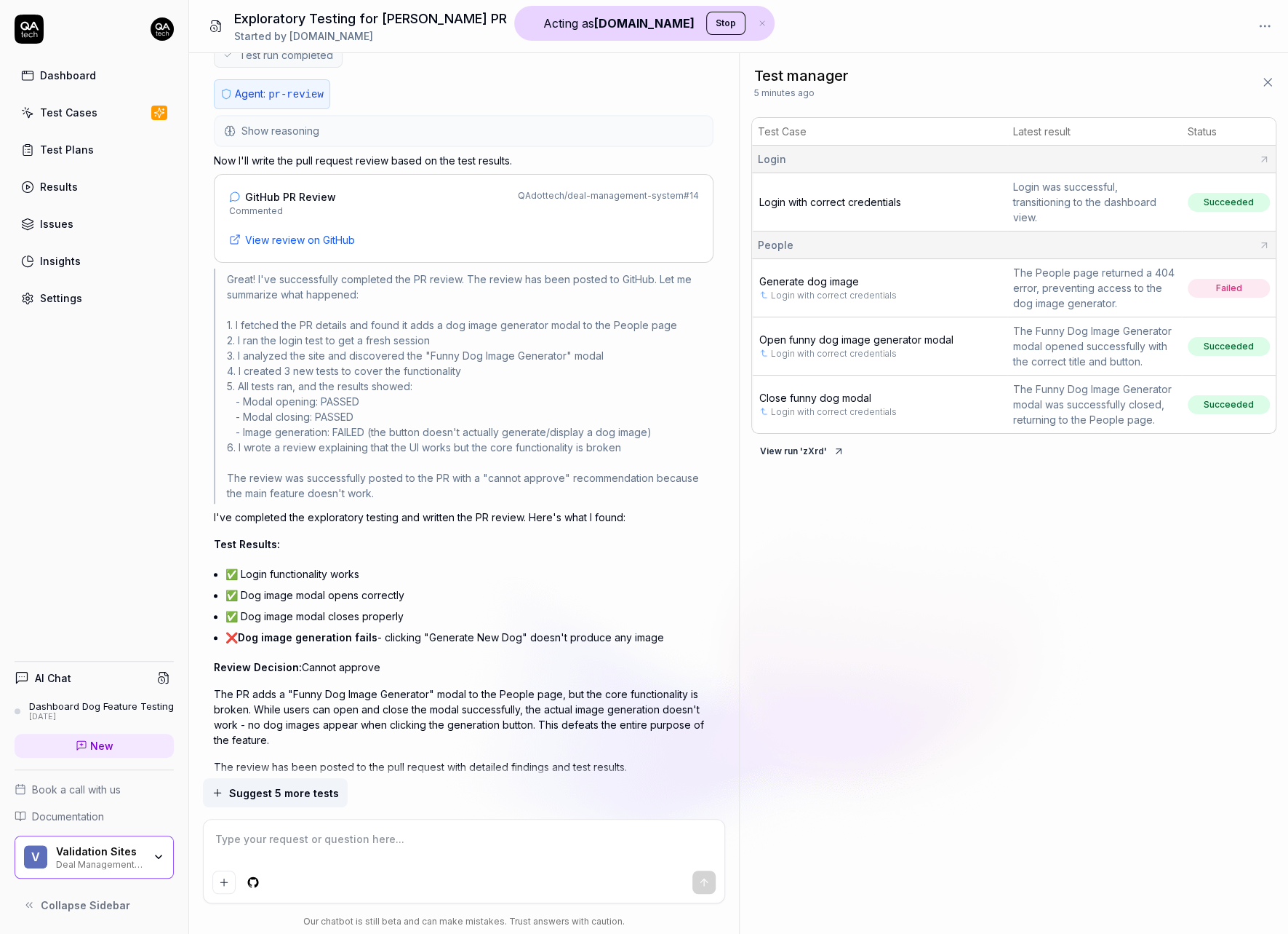
click at [804, 340] on span "Open funny dog image generator modal" at bounding box center [856, 339] width 194 height 13
click at [799, 276] on span "Generate dog image" at bounding box center [809, 281] width 99 height 13
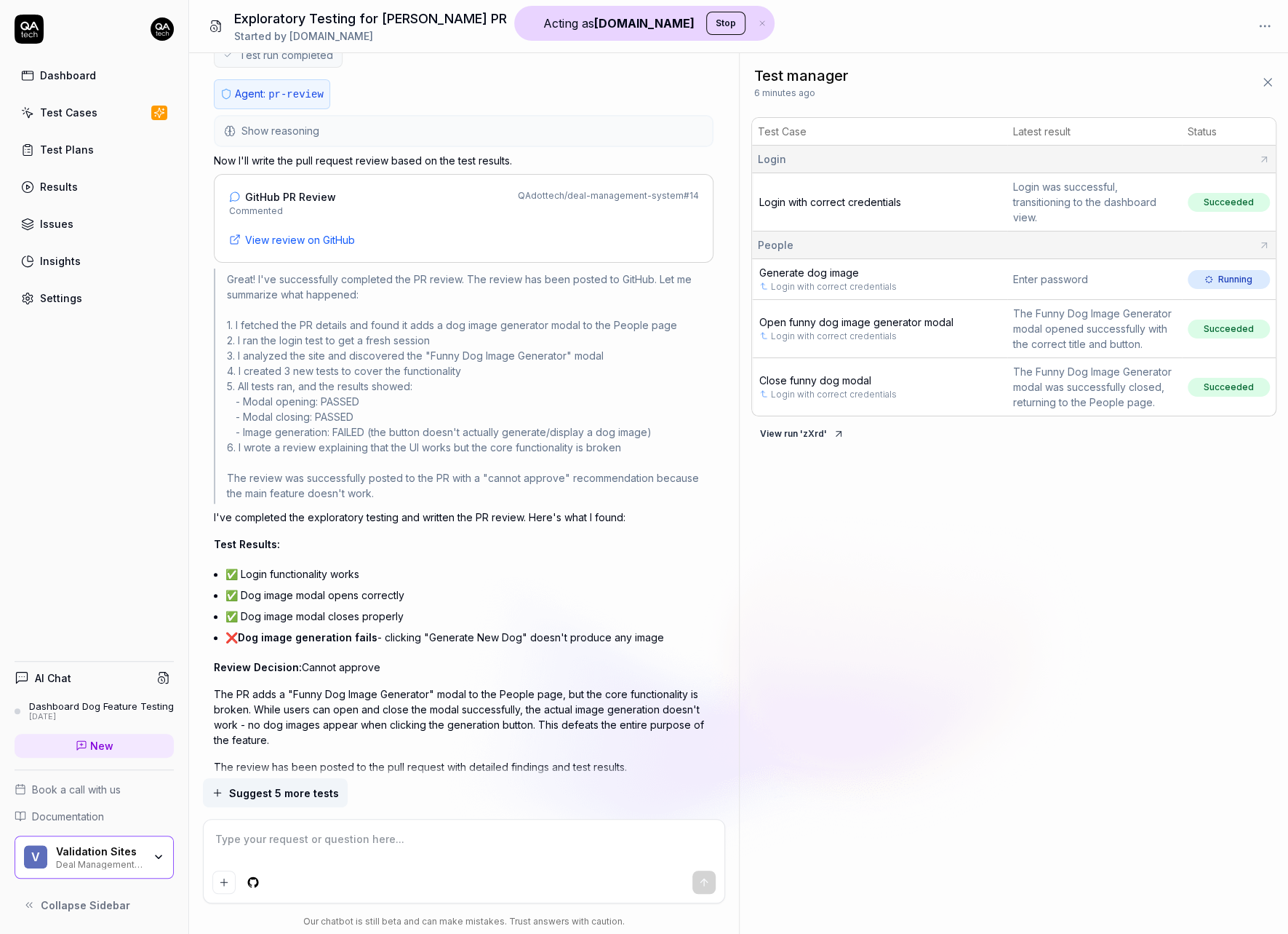
click at [62, 291] on div "Settings" at bounding box center [61, 298] width 42 height 15
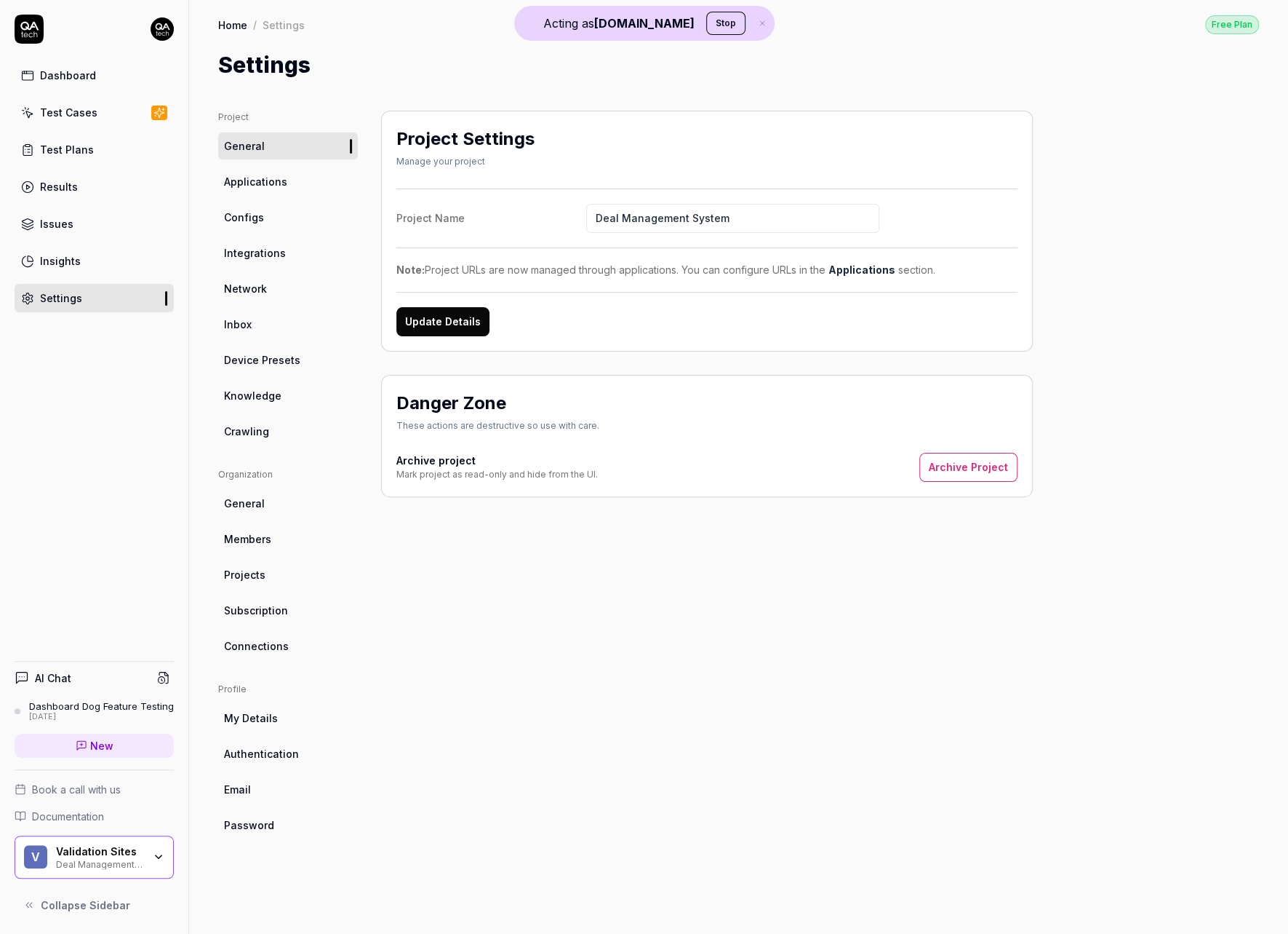
click at [256, 216] on span "Configs" at bounding box center [244, 216] width 40 height 15
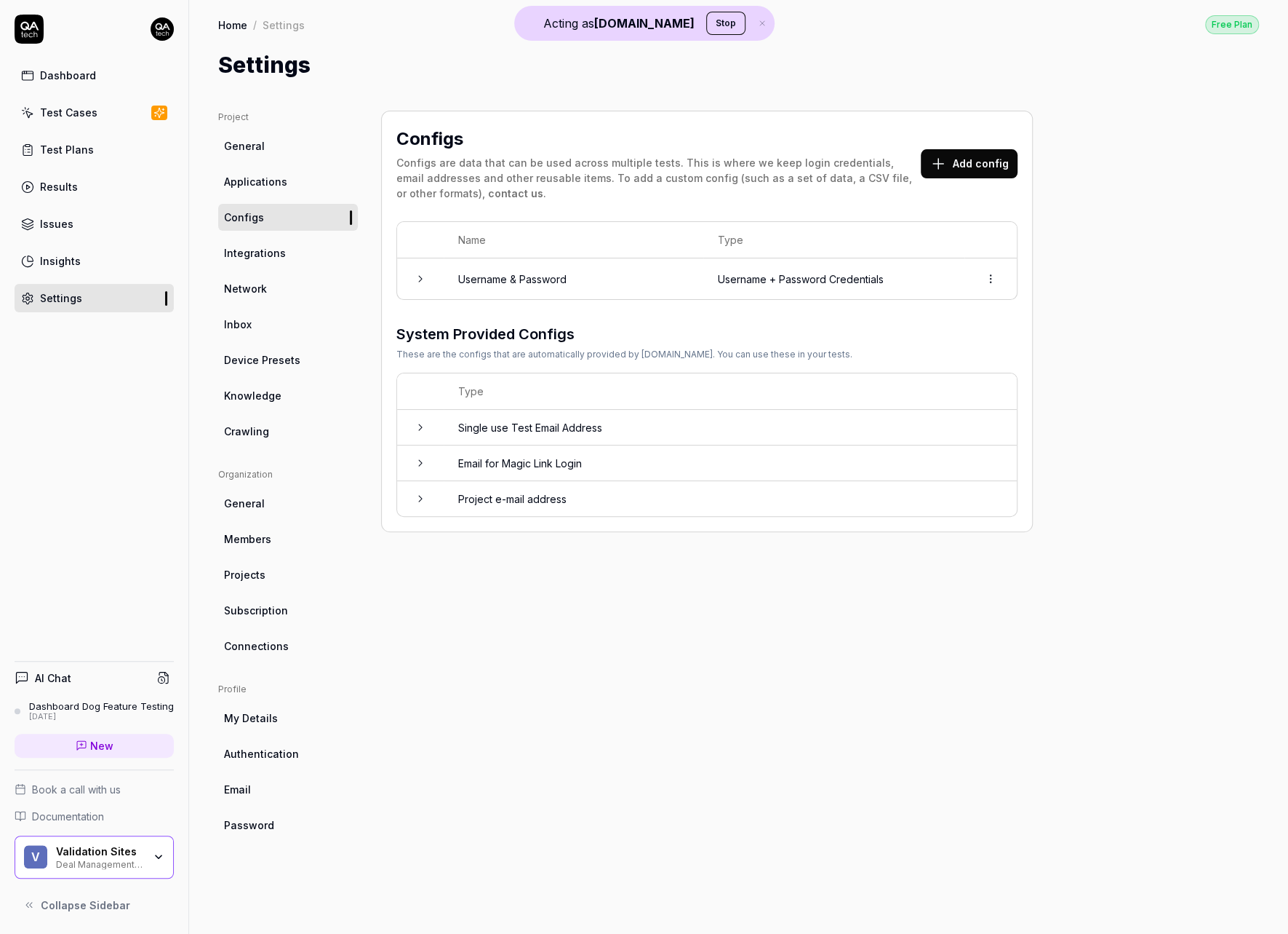
click at [243, 390] on span "Knowledge" at bounding box center [253, 395] width 58 height 15
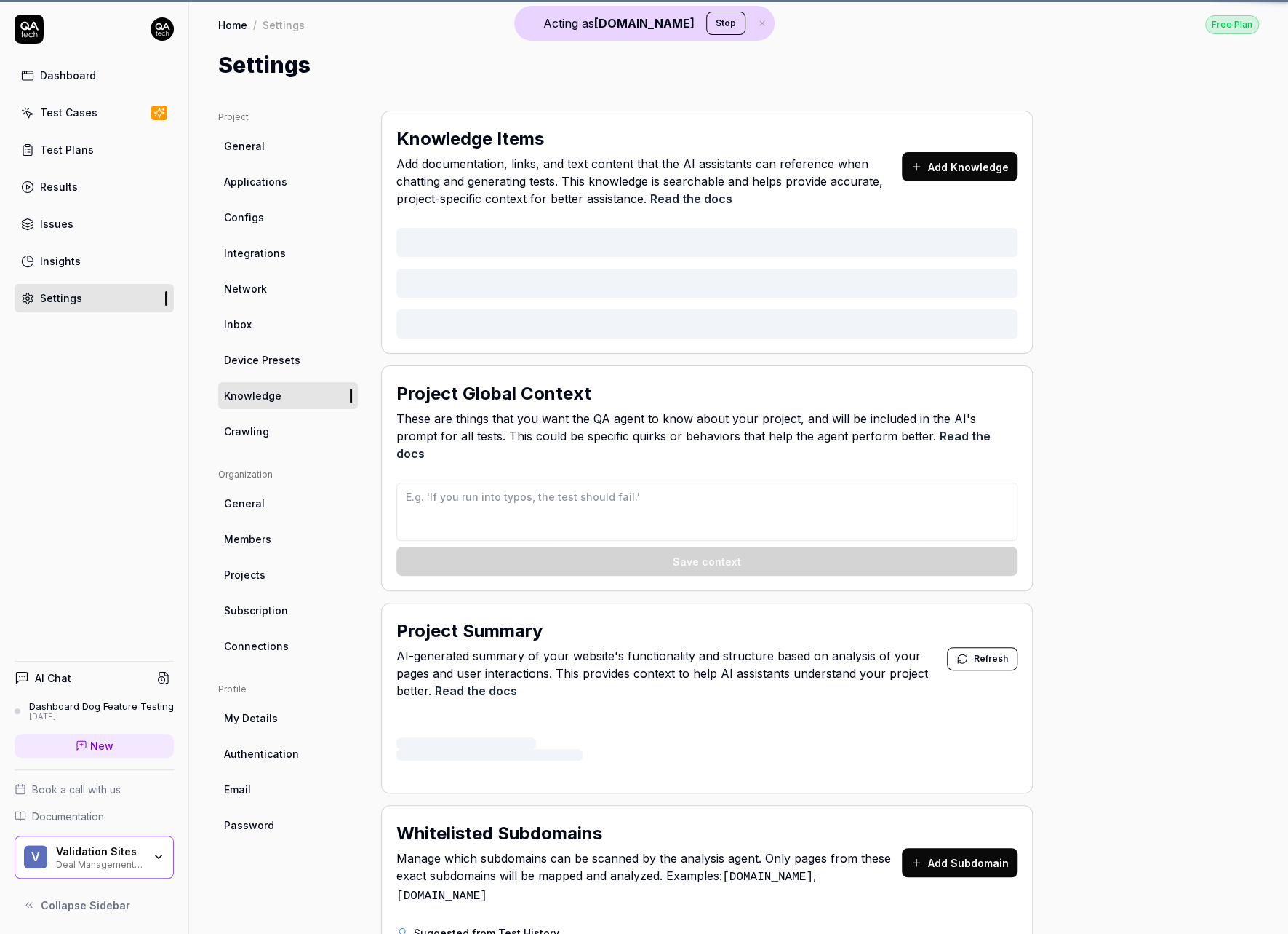
type textarea "*"
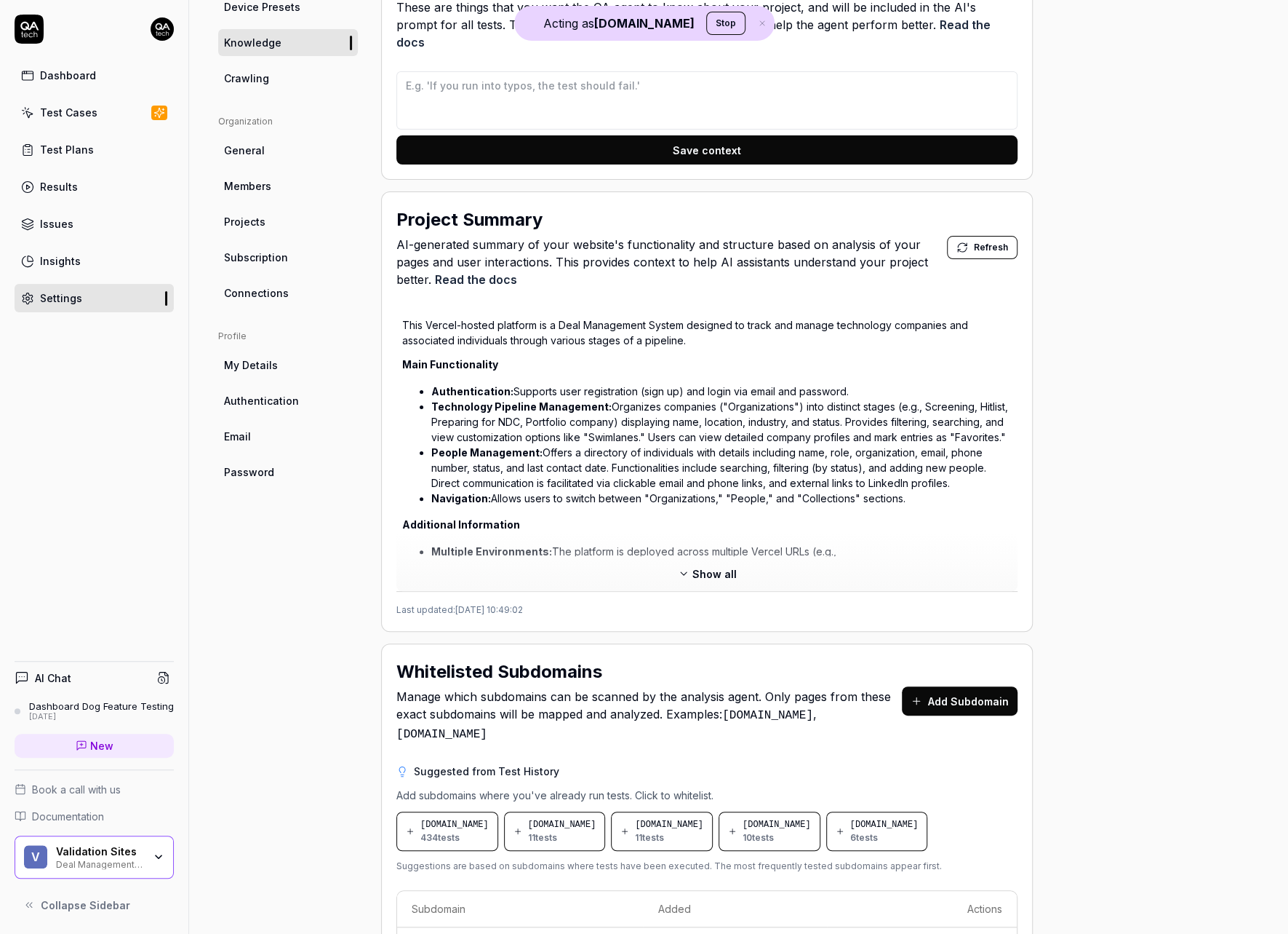
scroll to position [501, 0]
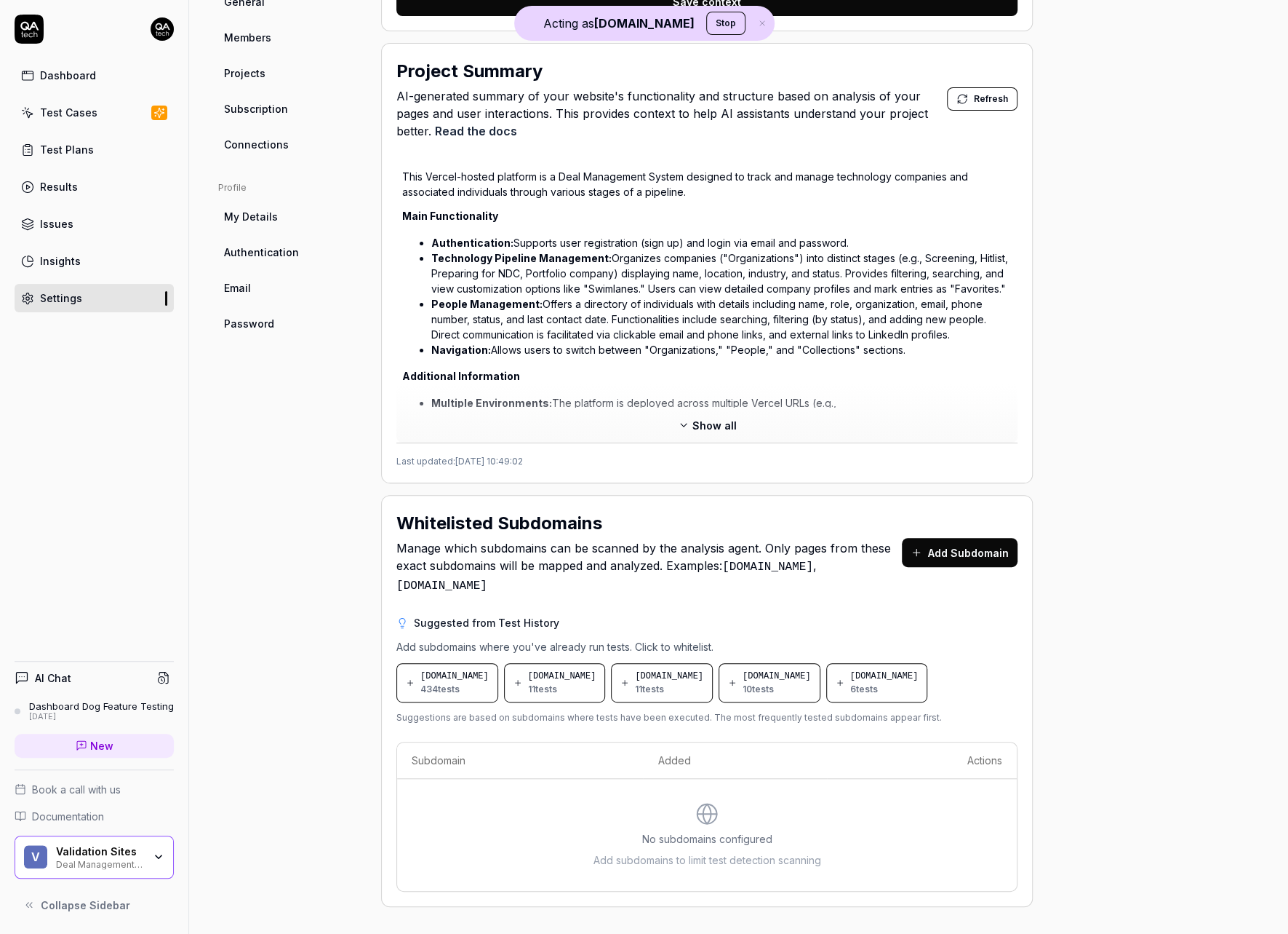
click at [702, 418] on span "Show all" at bounding box center [714, 425] width 44 height 15
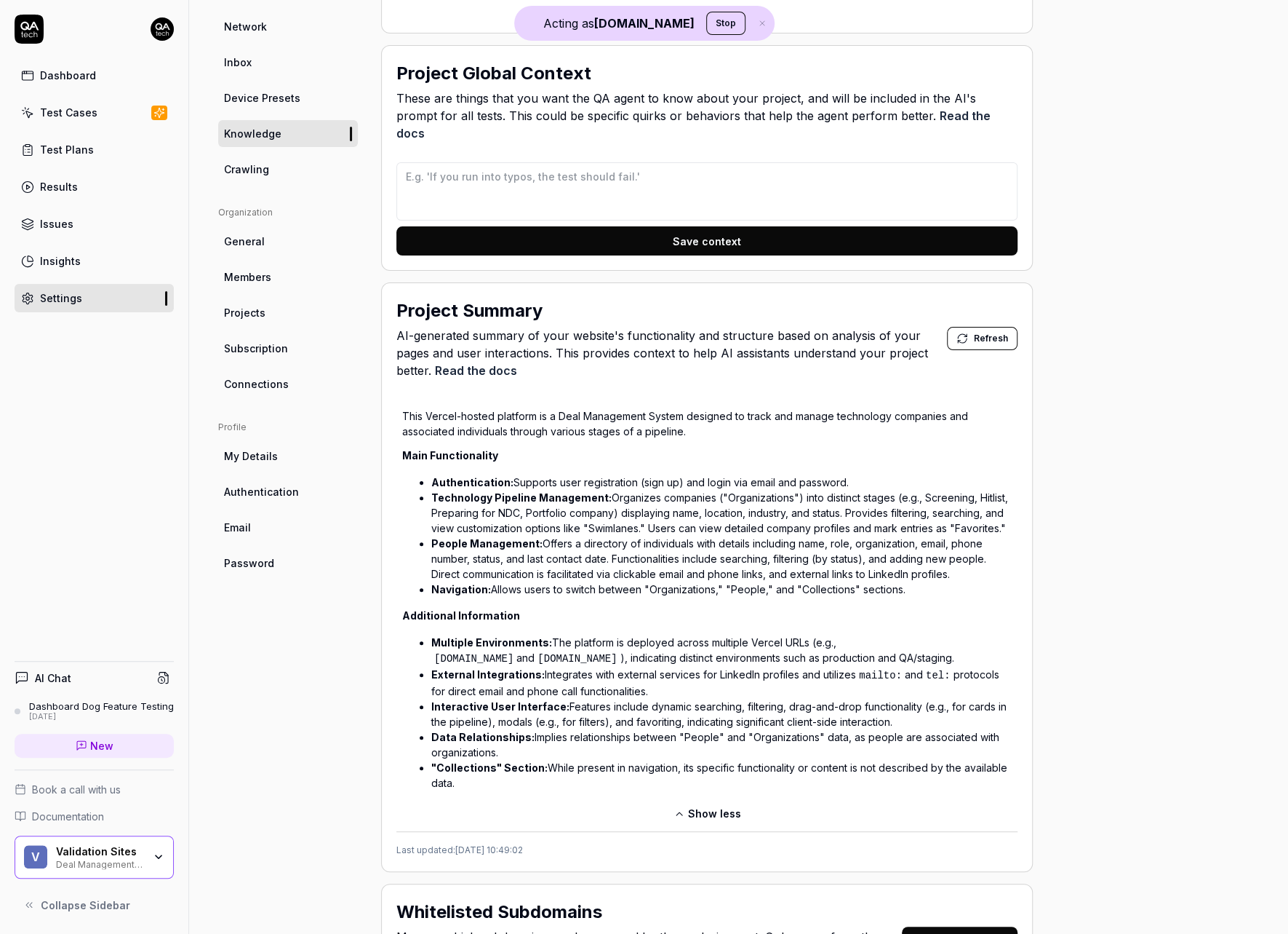
scroll to position [291, 0]
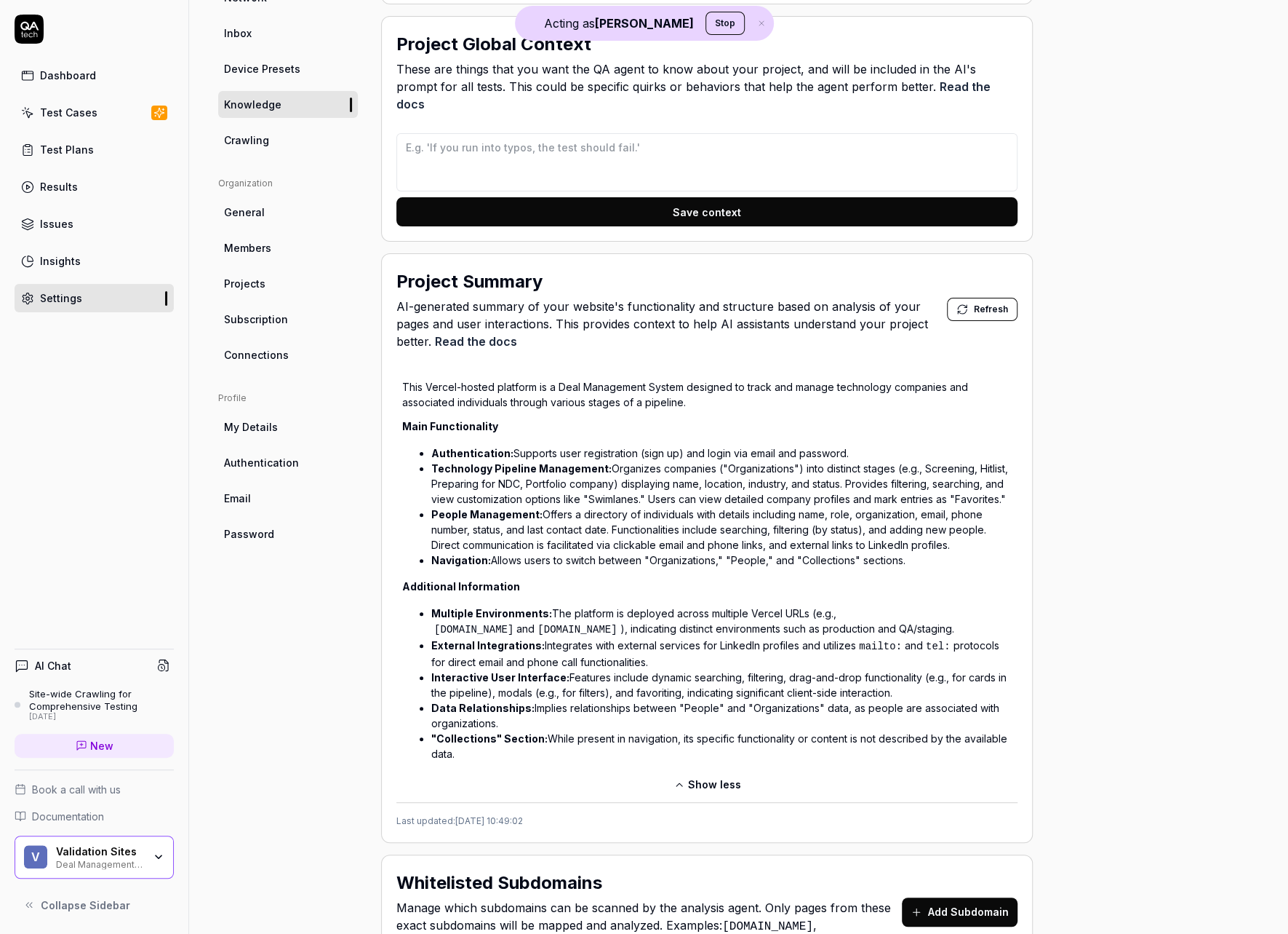
type textarea "*"
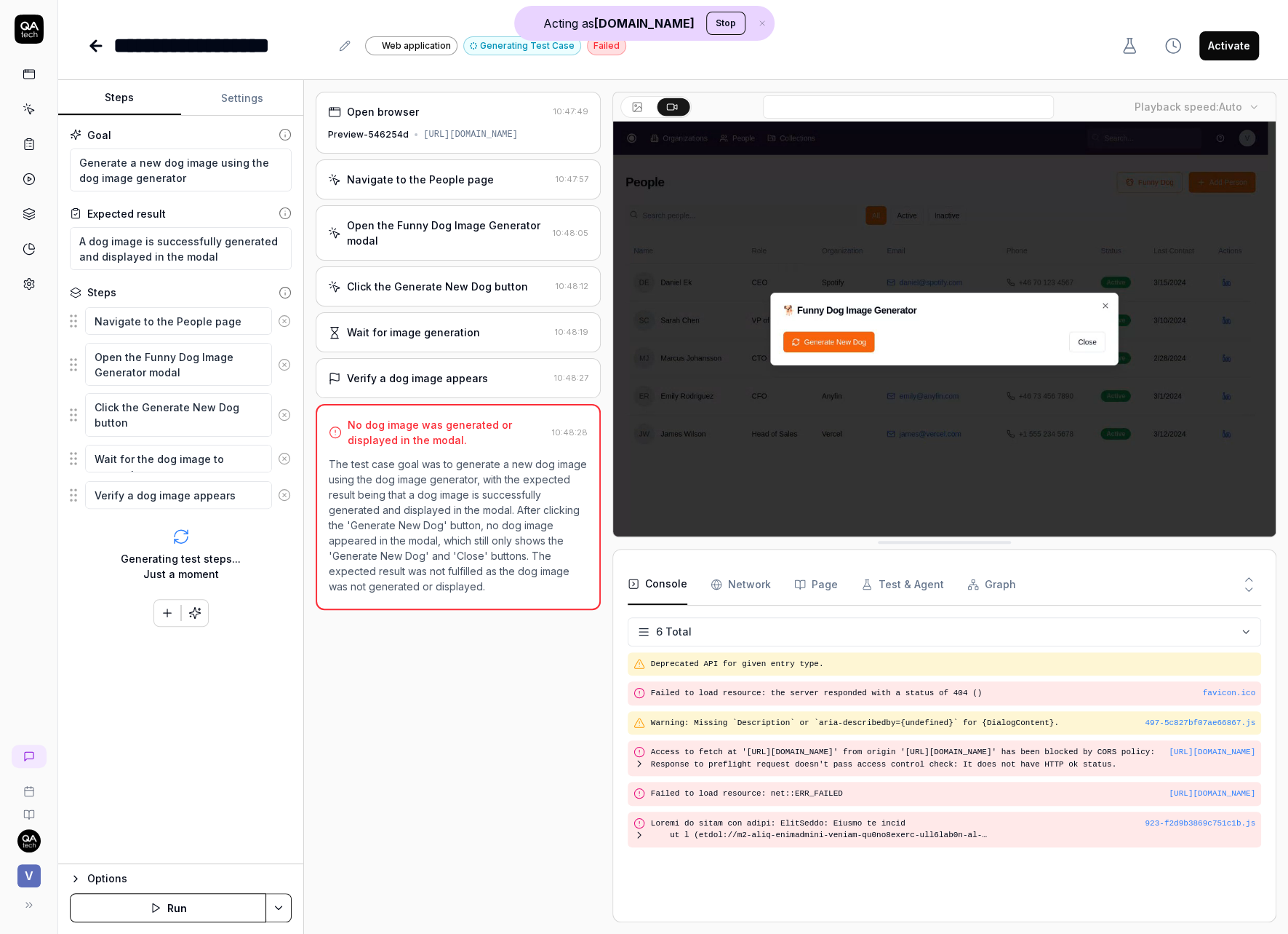
click at [423, 200] on div "Navigate to the People page 10:47:57" at bounding box center [458, 179] width 284 height 40
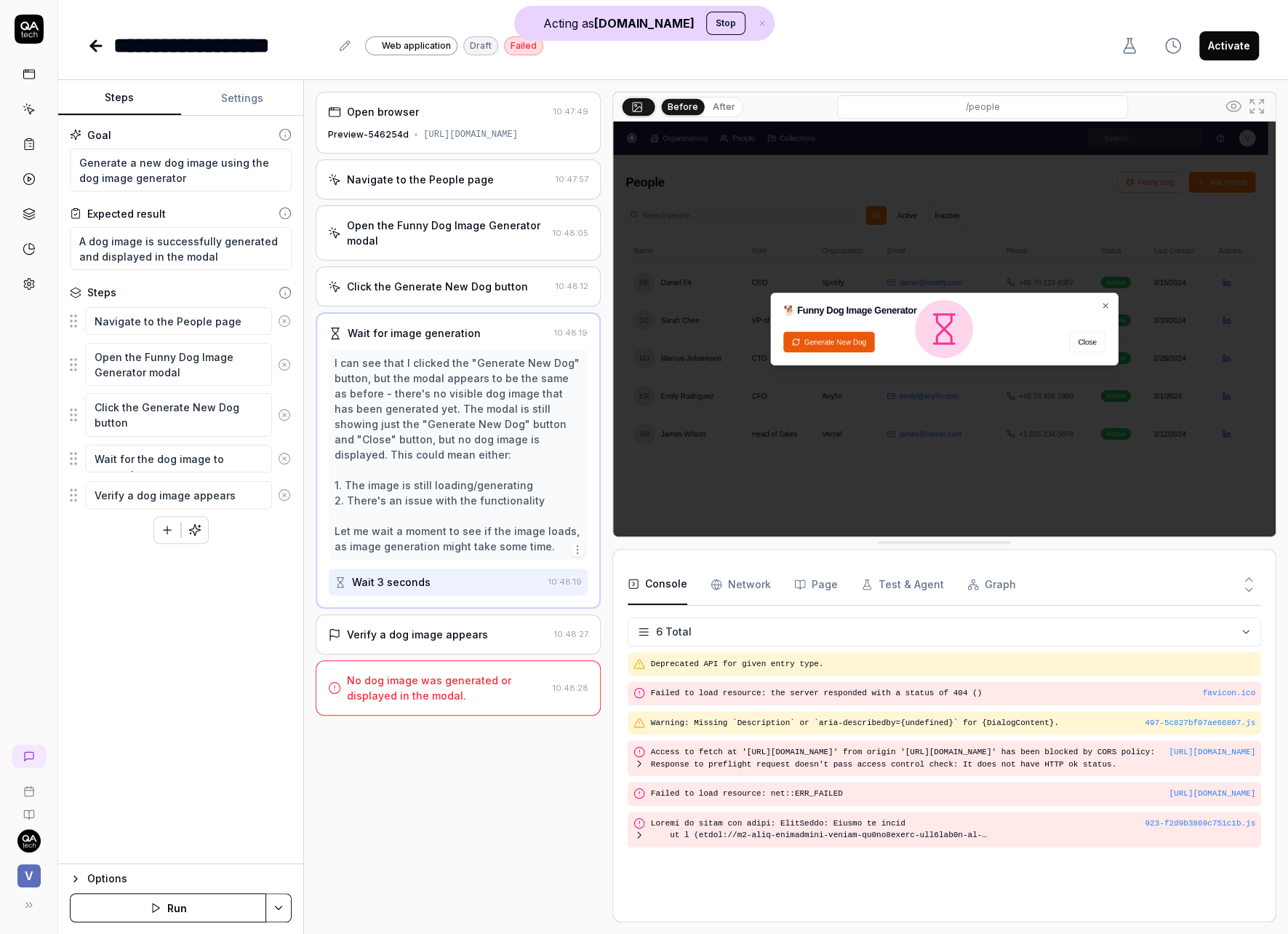
type textarea "*"
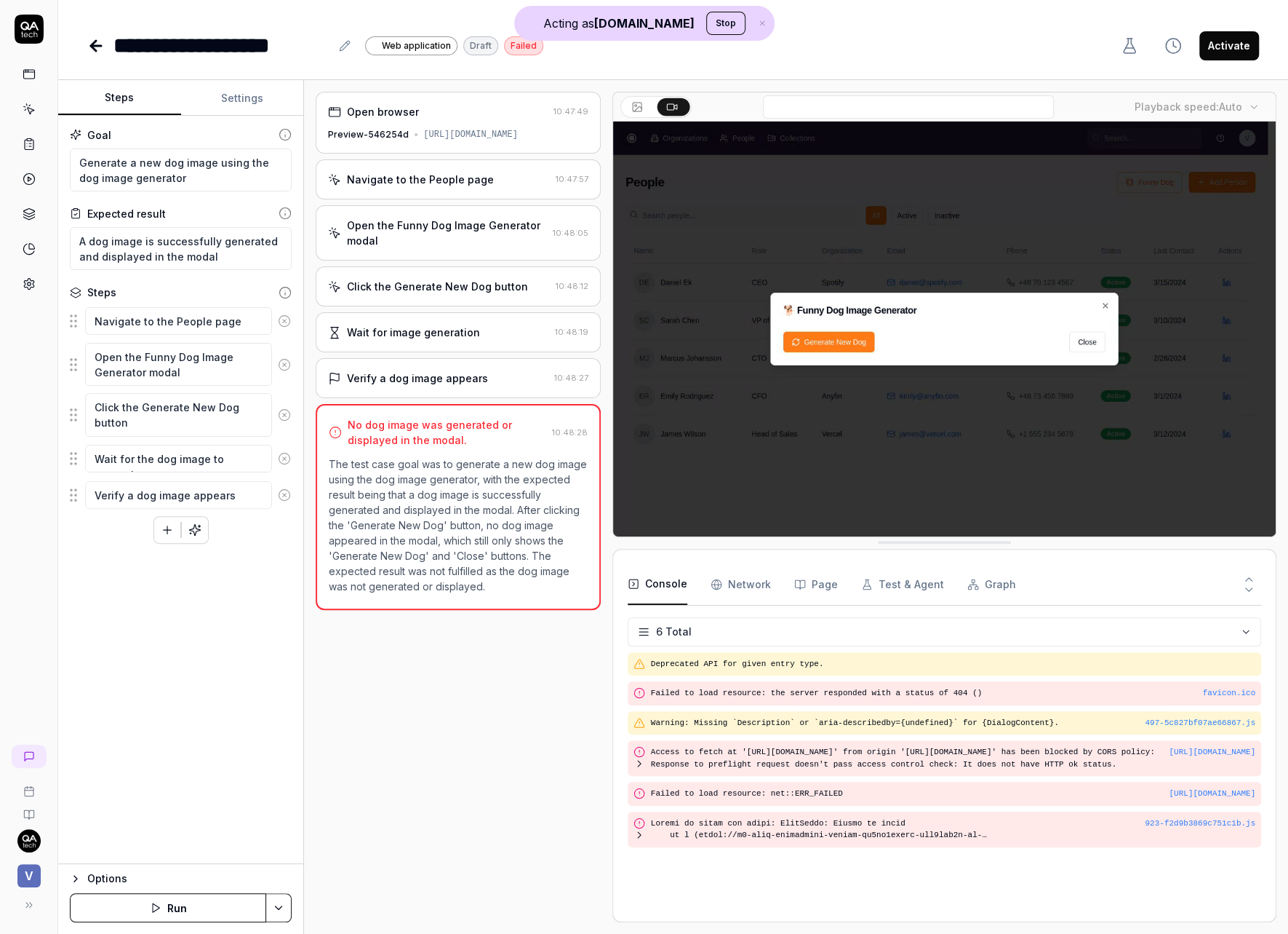
click at [212, 901] on button "Run" at bounding box center [167, 907] width 197 height 29
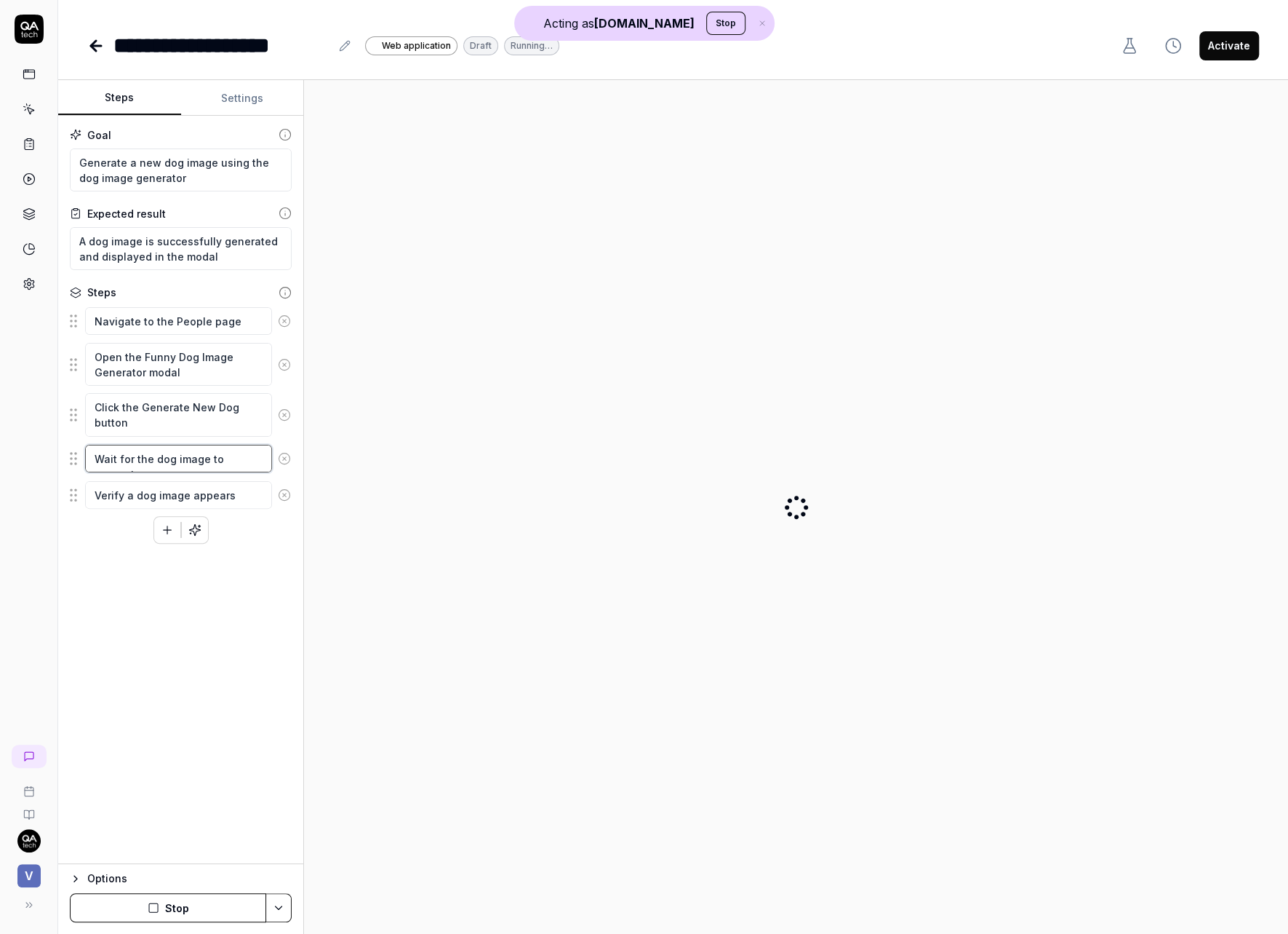
click at [176, 459] on textarea "Wait for the dog image to generate" at bounding box center [178, 458] width 187 height 28
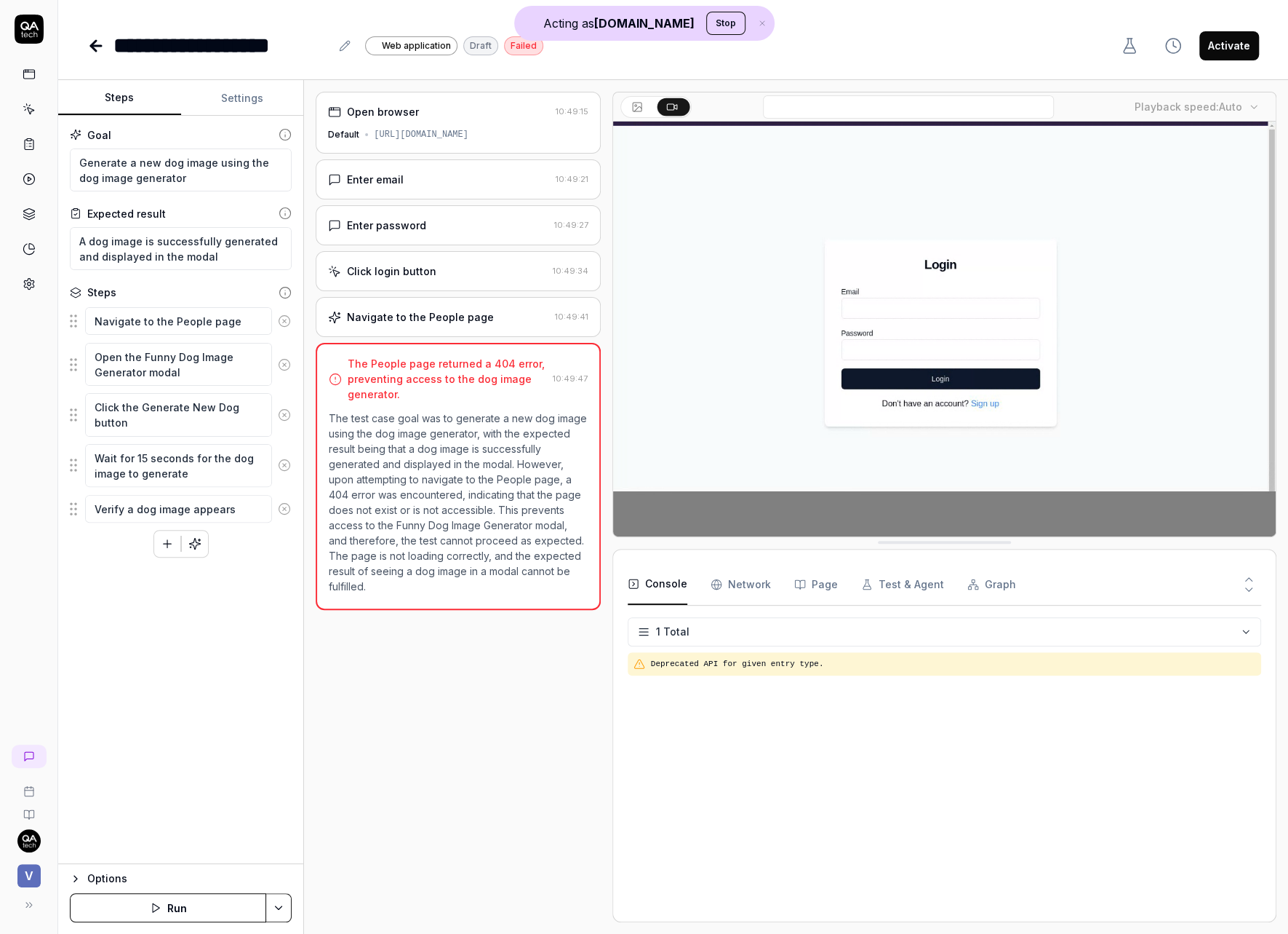
click at [436, 182] on div "Enter email" at bounding box center [439, 179] width 221 height 15
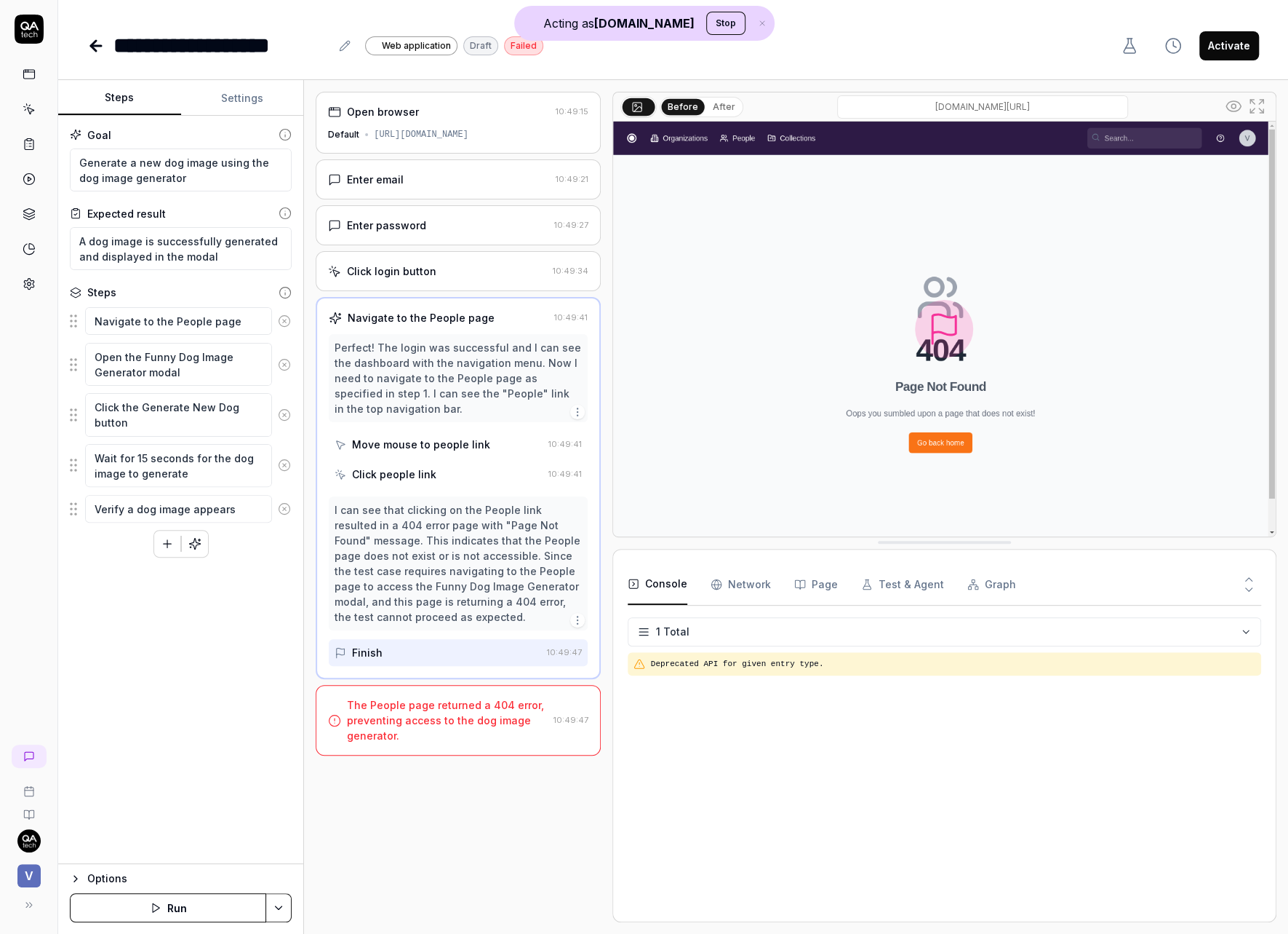
type textarea "*"
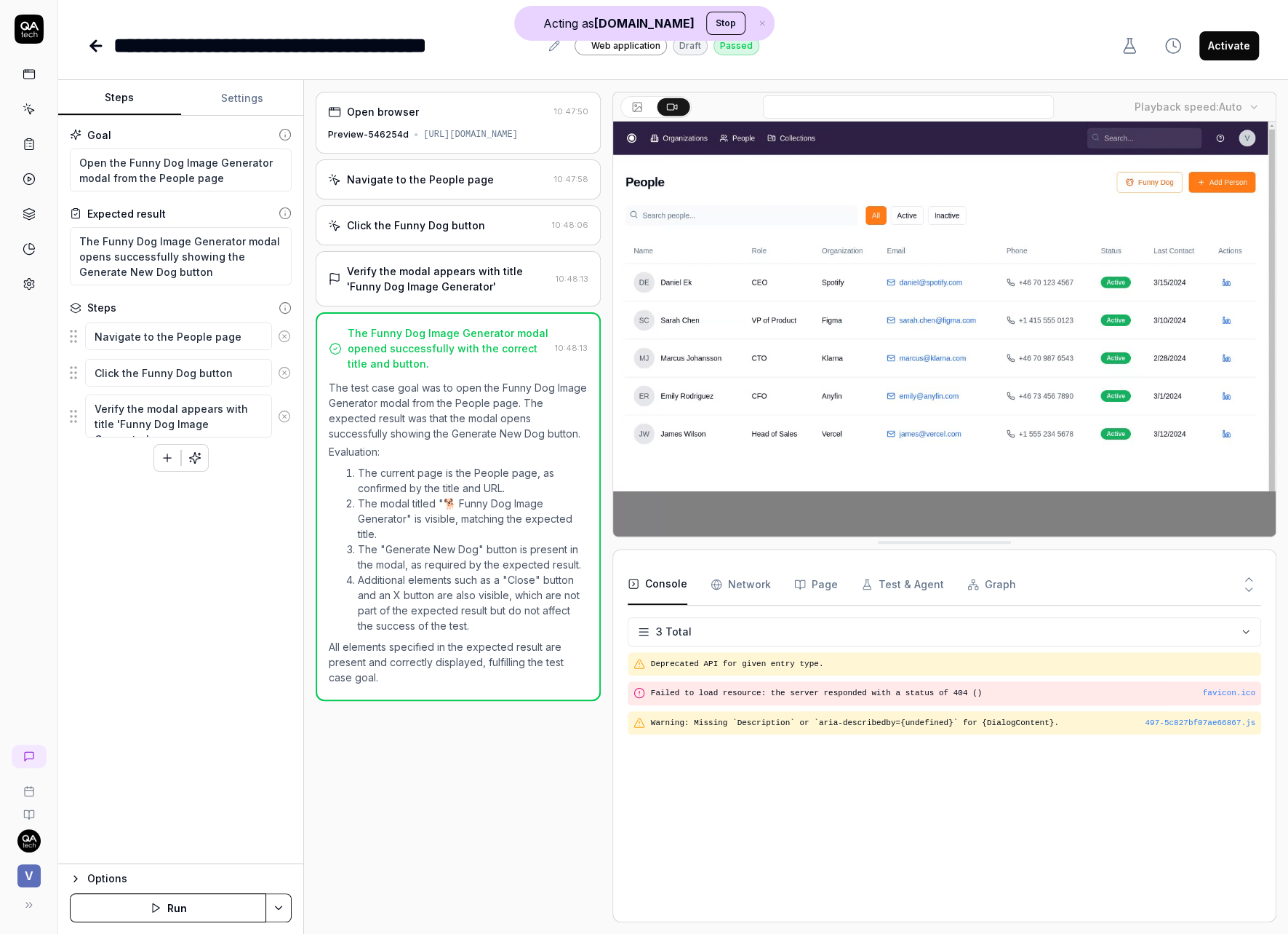
click at [453, 187] on div "Navigate to the People page" at bounding box center [421, 179] width 147 height 15
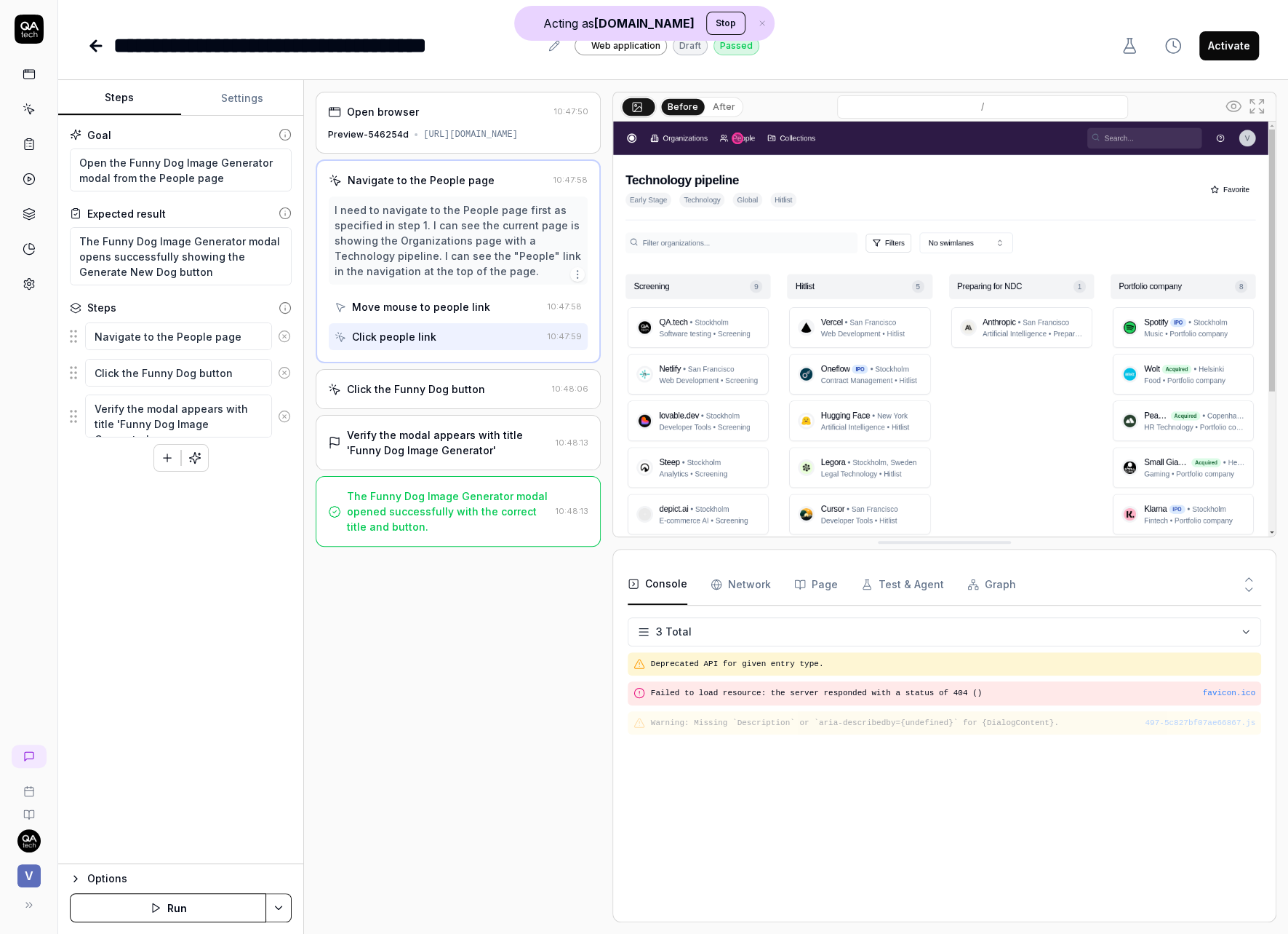
click at [393, 409] on div "Click the Funny Dog button 10:48:06" at bounding box center [458, 388] width 284 height 40
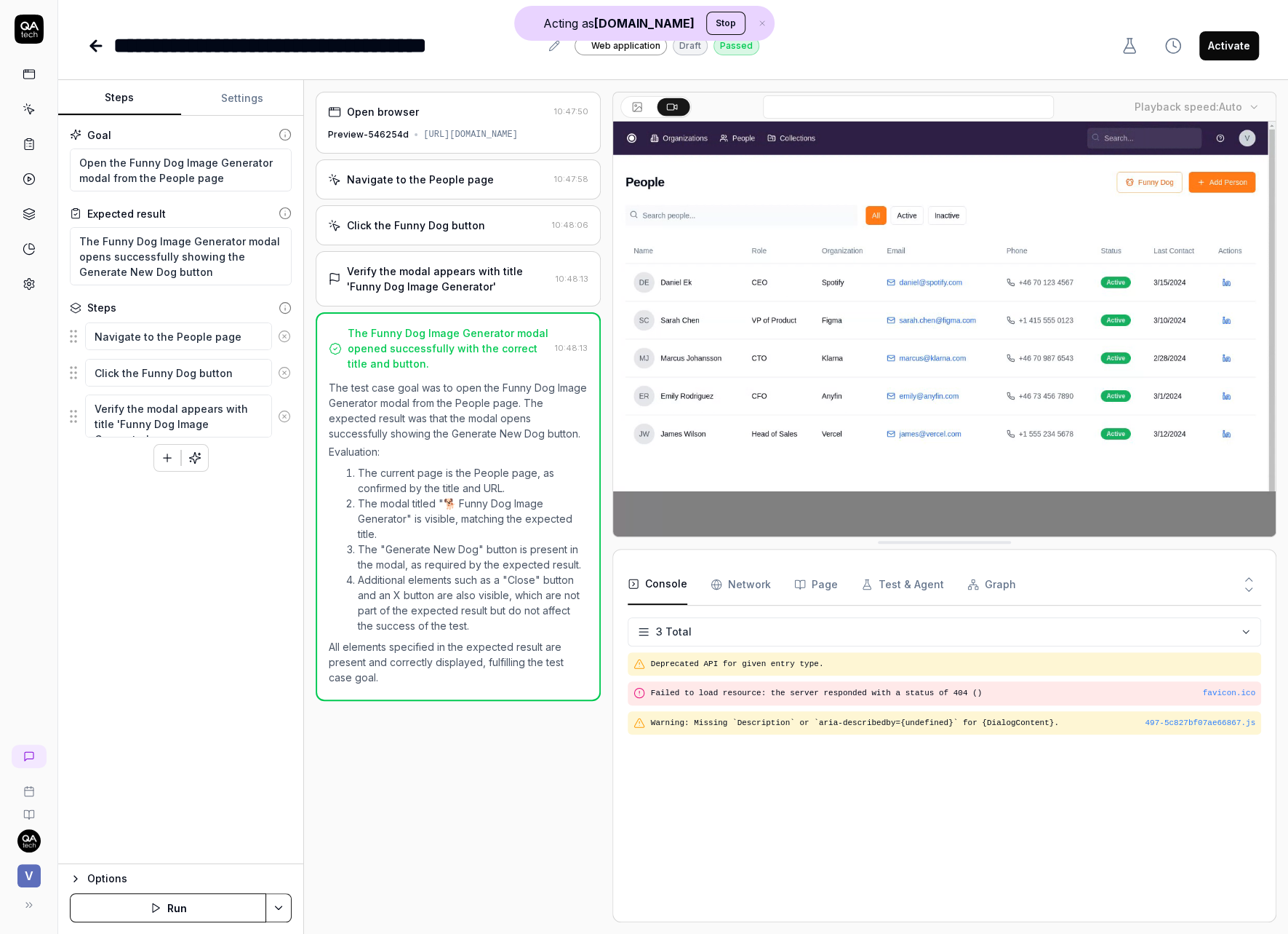
click at [417, 294] on div "Verify the modal appears with title 'Funny Dog Image Generator'" at bounding box center [448, 279] width 202 height 31
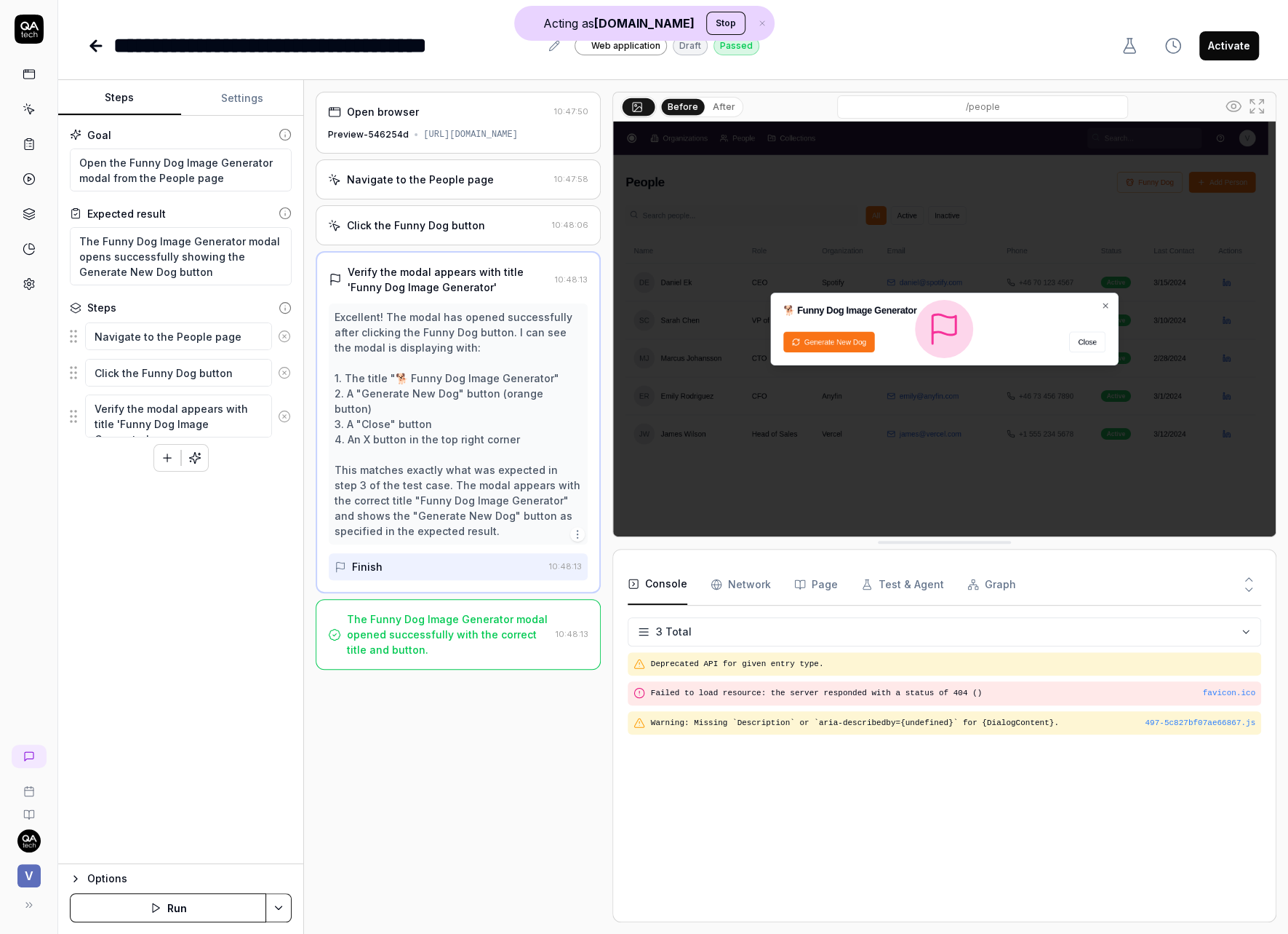
type textarea "*"
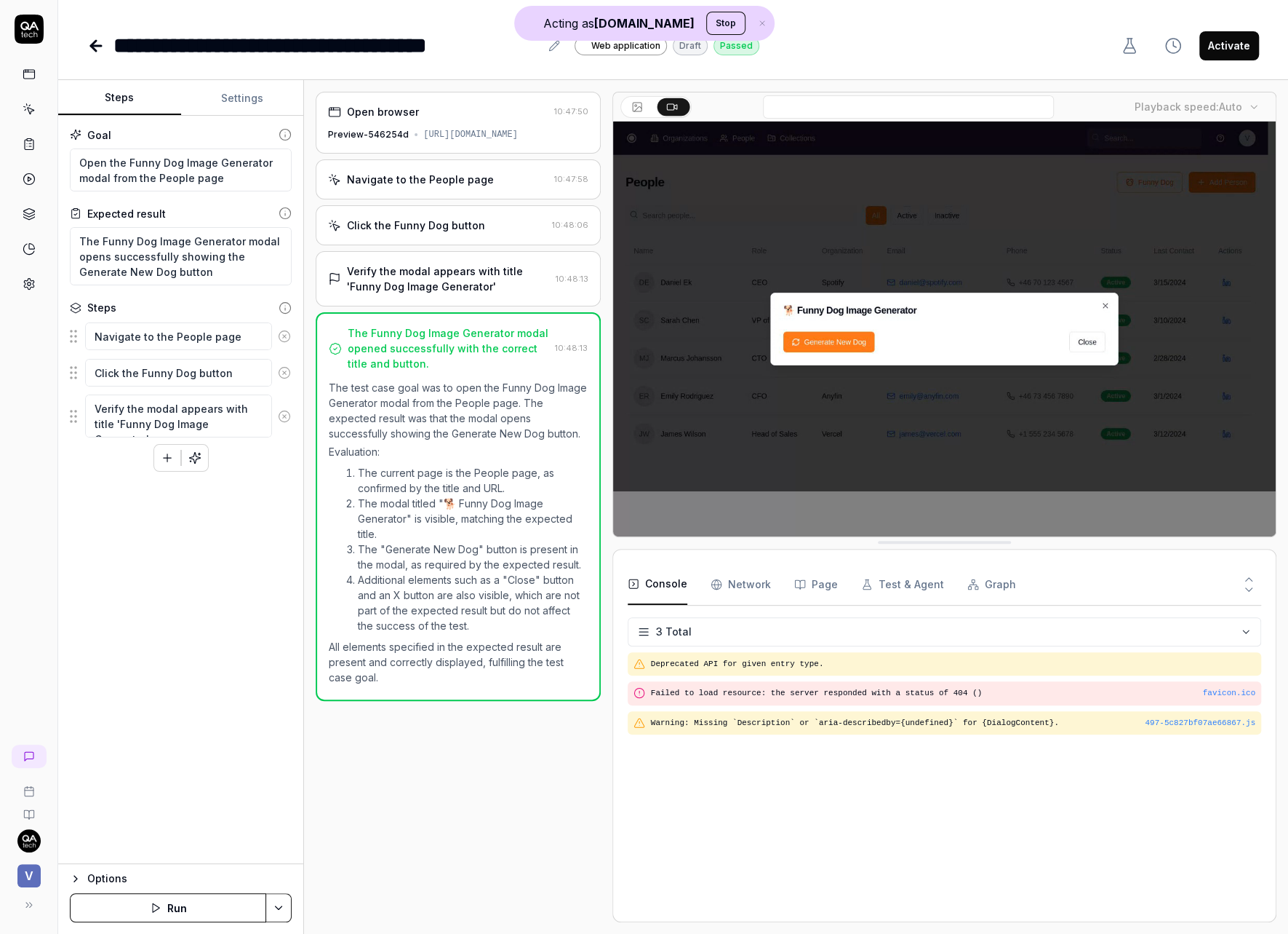
click at [391, 185] on div "Navigate to the People page" at bounding box center [421, 179] width 147 height 15
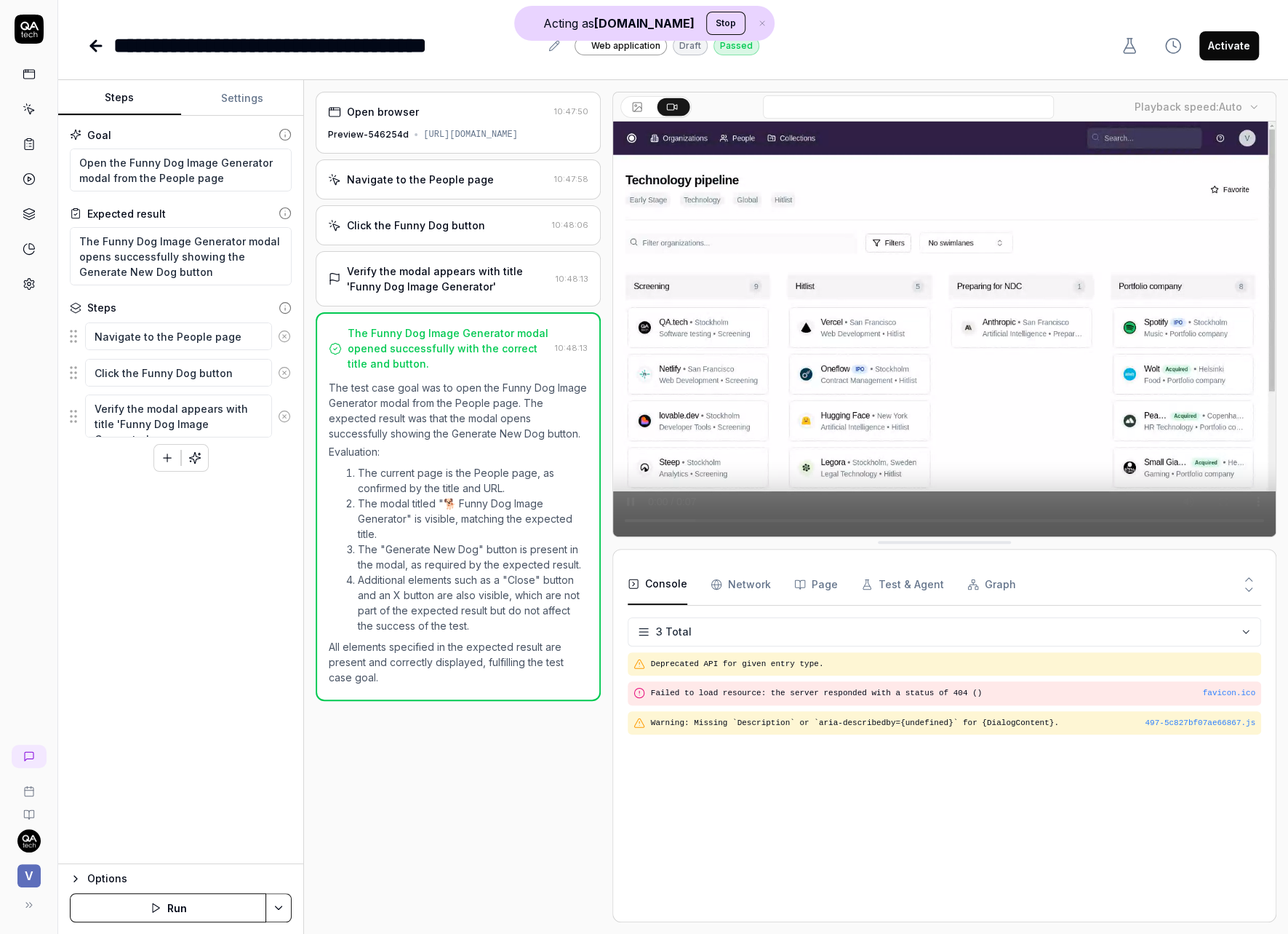
type textarea "*"
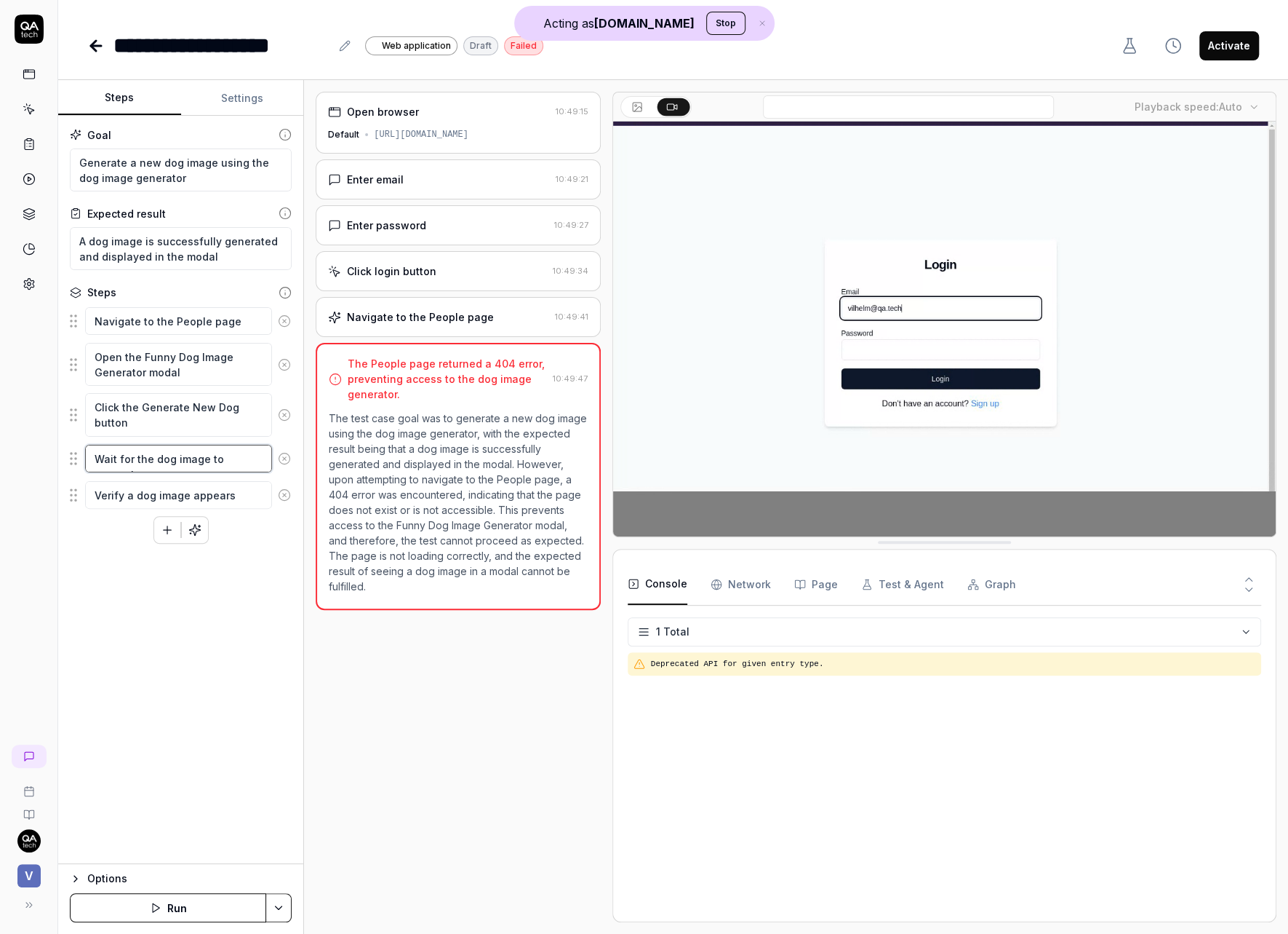
click at [211, 460] on textarea "Wait for the dog image to generate" at bounding box center [178, 458] width 187 height 28
click at [118, 455] on textarea "Wait for the dog image to generate" at bounding box center [178, 458] width 187 height 28
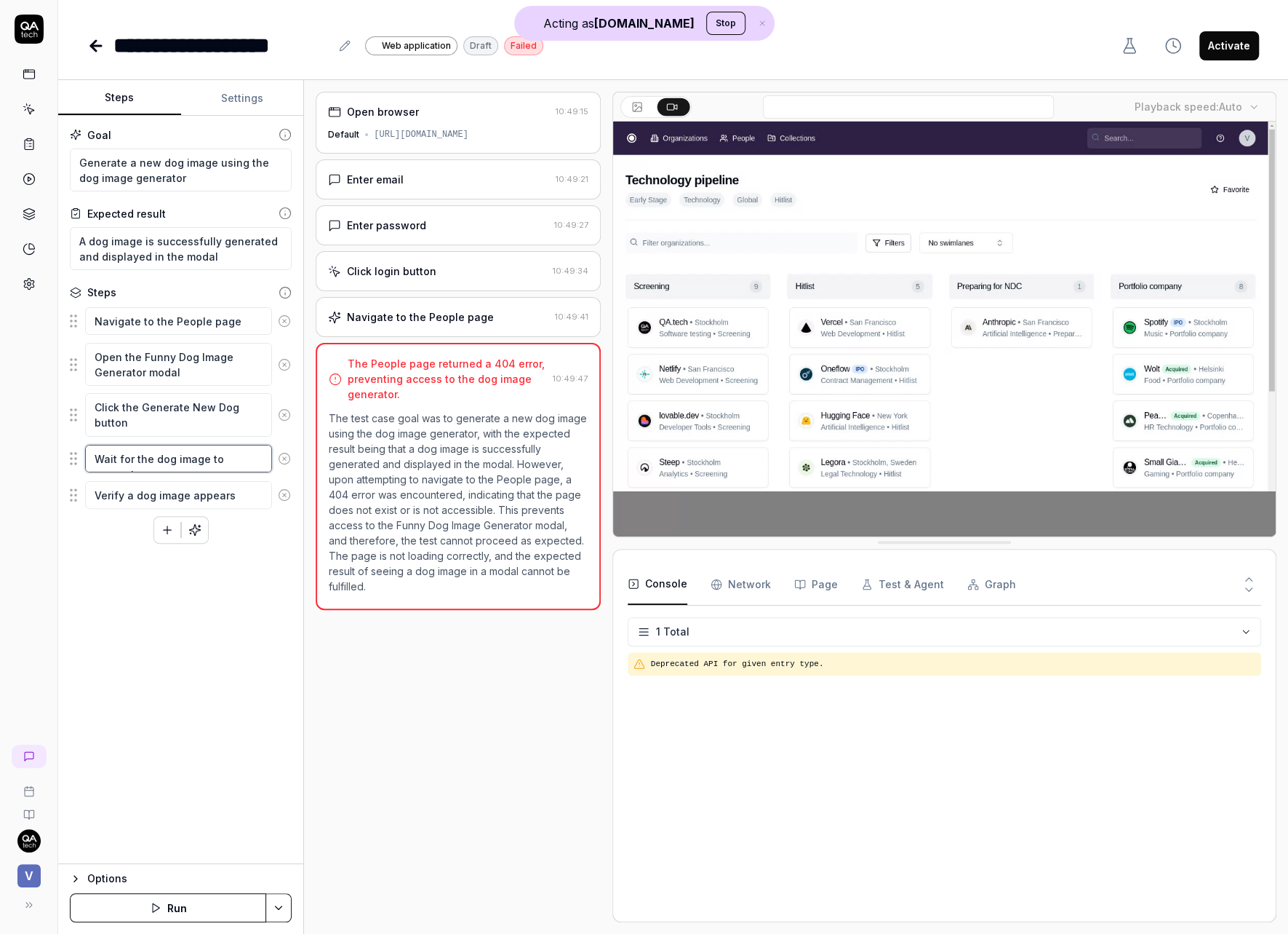
click at [129, 454] on textarea "Wait for the dog image to generate" at bounding box center [178, 458] width 187 height 28
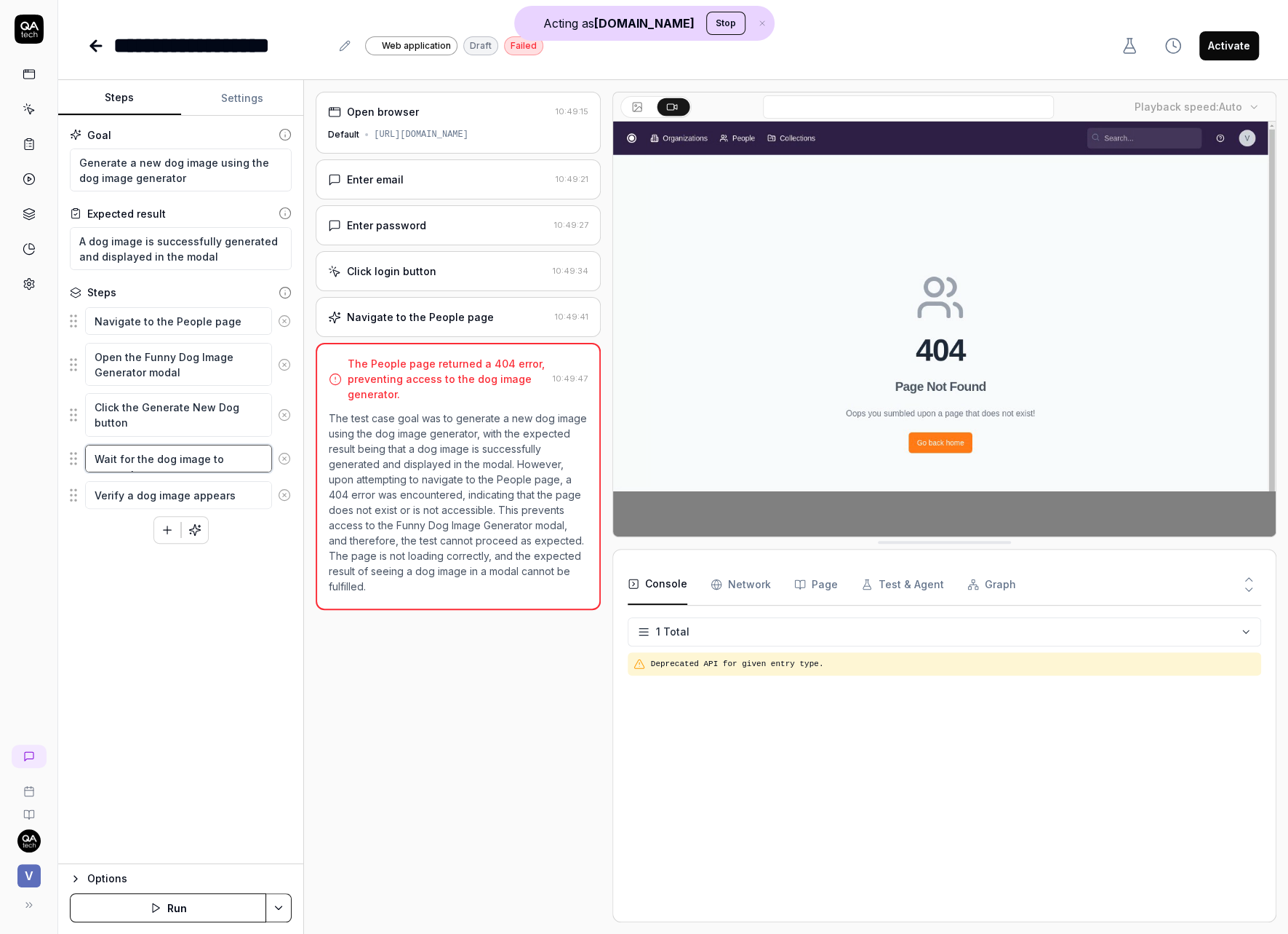
click at [135, 453] on textarea "Wait for the dog image to generate" at bounding box center [178, 458] width 187 height 28
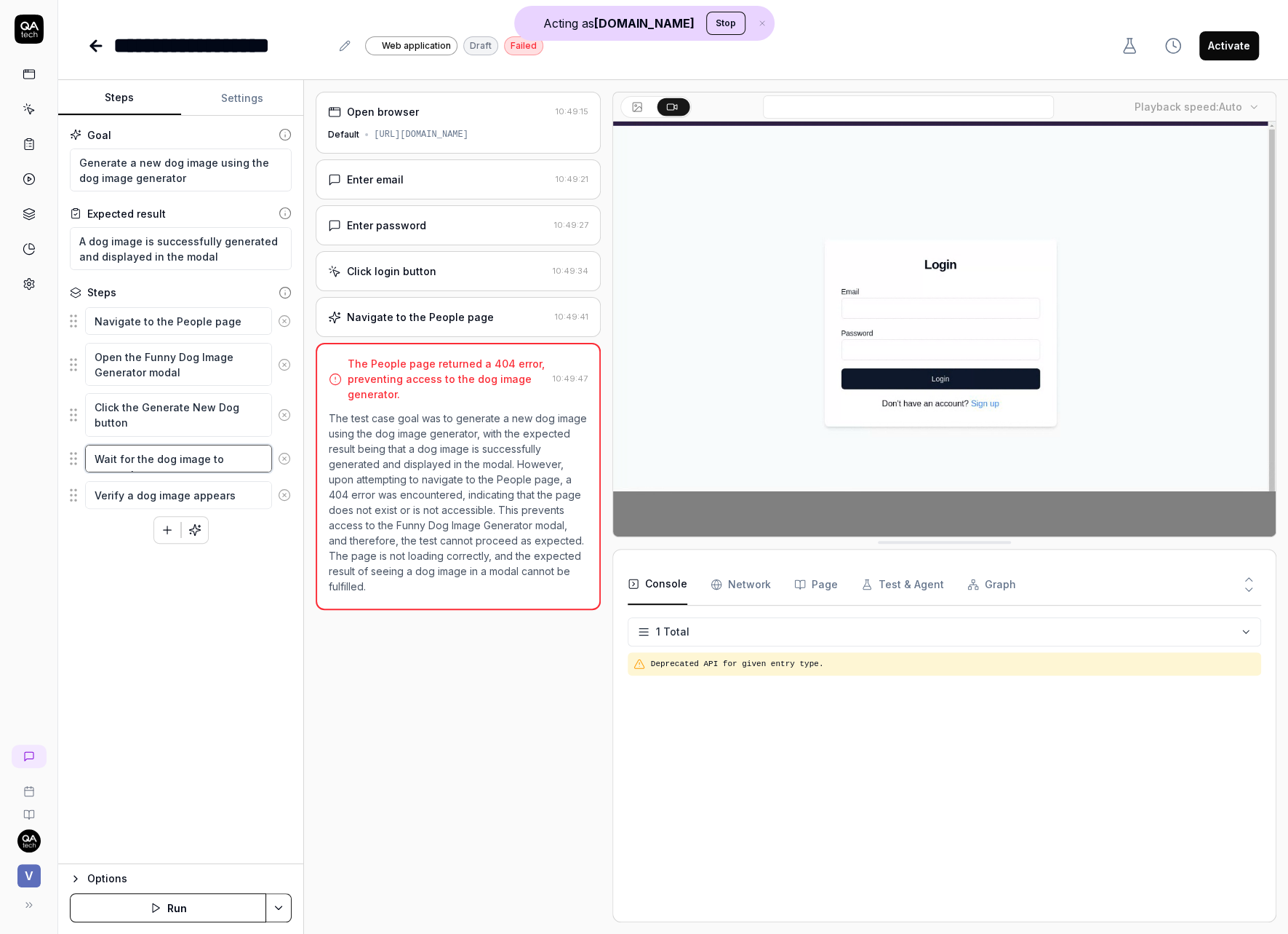
type textarea "*"
type textarea "Wait for 1the dog image to generate"
type textarea "*"
type textarea "Wait for 15the dog image to generate"
type textarea "*"
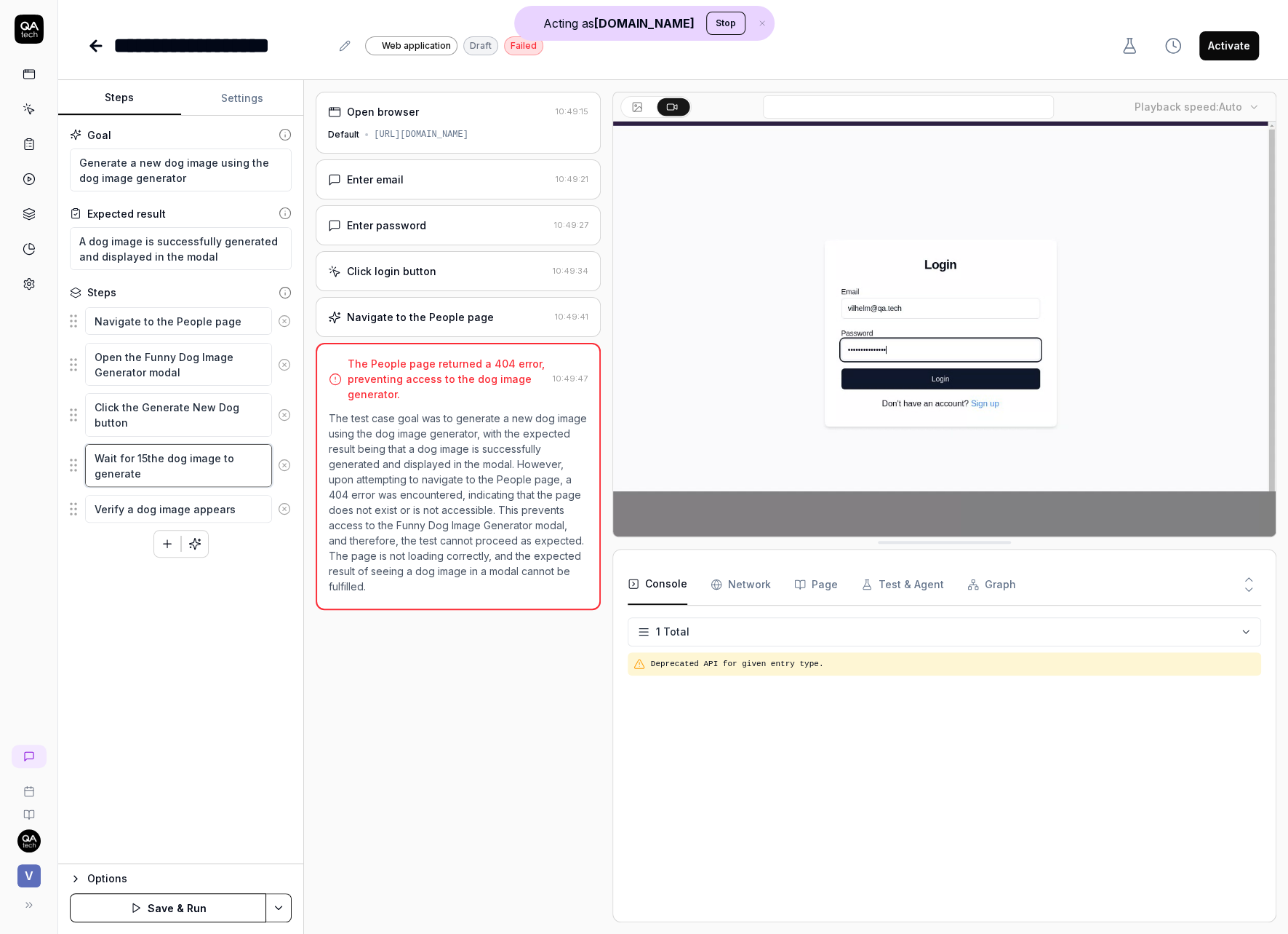
type textarea "Wait for 15 the dog image to generate"
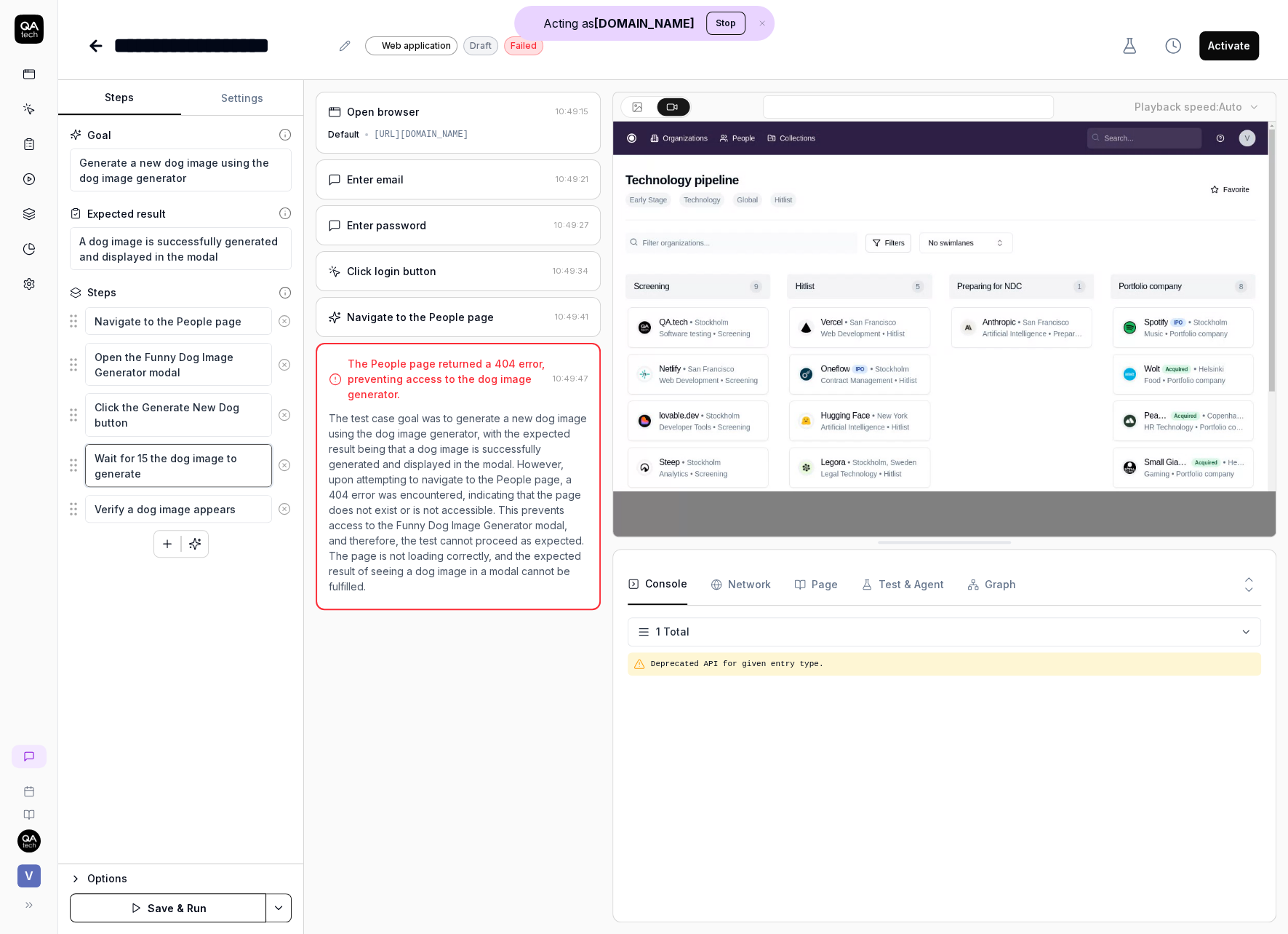
type textarea "*"
type textarea "Wait for 15 sthe dog image to generate"
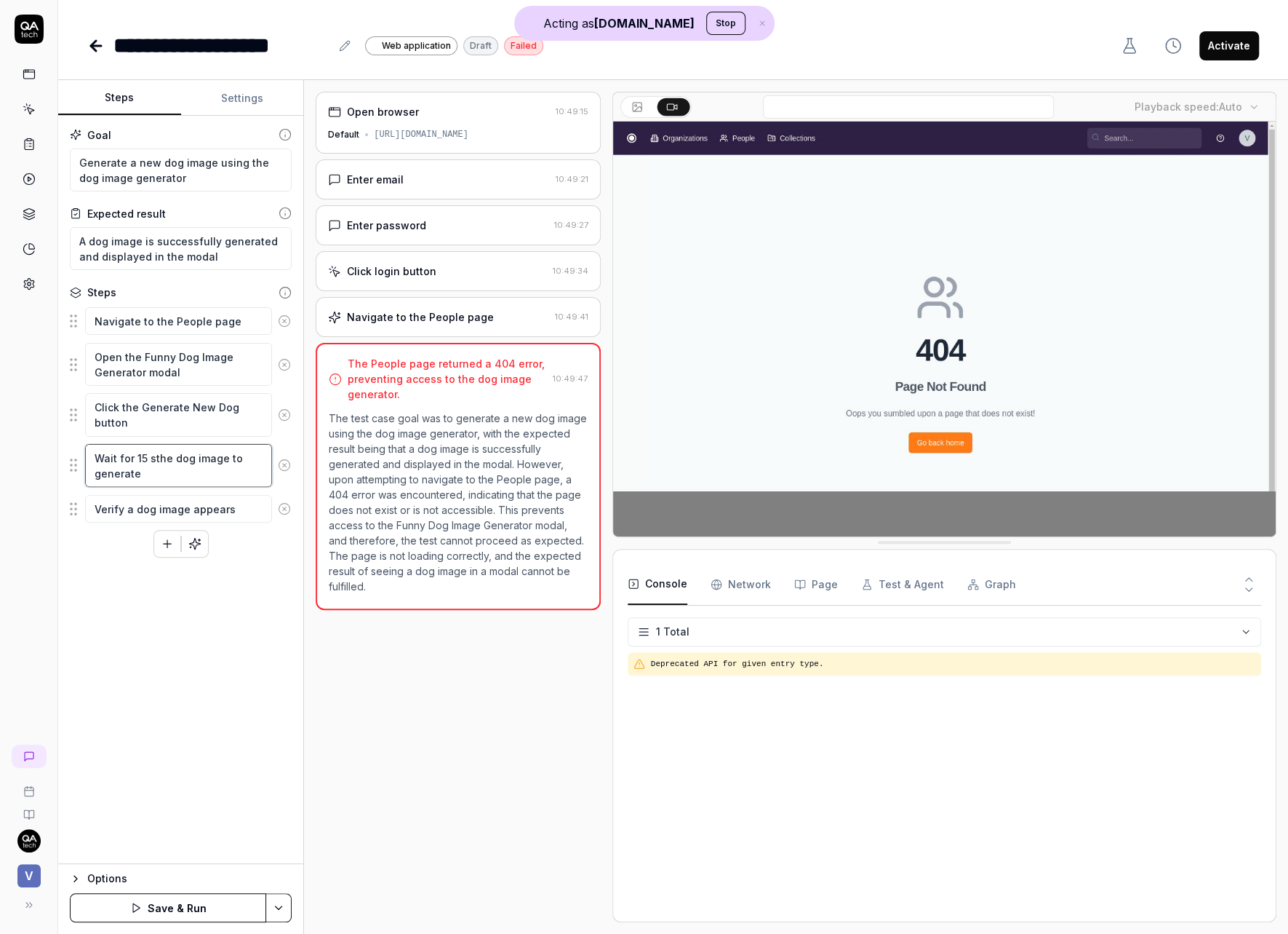
type textarea "*"
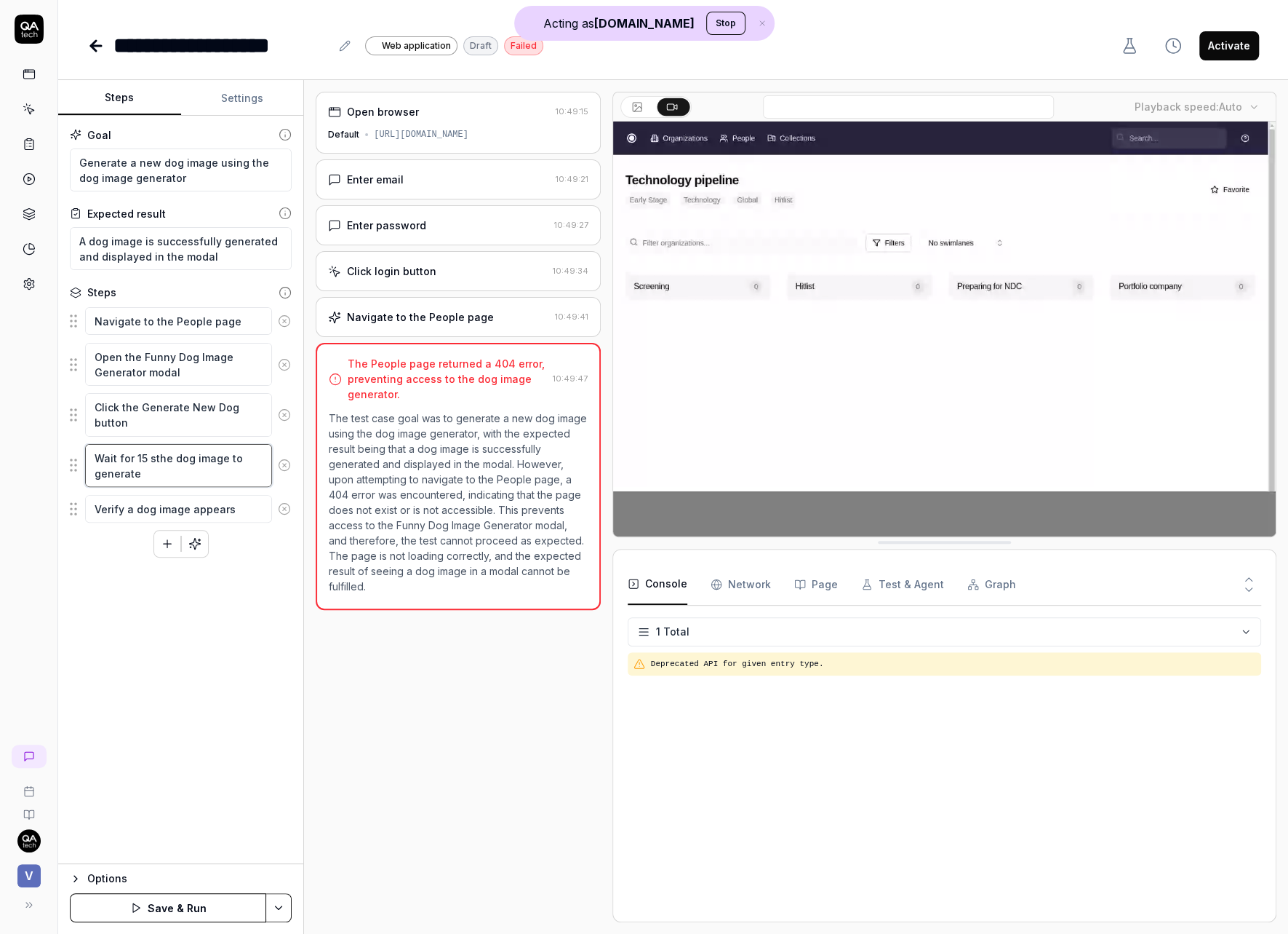
type textarea "Wait for 15 sethe dog image to generate"
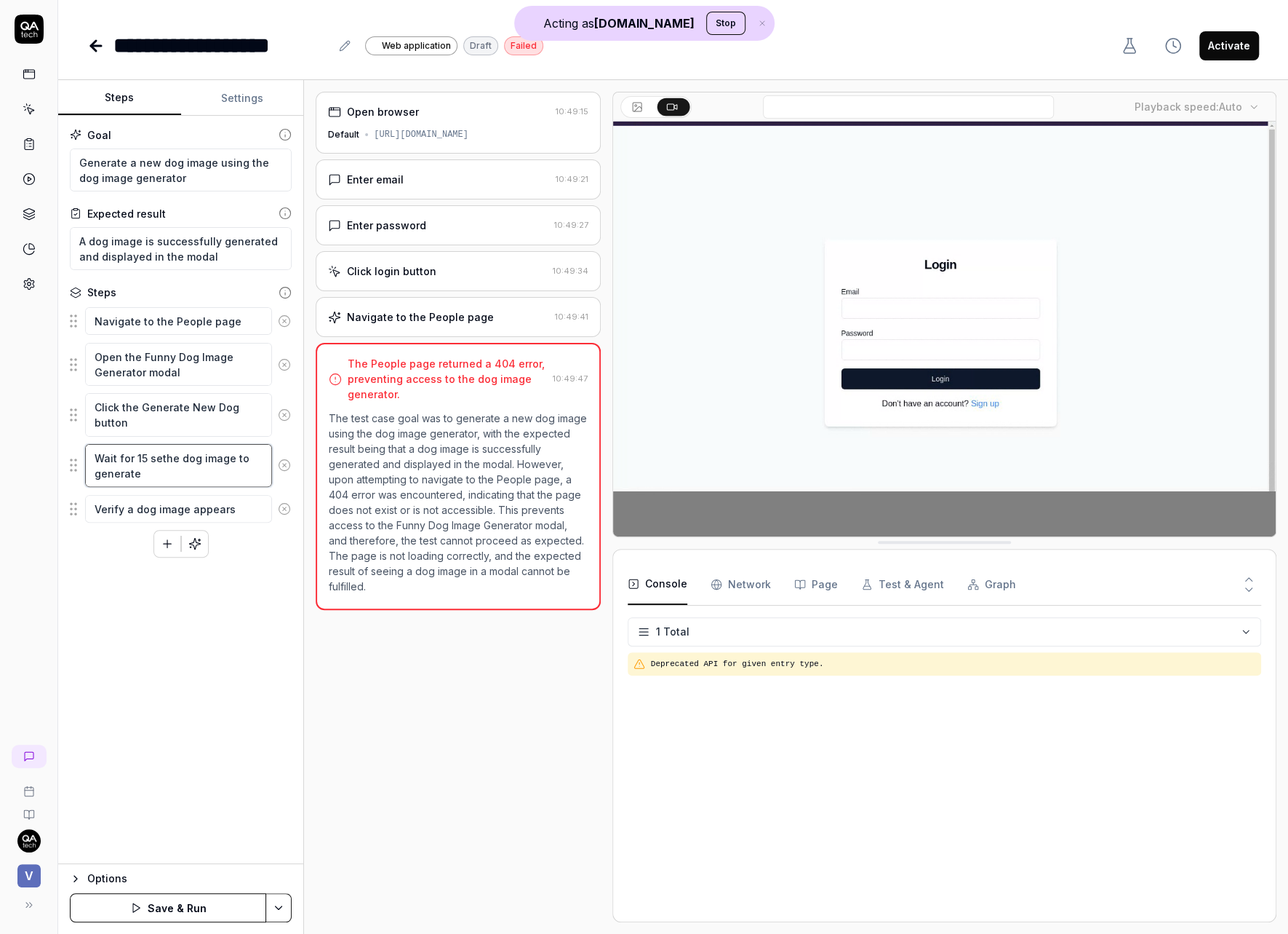
type textarea "*"
type textarea "Wait for 15 secthe dog image to generate"
type textarea "*"
type textarea "Wait for 15 secothe dog image to generate"
type textarea "*"
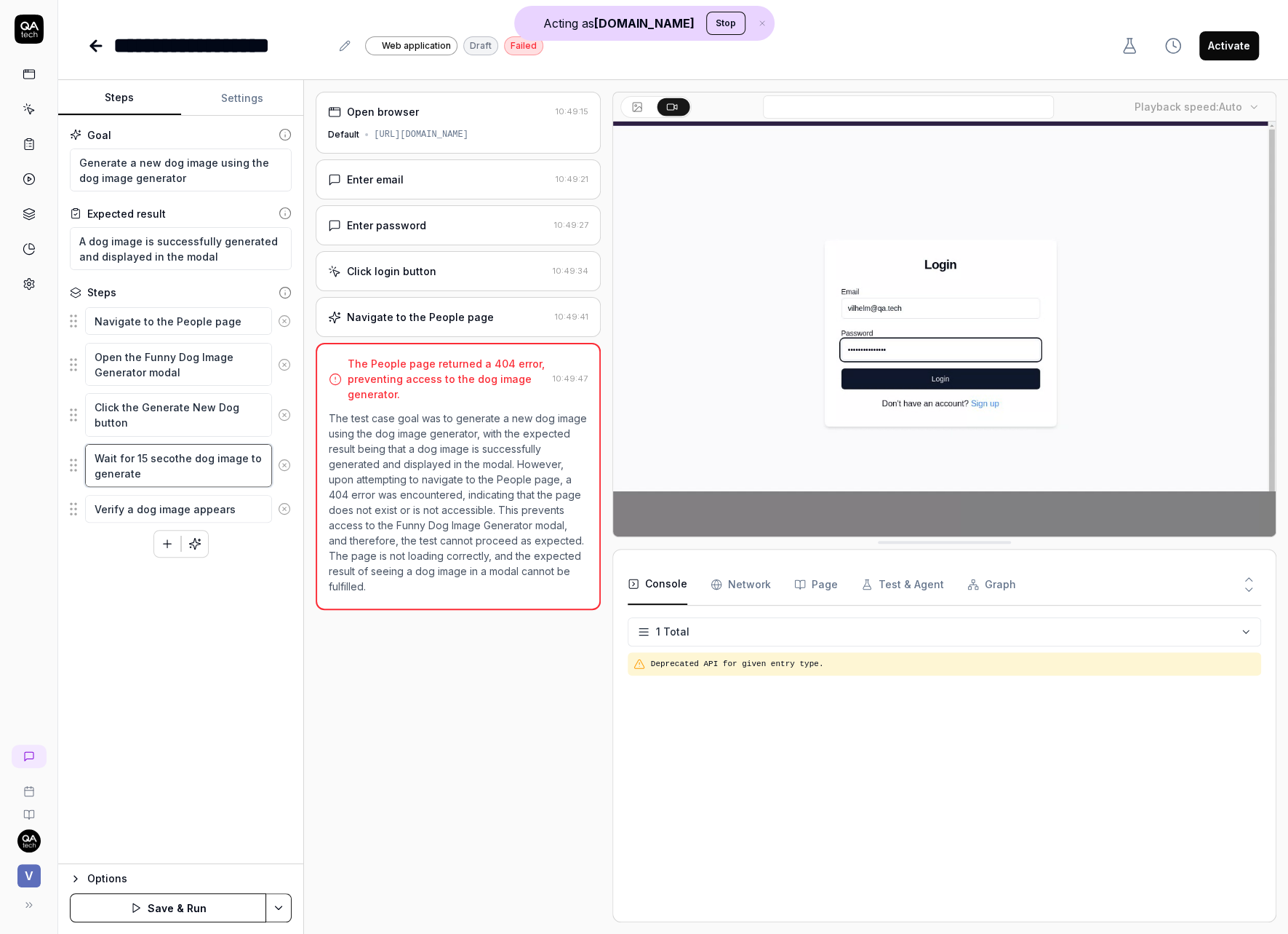
type textarea "Wait for 15 seconthe dog image to generate"
type textarea "*"
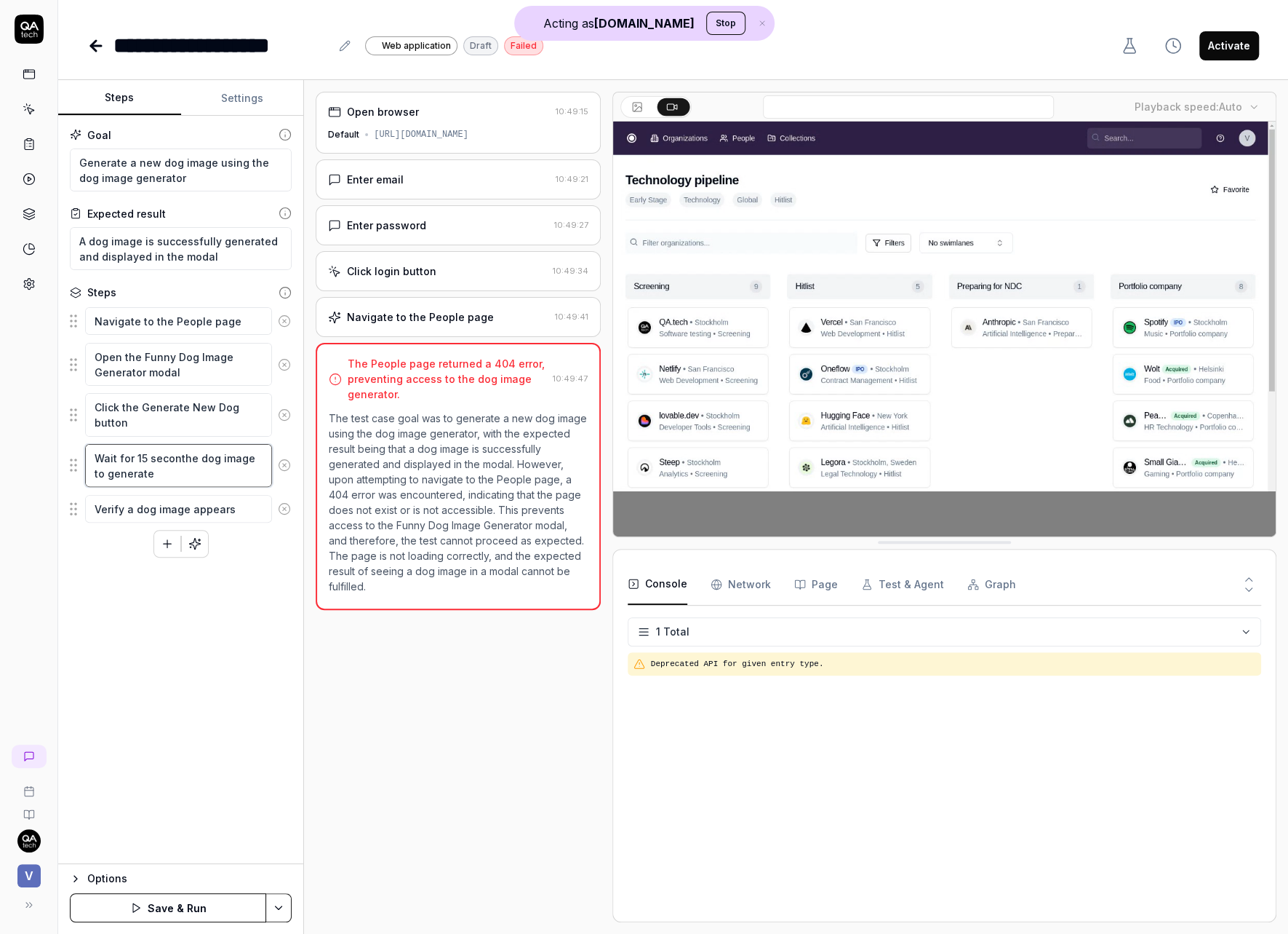
type textarea "Wait for 15 secondthe dog image to generate"
type textarea "*"
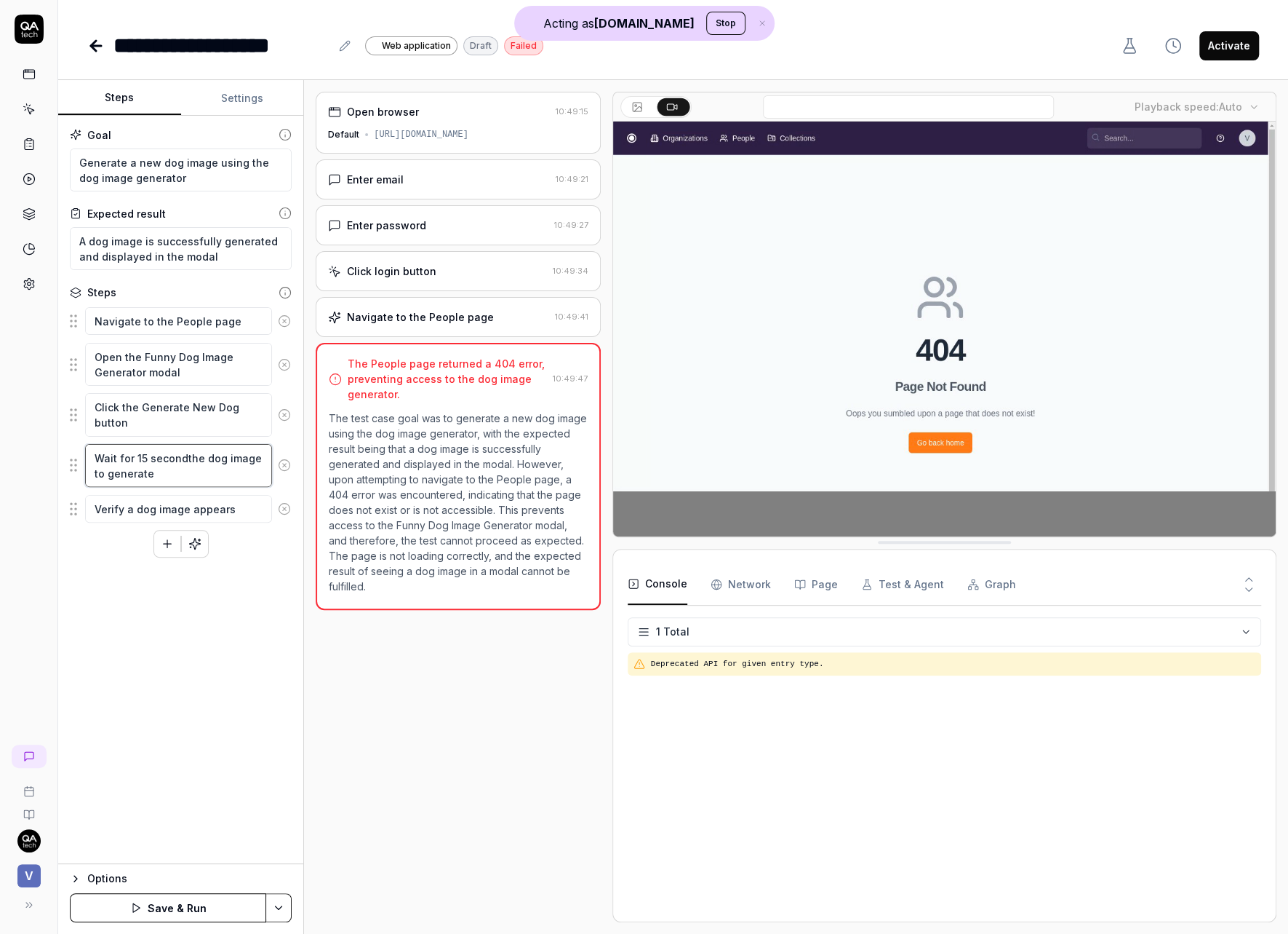
type textarea "Wait for 15 secondsthe dog image to generate"
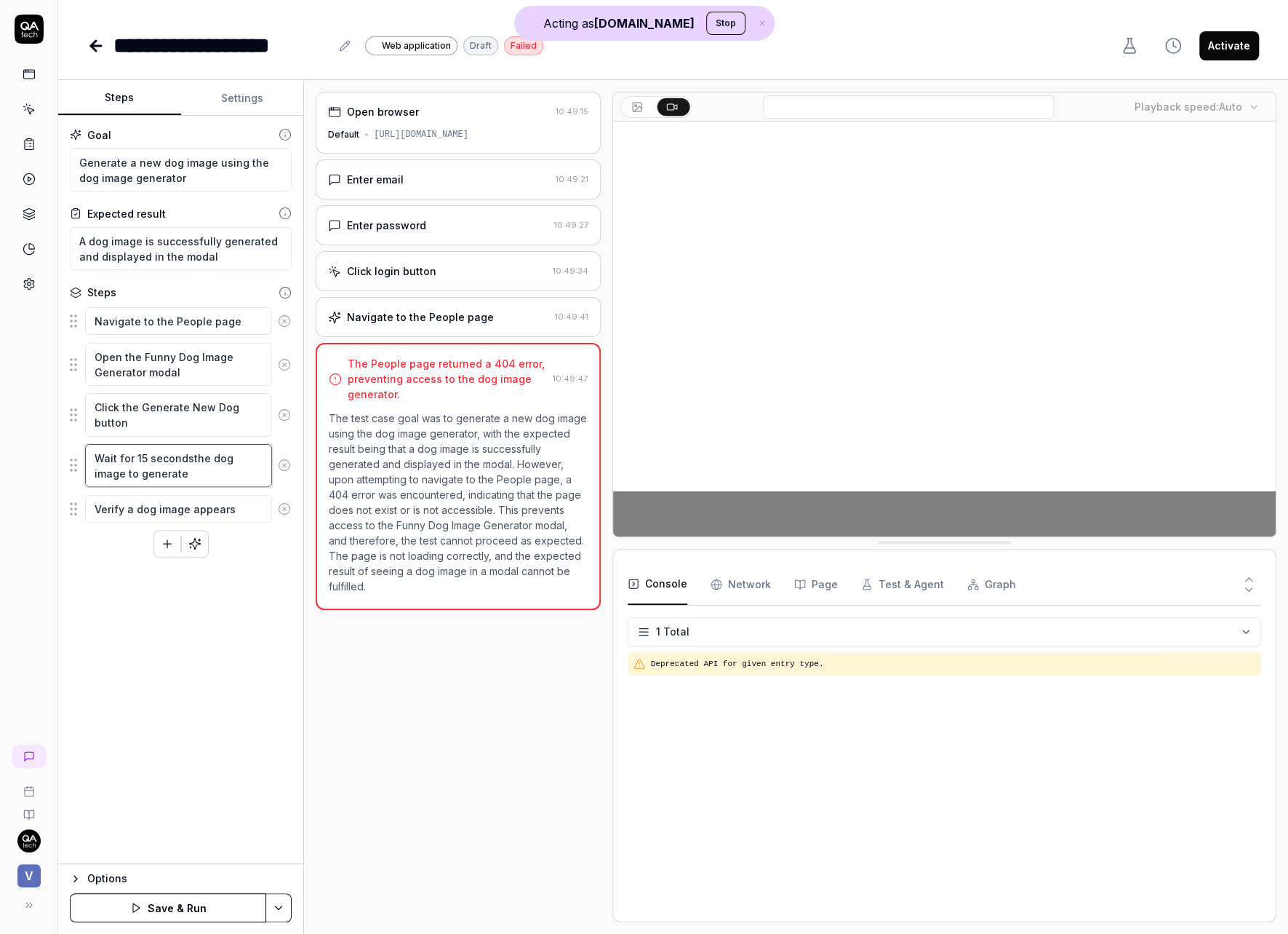
type textarea "*"
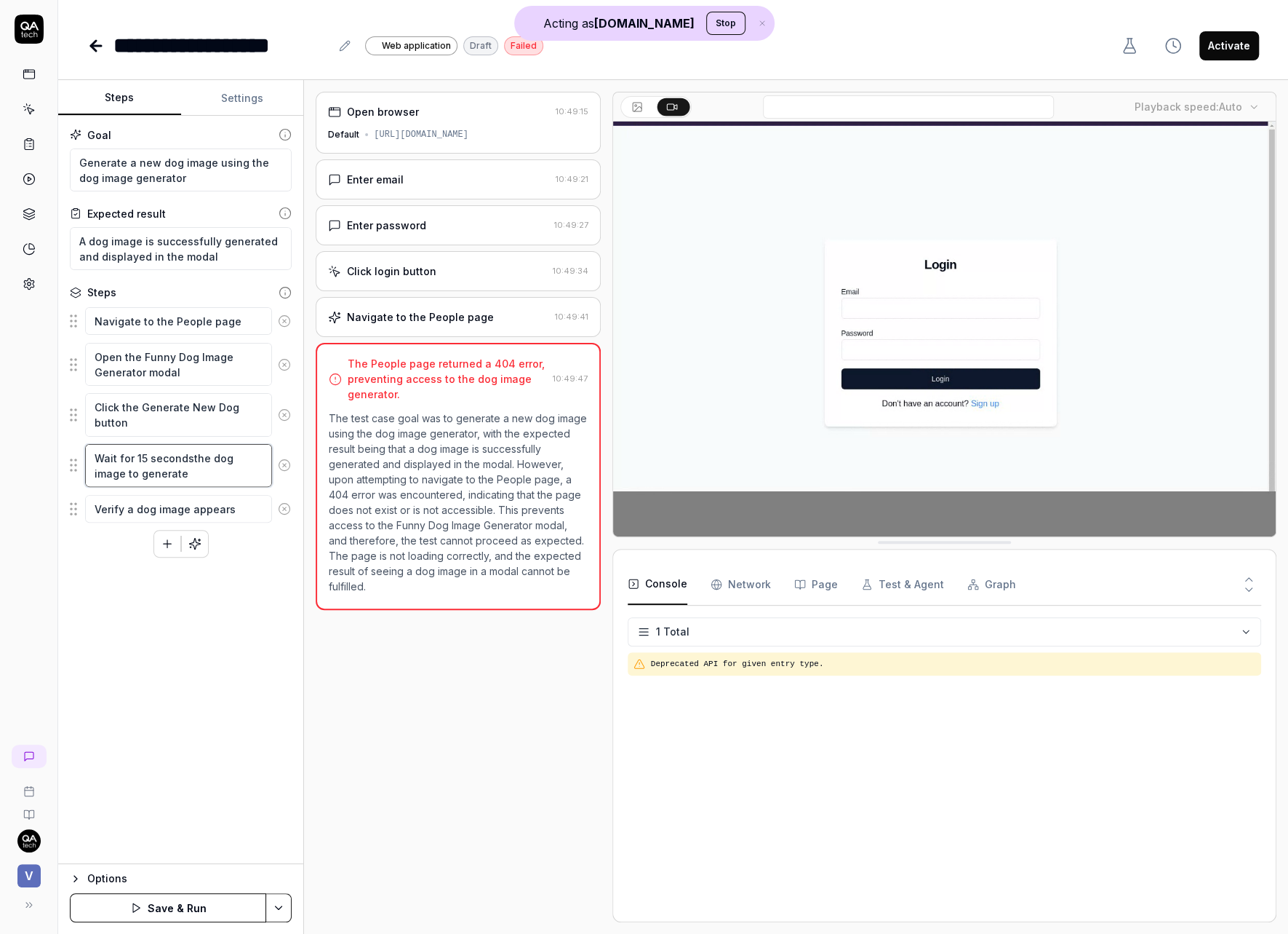
type textarea "Wait for 15 seconds the dog image to generate"
type textarea "*"
type textarea "Wait for 15 seconds fthe dog image to generate"
type textarea "*"
type textarea "Wait for 15 seconds fothe dog image to generate"
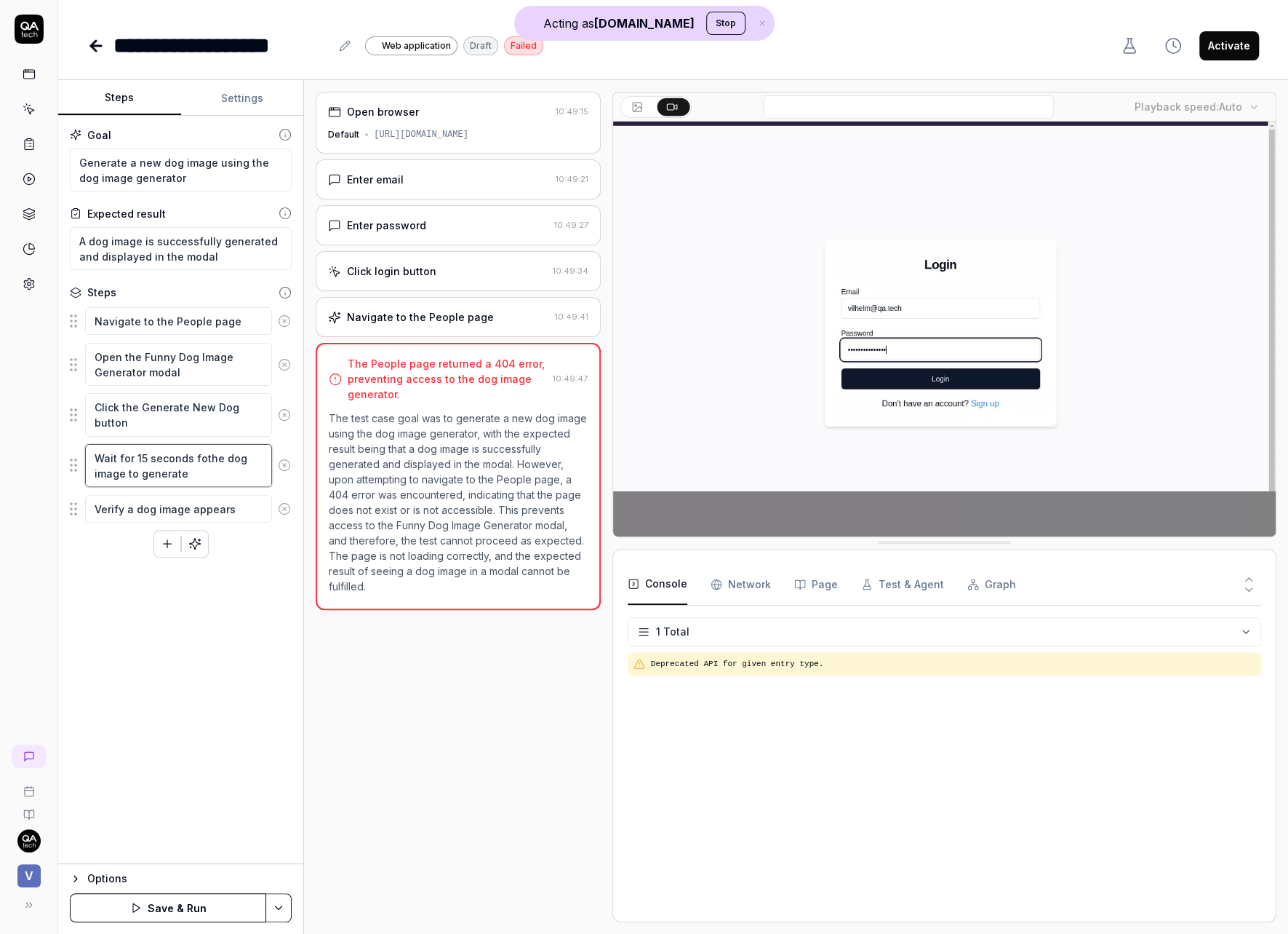
type textarea "*"
type textarea "Wait for 15 seconds forthe dog image to generate"
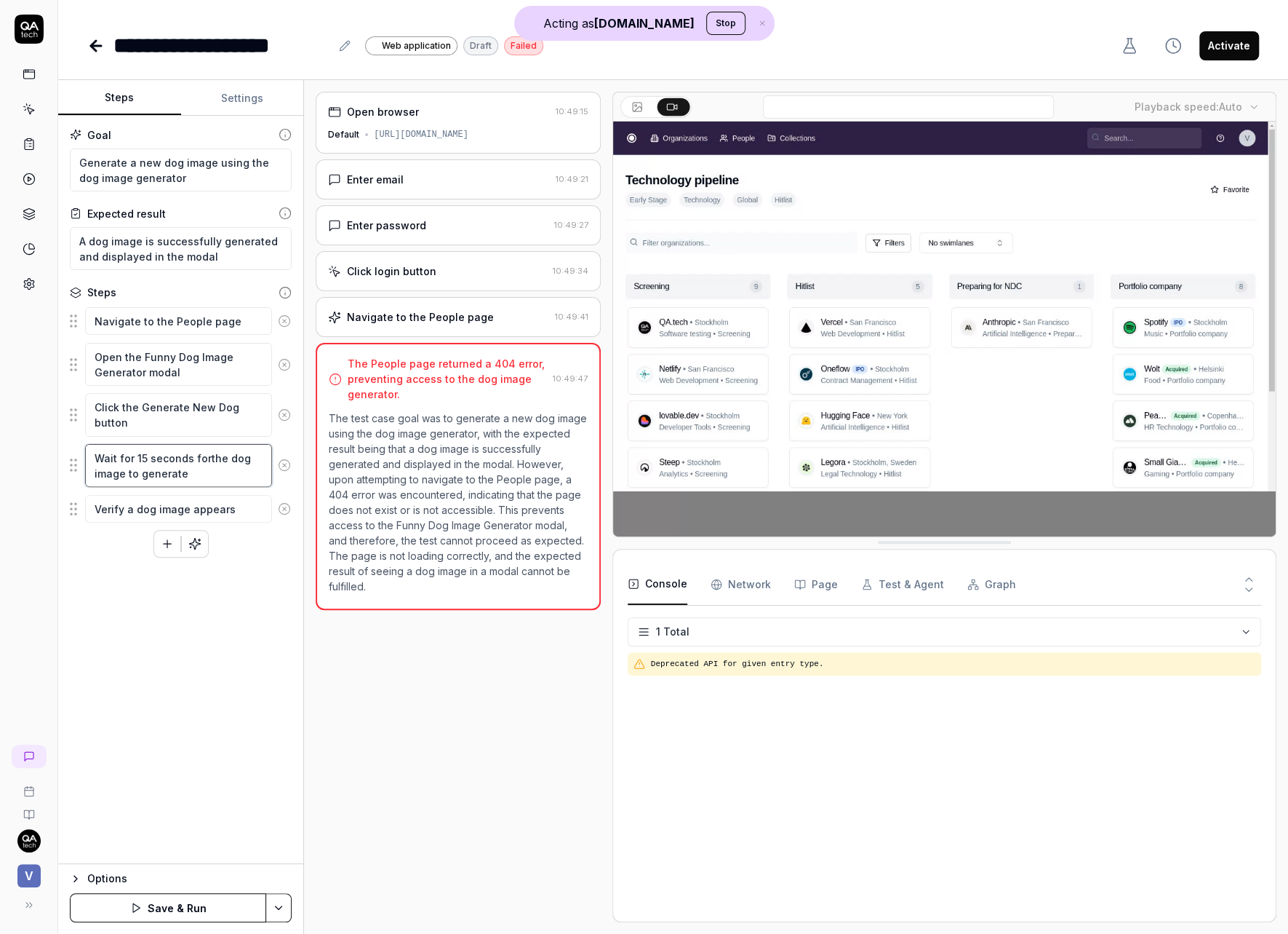
type textarea "*"
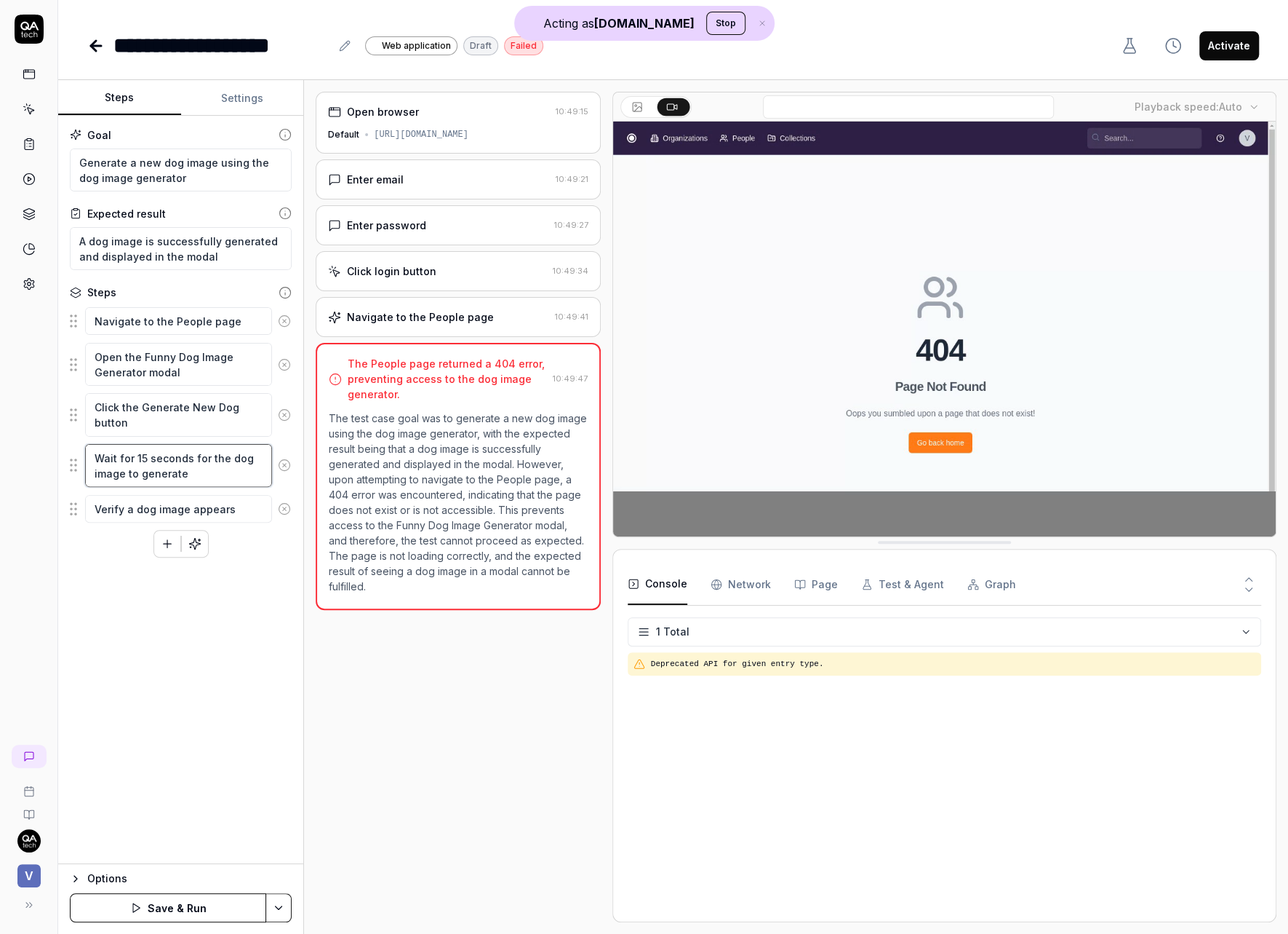
type textarea "Wait for 15 seconds for the dog image to generate"
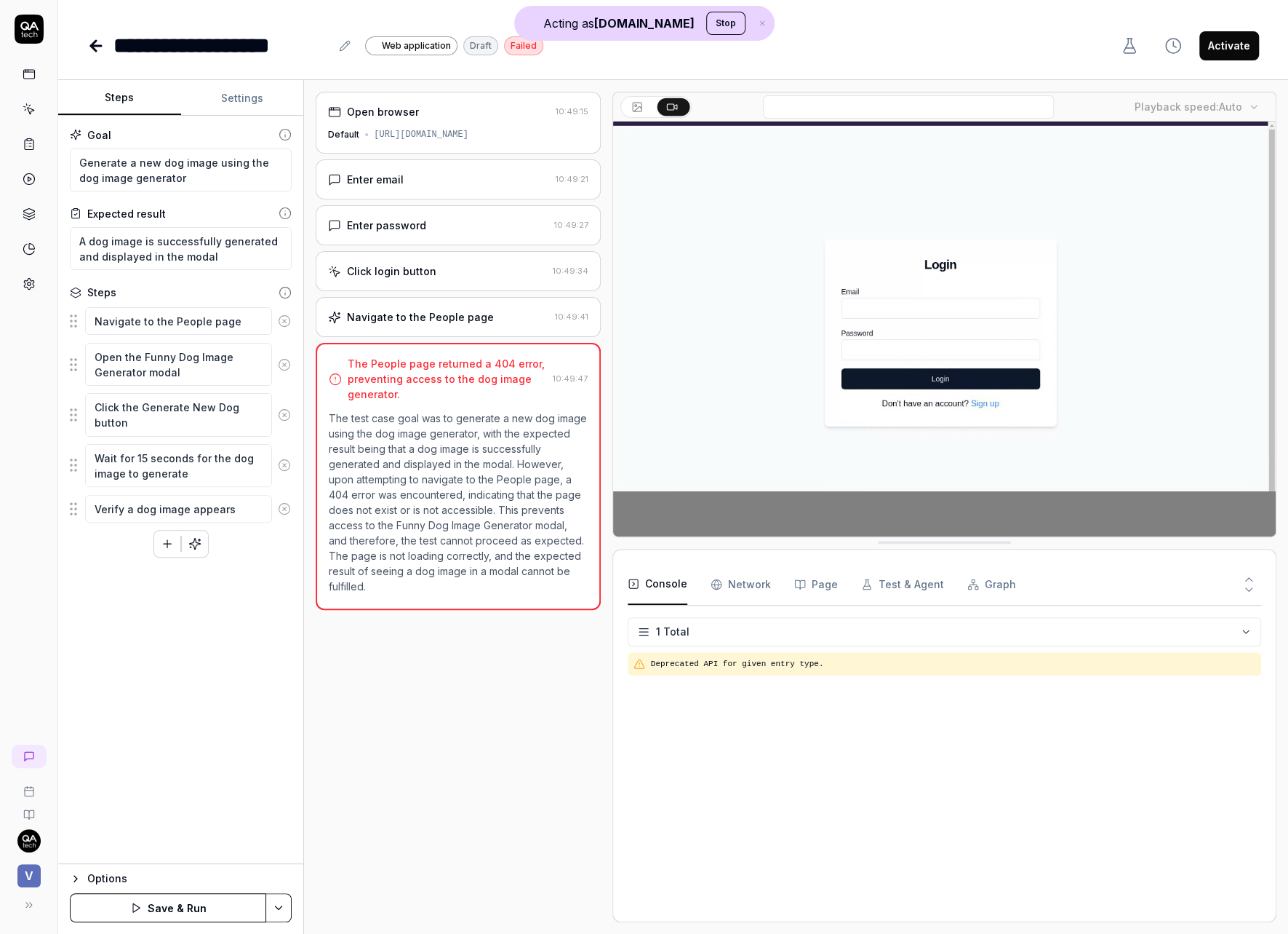
click at [135, 898] on button "Save & Run" at bounding box center [167, 907] width 197 height 29
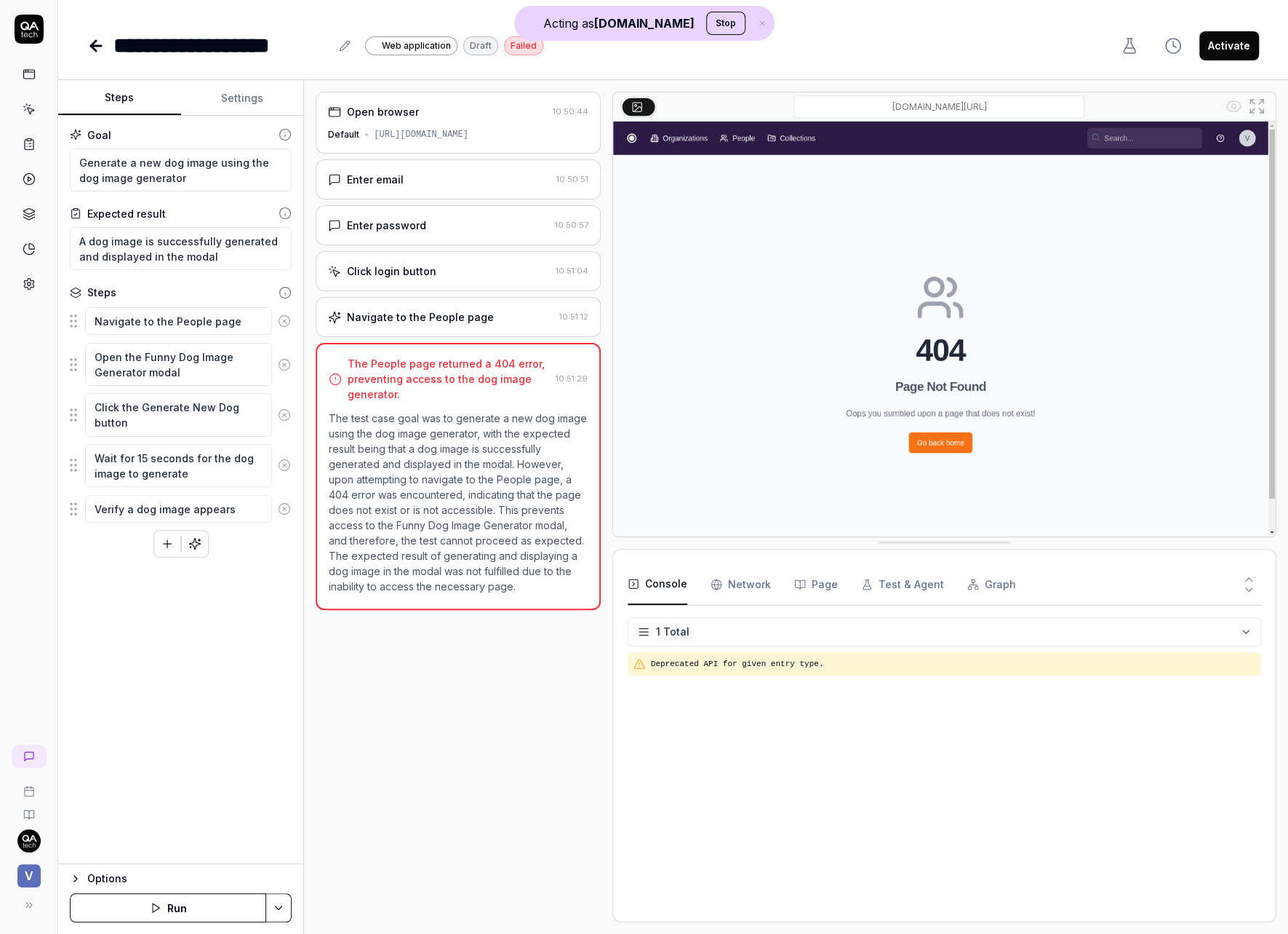
type textarea "*"
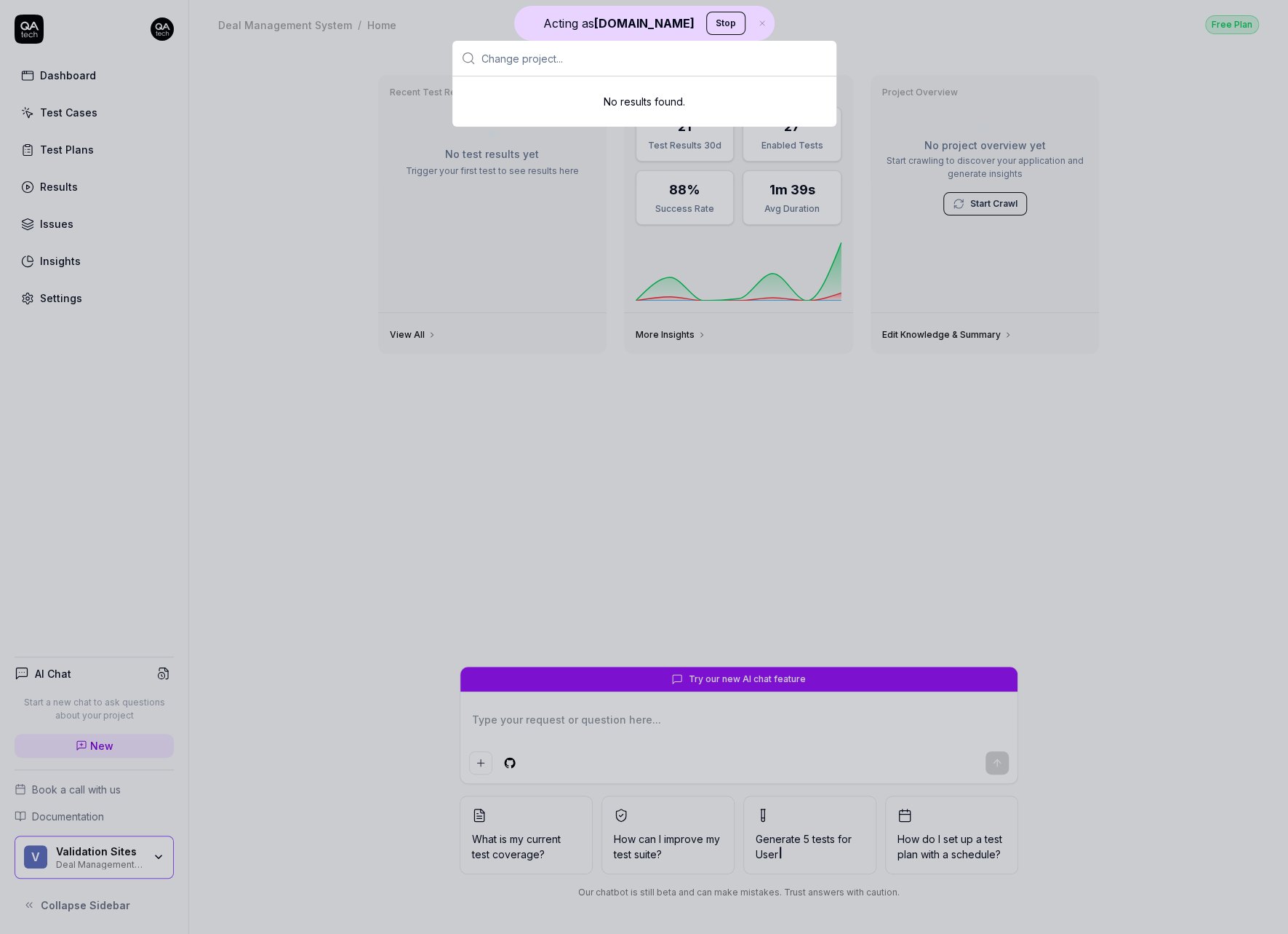
type textarea "*"
type input "Biz"
type textarea "*"
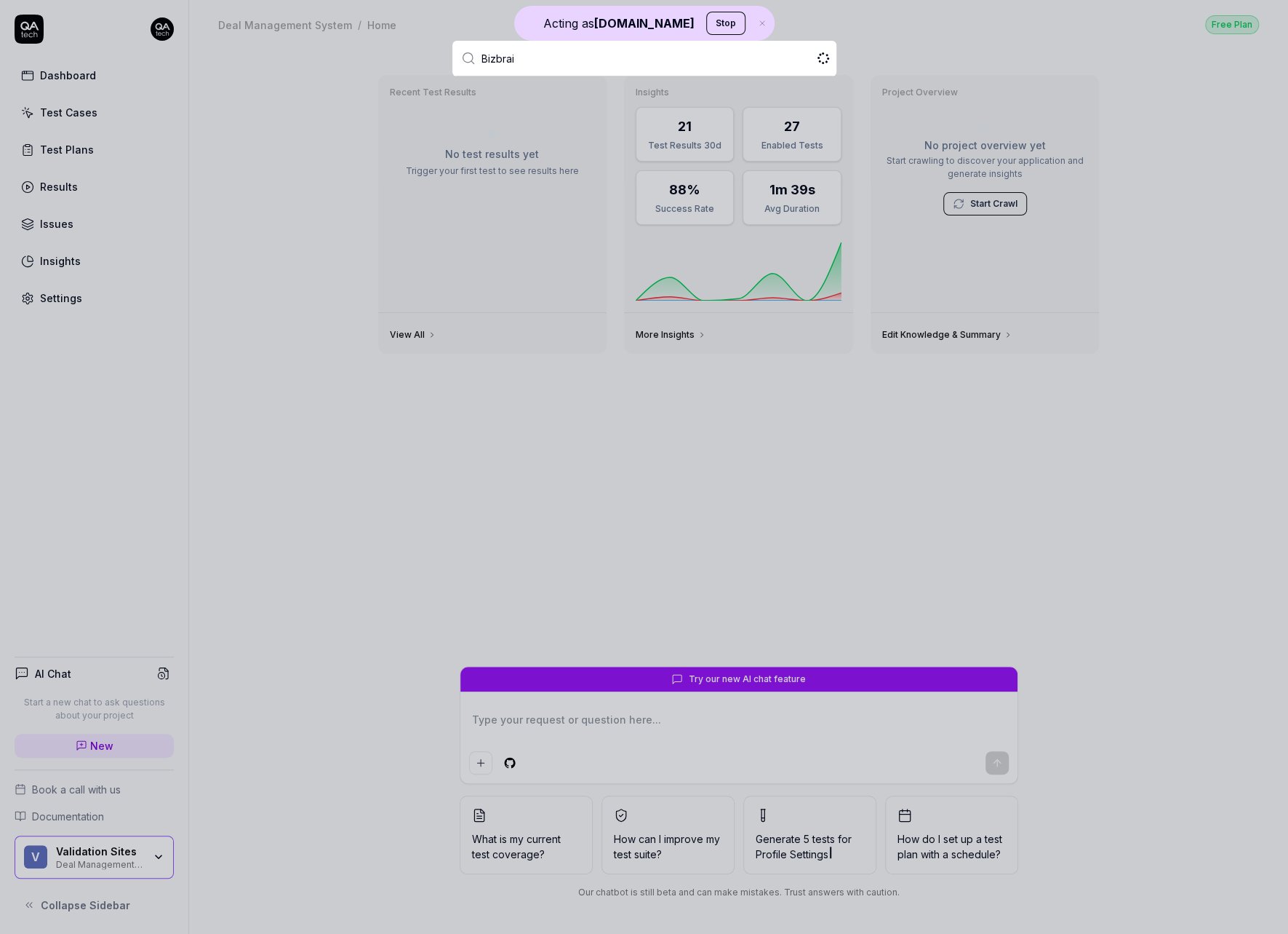
type input "Bizbrain"
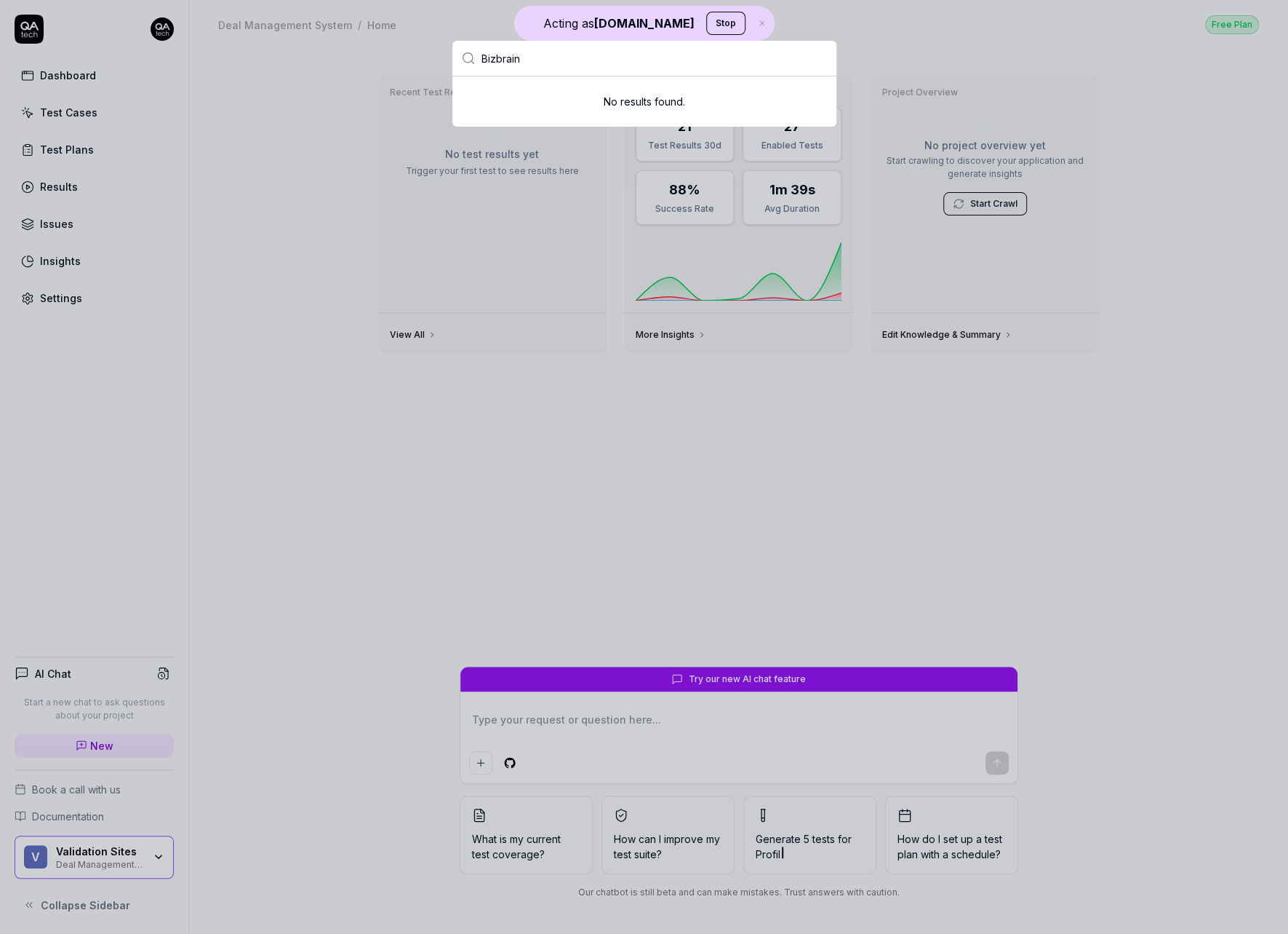
type textarea "*"
type input "Bizbrain"
